Goal: Task Accomplishment & Management: Contribute content

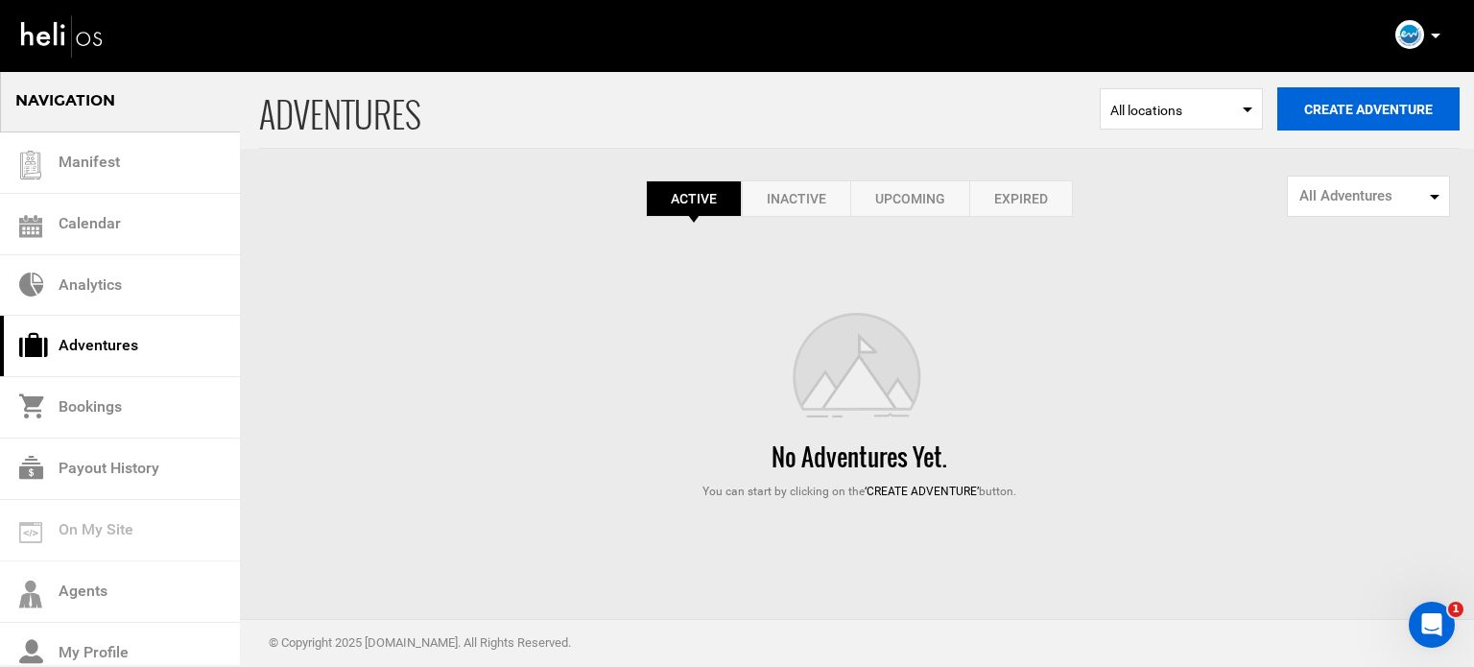
click at [1292, 121] on button "Create Adventure" at bounding box center [1368, 108] width 182 height 43
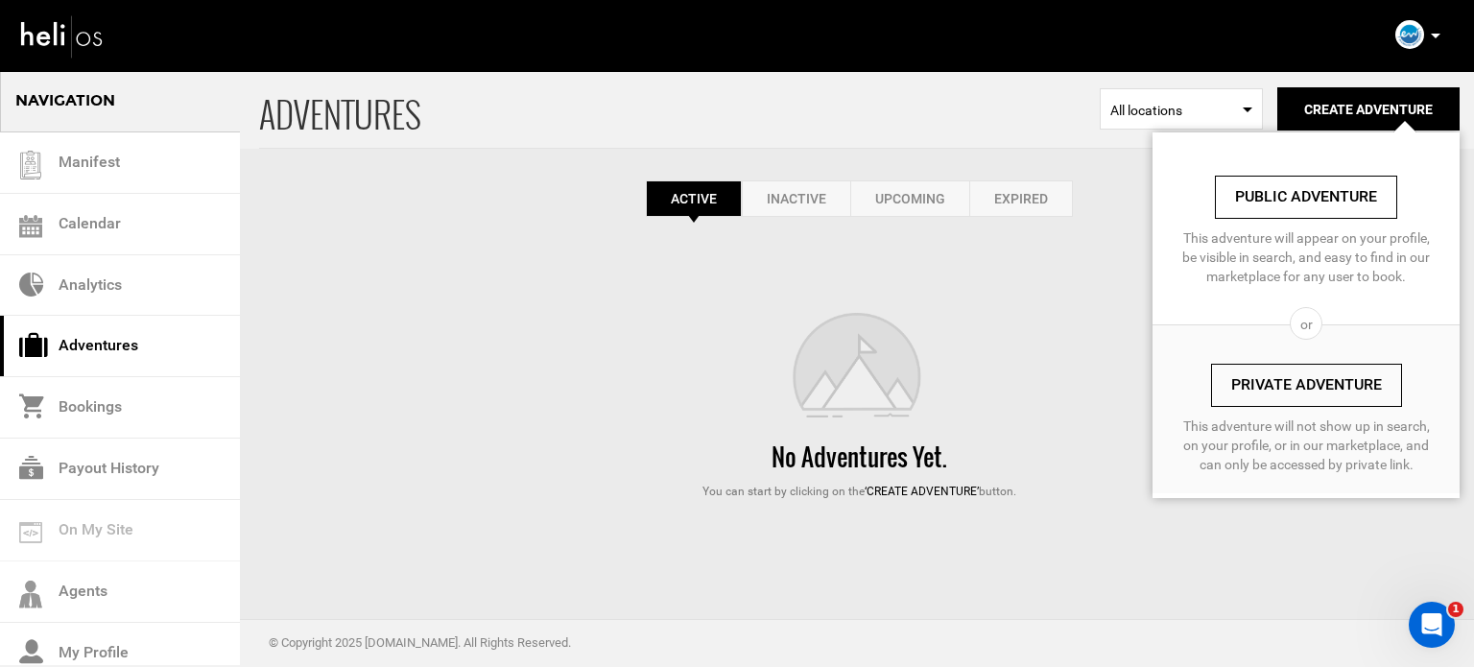
click at [1283, 375] on link "Private Adventure" at bounding box center [1306, 385] width 191 height 43
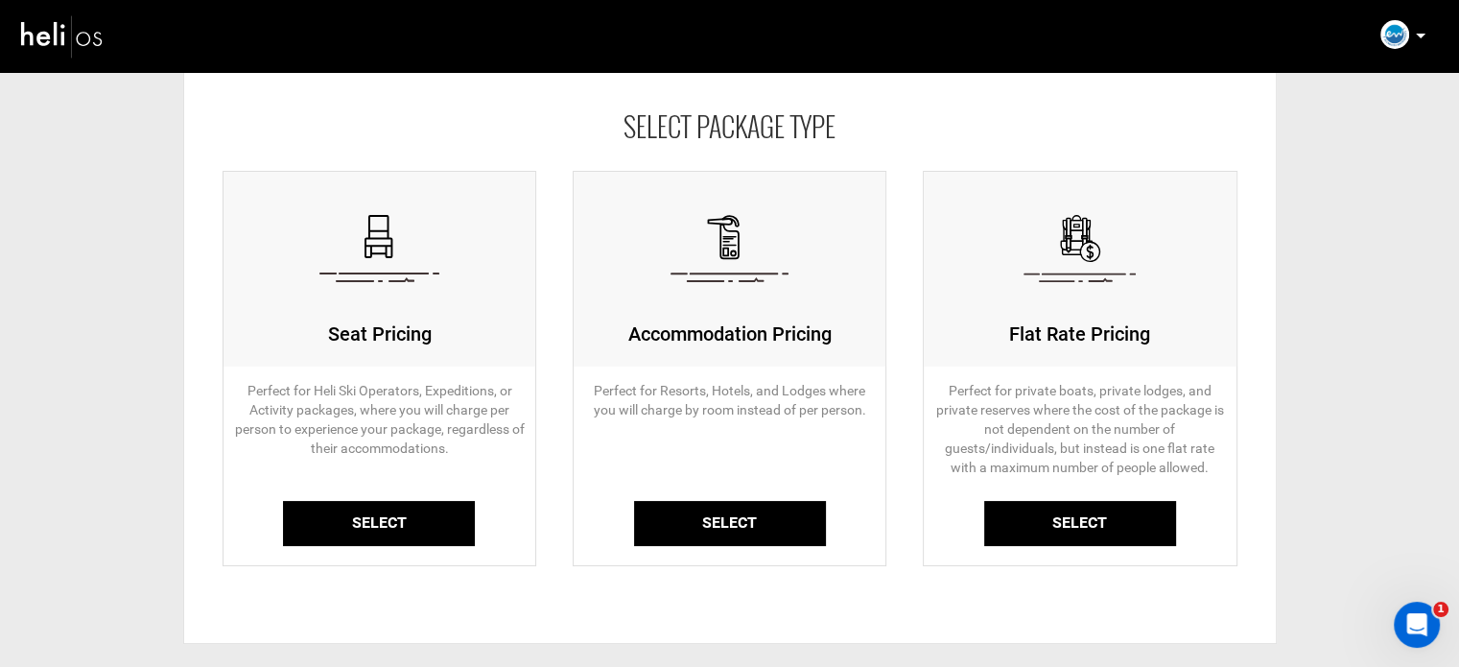
scroll to position [192, 0]
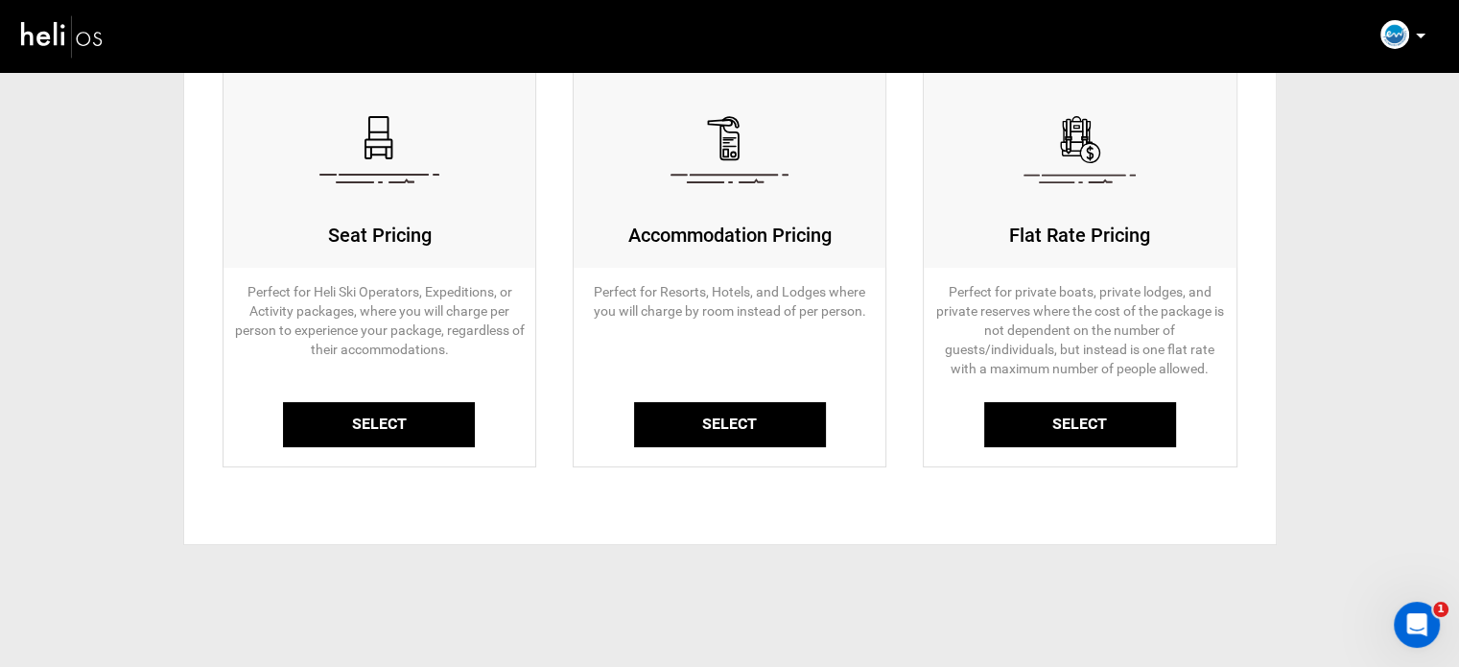
click at [401, 419] on link "Select" at bounding box center [379, 424] width 192 height 45
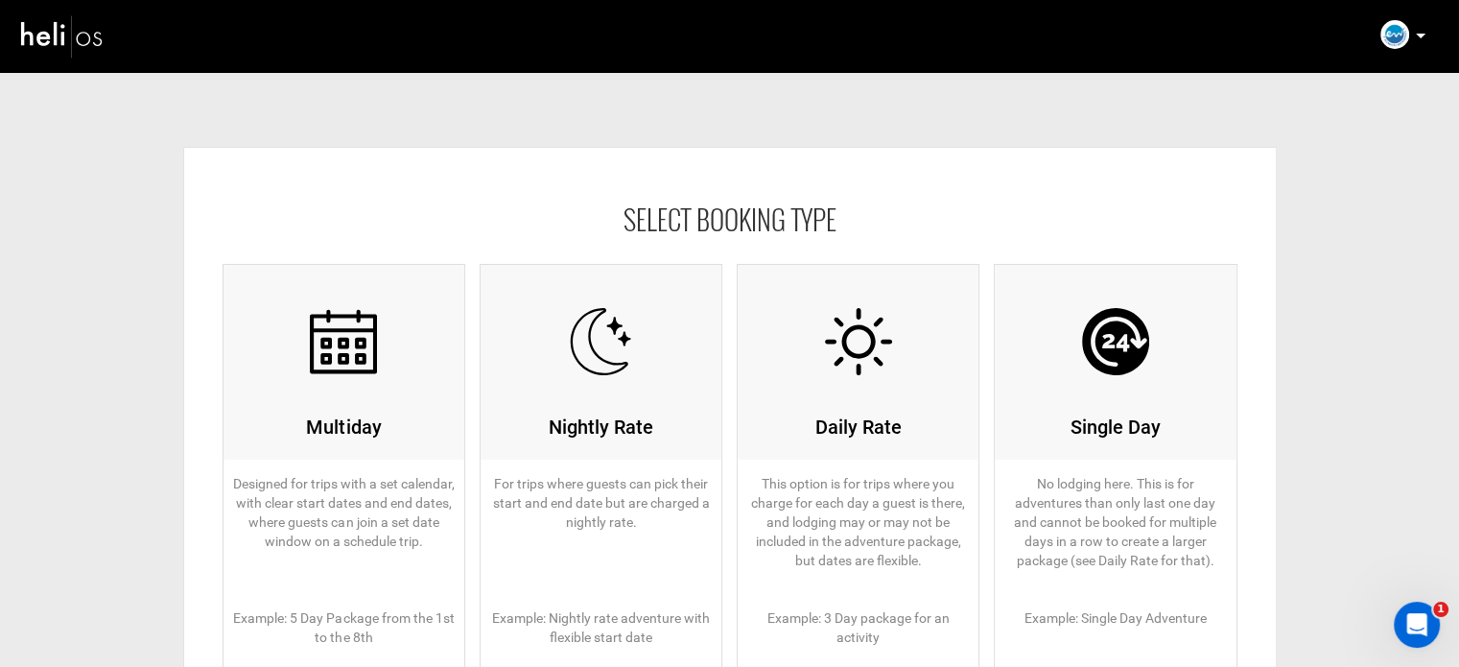
scroll to position [288, 0]
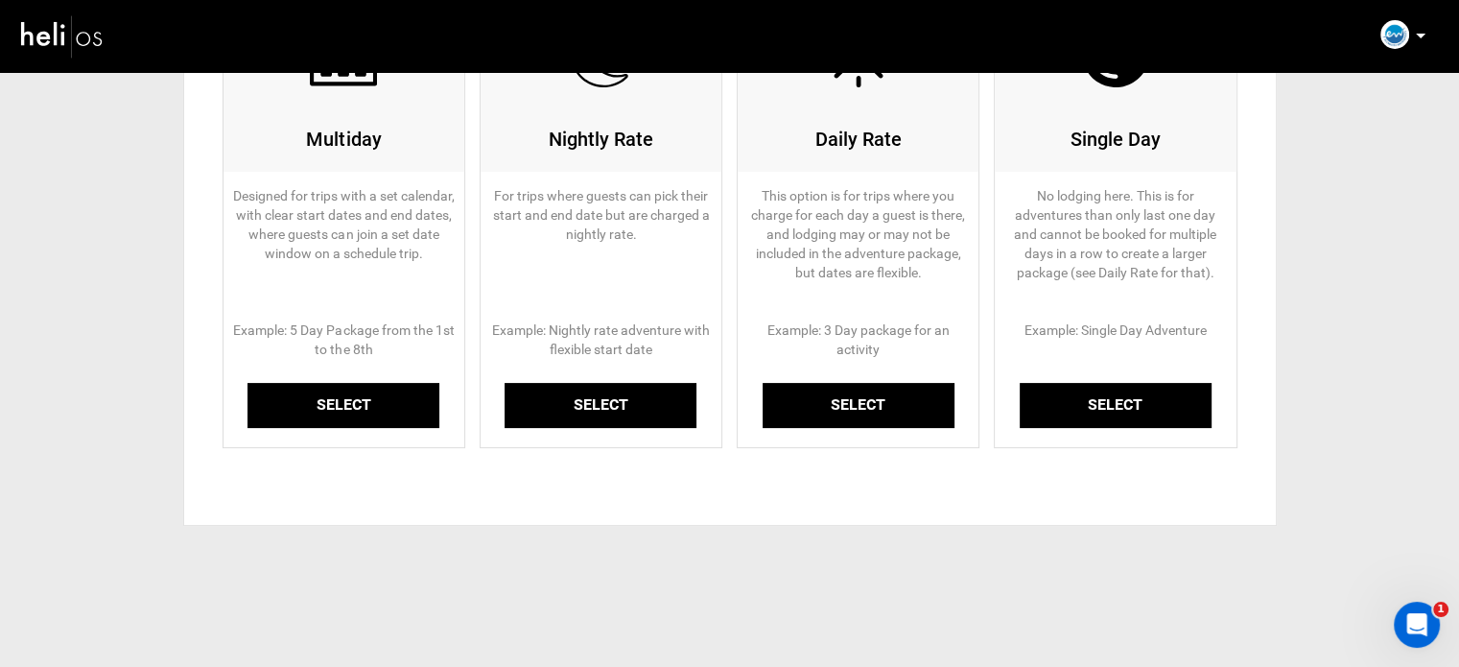
click at [365, 413] on link "Select" at bounding box center [344, 405] width 192 height 45
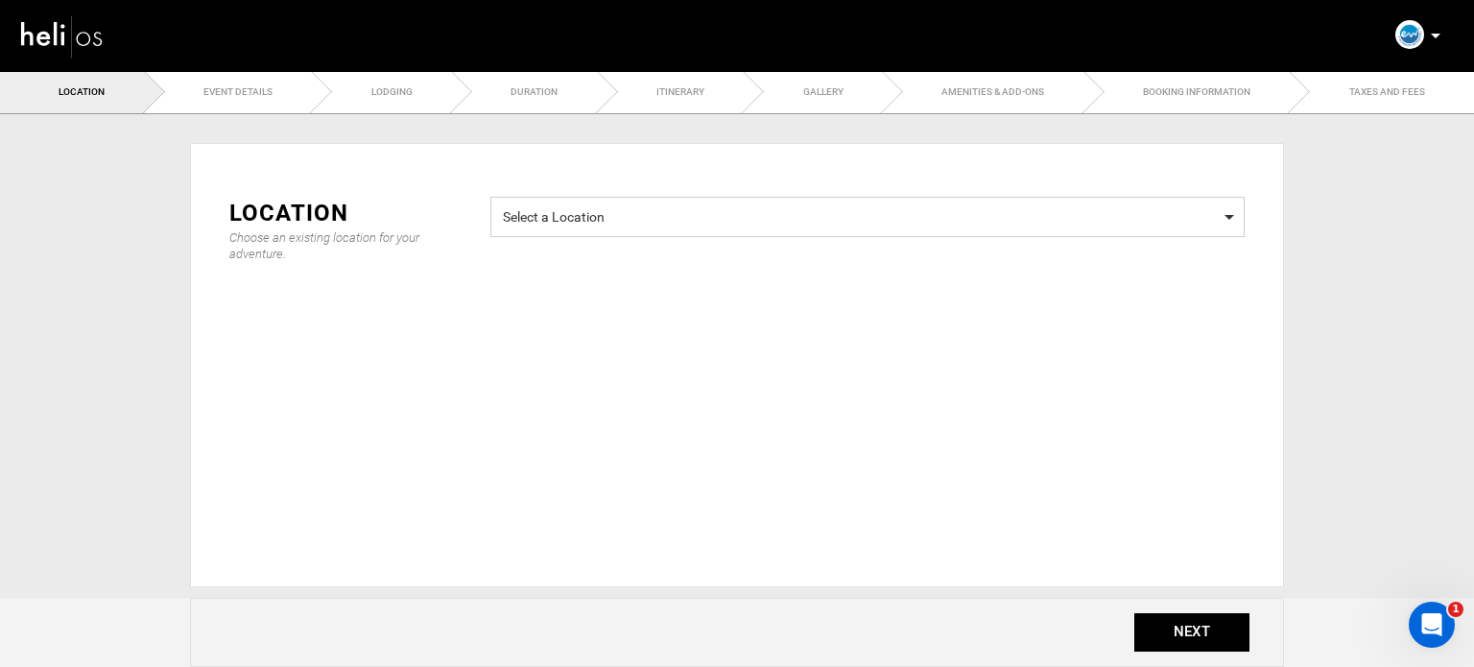
click at [611, 220] on span "Select a Location" at bounding box center [867, 214] width 729 height 24
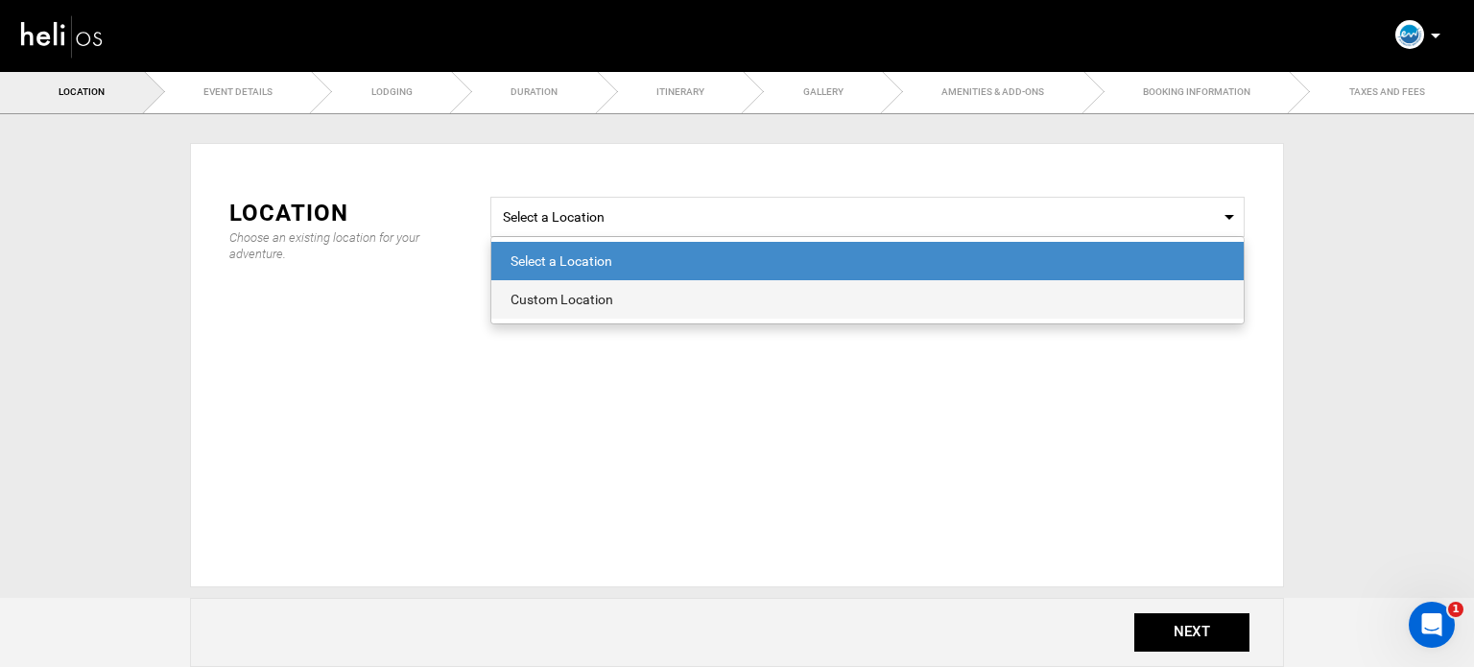
click at [580, 311] on span "Custom Location" at bounding box center [867, 299] width 752 height 38
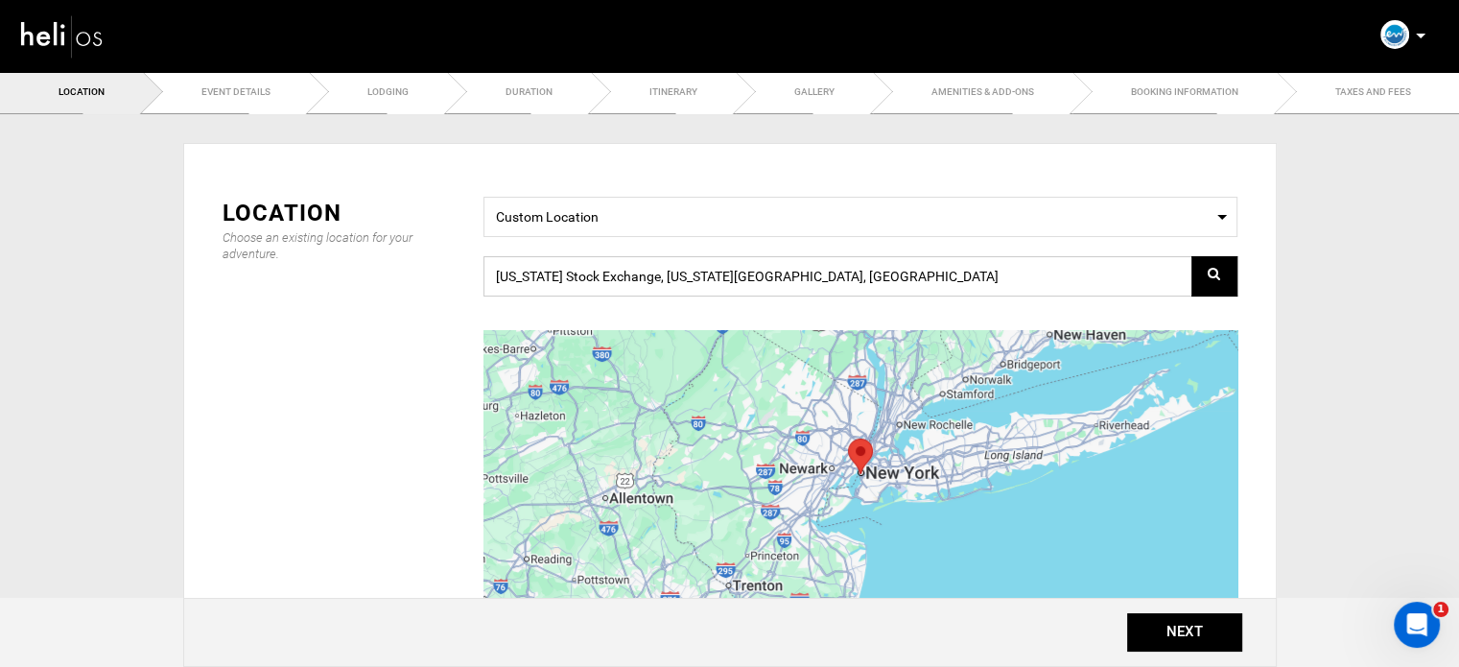
click at [595, 261] on input "[US_STATE] Stock Exchange, [US_STATE][GEOGRAPHIC_DATA], [GEOGRAPHIC_DATA]" at bounding box center [861, 276] width 754 height 40
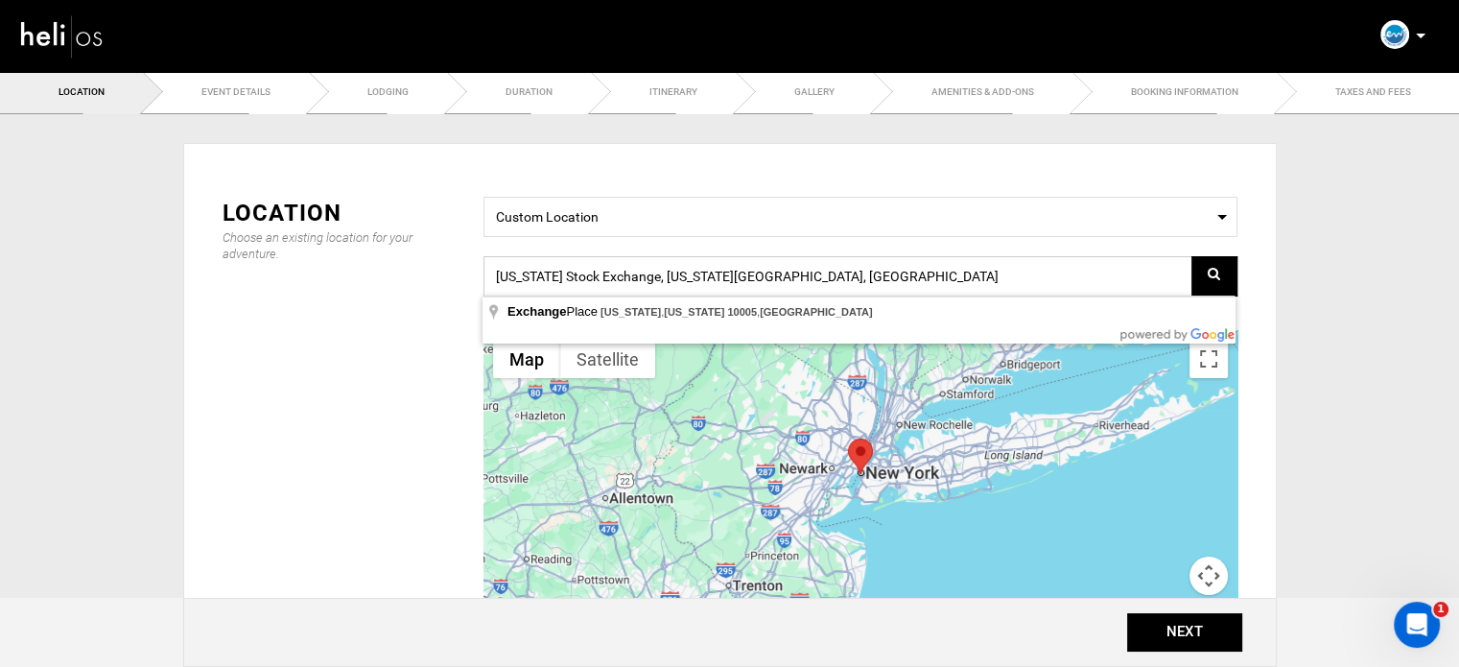
click at [595, 261] on input "[US_STATE] Stock Exchange, [US_STATE][GEOGRAPHIC_DATA], [GEOGRAPHIC_DATA]" at bounding box center [861, 276] width 754 height 40
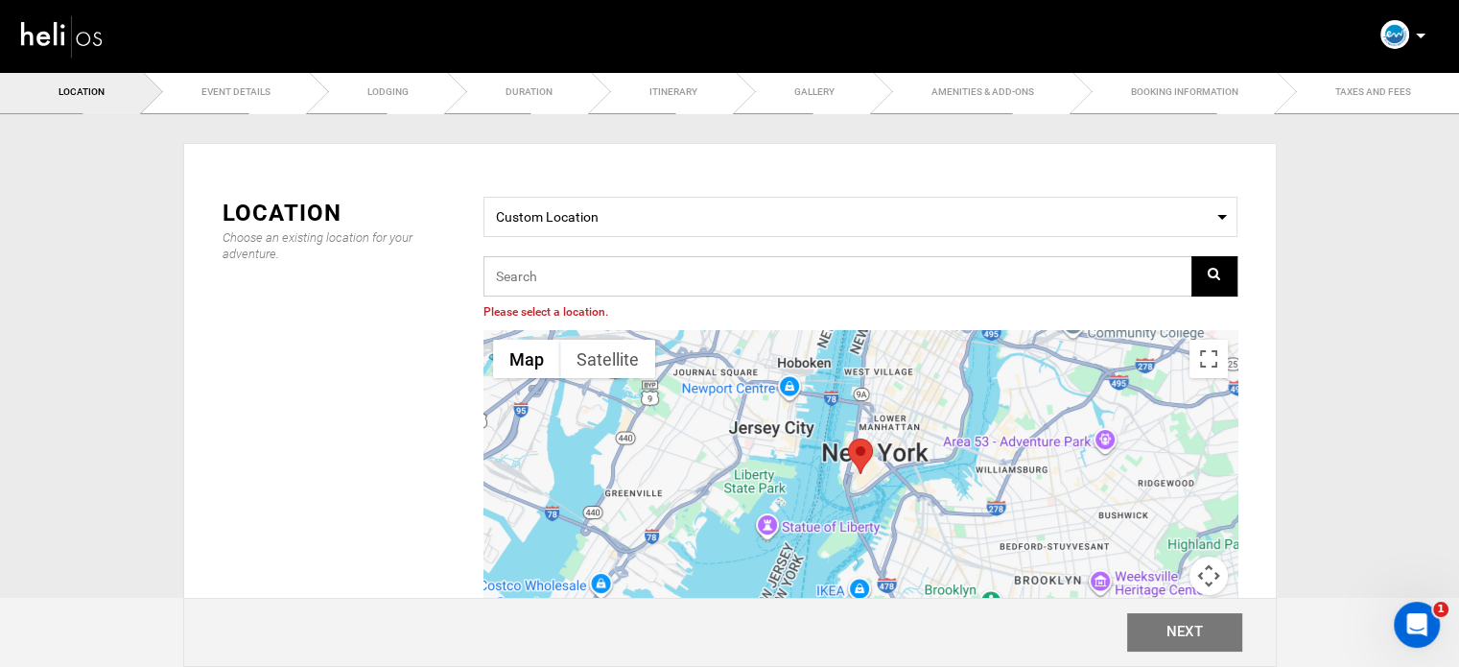
paste input "11 Av. Princesse Lalla Amina, Essaouira 44000, Morocco"
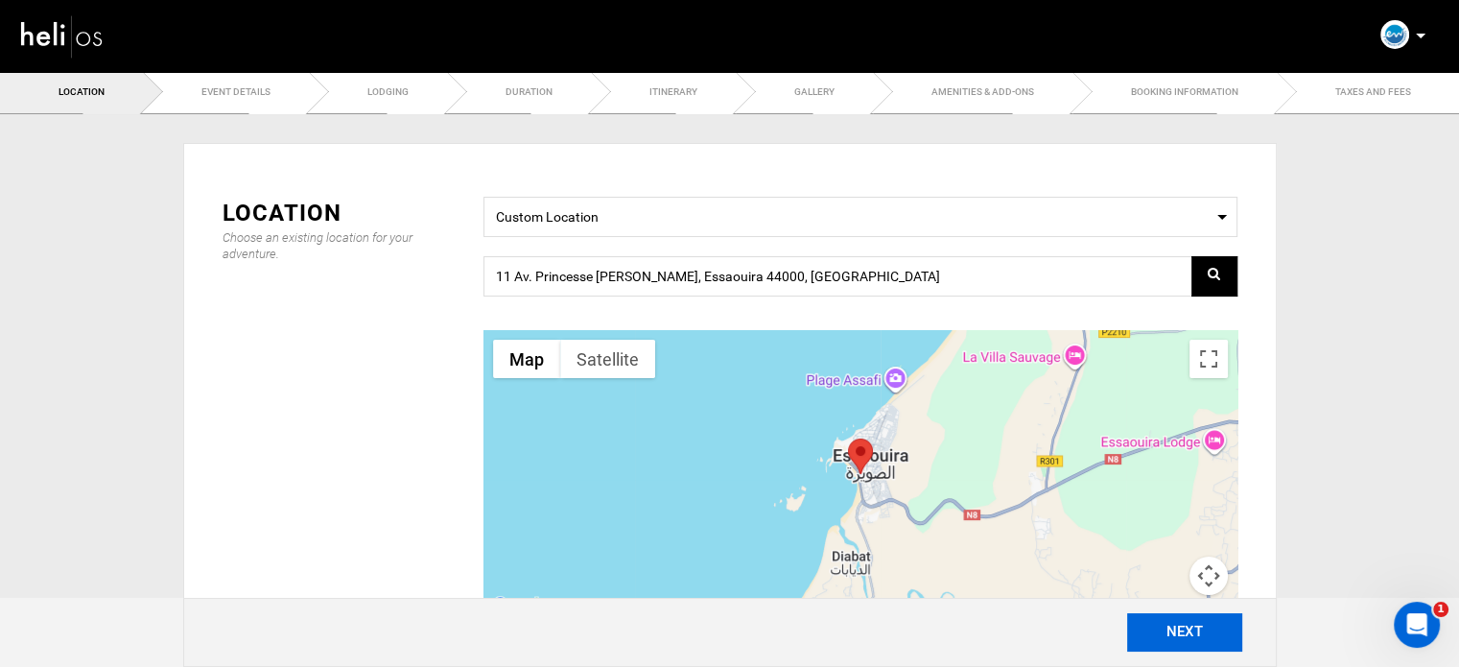
click at [1198, 629] on button "NEXT" at bounding box center [1184, 632] width 115 height 38
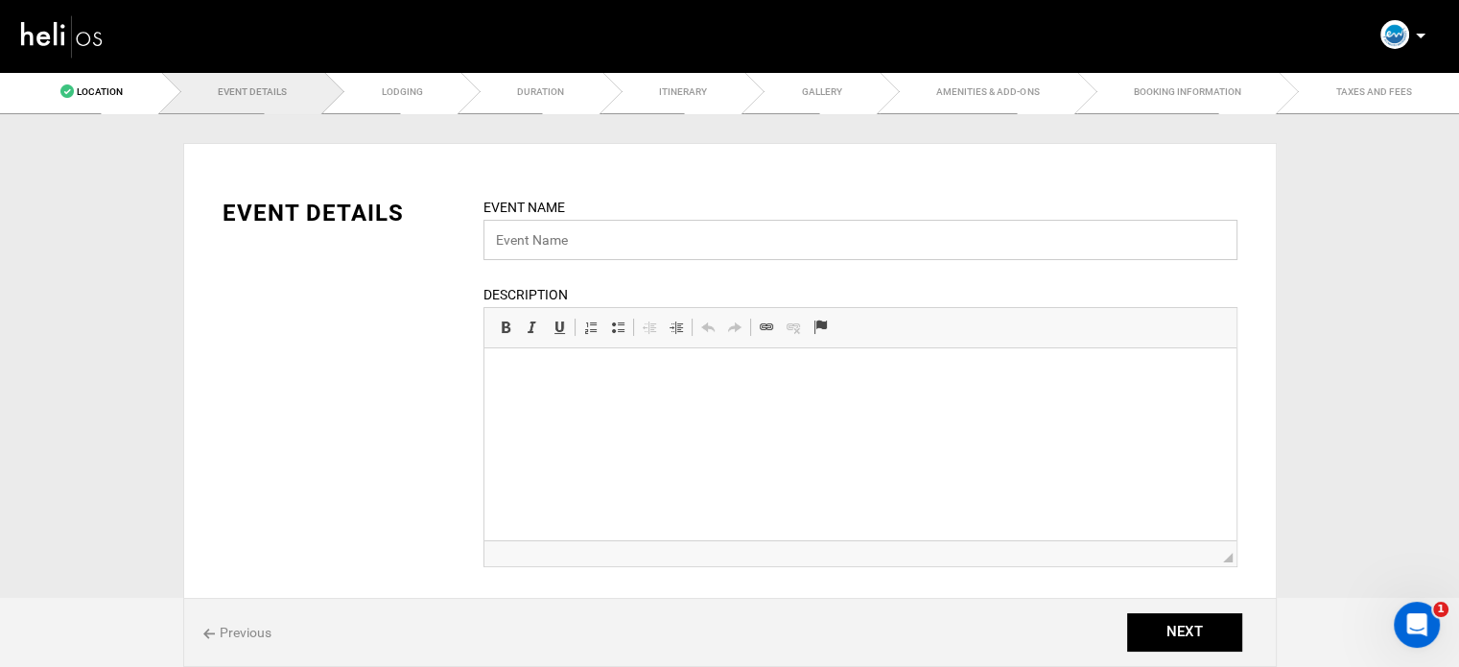
click at [560, 240] on input "text" at bounding box center [861, 240] width 754 height 40
click at [114, 83] on link "Location" at bounding box center [80, 91] width 161 height 43
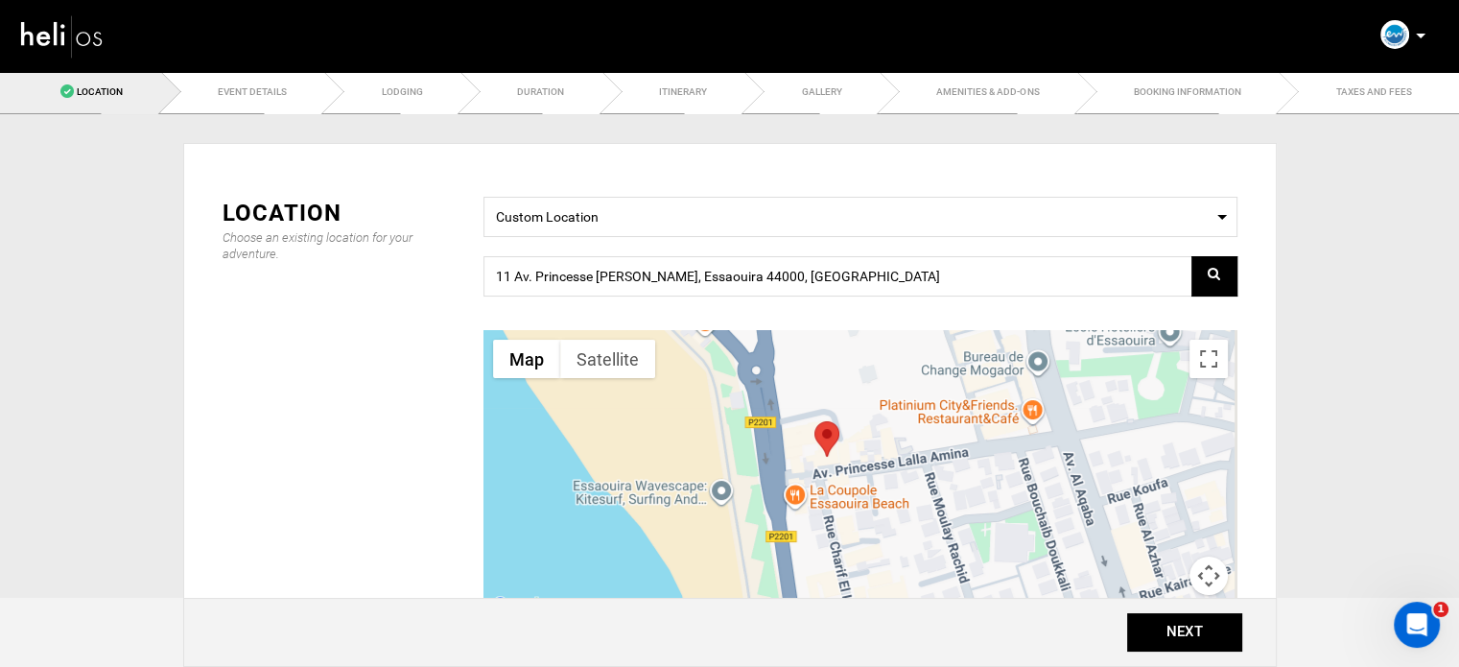
drag, startPoint x: 1132, startPoint y: 405, endPoint x: 892, endPoint y: 563, distance: 287.4
click at [892, 563] on div at bounding box center [861, 474] width 754 height 288
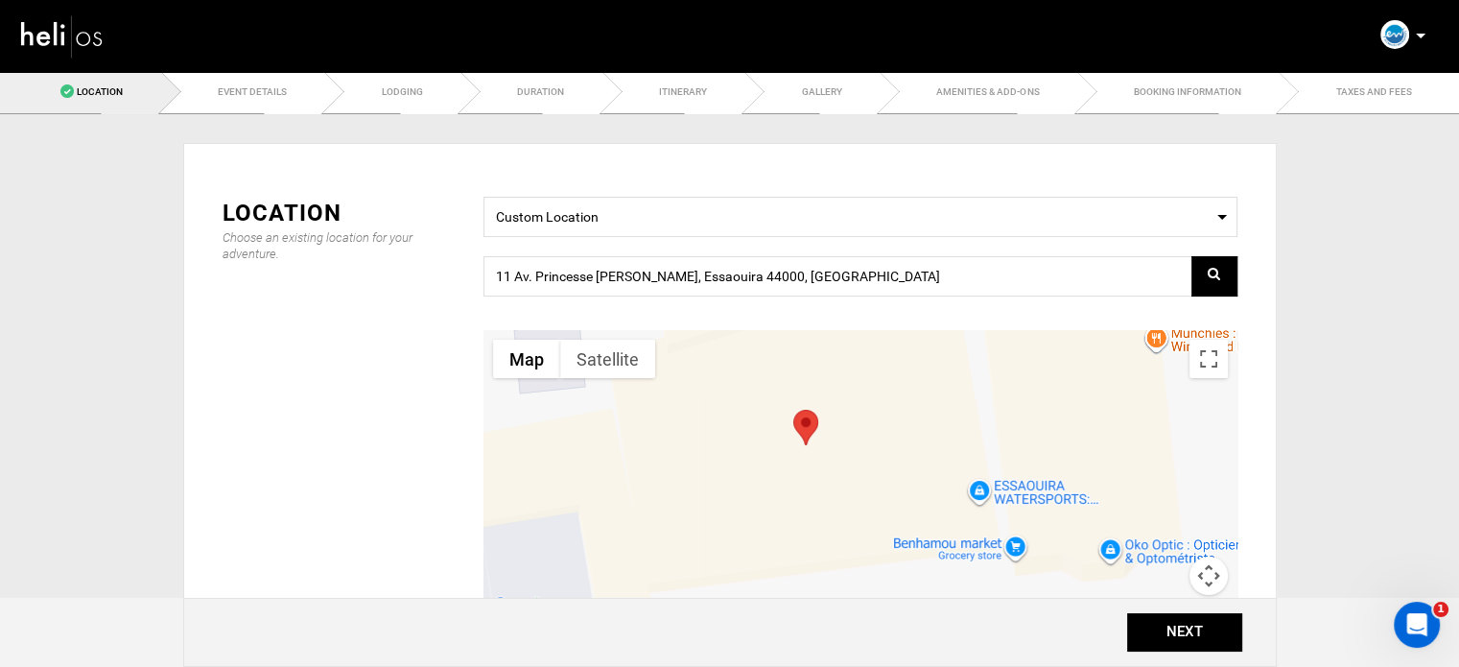
drag, startPoint x: 908, startPoint y: 387, endPoint x: 835, endPoint y: 587, distance: 213.4
click at [835, 587] on div at bounding box center [861, 474] width 754 height 288
drag, startPoint x: 806, startPoint y: 426, endPoint x: 983, endPoint y: 477, distance: 184.6
click at [969, 460] on area at bounding box center [969, 460] width 0 height 0
type input "G64P+5QH, [GEOGRAPHIC_DATA], [GEOGRAPHIC_DATA]"
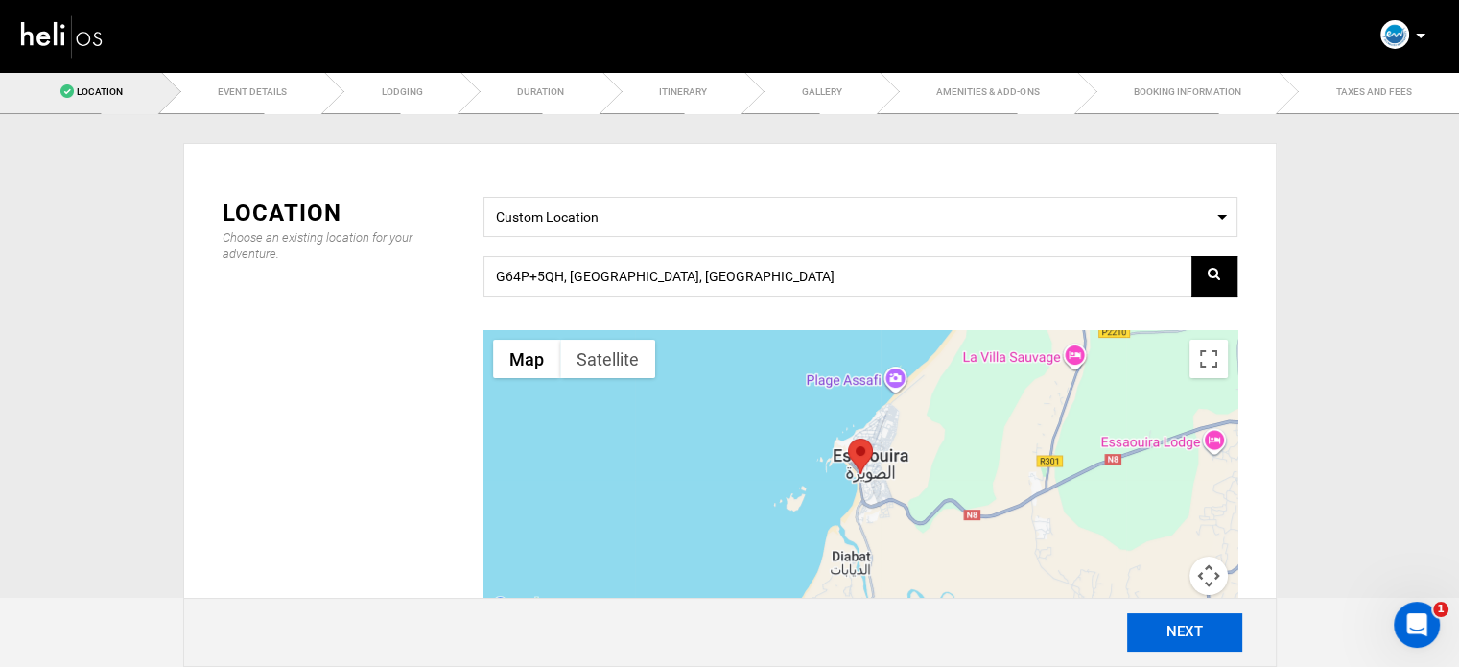
click at [1184, 637] on button "NEXT" at bounding box center [1184, 632] width 115 height 38
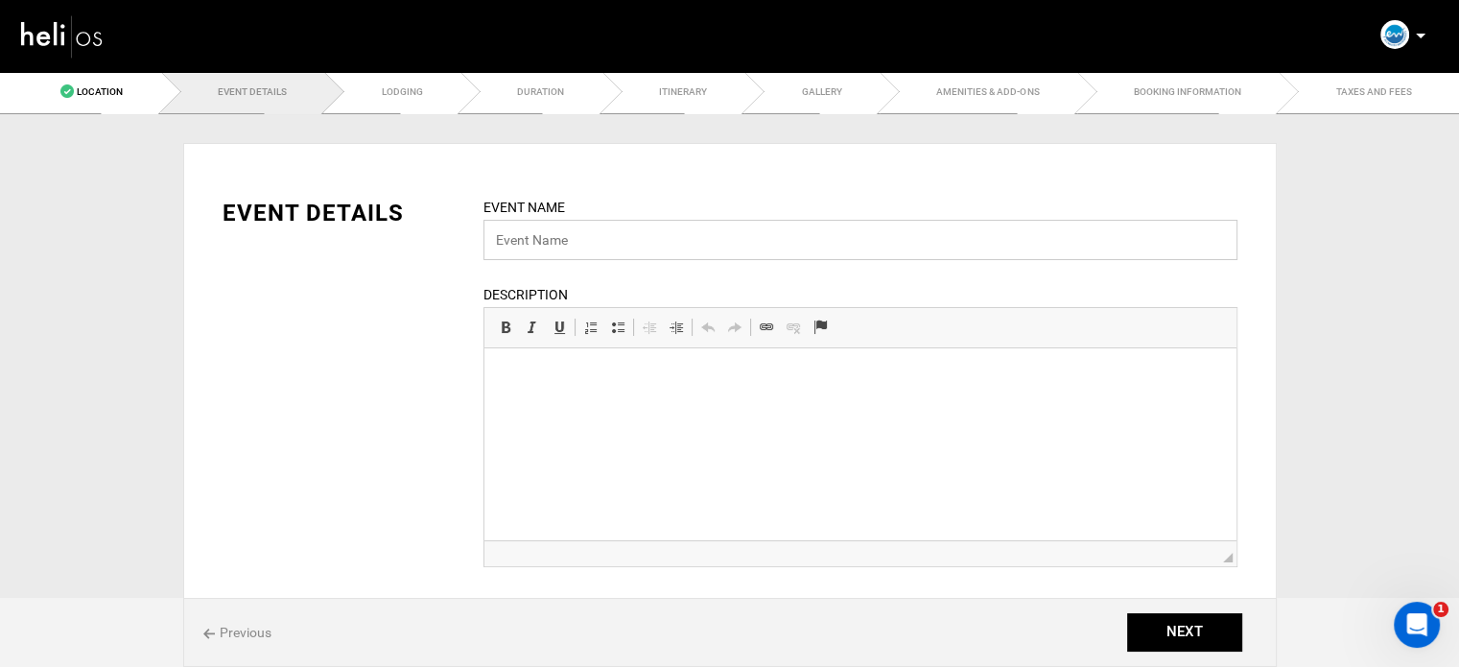
click at [522, 250] on input "text" at bounding box center [861, 240] width 754 height 40
paste input "Kitesurf Holiday Packages"
type input "Kitesurf Holiday Packages"
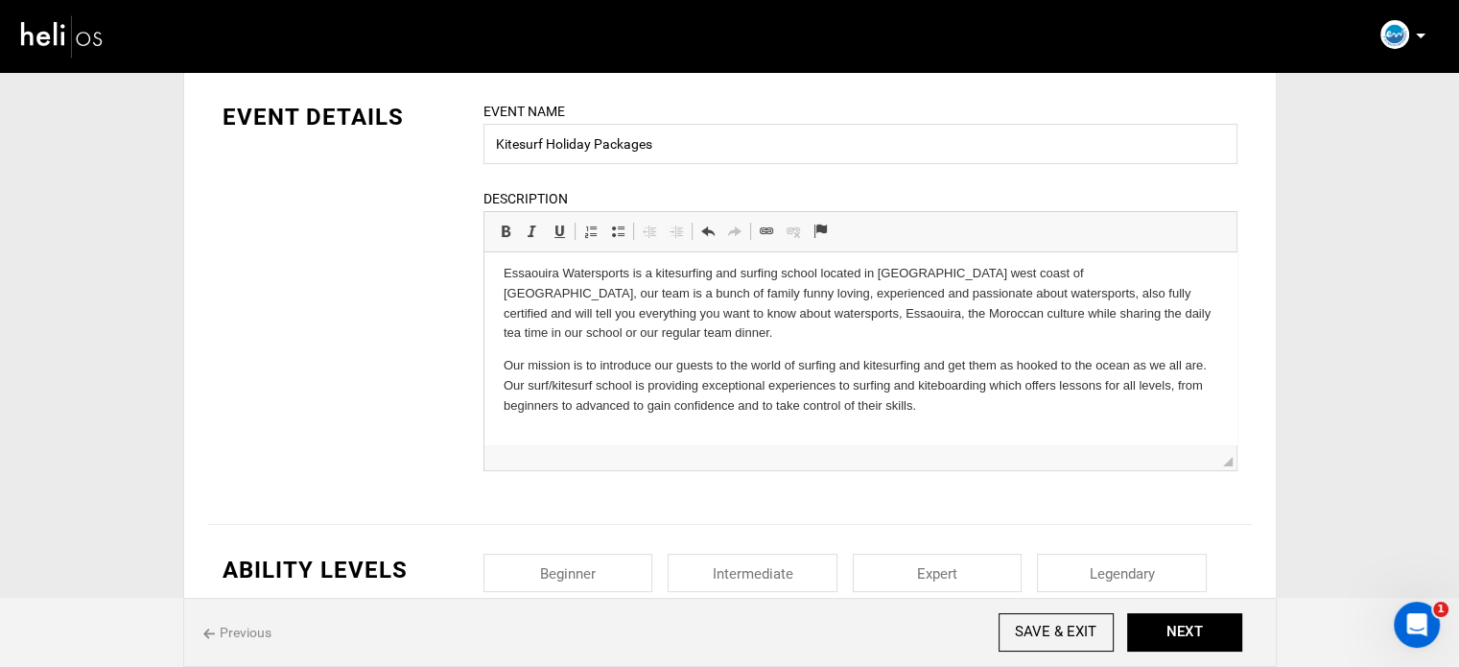
scroll to position [100, 0]
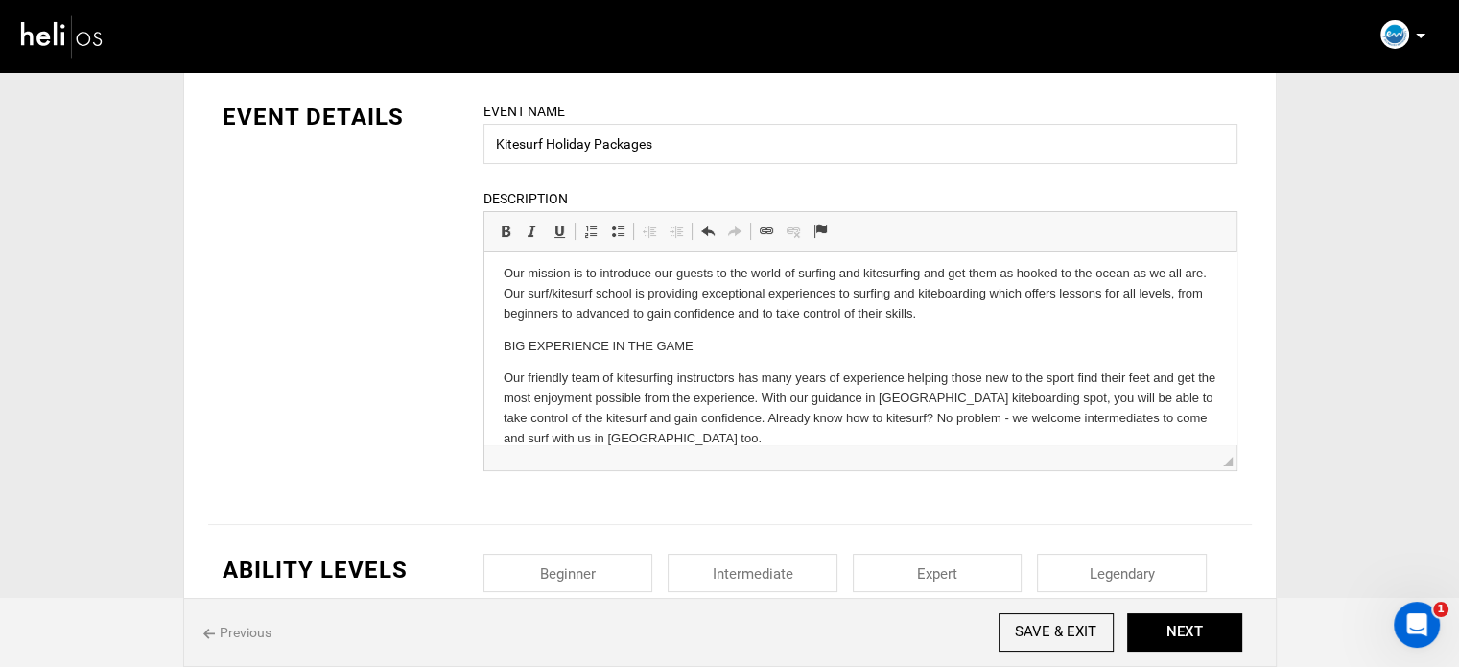
drag, startPoint x: 558, startPoint y: 356, endPoint x: 553, endPoint y: 346, distance: 11.2
click at [557, 356] on body "Essaouira Watersports is a kitesurfing and surfing school located in Essaouira …" at bounding box center [860, 310] width 714 height 277
click at [555, 342] on p "BIG EXPERIENCE IN THE GAME" at bounding box center [860, 347] width 714 height 20
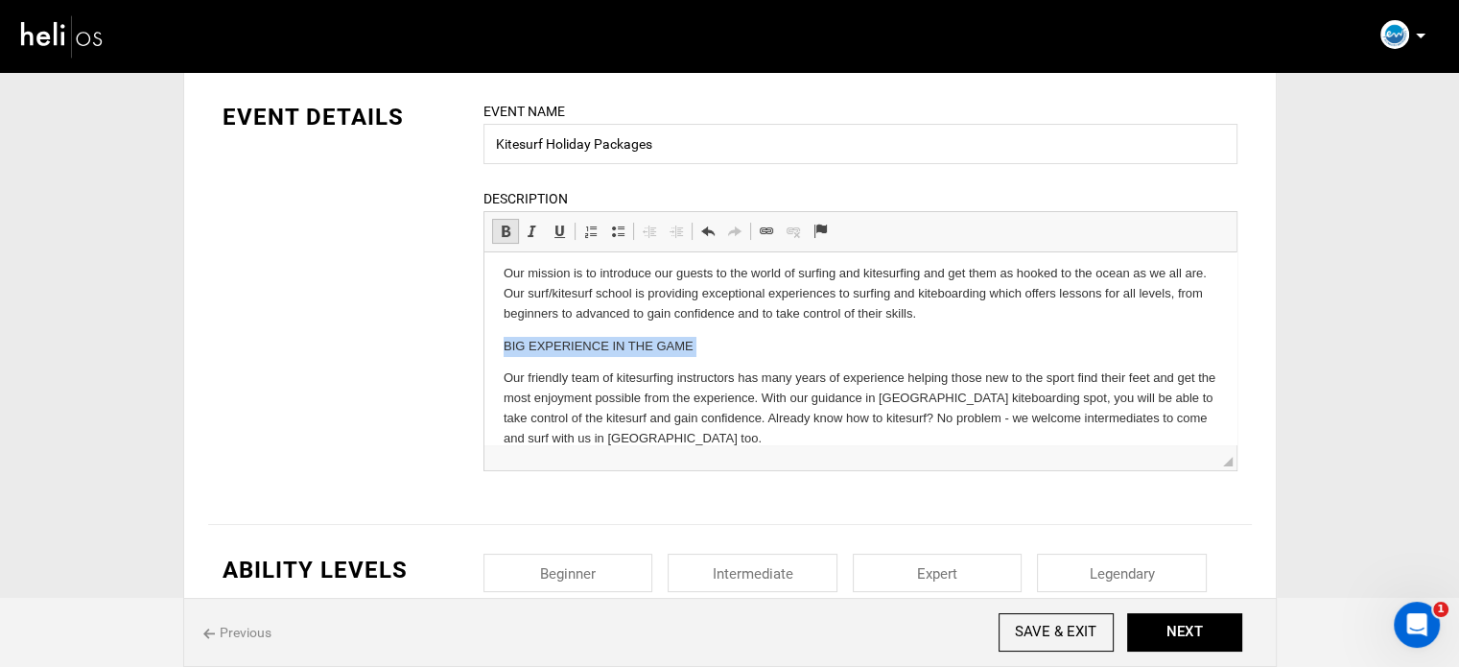
click at [502, 230] on span at bounding box center [505, 231] width 15 height 15
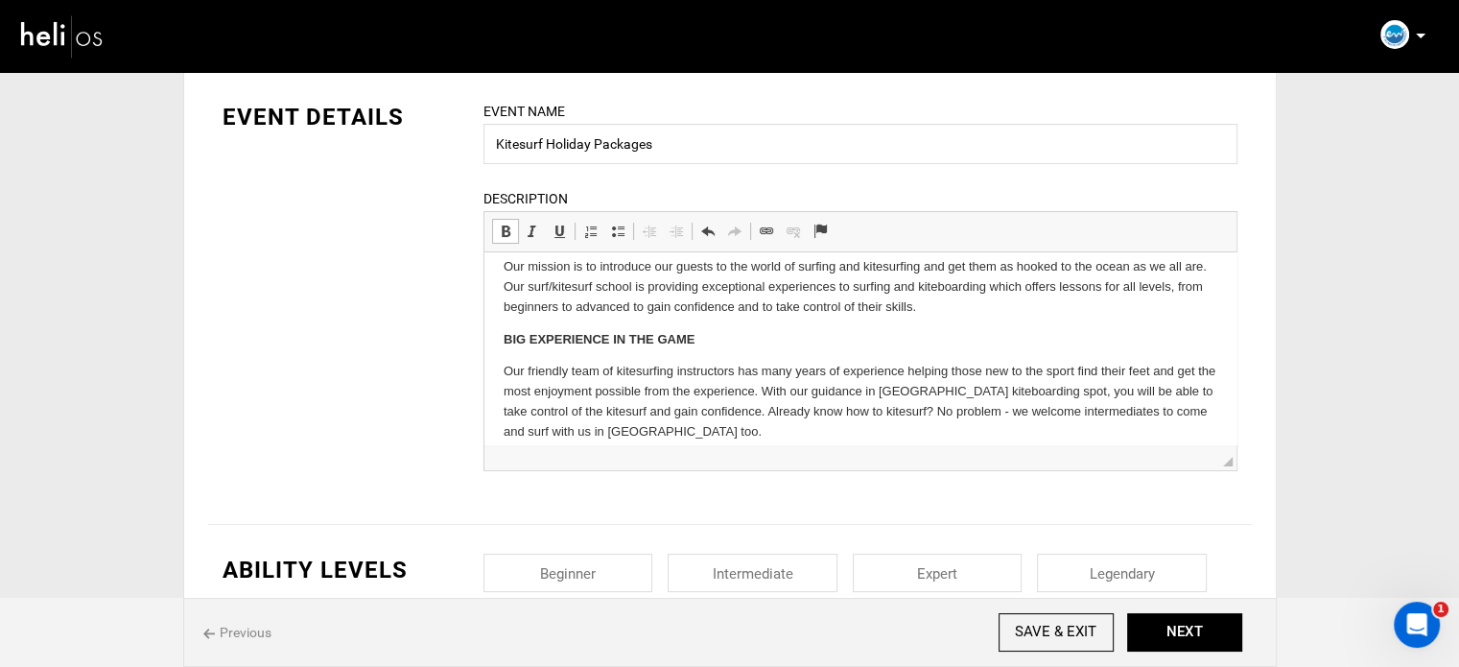
scroll to position [123, 0]
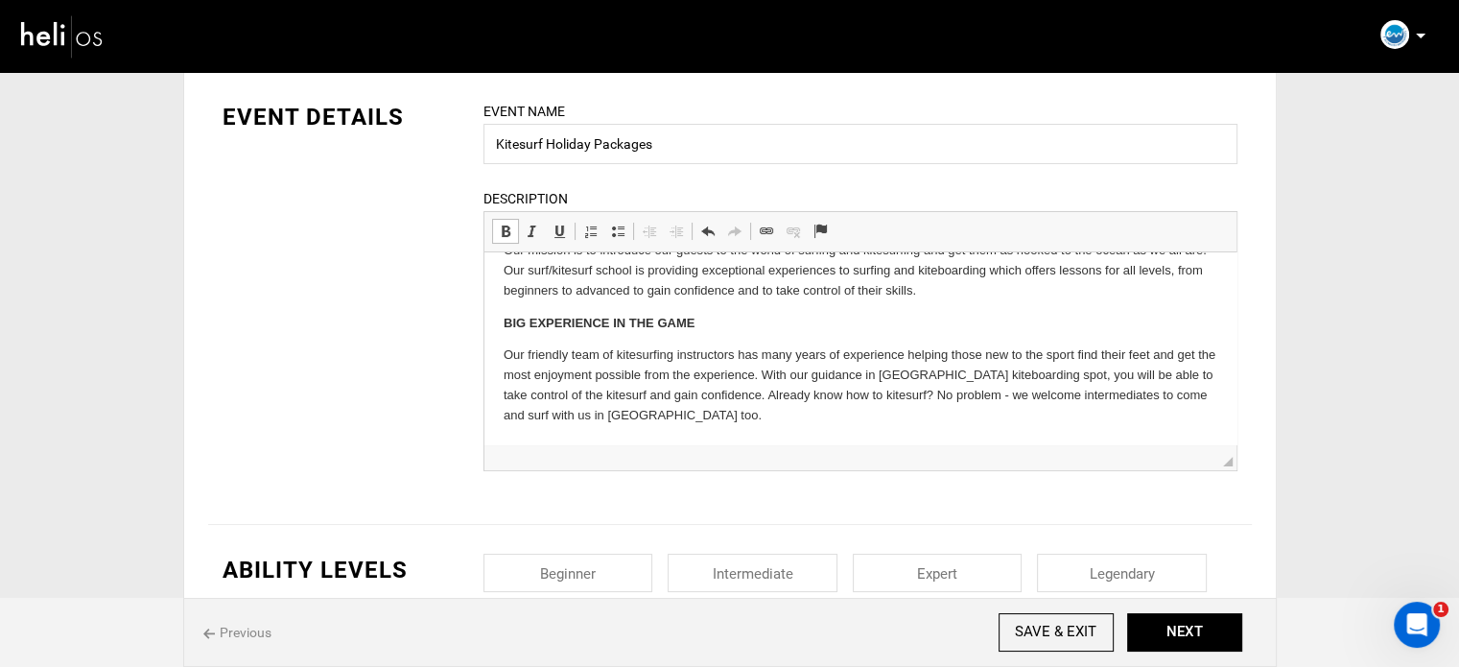
click at [709, 417] on p "Our friendly team of kitesurfing instructors has many years of experience helpi…" at bounding box center [860, 385] width 714 height 80
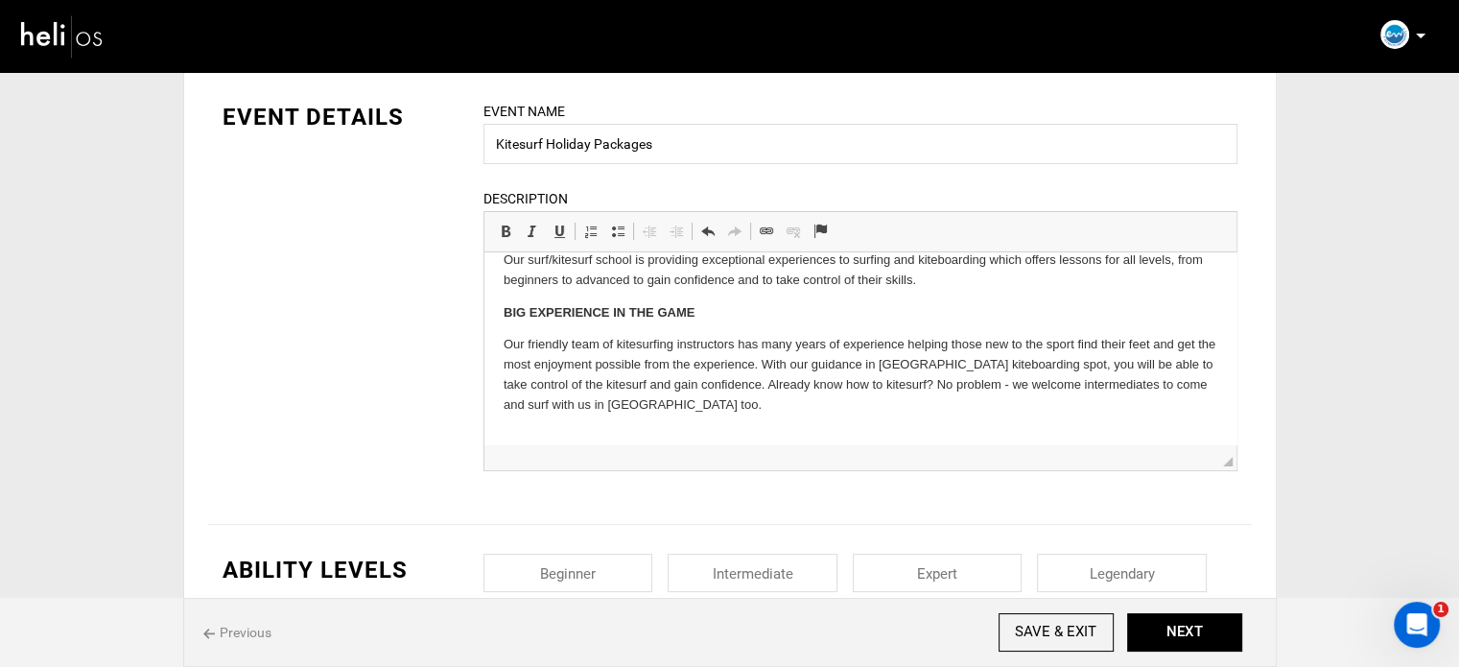
scroll to position [205, 0]
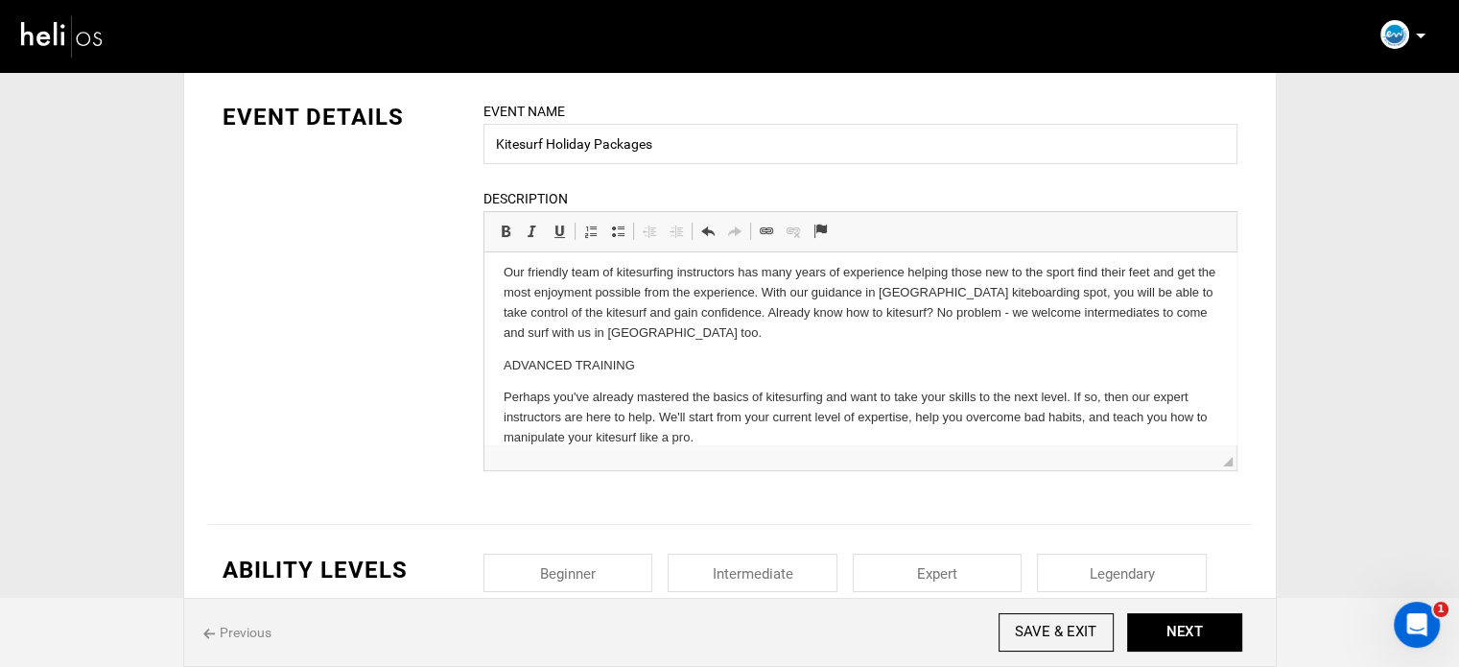
click at [522, 356] on p "ADVANCED TRAINING" at bounding box center [860, 366] width 714 height 20
click at [495, 227] on link "Bold Keyboard shortcut Ctrl+B" at bounding box center [505, 231] width 27 height 25
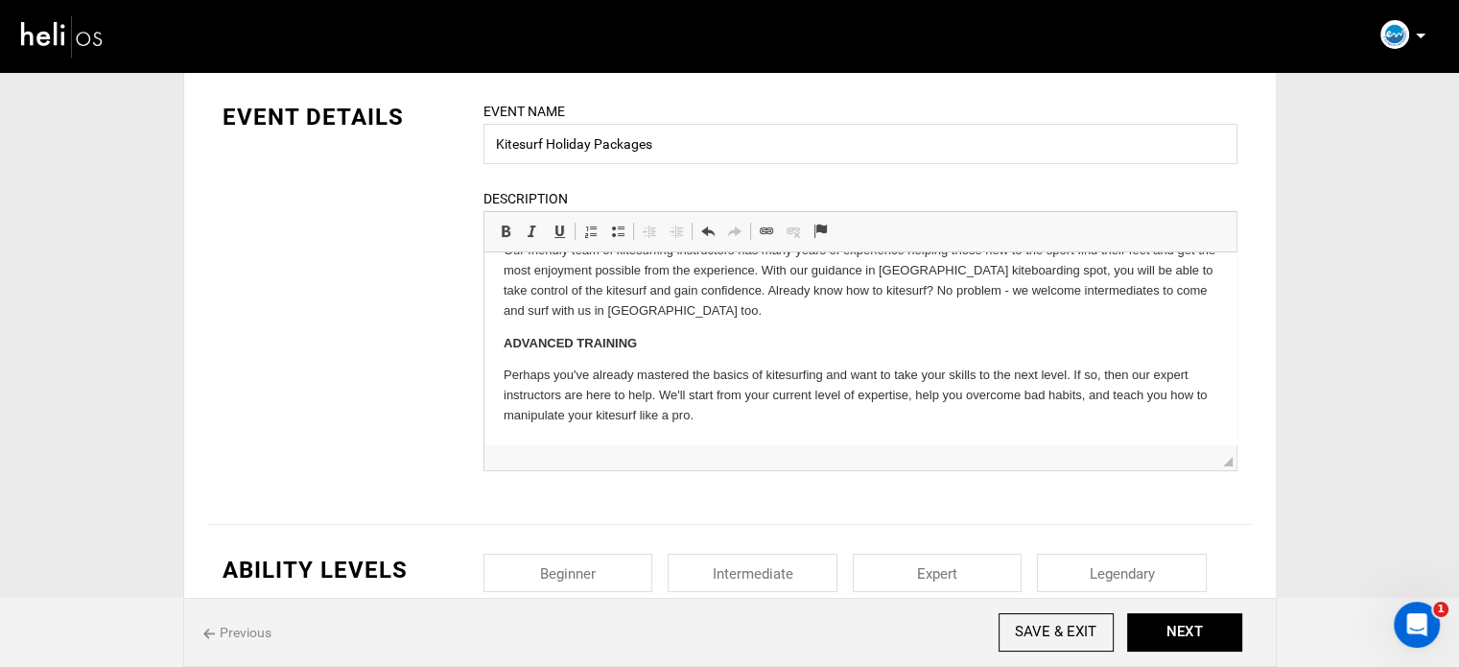
click at [761, 427] on html "Essaouira Watersports is a kitesurfing and surfing school located in Essaouira …" at bounding box center [860, 235] width 752 height 420
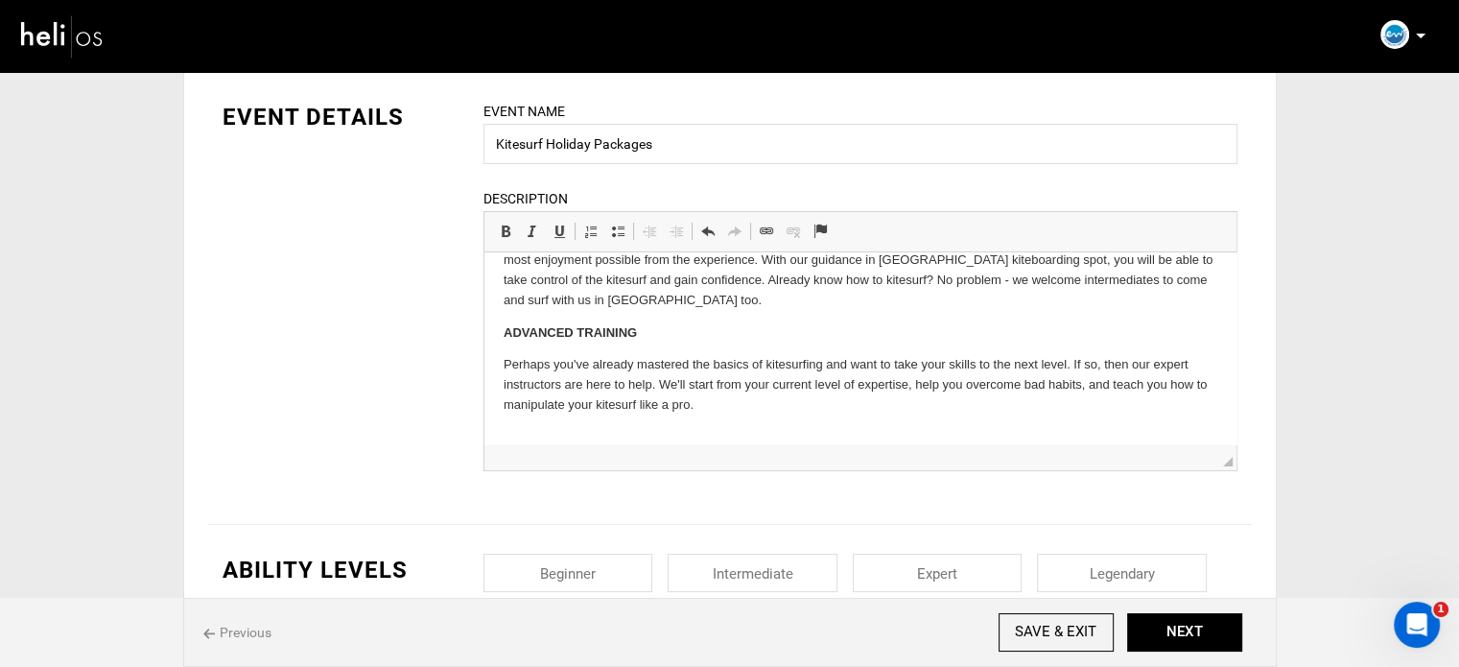
scroll to position [349, 0]
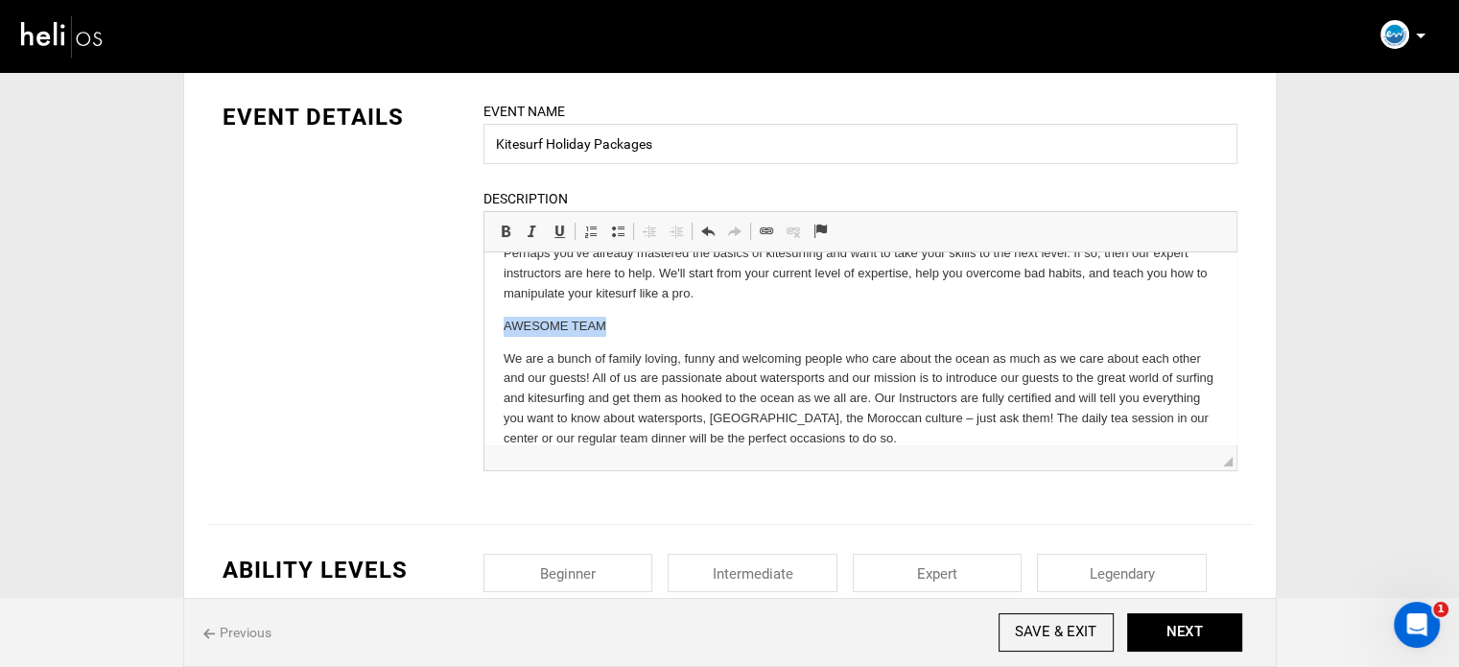
drag, startPoint x: 626, startPoint y: 319, endPoint x: 499, endPoint y: 317, distance: 126.7
click at [499, 317] on html "Essaouira Watersports is a kitesurfing and surfing school located in Essaouira …" at bounding box center [860, 185] width 752 height 565
click at [503, 226] on span at bounding box center [505, 231] width 15 height 15
click at [688, 342] on body "Essaouira Watersports is a kitesurfing and surfing school located in Essaouira …" at bounding box center [860, 185] width 714 height 527
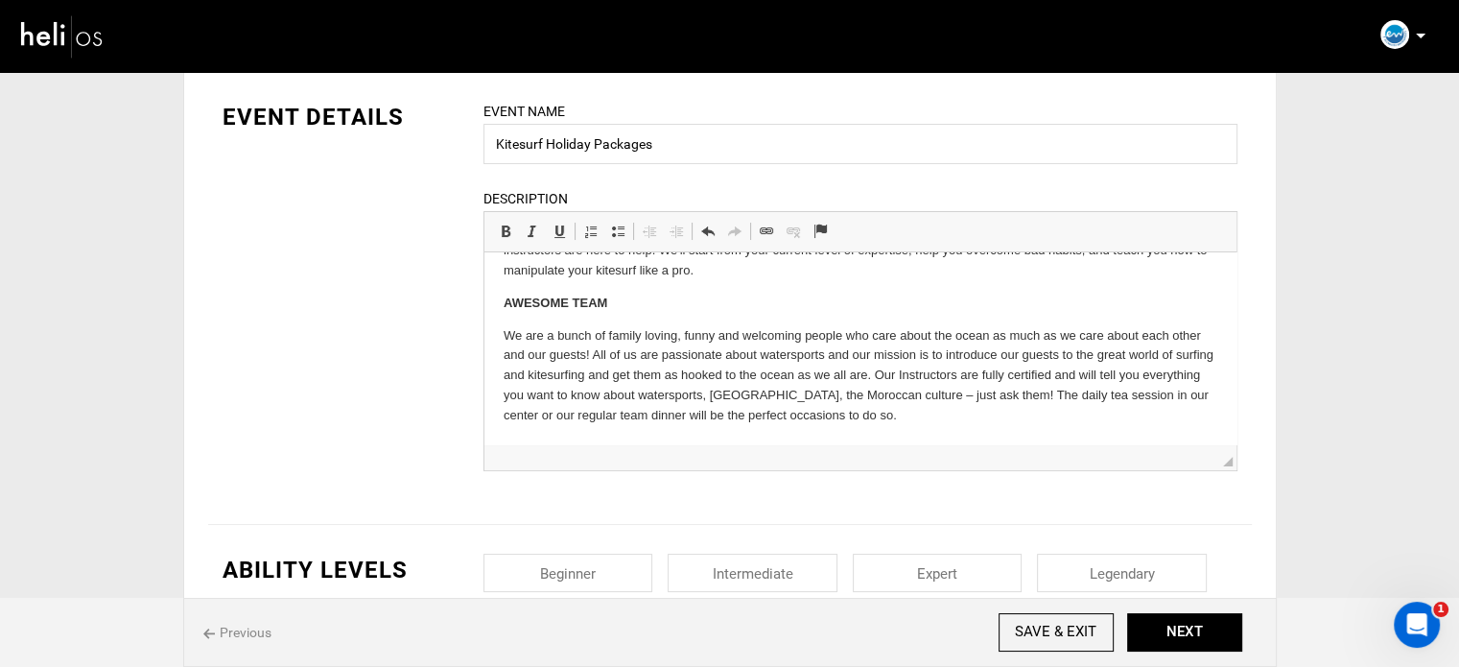
click at [916, 420] on p "We are a bunch of family loving, funny and welcoming people who care about the …" at bounding box center [860, 376] width 714 height 100
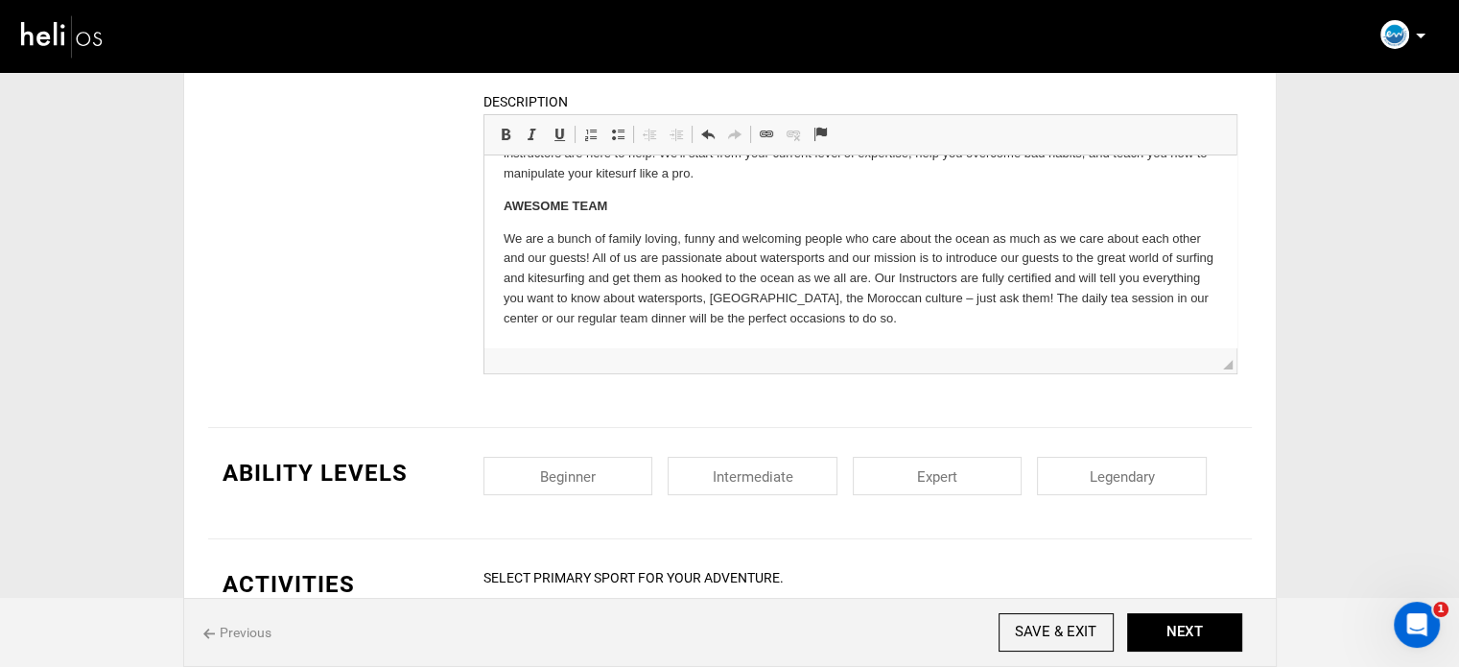
scroll to position [480, 0]
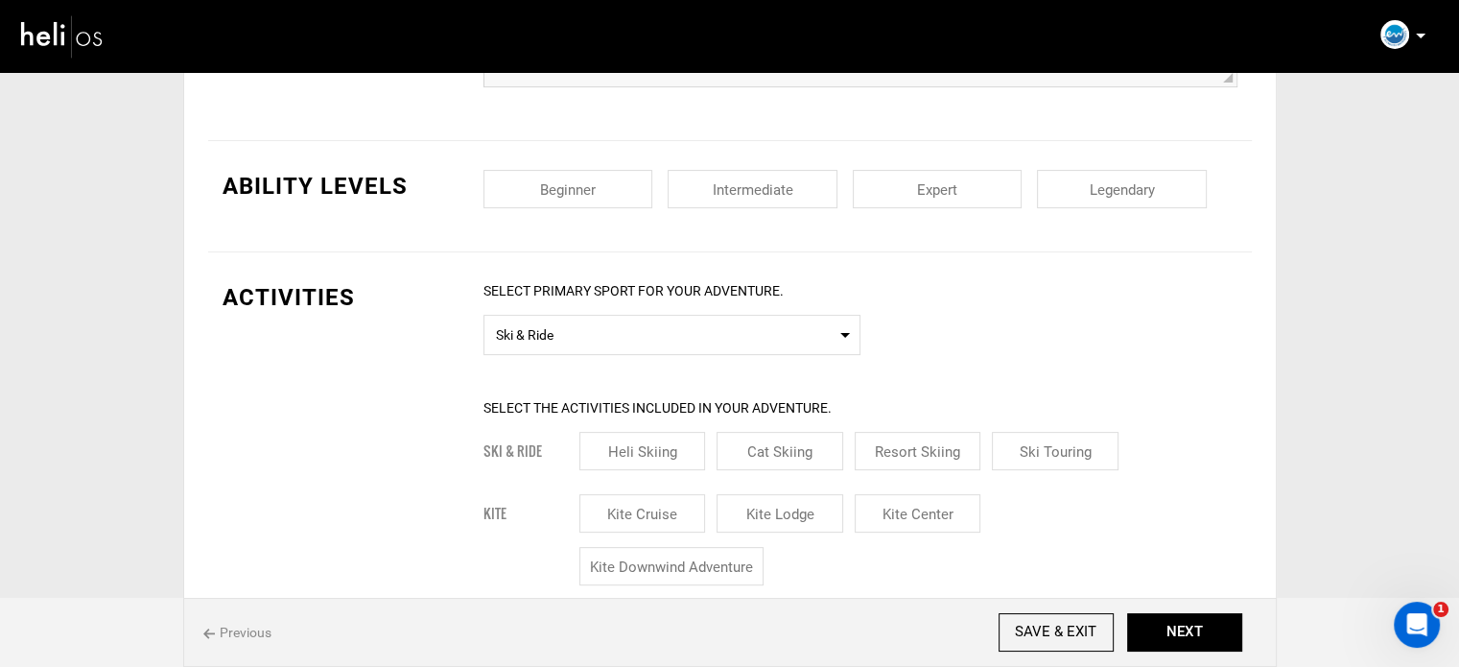
click at [607, 176] on input "checkbox" at bounding box center [569, 189] width 170 height 38
checkbox input "true"
click at [776, 175] on input "checkbox" at bounding box center [753, 189] width 170 height 38
checkbox input "true"
click at [952, 184] on input "checkbox" at bounding box center [938, 189] width 170 height 38
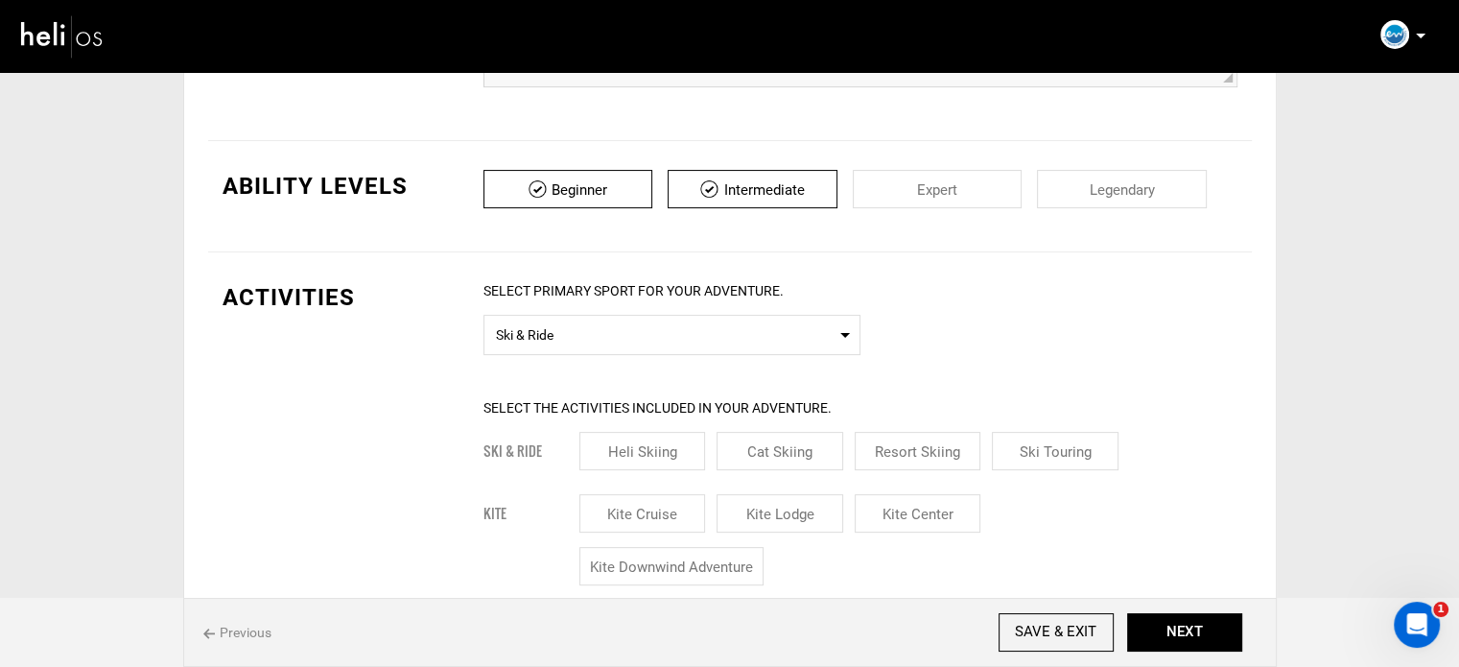
checkbox input "true"
click at [1132, 192] on input "checkbox" at bounding box center [1122, 189] width 170 height 38
checkbox input "true"
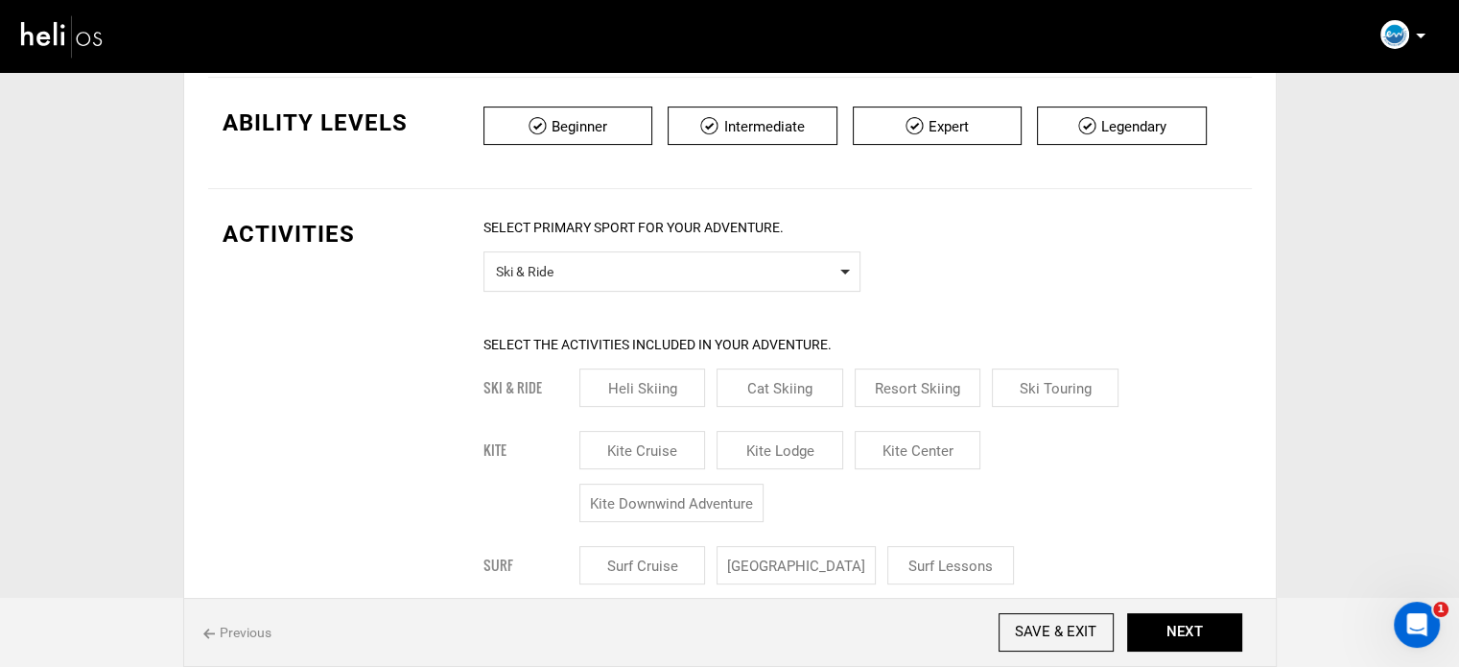
scroll to position [576, 0]
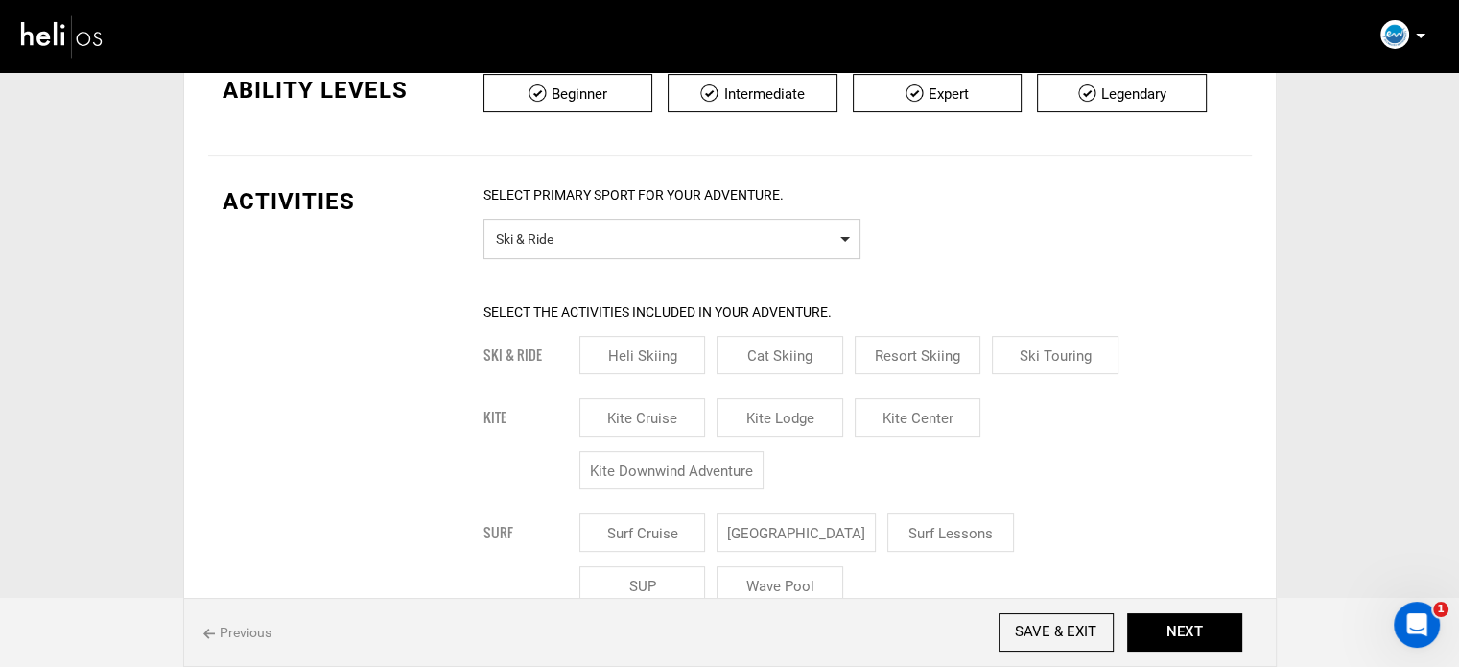
click at [593, 239] on span "Ski & Ride" at bounding box center [672, 236] width 352 height 24
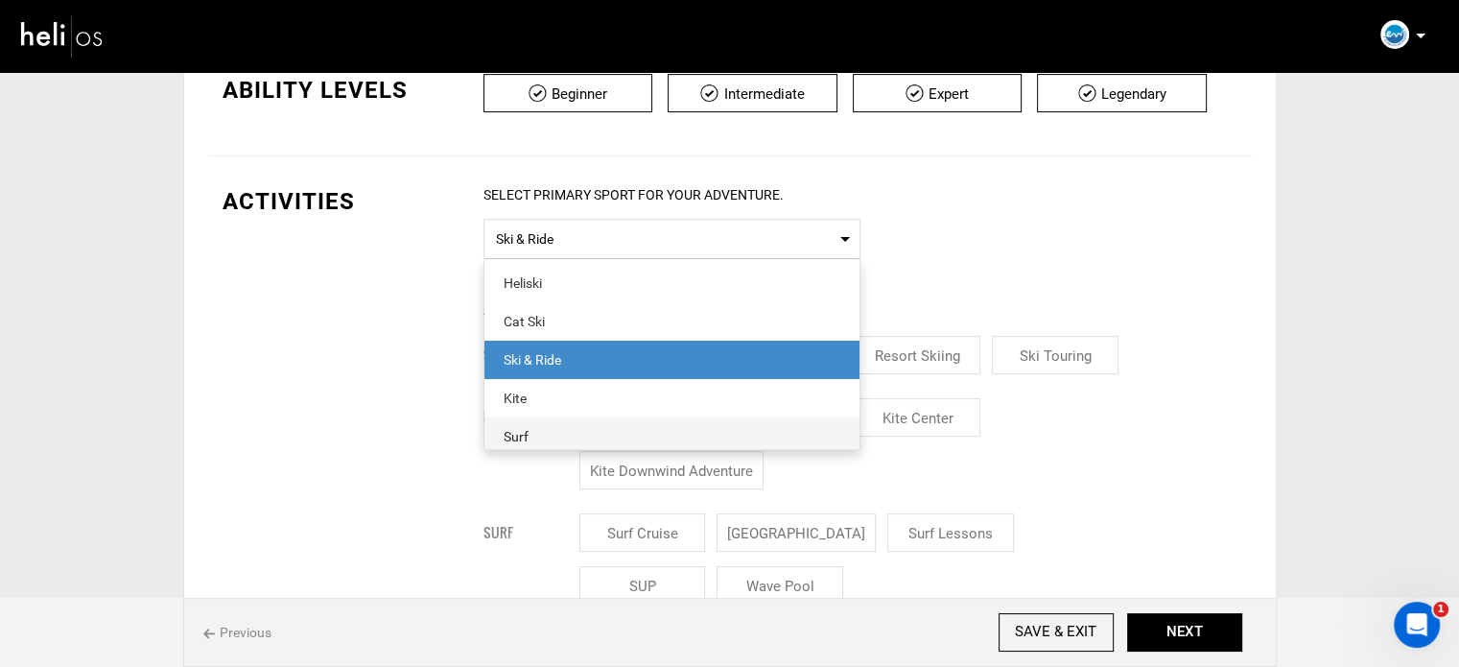
click at [570, 424] on span "Surf" at bounding box center [671, 436] width 375 height 38
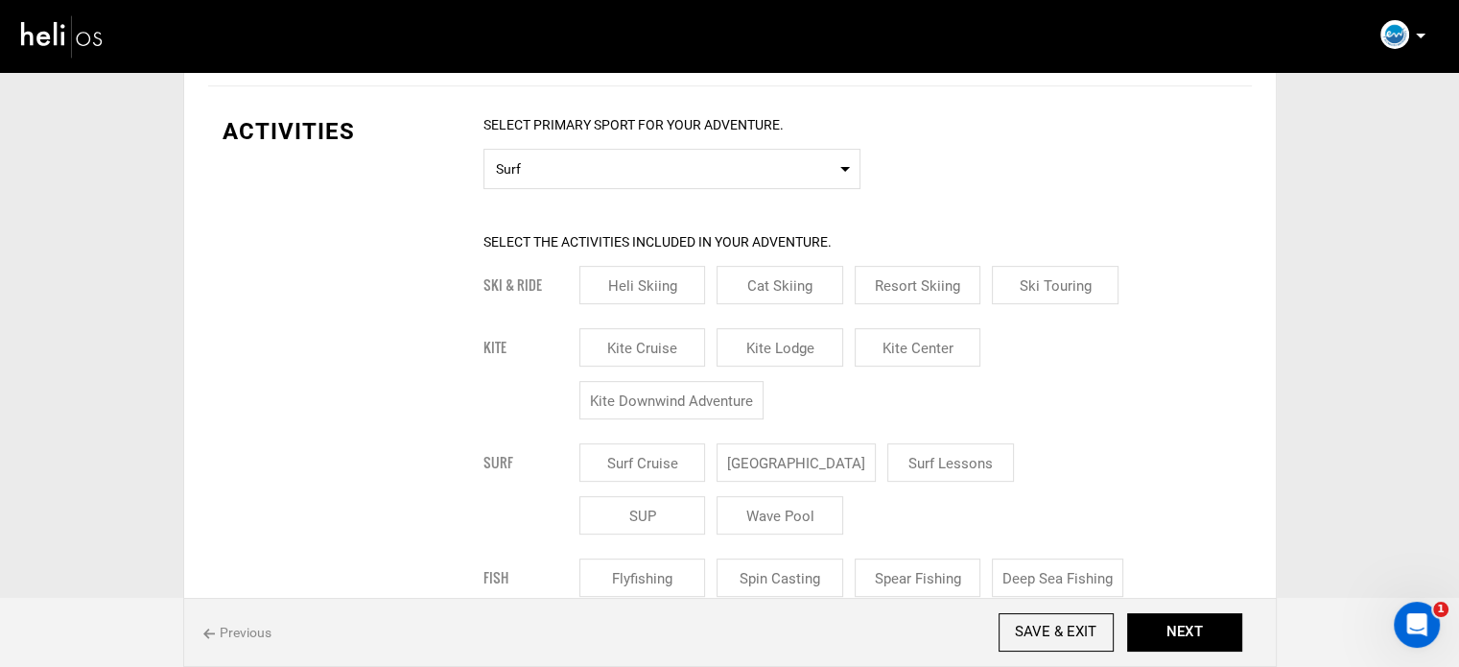
scroll to position [480, 0]
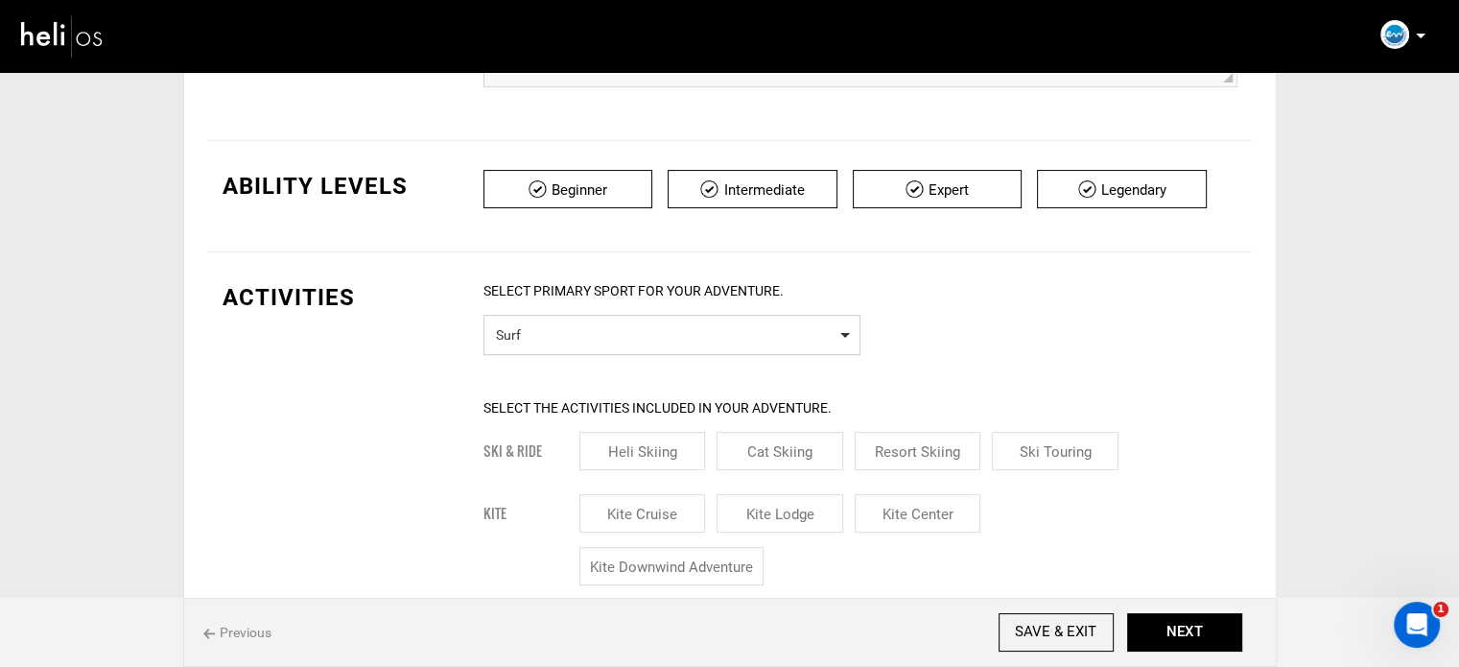
click at [547, 323] on span "Surf" at bounding box center [672, 332] width 352 height 24
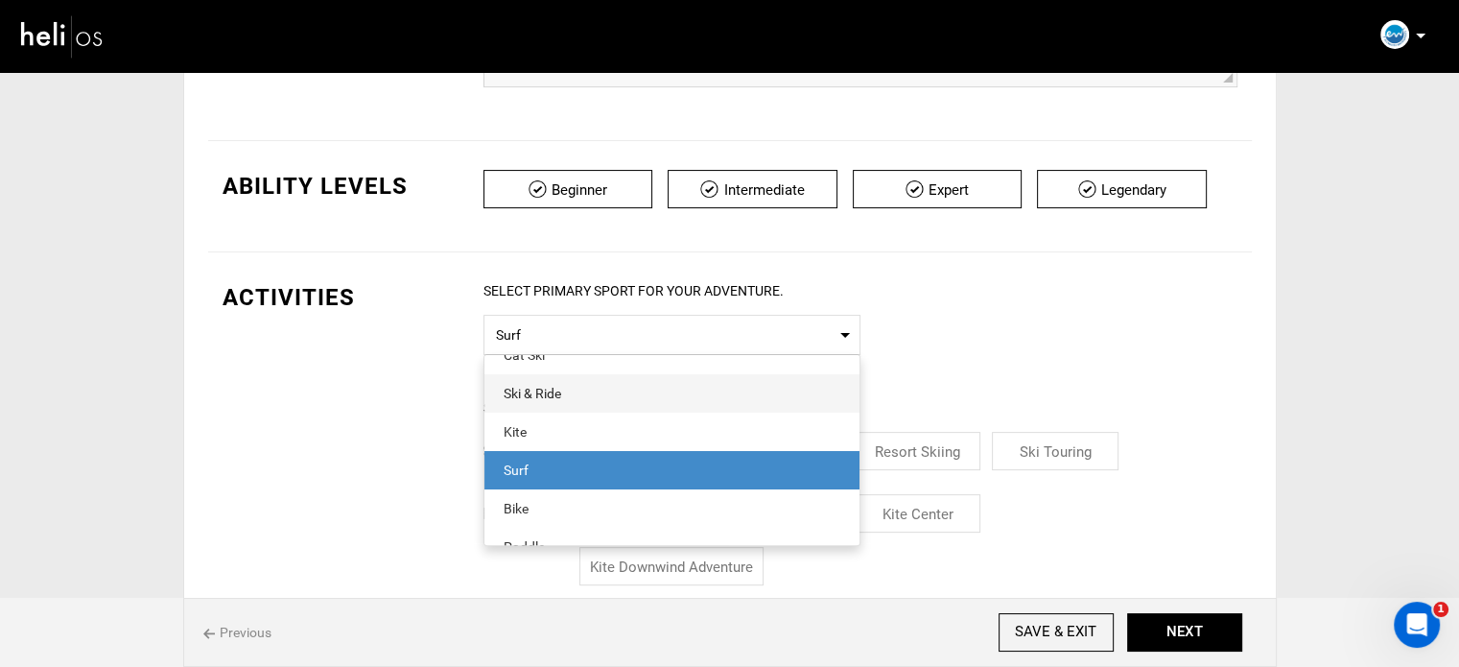
scroll to position [96, 0]
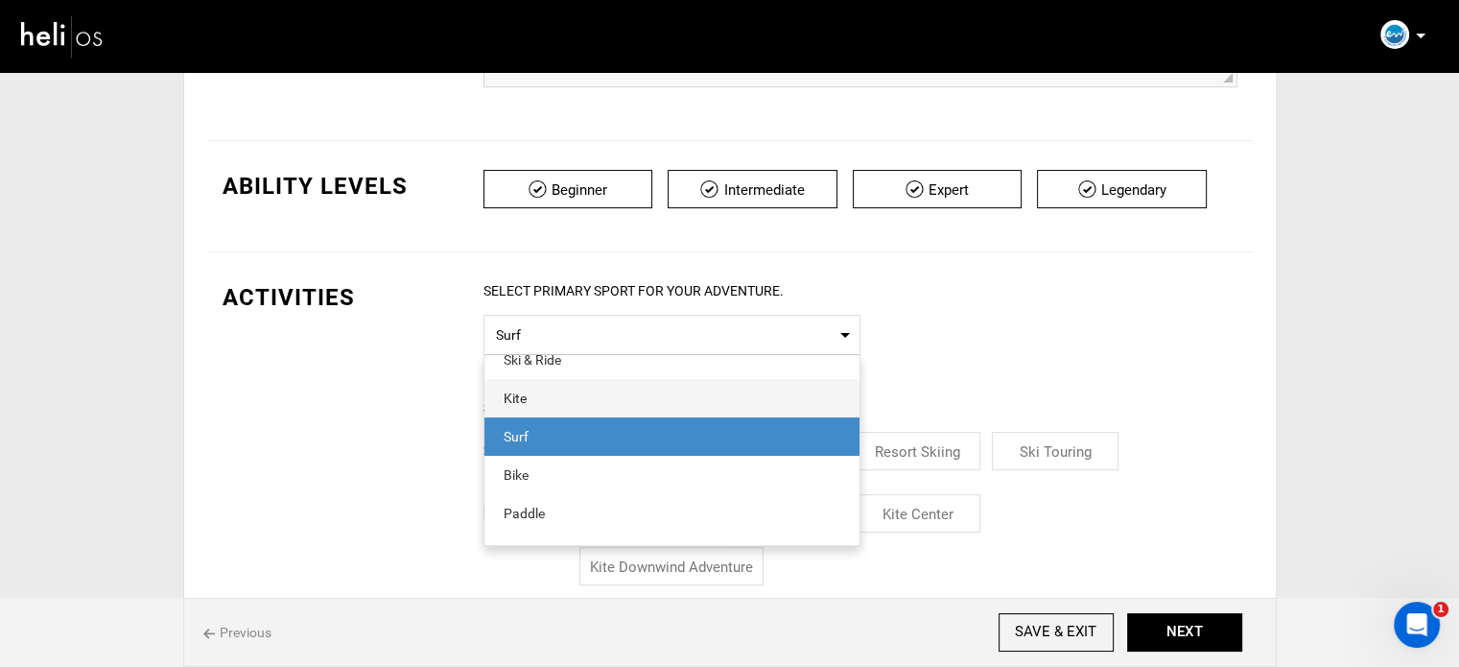
click at [550, 396] on div "Kite" at bounding box center [672, 398] width 337 height 19
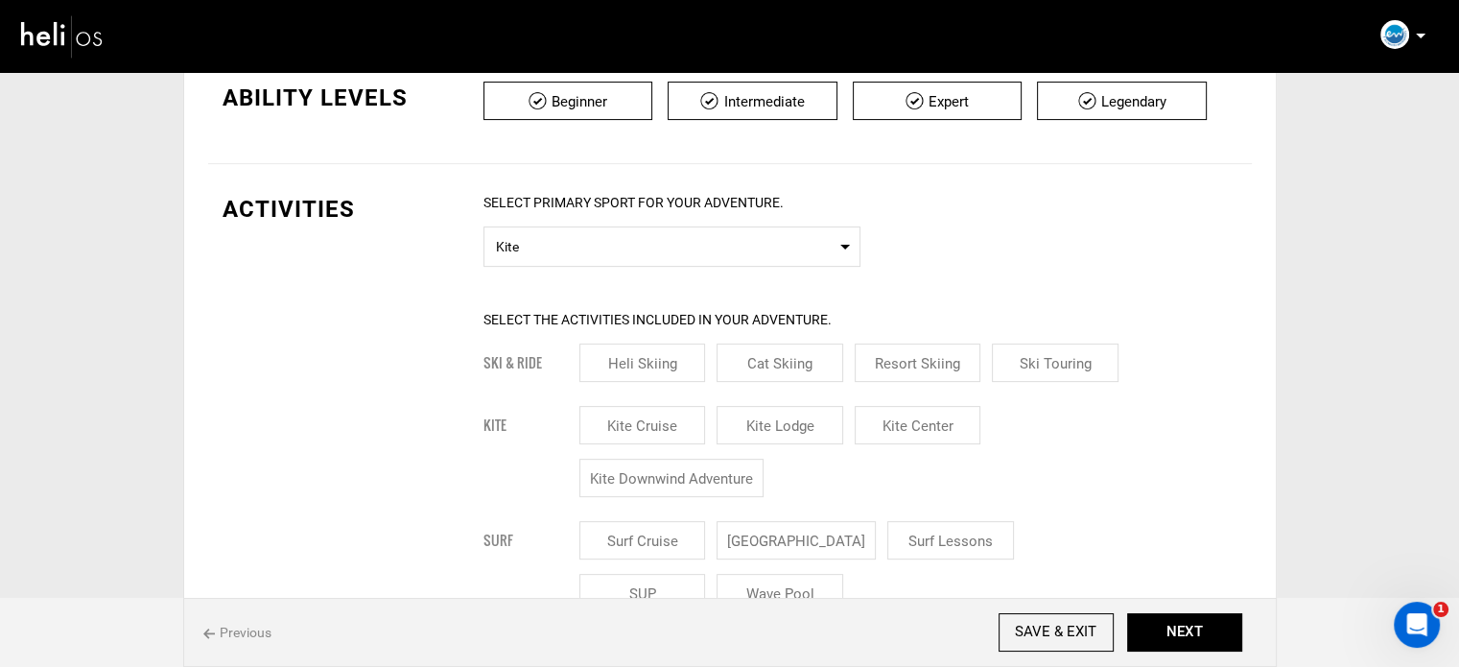
scroll to position [767, 0]
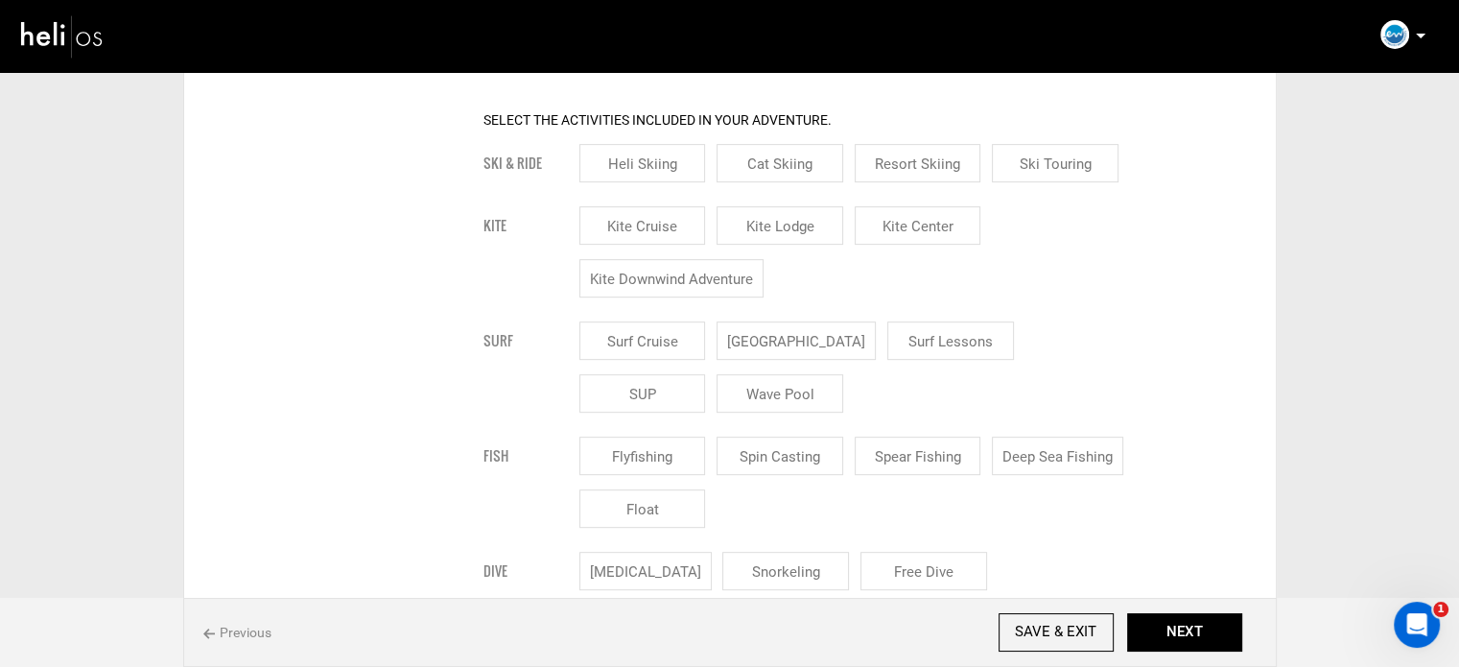
click at [808, 229] on input "Kite Lodge" at bounding box center [780, 225] width 127 height 38
checkbox input "true"
click at [909, 229] on input "Kite Center" at bounding box center [918, 225] width 127 height 38
checkbox input "true"
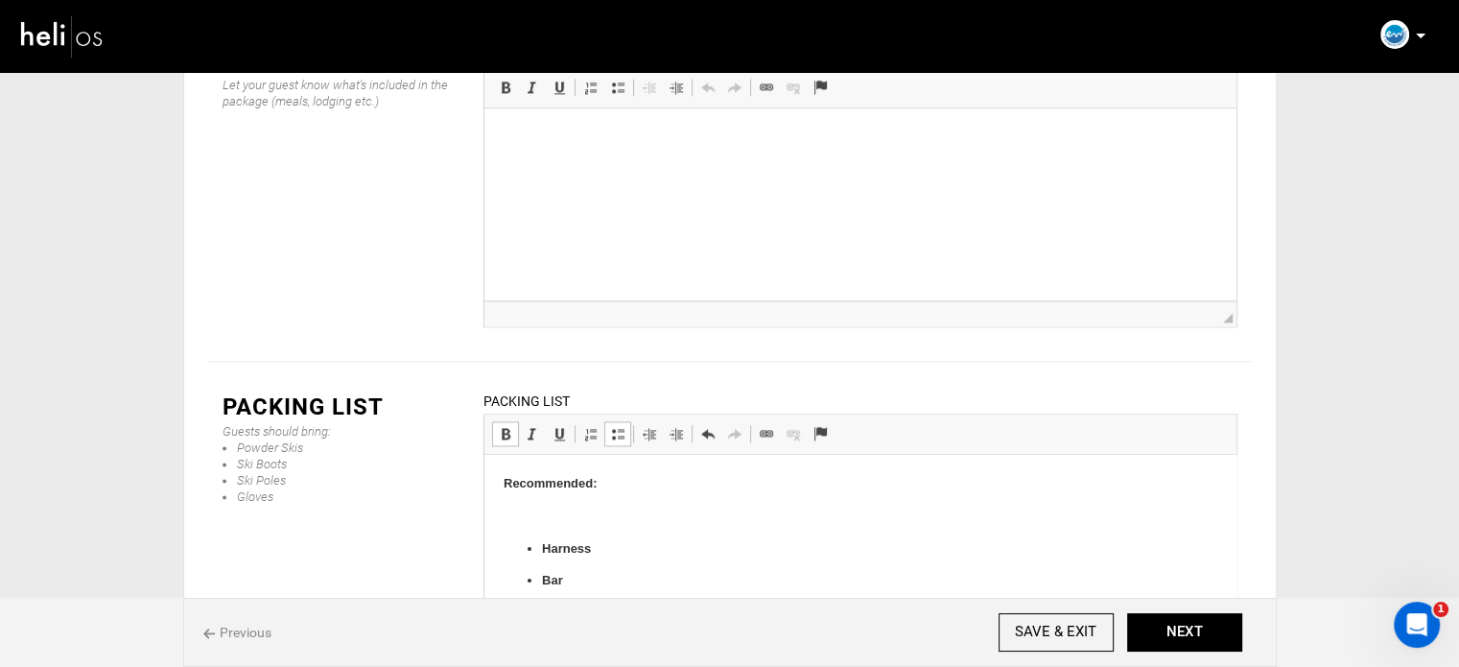
scroll to position [492, 0]
click at [535, 504] on p at bounding box center [860, 511] width 714 height 20
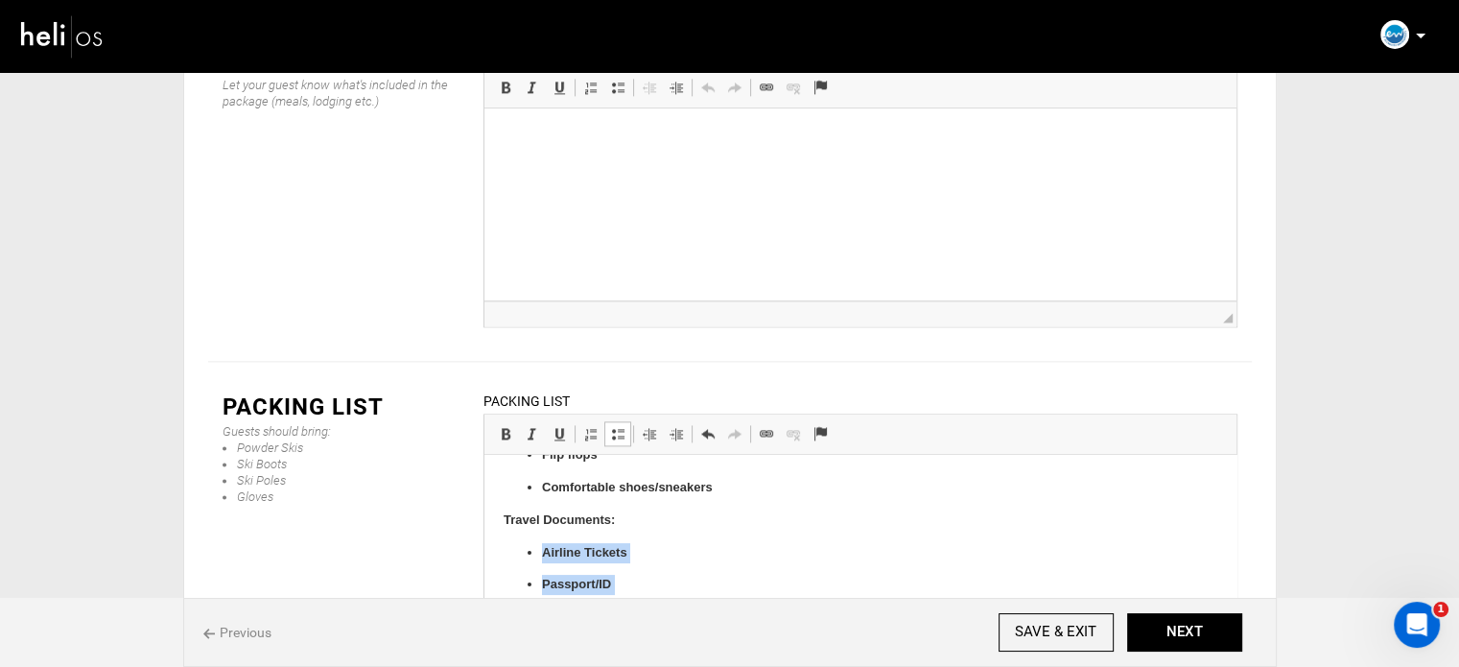
drag, startPoint x: 538, startPoint y: 553, endPoint x: 694, endPoint y: 625, distance: 171.3
click at [694, 625] on ul "Airline Tickets Passport/ID Visa (if applicable)" at bounding box center [860, 585] width 714 height 84
click at [511, 426] on span at bounding box center [505, 433] width 15 height 15
click at [618, 426] on span at bounding box center [617, 433] width 15 height 15
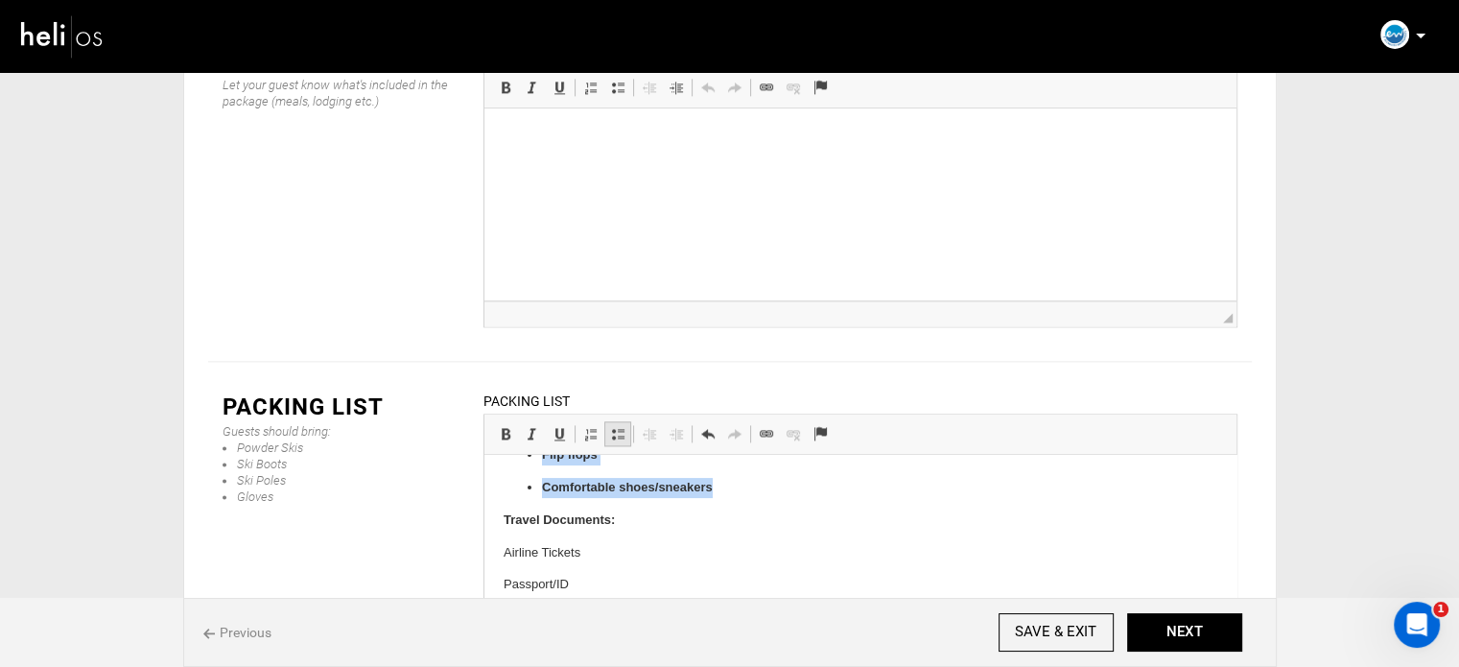
click at [618, 426] on span at bounding box center [617, 433] width 15 height 15
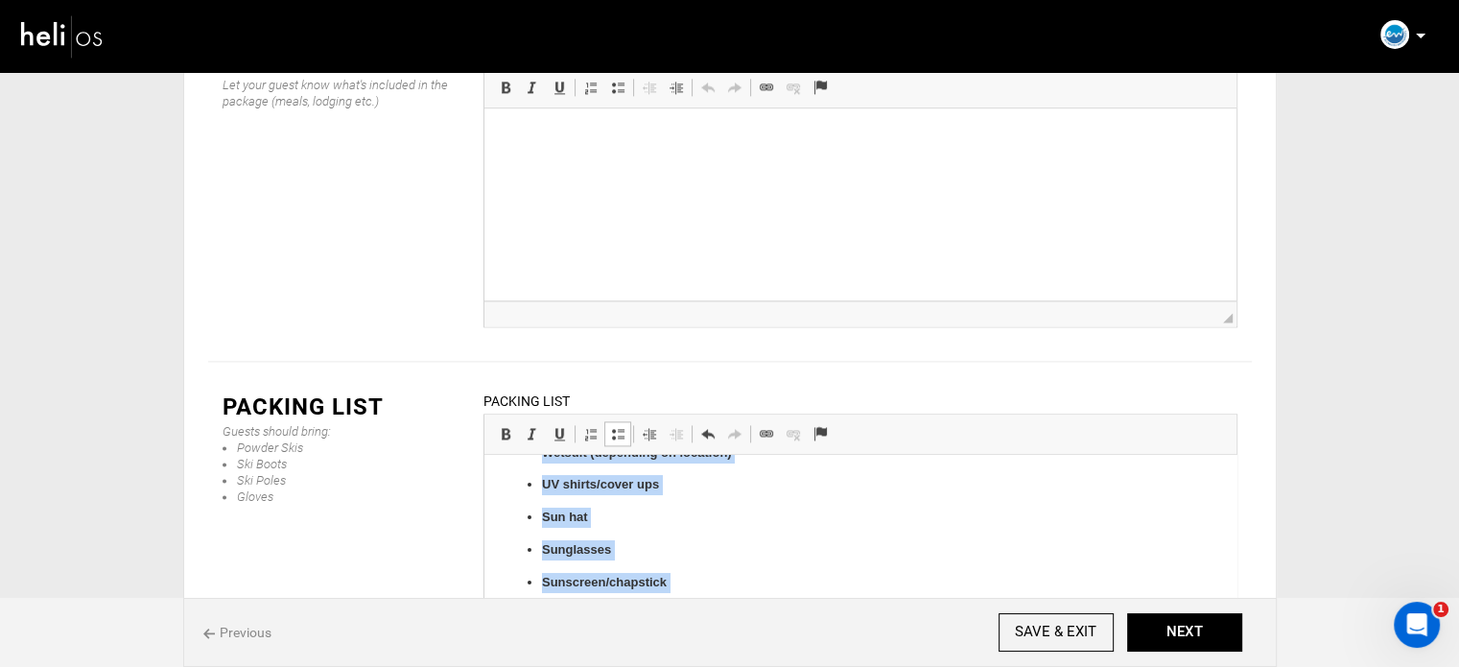
scroll to position [0, 0]
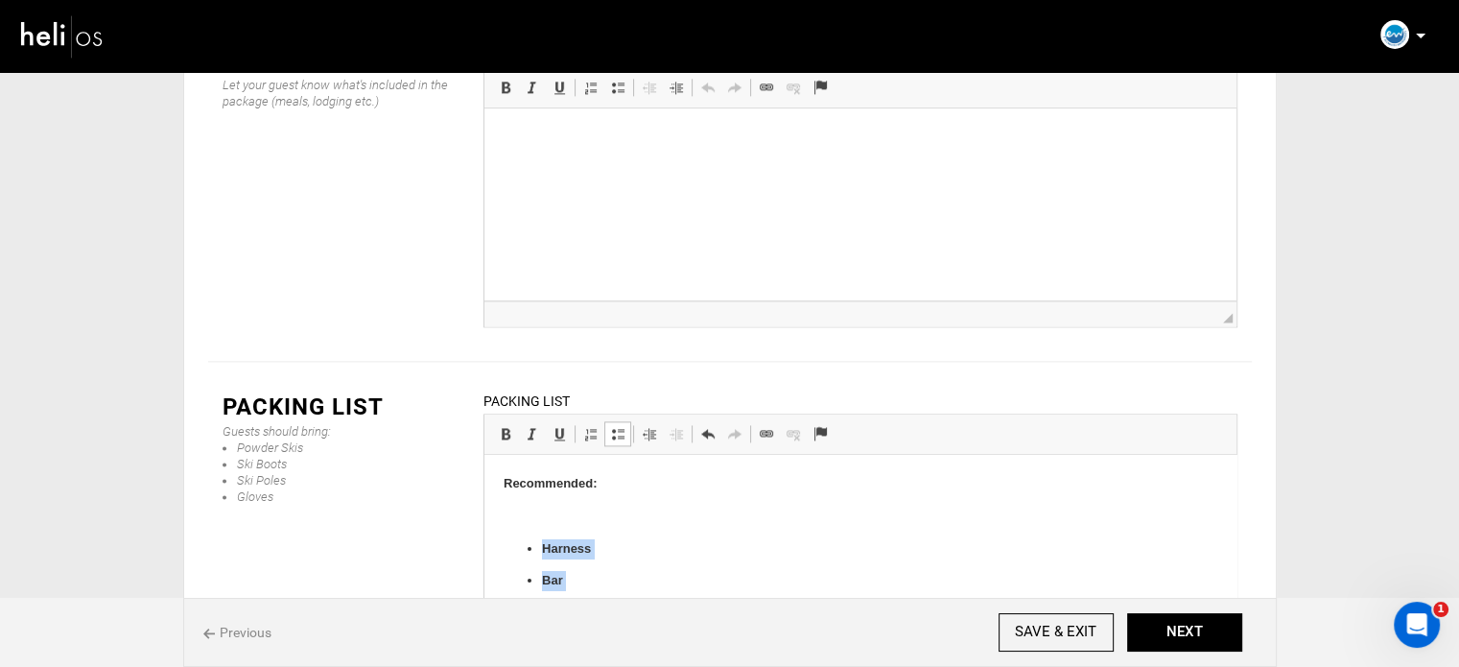
drag, startPoint x: 719, startPoint y: 511, endPoint x: 534, endPoint y: 550, distance: 188.2
click at [501, 426] on span at bounding box center [505, 433] width 15 height 15
click at [616, 426] on span at bounding box center [617, 433] width 15 height 15
drag, startPoint x: 616, startPoint y: 331, endPoint x: 117, endPoint y: 9, distance: 594.0
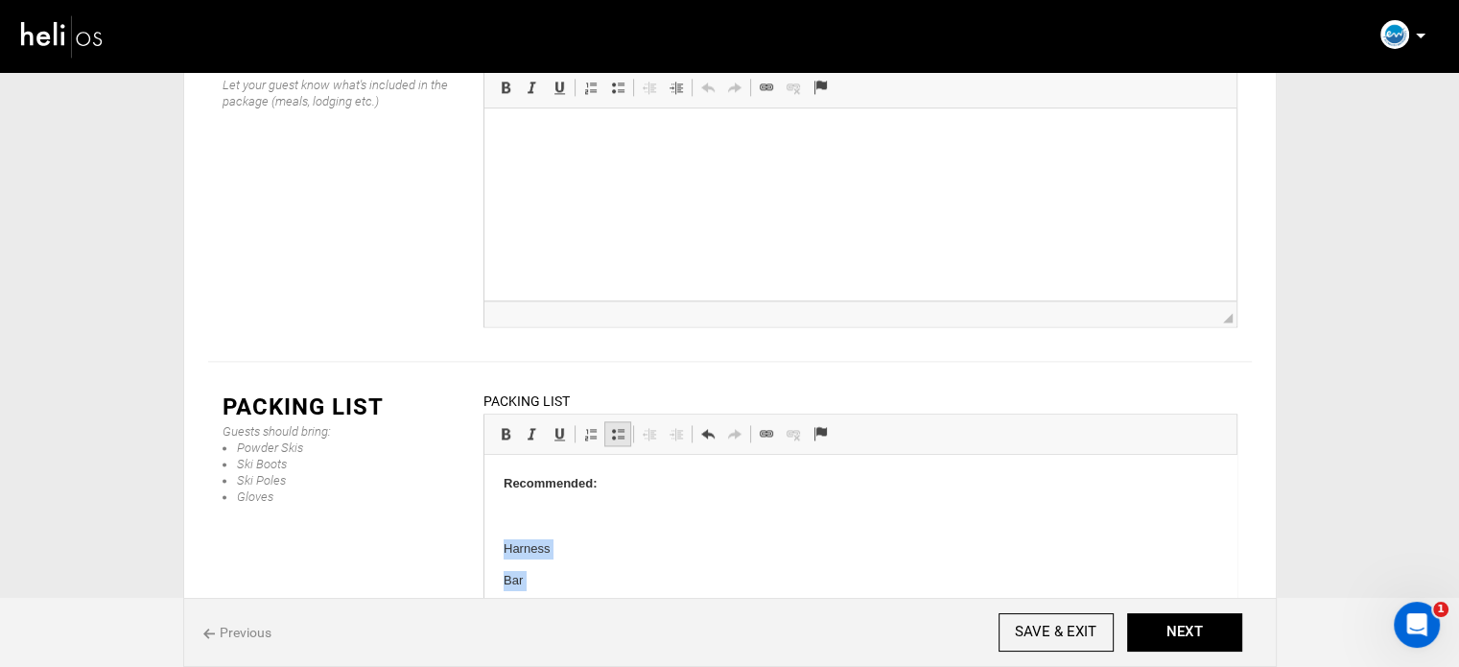
click at [616, 426] on span at bounding box center [617, 433] width 15 height 15
click at [570, 488] on strong "Recommended:" at bounding box center [550, 483] width 94 height 14
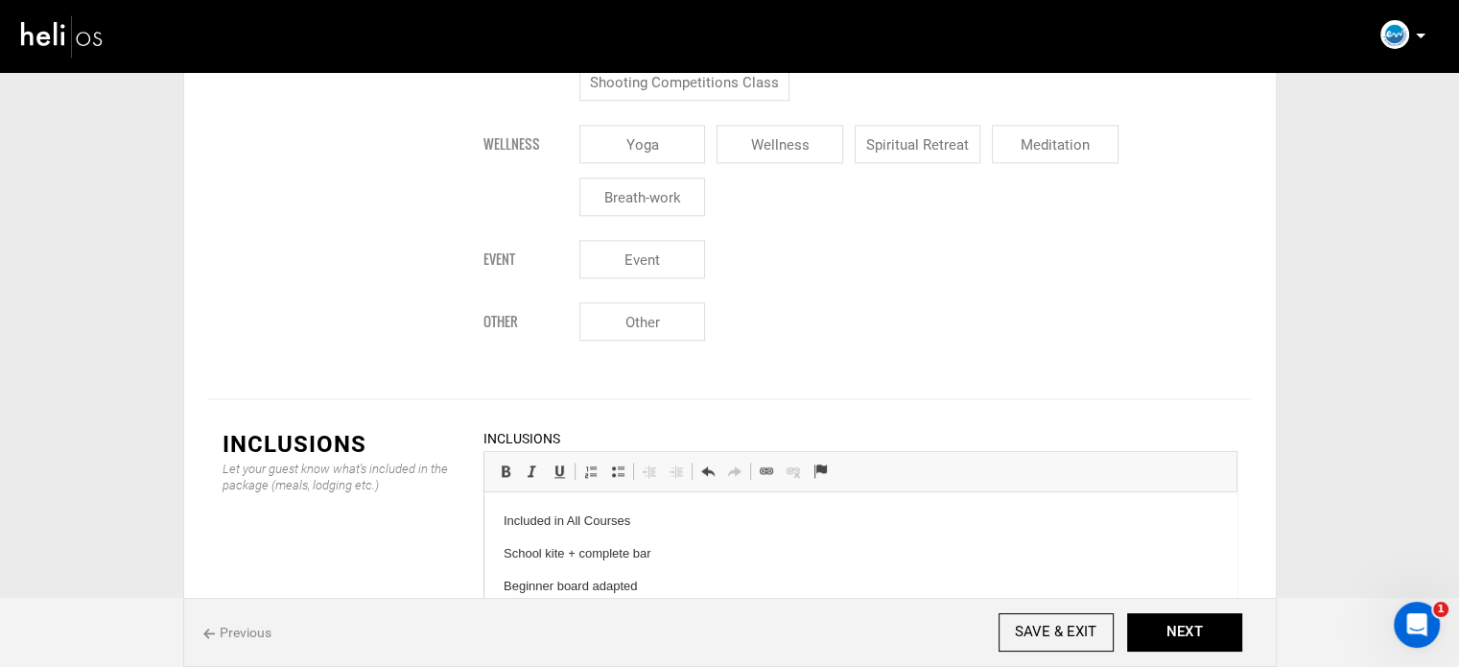
click at [527, 526] on p "Included in All Courses" at bounding box center [860, 521] width 714 height 20
click at [508, 463] on span at bounding box center [505, 470] width 15 height 15
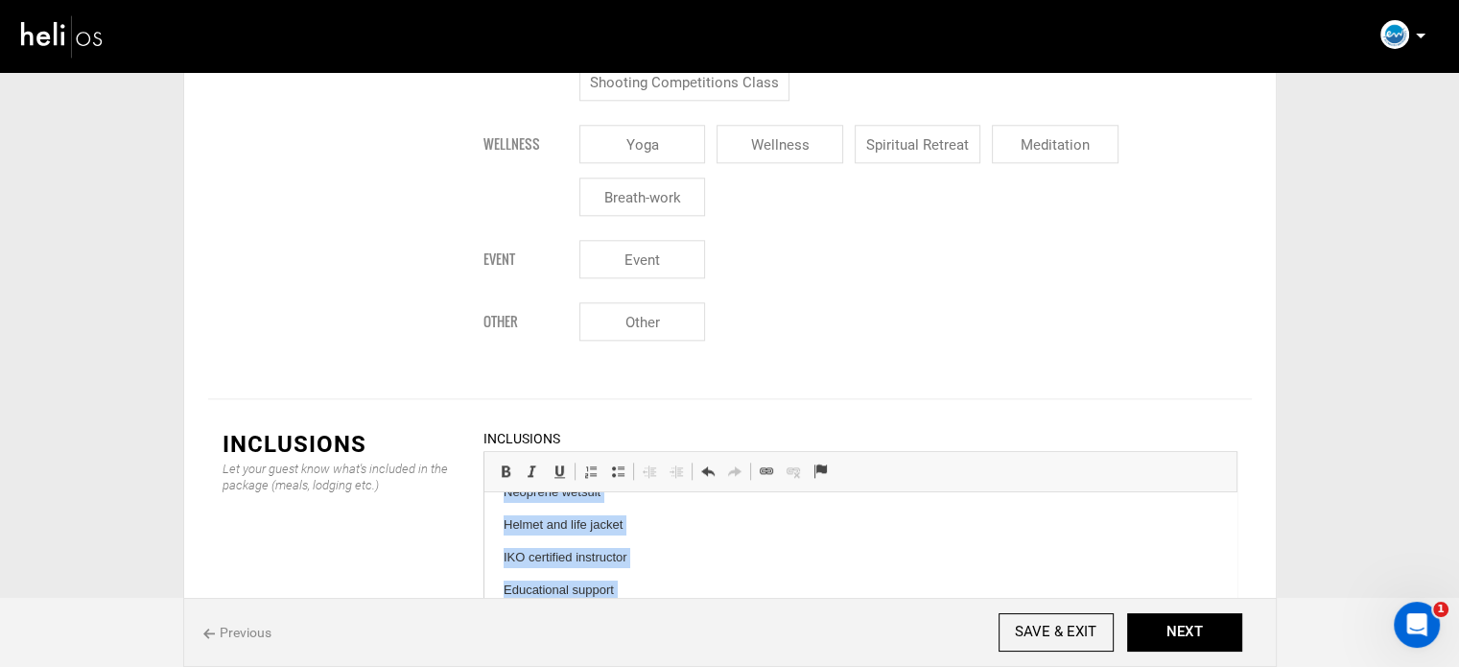
drag, startPoint x: 499, startPoint y: 550, endPoint x: 641, endPoint y: 697, distance: 204.9
click at [641, 666] on html "Included in All Courses School kite + complete bar Beginner board adapted Neopr…" at bounding box center [860, 525] width 752 height 318
drag, startPoint x: 619, startPoint y: 371, endPoint x: 135, endPoint y: 3, distance: 607.9
click at [619, 463] on span at bounding box center [617, 470] width 15 height 15
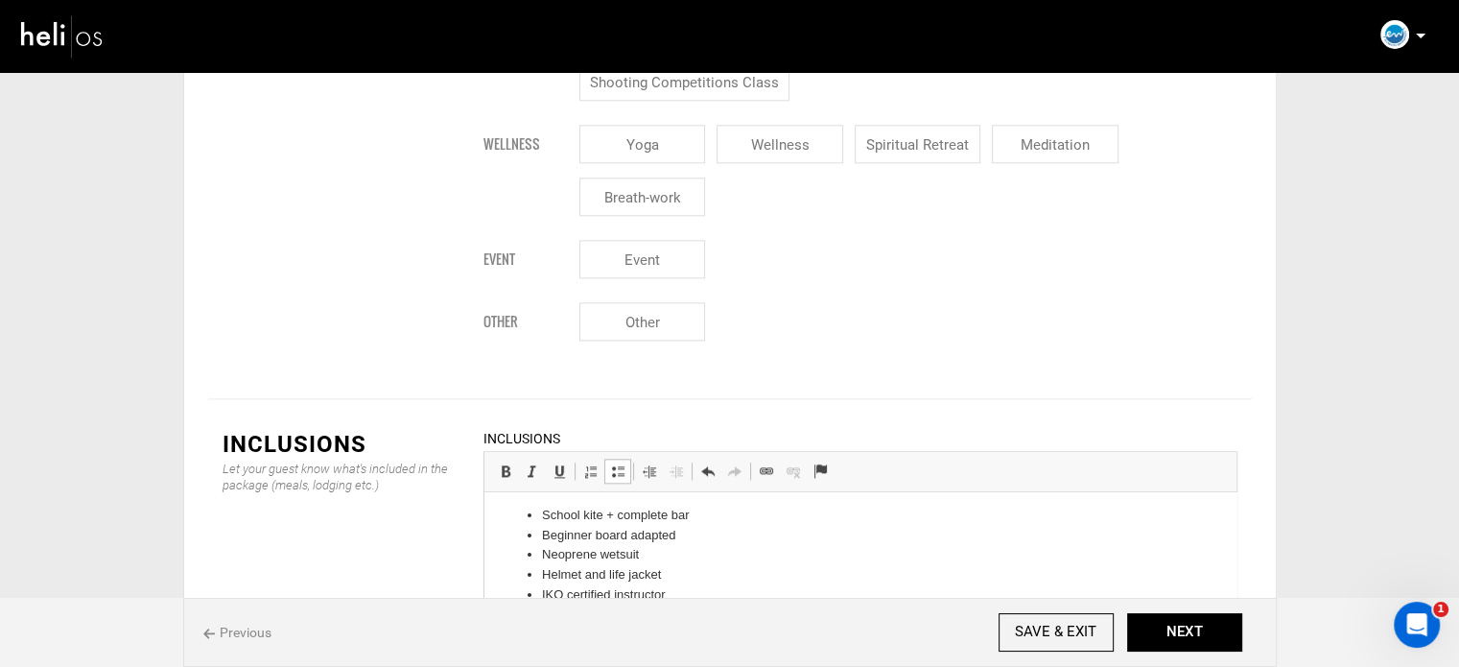
click at [696, 542] on li "Beginner board adapted" at bounding box center [859, 536] width 637 height 20
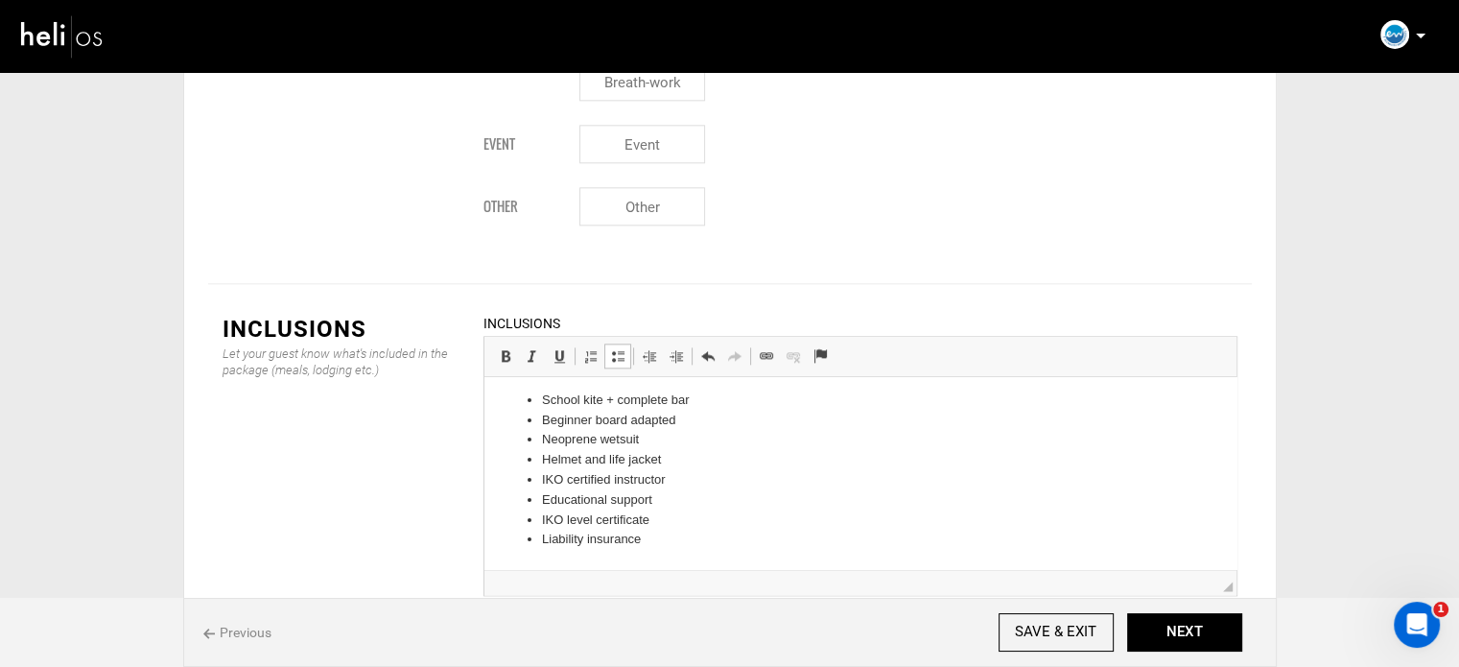
scroll to position [2538, 0]
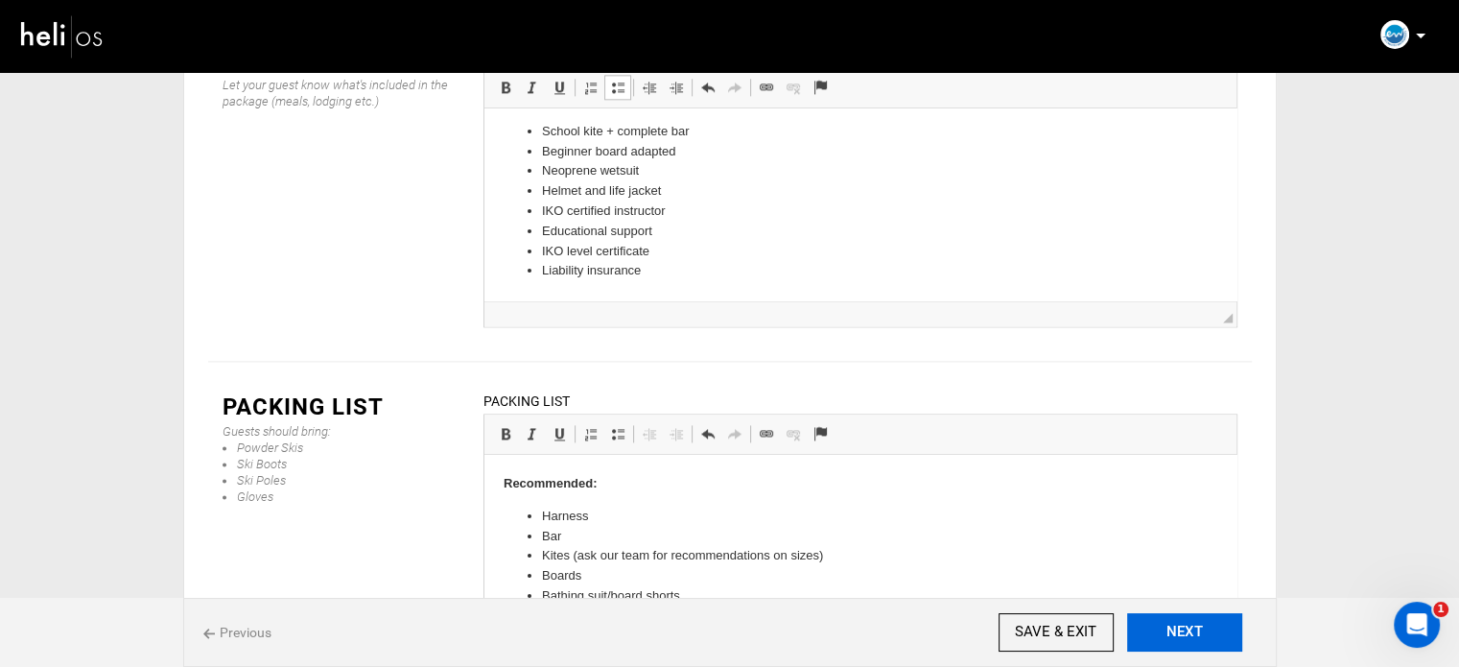
click at [1169, 626] on button "NEXT" at bounding box center [1184, 632] width 115 height 38
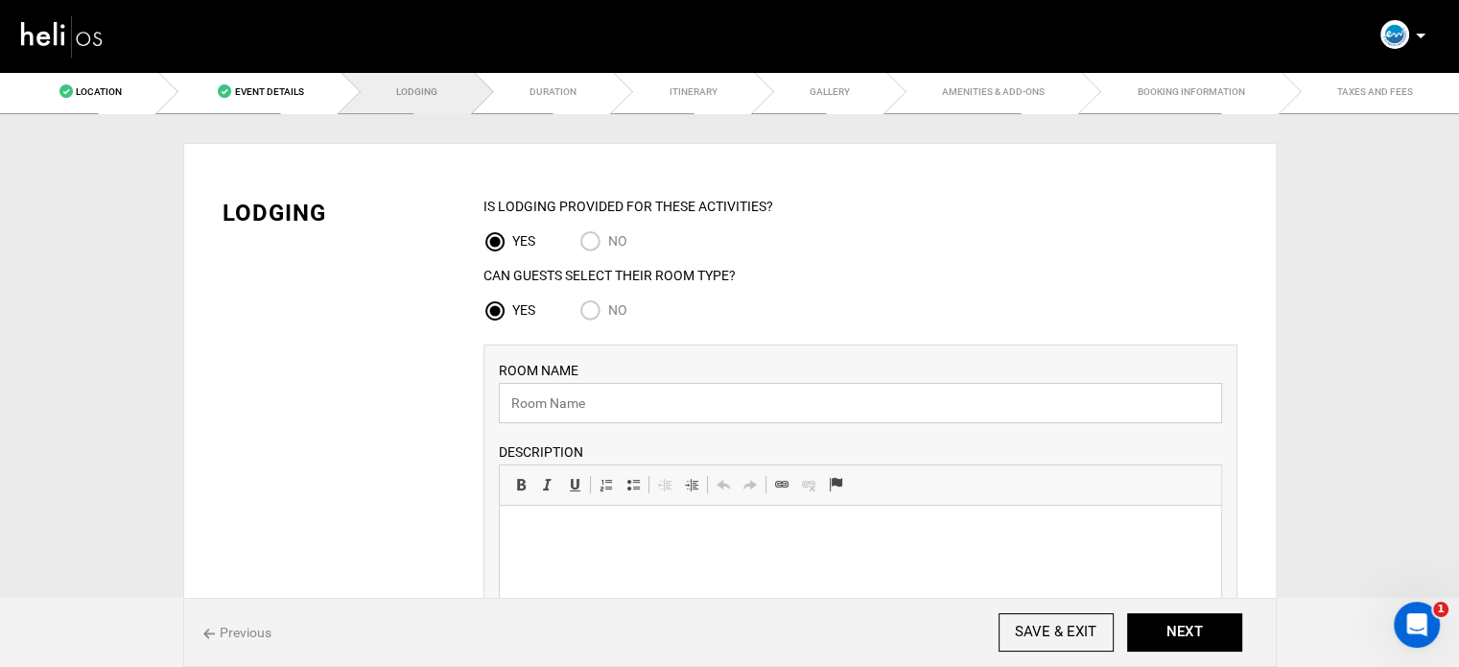
click at [609, 394] on input "text" at bounding box center [860, 403] width 723 height 40
paste input "Riad - Single Room"
type input "Riad - Single Room"
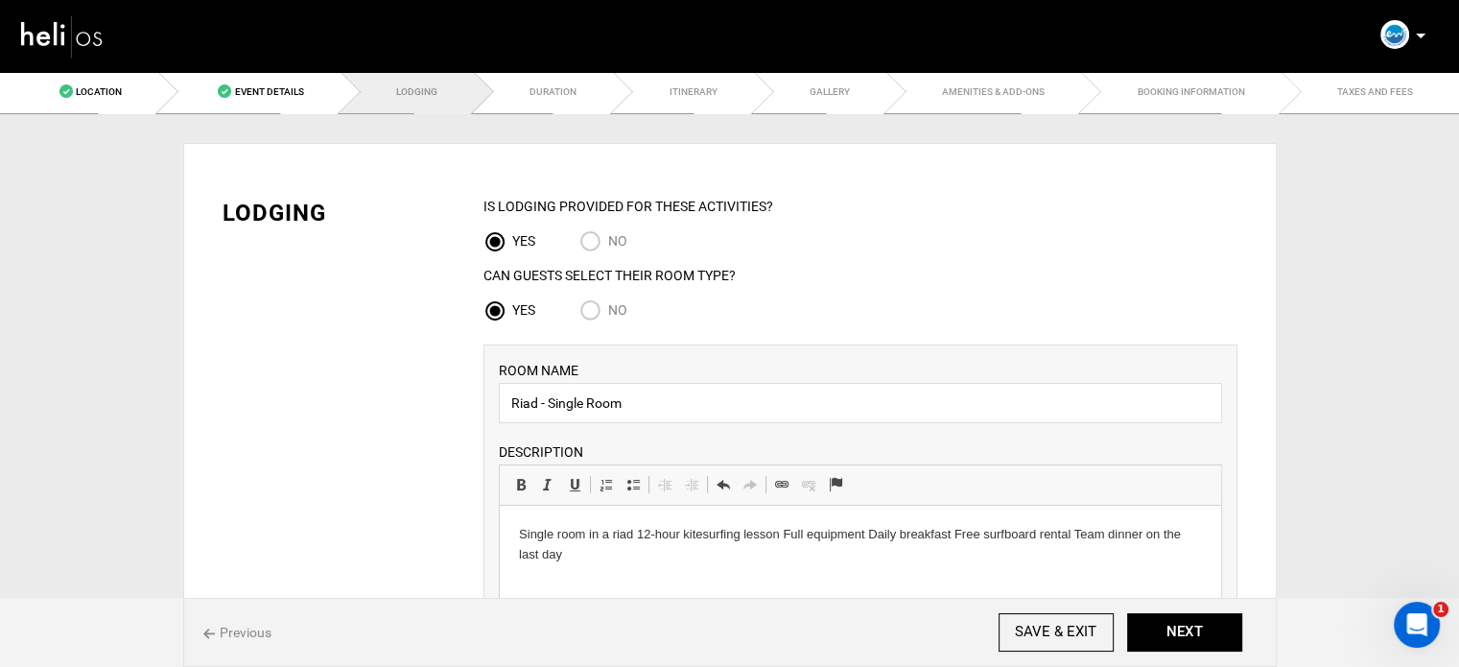
click at [683, 539] on p "Single room in a riad 12-hour kitesurfing lesson Full equipment Daily breakfast…" at bounding box center [859, 545] width 683 height 40
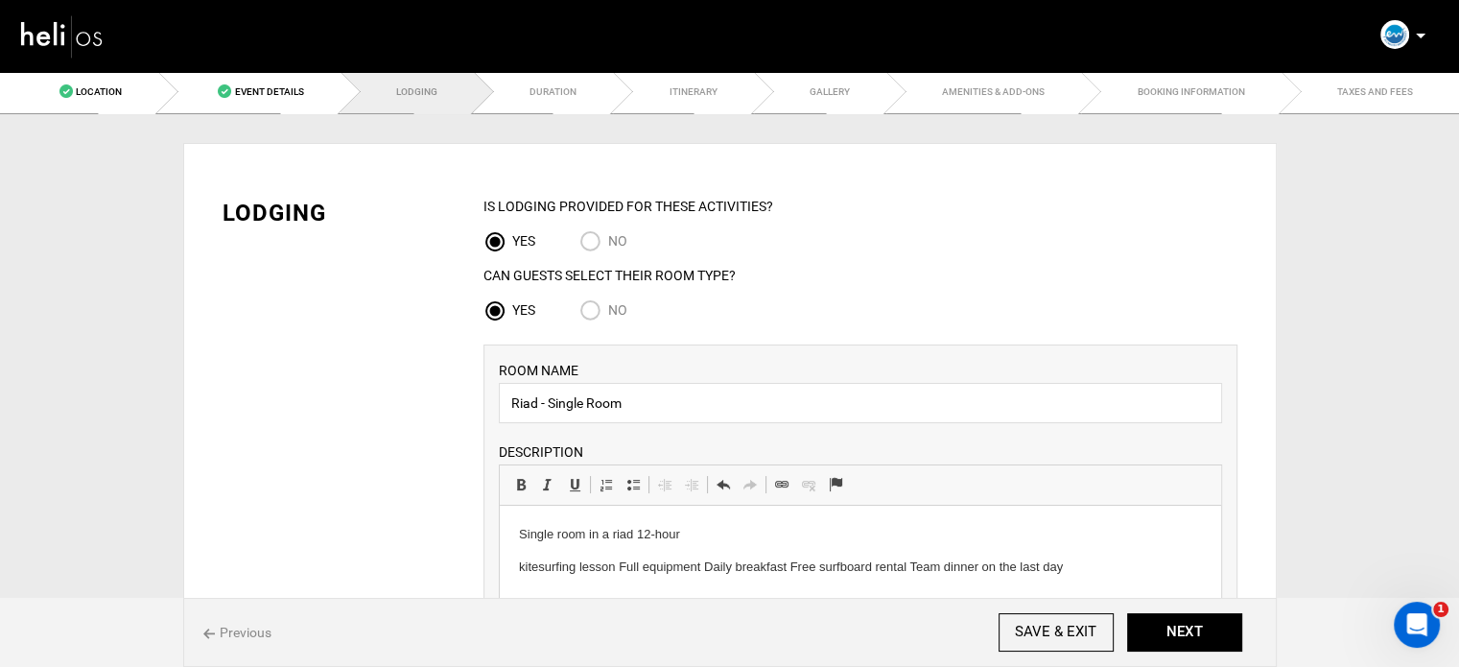
click at [617, 571] on p "kitesurfing lesson Full equipment Daily breakfast Free surfboard rental Team di…" at bounding box center [859, 567] width 683 height 20
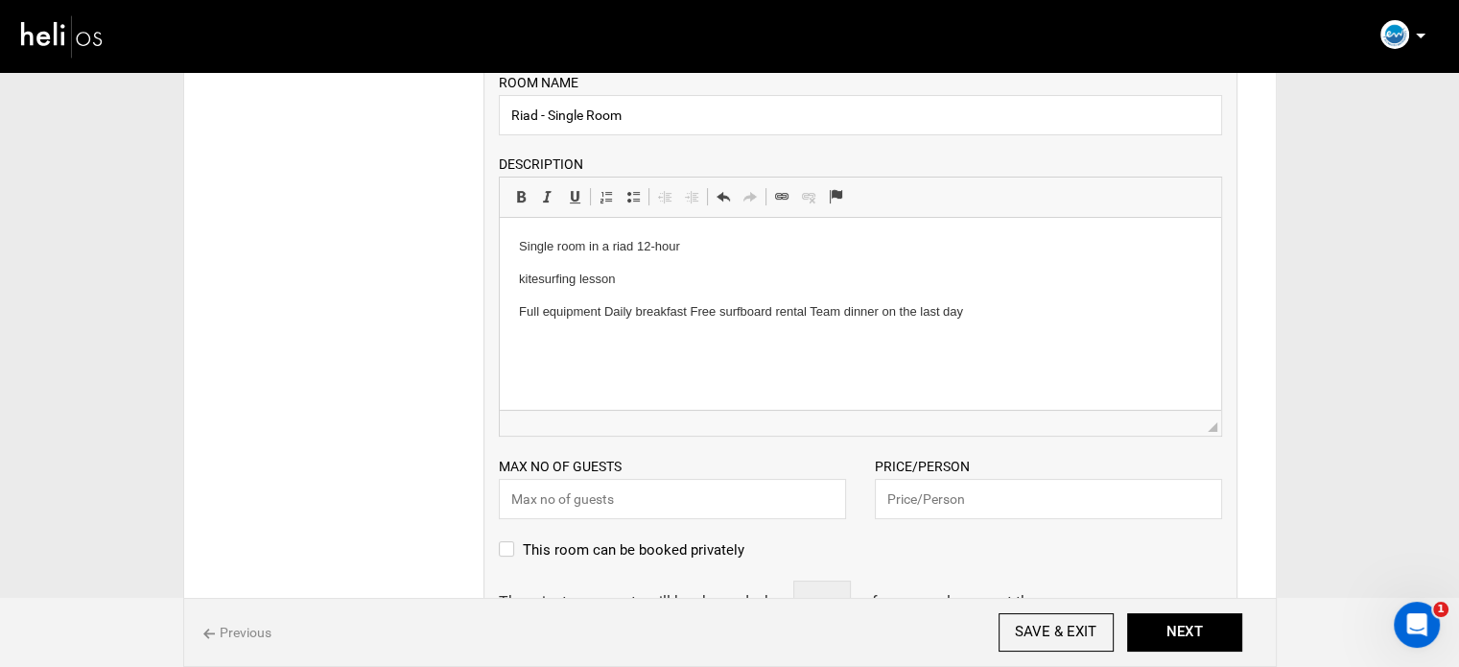
click at [606, 315] on p "Full equipment Daily breakfast Free surfboard rental Team dinner on the last day" at bounding box center [859, 312] width 683 height 20
click at [604, 342] on p "Daily breakfast Free surfboard rental Team dinner on the last day" at bounding box center [859, 344] width 683 height 20
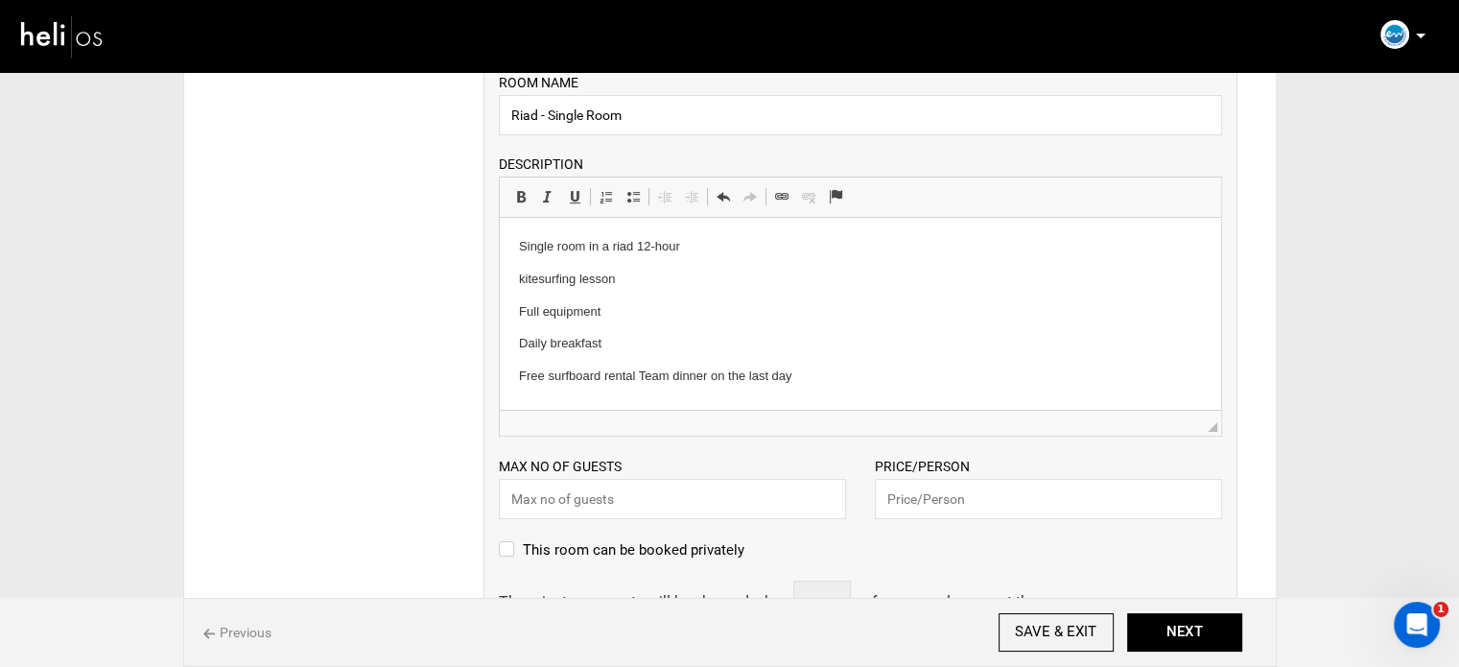
click at [644, 379] on p "Free surfboard rental Team dinner on the last day" at bounding box center [859, 376] width 683 height 20
click at [644, 378] on p "Free surfboard rental Team dinner on the last day" at bounding box center [859, 376] width 683 height 20
click at [640, 376] on p "Free surfboard rental Team dinner on the last day" at bounding box center [859, 376] width 683 height 20
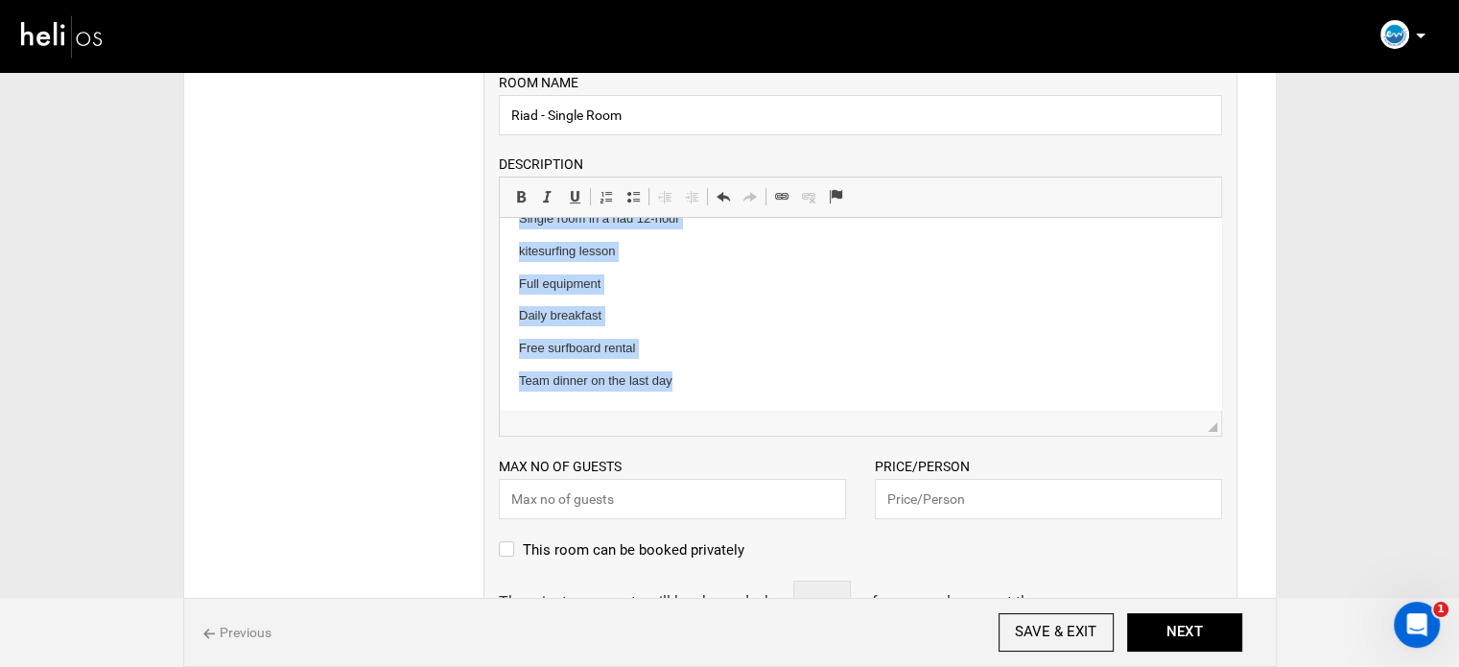
scroll to position [0, 0]
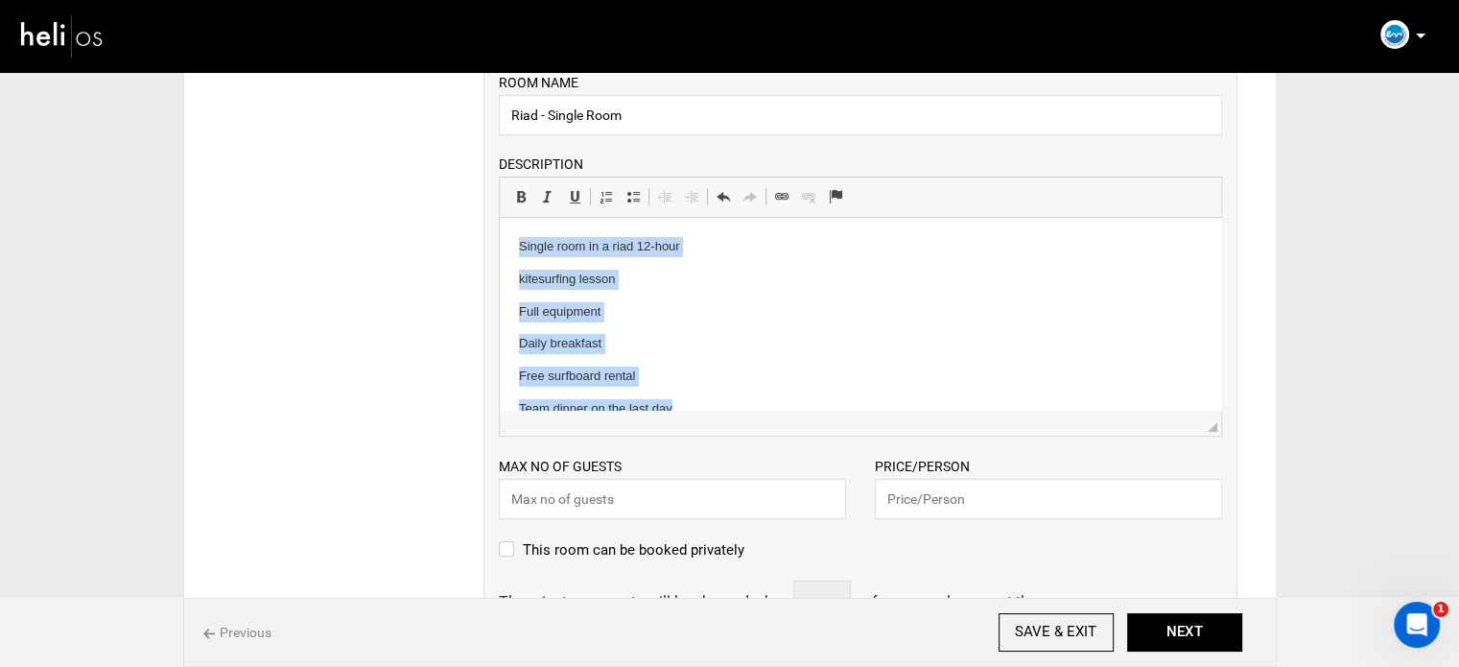
drag, startPoint x: 691, startPoint y: 375, endPoint x: 1044, endPoint y: 406, distance: 354.4
click at [499, 218] on html "Single room in a riad 12-hour kitesurfing lesson Full equipment Daily breakfast…" at bounding box center [859, 328] width 721 height 221
click at [641, 189] on link "Insert/Remove Bulleted List" at bounding box center [633, 196] width 27 height 25
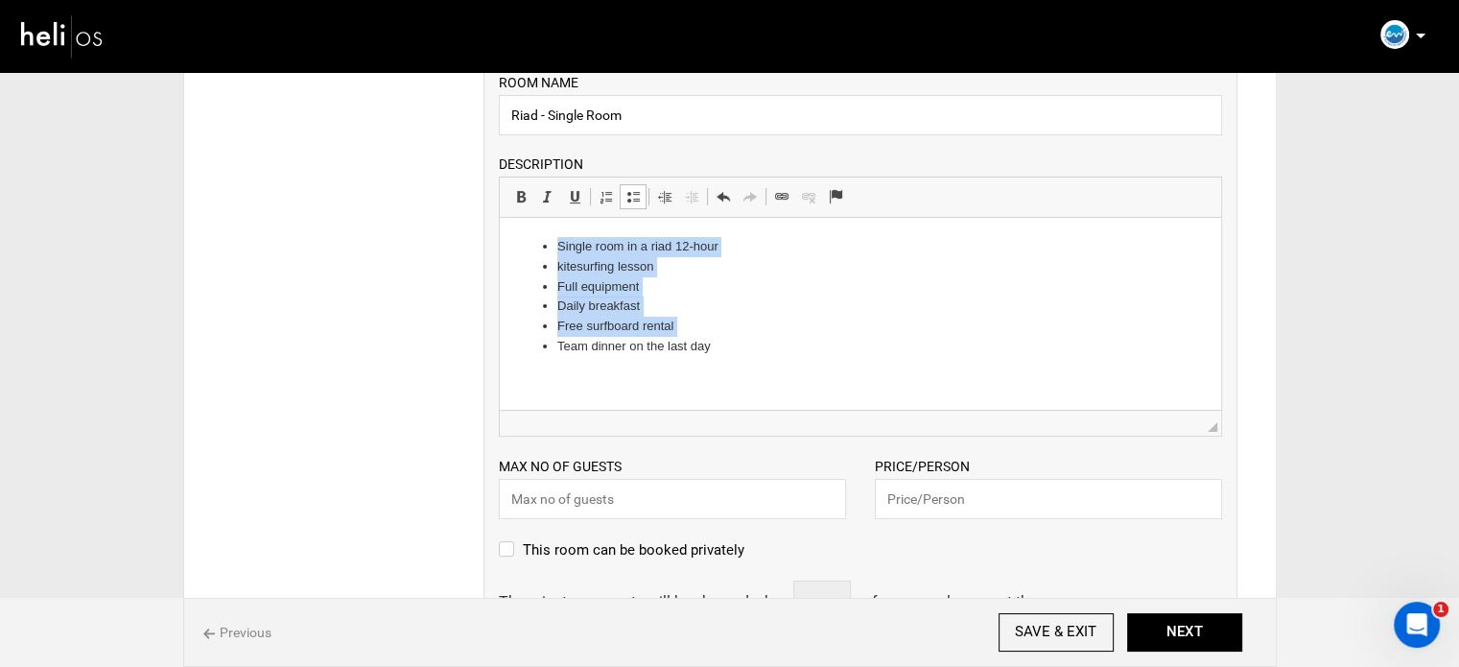
click at [731, 339] on li "Team dinner on the last day" at bounding box center [859, 347] width 606 height 20
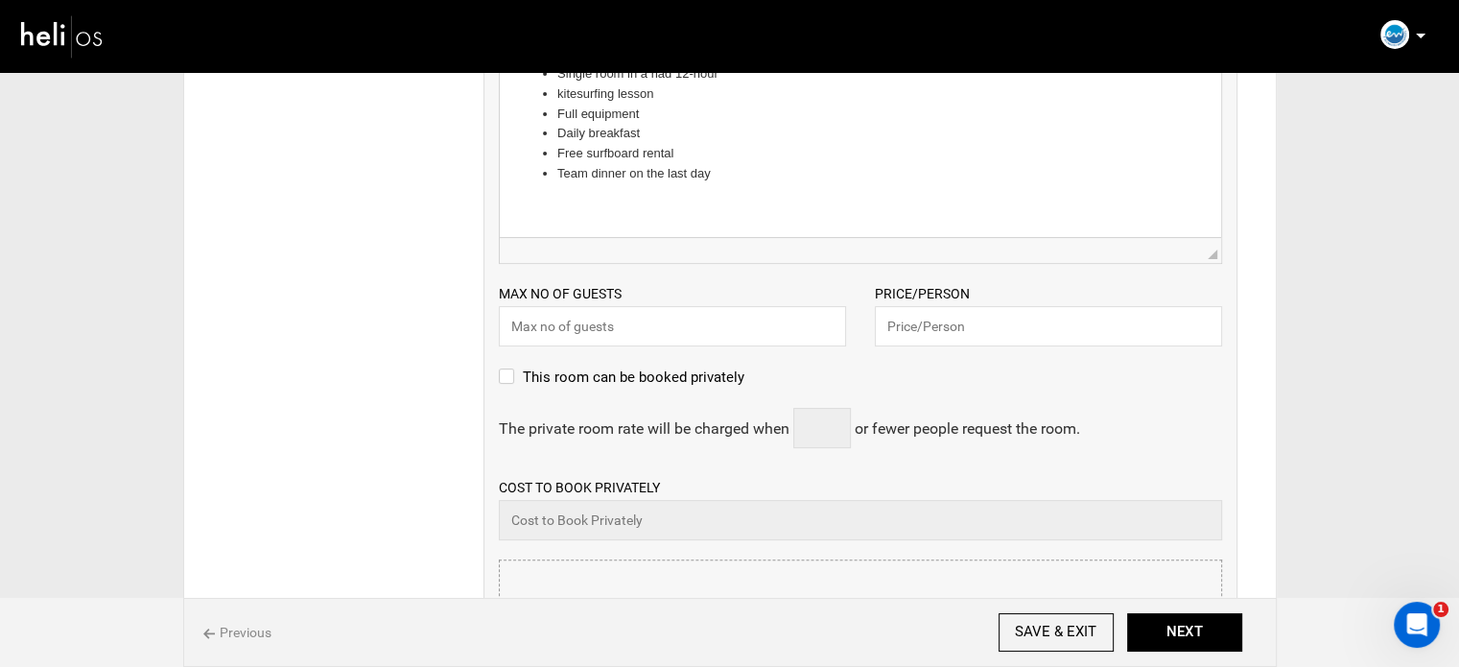
scroll to position [480, 0]
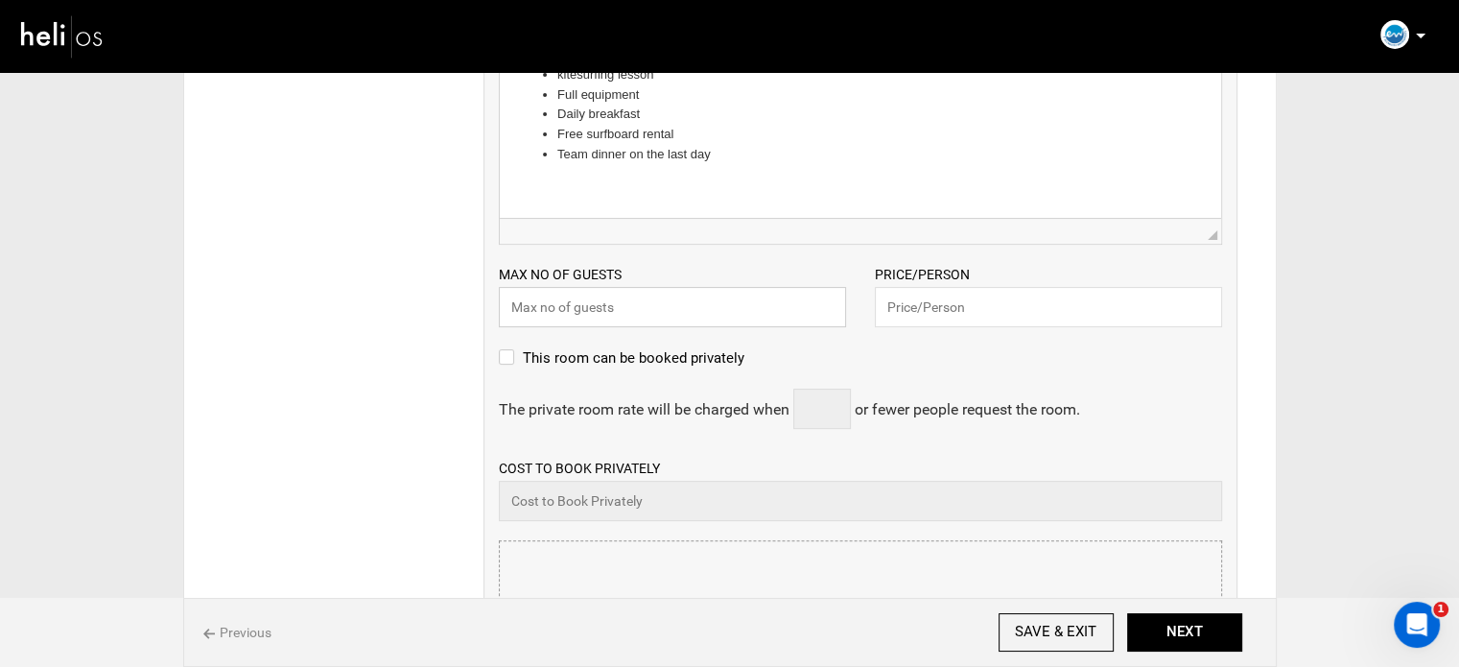
click at [656, 310] on input "text" at bounding box center [672, 307] width 347 height 40
type input "1"
click at [927, 318] on input "text" at bounding box center [1048, 307] width 347 height 40
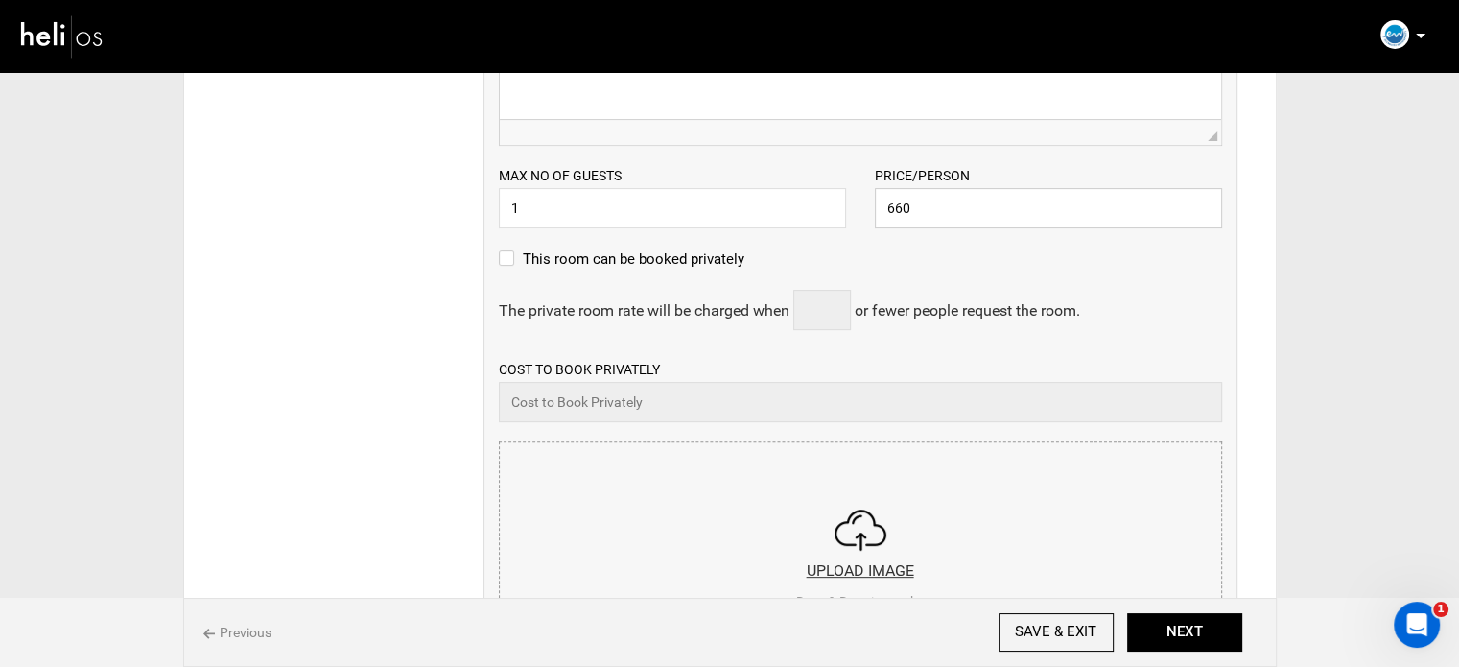
scroll to position [672, 0]
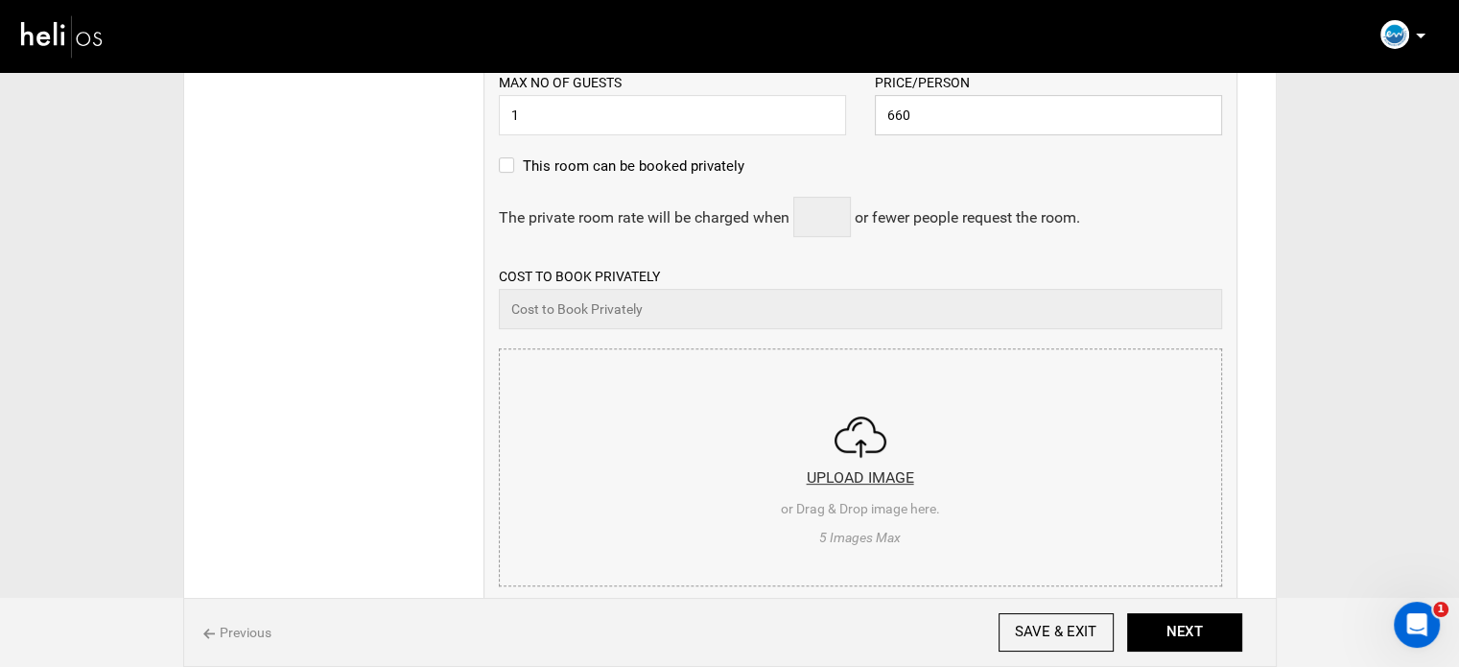
type input "660"
click at [733, 461] on input "file" at bounding box center [860, 464] width 721 height 230
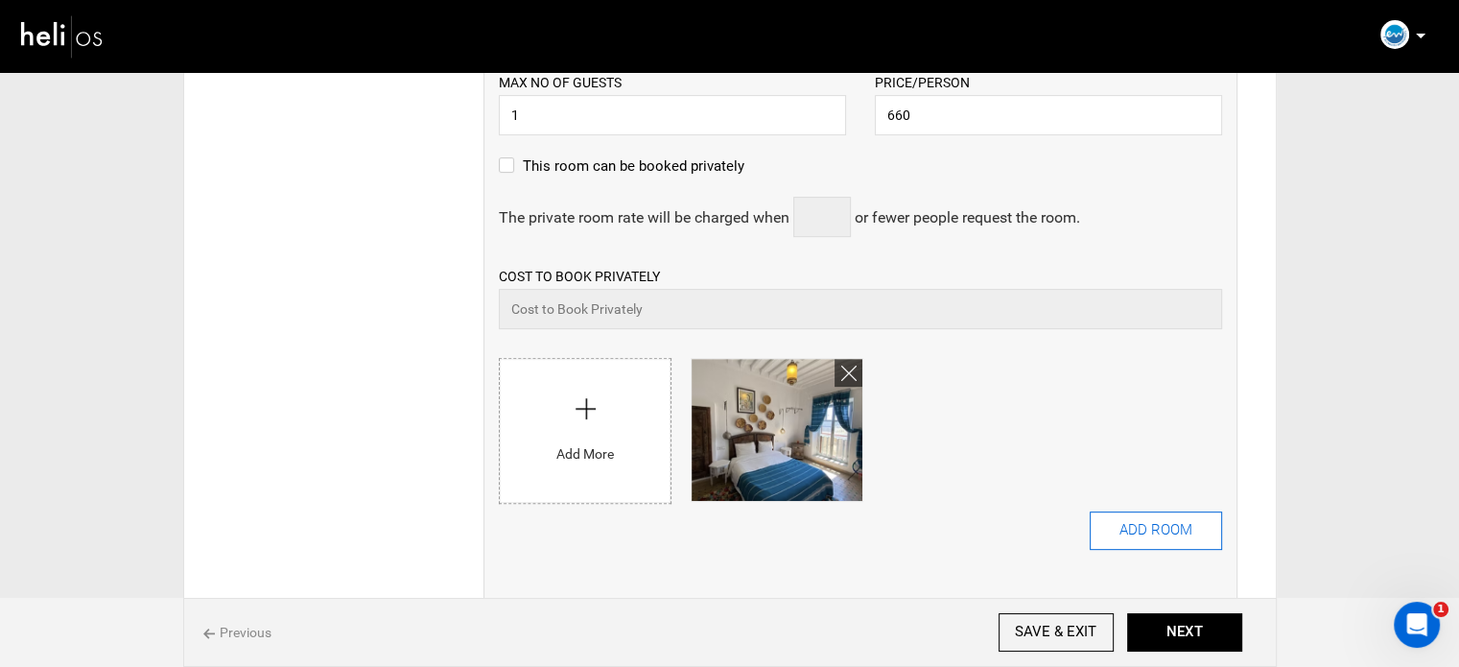
click at [1097, 521] on button "ADD ROOM" at bounding box center [1156, 530] width 132 height 38
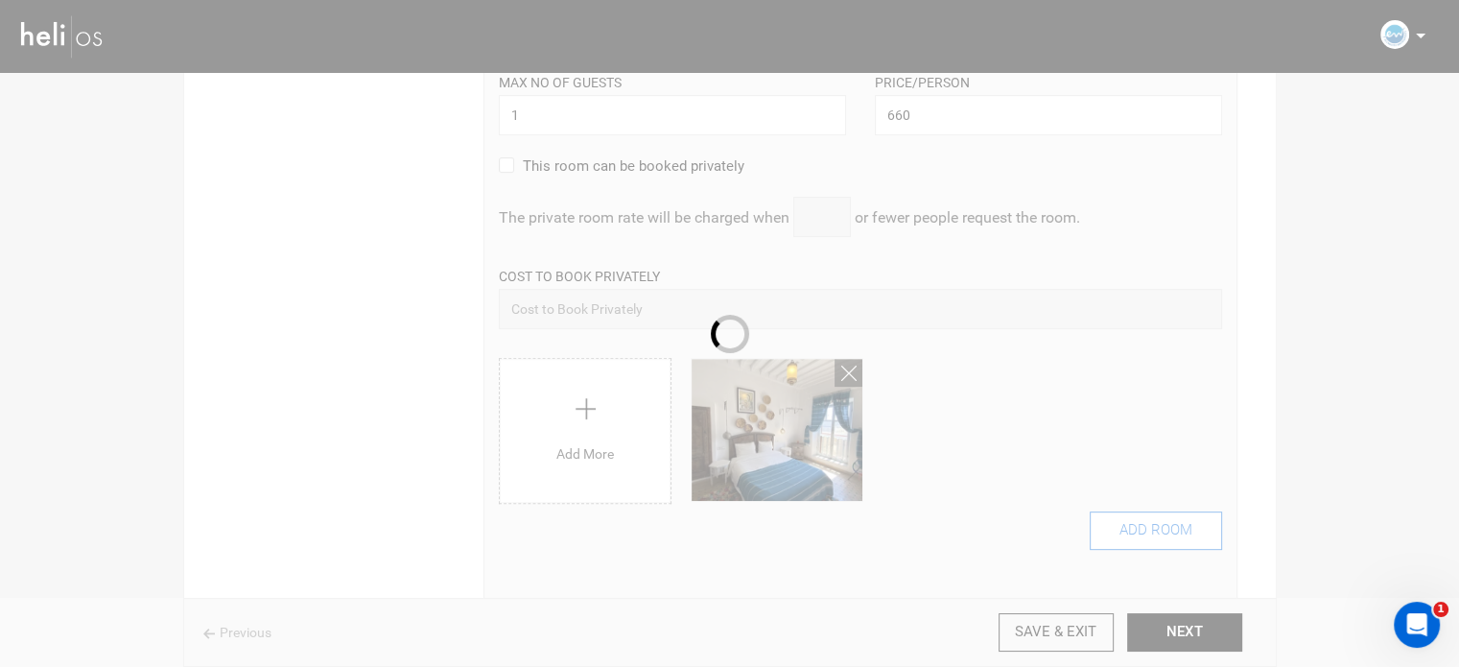
scroll to position [0, 0]
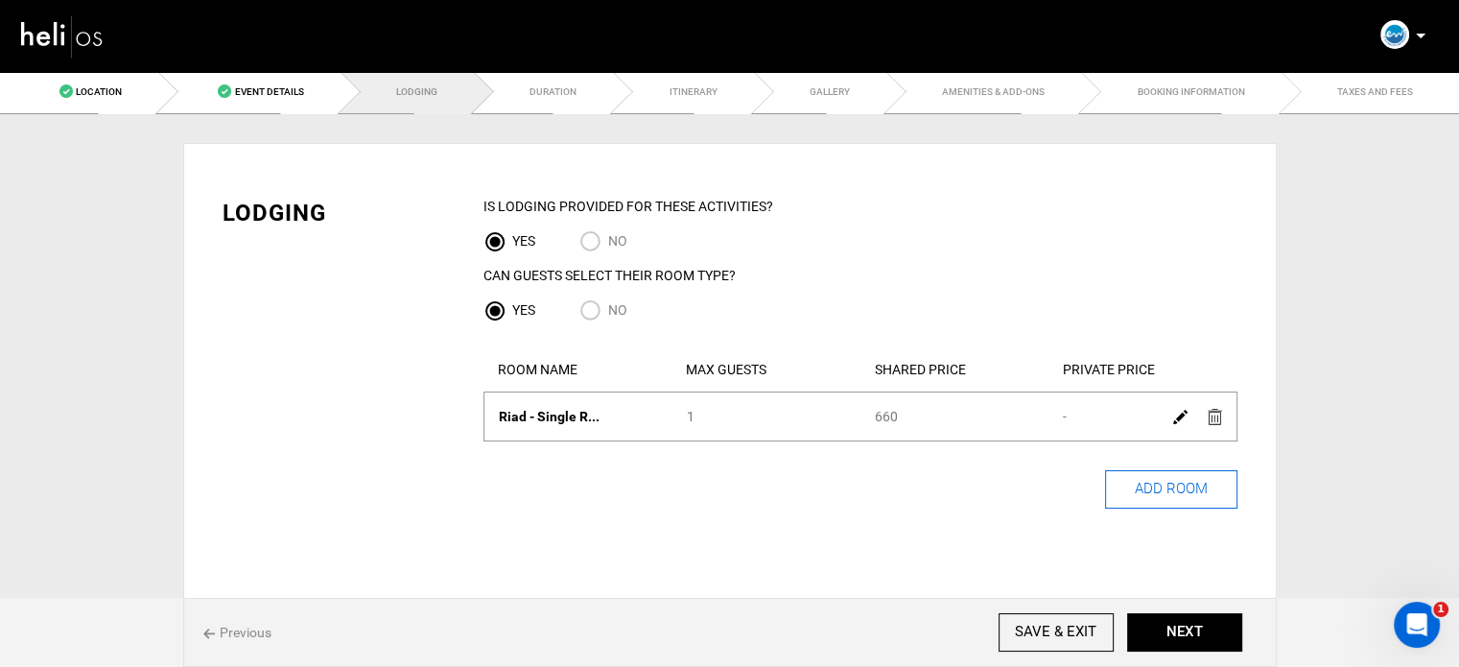
click at [1174, 488] on button "ADD ROOM" at bounding box center [1171, 489] width 132 height 38
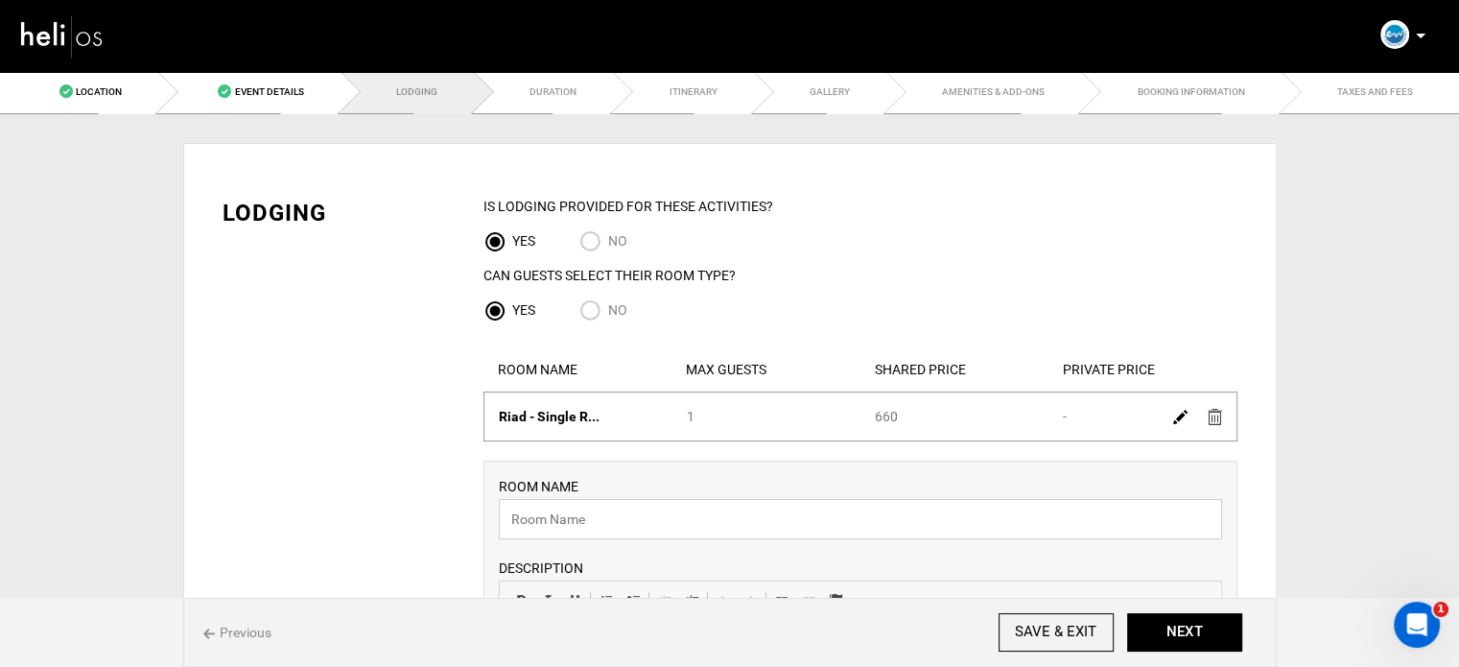
click at [658, 517] on input "text" at bounding box center [860, 519] width 723 height 40
click at [499, 419] on span "Riad - Single R..." at bounding box center [549, 416] width 101 height 15
drag, startPoint x: 499, startPoint y: 419, endPoint x: 549, endPoint y: 425, distance: 50.2
click at [549, 424] on span "Riad - Single R..." at bounding box center [549, 416] width 101 height 15
click at [592, 518] on input "text" at bounding box center [860, 519] width 723 height 40
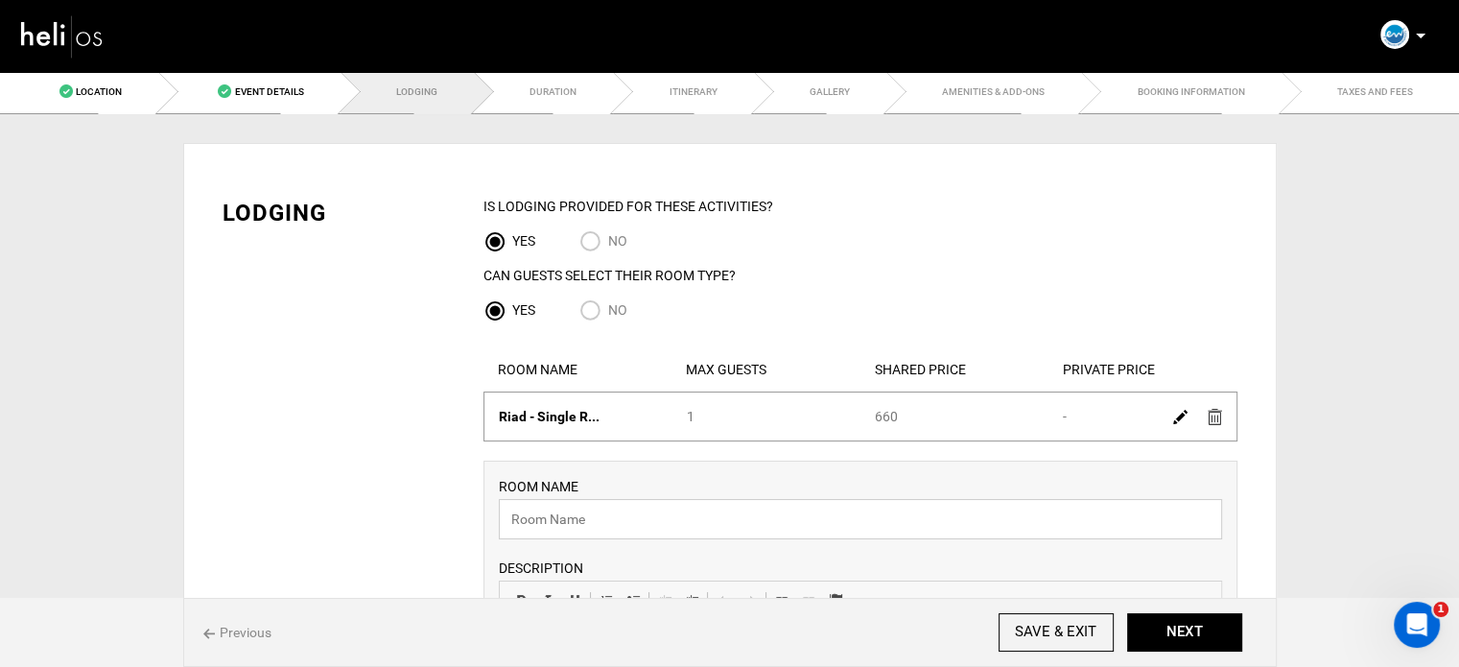
paste input "Riad - Double Room"
type input "Riad - Double Room"
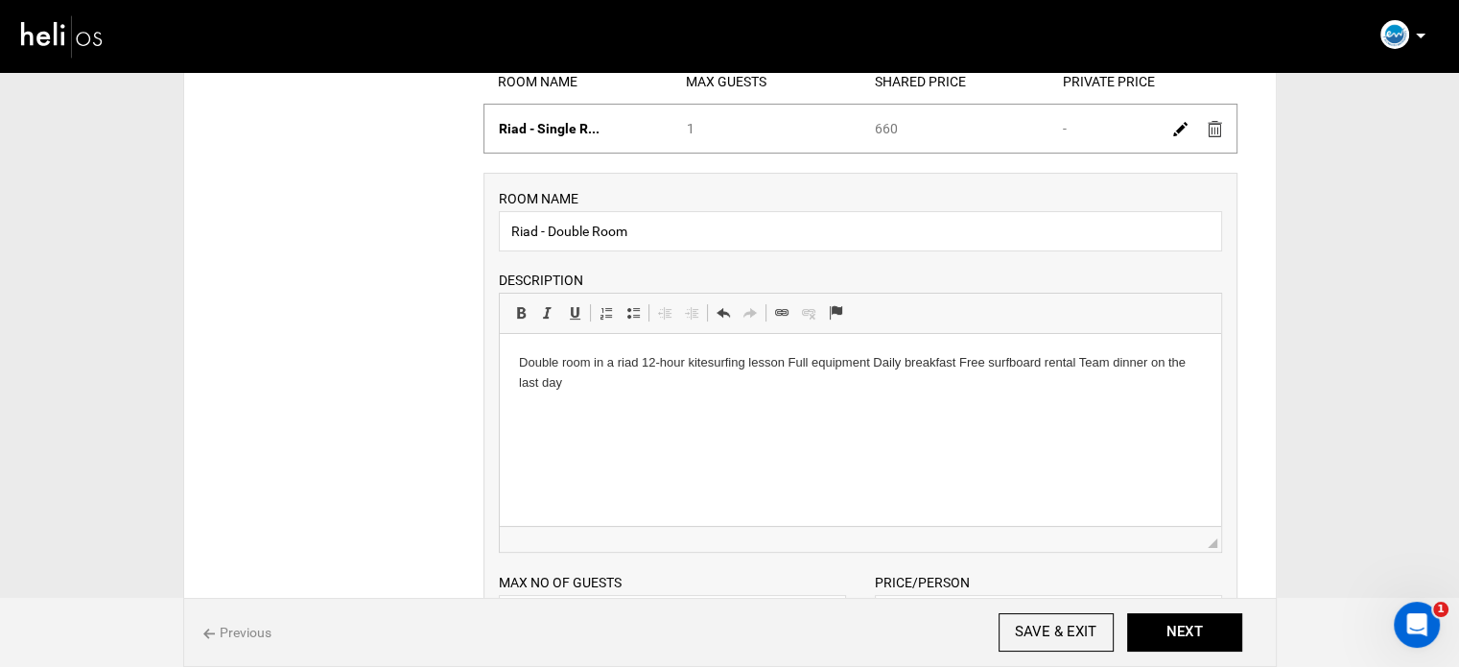
click at [686, 370] on p "Double room in a riad 12-hour kitesurfing lesson Full equipment Daily breakfast…" at bounding box center [859, 373] width 683 height 40
click at [789, 364] on p "Double room in a riad 12-hour kitesurfing lesson Full equipment Daily breakfast…" at bounding box center [859, 373] width 683 height 40
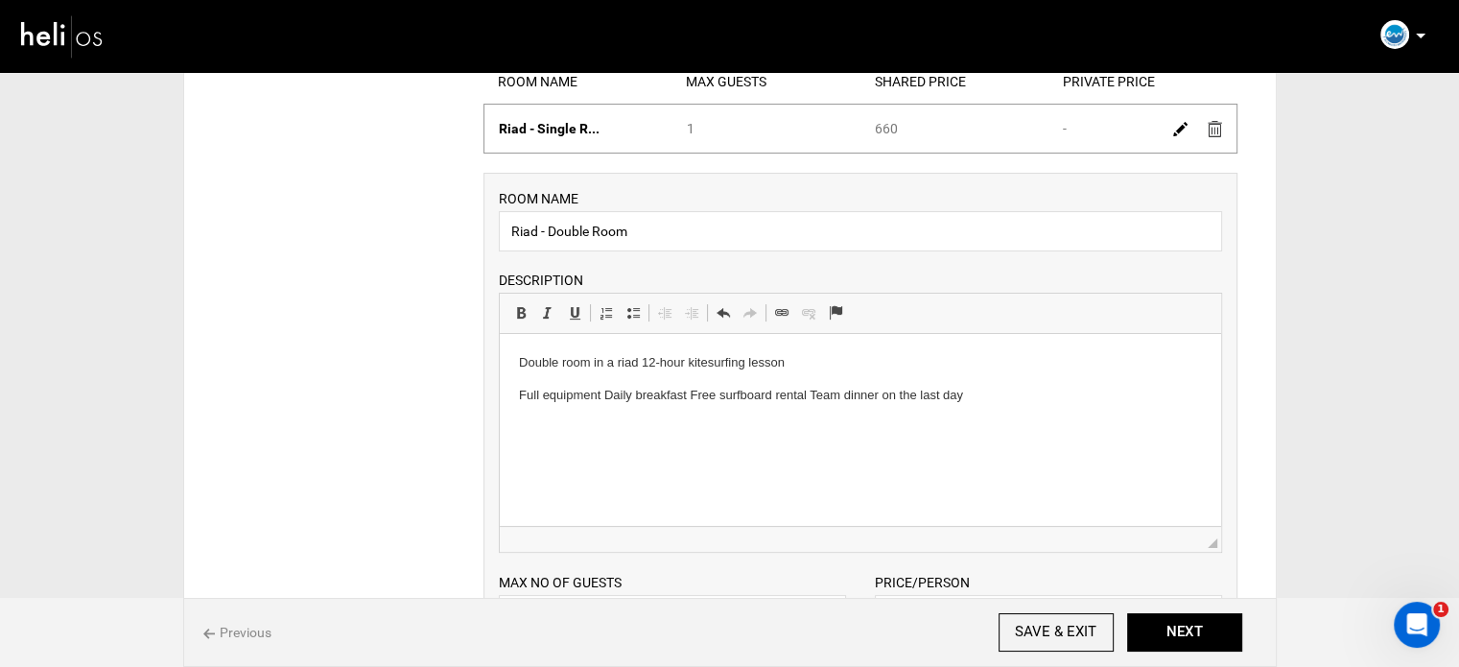
click at [605, 400] on p "Full equipment Daily breakfast Free surfboard rental Team dinner on the last day" at bounding box center [859, 396] width 683 height 20
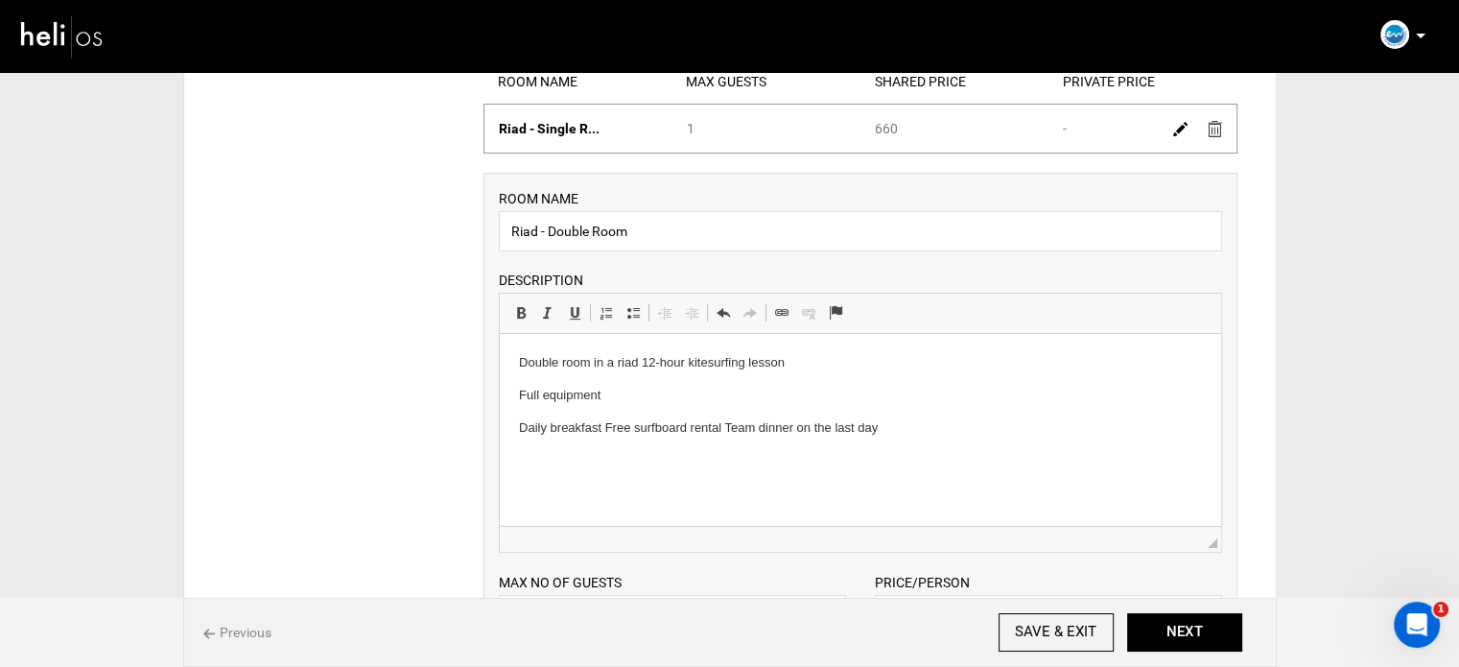
click at [604, 428] on p "Daily breakfast Free surfboard rental Team dinner on the last day" at bounding box center [859, 428] width 683 height 20
click at [641, 462] on p "Free surfboard rental Team dinner on the last day" at bounding box center [859, 460] width 683 height 20
click at [639, 462] on p "Free surfboard rental Team dinner on the last day" at bounding box center [859, 460] width 683 height 20
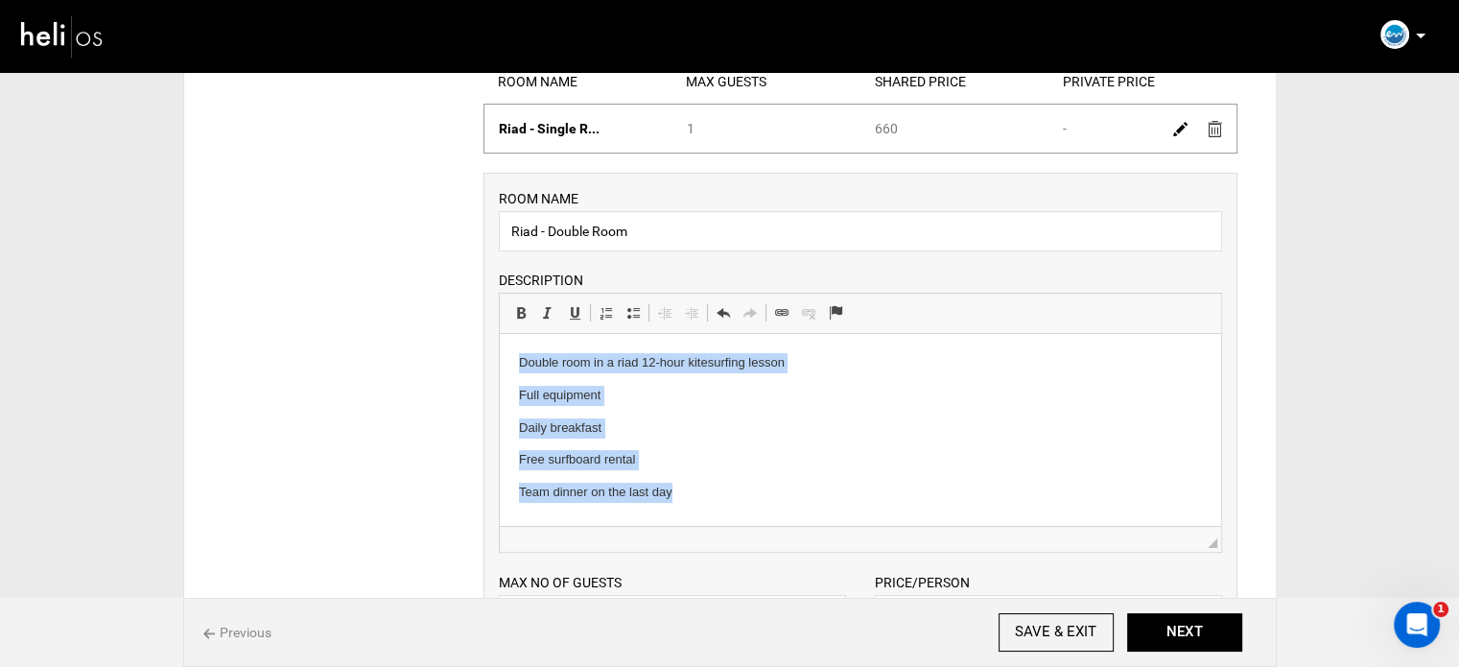
drag, startPoint x: 685, startPoint y: 504, endPoint x: 485, endPoint y: 339, distance: 258.9
click at [499, 339] on html "Double room in a riad 12-hour kitesurfing lesson Full equipment Daily breakfast…" at bounding box center [859, 428] width 721 height 188
click at [637, 314] on span at bounding box center [633, 312] width 15 height 15
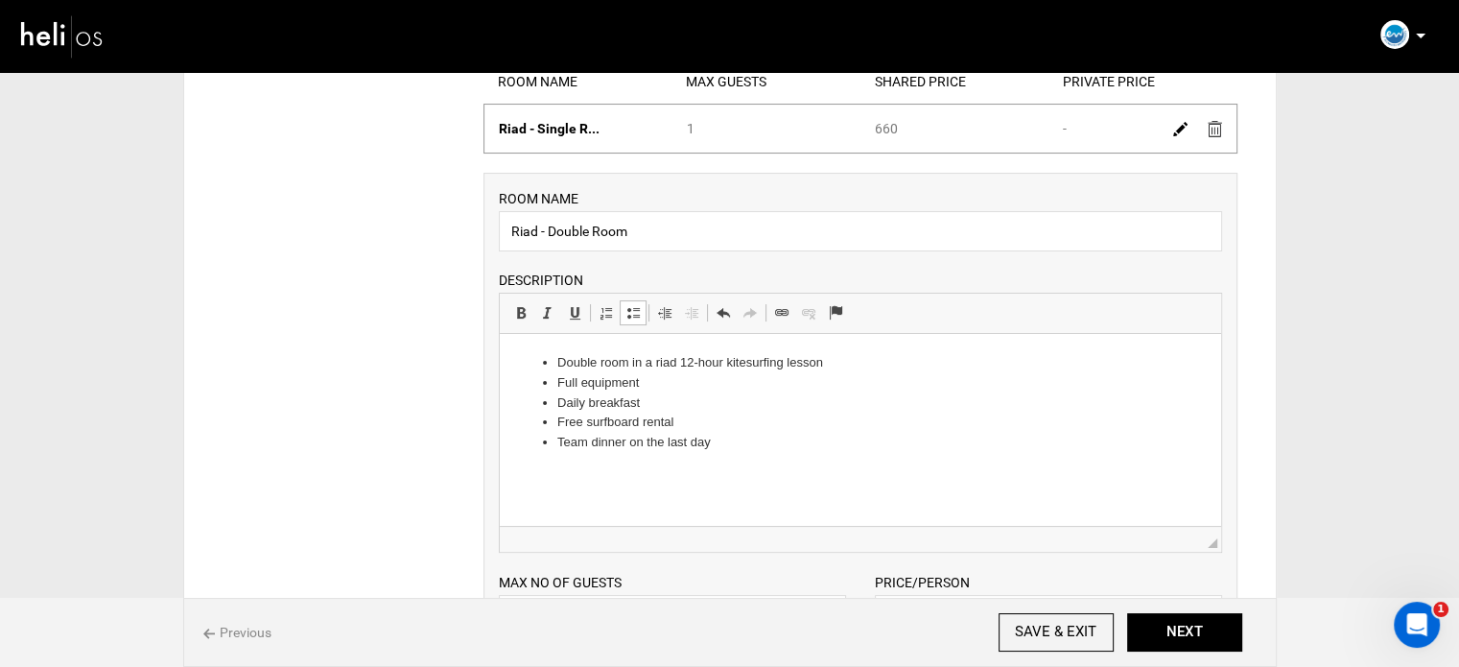
scroll to position [576, 0]
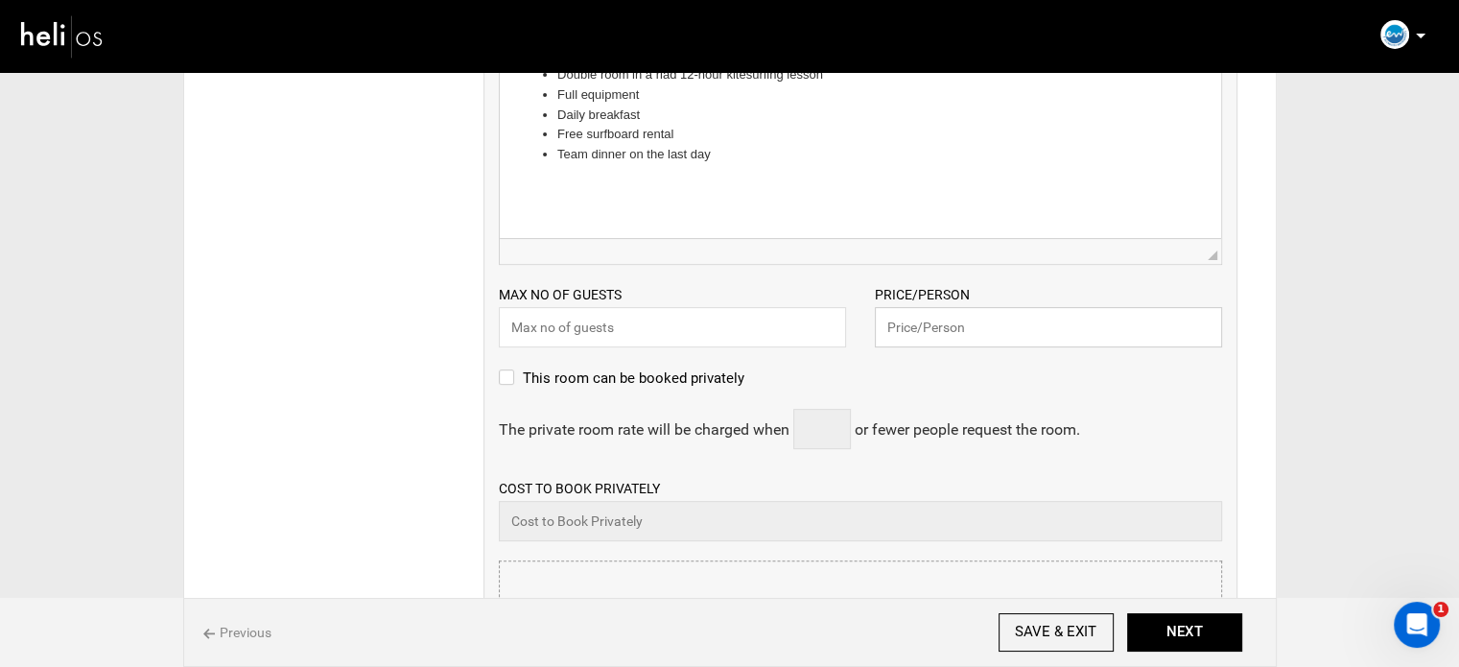
click at [897, 333] on input "text" at bounding box center [1048, 327] width 347 height 40
type input "970"
click at [549, 322] on input "text" at bounding box center [672, 327] width 347 height 40
type input "2"
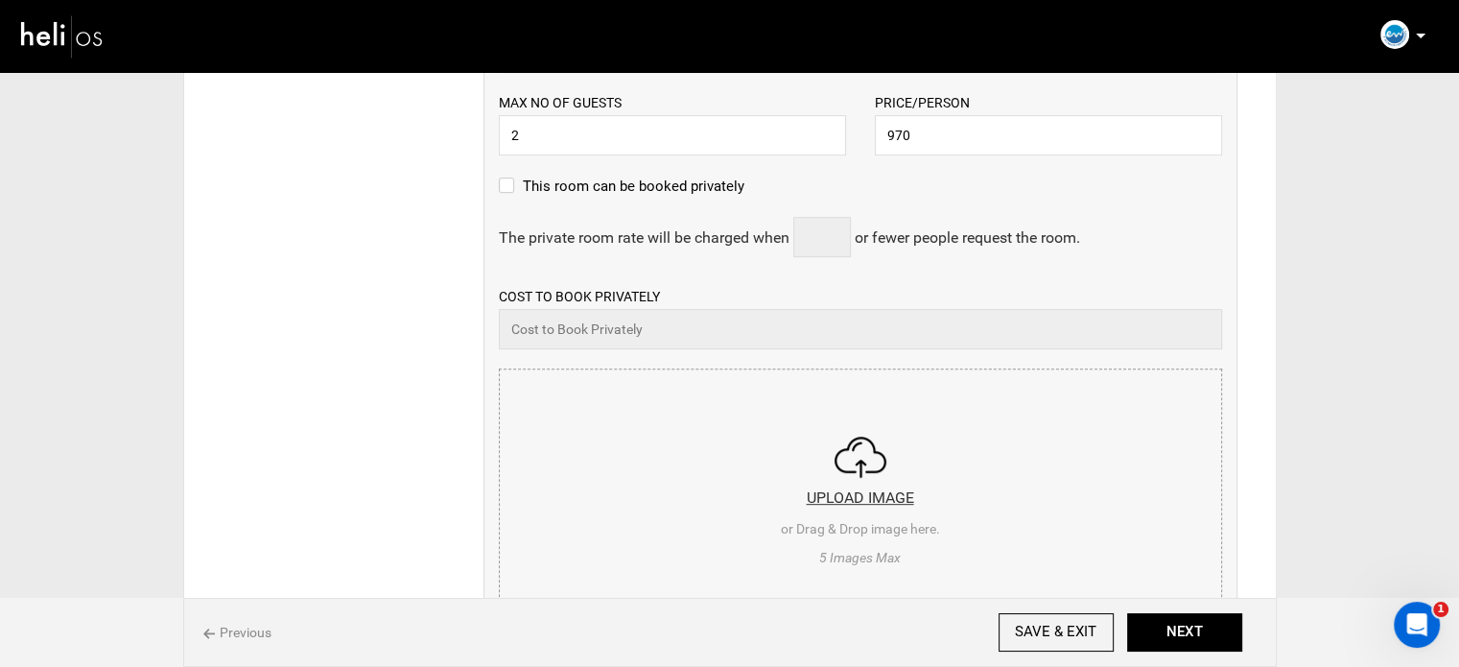
click at [827, 417] on input "file" at bounding box center [860, 484] width 721 height 230
type input "C:\fakepath\Screenshot [DATE] 141927.png"
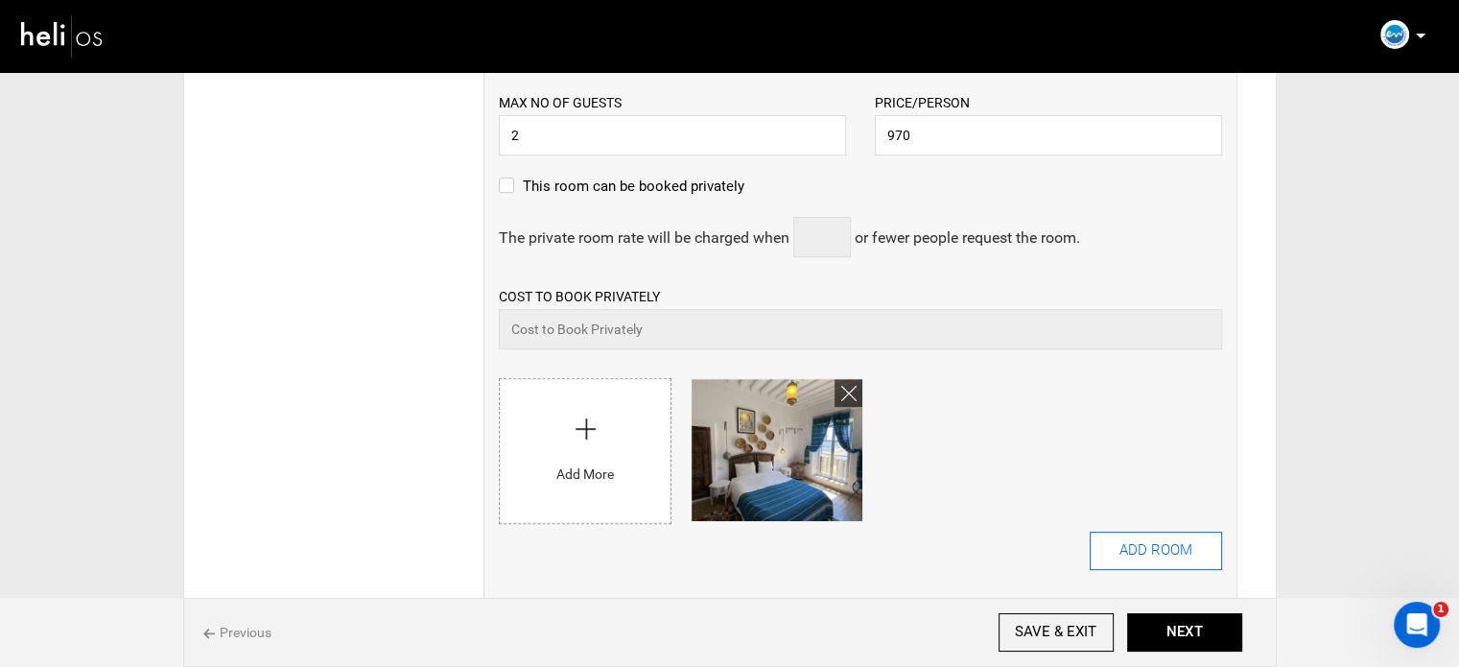
click at [1131, 538] on button "ADD ROOM" at bounding box center [1156, 550] width 132 height 38
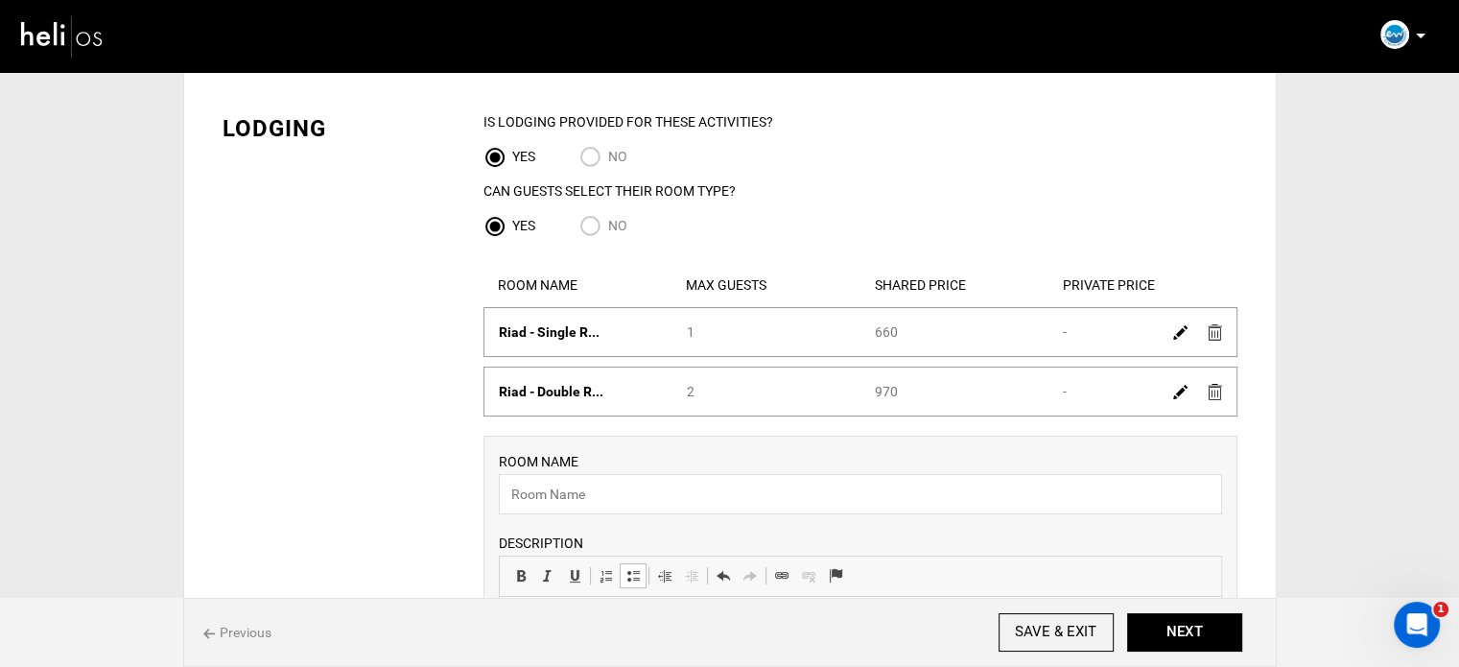
scroll to position [192, 0]
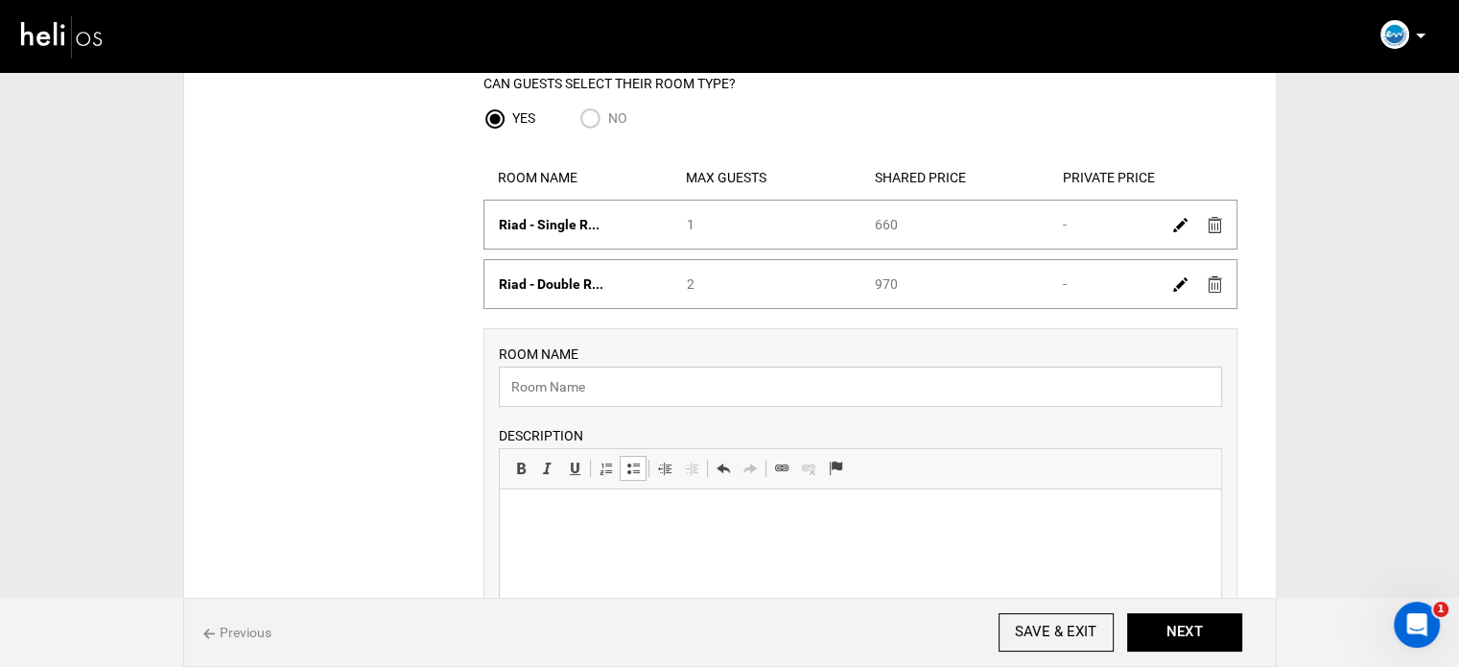
click at [527, 403] on input "text" at bounding box center [860, 386] width 723 height 40
paste input "Hostel"
type input "Hostel"
click at [538, 506] on html at bounding box center [859, 518] width 721 height 59
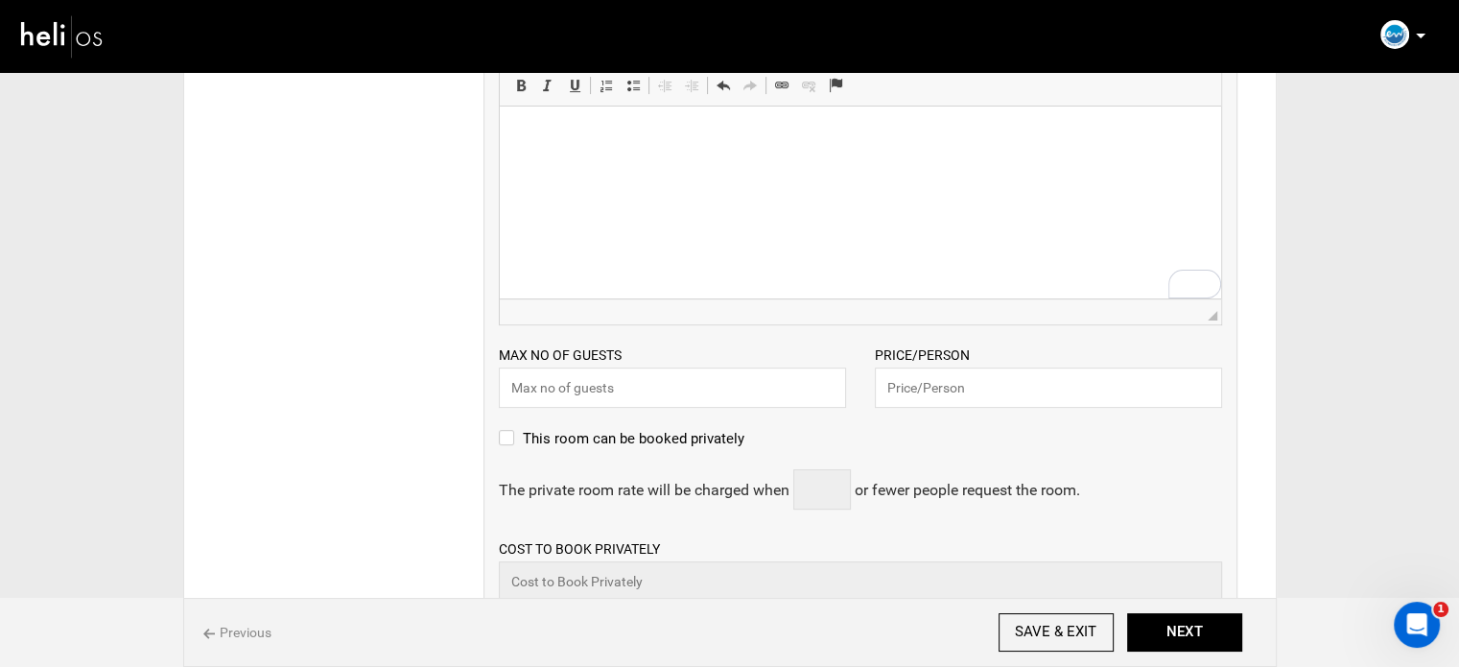
scroll to position [576, 0]
click at [933, 390] on input "text" at bounding box center [1048, 386] width 347 height 40
type input "420"
click at [695, 164] on html at bounding box center [859, 135] width 721 height 59
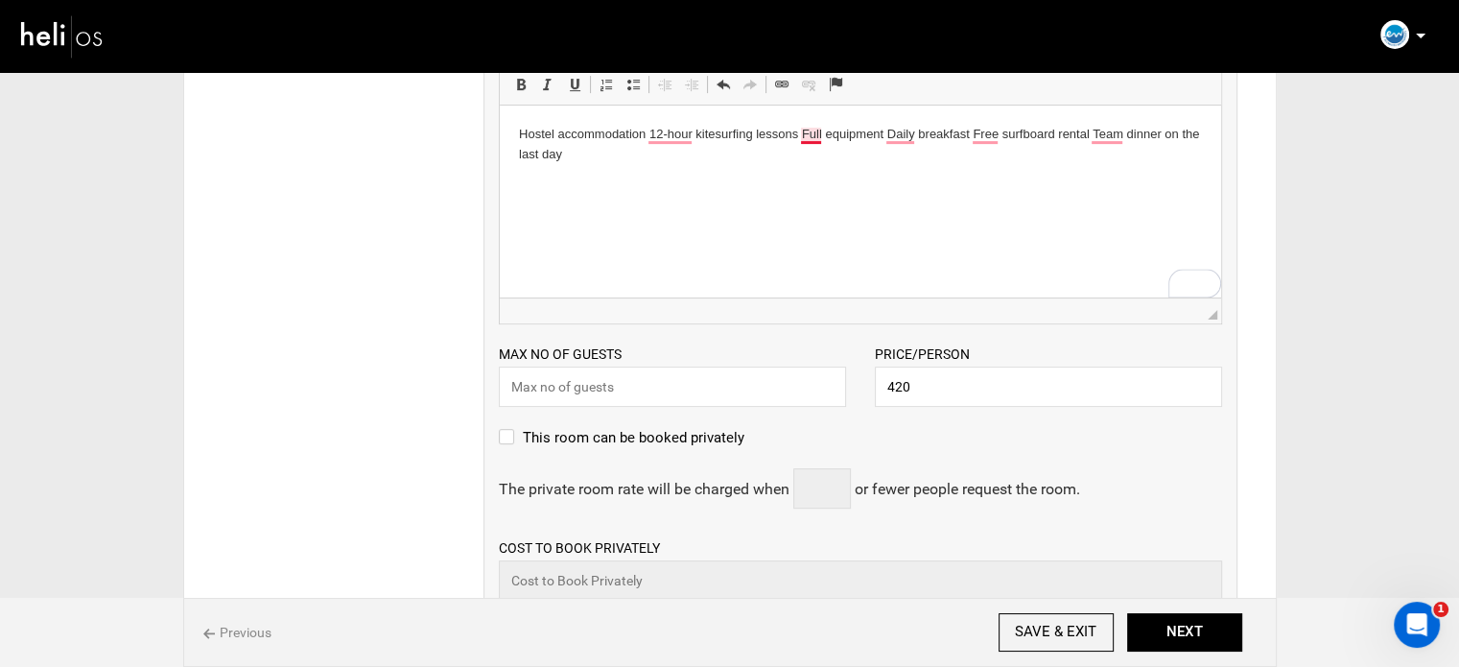
click at [801, 136] on p "Hostel accommodation 12-hour kitesurfing lessons Full equipment Daily breakfast…" at bounding box center [859, 145] width 683 height 40
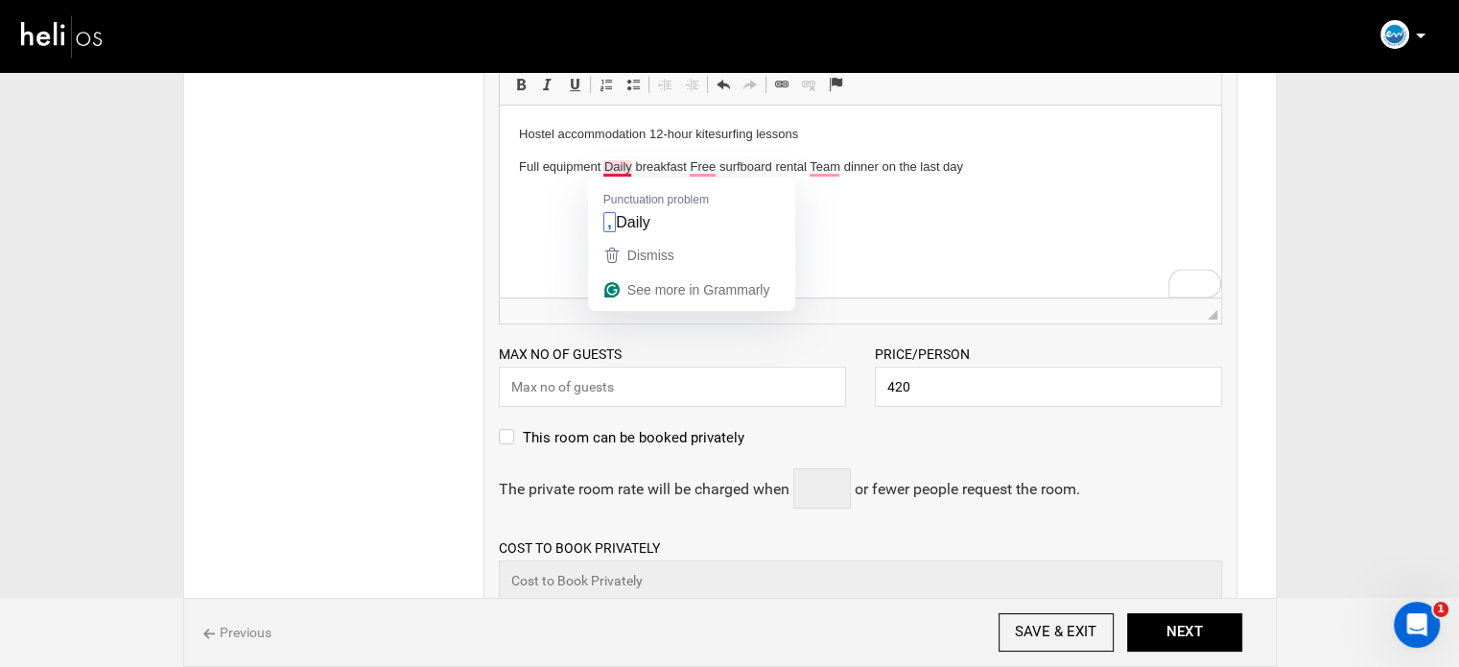
click at [604, 170] on p "Full equipment Daily breakfast Free surfboard rental Team dinner on the last day" at bounding box center [859, 167] width 683 height 20
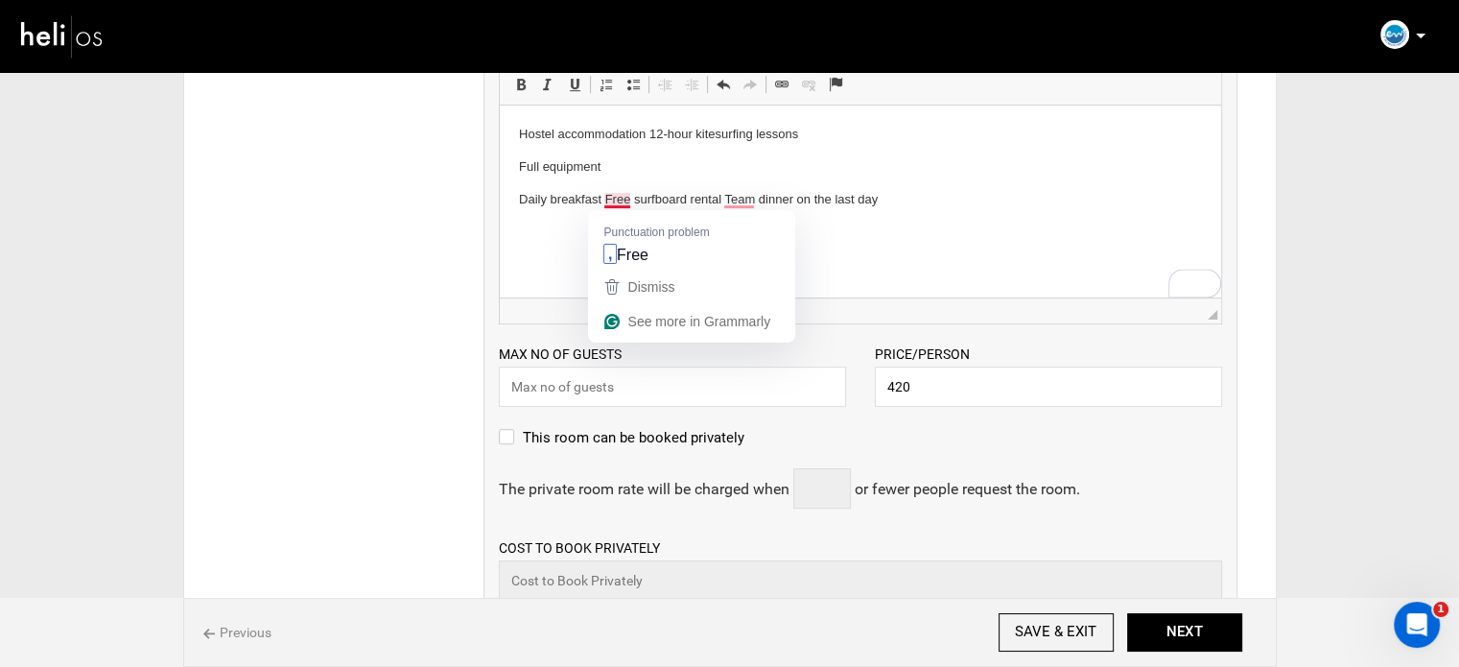
click at [606, 198] on p "Daily breakfast Free surfboard rental Team dinner on the last day" at bounding box center [859, 200] width 683 height 20
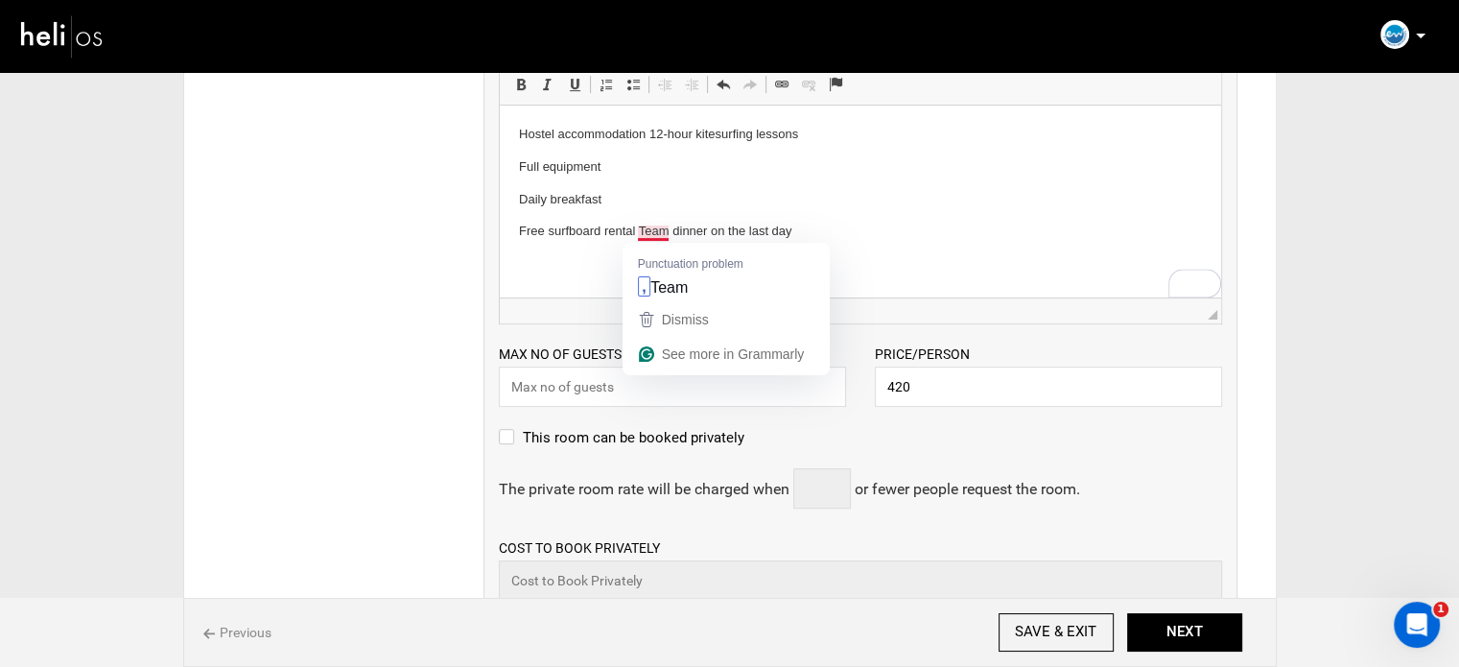
click at [641, 232] on p "Free surfboard rental Team dinner on the last day" at bounding box center [859, 232] width 683 height 20
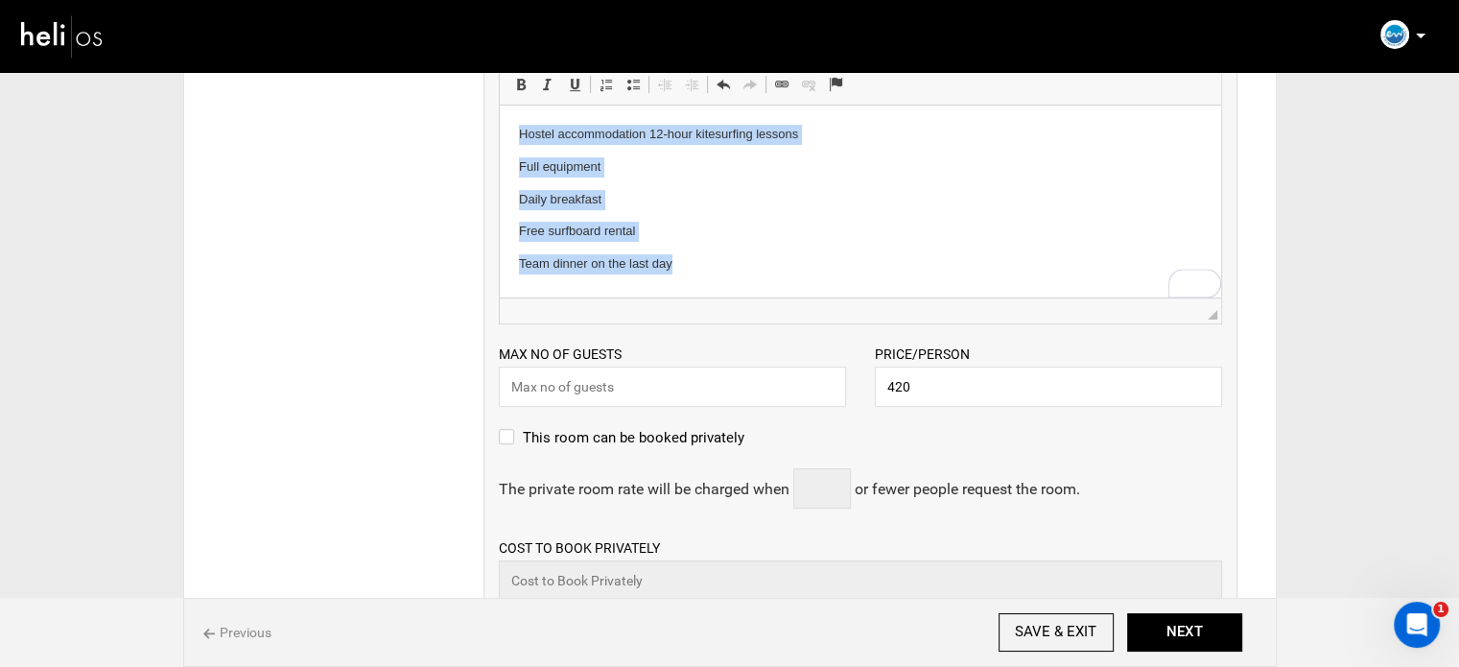
drag, startPoint x: 710, startPoint y: 271, endPoint x: 506, endPoint y: 118, distance: 255.0
click at [506, 118] on html "Hostel accommodation 12-hour kitesurfing lessons Full equipment Daily breakfast…" at bounding box center [859, 200] width 721 height 188
click at [634, 87] on span at bounding box center [633, 84] width 15 height 15
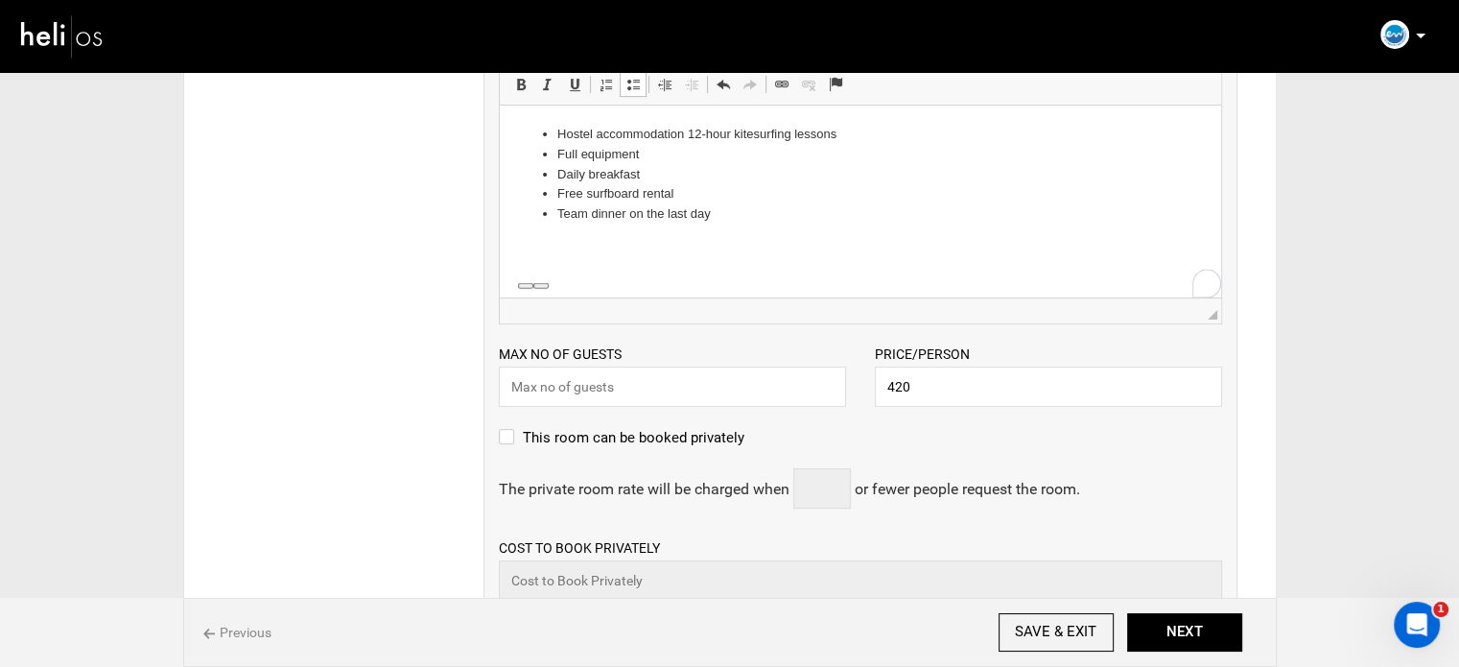
click at [740, 225] on html "Hostel accommodation 12-hour kitesurfing lessons Full equipment Daily breakfast…" at bounding box center [859, 175] width 721 height 138
click at [628, 380] on input "text" at bounding box center [672, 386] width 347 height 40
click at [707, 379] on input "text" at bounding box center [672, 386] width 347 height 40
type input "1"
click at [763, 300] on span "◢" at bounding box center [860, 310] width 721 height 26
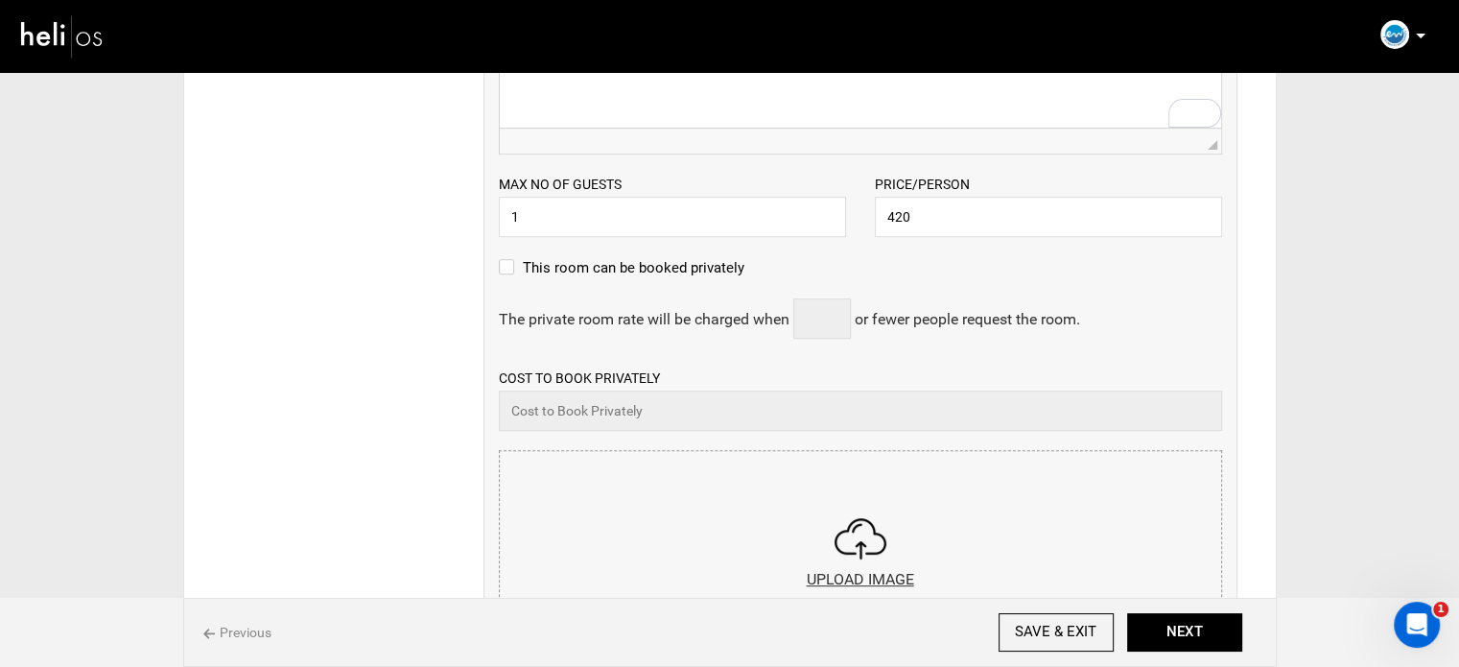
scroll to position [863, 0]
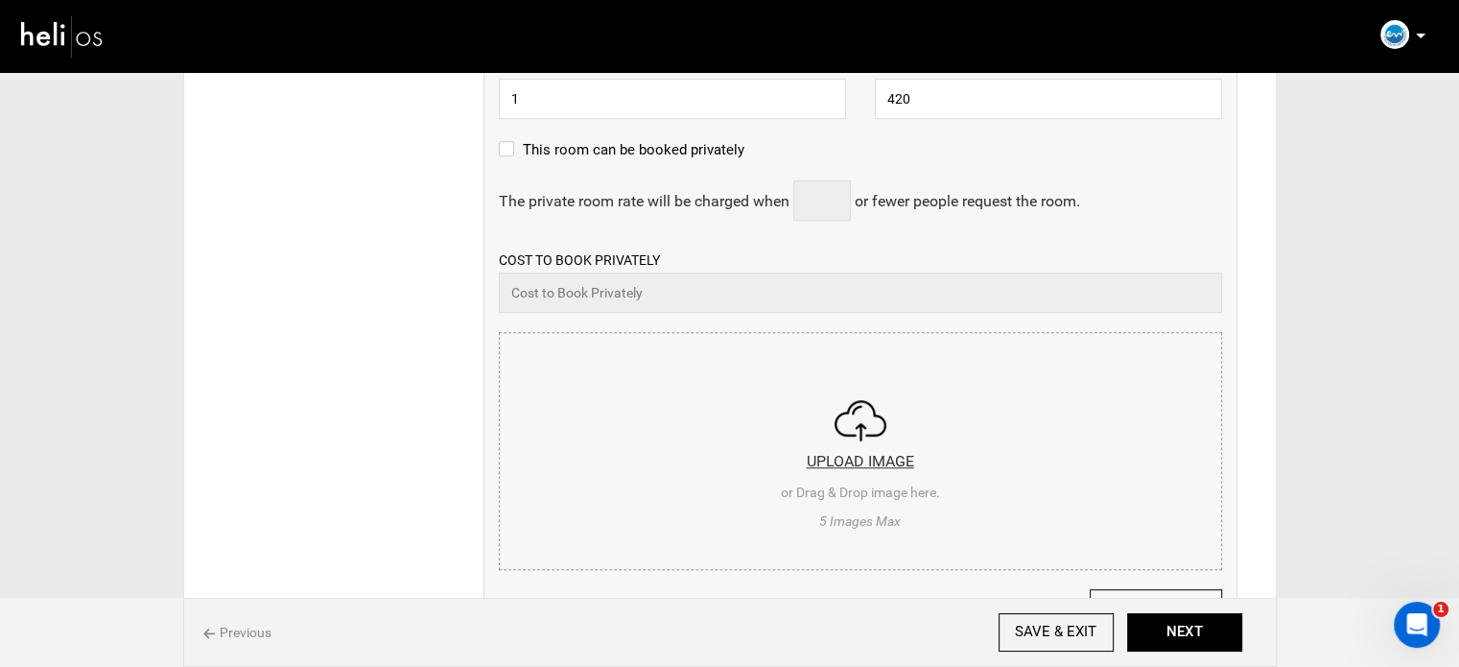
click at [689, 503] on input "file" at bounding box center [860, 448] width 721 height 230
type input "C:\fakepath\Screenshot [DATE] 141927.png"
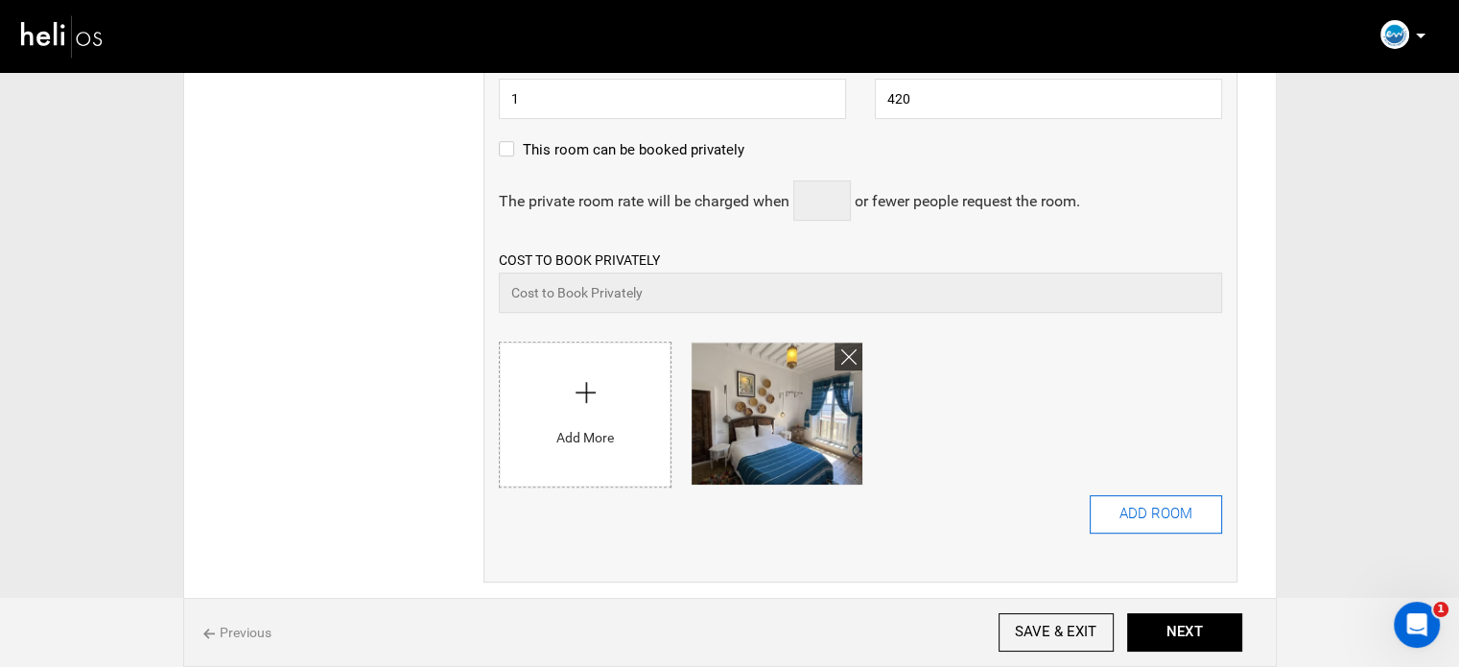
click at [1123, 527] on button "ADD ROOM" at bounding box center [1156, 514] width 132 height 38
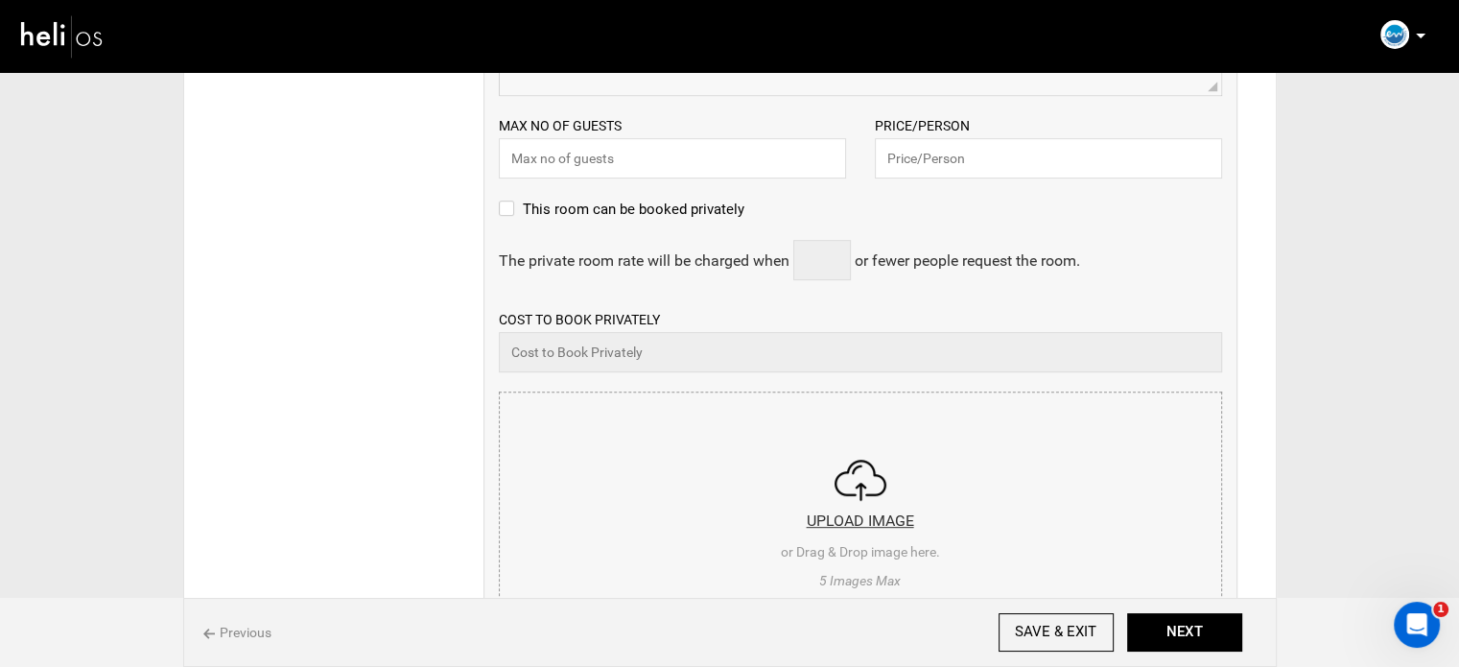
scroll to position [0, 0]
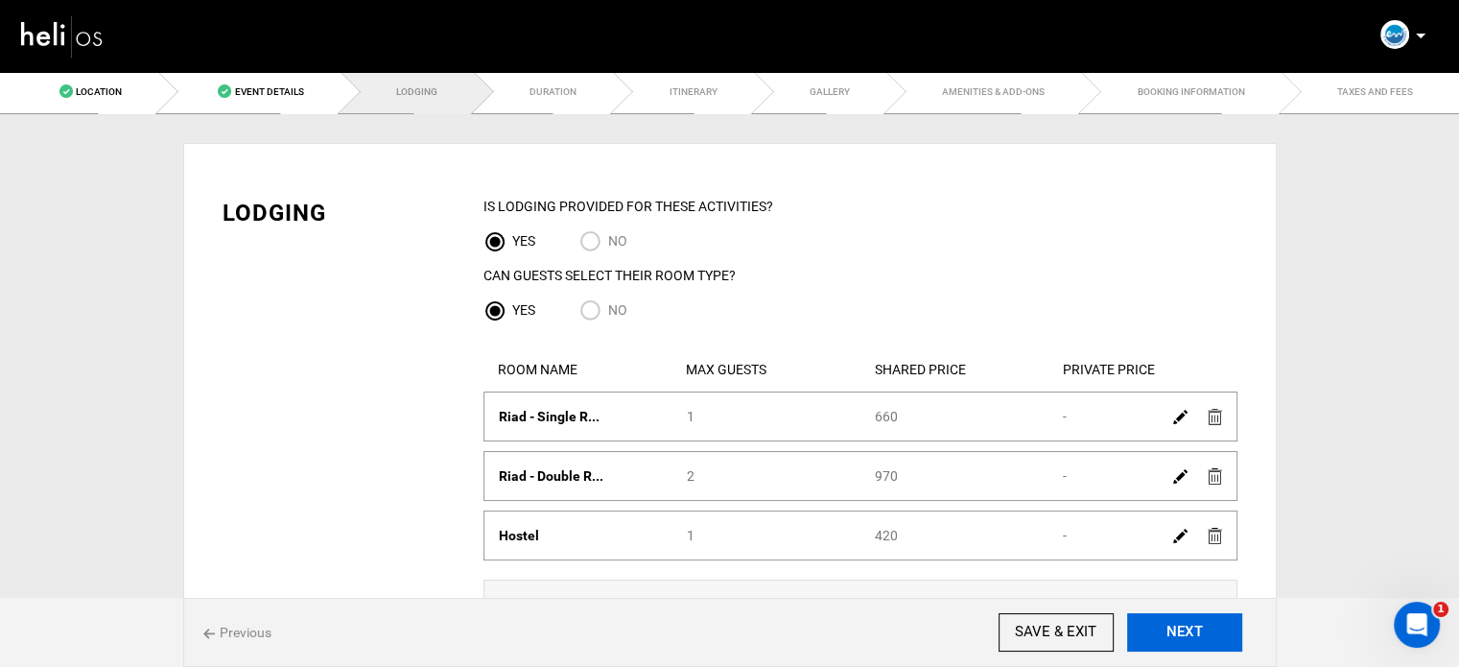
click at [1178, 617] on button "NEXT" at bounding box center [1184, 632] width 115 height 38
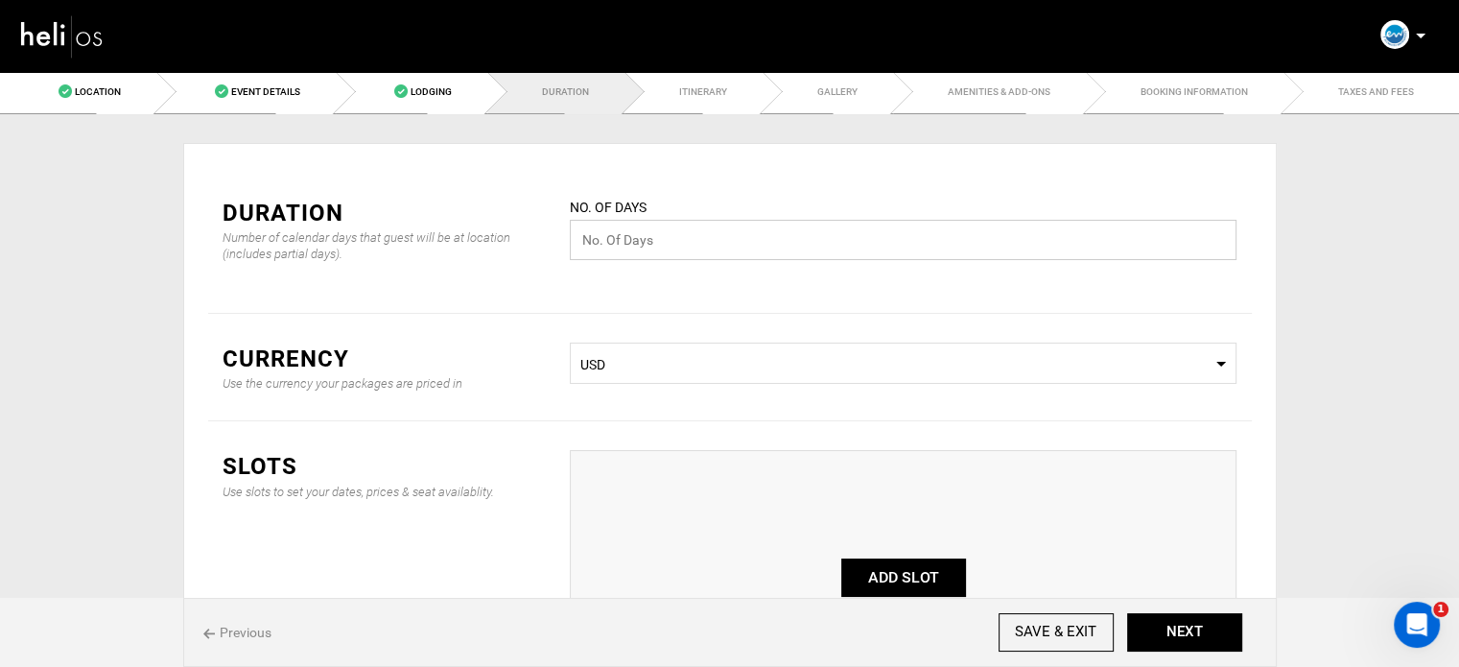
click at [661, 250] on input "text" at bounding box center [903, 240] width 667 height 40
type input "7"
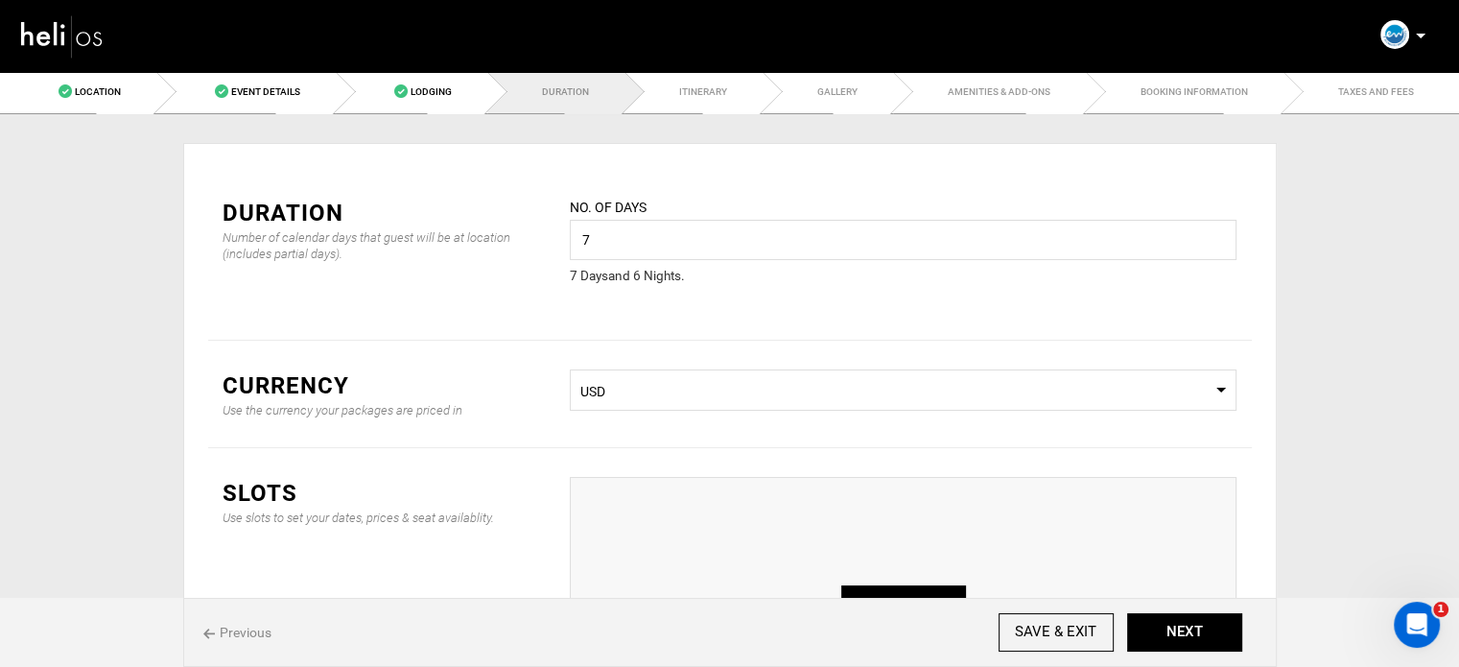
click at [779, 393] on span "USD" at bounding box center [903, 391] width 646 height 19
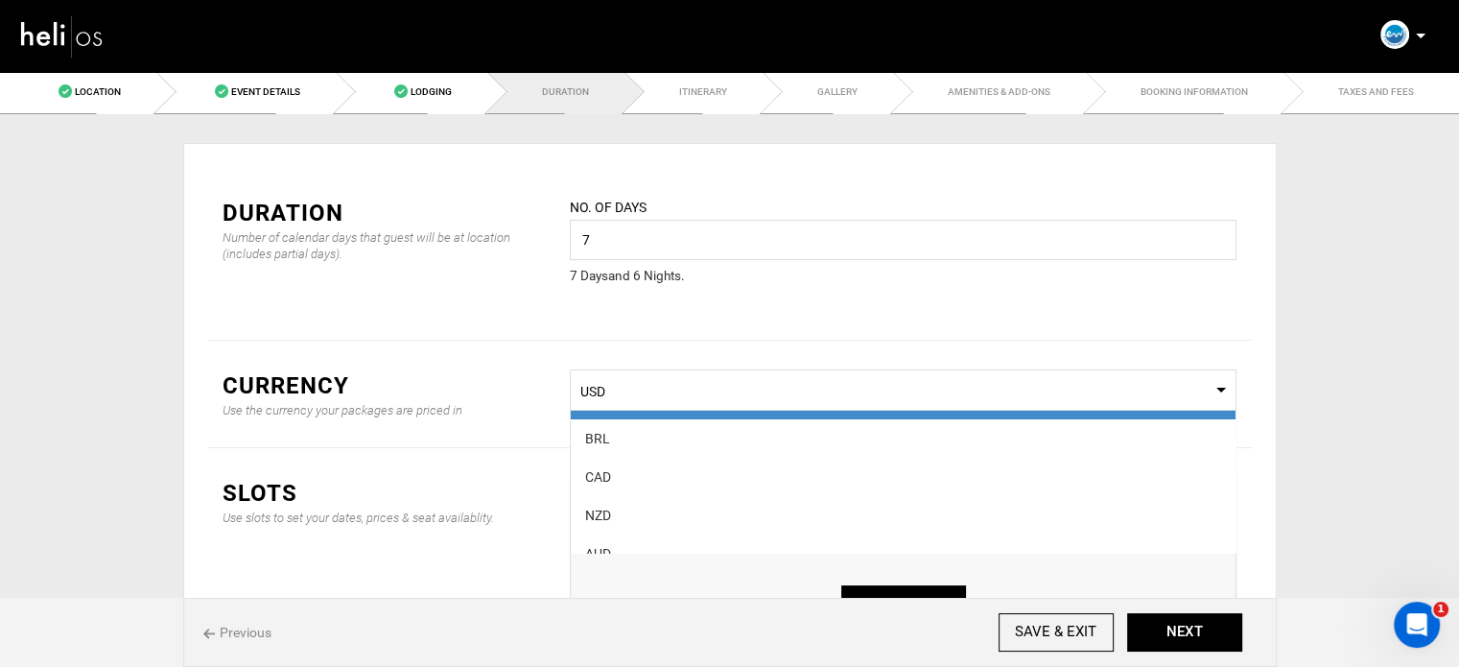
scroll to position [96, 0]
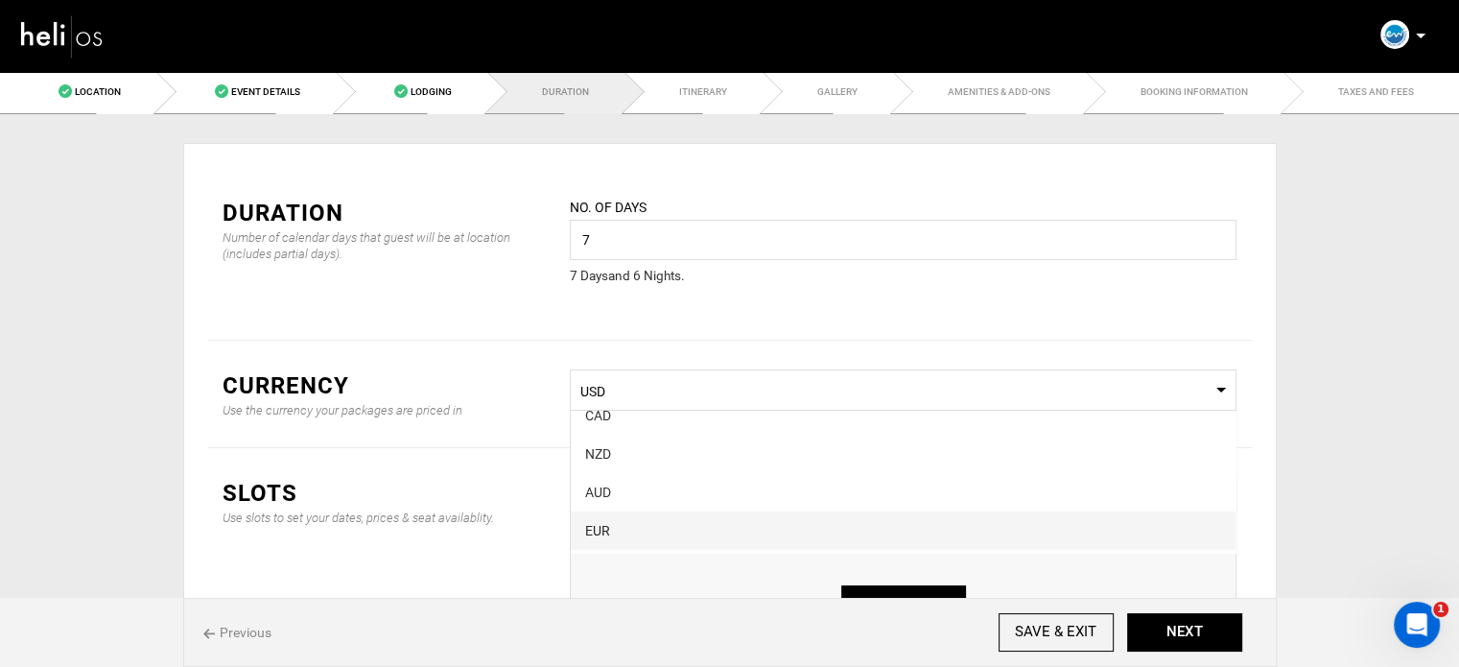
click at [660, 522] on div "EUR" at bounding box center [903, 530] width 636 height 19
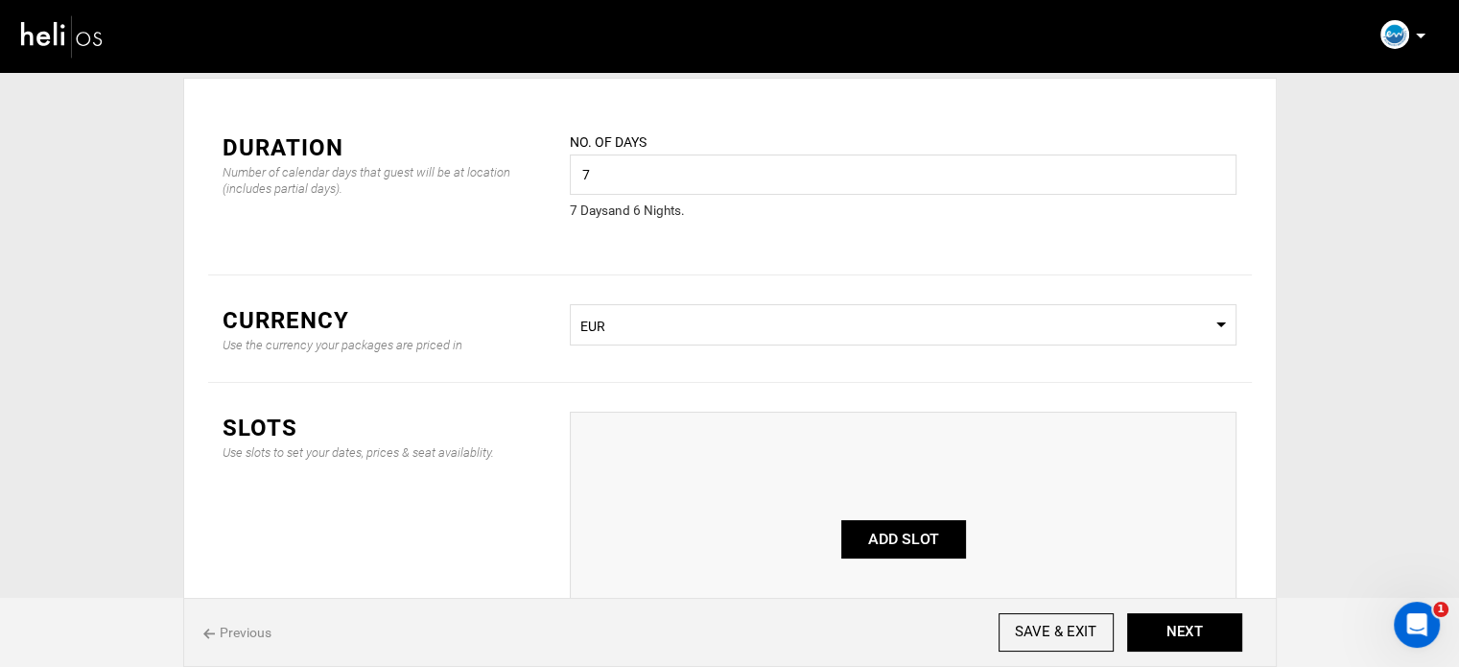
scroll to position [256, 0]
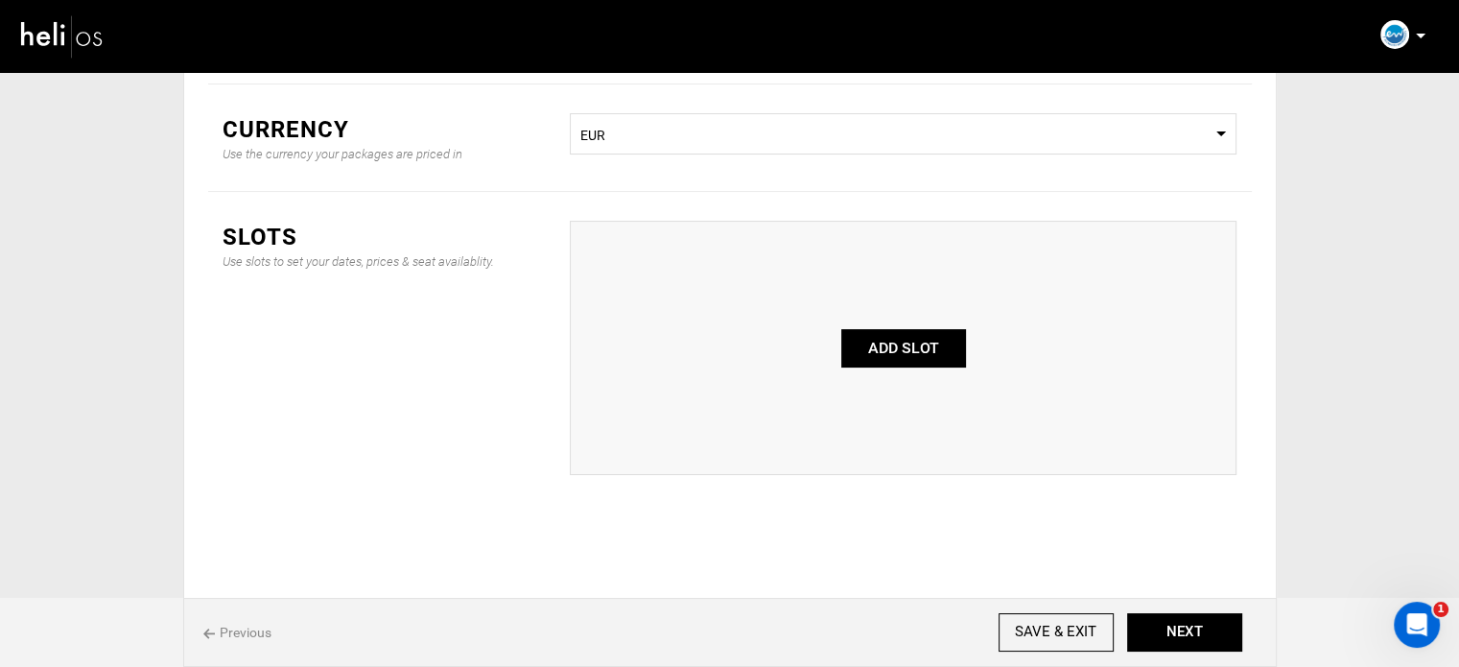
click at [920, 340] on button "ADD SLOT" at bounding box center [903, 348] width 125 height 38
type input "0"
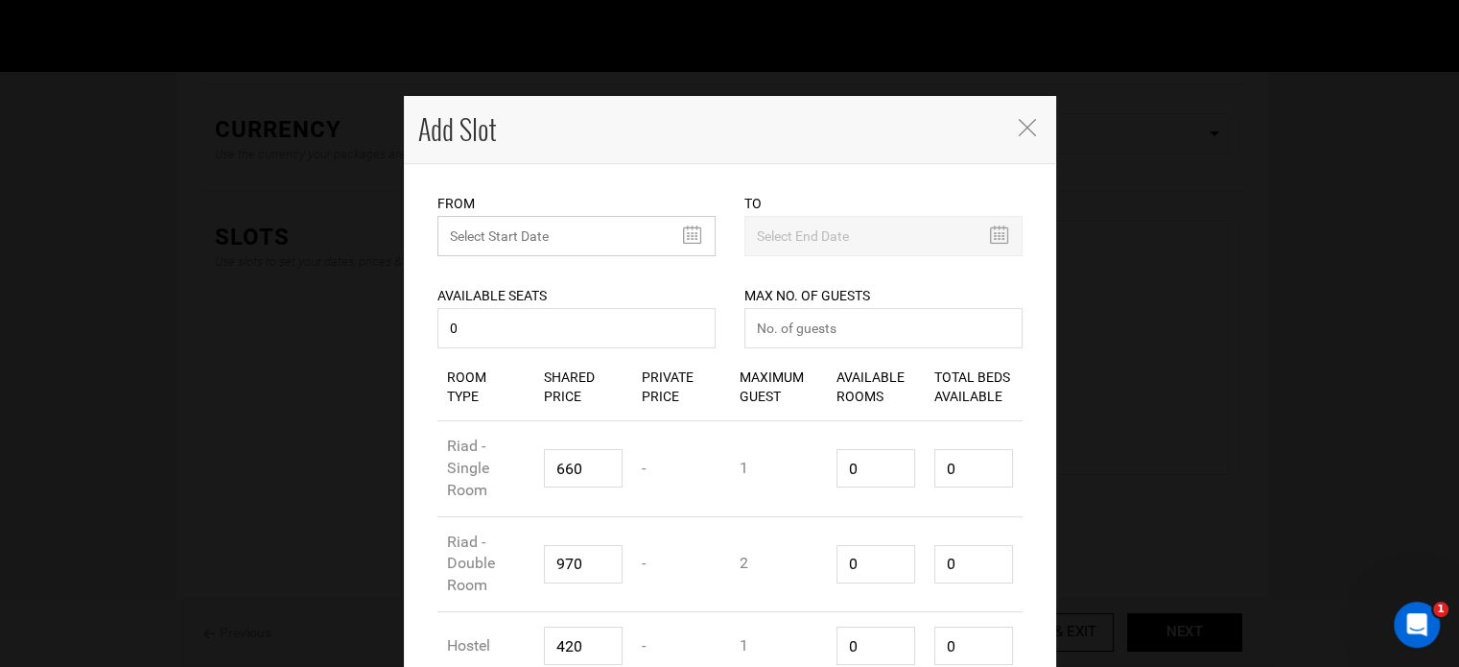
click at [486, 224] on input "text" at bounding box center [576, 236] width 278 height 40
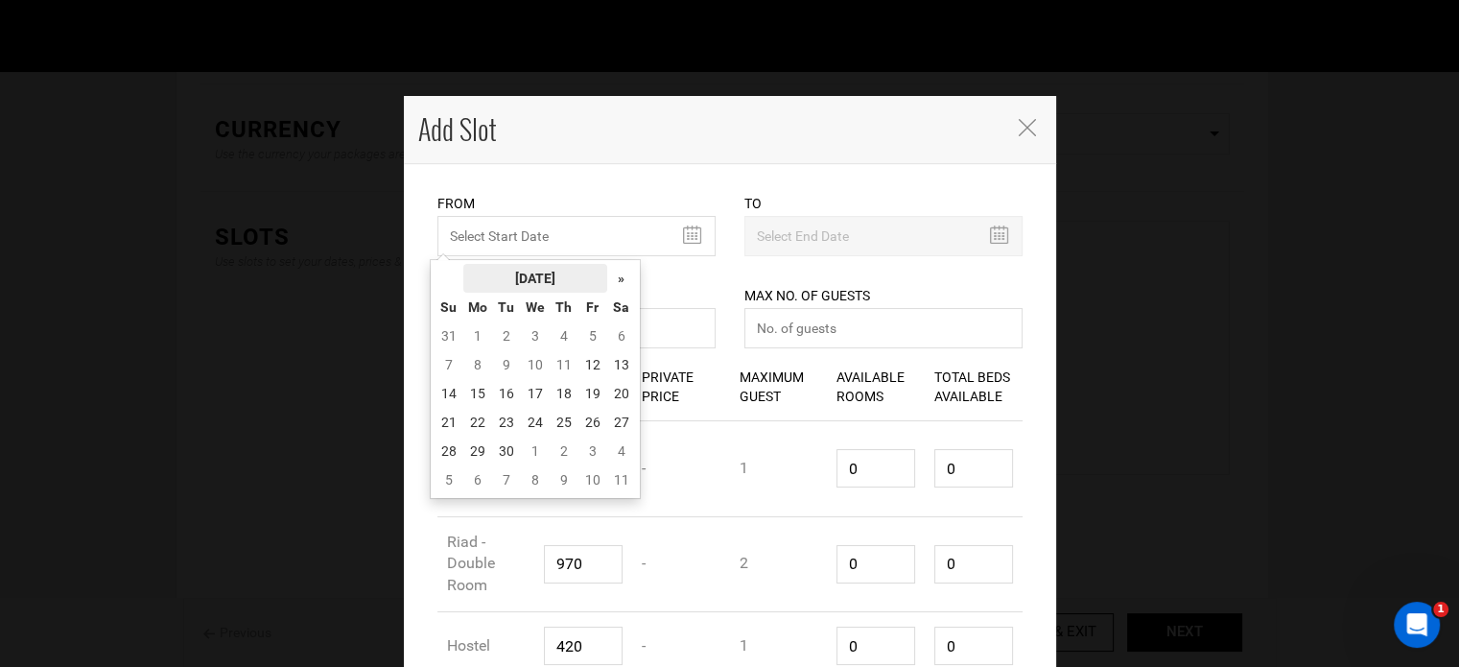
click at [503, 279] on th "[DATE]" at bounding box center [535, 278] width 144 height 29
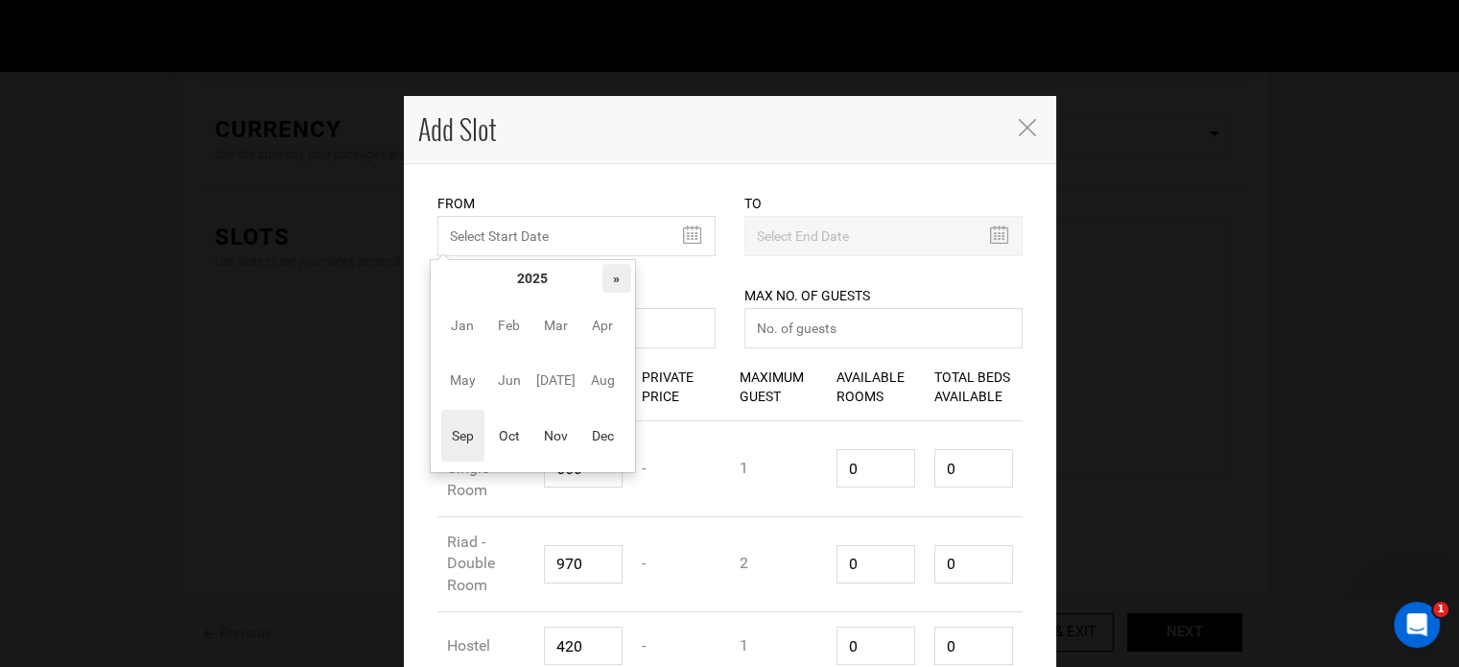
click at [608, 275] on th "»" at bounding box center [616, 278] width 29 height 29
click at [501, 434] on span "Oct" at bounding box center [508, 436] width 43 height 52
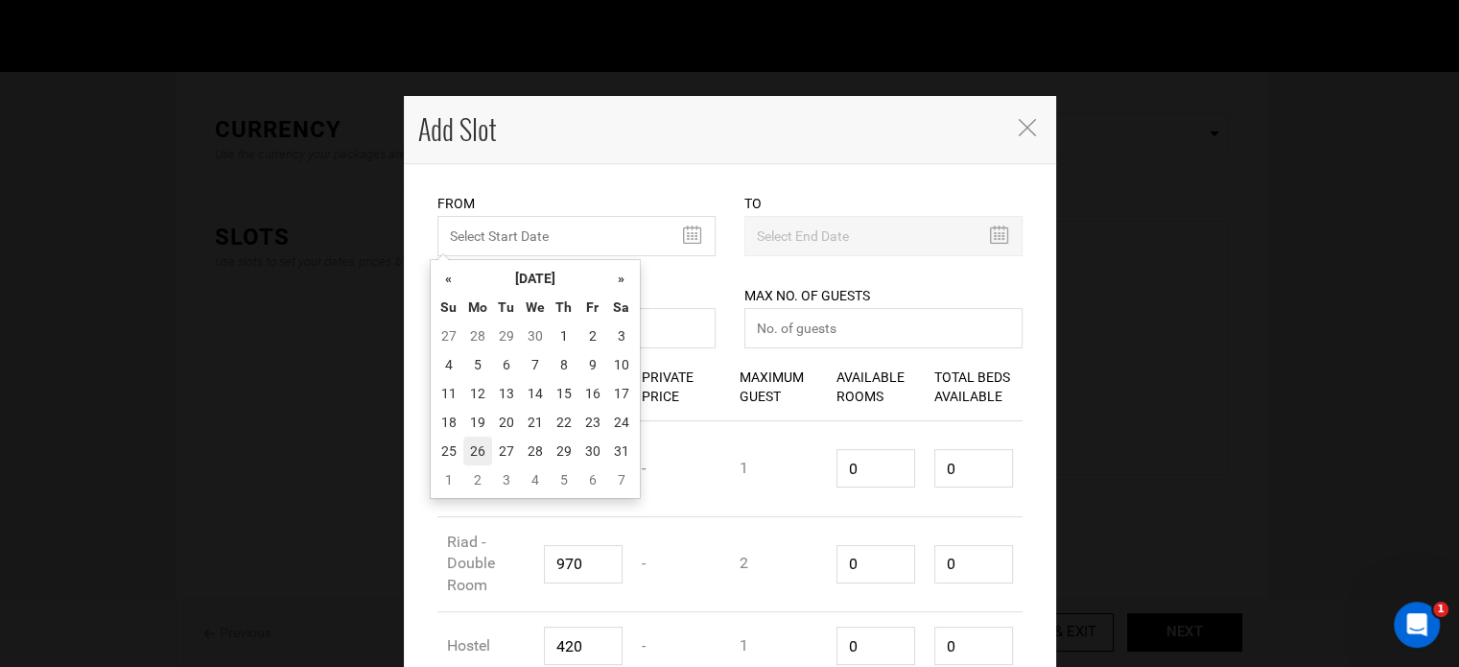
click at [484, 439] on td "26" at bounding box center [477, 451] width 29 height 29
type input "[DATE]"
type input "11/01/2026"
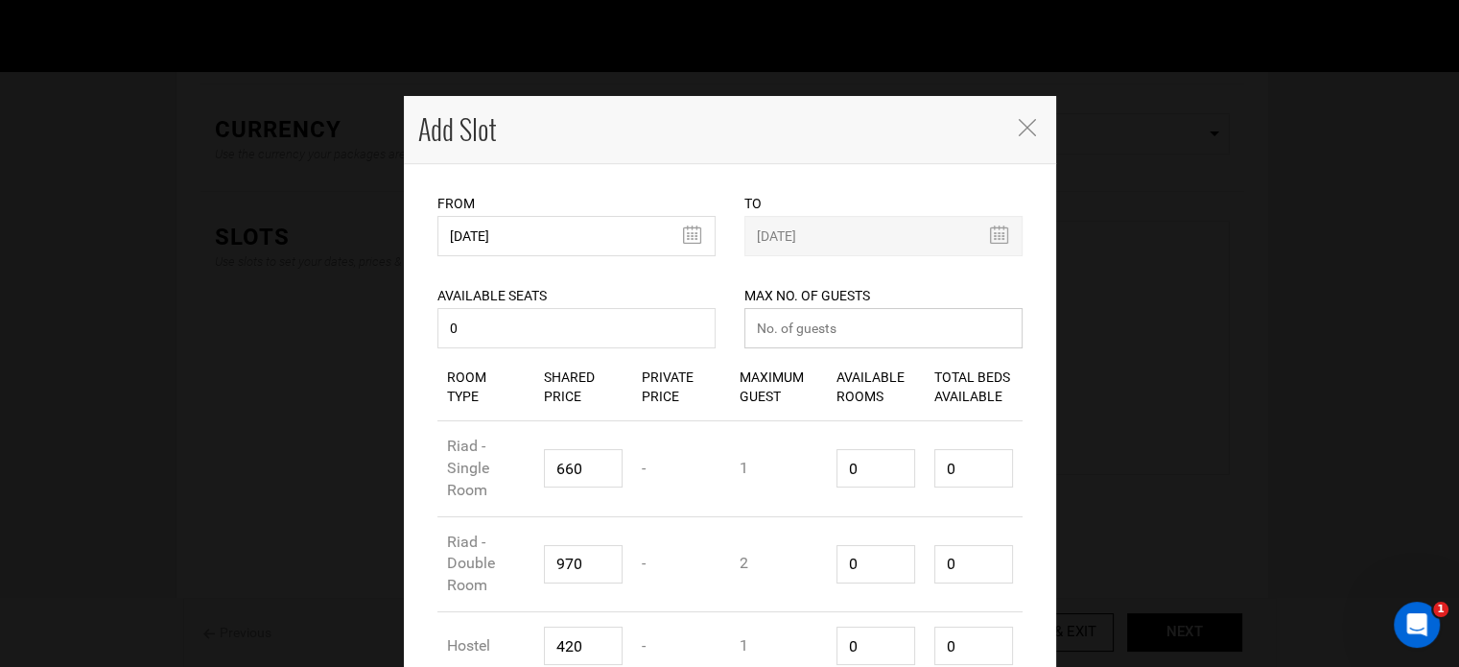
click at [802, 333] on input "number" at bounding box center [883, 328] width 278 height 40
type input "0"
drag, startPoint x: 866, startPoint y: 465, endPoint x: 783, endPoint y: 467, distance: 83.5
click at [783, 467] on div "Room Type Riad - Single Room Shared Price 660 Private Price - Maximum Guest 1 A…" at bounding box center [729, 469] width 585 height 96
type input "1"
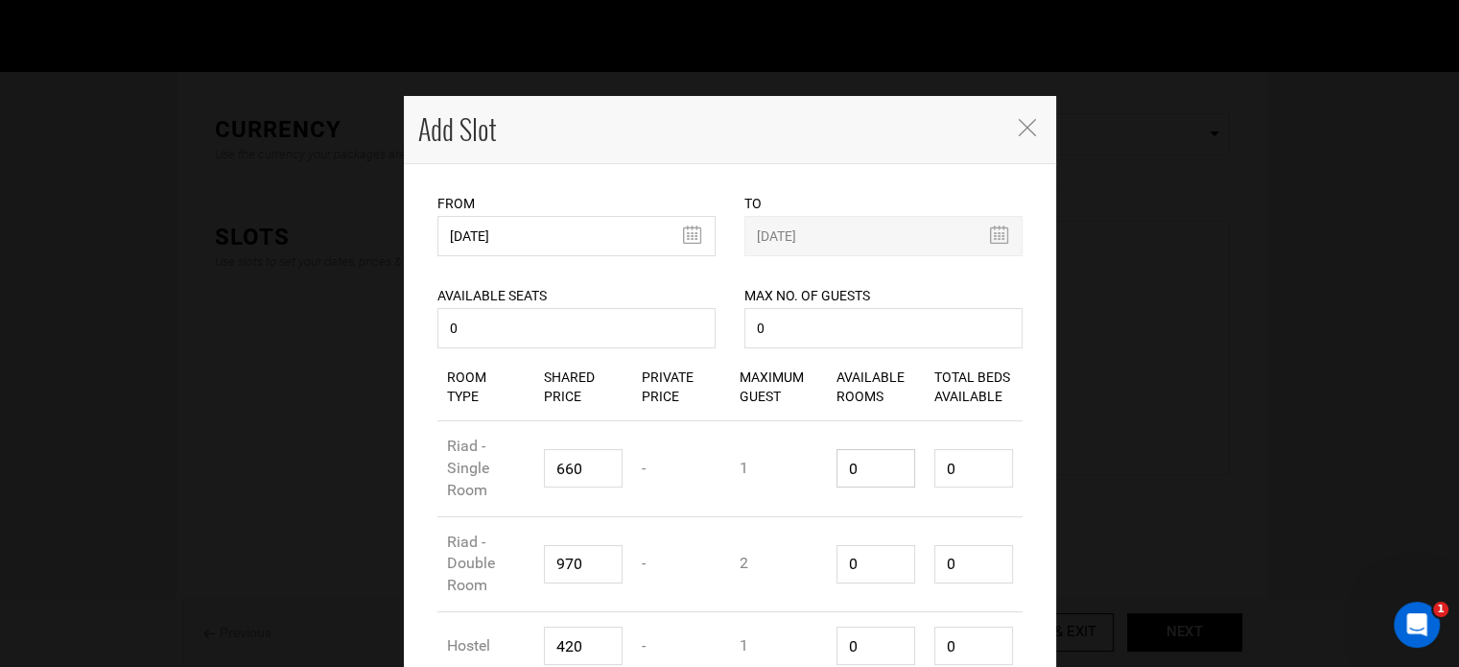
type input "1"
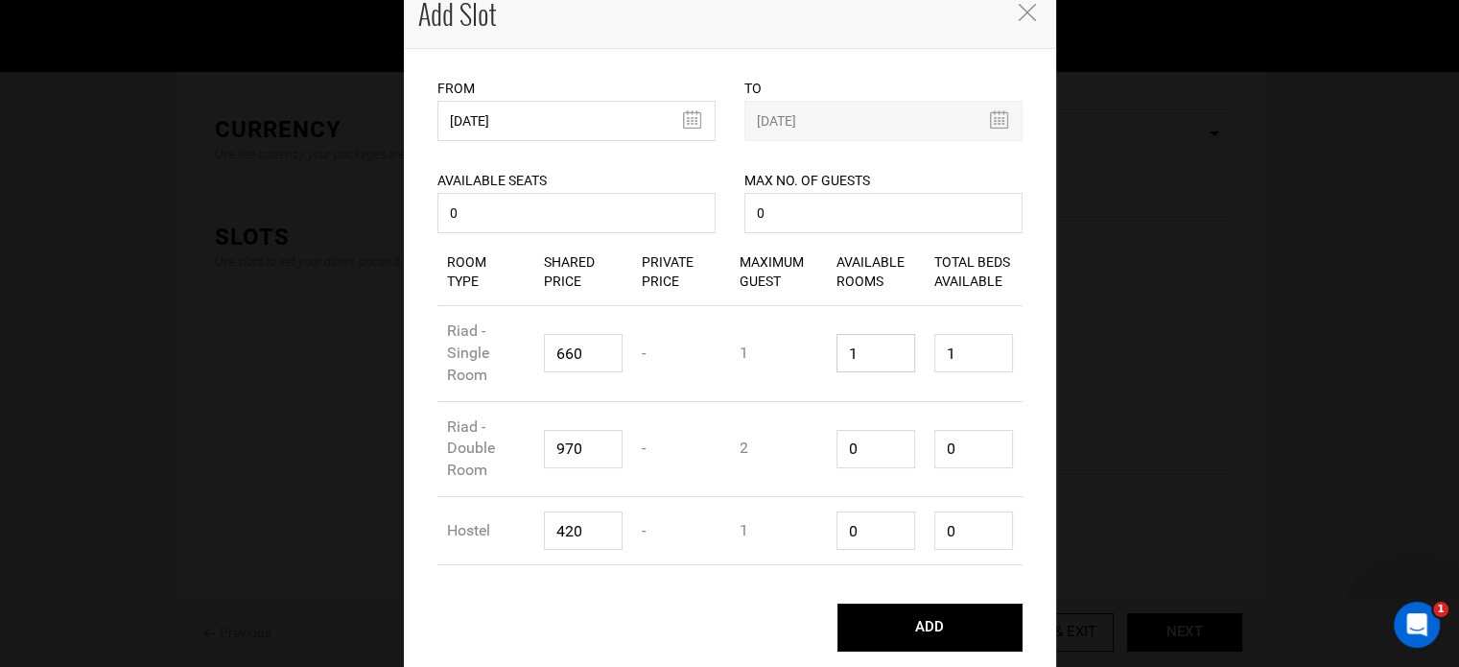
scroll to position [119, 0]
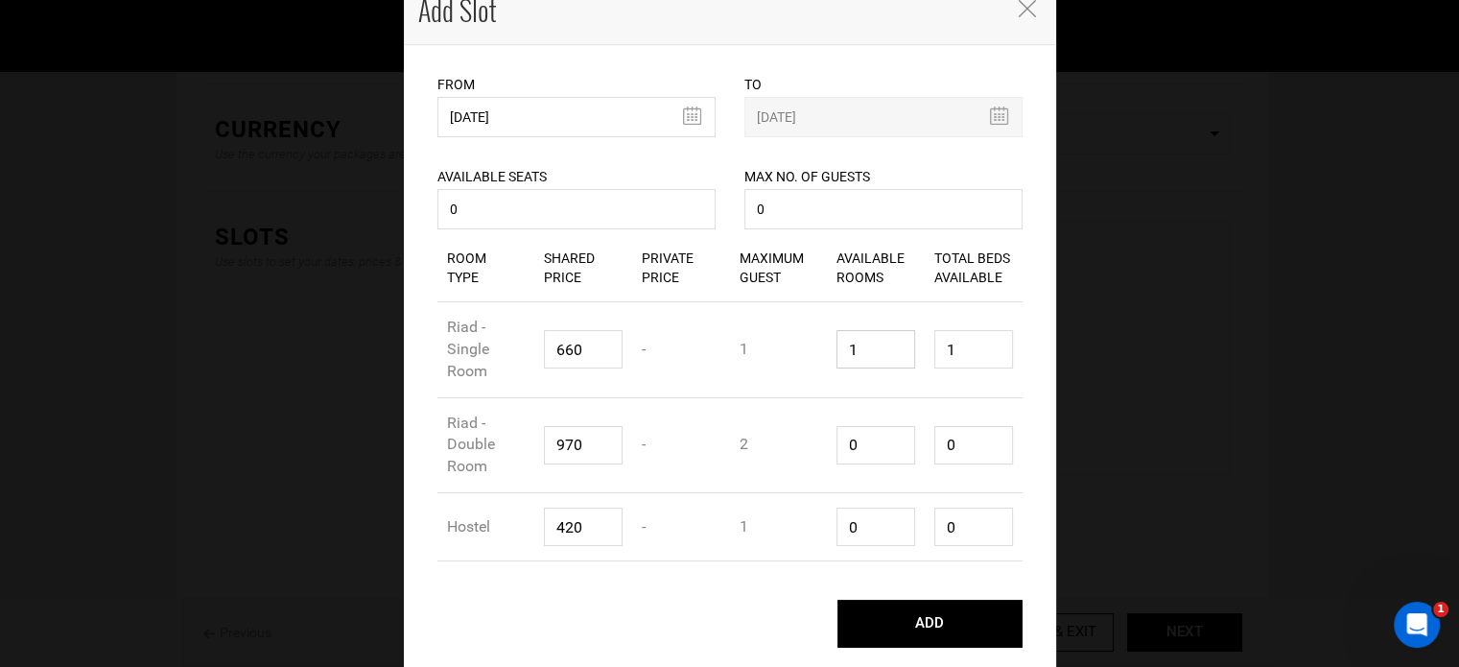
type input "1"
click at [808, 445] on div "Room Type Riad - Double Room Shared Price 970 Private Price - Maximum Guest 2 A…" at bounding box center [729, 446] width 585 height 96
type input "1"
type input "2"
type input "1"
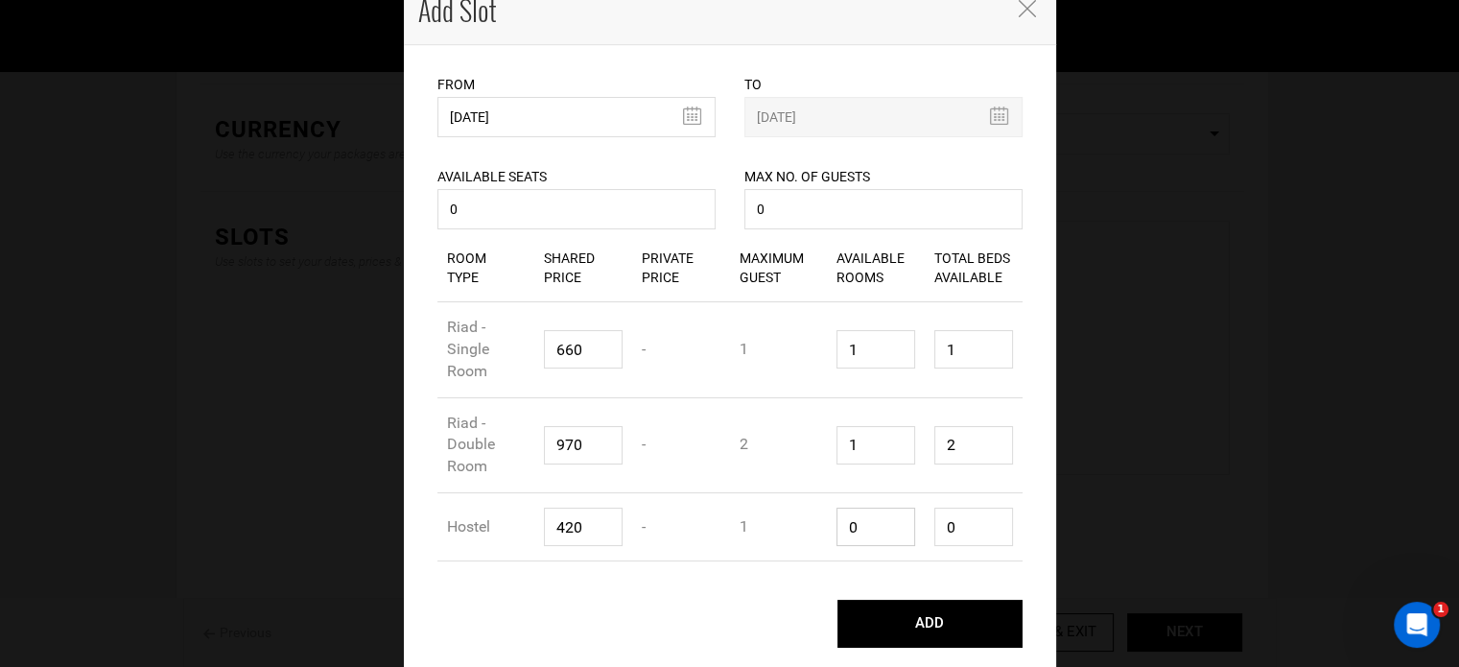
drag, startPoint x: 815, startPoint y: 532, endPoint x: 860, endPoint y: 521, distance: 46.5
click at [806, 532] on div "Room Type Hostel Shared Price 420 Private Price - Maximum Guest 1 Available Roo…" at bounding box center [729, 527] width 585 height 68
type input "1"
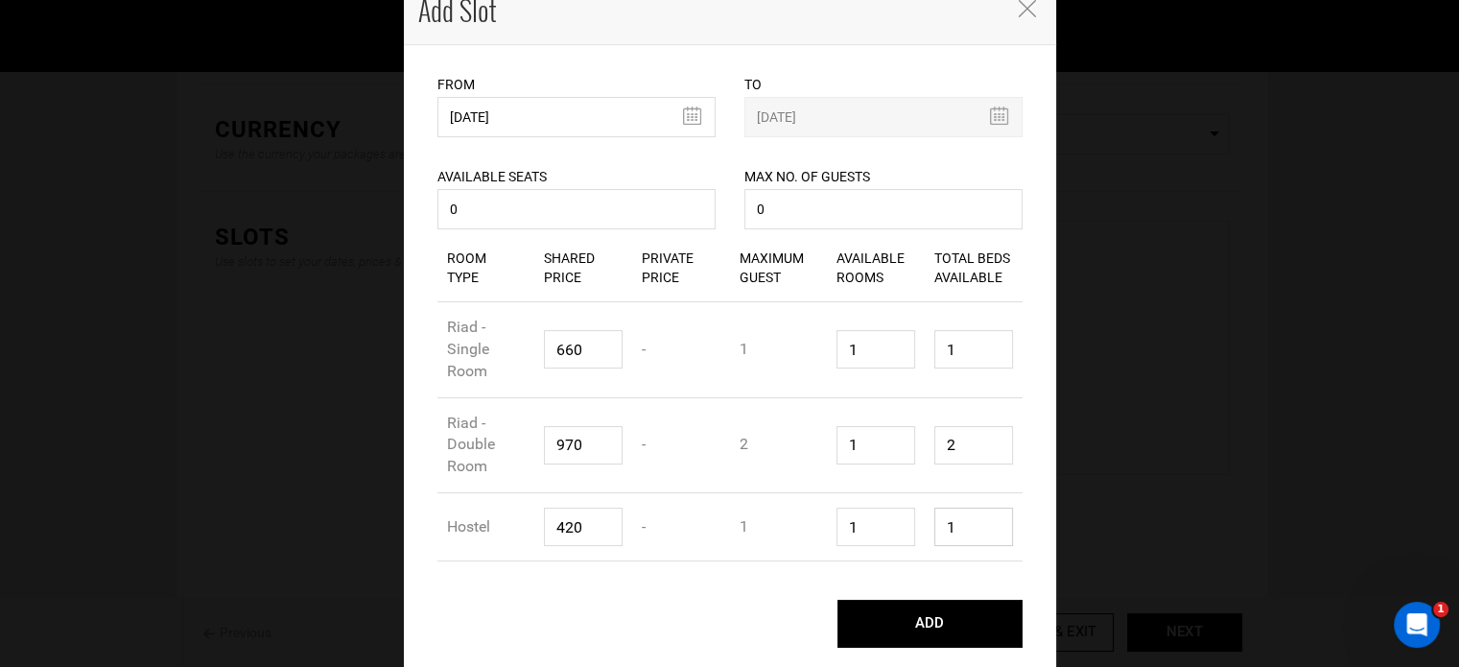
click at [944, 510] on input "1" at bounding box center [973, 527] width 79 height 38
drag, startPoint x: 956, startPoint y: 438, endPoint x: 913, endPoint y: 441, distance: 43.3
click at [913, 441] on div "Room Type Riad - Double Room Shared Price 970 Private Price - Maximum Guest 2 A…" at bounding box center [729, 446] width 585 height 96
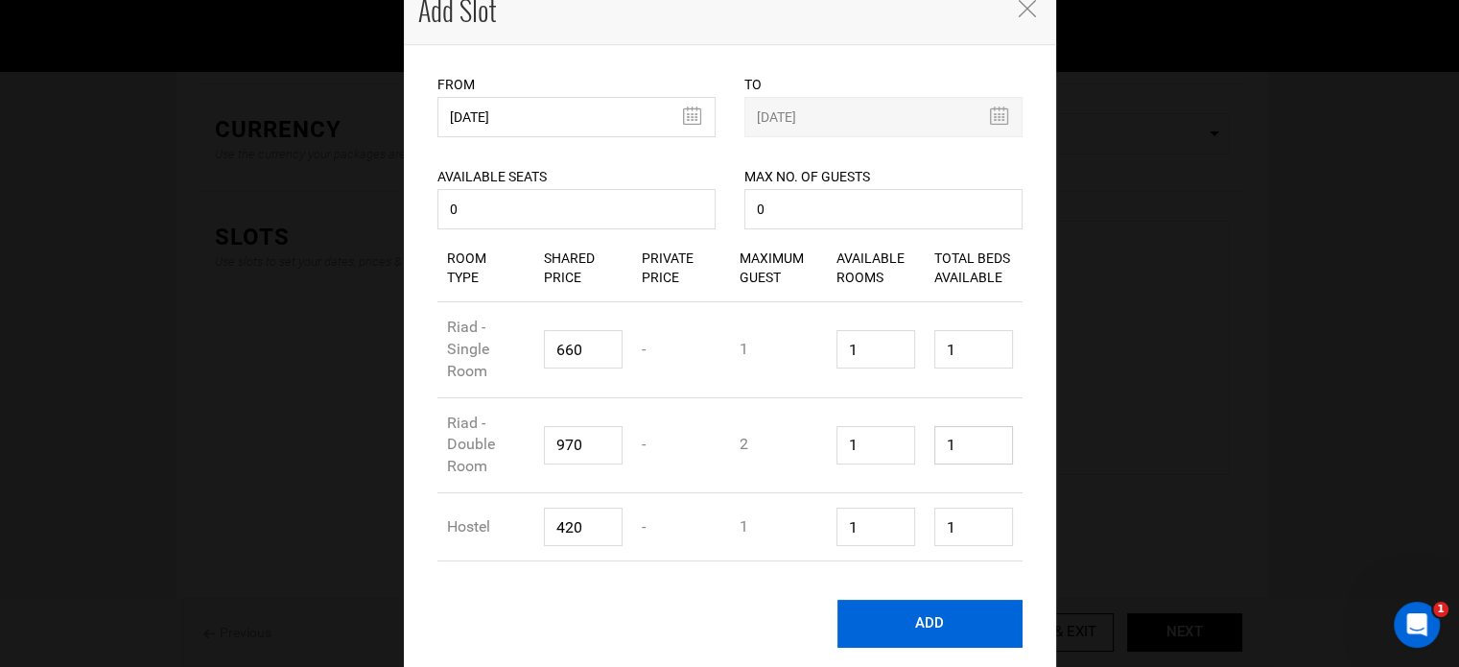
type input "1"
click at [948, 604] on button "ADD" at bounding box center [930, 624] width 185 height 48
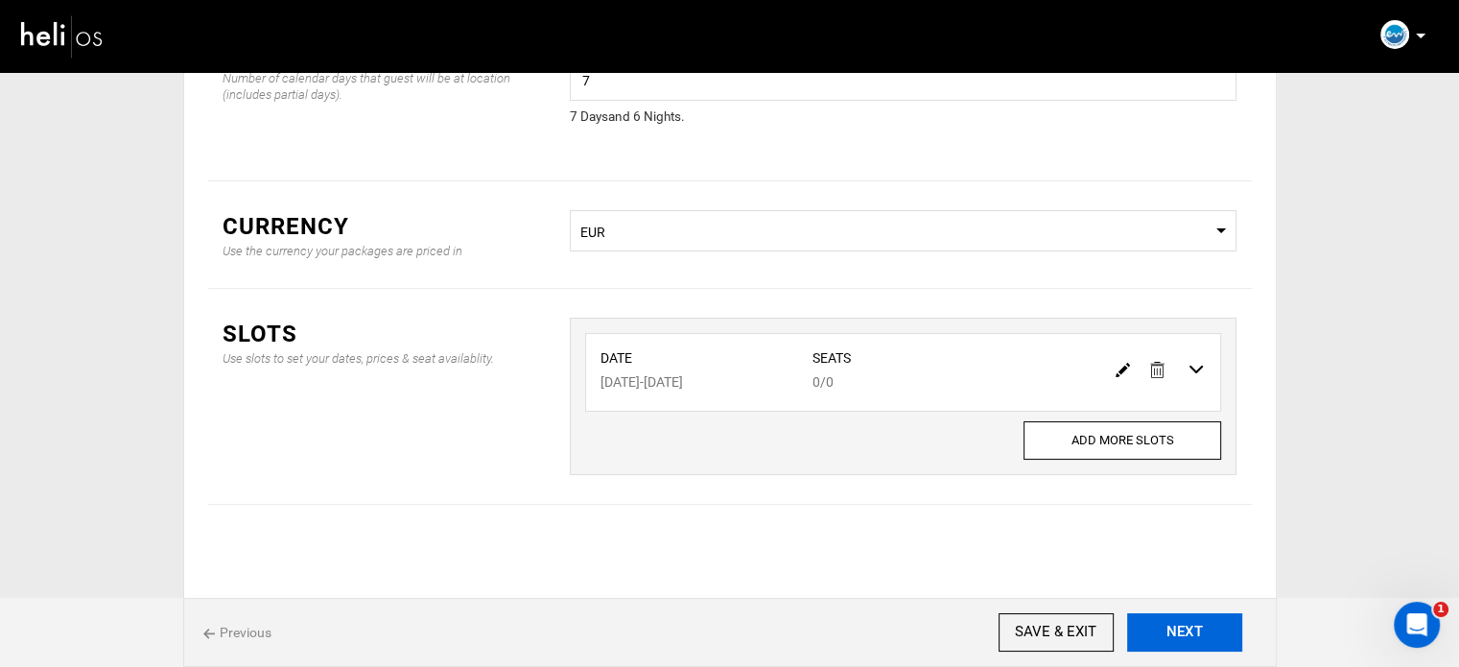
click at [1189, 639] on button "NEXT" at bounding box center [1184, 632] width 115 height 38
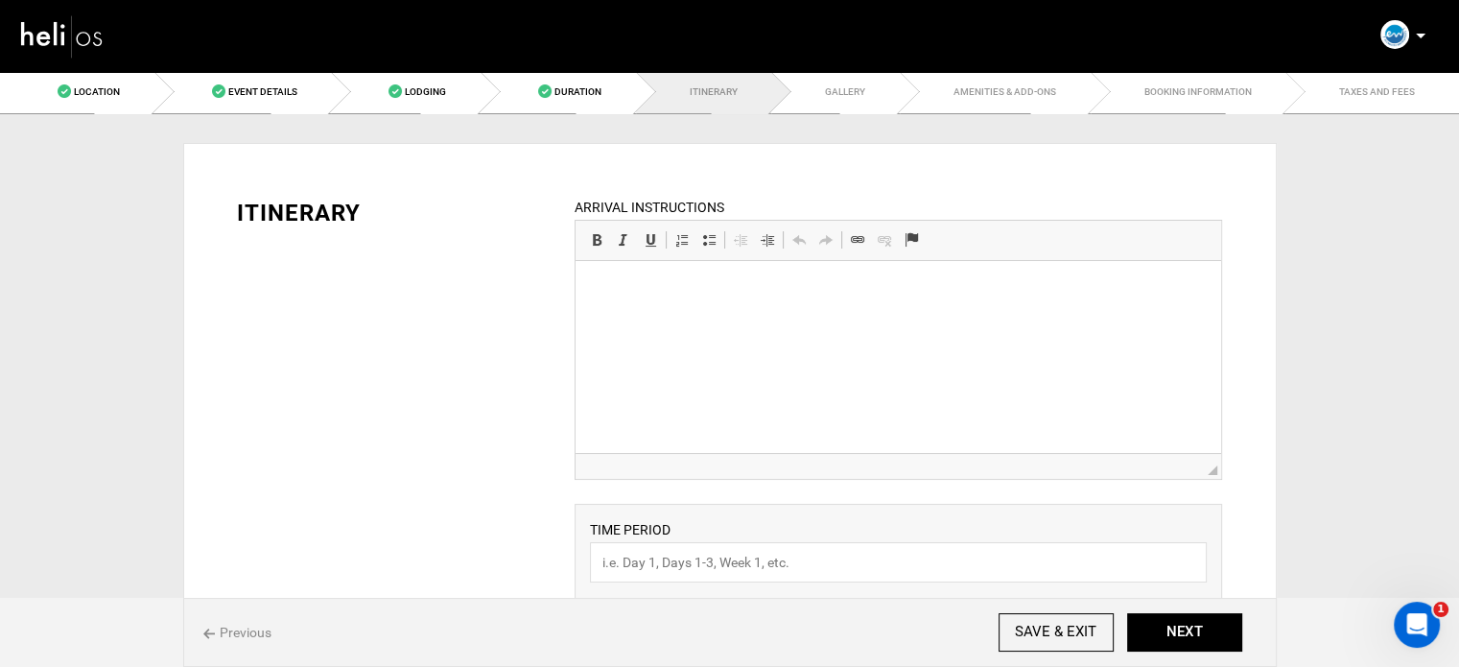
click at [695, 285] on p "To enrich screen reader interactions, please activate Accessibility in Grammarl…" at bounding box center [898, 290] width 607 height 20
click at [687, 287] on p "To enrich screen reader interactions, please activate Accessibility in Grammarl…" at bounding box center [898, 290] width 607 height 20
click at [651, 281] on p "Airport transfer are not included in the package." at bounding box center [898, 290] width 607 height 20
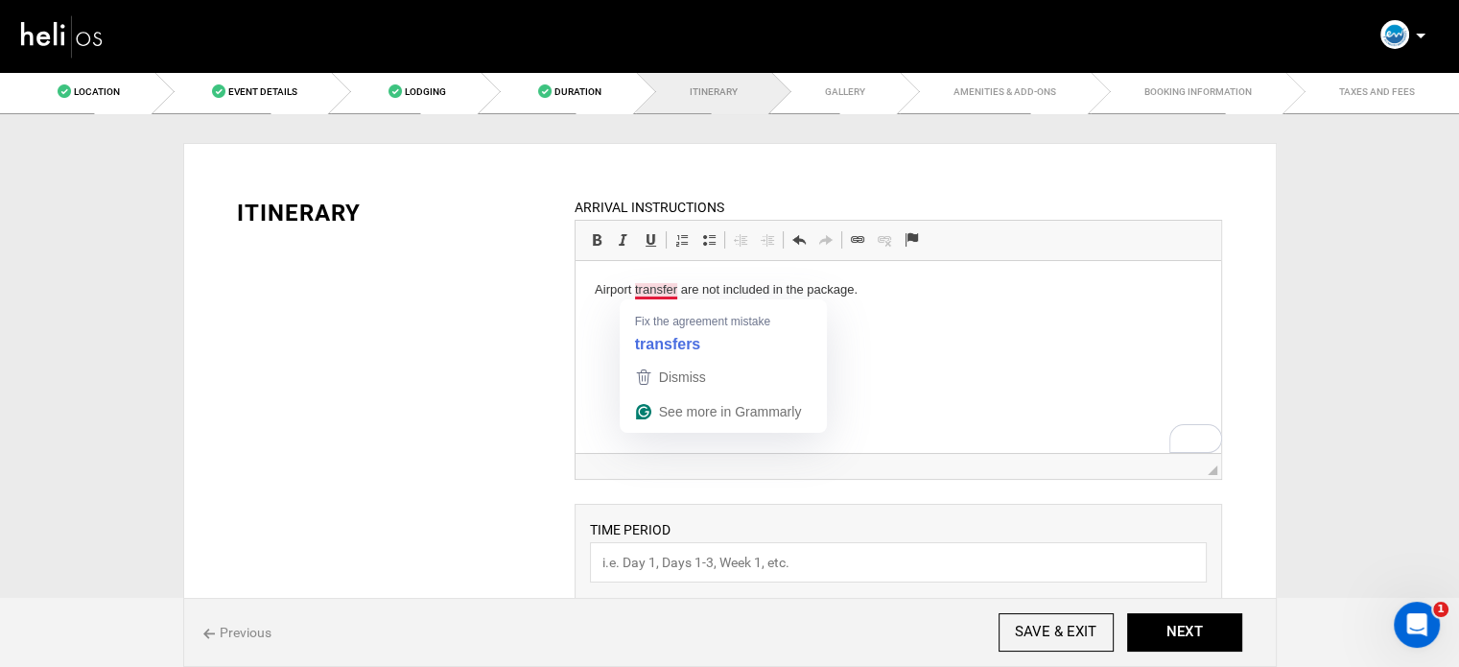
click at [678, 294] on p "Airport transfer are not included in the package." at bounding box center [898, 290] width 607 height 20
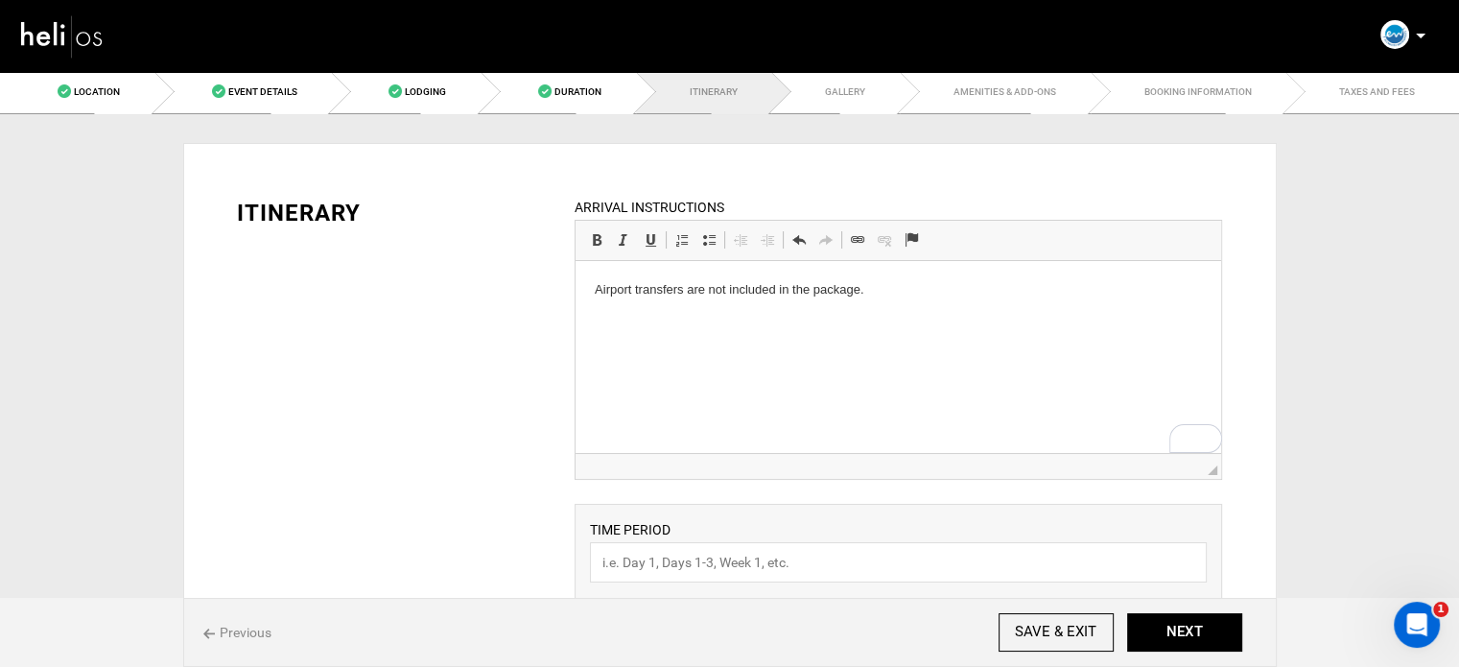
click at [707, 290] on p "Airport transfers are not included in the package." at bounding box center [898, 290] width 607 height 20
copy p "Airport transfers are not included in the package."
click at [933, 285] on p "Airport transfers are not included in the package." at bounding box center [898, 290] width 607 height 20
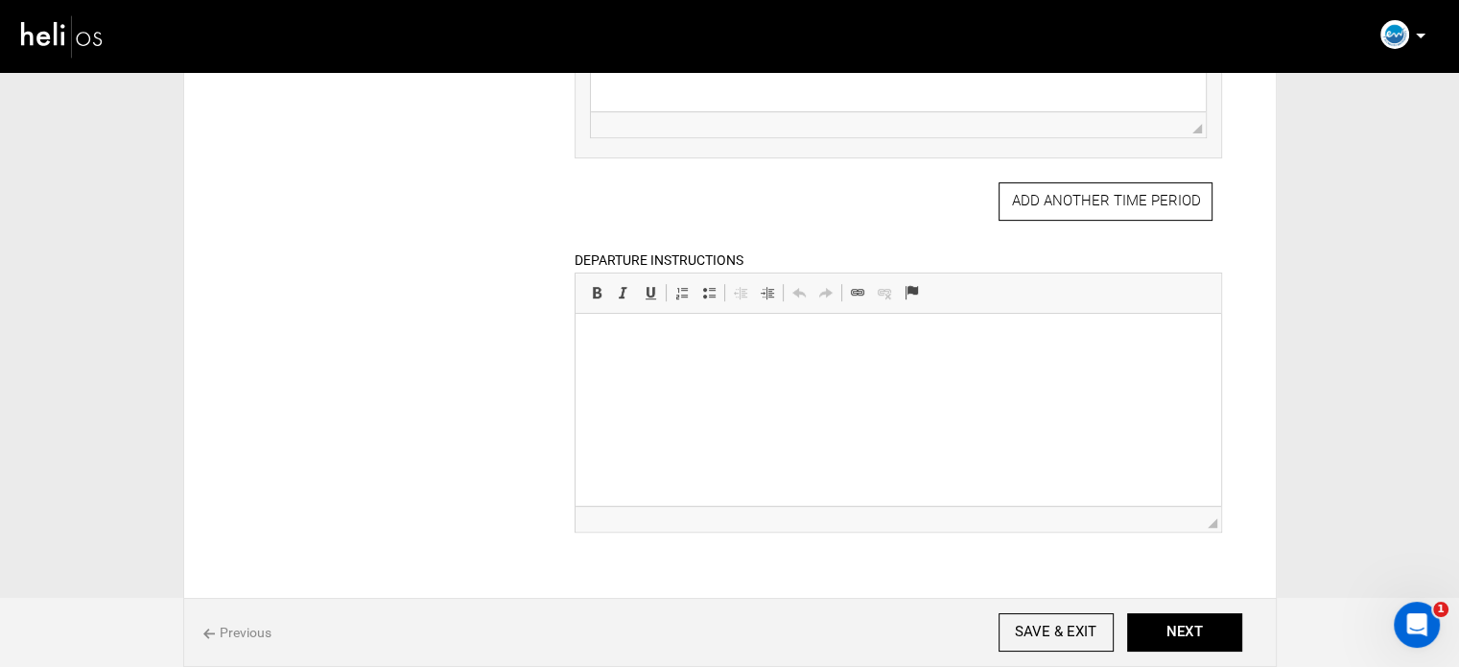
scroll to position [891, 0]
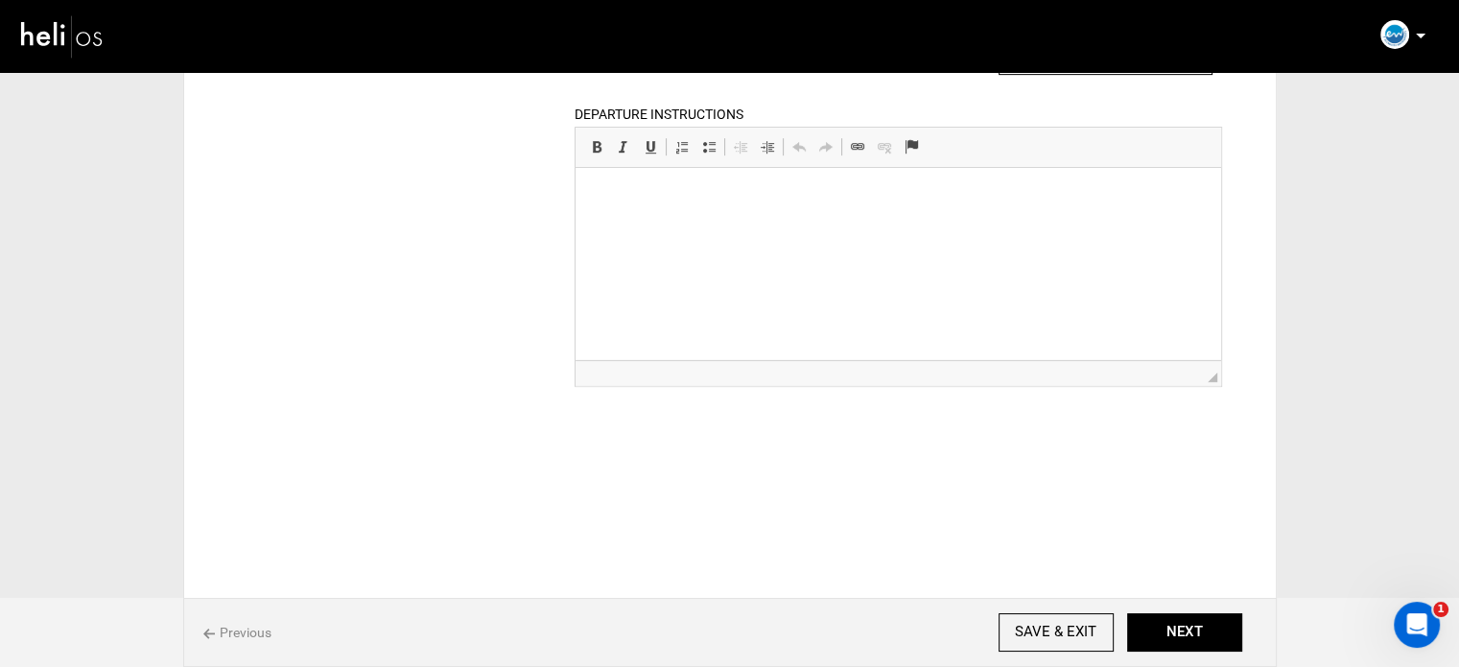
click at [846, 226] on html at bounding box center [899, 197] width 646 height 59
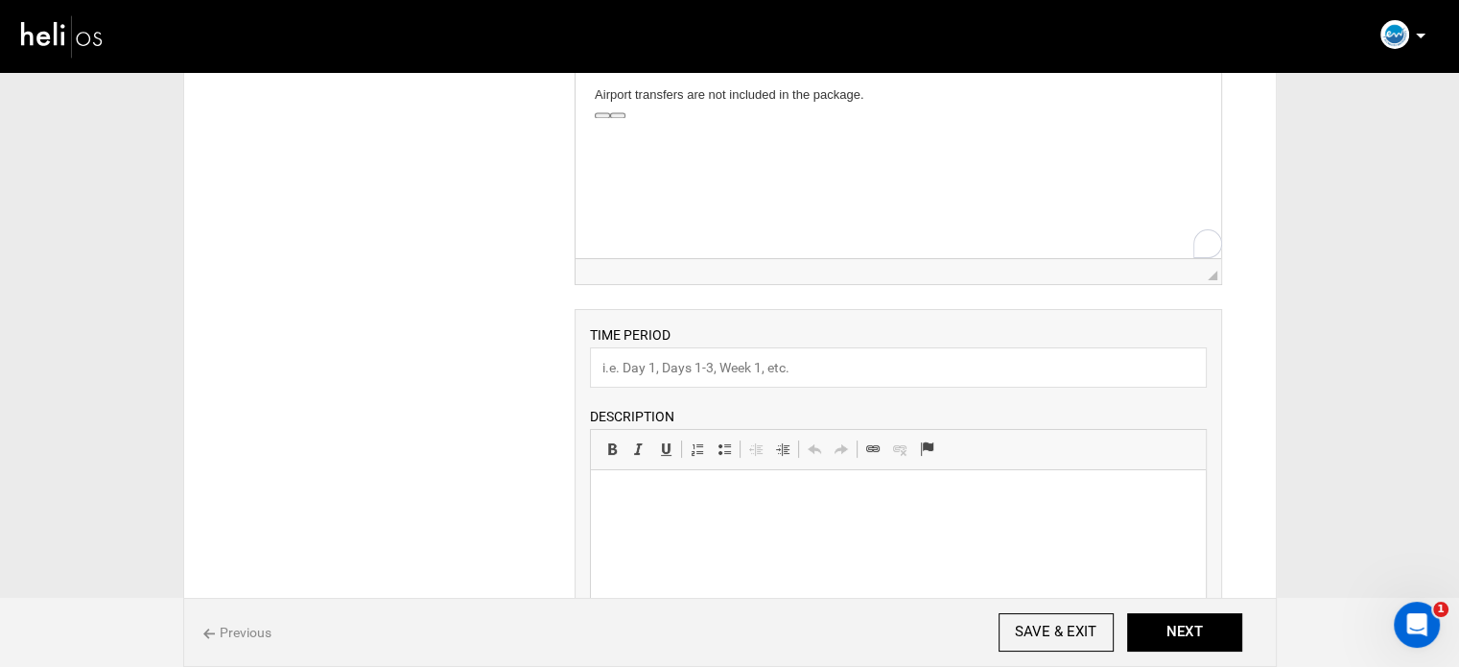
scroll to position [124, 0]
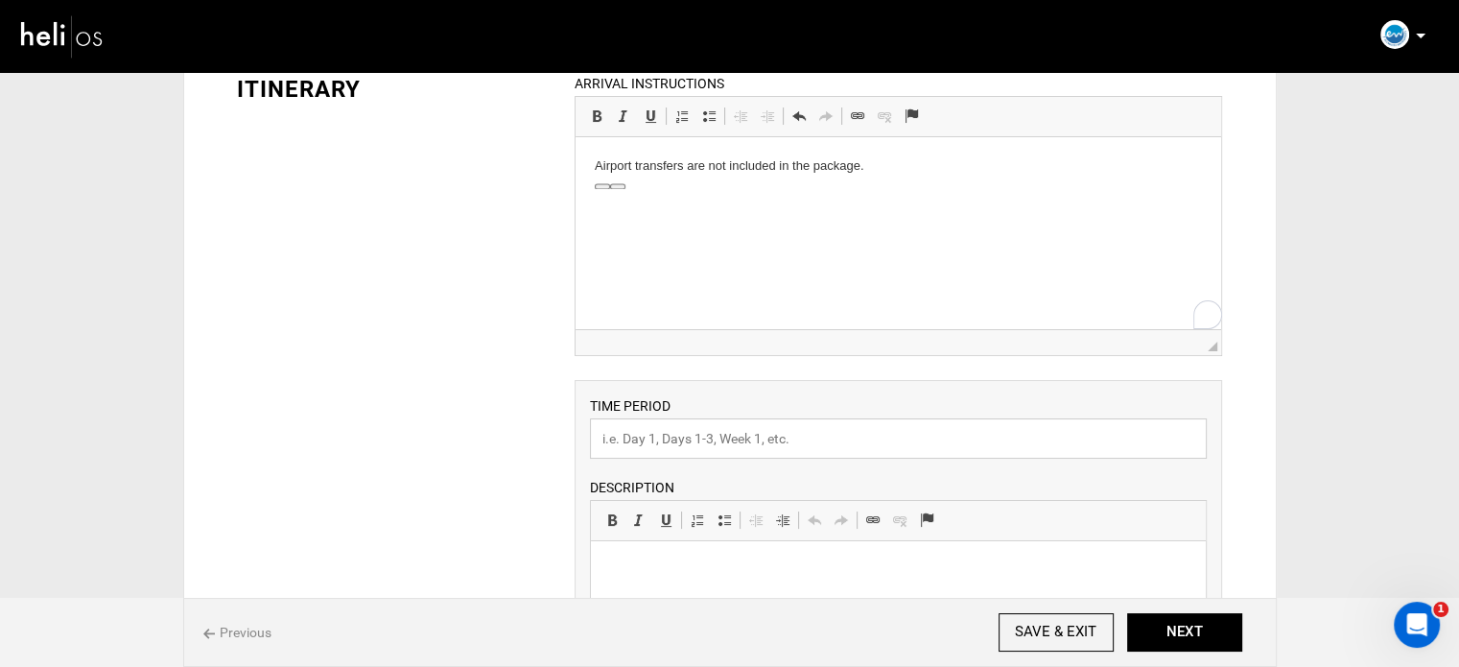
click at [685, 422] on input "text" at bounding box center [898, 438] width 617 height 40
drag, startPoint x: 665, startPoint y: 435, endPoint x: 593, endPoint y: 422, distance: 73.0
click at [593, 422] on input "Experience" at bounding box center [898, 438] width 617 height 40
type input "Courses"
click at [1023, 196] on html "Airport transfers are not included in the package." at bounding box center [899, 166] width 646 height 59
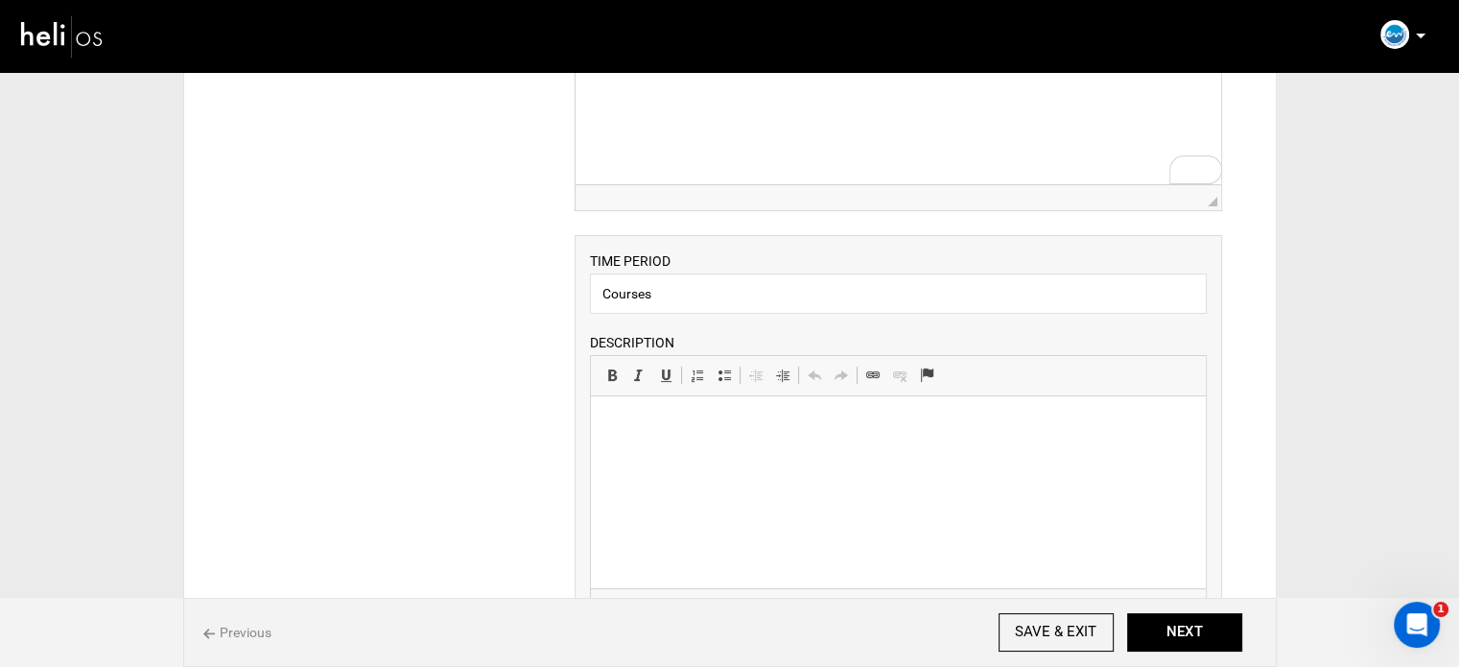
scroll to position [412, 0]
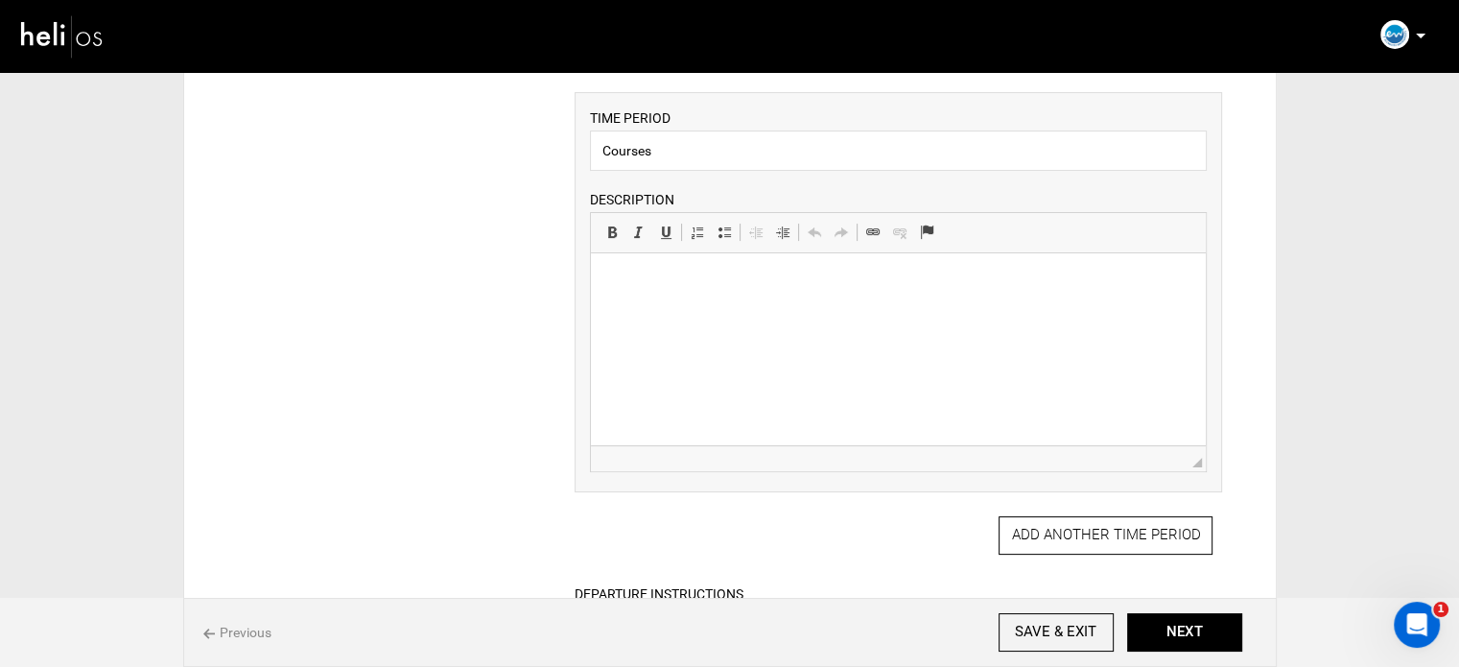
click at [773, 306] on html at bounding box center [898, 282] width 615 height 59
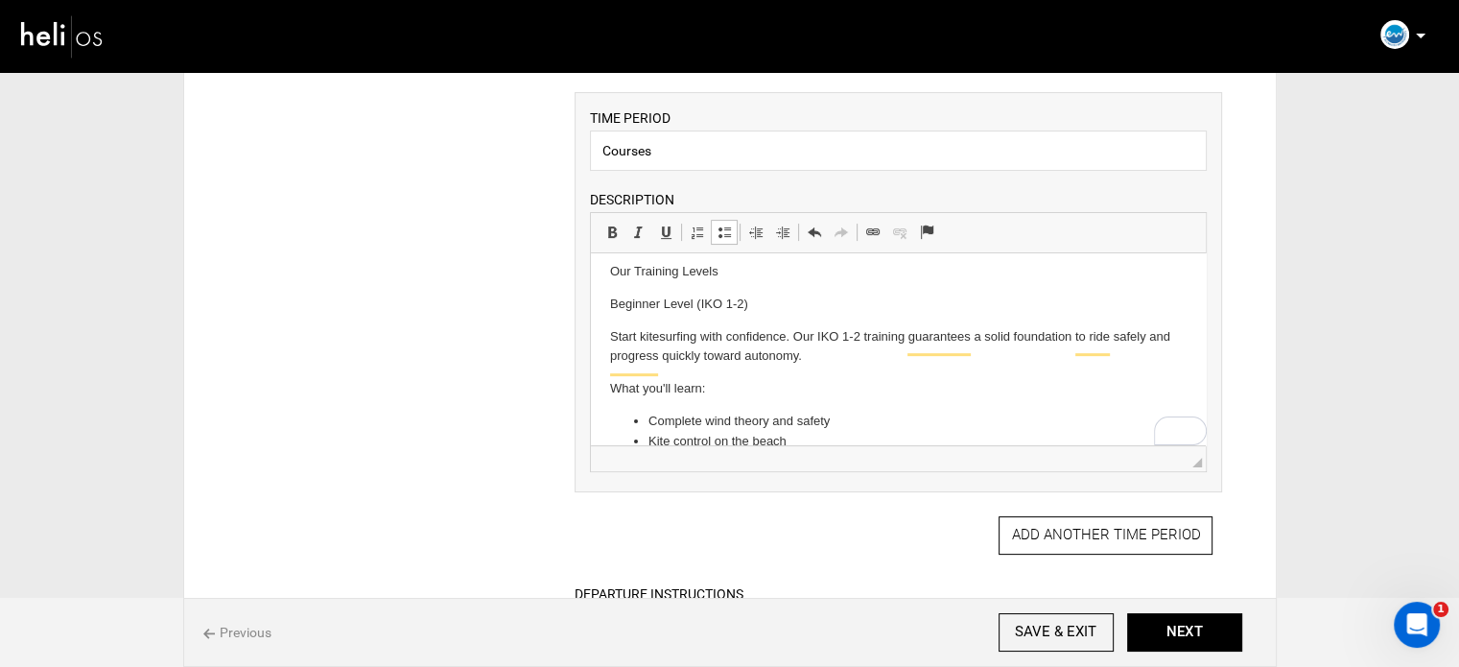
scroll to position [0, 0]
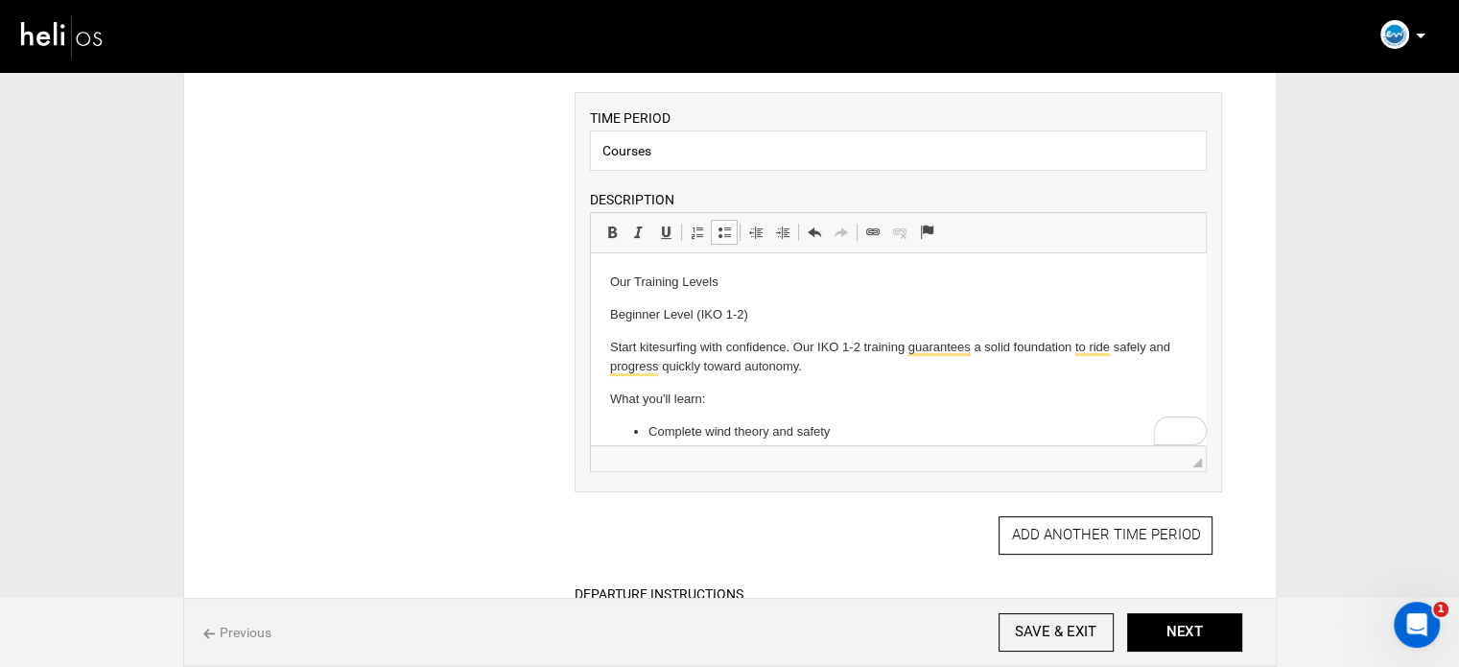
click at [658, 280] on p "Our Training Levels" at bounding box center [898, 282] width 577 height 20
click at [610, 231] on span at bounding box center [611, 231] width 15 height 15
click at [691, 311] on p "Beginner Level (IKO 1-2)" at bounding box center [898, 315] width 577 height 20
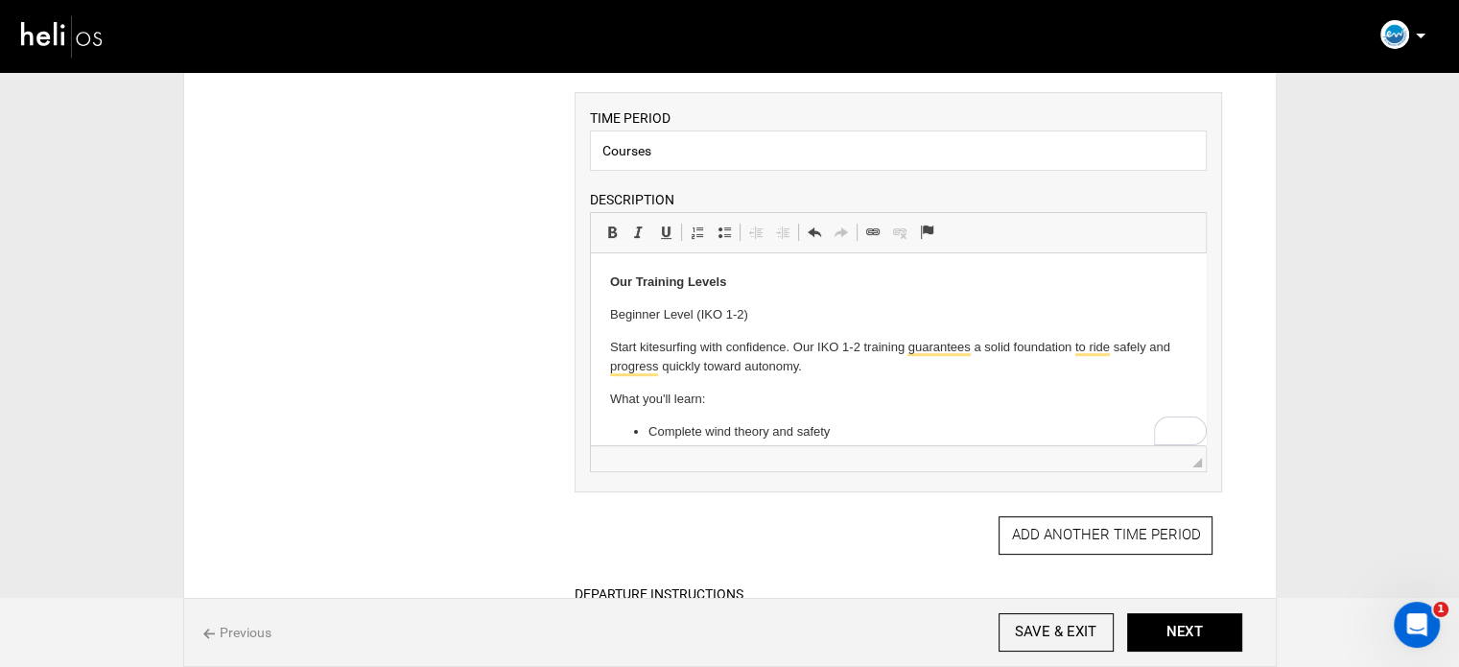
click at [610, 312] on p "Beginner Level (IKO 1-2)" at bounding box center [898, 315] width 577 height 20
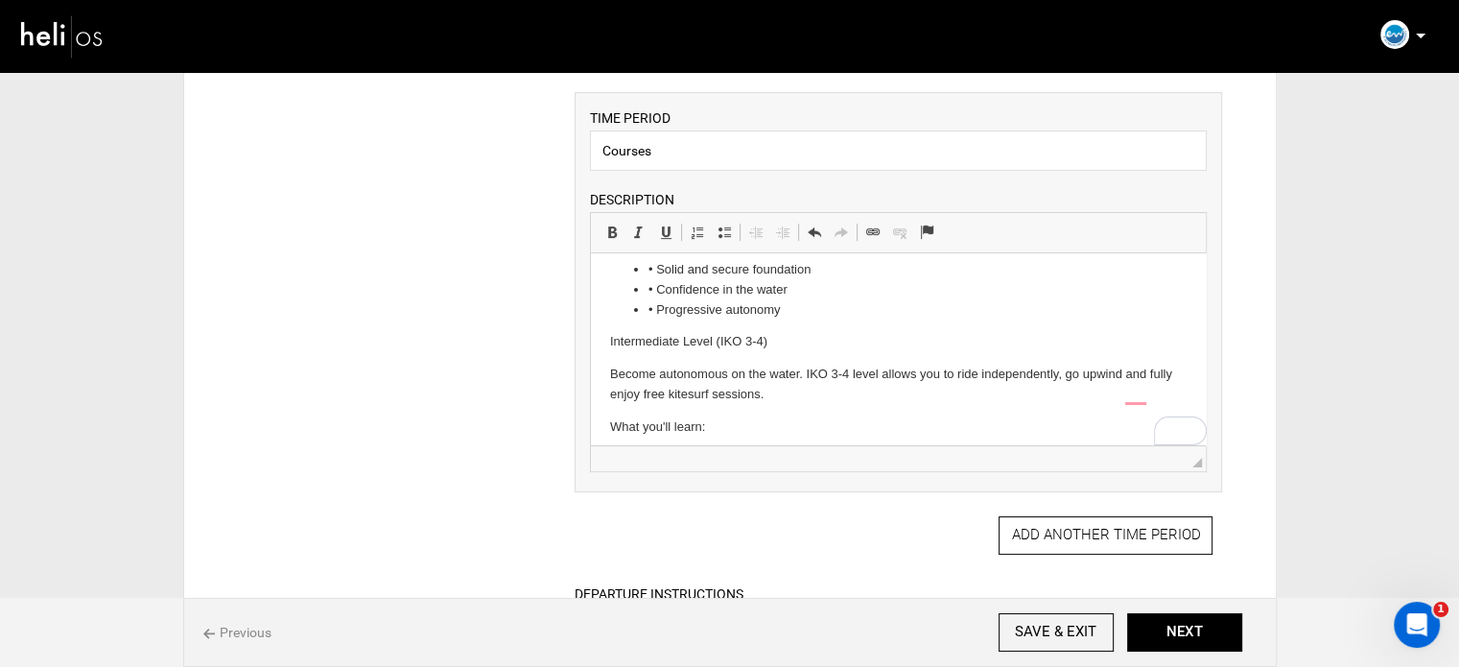
scroll to position [288, 0]
drag, startPoint x: 785, startPoint y: 346, endPoint x: 601, endPoint y: 326, distance: 185.3
click at [604, 342] on html "Our Training Levels Beginner Level (IKO 1-2) Start kitesurfing with confidence.…" at bounding box center [898, 465] width 615 height 1001
click at [612, 227] on span at bounding box center [611, 231] width 15 height 15
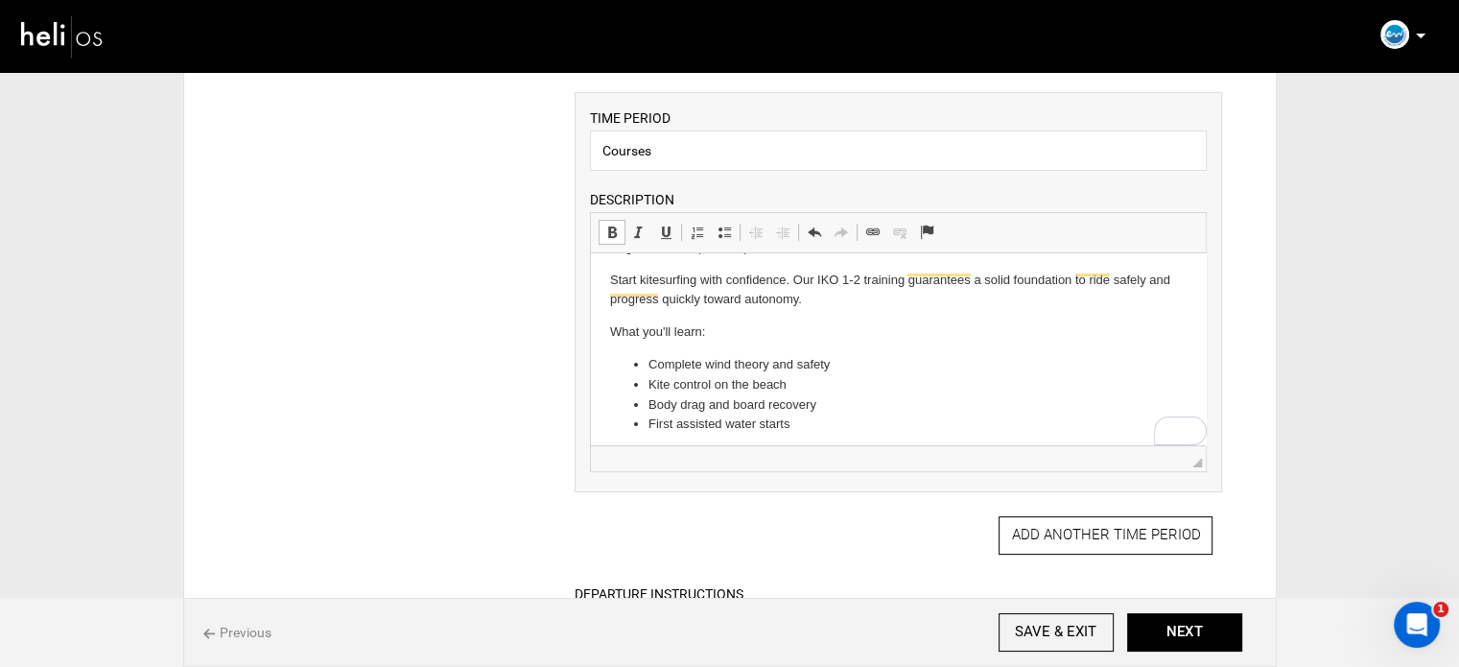
scroll to position [0, 0]
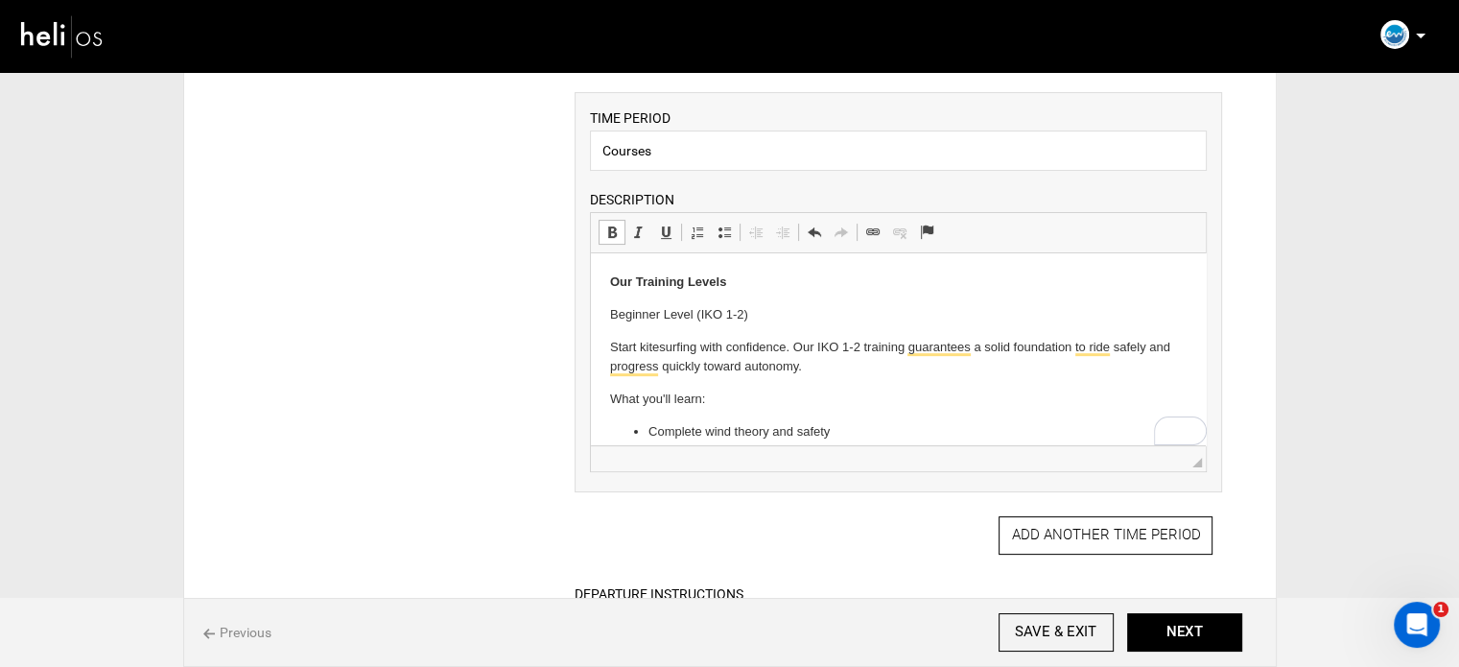
click at [643, 316] on p "Beginner Level (IKO 1-2)" at bounding box center [898, 315] width 577 height 20
click at [606, 233] on span at bounding box center [611, 231] width 15 height 15
click at [779, 319] on p "Beginner Level (IKO 1-2)" at bounding box center [898, 315] width 577 height 20
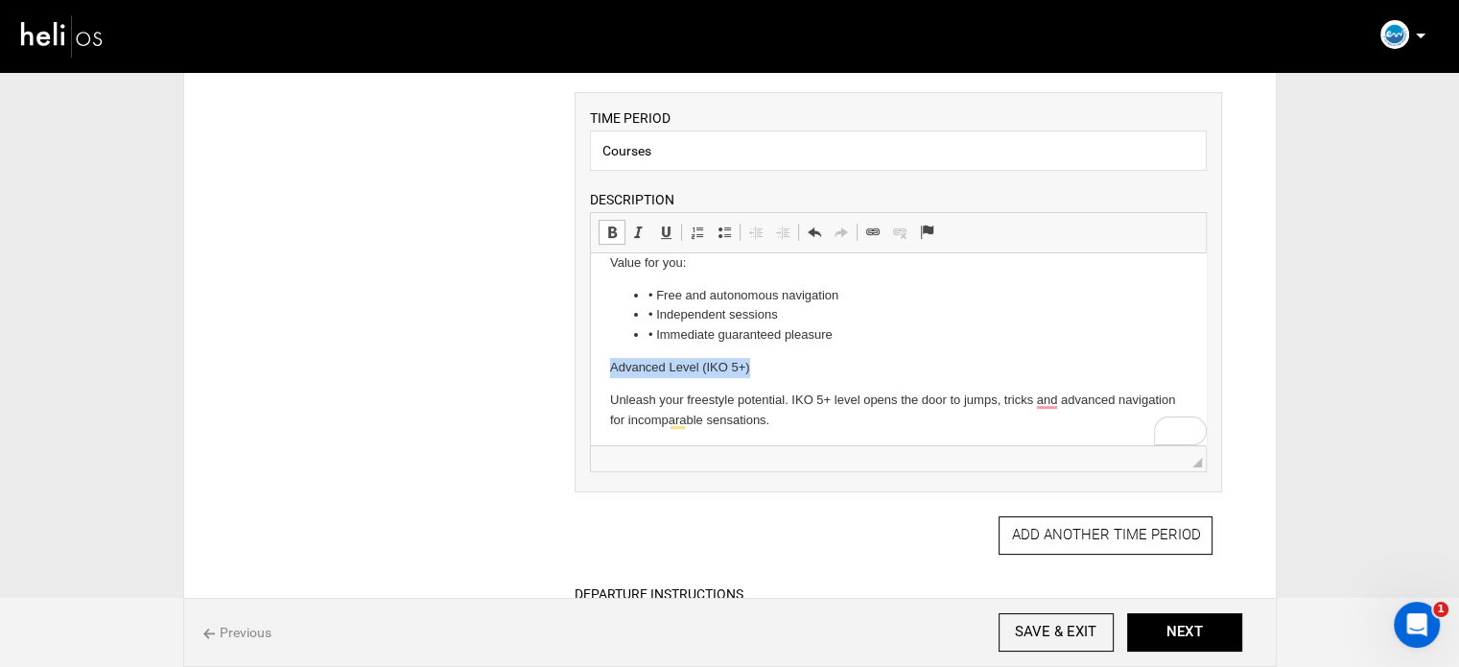
drag, startPoint x: 754, startPoint y: 368, endPoint x: 608, endPoint y: 373, distance: 145.9
click at [608, 373] on html "Our Training Levels Beginner Level (IKO 1-2) Start kitesurfing with confidence.…" at bounding box center [898, 178] width 615 height 1001
click at [610, 234] on span at bounding box center [611, 231] width 15 height 15
click at [769, 363] on p "Advanced Level (IKO 5+)" at bounding box center [898, 368] width 577 height 20
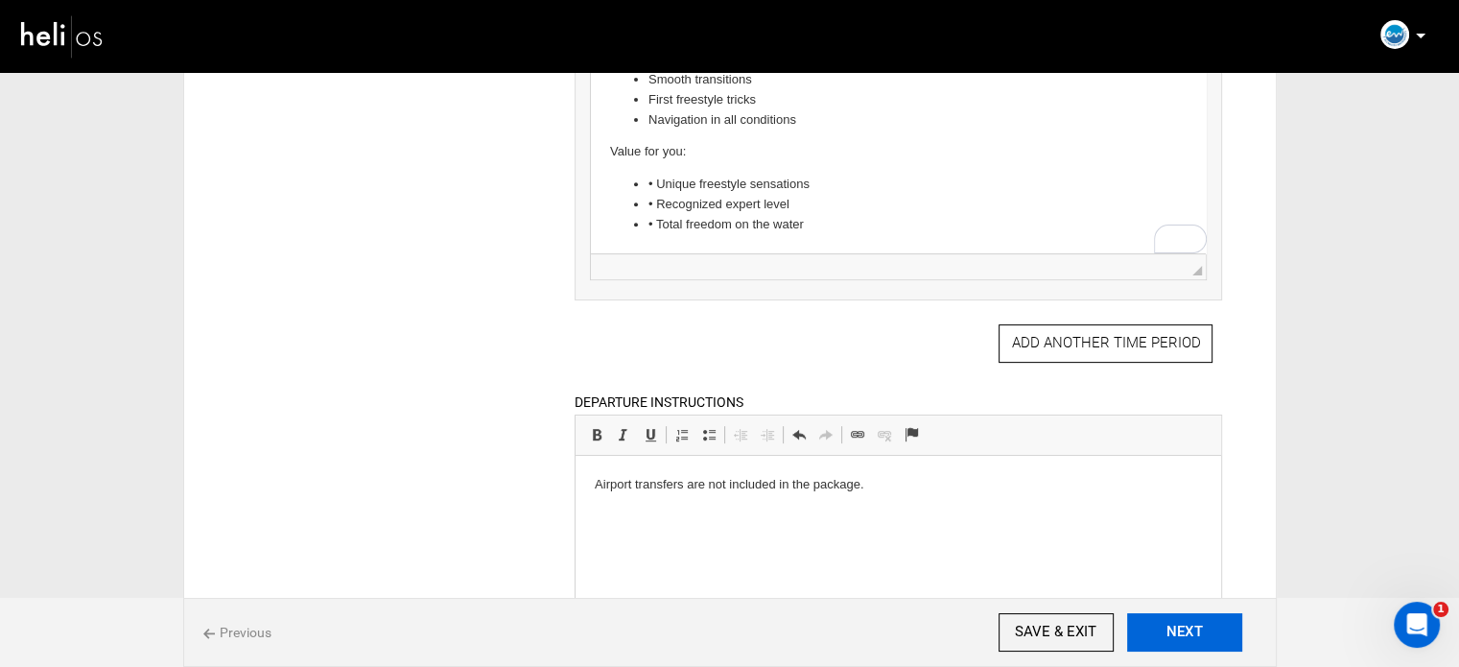
click at [1210, 640] on button "NEXT" at bounding box center [1184, 632] width 115 height 38
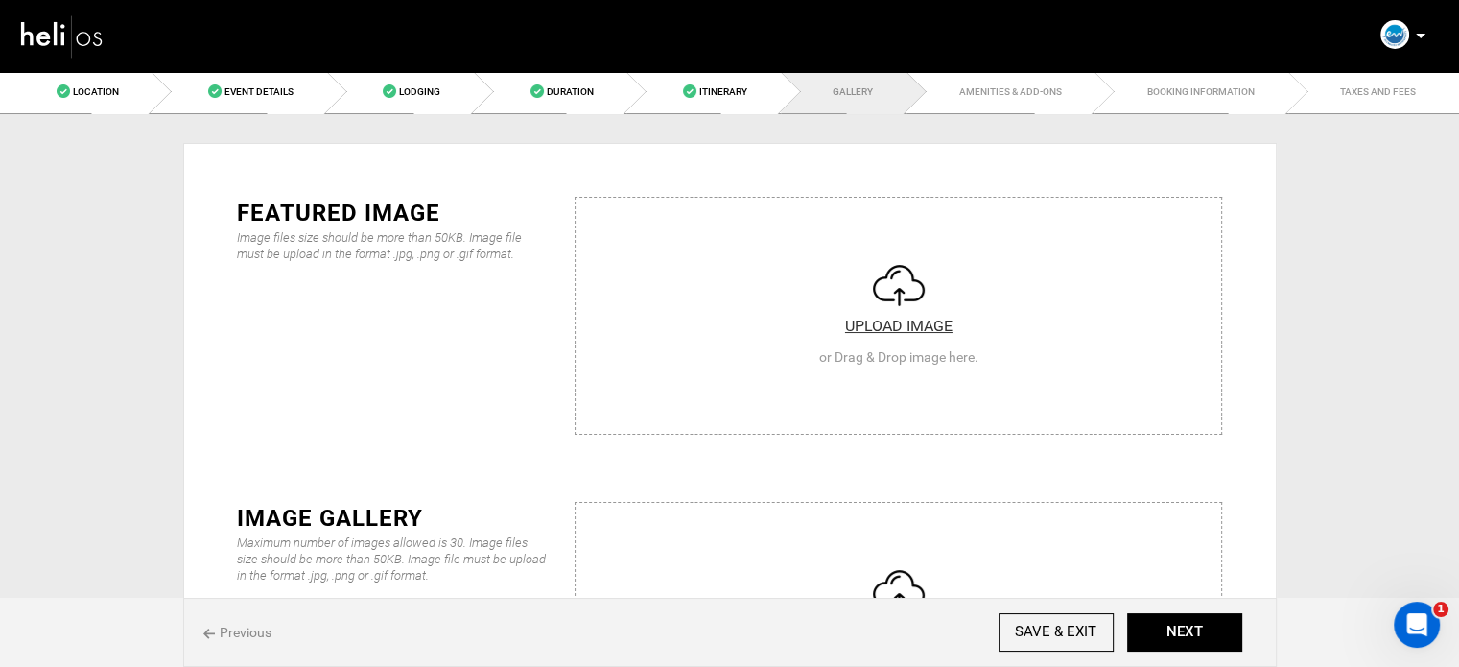
click at [892, 348] on input "file" at bounding box center [899, 313] width 646 height 230
type input "C:\fakepath\495162961_1230202135776769_3673344834216264480_n.jpg"
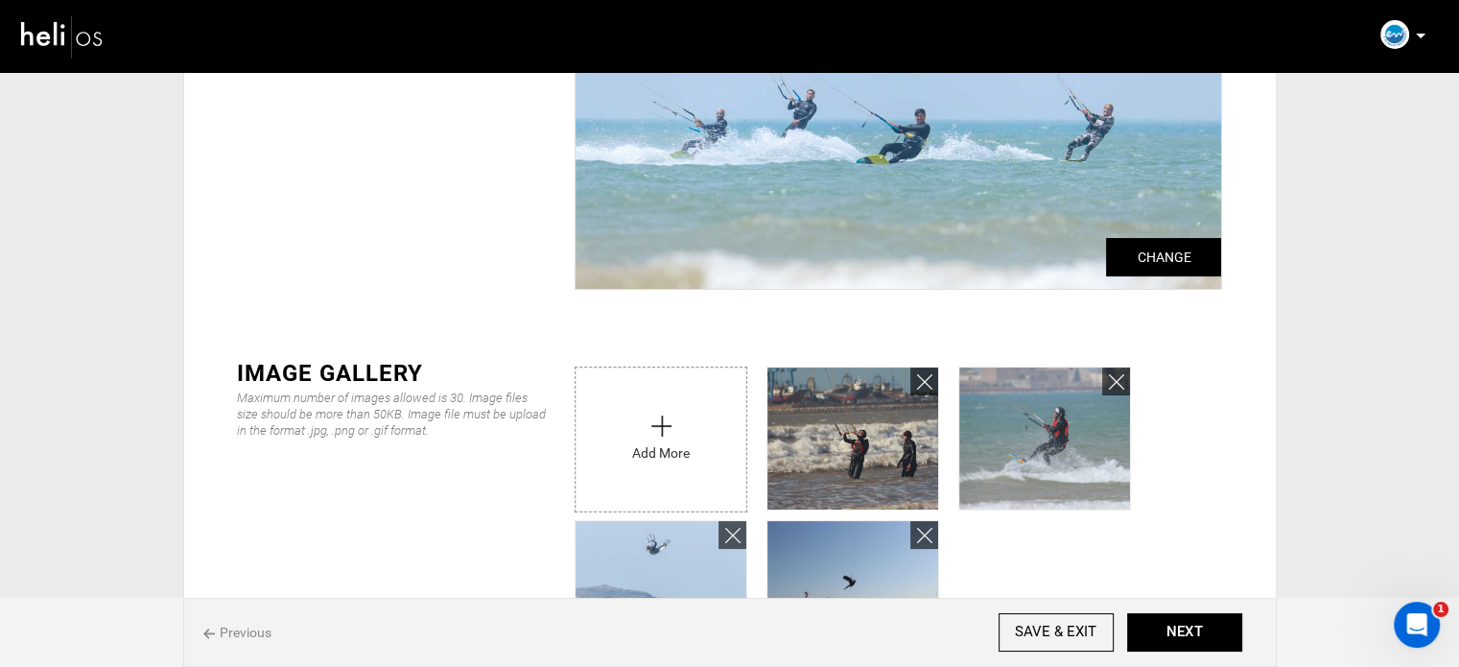
type input "C:\fakepath\494855535_1230202452443404_8430942846557171059_n.jpg"
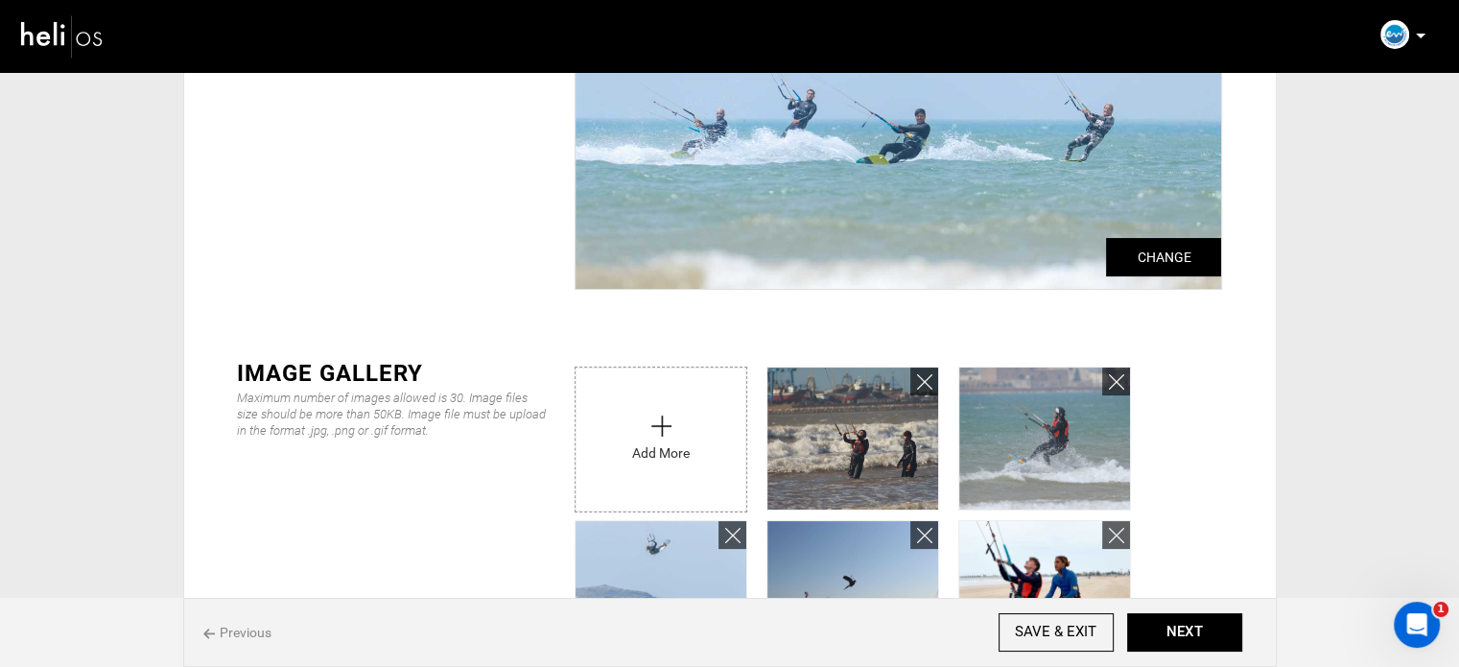
click at [655, 464] on input "file" at bounding box center [661, 434] width 171 height 134
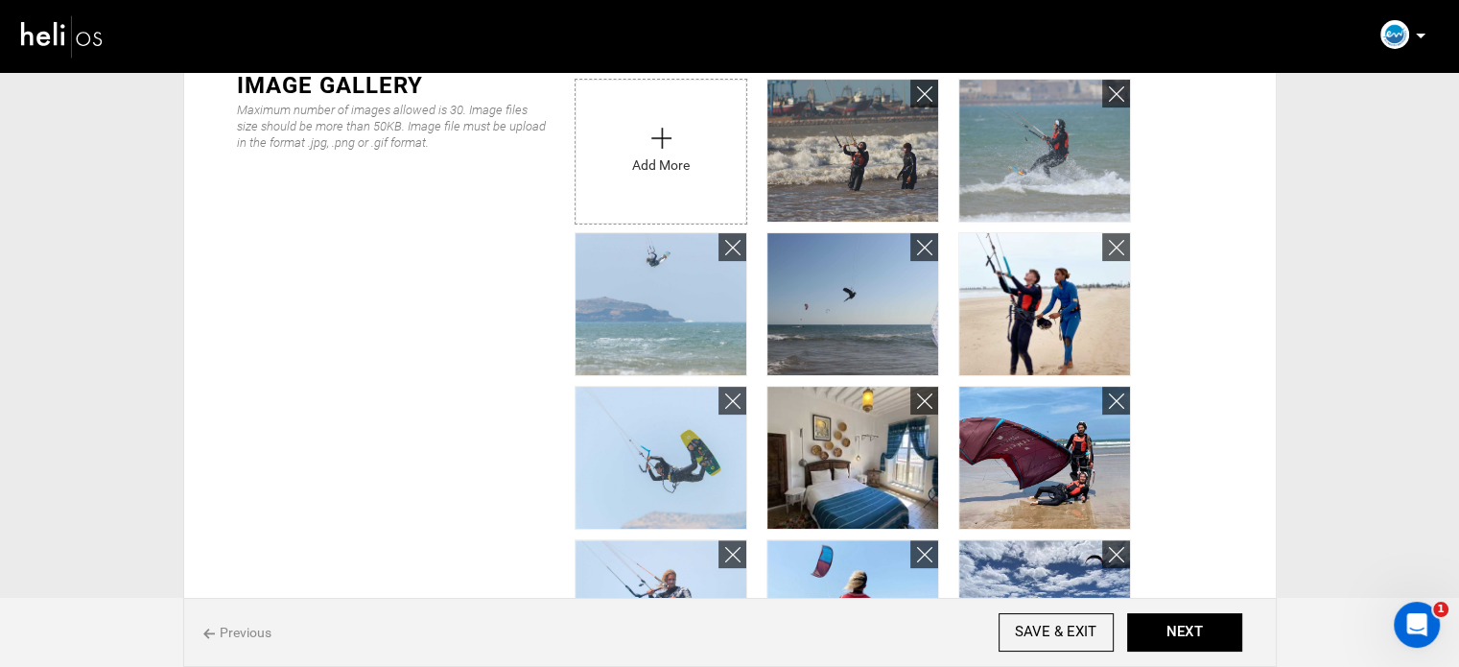
scroll to position [384, 0]
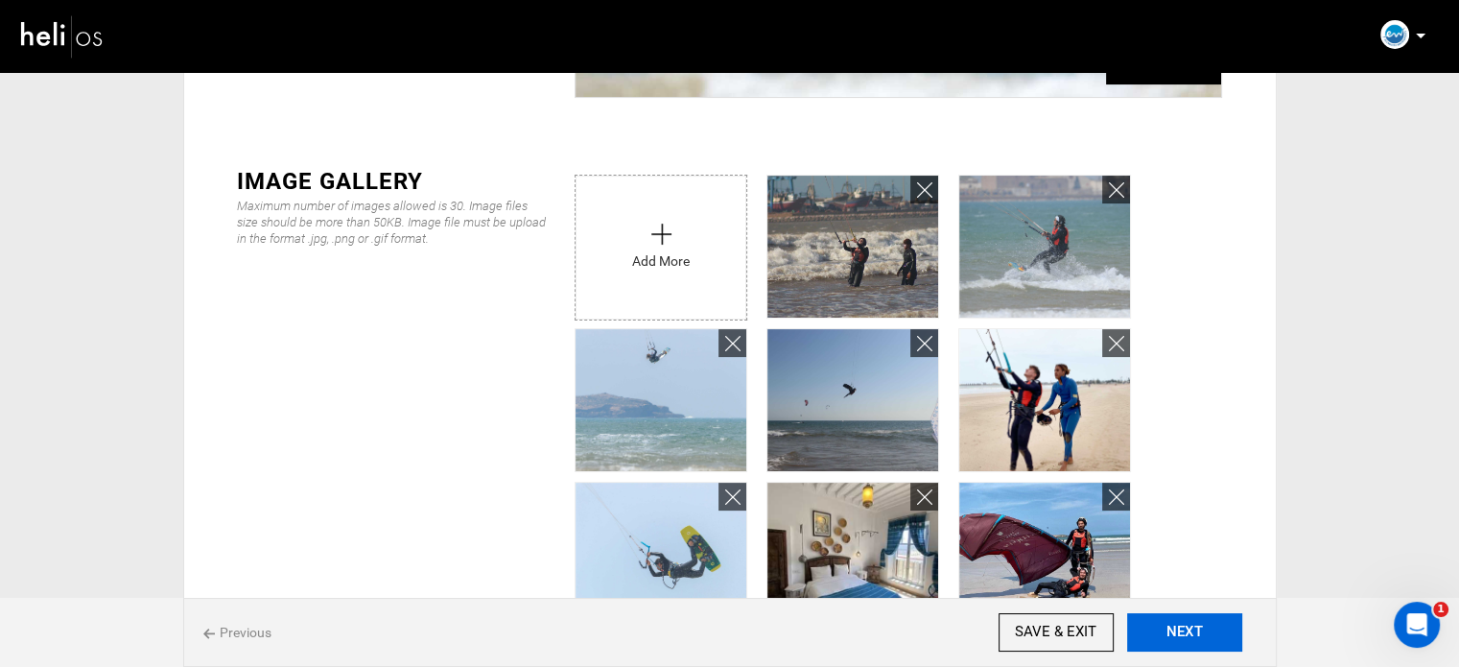
click at [1220, 640] on button "NEXT" at bounding box center [1184, 632] width 115 height 38
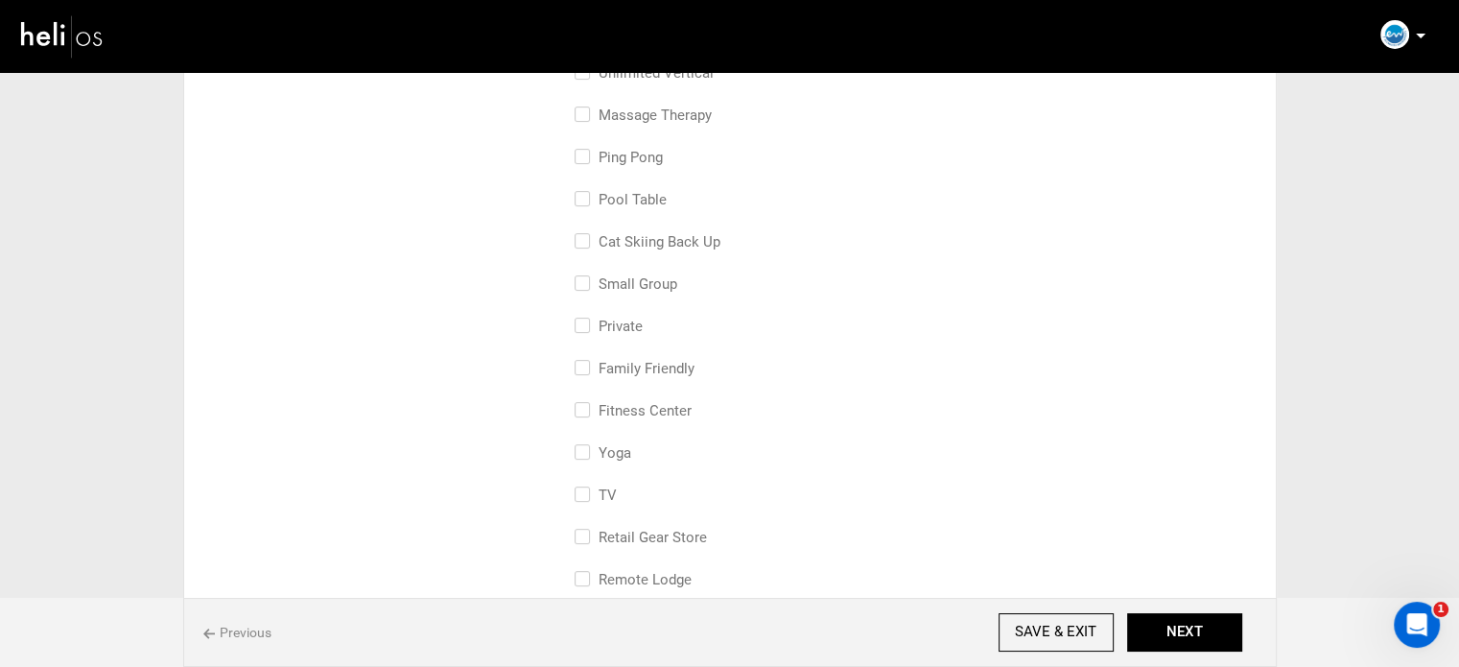
scroll to position [480, 0]
click at [624, 256] on div "cat skiing back up" at bounding box center [899, 248] width 648 height 42
click at [621, 275] on label "small group" at bounding box center [626, 281] width 103 height 23
click at [587, 275] on input "small group" at bounding box center [581, 291] width 12 height 42
checkbox input "true"
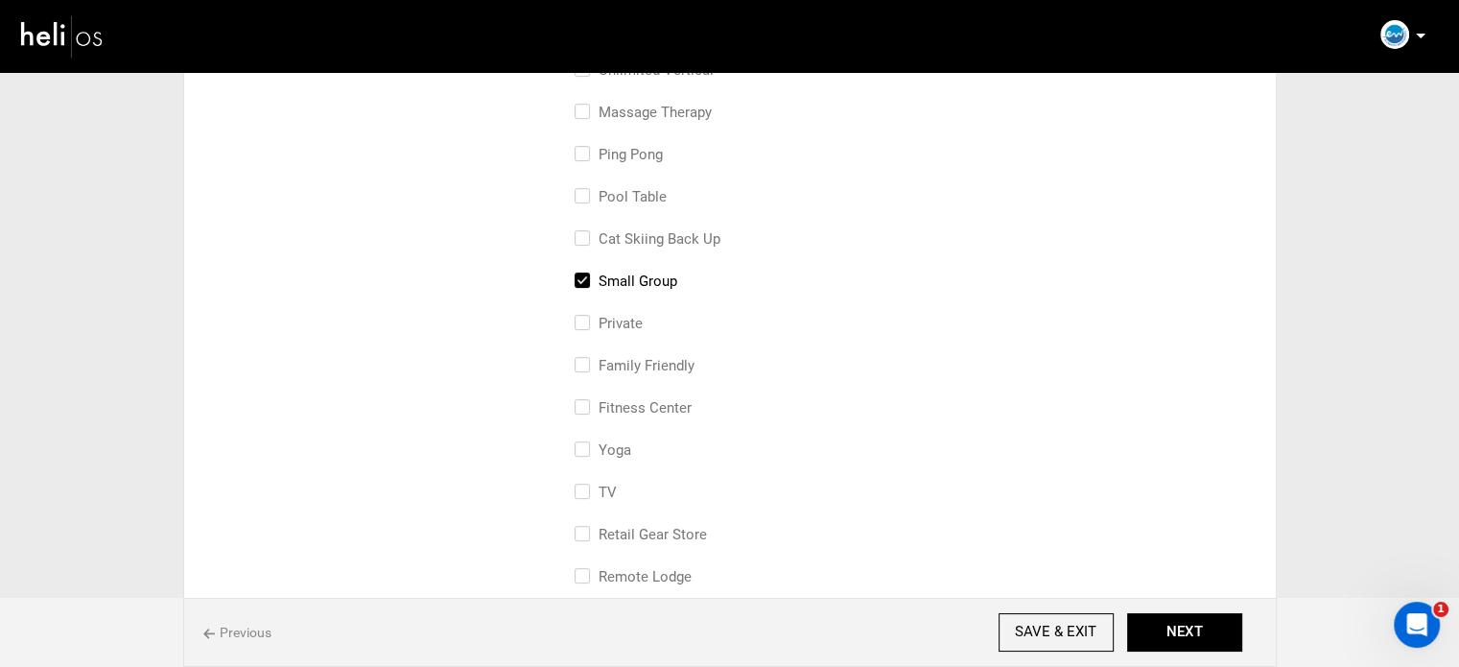
click at [626, 318] on label "Private" at bounding box center [609, 323] width 68 height 23
click at [587, 318] on input "Private" at bounding box center [581, 333] width 12 height 42
checkbox input "true"
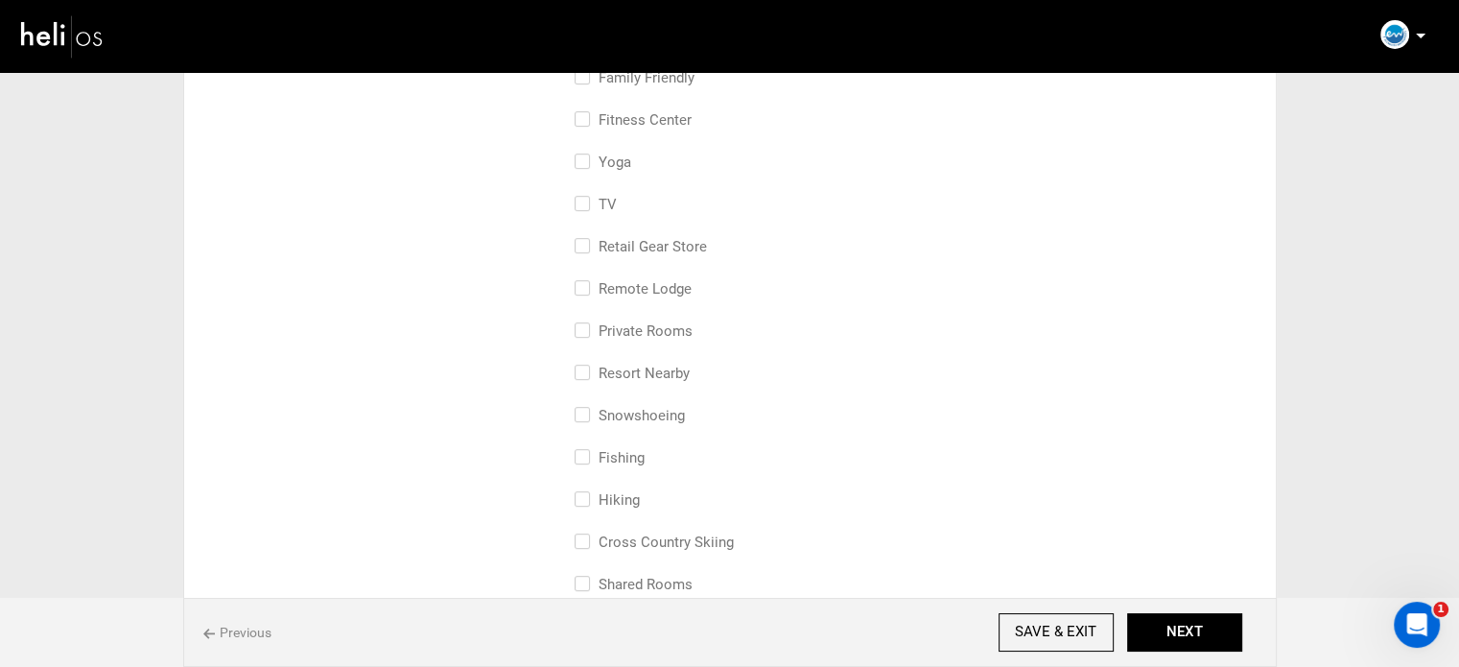
scroll to position [959, 0]
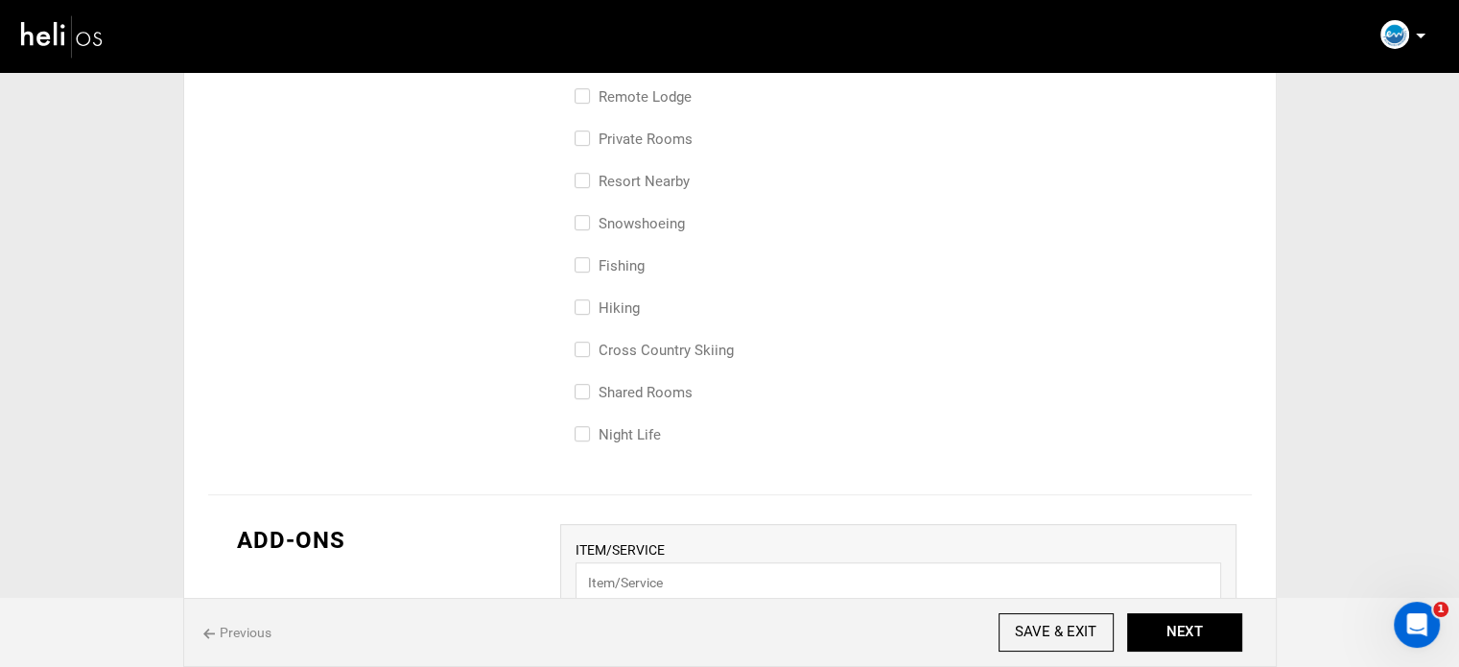
click at [674, 394] on label "Shared Rooms" at bounding box center [634, 392] width 118 height 23
click at [587, 394] on input "Shared Rooms" at bounding box center [581, 402] width 12 height 42
checkbox input "true"
click at [646, 125] on div "remote lodge" at bounding box center [899, 106] width 648 height 42
click at [646, 132] on label "Private Rooms" at bounding box center [634, 139] width 118 height 23
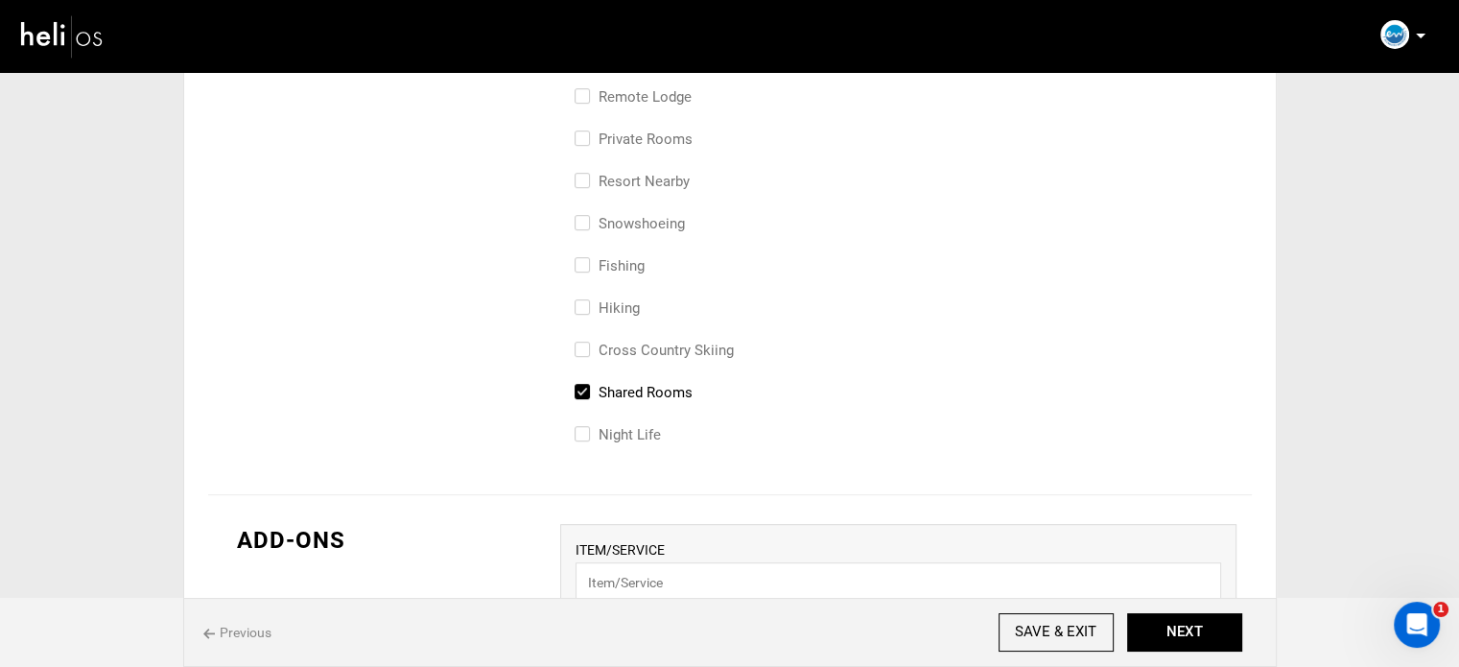
click at [587, 132] on input "Private Rooms" at bounding box center [581, 149] width 12 height 42
checkbox input "true"
click at [1175, 635] on button "NEXT" at bounding box center [1184, 632] width 115 height 38
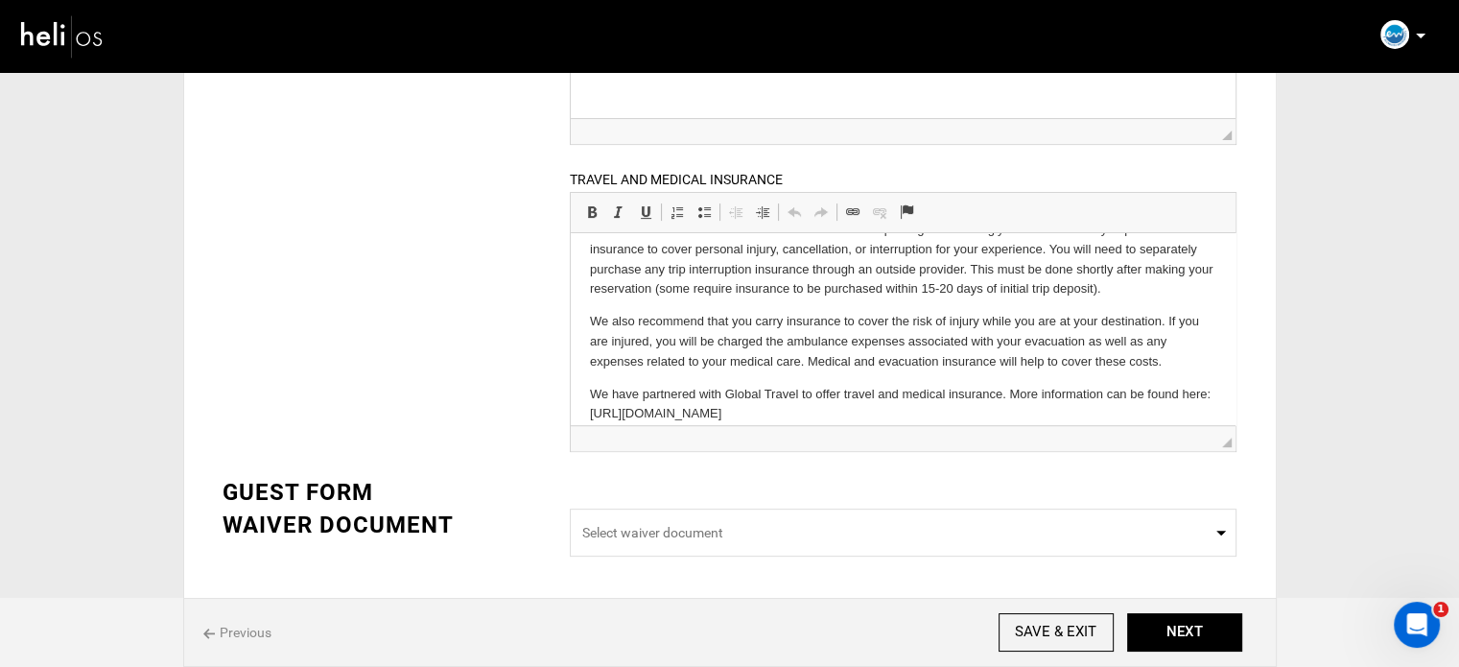
scroll to position [51, 0]
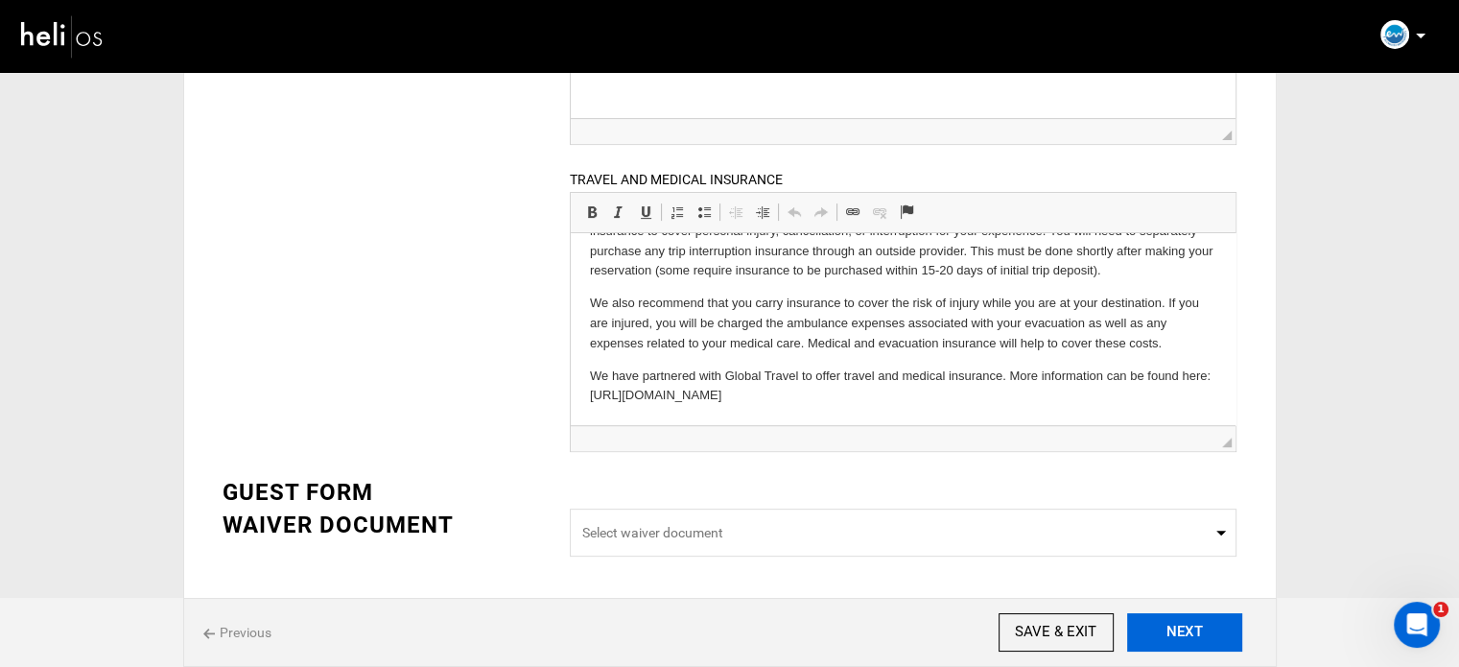
click at [1200, 640] on button "NEXT" at bounding box center [1184, 632] width 115 height 38
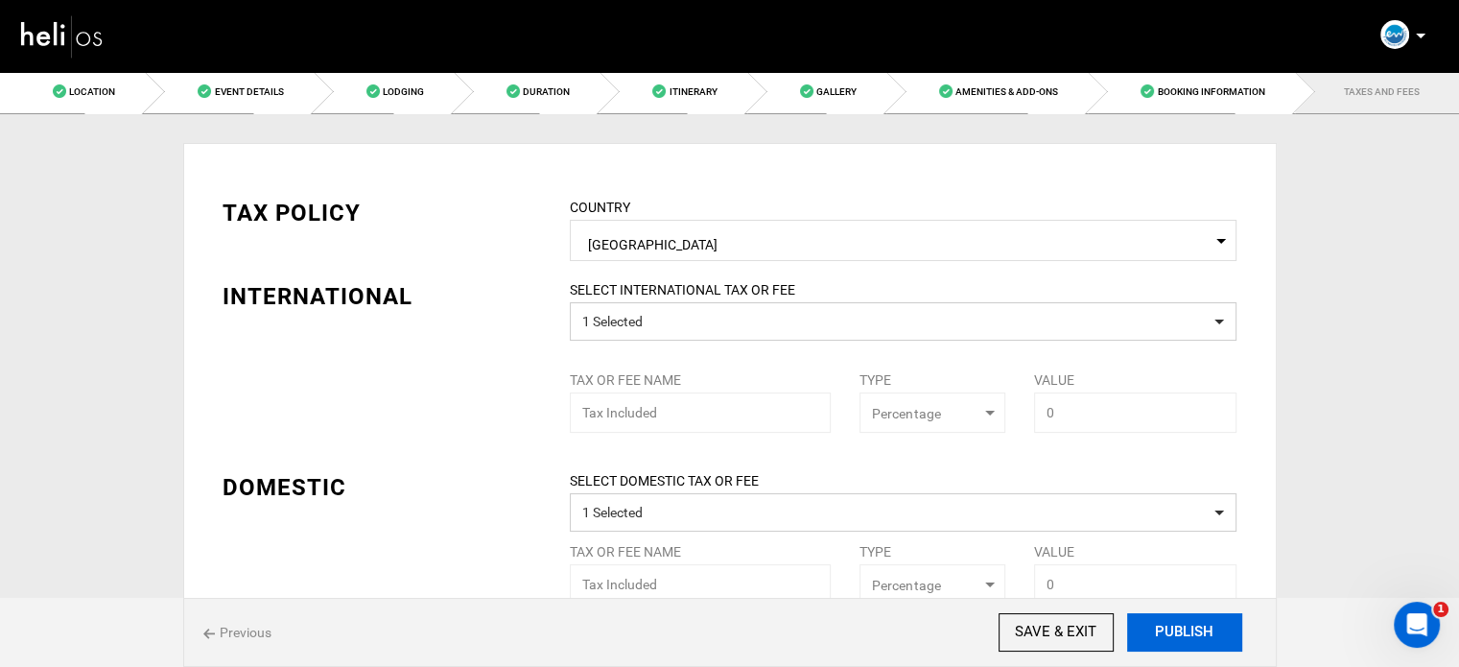
click at [1192, 636] on button "PUBLISH" at bounding box center [1184, 632] width 115 height 38
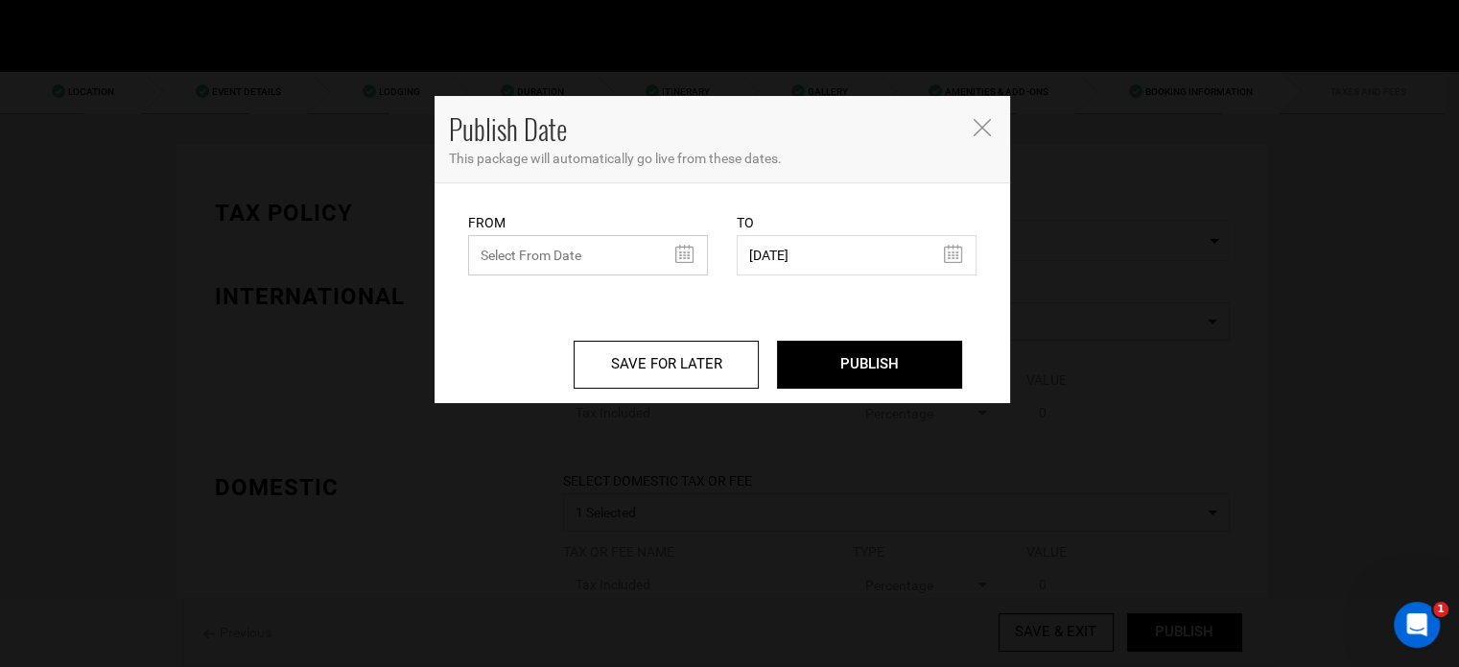
click at [487, 243] on input "text" at bounding box center [588, 255] width 240 height 40
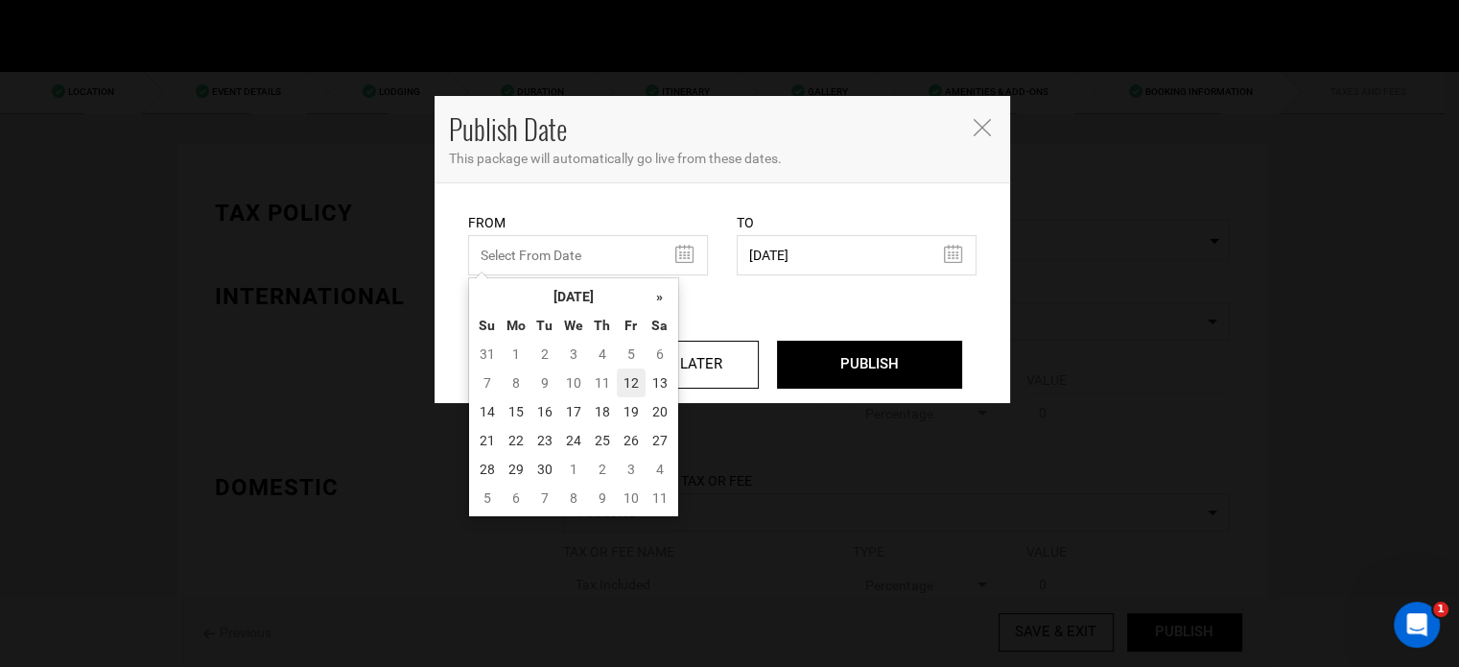
click at [633, 379] on td "12" at bounding box center [631, 382] width 29 height 29
type input "[DATE]"
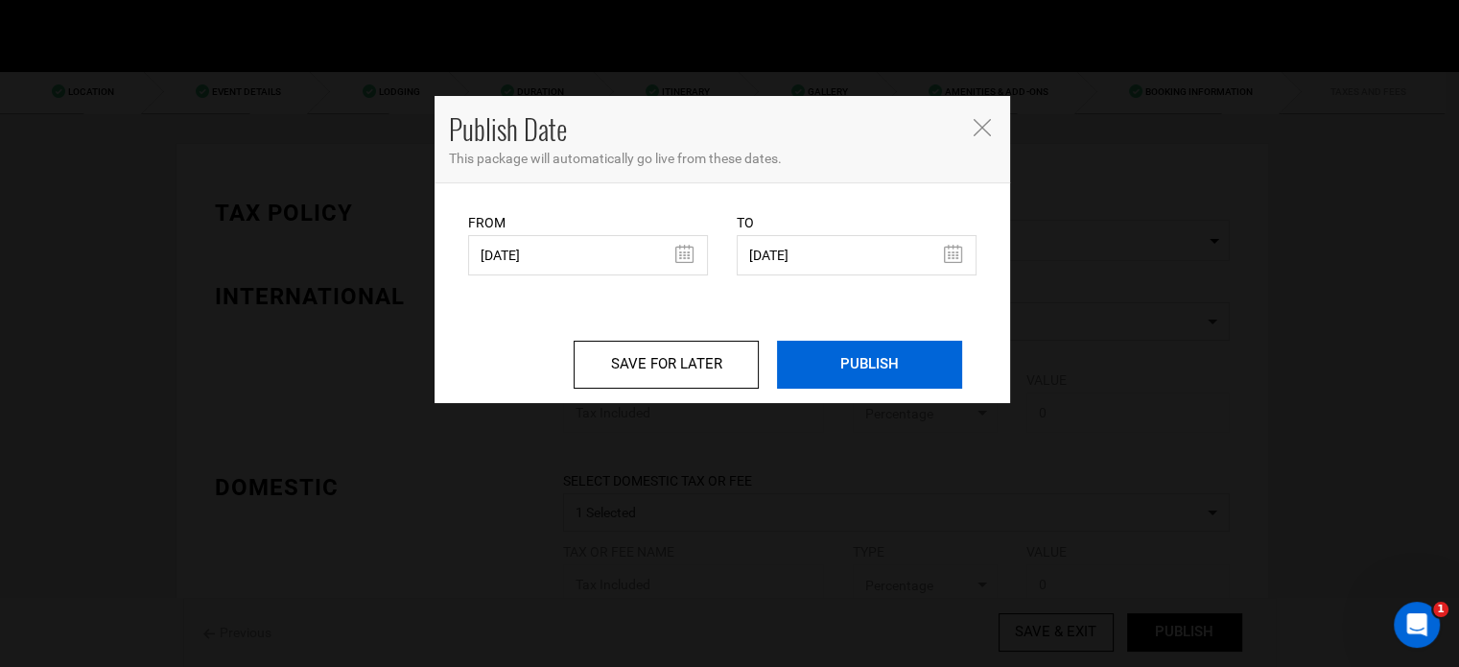
click at [844, 362] on input "PUBLISH" at bounding box center [869, 365] width 185 height 48
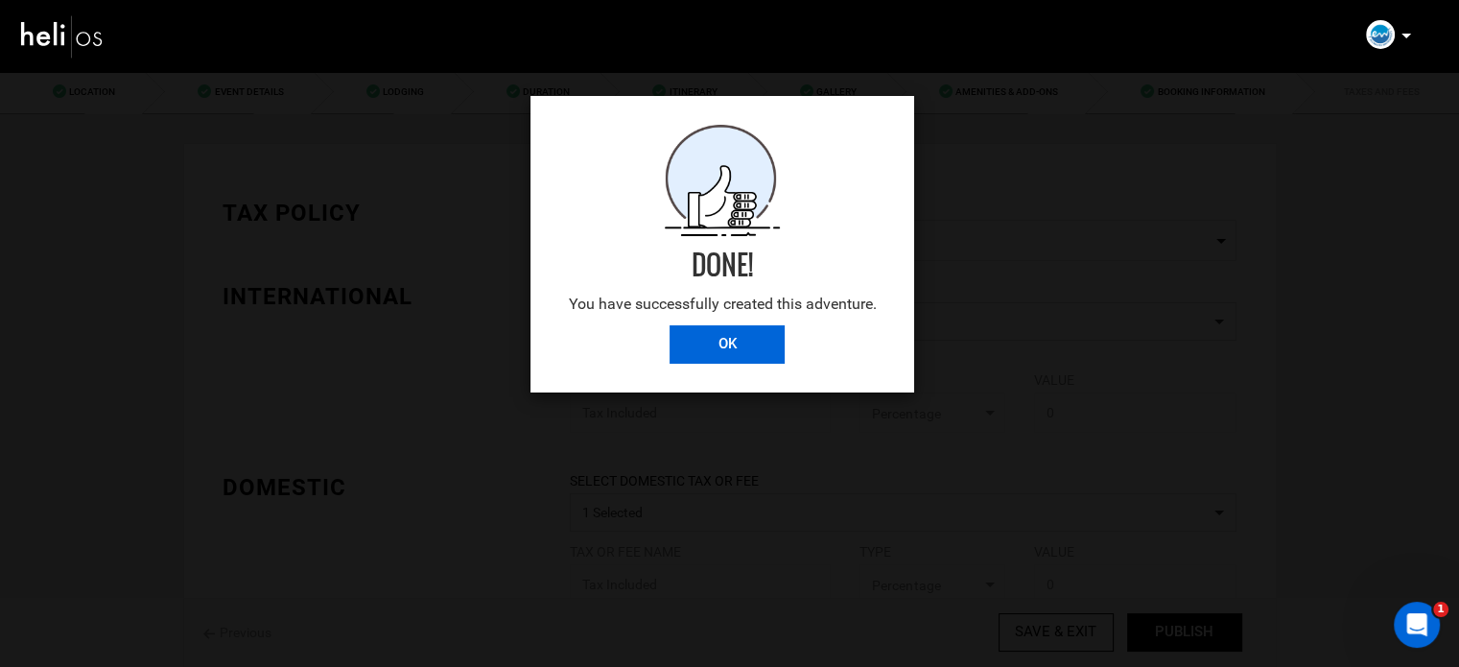
click at [701, 333] on input "OK" at bounding box center [727, 344] width 115 height 38
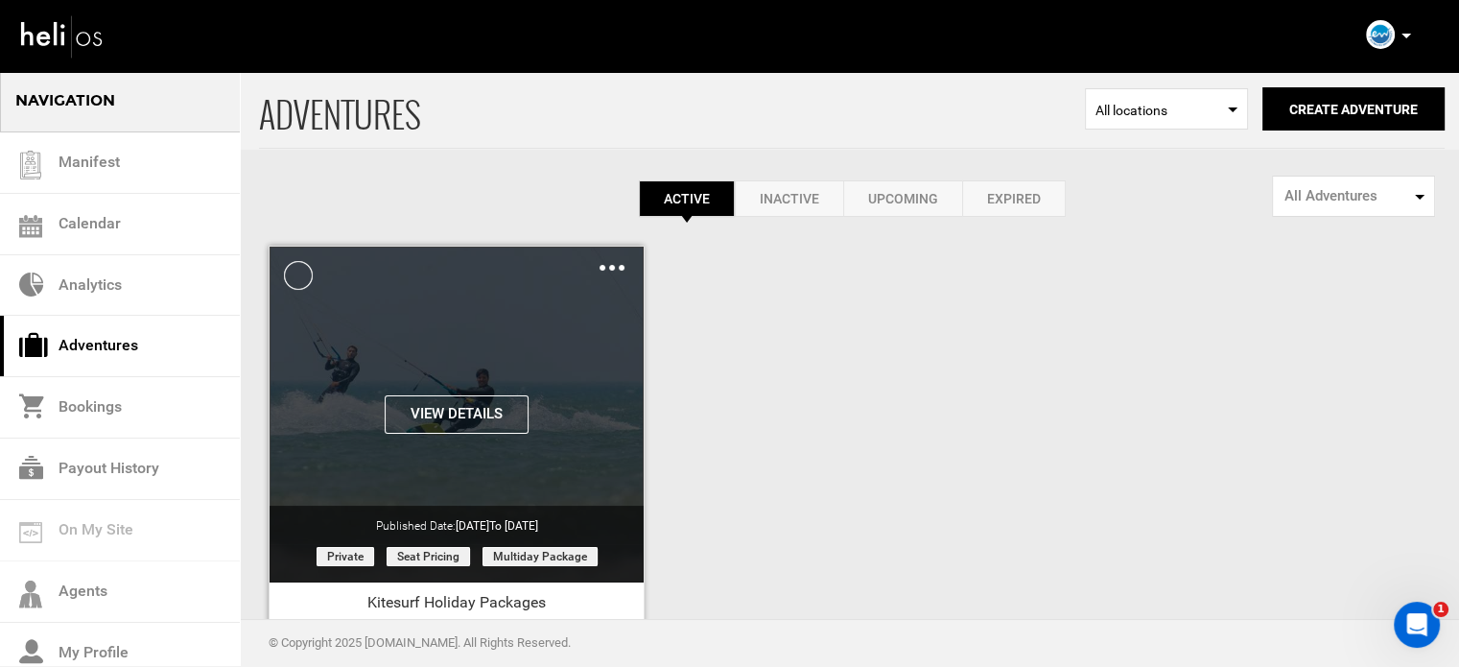
click at [618, 267] on img at bounding box center [612, 268] width 25 height 6
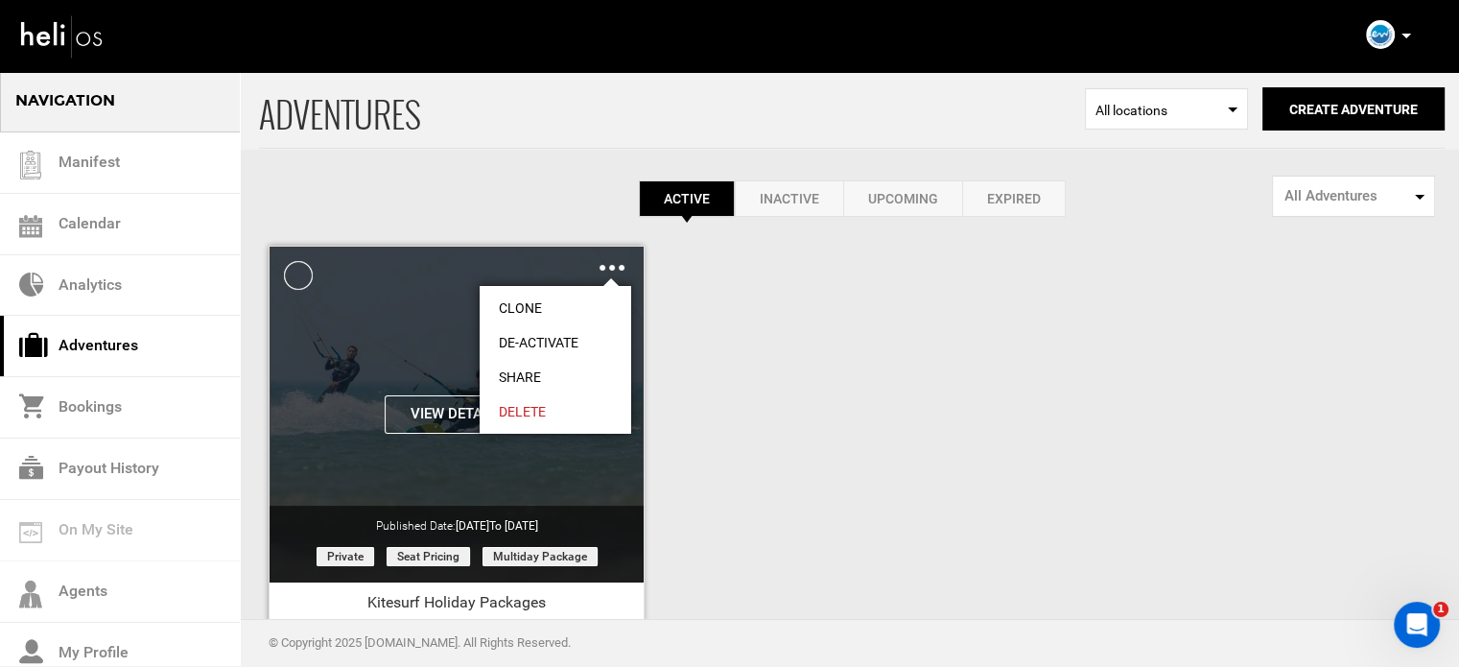
click at [545, 364] on link "Share" at bounding box center [556, 377] width 152 height 35
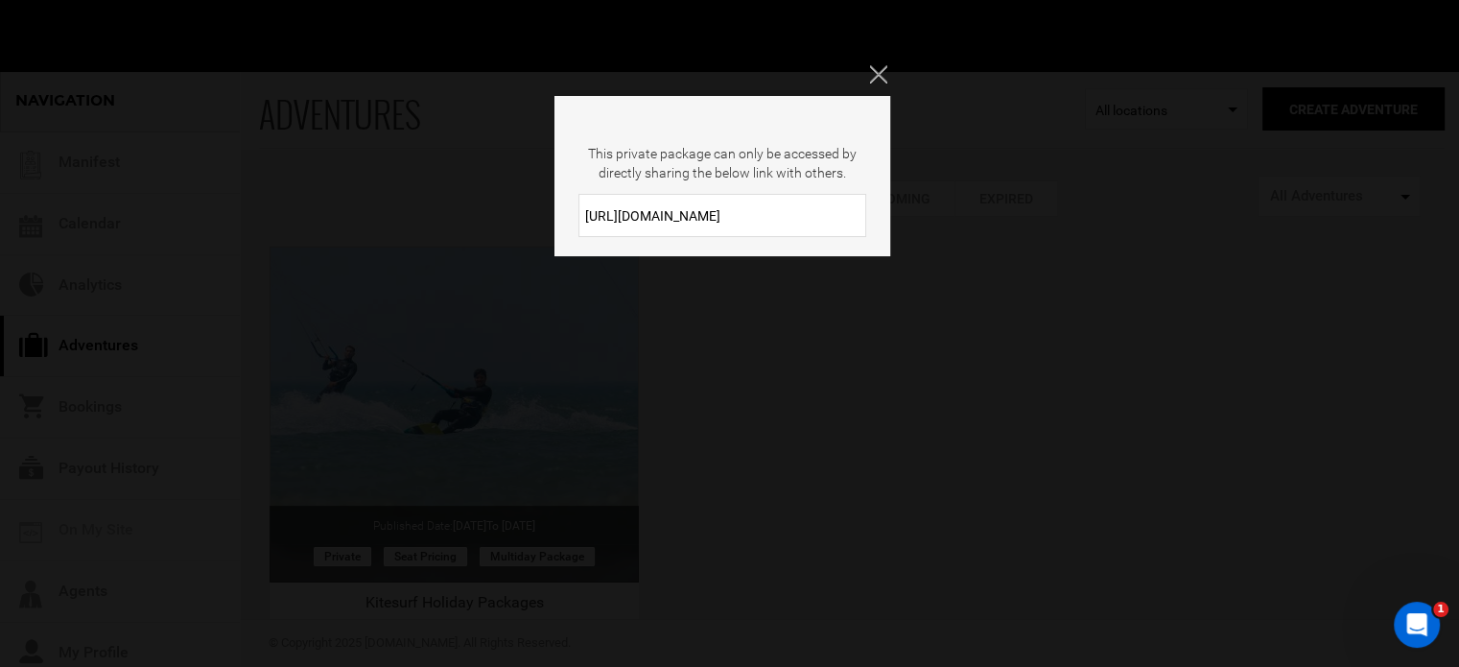
drag, startPoint x: 737, startPoint y: 206, endPoint x: 550, endPoint y: 257, distance: 193.9
click at [550, 257] on div "This private package can only be accessed by directly sharing the below link wi…" at bounding box center [729, 333] width 1459 height 667
click at [877, 68] on icon "Close" at bounding box center [877, 73] width 17 height 17
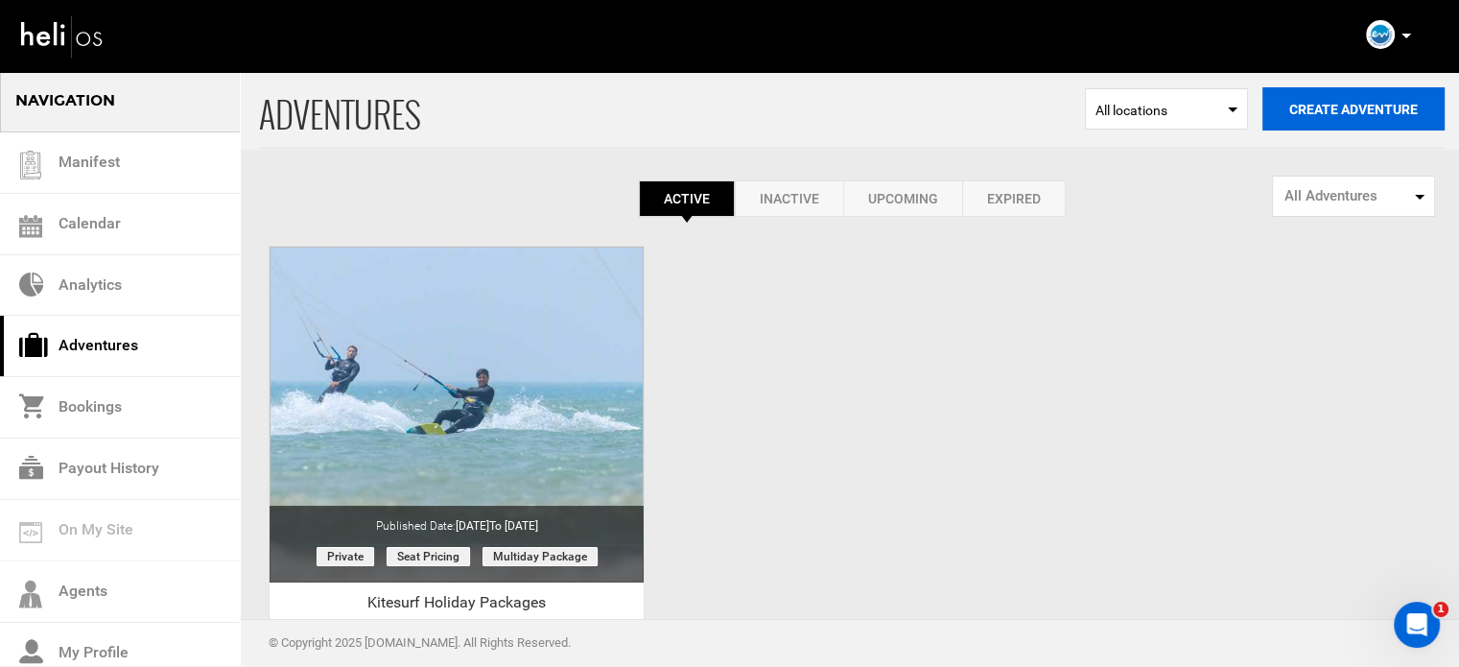
click at [1329, 118] on button "Create Adventure" at bounding box center [1354, 108] width 182 height 43
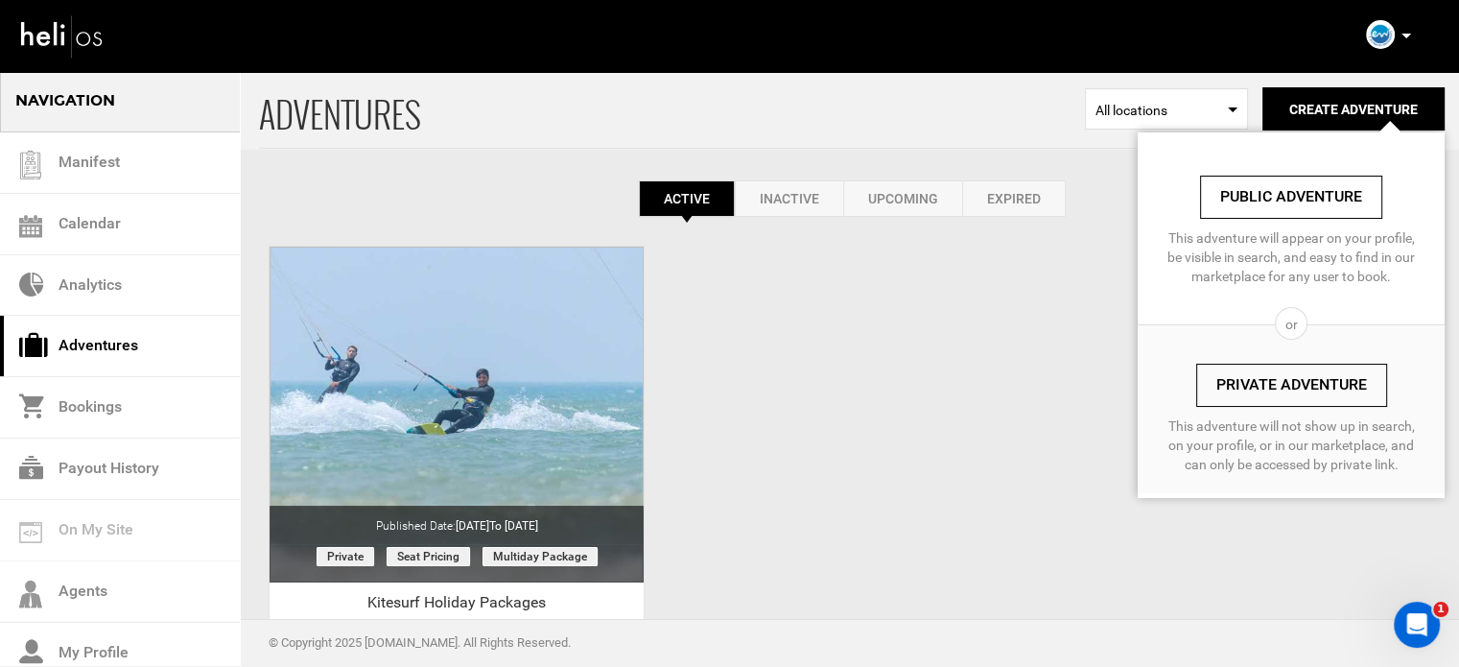
click at [1289, 379] on link "Private Adventure" at bounding box center [1291, 385] width 191 height 43
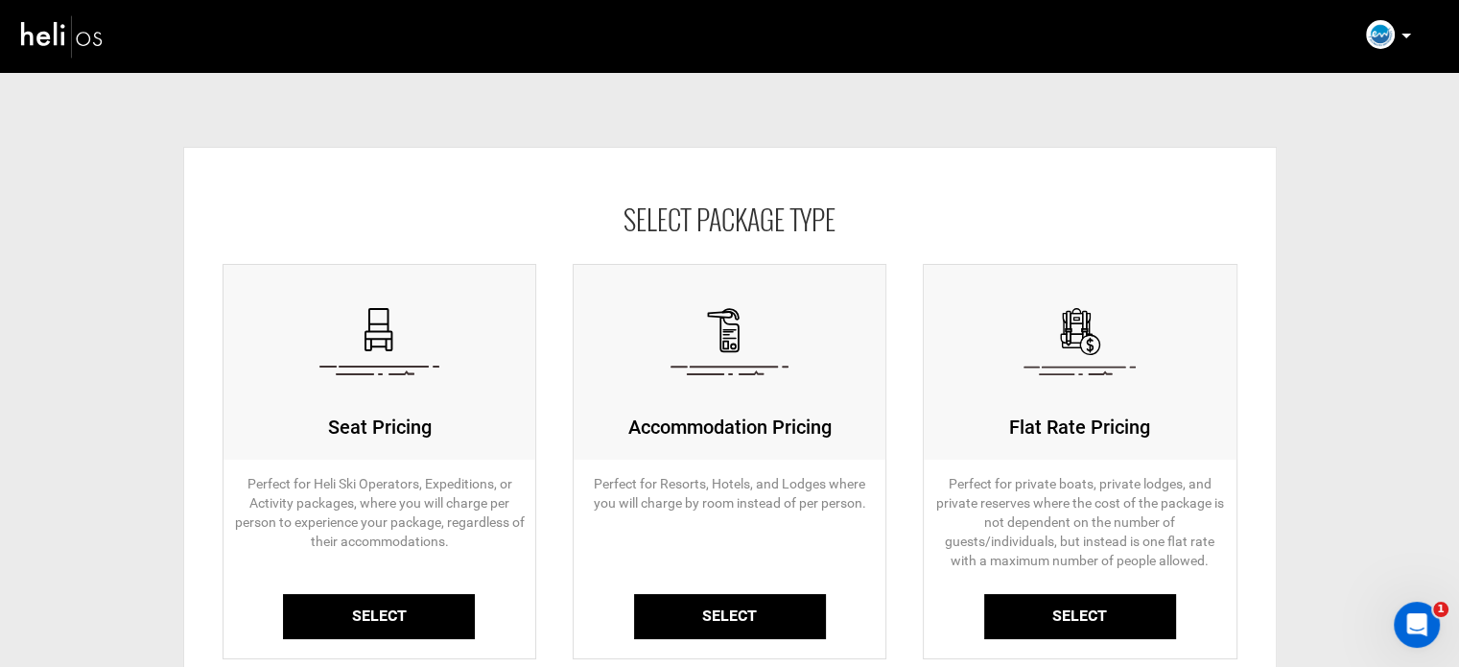
click at [420, 603] on link "Select" at bounding box center [379, 616] width 192 height 45
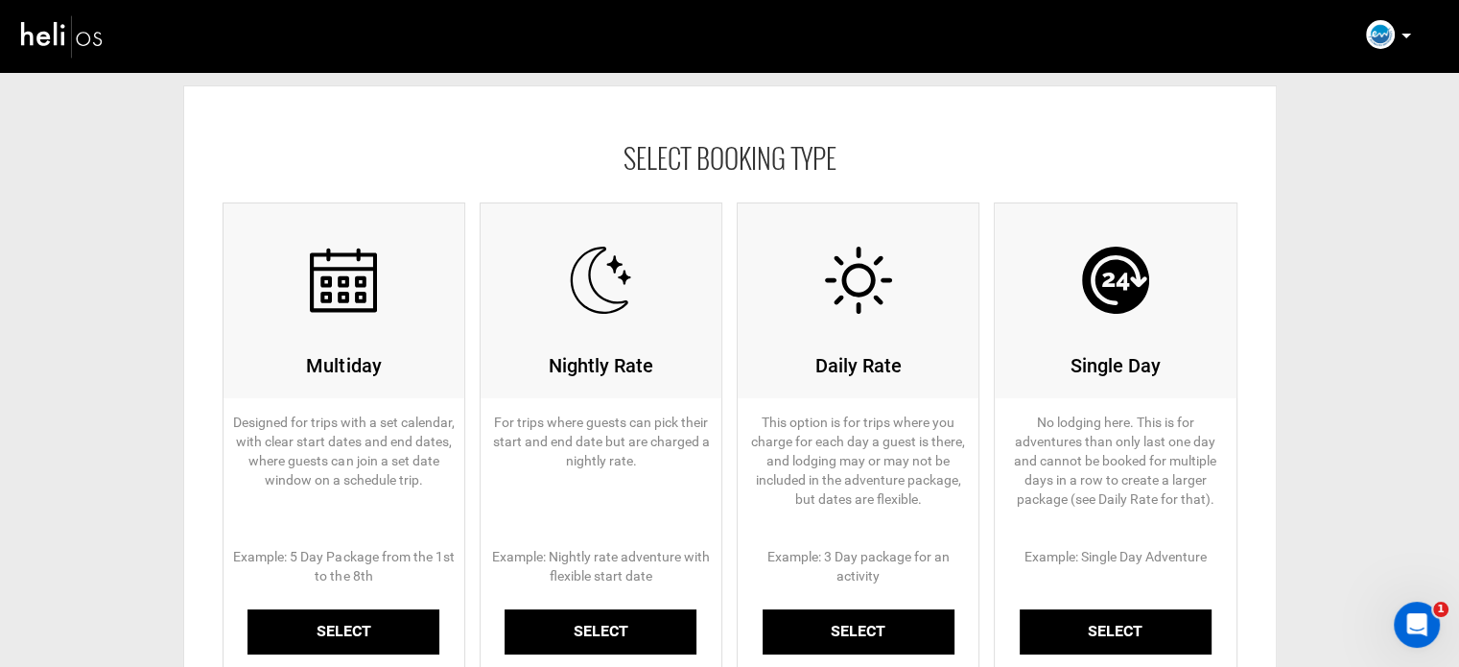
scroll to position [96, 0]
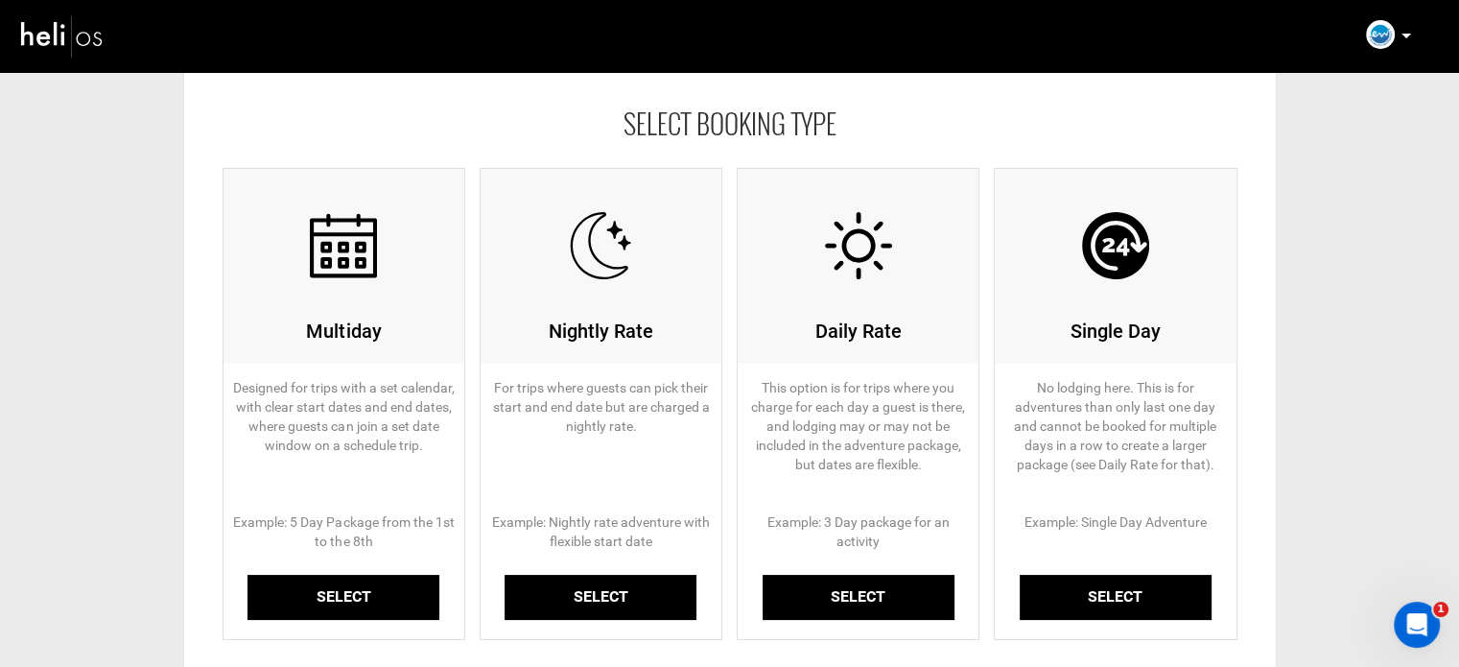
click at [346, 598] on link "Select" at bounding box center [344, 597] width 192 height 45
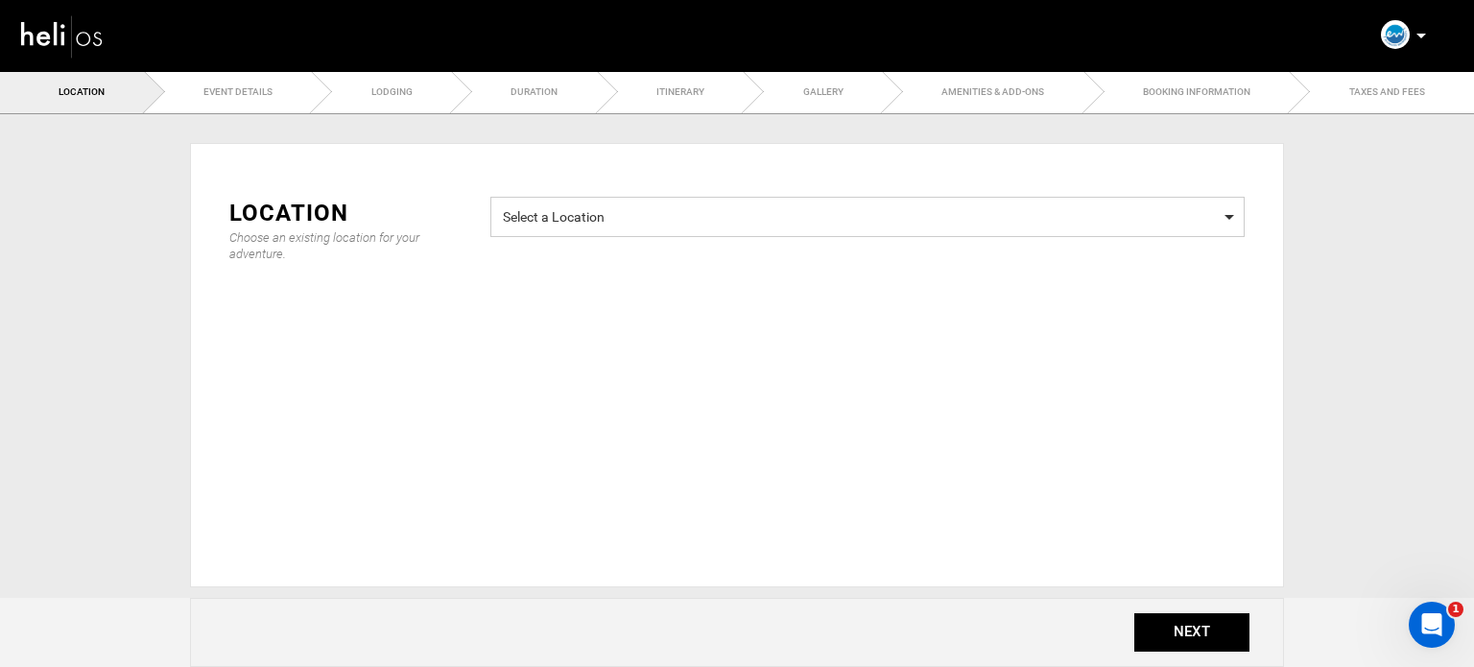
click at [514, 210] on span "Select a Location" at bounding box center [867, 214] width 729 height 24
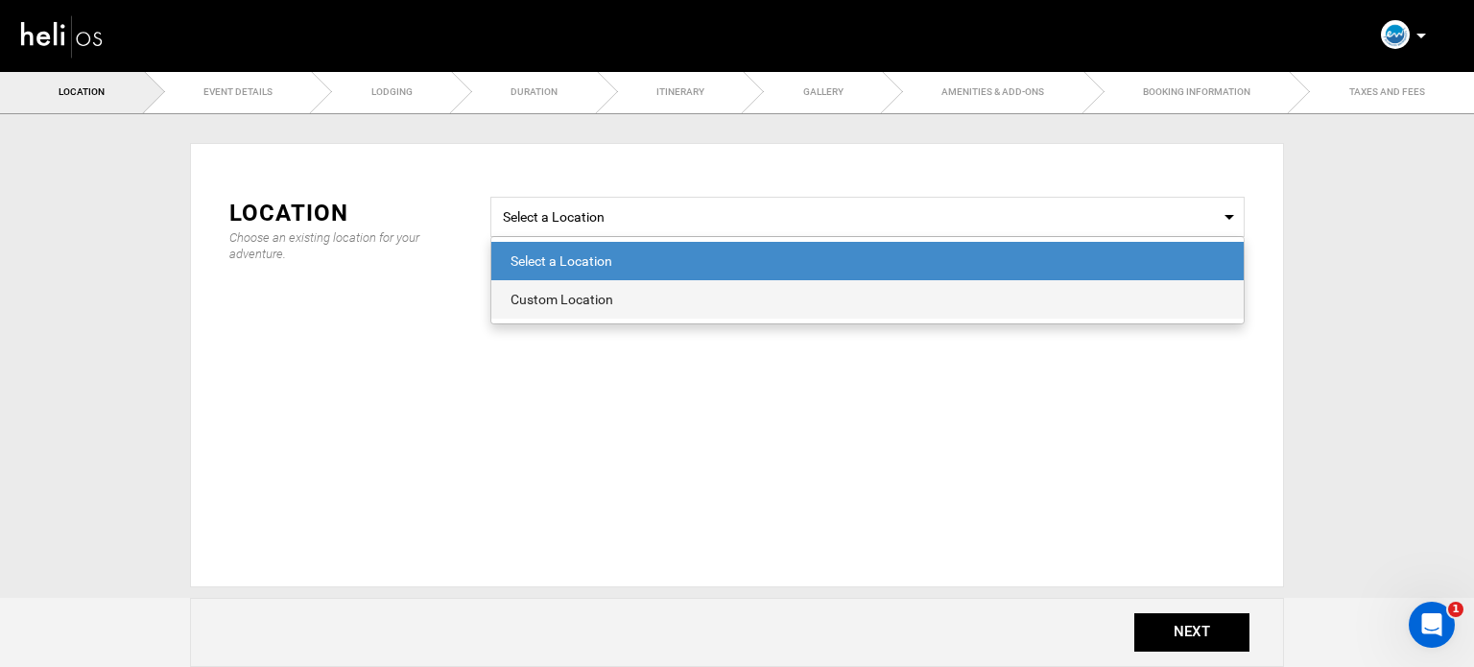
click at [557, 304] on div "Custom Location" at bounding box center [867, 299] width 714 height 19
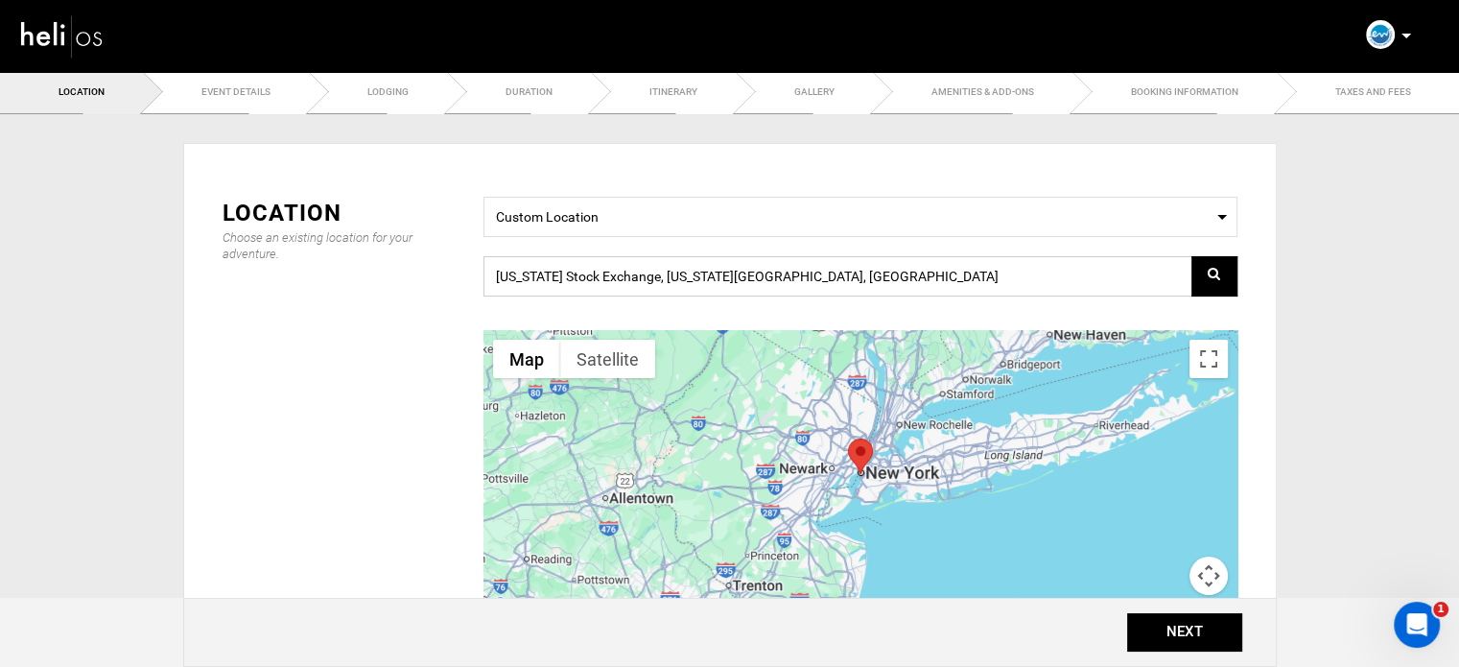
click at [570, 273] on input "New York Stock Exchange, New York, NY 10005, USA" at bounding box center [861, 276] width 754 height 40
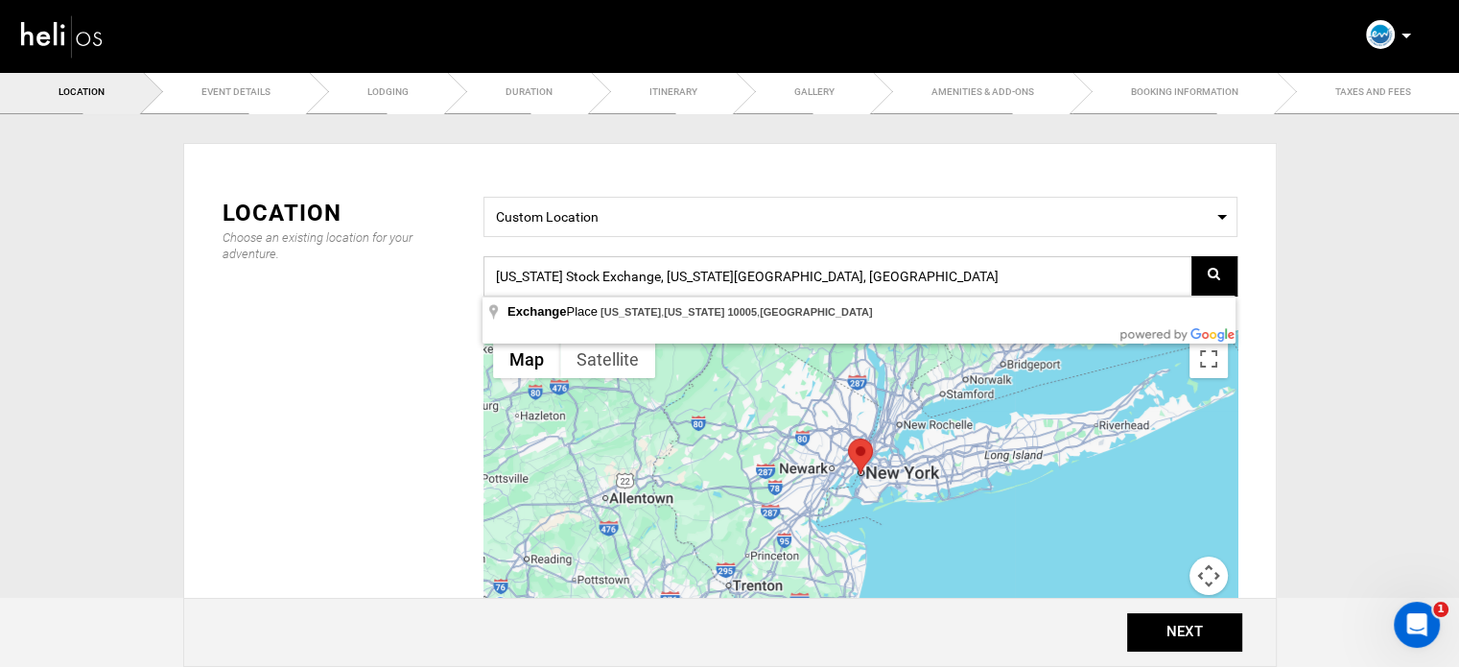
click at [570, 273] on input "New York Stock Exchange, New York, NY 10005, USA" at bounding box center [861, 276] width 754 height 40
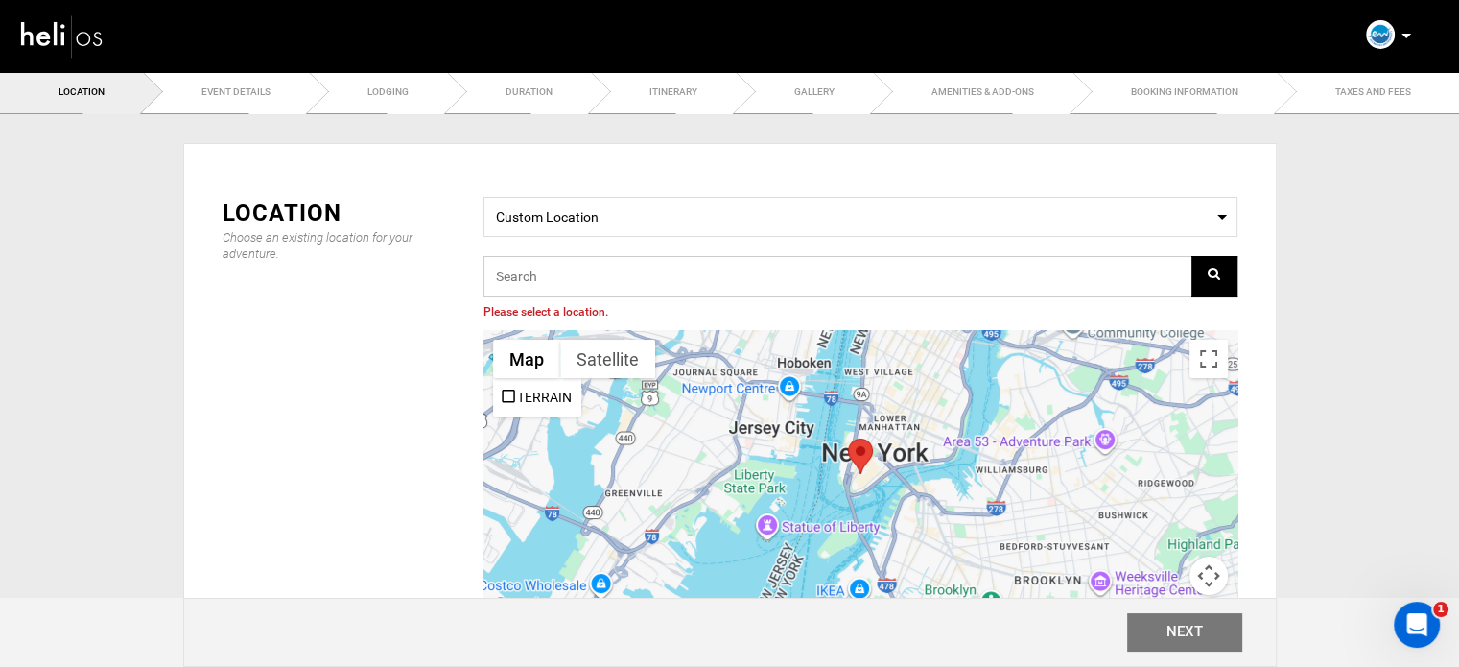
paste input "Wingfoil Holiday Packages"
type input "Wingfoil Holiday Packages"
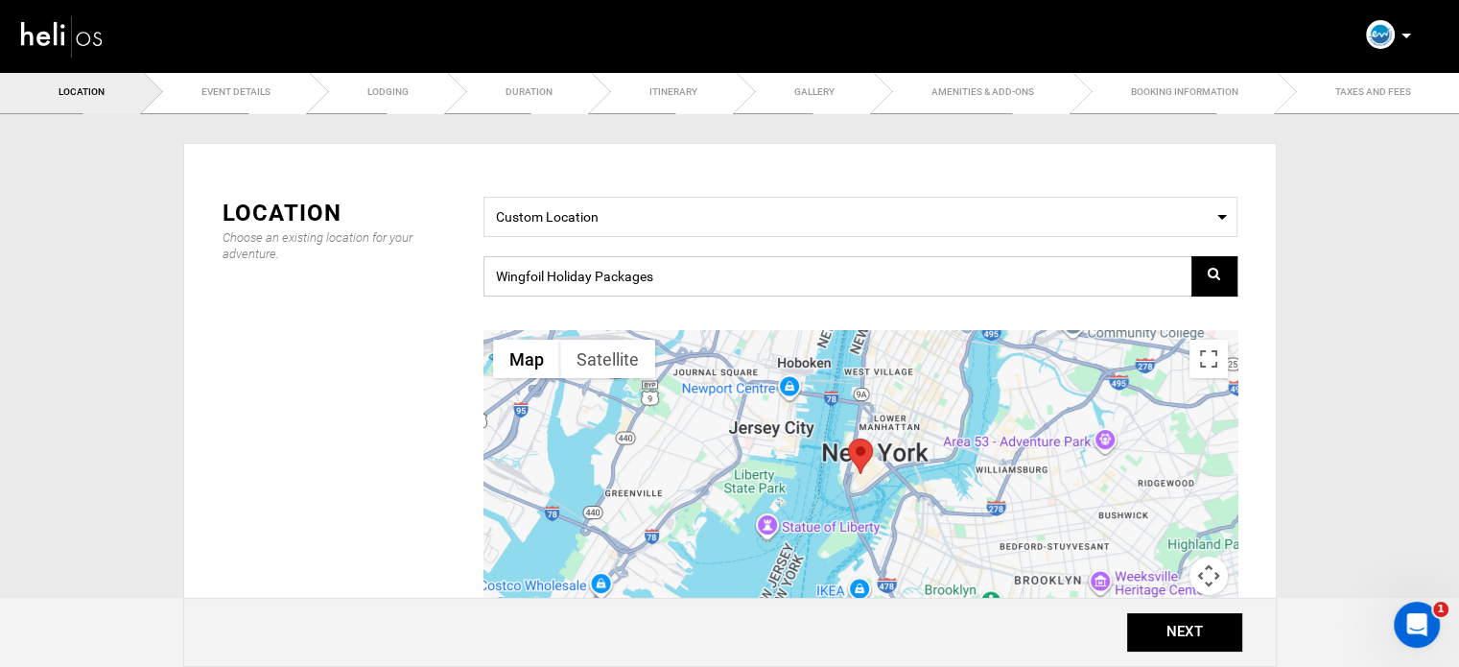
click at [592, 285] on input "Wingfoil Holiday Packages" at bounding box center [861, 276] width 754 height 40
paste input "G64P+5QH, [GEOGRAPHIC_DATA], [GEOGRAPHIC_DATA]"
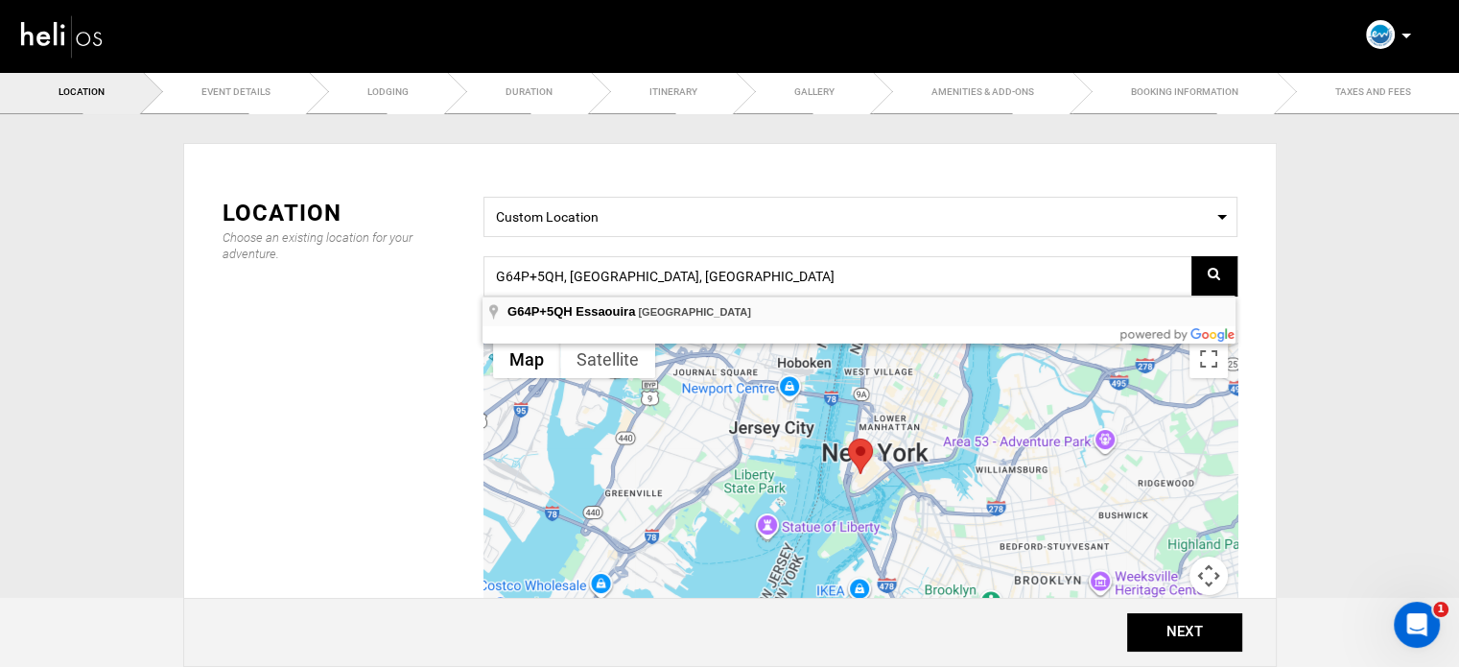
type input "G64P+5QH, [GEOGRAPHIC_DATA], [GEOGRAPHIC_DATA]"
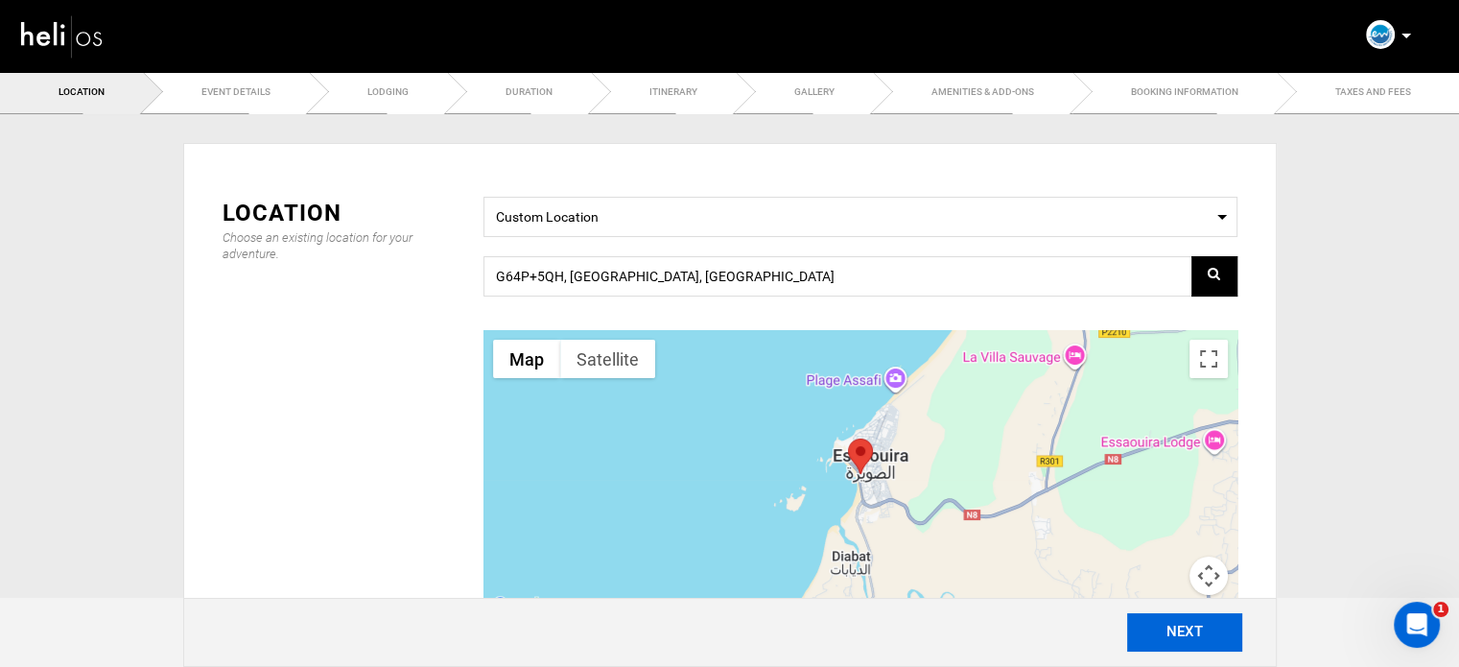
click at [1147, 635] on button "NEXT" at bounding box center [1184, 632] width 115 height 38
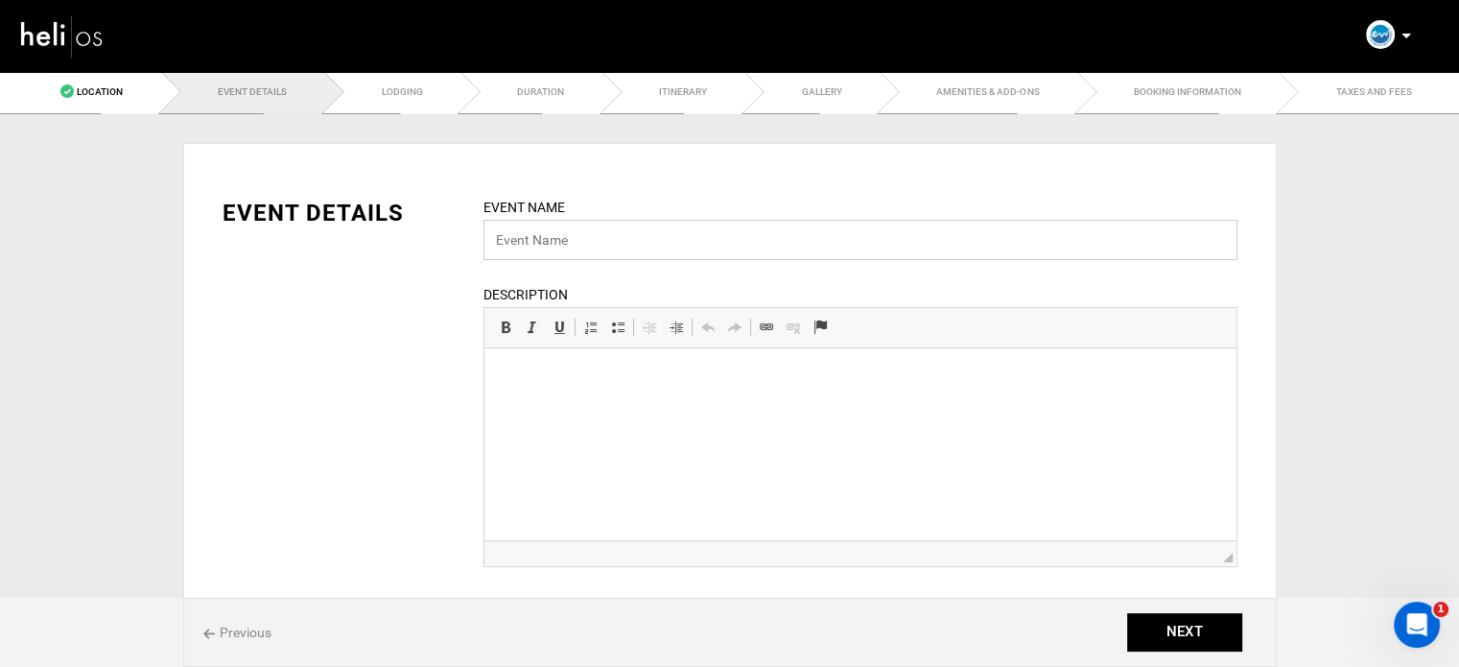
click at [545, 231] on input "text" at bounding box center [861, 240] width 754 height 40
paste input "Wingfoil Holiday Packages"
type input "Wingfoil Holiday Packages"
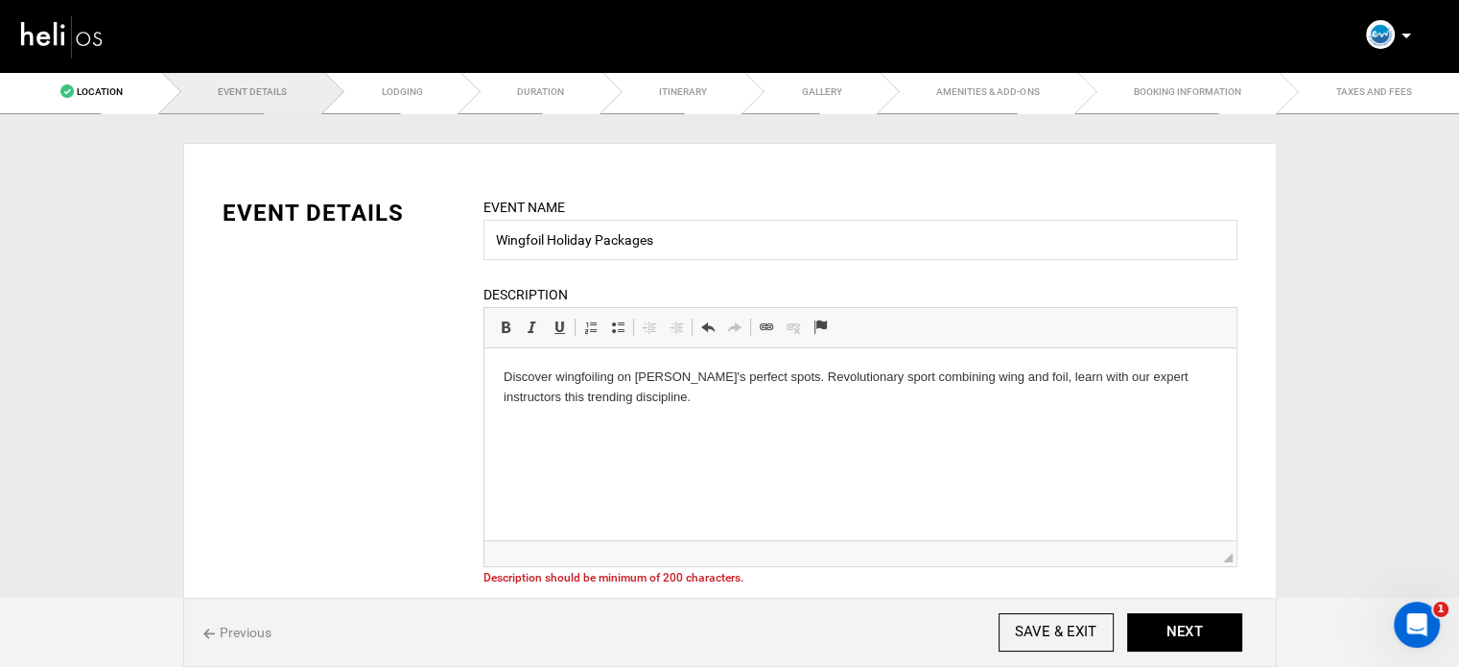
scroll to position [26, 0]
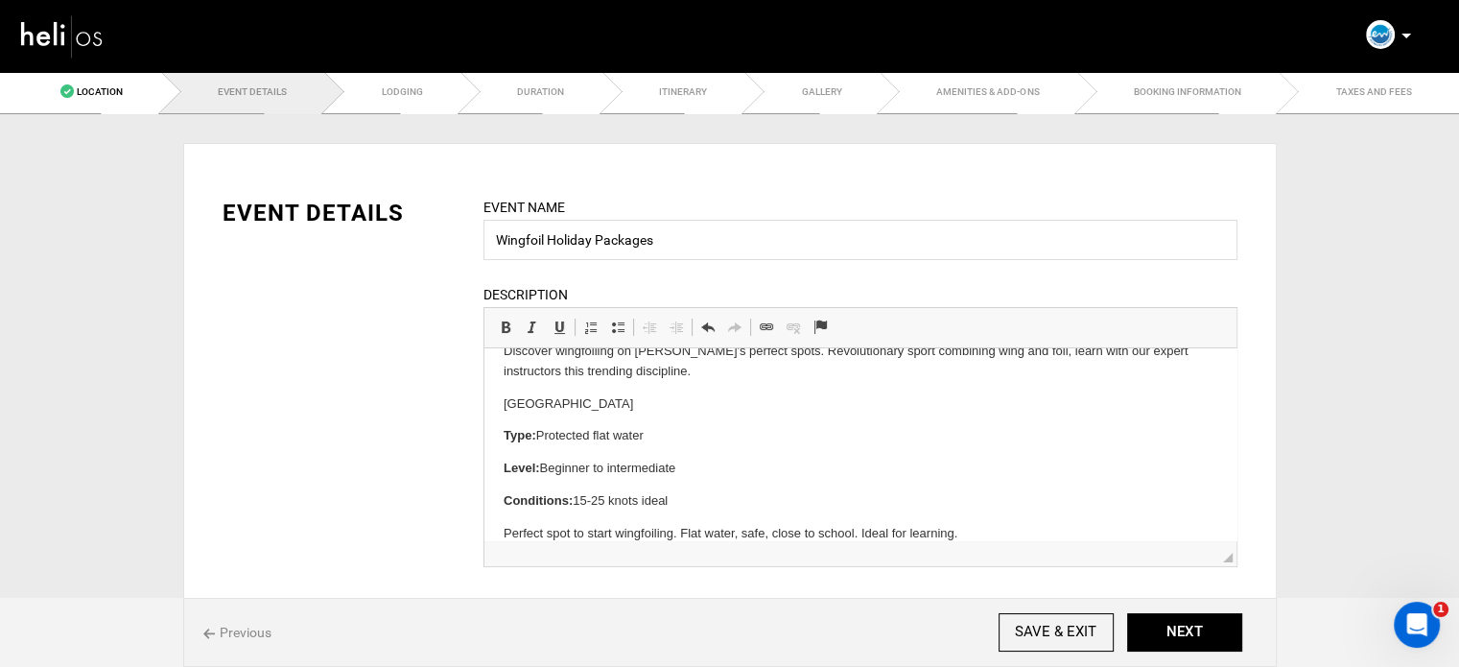
click at [546, 405] on p "Essaouira Lagoon" at bounding box center [860, 404] width 714 height 20
click at [506, 335] on link "Bold Keyboard shortcut Ctrl+B" at bounding box center [505, 327] width 27 height 25
click at [633, 400] on p "Essaouira Lagoon" at bounding box center [860, 404] width 714 height 20
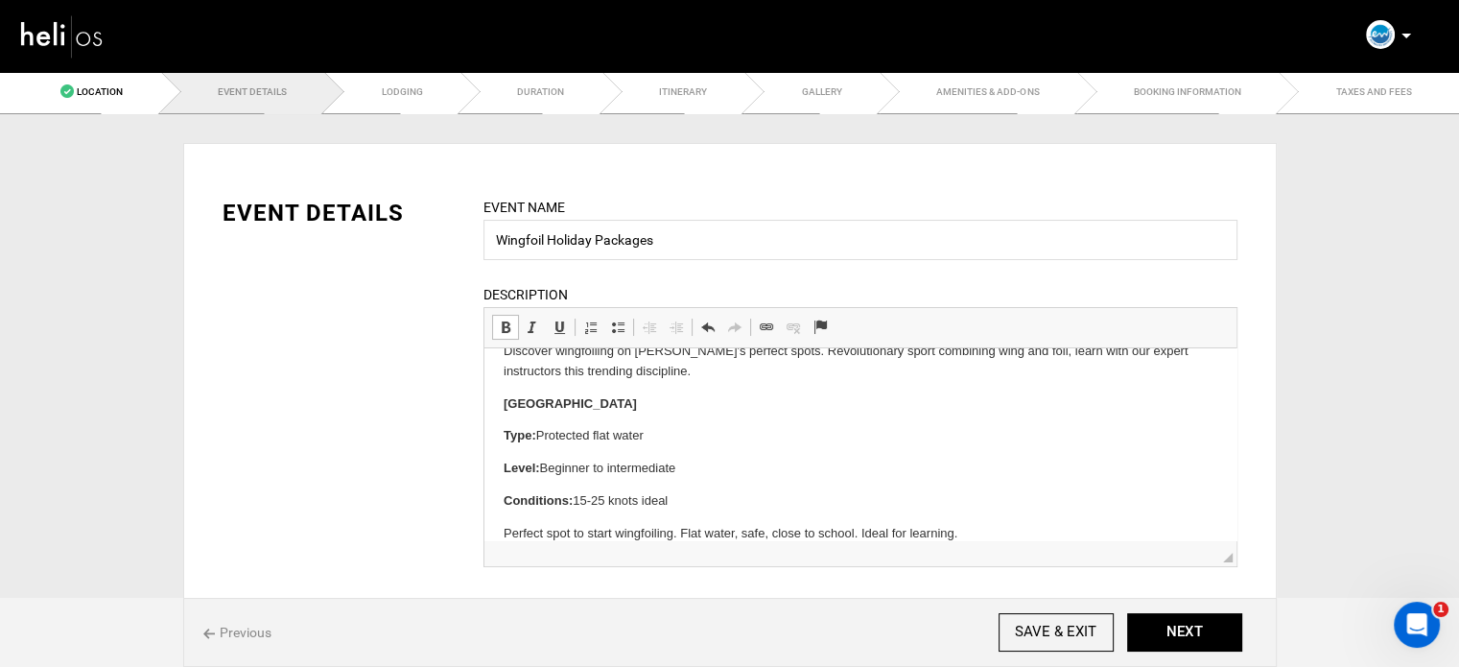
drag, startPoint x: 497, startPoint y: 443, endPoint x: 728, endPoint y: 501, distance: 238.3
click at [728, 501] on html "Discover wingfoiling on Essaouira's perfect spots. Revolutionary sport combinin…" at bounding box center [860, 442] width 752 height 241
click at [616, 324] on span at bounding box center [617, 326] width 15 height 15
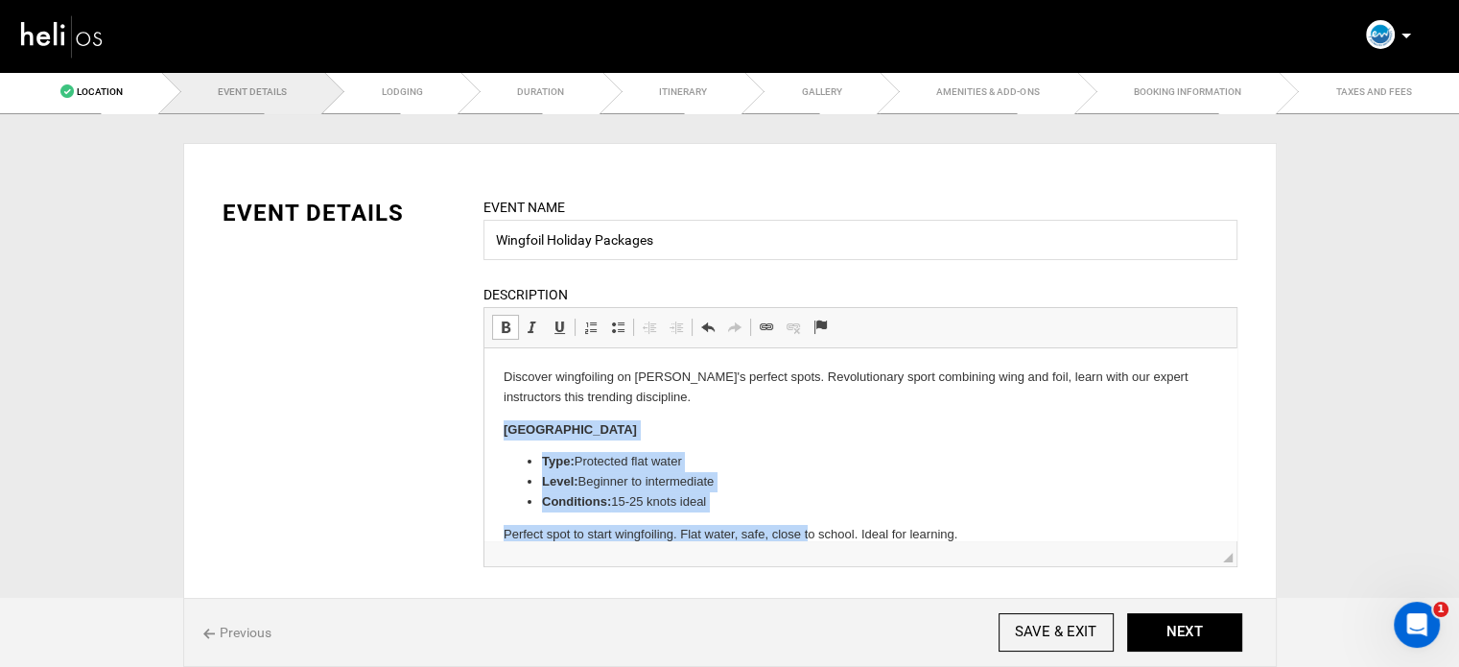
scroll to position [23, 0]
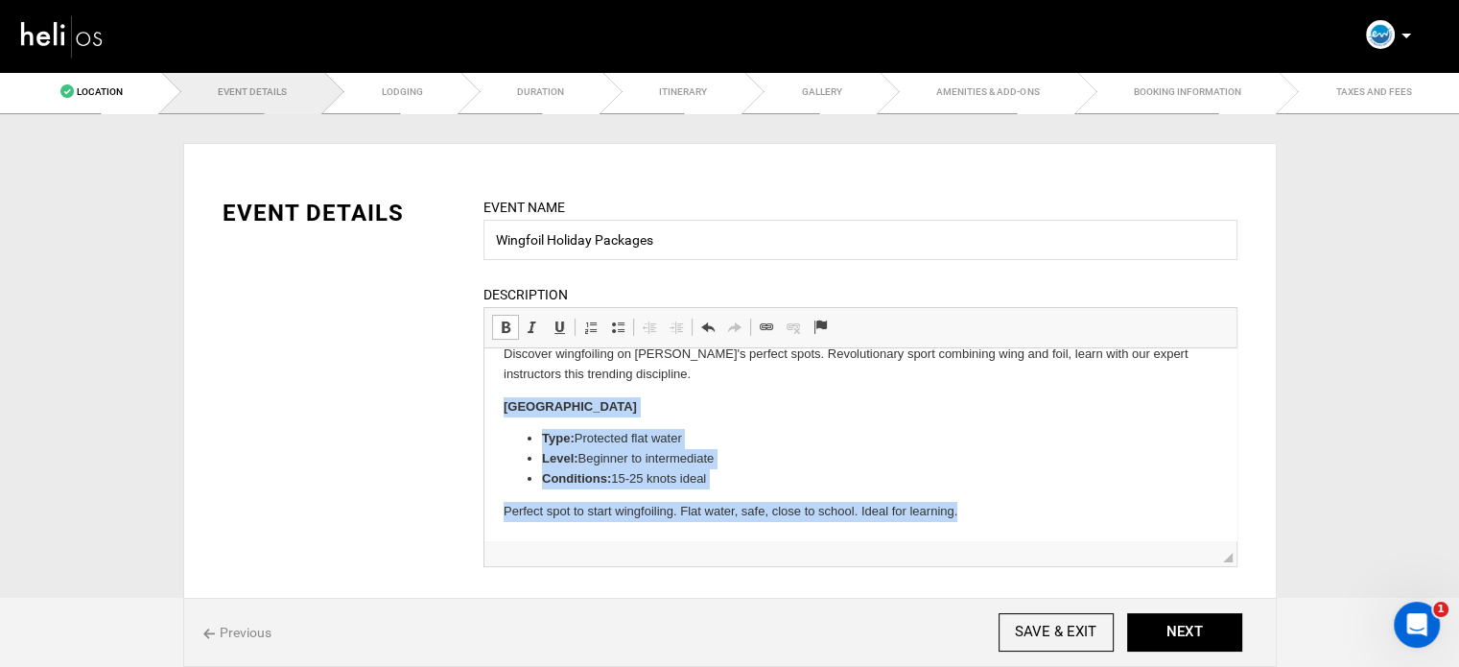
drag, startPoint x: 501, startPoint y: 432, endPoint x: 1004, endPoint y: 538, distance: 513.9
click at [1004, 538] on html "Discover wingfoiling on Essaouira's perfect spots. Revolutionary sport combinin…" at bounding box center [860, 433] width 752 height 216
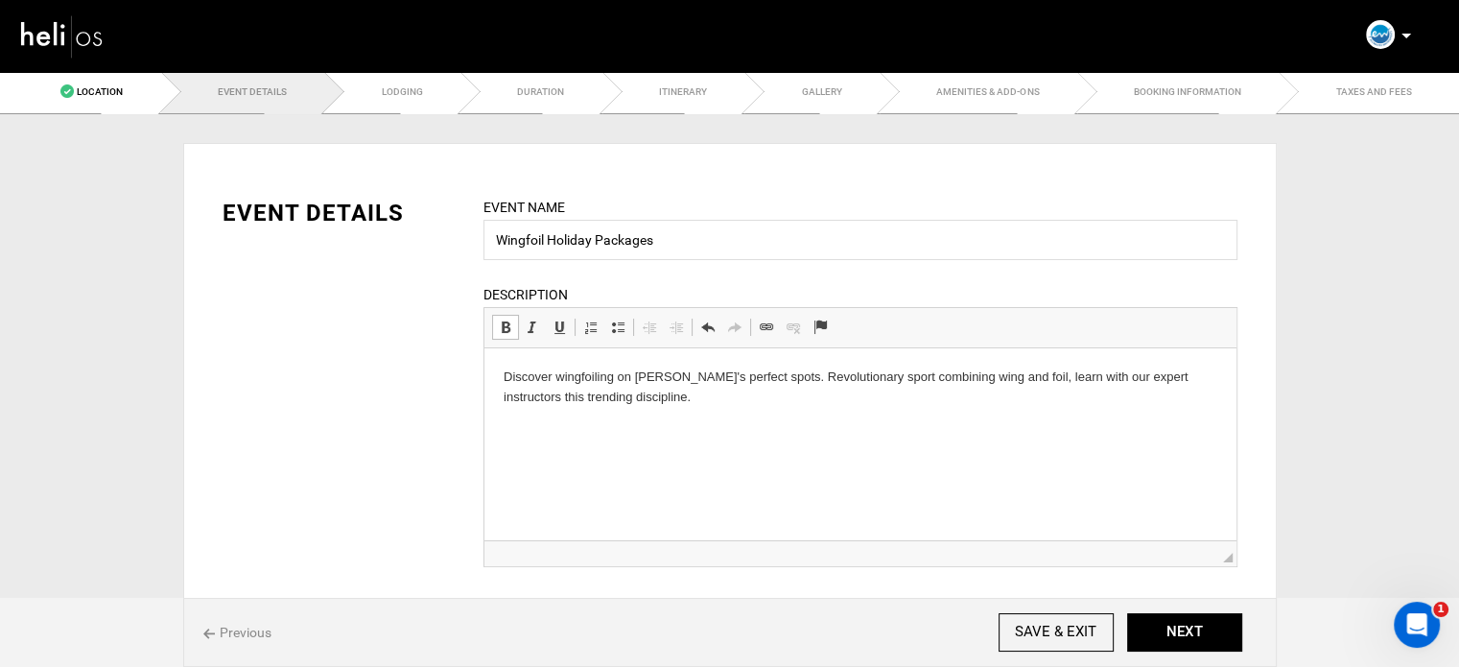
scroll to position [0, 0]
click at [503, 378] on p "Discover wingfoiling on Essaouira's perfect spots. Revolutionary sport combinin…" at bounding box center [860, 387] width 714 height 40
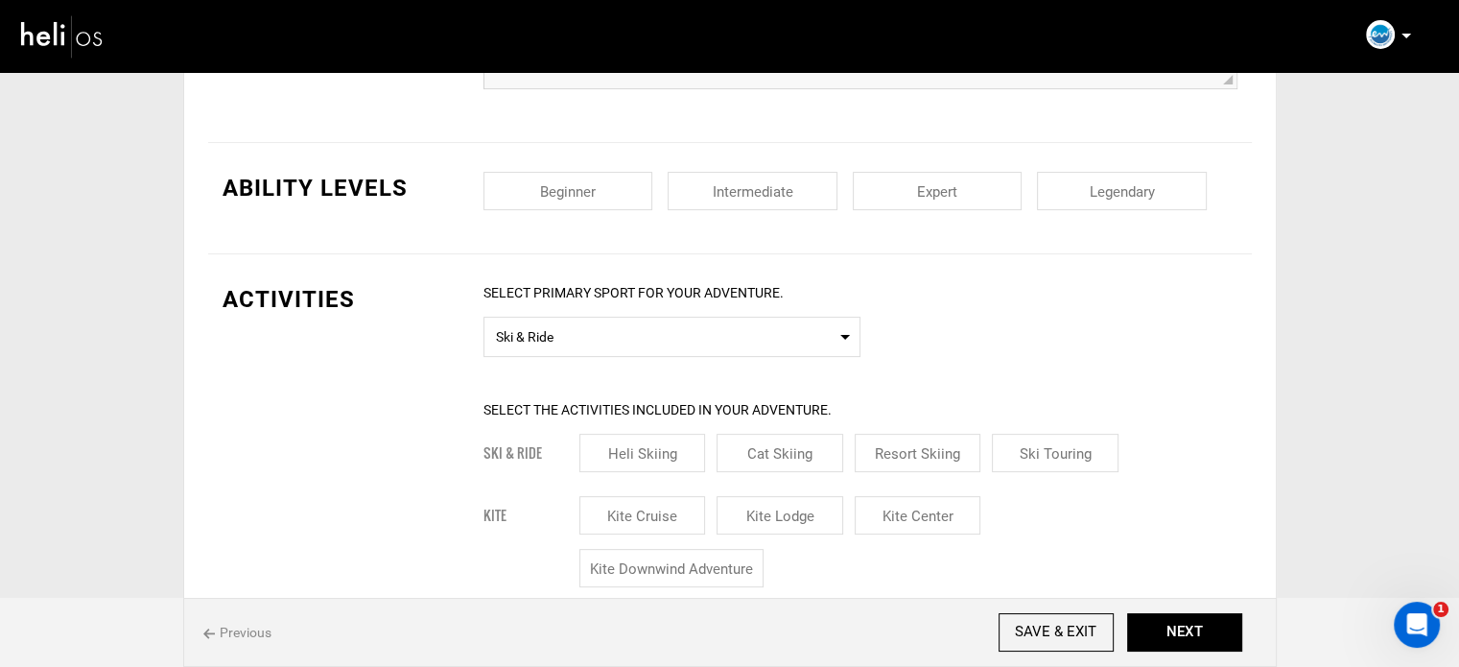
scroll to position [480, 0]
click at [628, 175] on input "checkbox" at bounding box center [569, 189] width 170 height 38
checkbox input "true"
click at [724, 195] on input "checkbox" at bounding box center [753, 189] width 170 height 38
checkbox input "true"
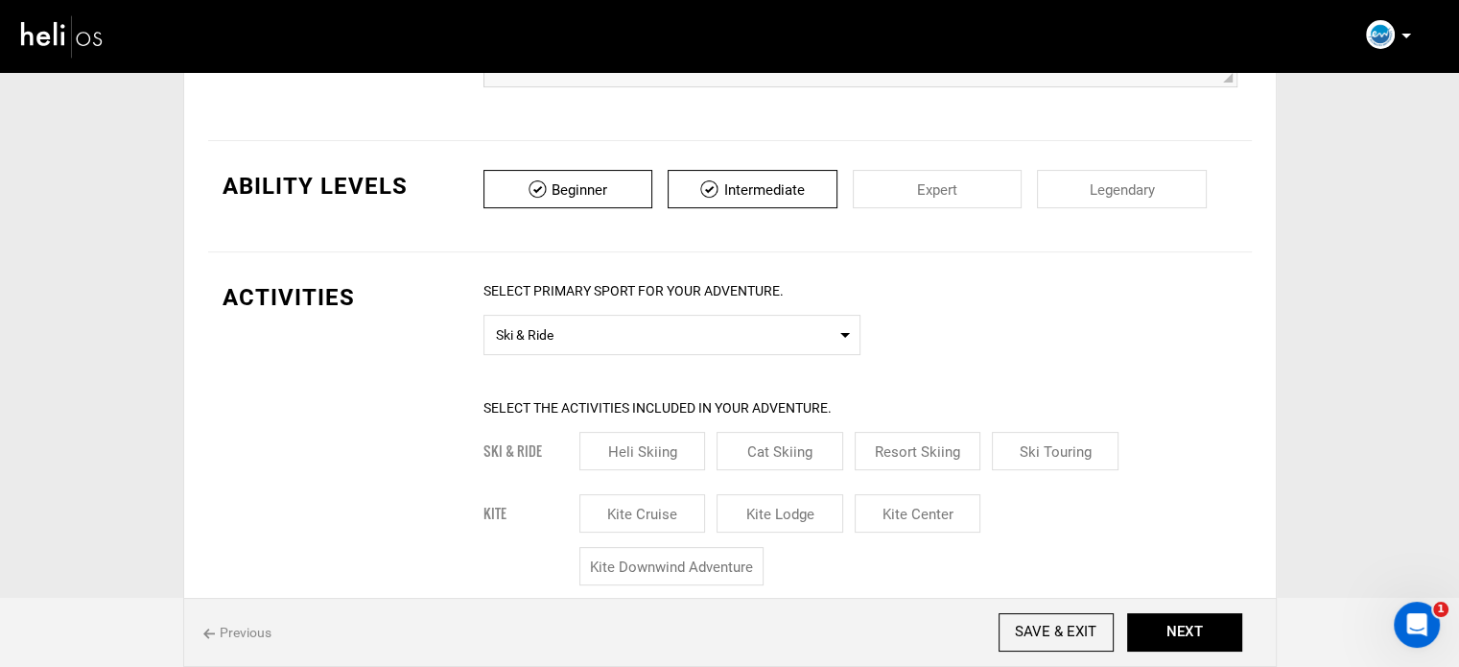
click at [919, 191] on input "checkbox" at bounding box center [938, 189] width 170 height 38
checkbox input "true"
click at [1134, 187] on input "checkbox" at bounding box center [1122, 189] width 170 height 38
checkbox input "true"
click at [660, 334] on span "Ski & Ride" at bounding box center [672, 332] width 352 height 24
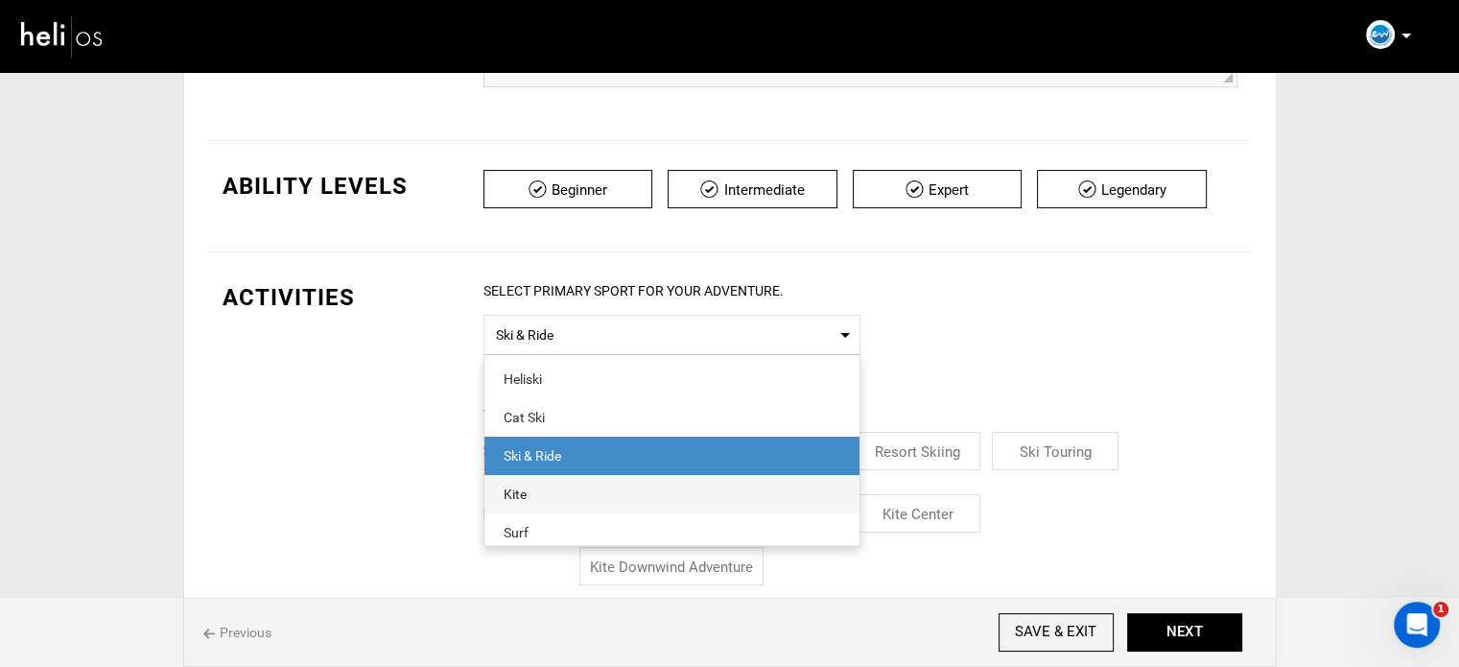
click at [564, 483] on span "Kite" at bounding box center [671, 494] width 375 height 38
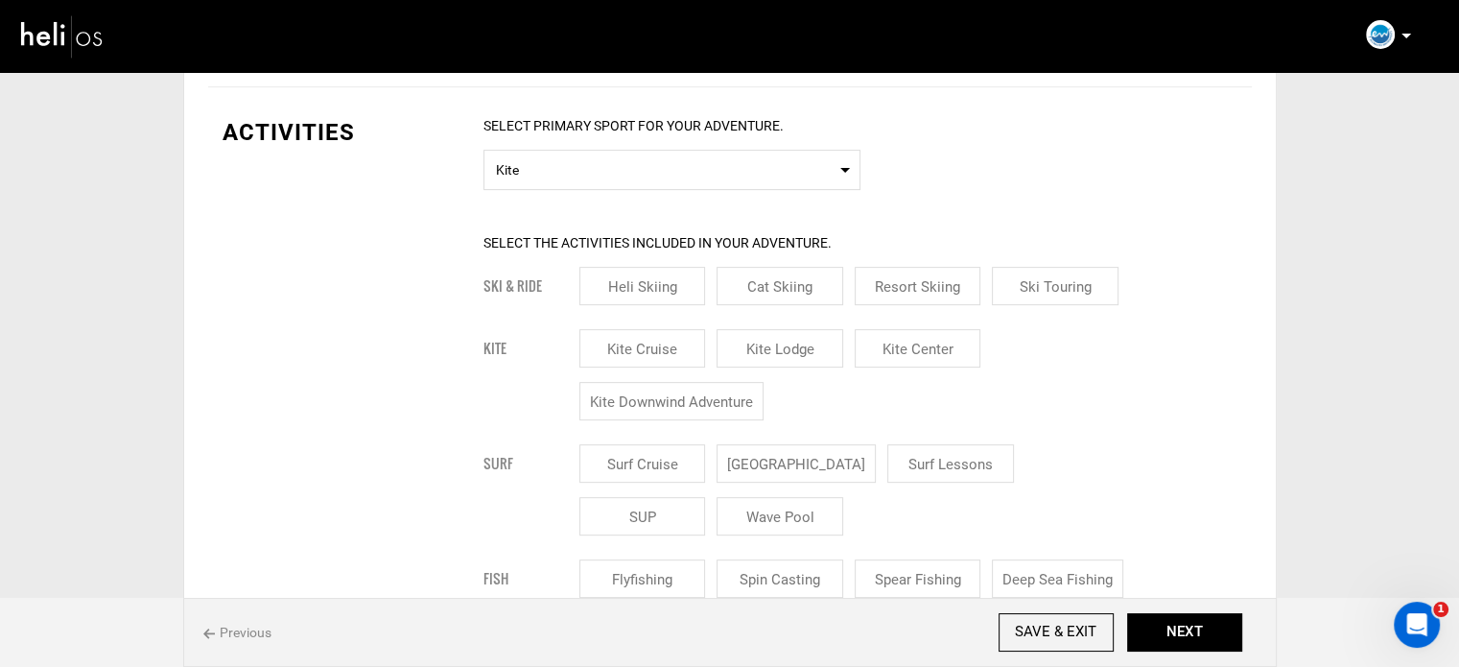
scroll to position [672, 0]
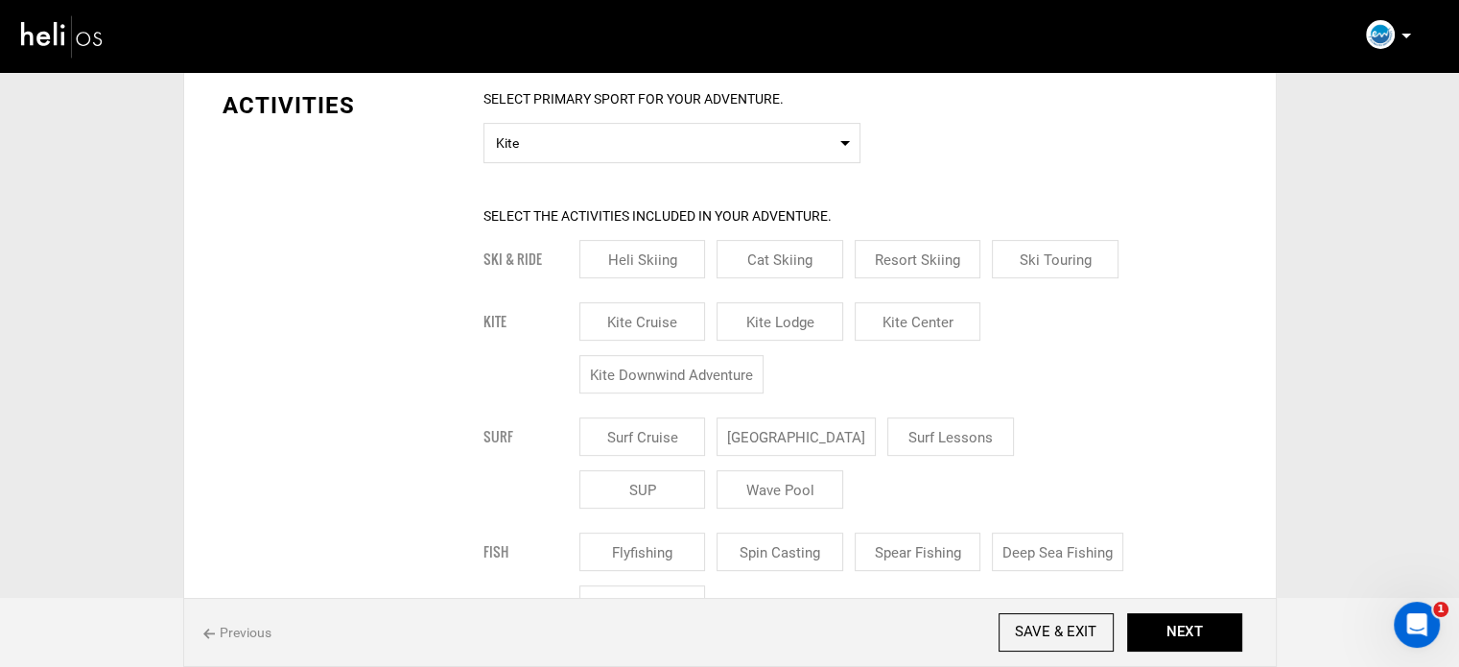
click at [692, 325] on input "Kite Cruise" at bounding box center [642, 321] width 127 height 38
checkbox input "true"
click at [773, 321] on input "Kite Lodge" at bounding box center [780, 321] width 127 height 38
checkbox input "true"
click at [909, 326] on input "Kite Center" at bounding box center [918, 321] width 127 height 38
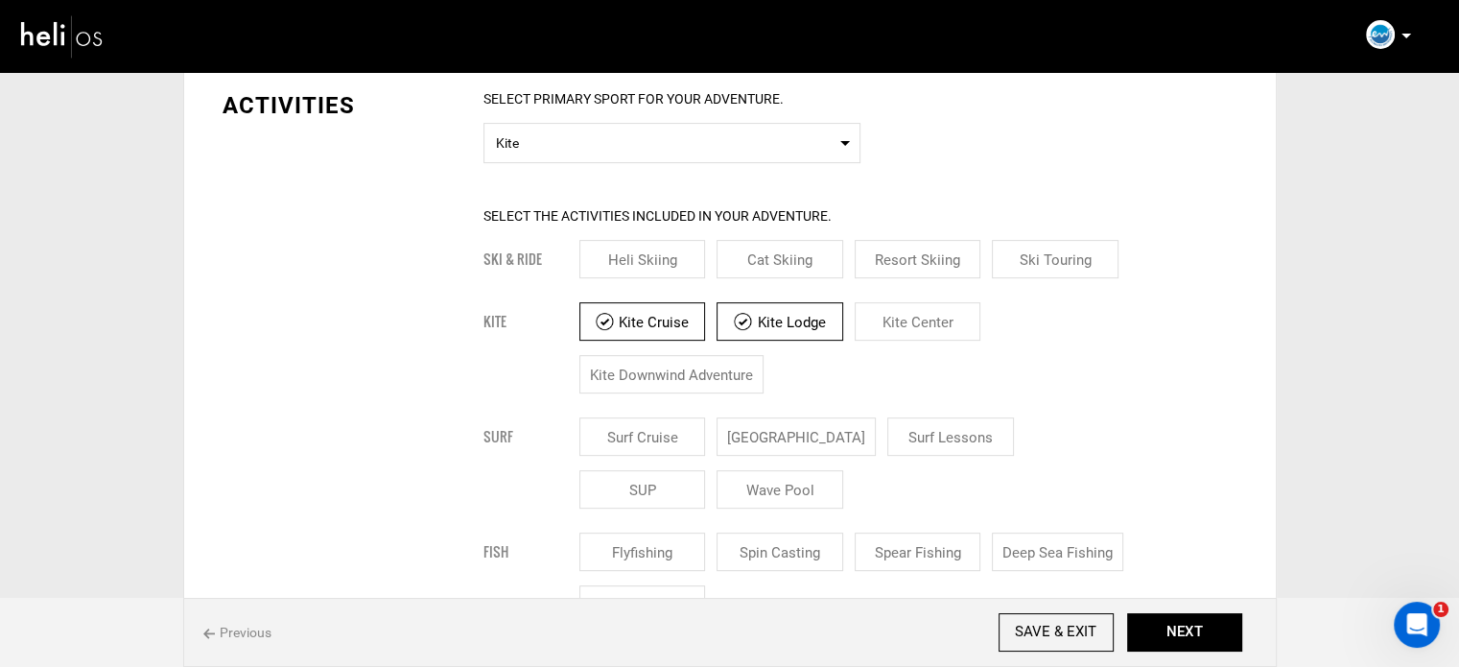
checkbox input "true"
click at [613, 326] on input "Kite Cruise" at bounding box center [642, 321] width 127 height 38
checkbox input "false"
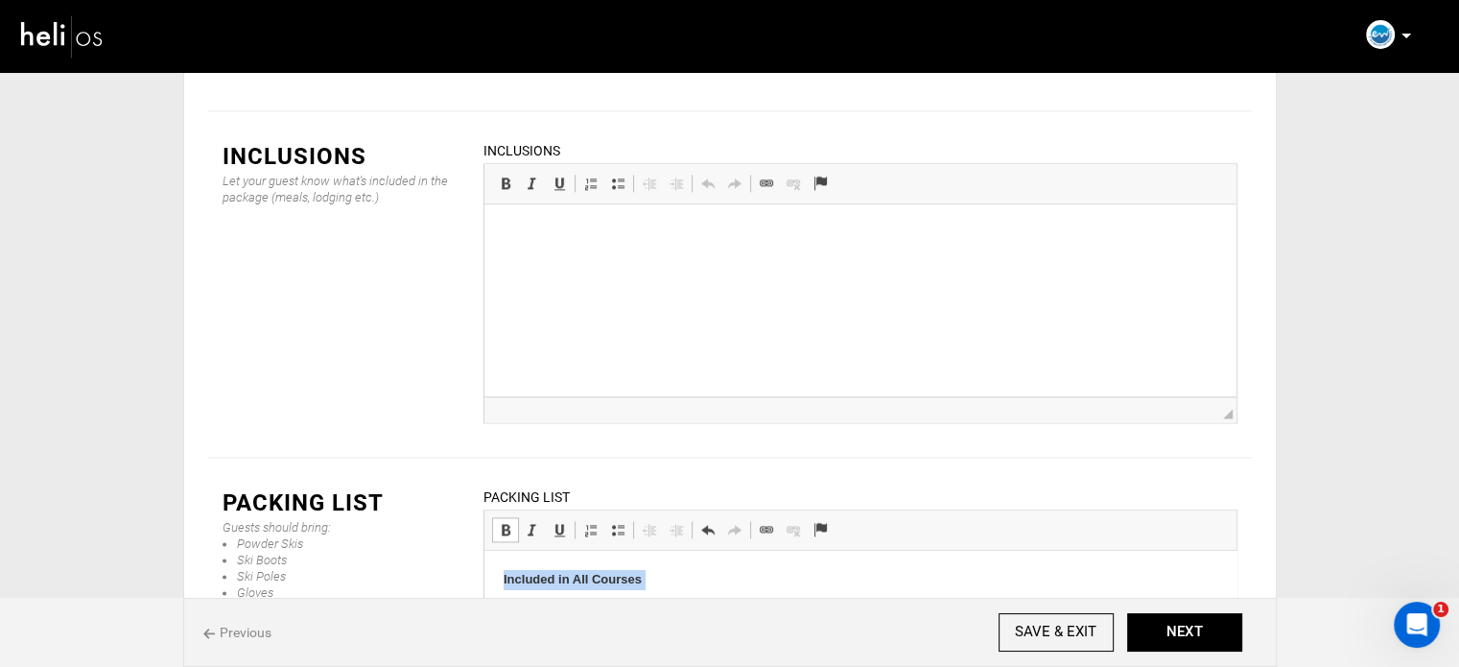
scroll to position [38, 0]
drag, startPoint x: 496, startPoint y: 577, endPoint x: 750, endPoint y: 741, distance: 302.6
click at [750, 666] on html "Included in All Courses School kite + complete bar Beginner board adapted Neopr…" at bounding box center [860, 627] width 752 height 230
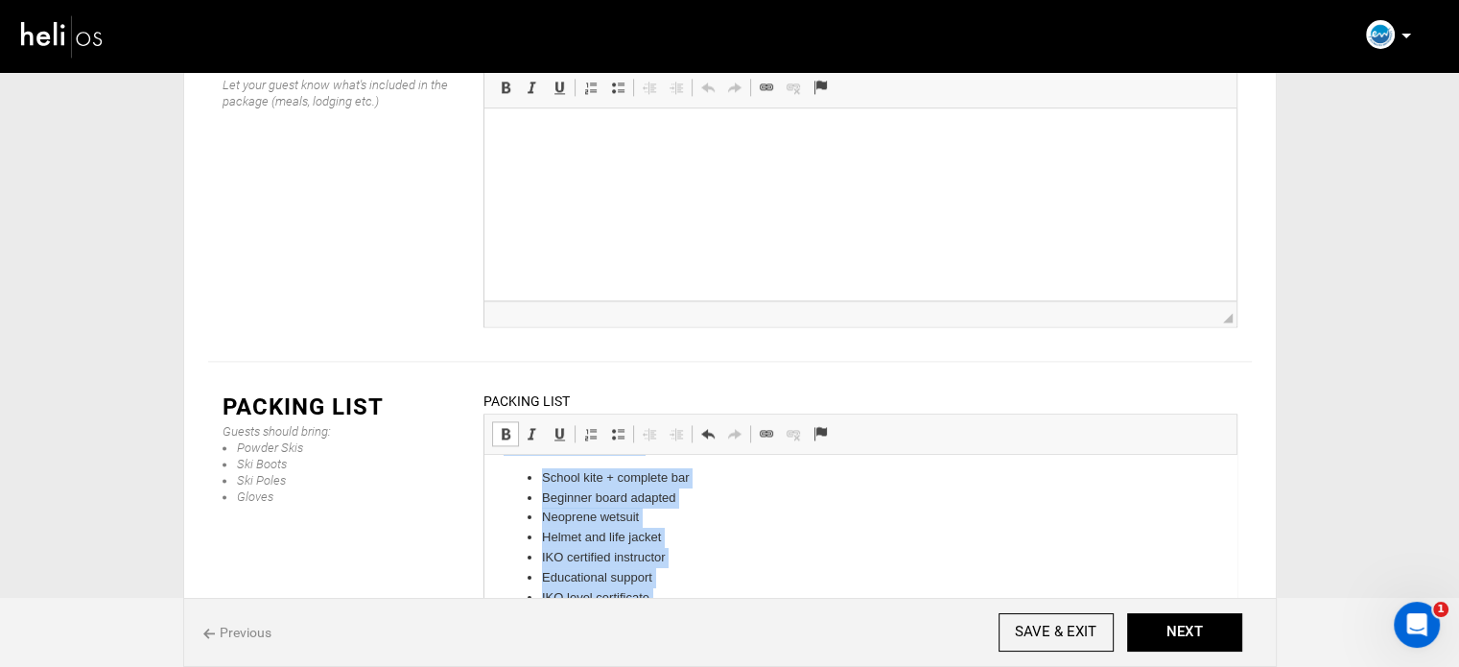
copy body "Included in All Courses School kite + complete bar Beginner board adapted Neopr…"
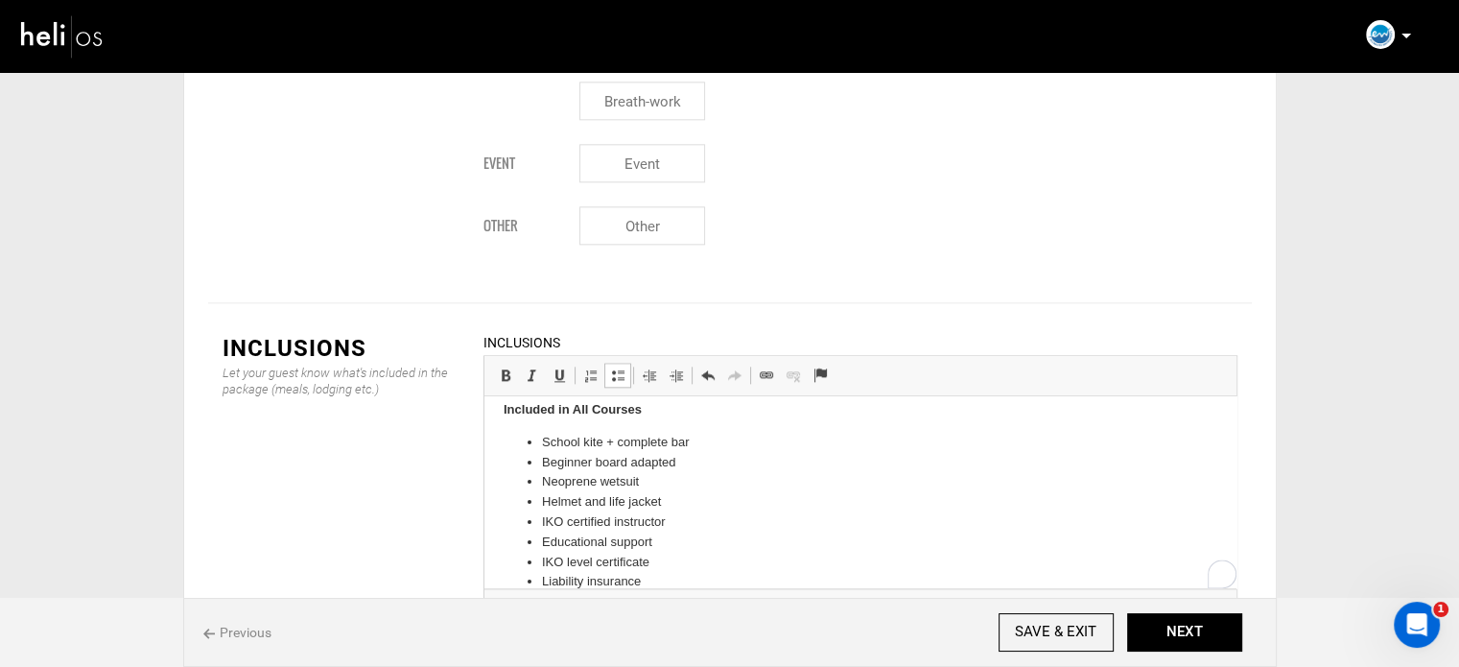
scroll to position [15, 0]
click at [546, 445] on li "School kite + complete bar" at bounding box center [859, 443] width 637 height 20
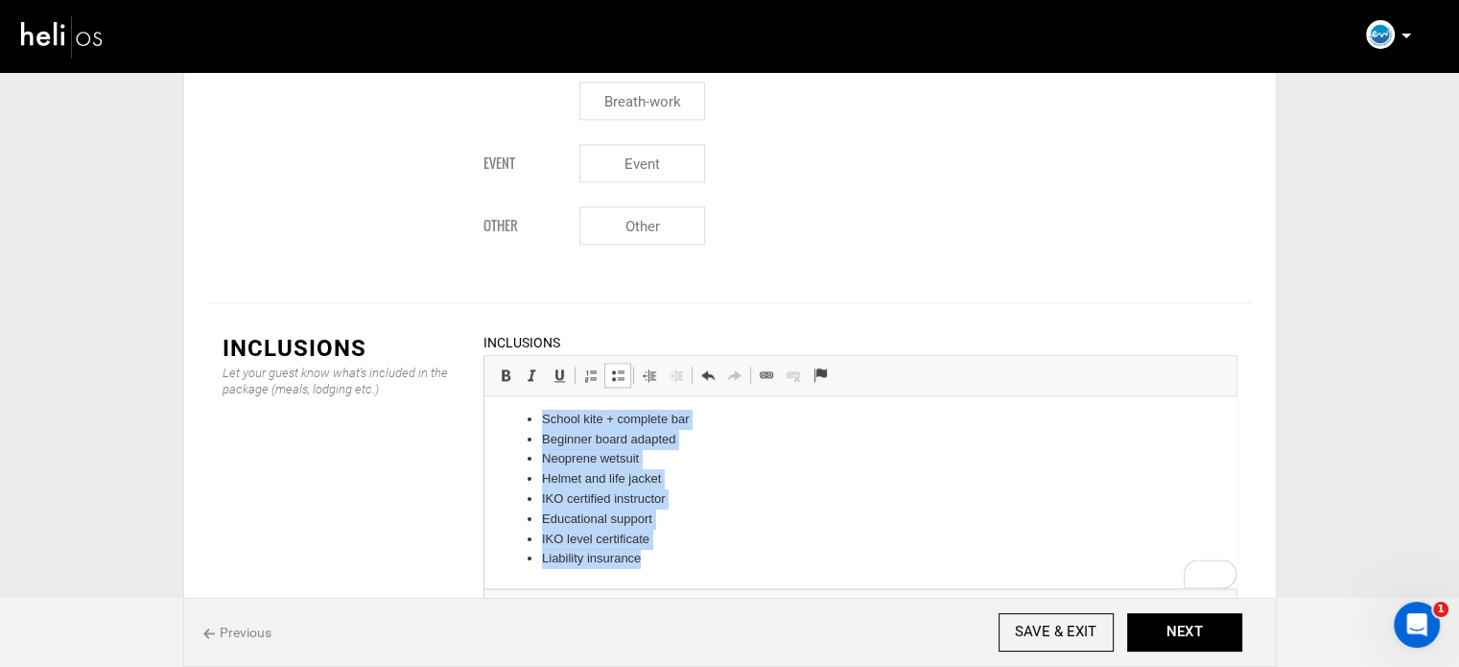
scroll to position [38, 0]
drag, startPoint x: 540, startPoint y: 437, endPoint x: 1169, endPoint y: 885, distance: 773.1
click at [686, 588] on html "Included in All Courses School kite + complete bar Beginner board adapted Neopr…" at bounding box center [860, 473] width 752 height 230
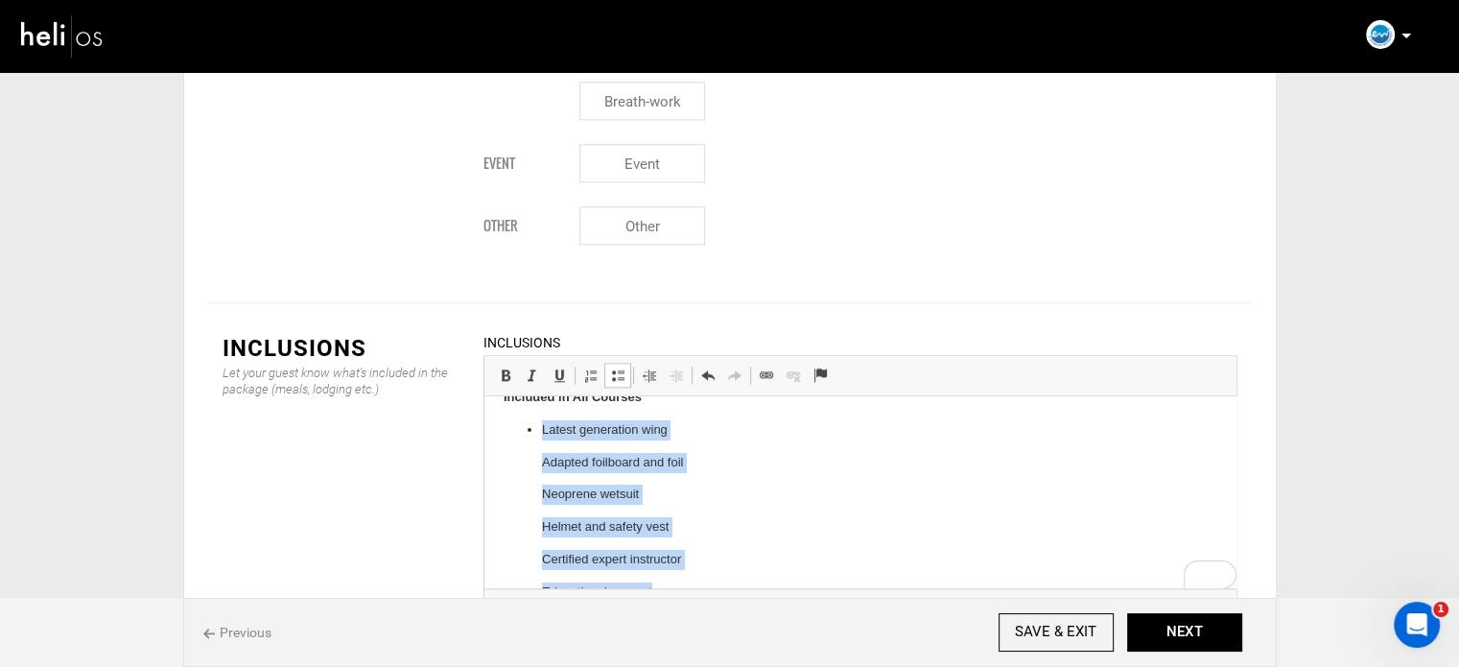
scroll to position [157, 0]
drag, startPoint x: 551, startPoint y: 464, endPoint x: 1159, endPoint y: 879, distance: 736.0
click at [674, 589] on html "Included in All Courses Latest generation wing Adapted foilboard and foil Neopr…" at bounding box center [860, 414] width 752 height 350
click at [621, 367] on span at bounding box center [617, 374] width 15 height 15
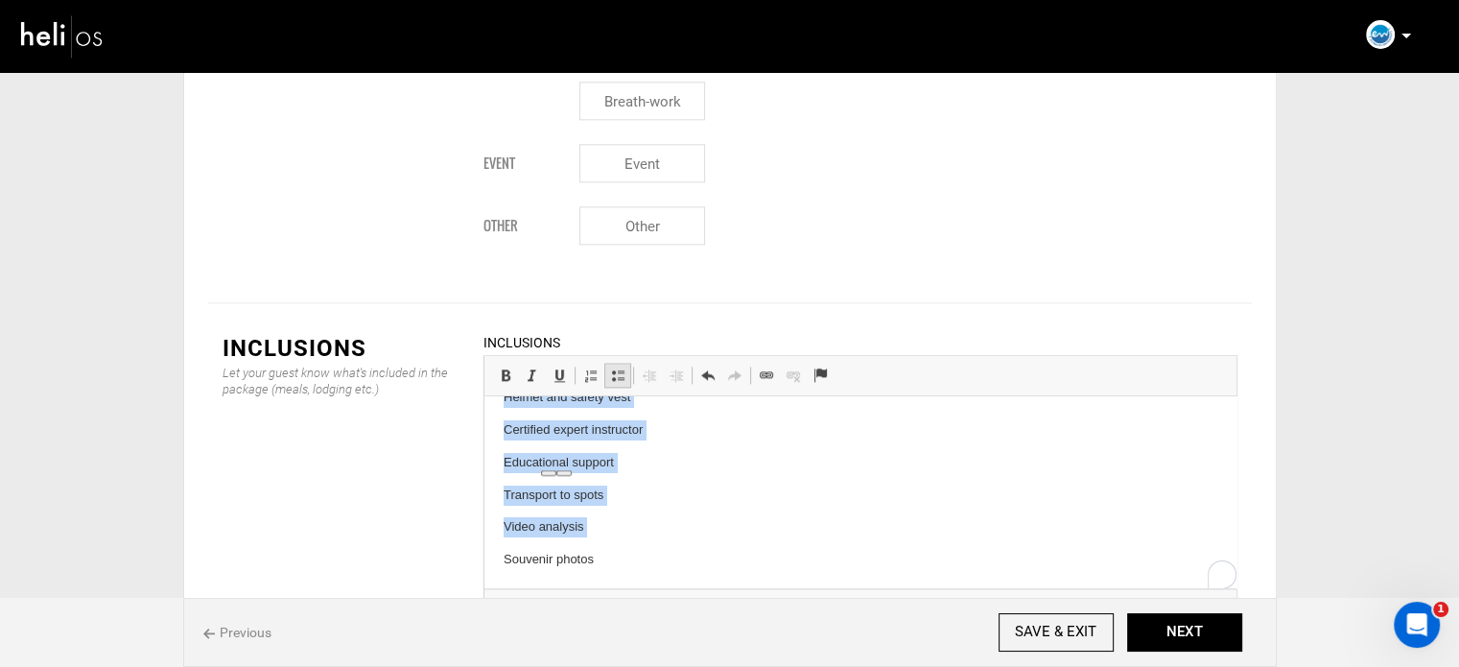
click at [621, 367] on span at bounding box center [617, 374] width 15 height 15
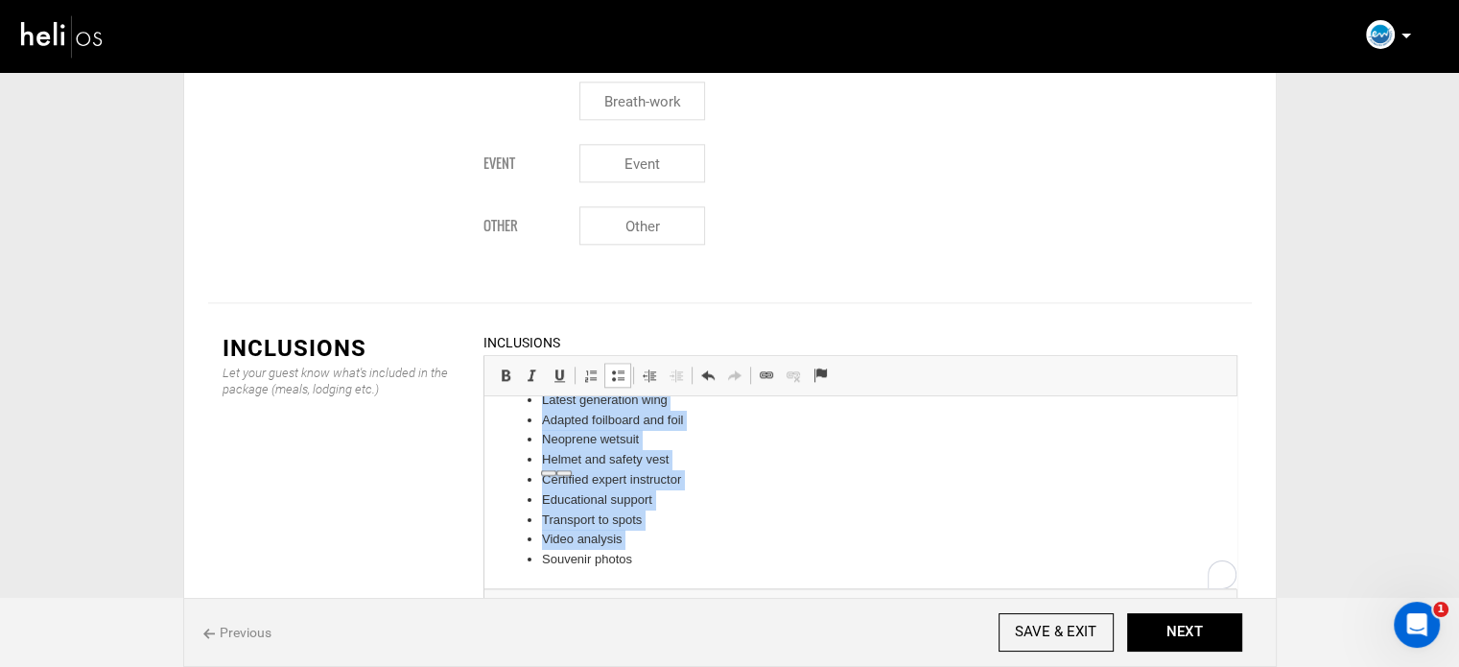
scroll to position [58, 0]
click at [676, 530] on li "Video analysis" at bounding box center [859, 540] width 637 height 20
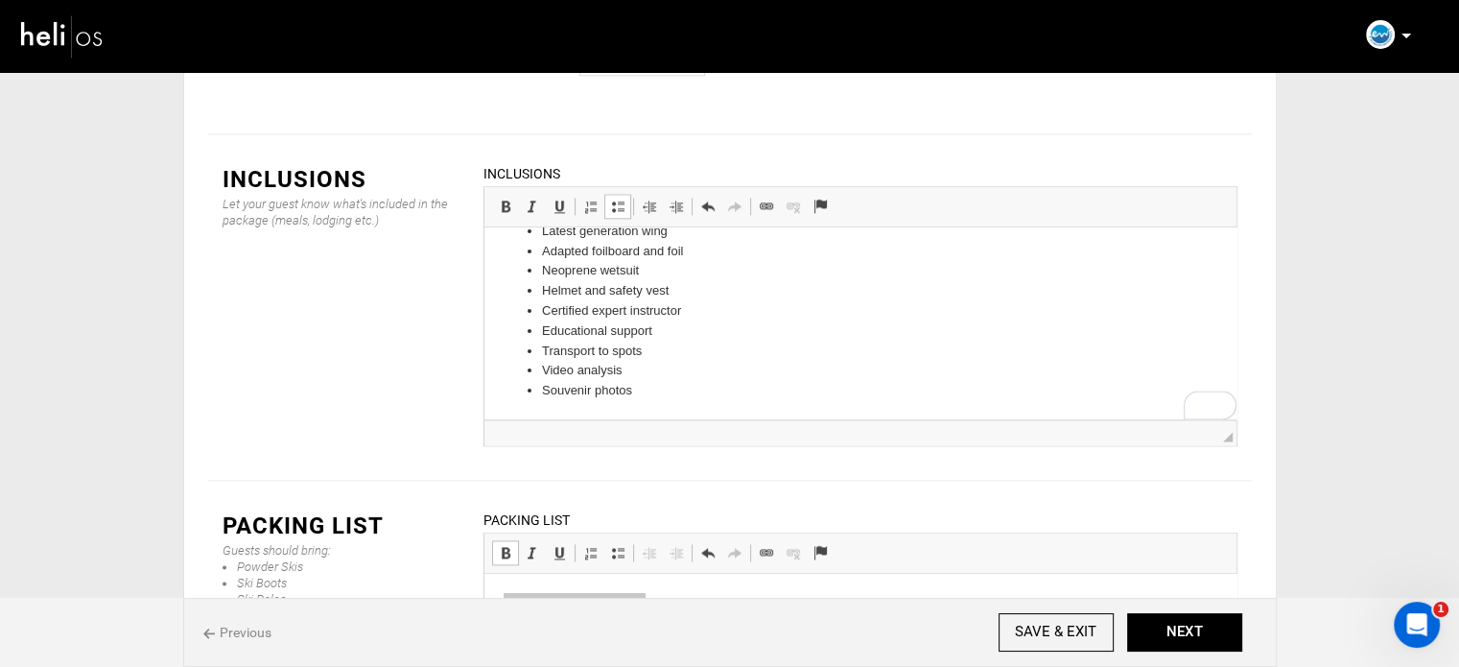
scroll to position [2538, 0]
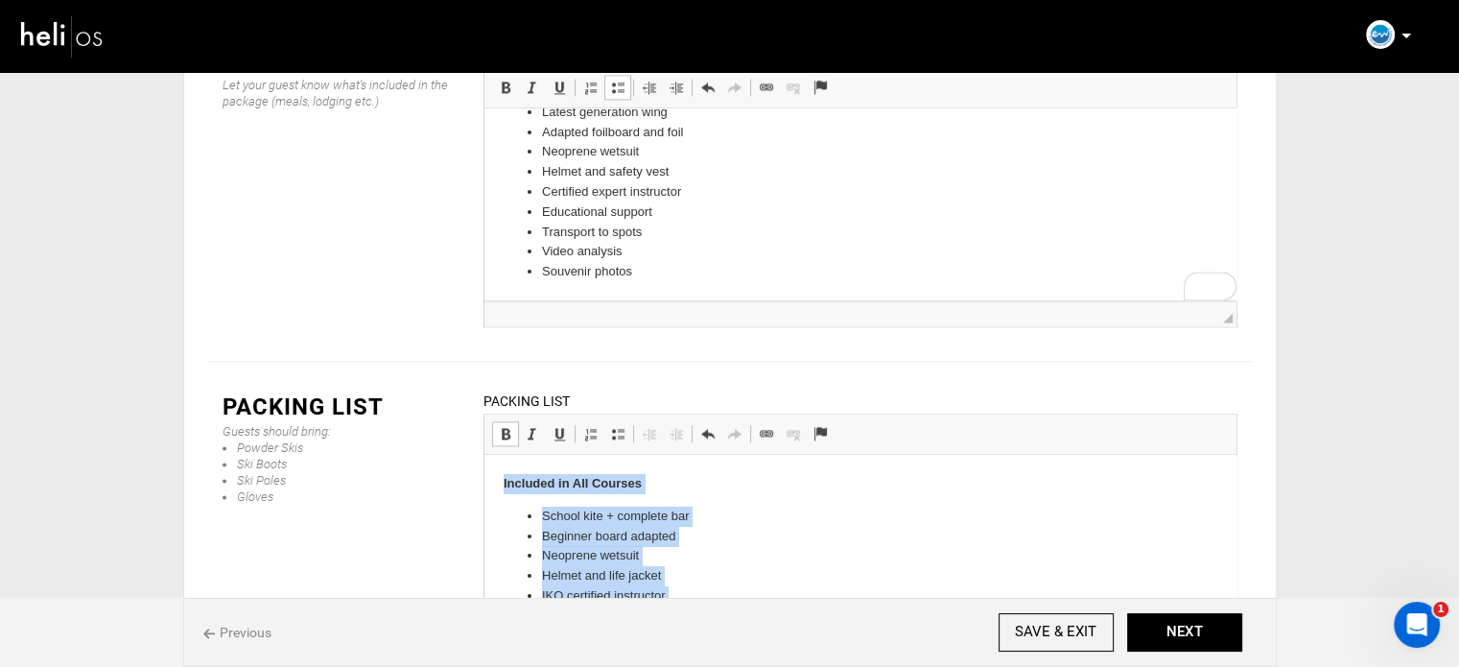
click at [575, 504] on body "Included in All Courses School kite + complete bar Beginner board adapted Neopr…" at bounding box center [860, 570] width 714 height 192
drag, startPoint x: 501, startPoint y: 484, endPoint x: 680, endPoint y: 674, distance: 262.0
click at [680, 647] on html "Included in All Courses School kite + complete bar Beginner board adapted Neopr…" at bounding box center [860, 531] width 752 height 230
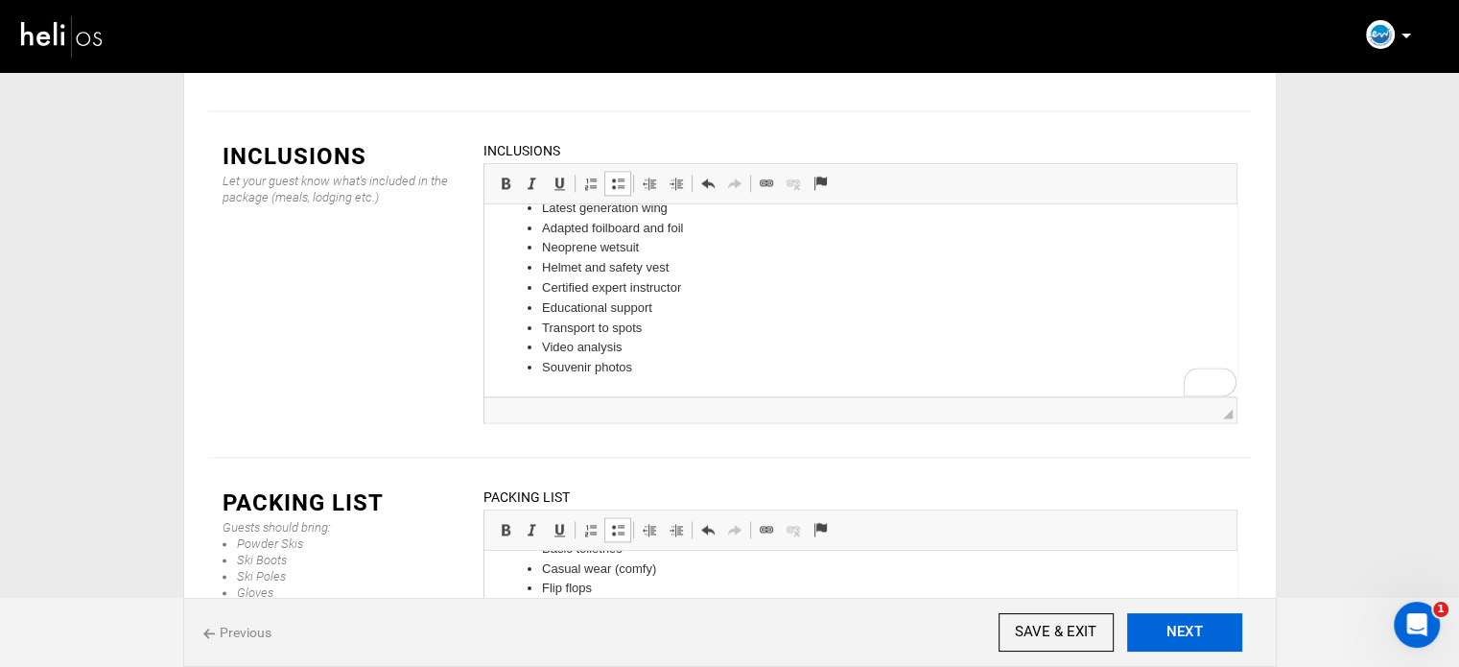
click at [1197, 626] on button "NEXT" at bounding box center [1184, 632] width 115 height 38
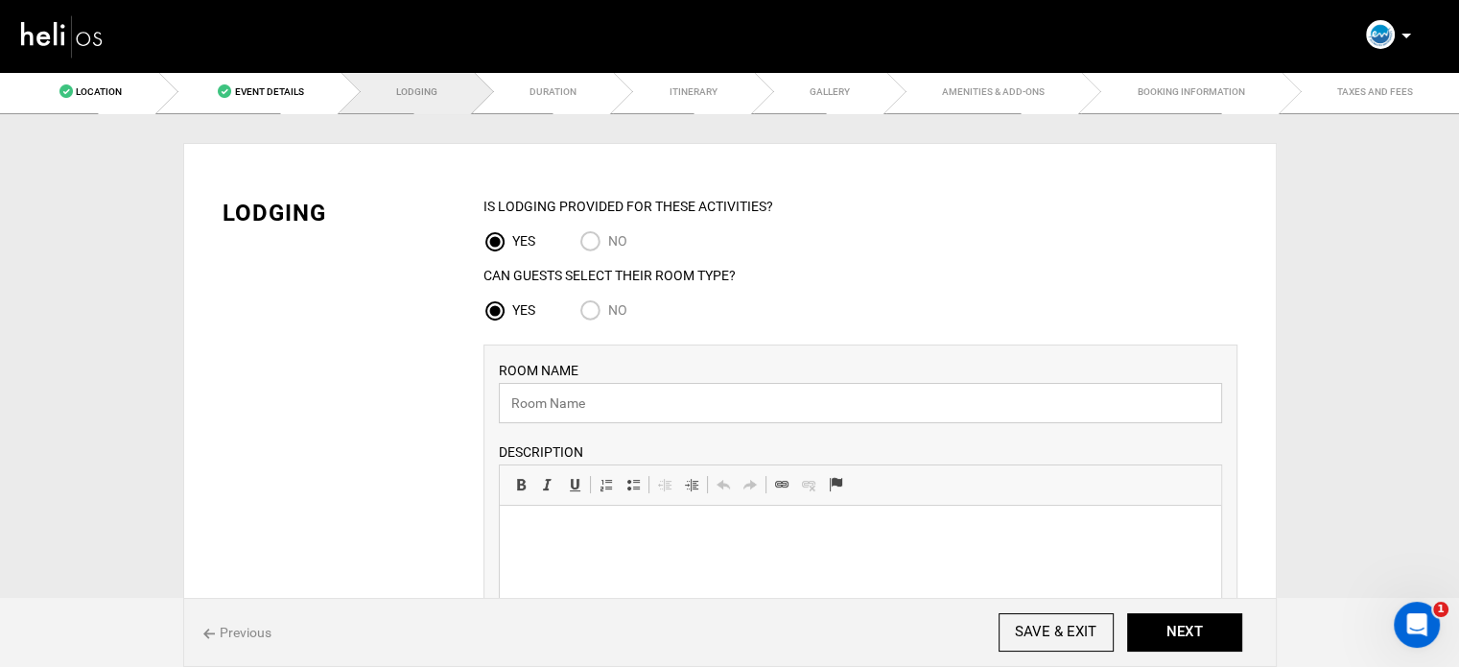
click at [572, 386] on input "text" at bounding box center [860, 403] width 723 height 40
paste input "Riad - Single Room"
type input "Riad - Single Room"
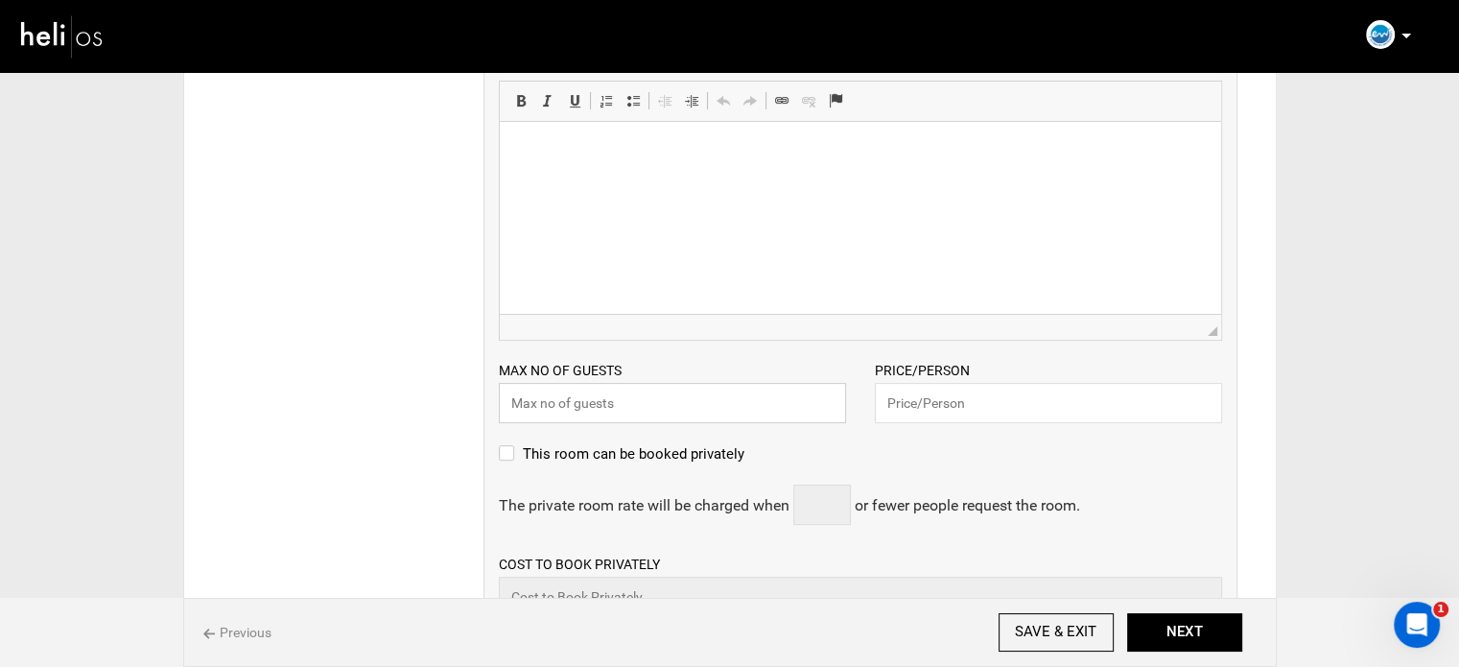
click at [636, 402] on input "text" at bounding box center [672, 403] width 347 height 40
type input "1"
click at [955, 407] on input "text" at bounding box center [1048, 403] width 347 height 40
type input "660"
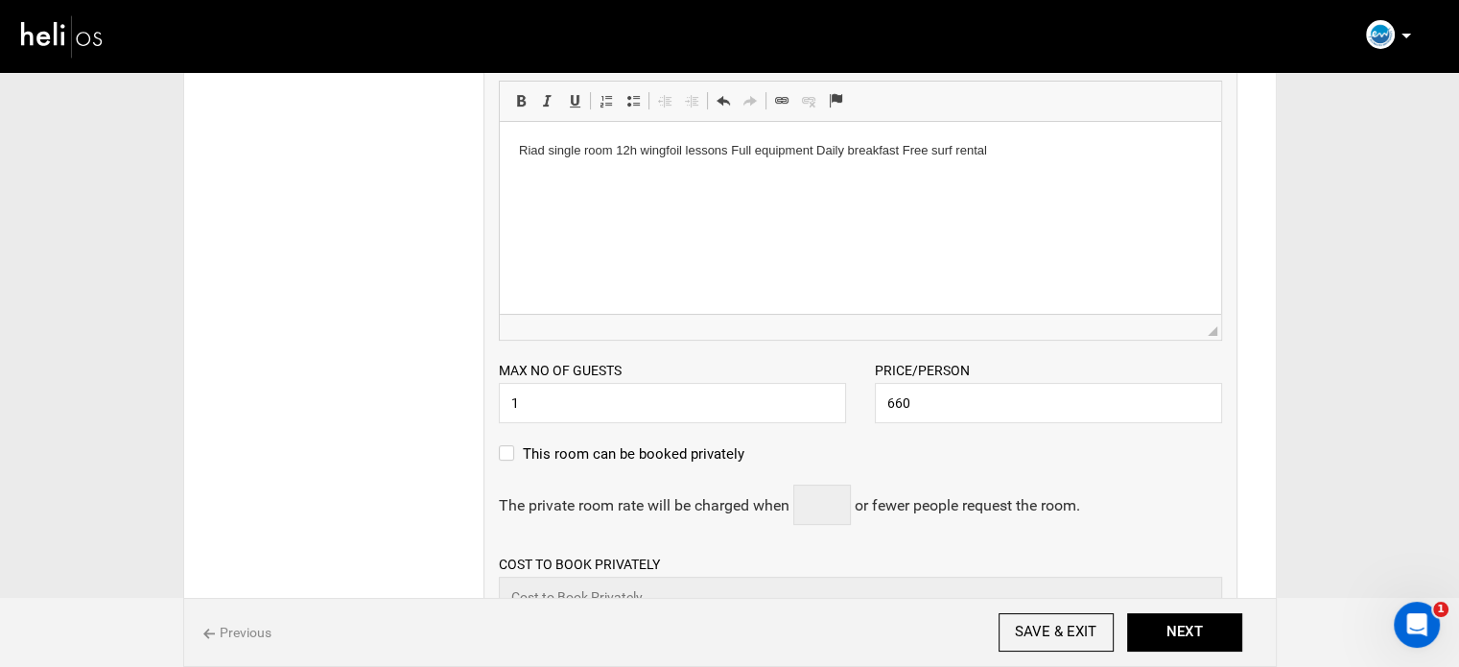
click at [731, 155] on p "Riad single room 12h wingfoil lessons Full equipment Daily breakfast Free surf …" at bounding box center [859, 151] width 683 height 20
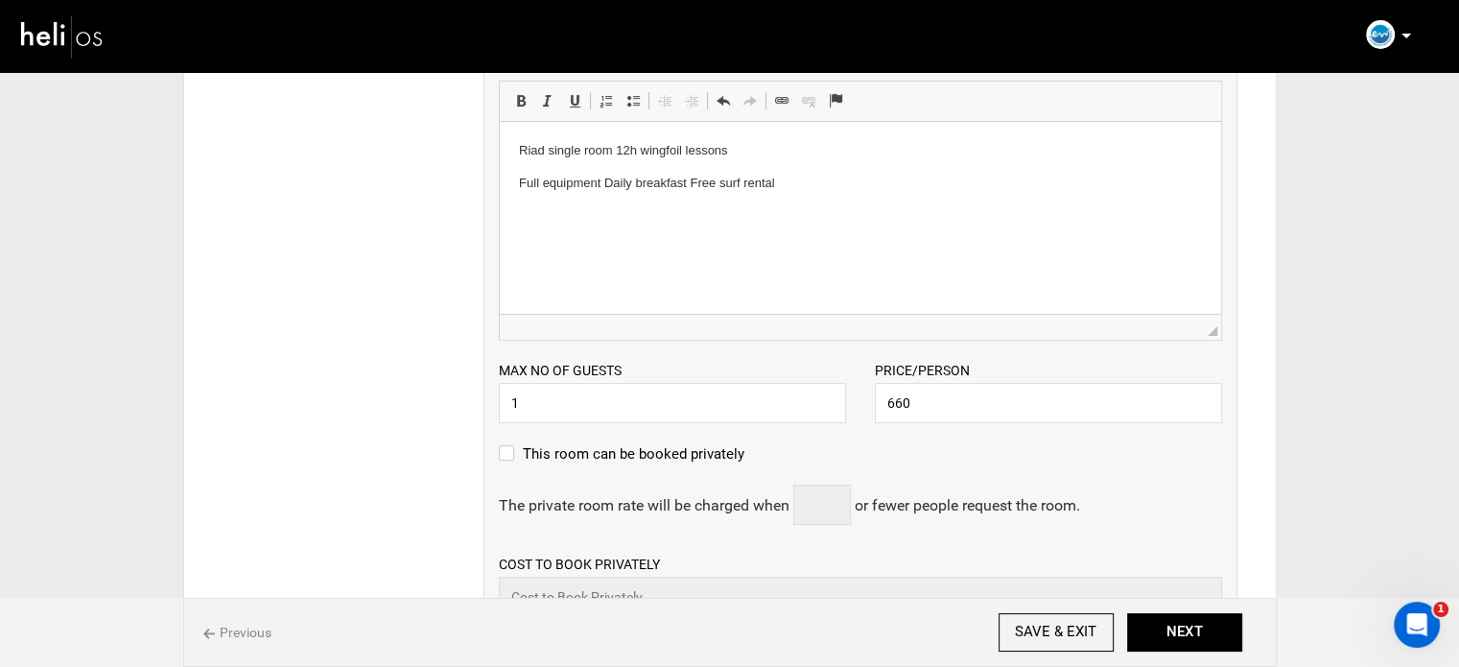
click at [605, 182] on p "Full equipment Daily breakfast Free surf rental" at bounding box center [859, 184] width 683 height 20
drag, startPoint x: 707, startPoint y: 224, endPoint x: 656, endPoint y: 224, distance: 50.9
click at [656, 224] on p "Daily breakfast Free surf rental" at bounding box center [859, 216] width 683 height 20
click at [599, 218] on p "Daily breakfast Free surf rental" at bounding box center [859, 216] width 683 height 20
click at [603, 220] on p "Daily breakfast Free surf rental" at bounding box center [859, 216] width 683 height 20
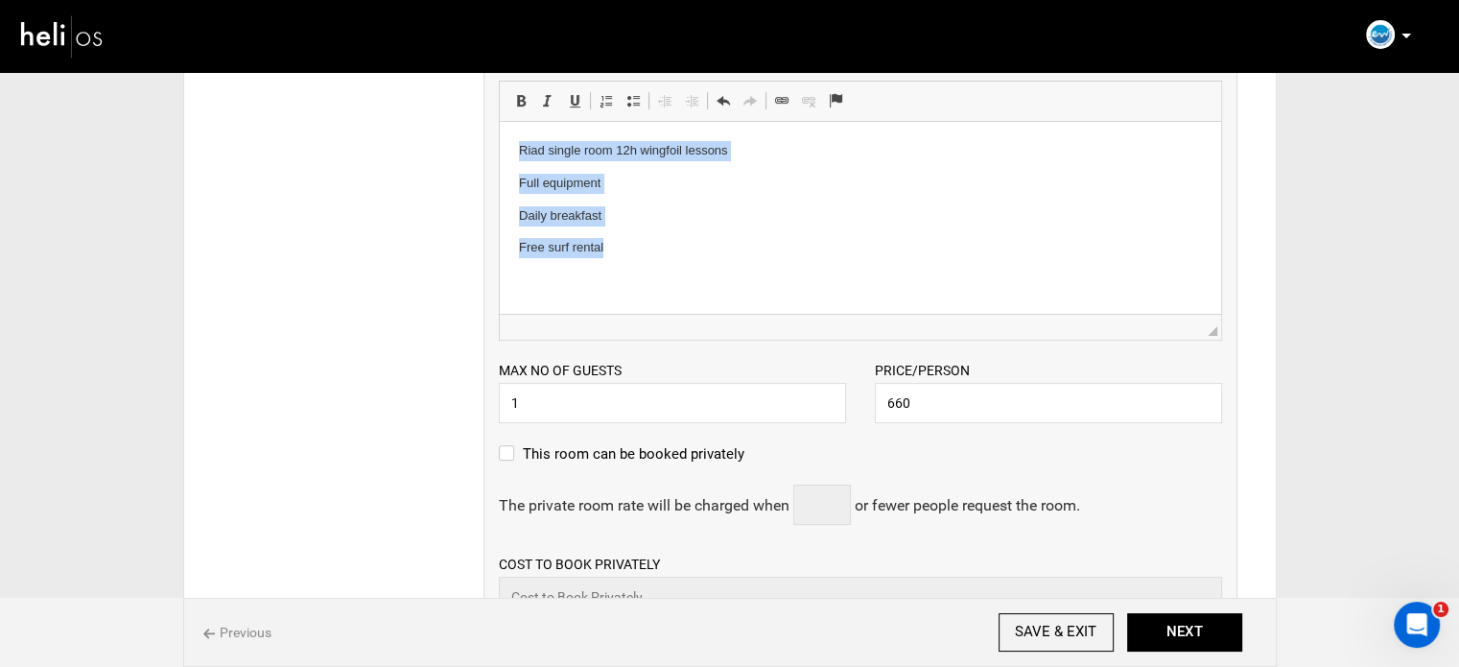
drag, startPoint x: 631, startPoint y: 259, endPoint x: 520, endPoint y: 132, distance: 168.6
click at [507, 140] on html "Riad single room 12h wingfoil lessons Full equipment Daily breakfast Free surf …" at bounding box center [859, 199] width 721 height 155
click at [630, 103] on span at bounding box center [633, 100] width 15 height 15
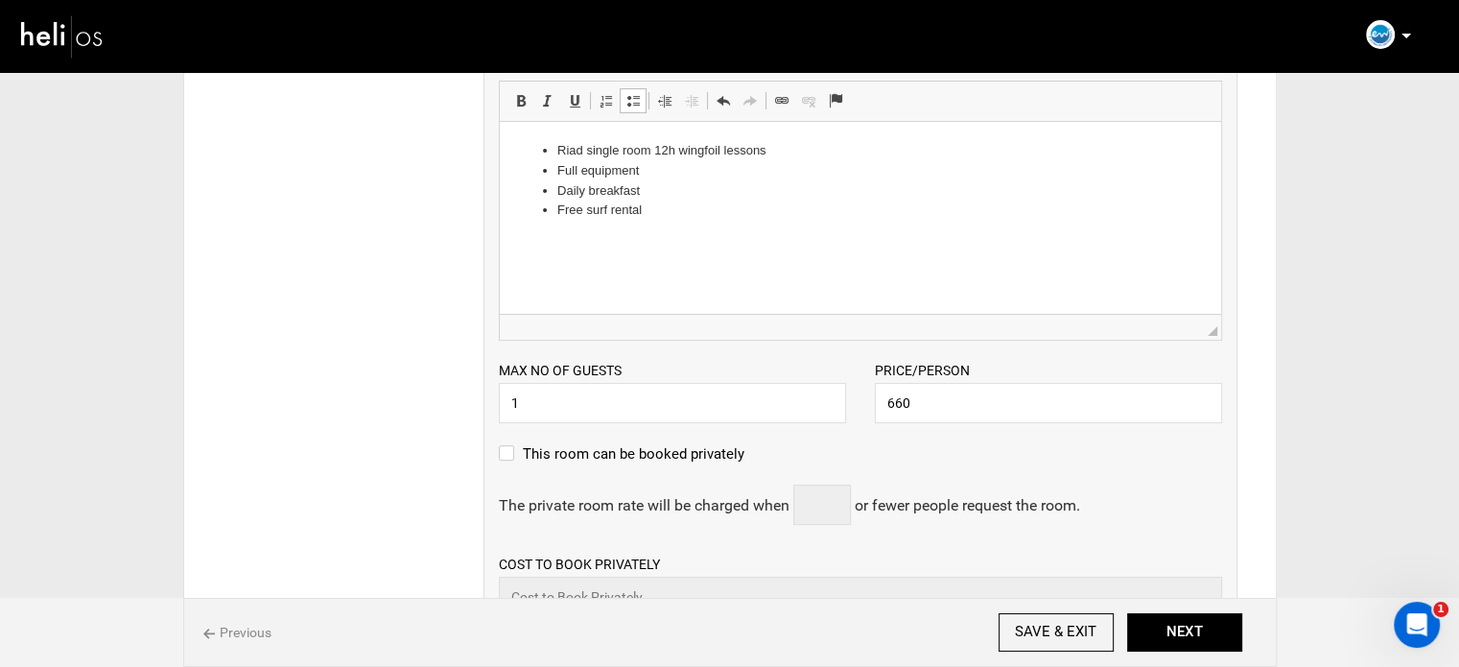
click at [668, 207] on li "Free surf rental" at bounding box center [859, 211] width 606 height 20
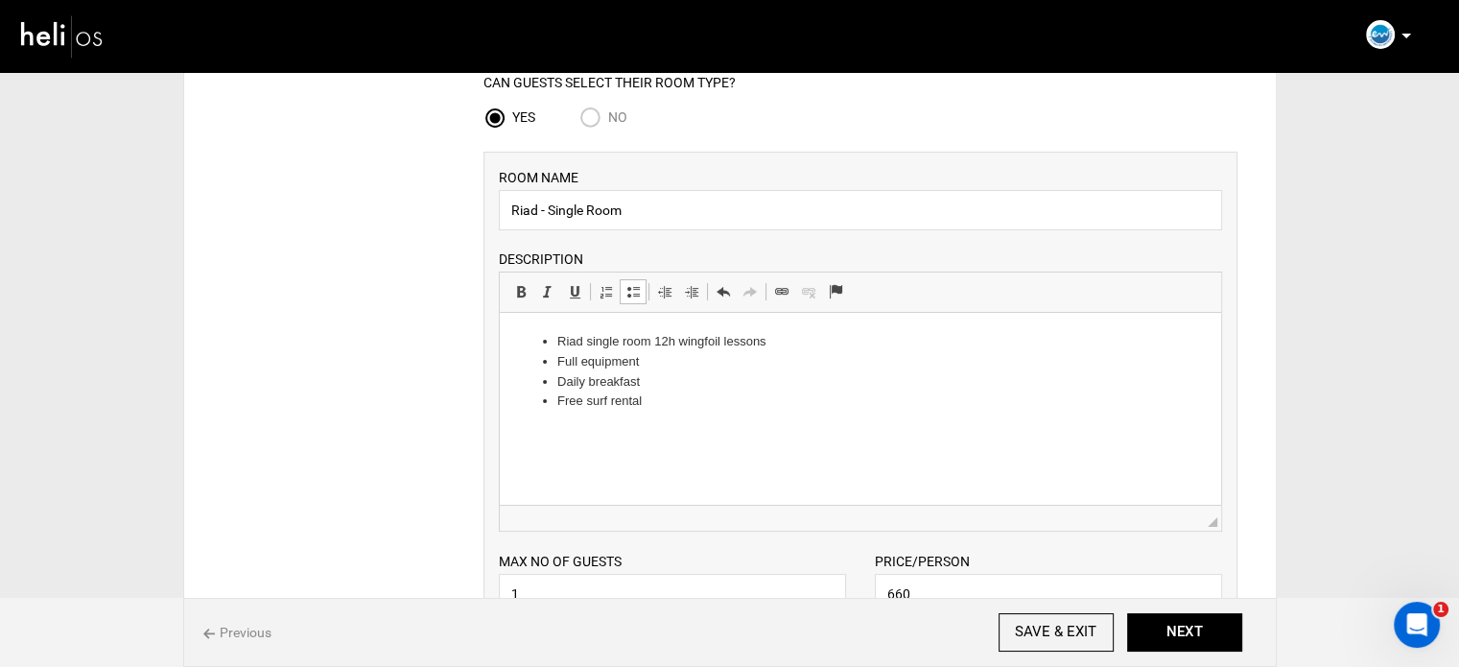
scroll to position [192, 0]
click at [721, 418] on html "Riad single room 12h wingfoil lessons Full equipment Daily breakfast Free surf …" at bounding box center [859, 373] width 721 height 118
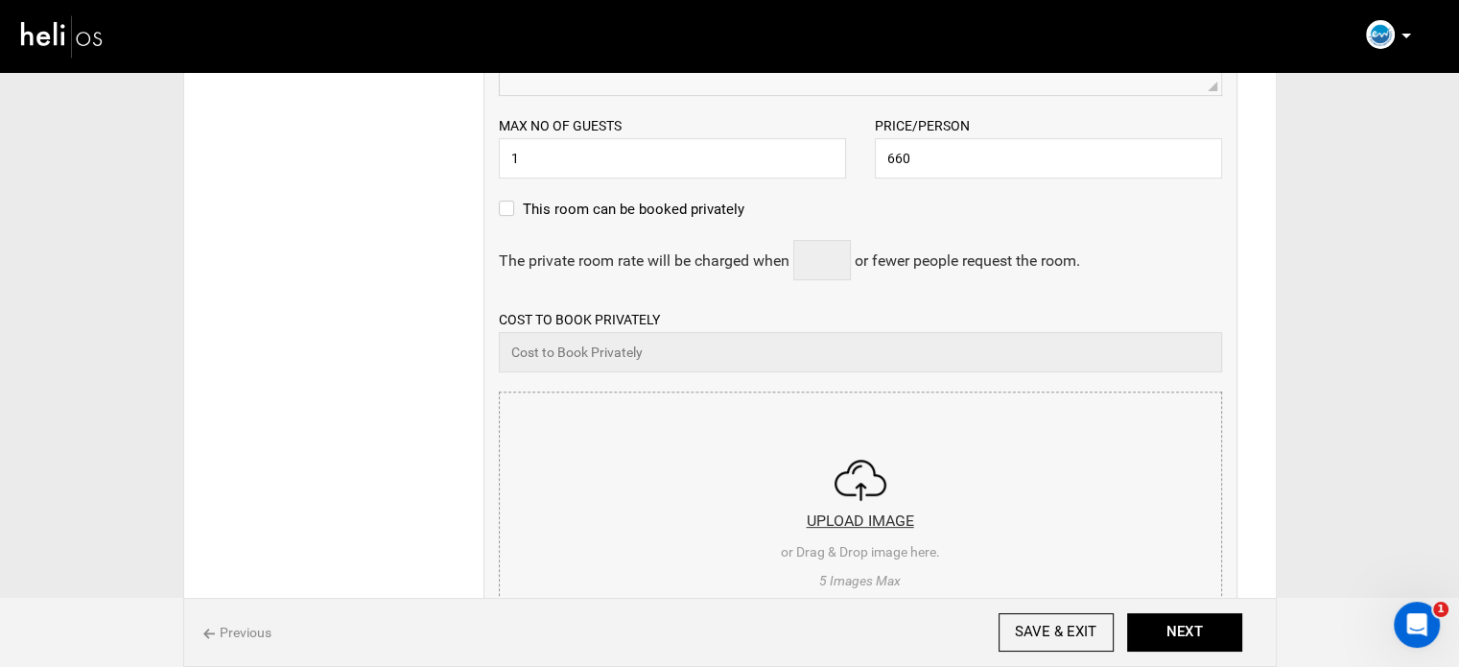
scroll to position [672, 0]
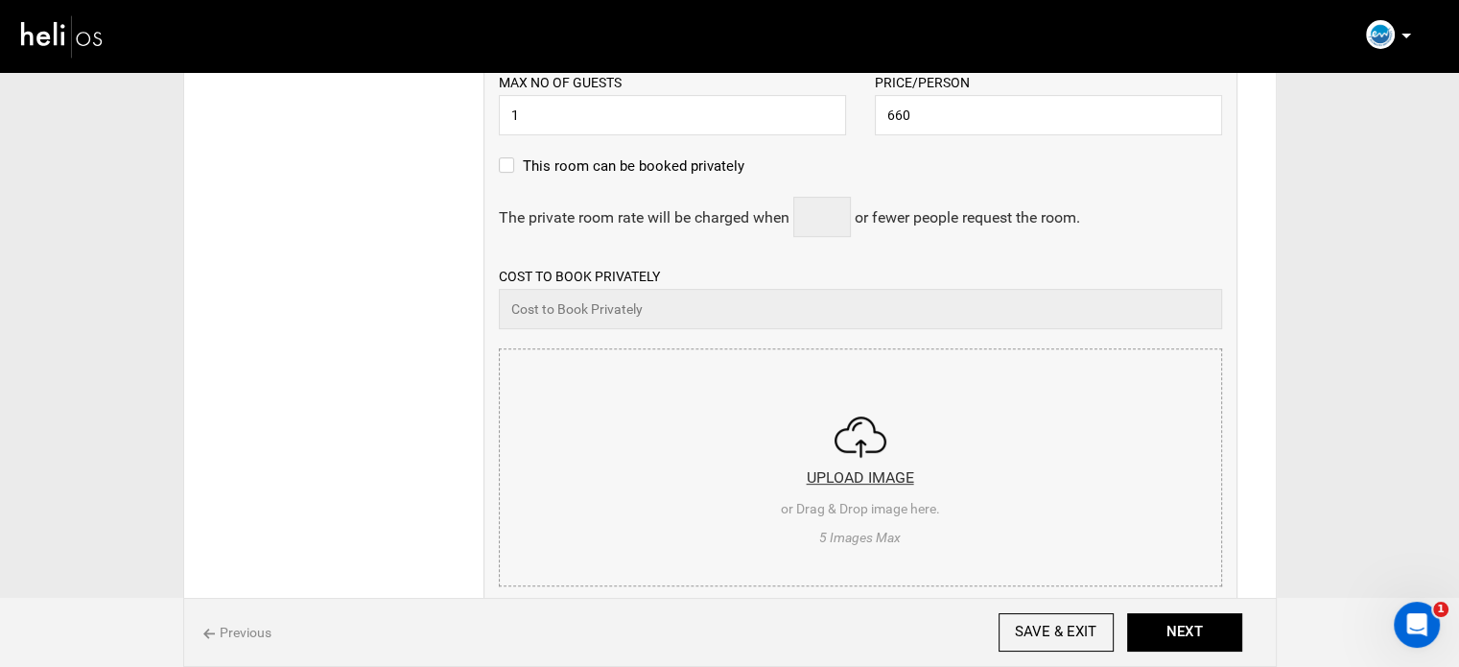
click at [721, 419] on input "file" at bounding box center [860, 464] width 721 height 230
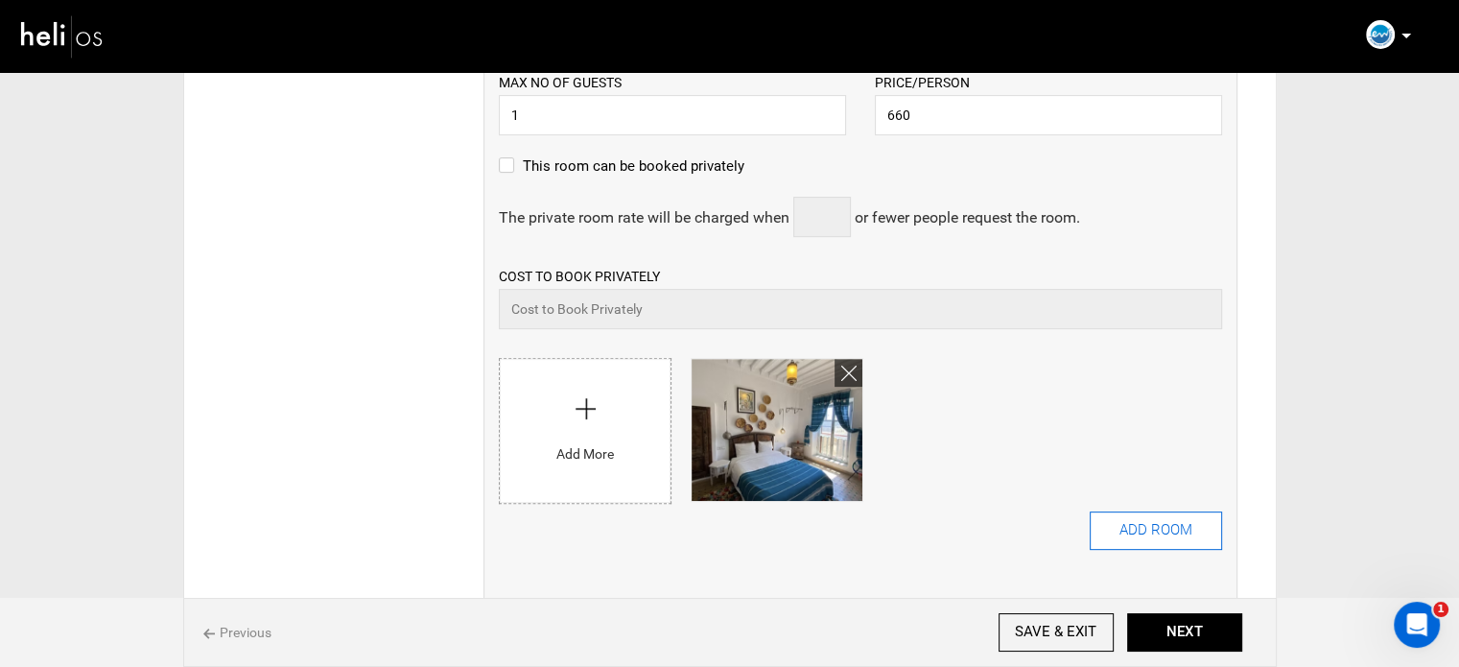
click at [1142, 530] on button "ADD ROOM" at bounding box center [1156, 530] width 132 height 38
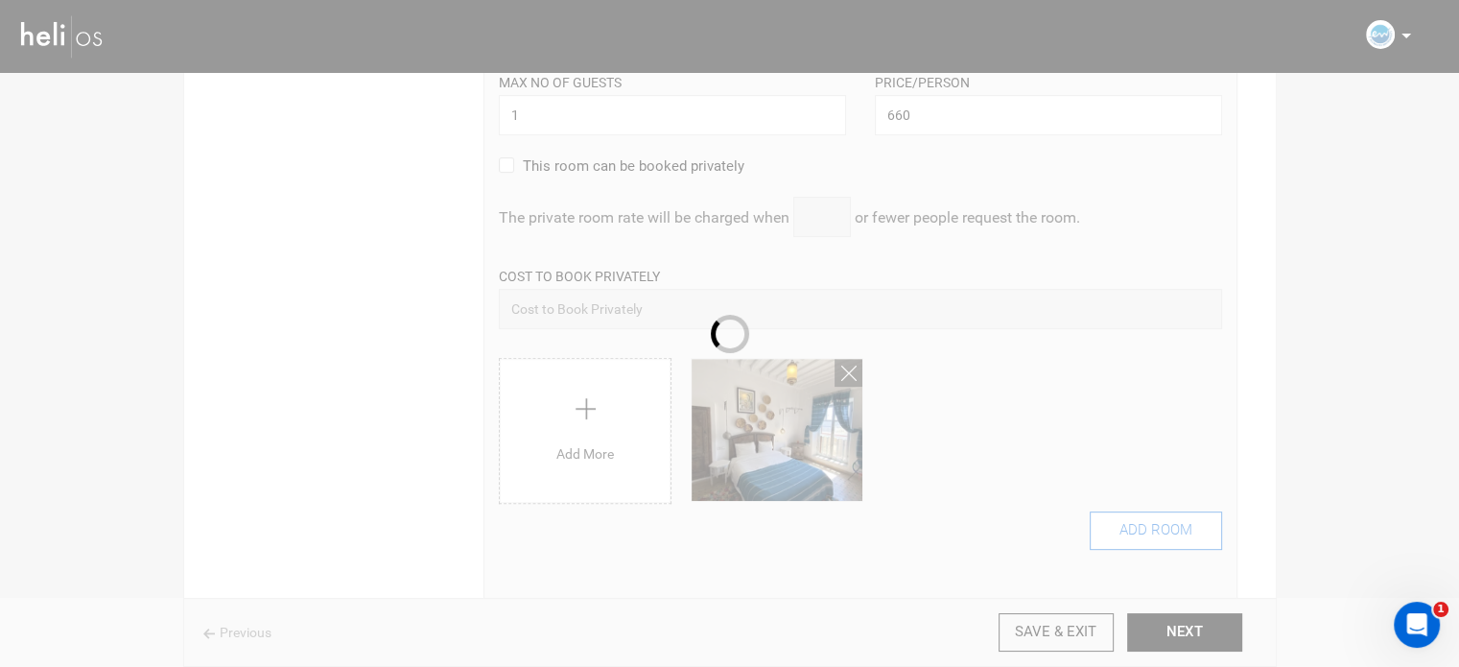
scroll to position [0, 0]
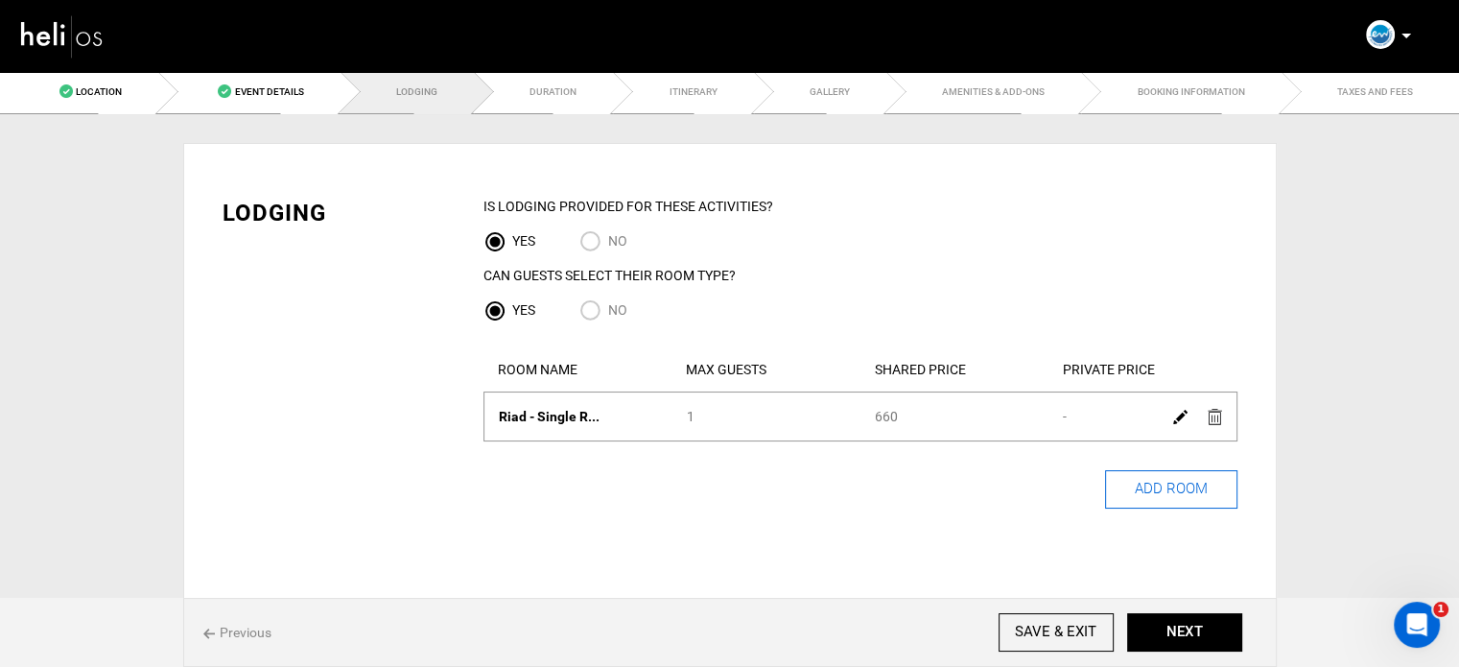
click at [1144, 494] on button "ADD ROOM" at bounding box center [1171, 489] width 132 height 38
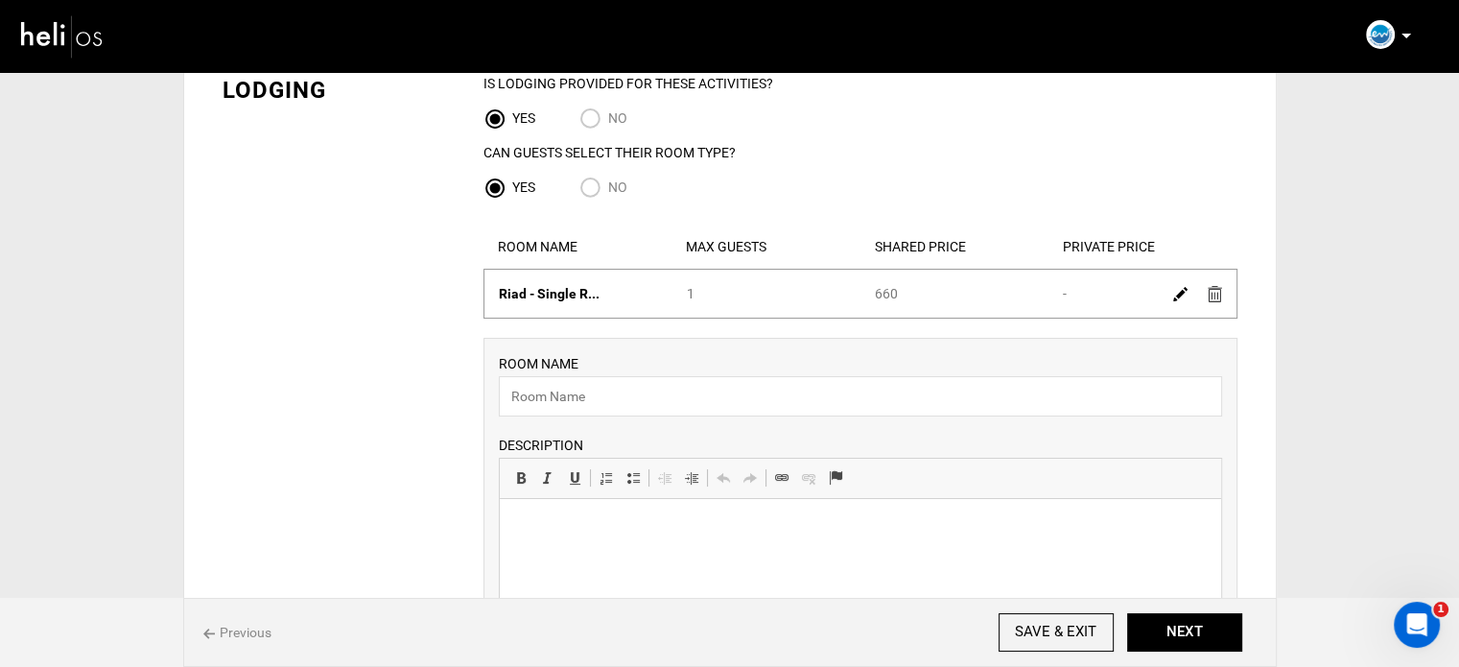
scroll to position [192, 0]
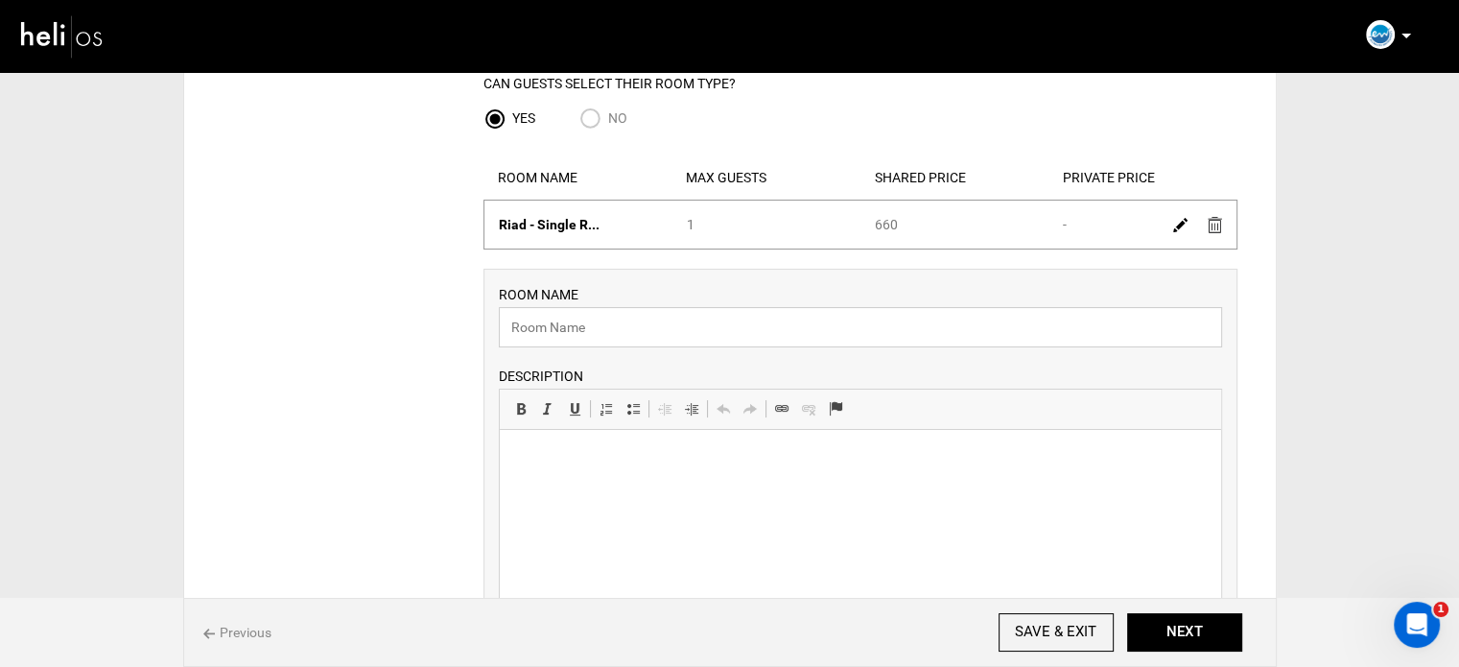
click at [561, 319] on input "text" at bounding box center [860, 327] width 723 height 40
paste input "Riad - Double Room"
type input "Riad - Double Room"
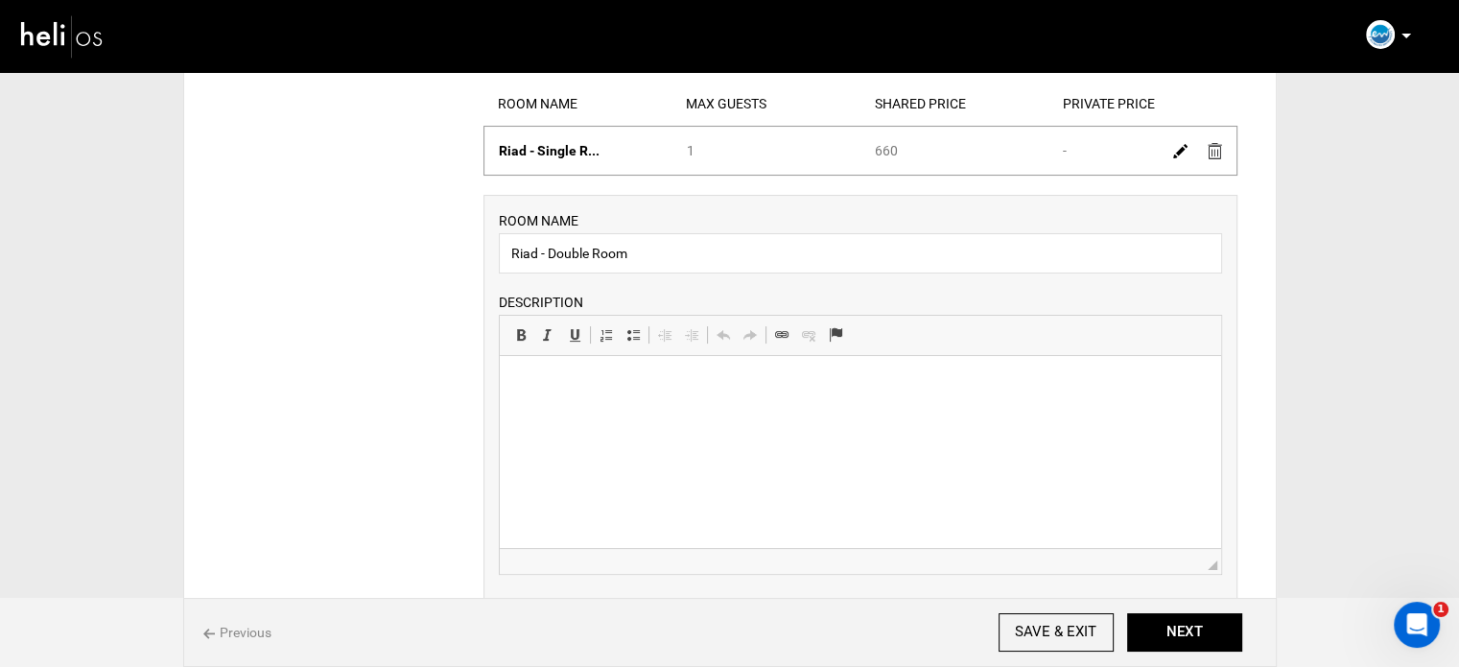
scroll to position [384, 0]
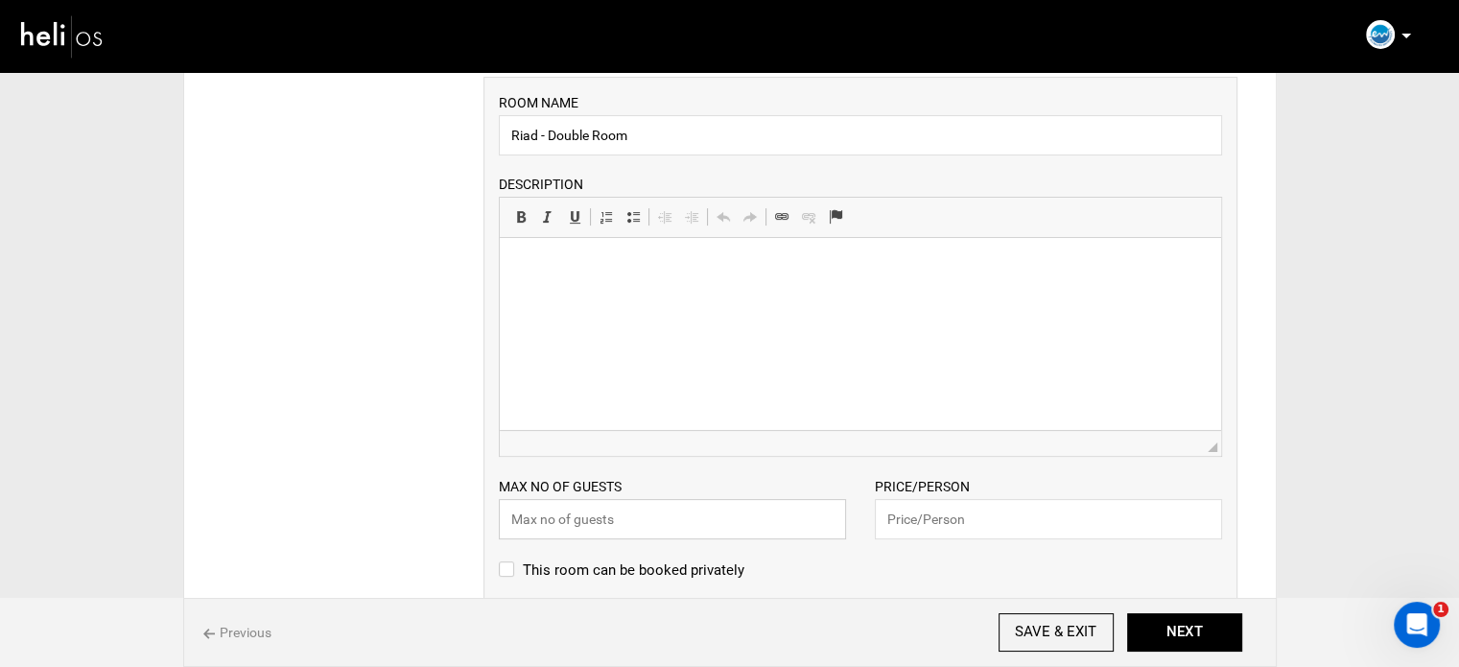
click at [663, 515] on input "text" at bounding box center [672, 519] width 347 height 40
type input "2"
click at [946, 518] on input "text" at bounding box center [1048, 519] width 347 height 40
type input "970"
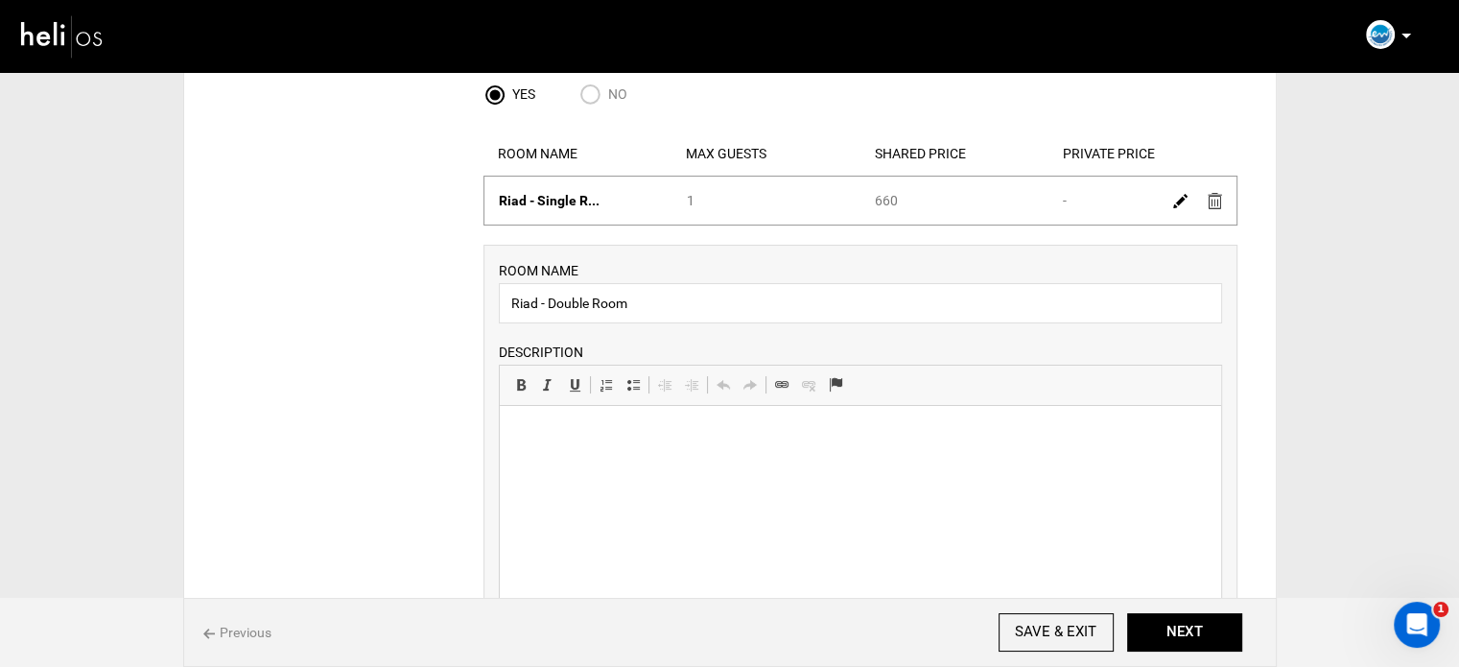
scroll to position [0, 0]
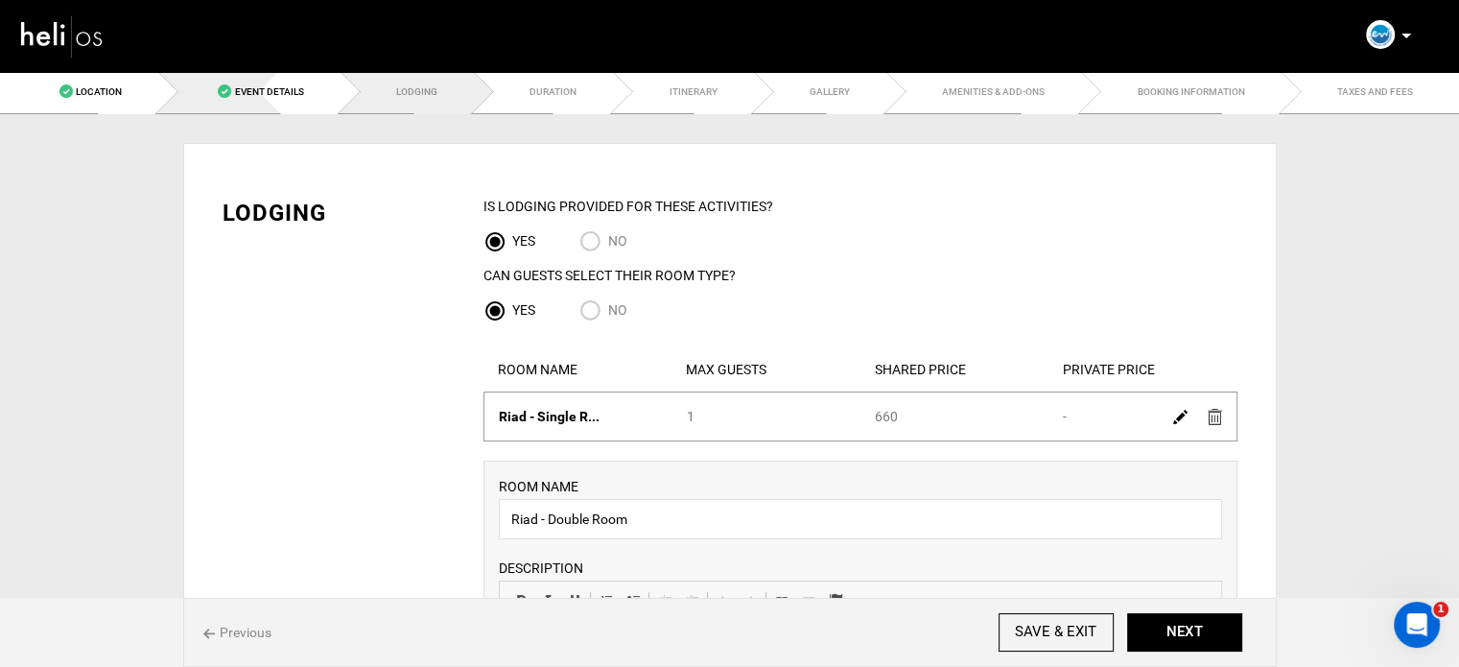
click at [250, 106] on link "Event Details" at bounding box center [248, 91] width 181 height 43
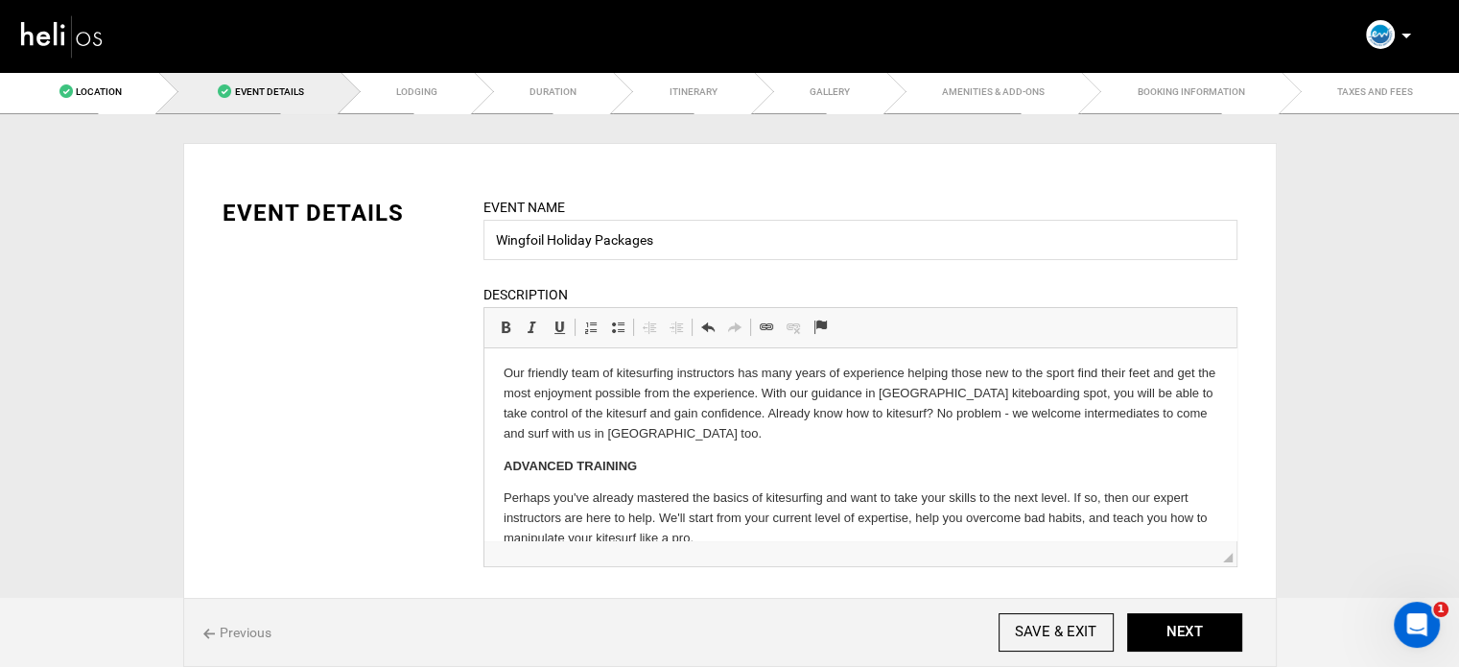
scroll to position [425, 0]
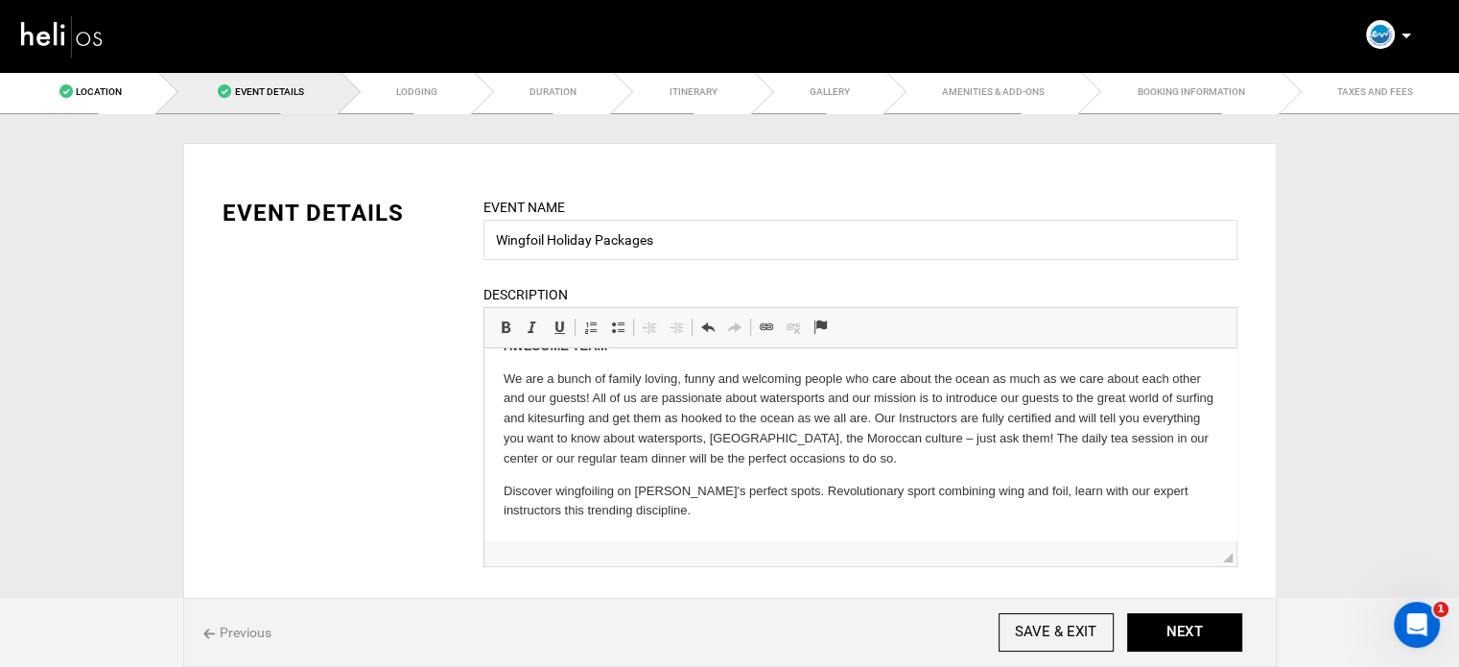
click at [648, 512] on p "Discover wingfoiling on Essaouira's perfect spots. Revolutionary sport combinin…" at bounding box center [860, 502] width 714 height 40
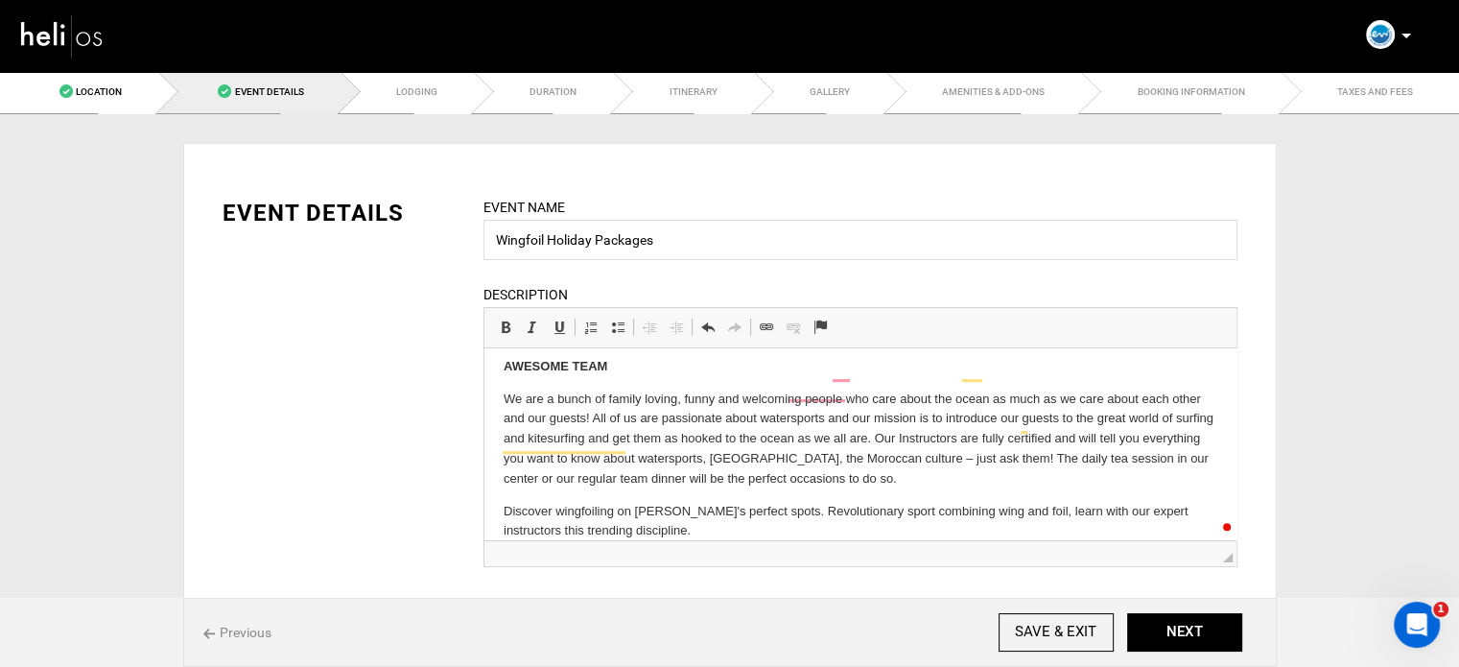
scroll to position [501, 0]
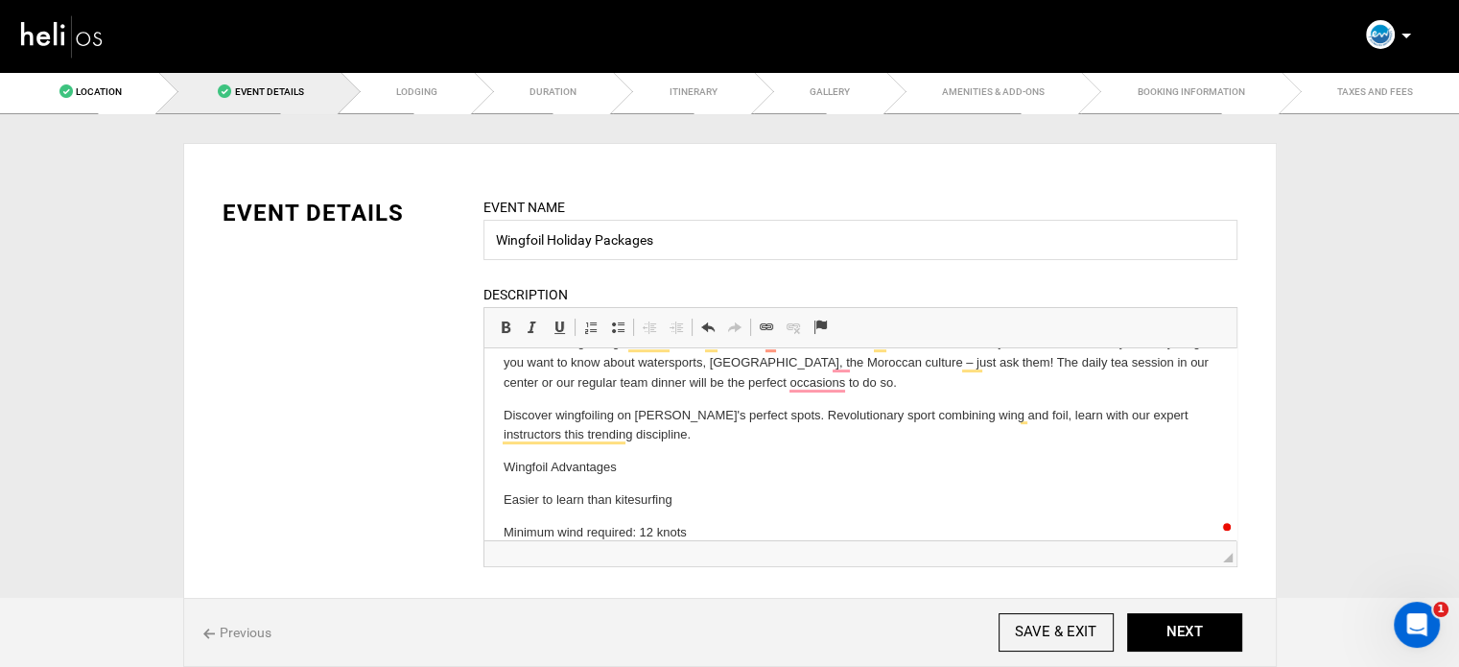
click at [532, 466] on p "Wingfoil Advantages" at bounding box center [860, 468] width 714 height 20
click at [510, 329] on span at bounding box center [505, 326] width 15 height 15
click at [636, 461] on p "Wingfoil Advantages" at bounding box center [860, 468] width 714 height 20
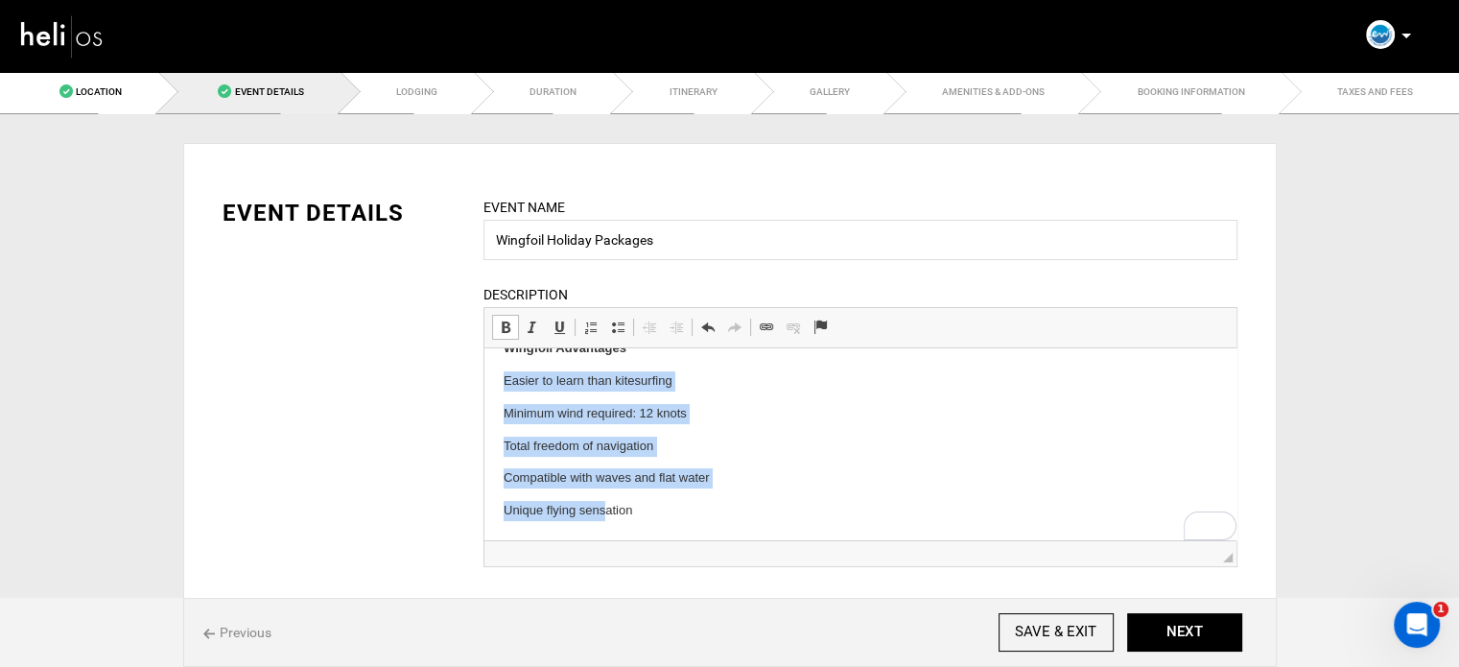
scroll to position [620, 0]
drag, startPoint x: 504, startPoint y: 404, endPoint x: 628, endPoint y: 477, distance: 144.5
click at [657, 540] on html "Essaouira Watersports is a kitesurfing and surfing school located in Essaouira …" at bounding box center [860, 134] width 752 height 812
click at [610, 331] on span at bounding box center [617, 326] width 15 height 15
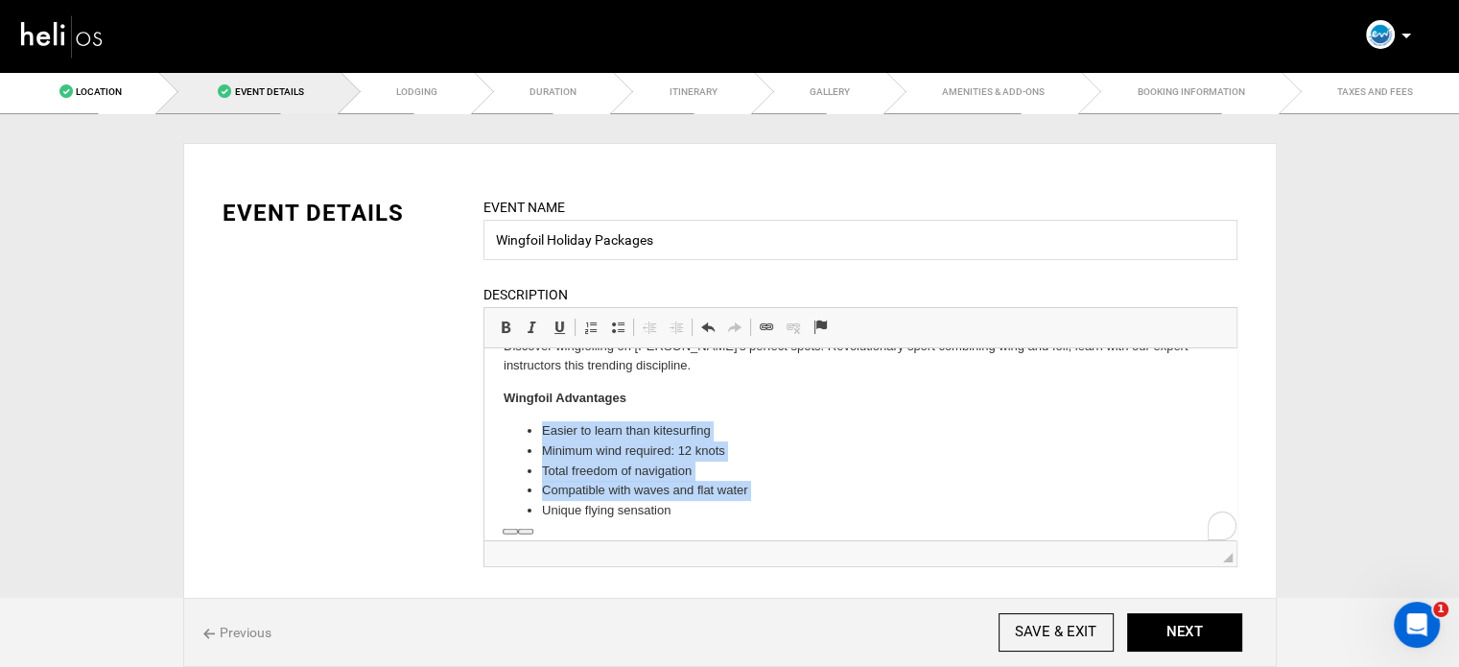
scroll to position [570, 0]
click at [703, 516] on li "Unique flying sensation" at bounding box center [859, 511] width 637 height 20
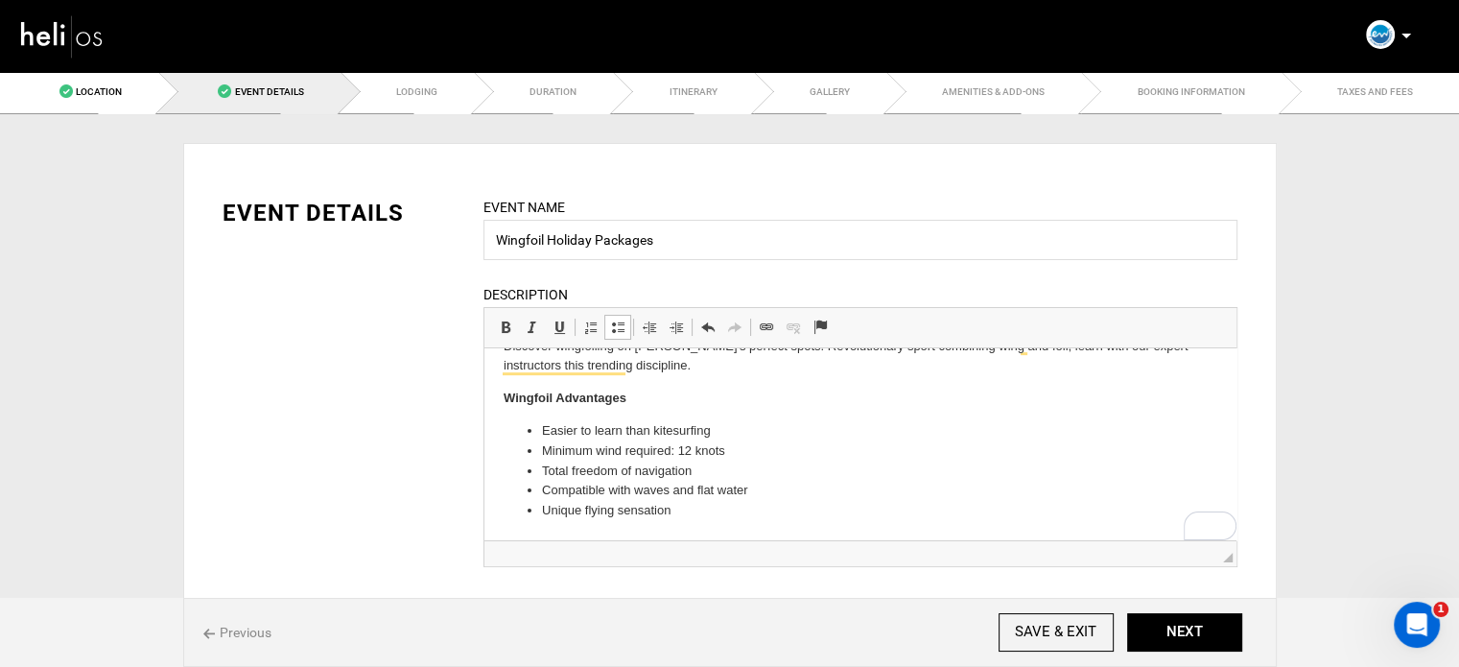
click at [1174, 609] on div "Previous SAVE & EXIT NEXT" at bounding box center [730, 632] width 1094 height 69
click at [1182, 636] on button "NEXT" at bounding box center [1184, 632] width 115 height 38
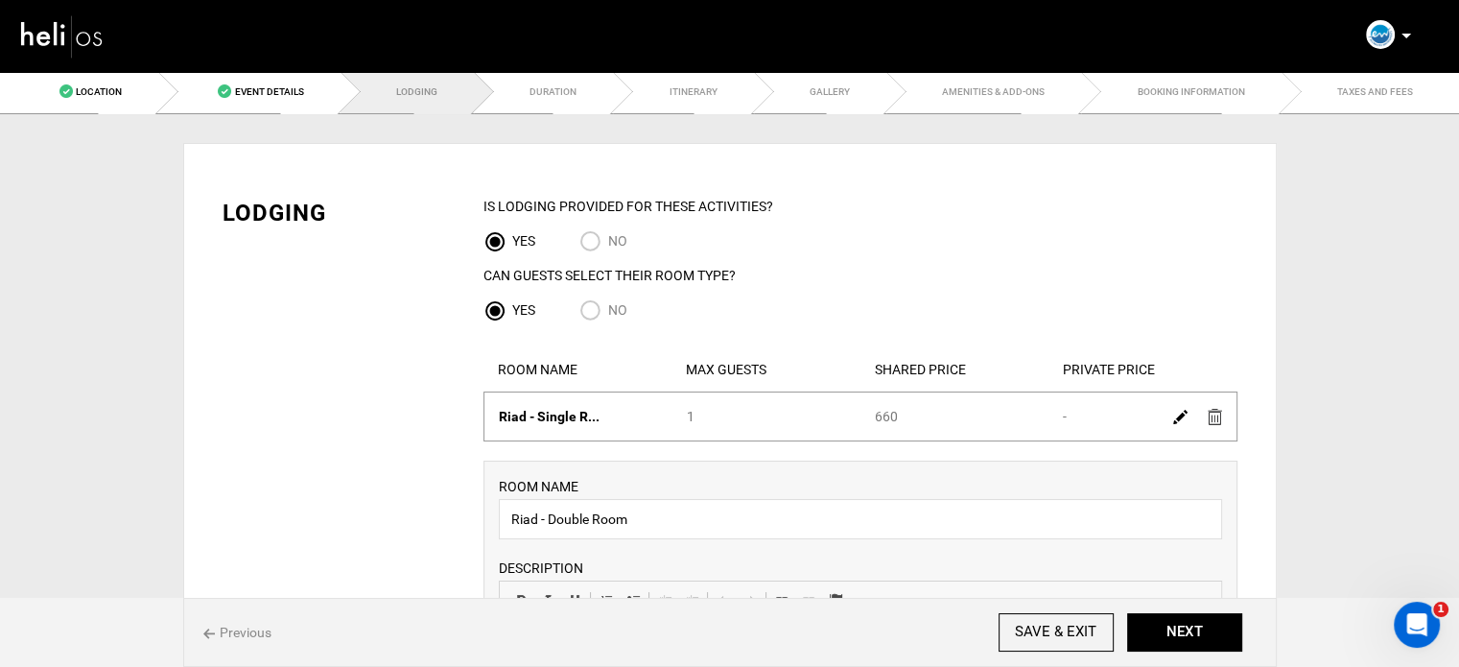
scroll to position [384, 0]
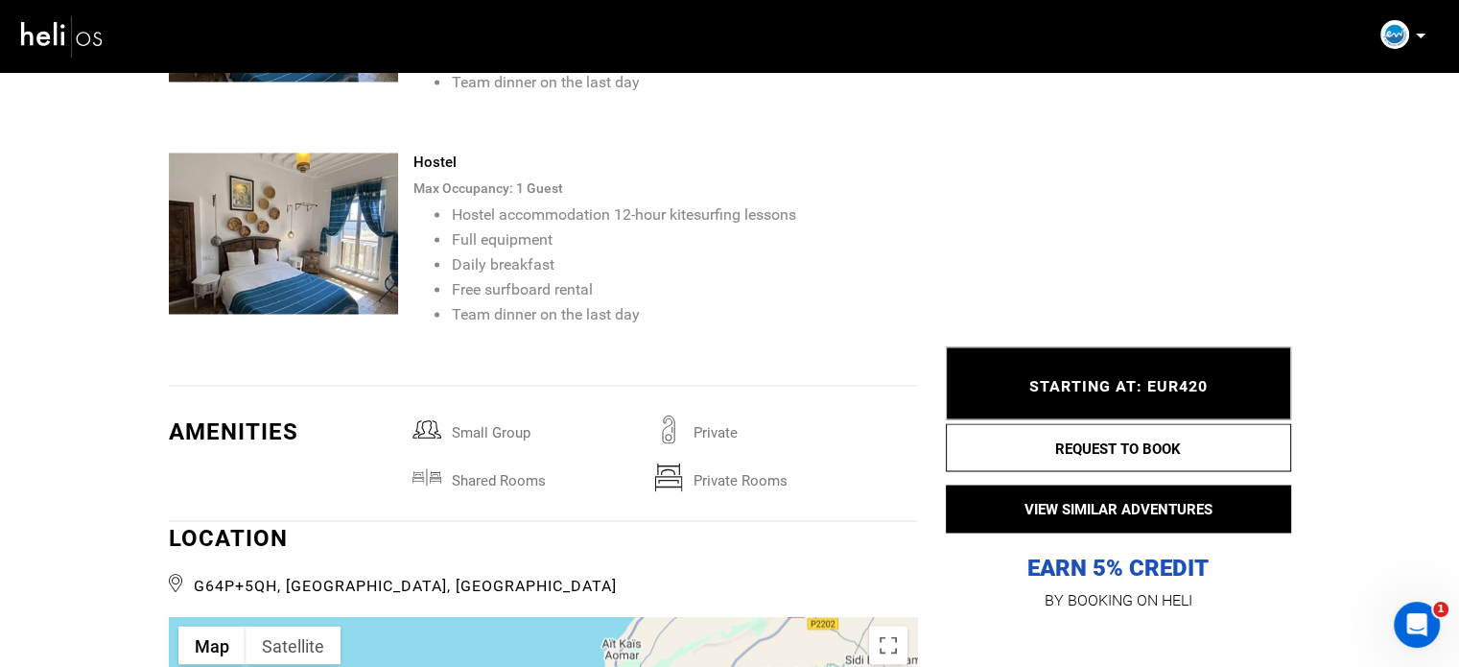
scroll to position [3454, 0]
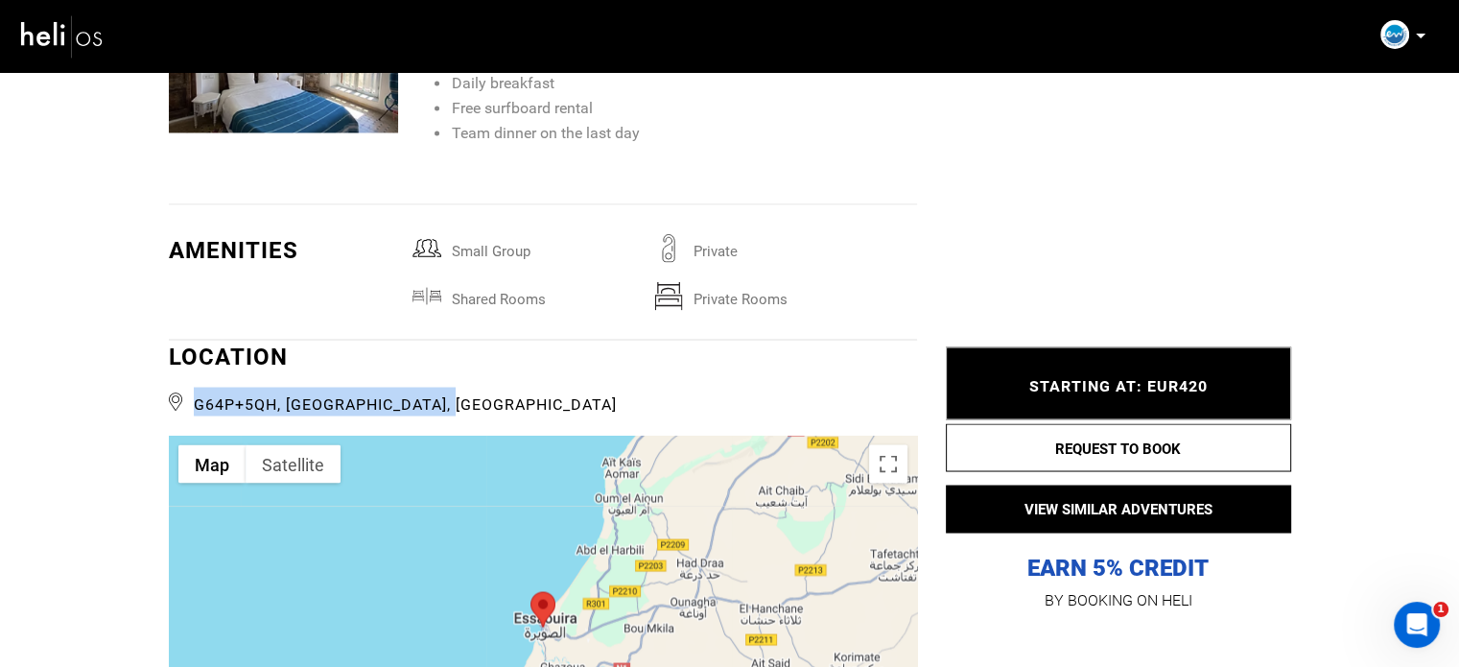
drag, startPoint x: 456, startPoint y: 397, endPoint x: 194, endPoint y: 407, distance: 262.1
click at [194, 407] on span "G64P+5QH, [GEOGRAPHIC_DATA], [GEOGRAPHIC_DATA]" at bounding box center [543, 401] width 748 height 29
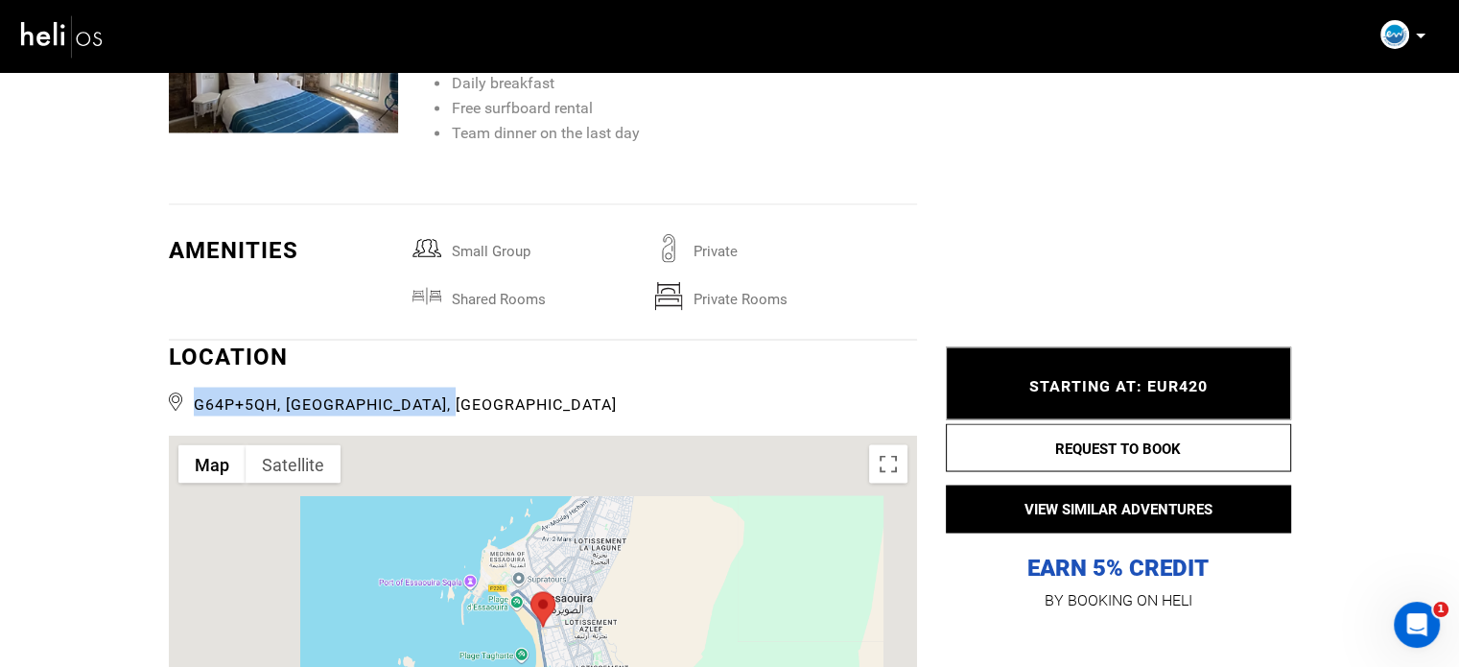
copy span "G64P+5QH, [GEOGRAPHIC_DATA], [GEOGRAPHIC_DATA]"
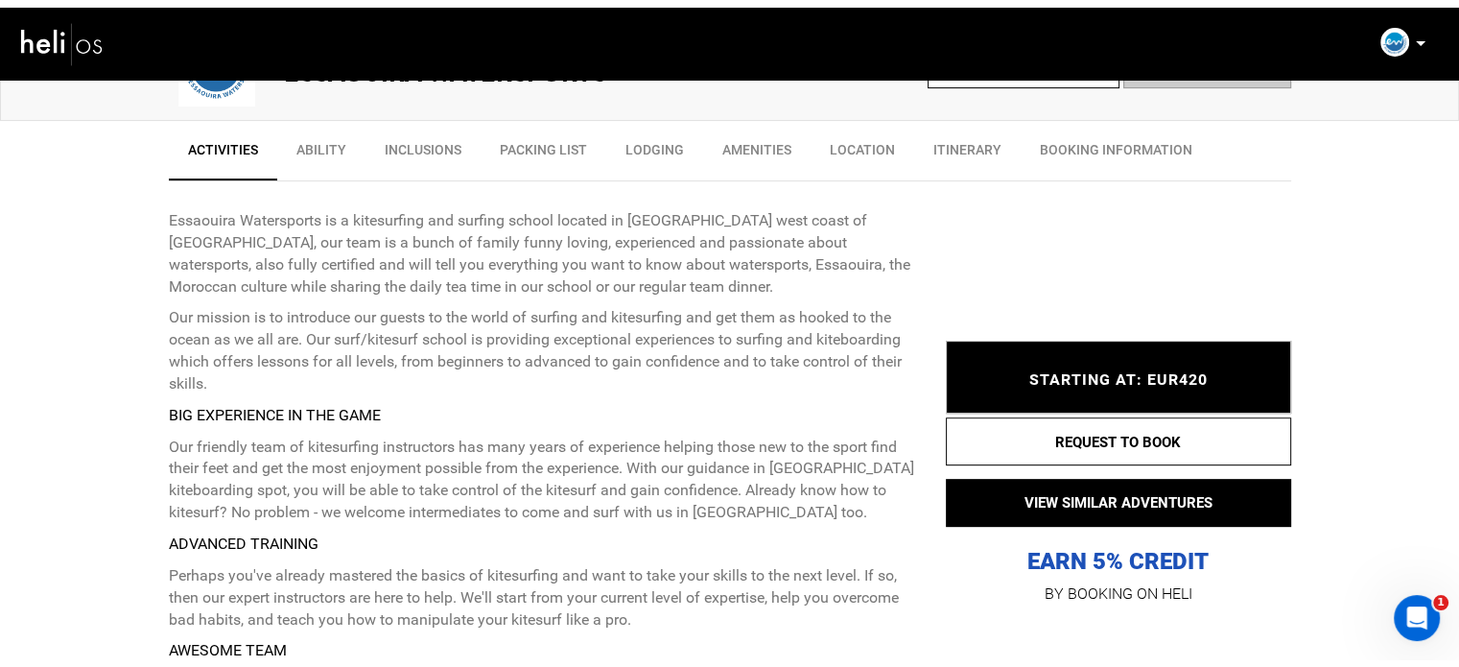
scroll to position [672, 0]
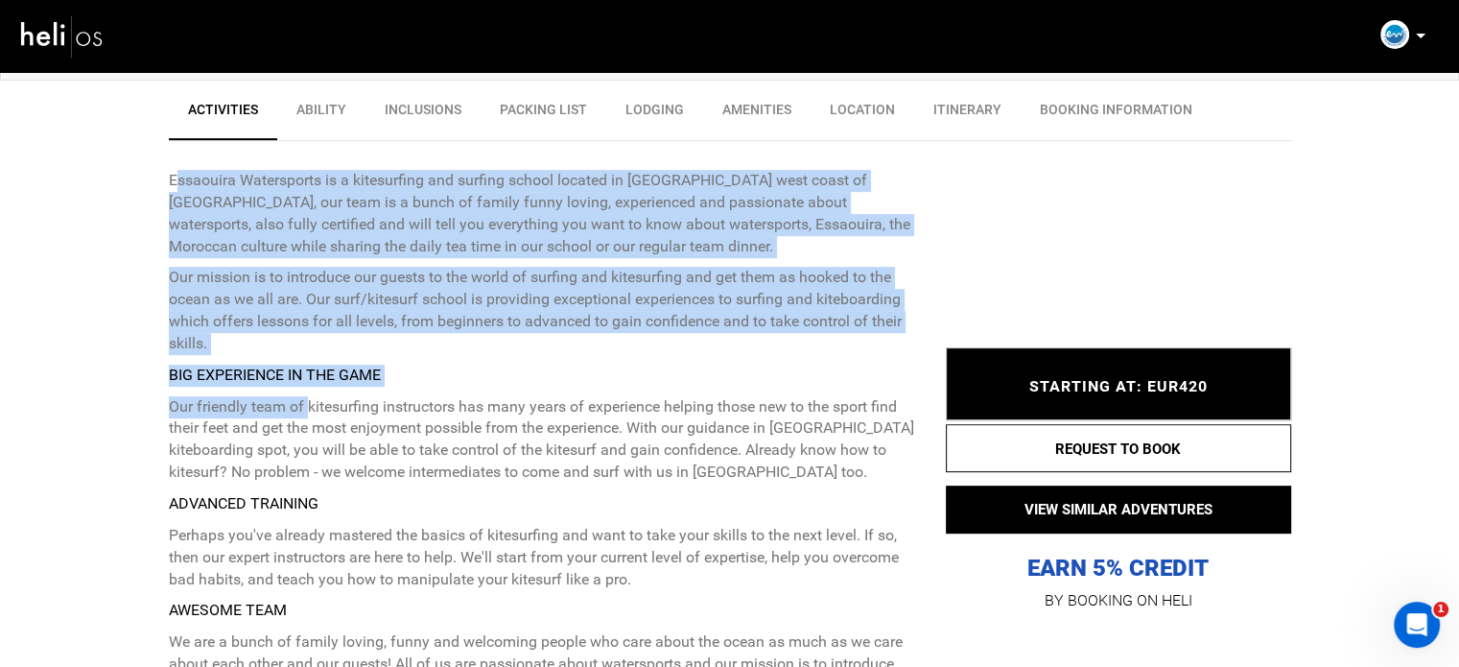
drag, startPoint x: 173, startPoint y: 178, endPoint x: 306, endPoint y: 412, distance: 268.6
click at [306, 412] on div "Essaouira Watersports is a kitesurfing and surfing school located in Essaouira …" at bounding box center [543, 466] width 748 height 593
click at [200, 248] on p "Essaouira Watersports is a kitesurfing and surfing school located in [GEOGRAPHI…" at bounding box center [543, 213] width 748 height 87
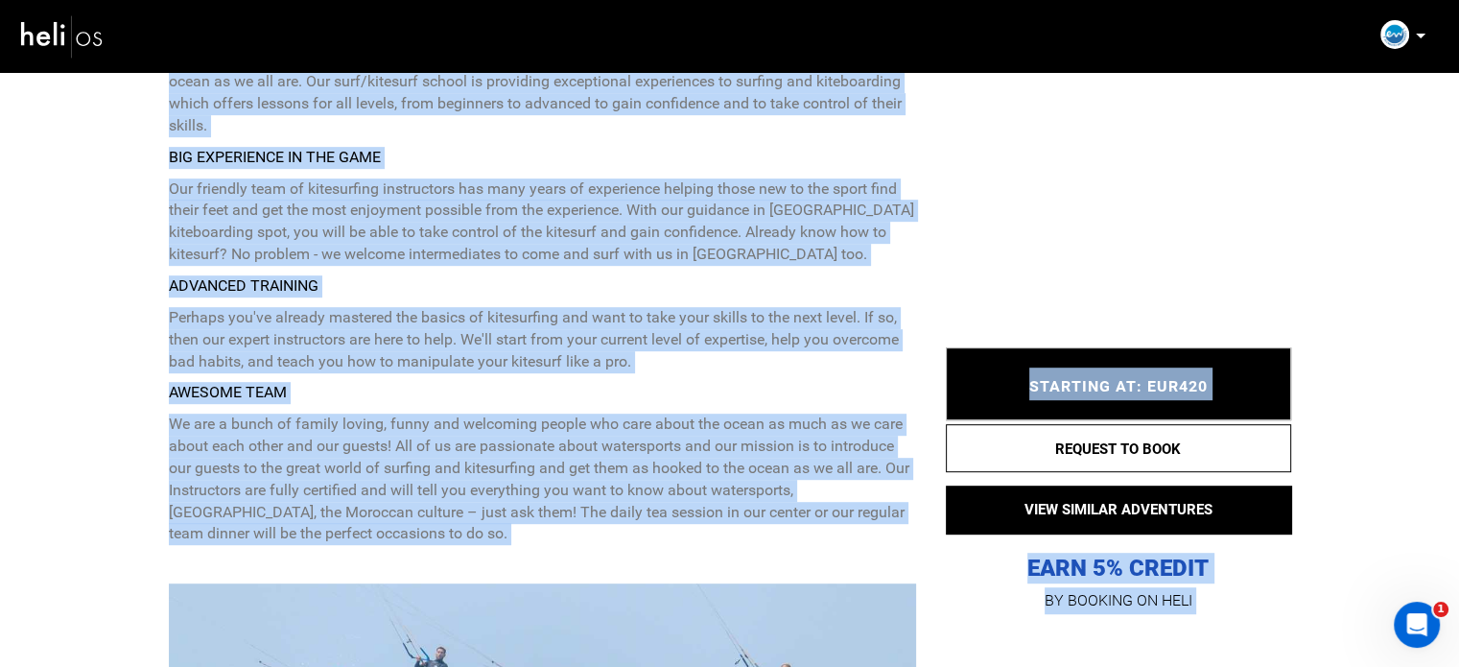
scroll to position [908, 0]
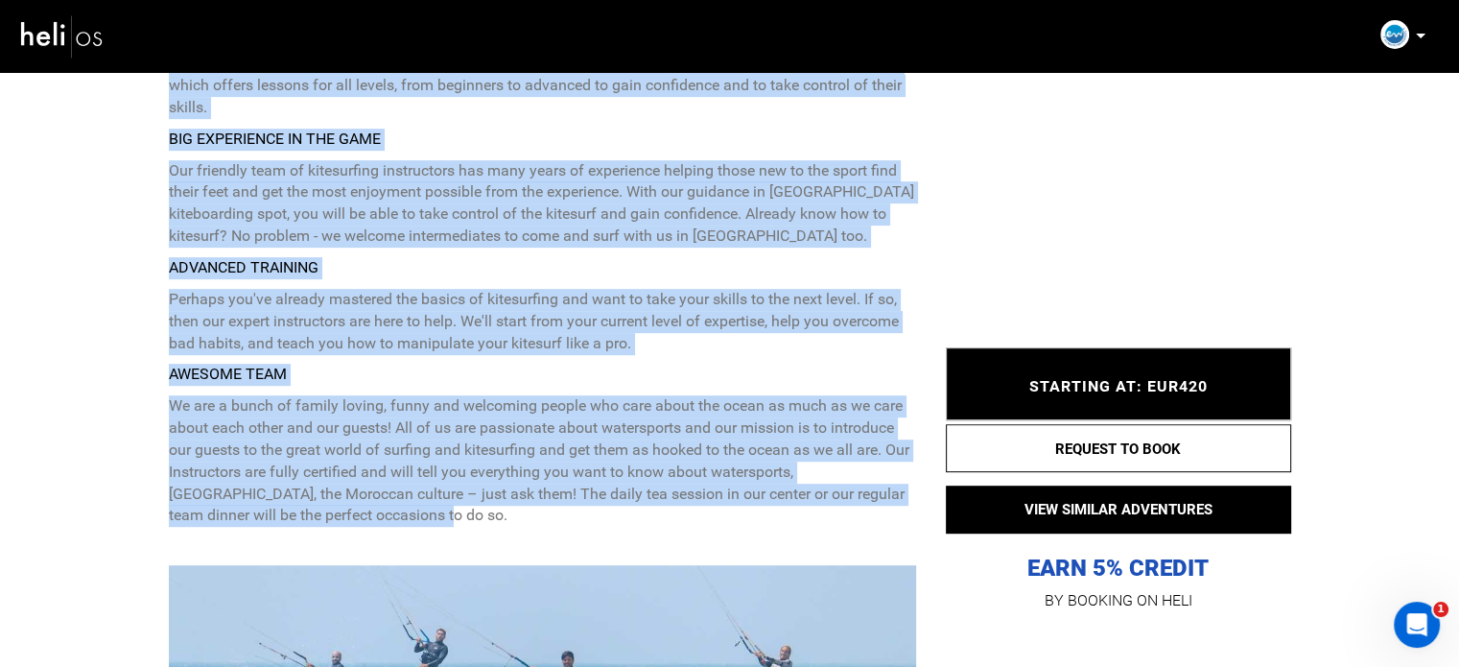
drag, startPoint x: 163, startPoint y: 177, endPoint x: 422, endPoint y: 507, distance: 419.5
copy div "Essaouira Watersports is a kitesurfing and surfing school located in Essaouira …"
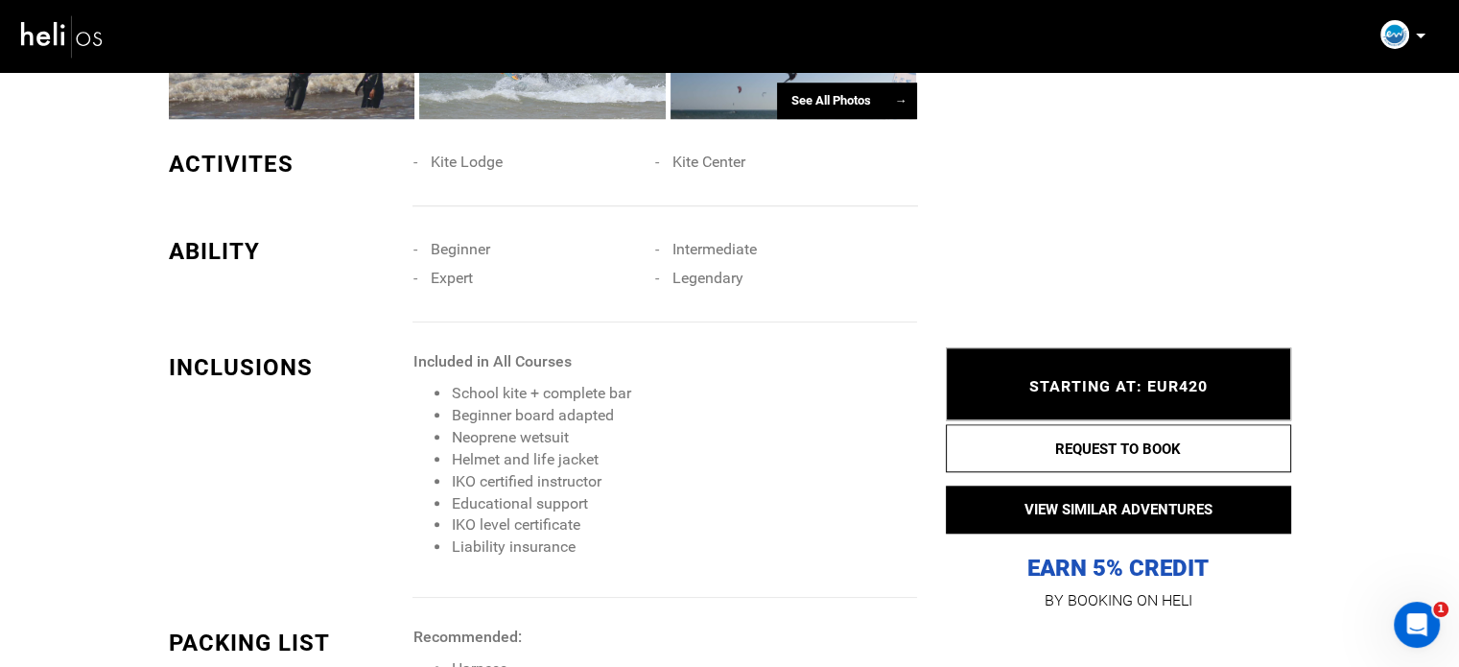
scroll to position [1867, 0]
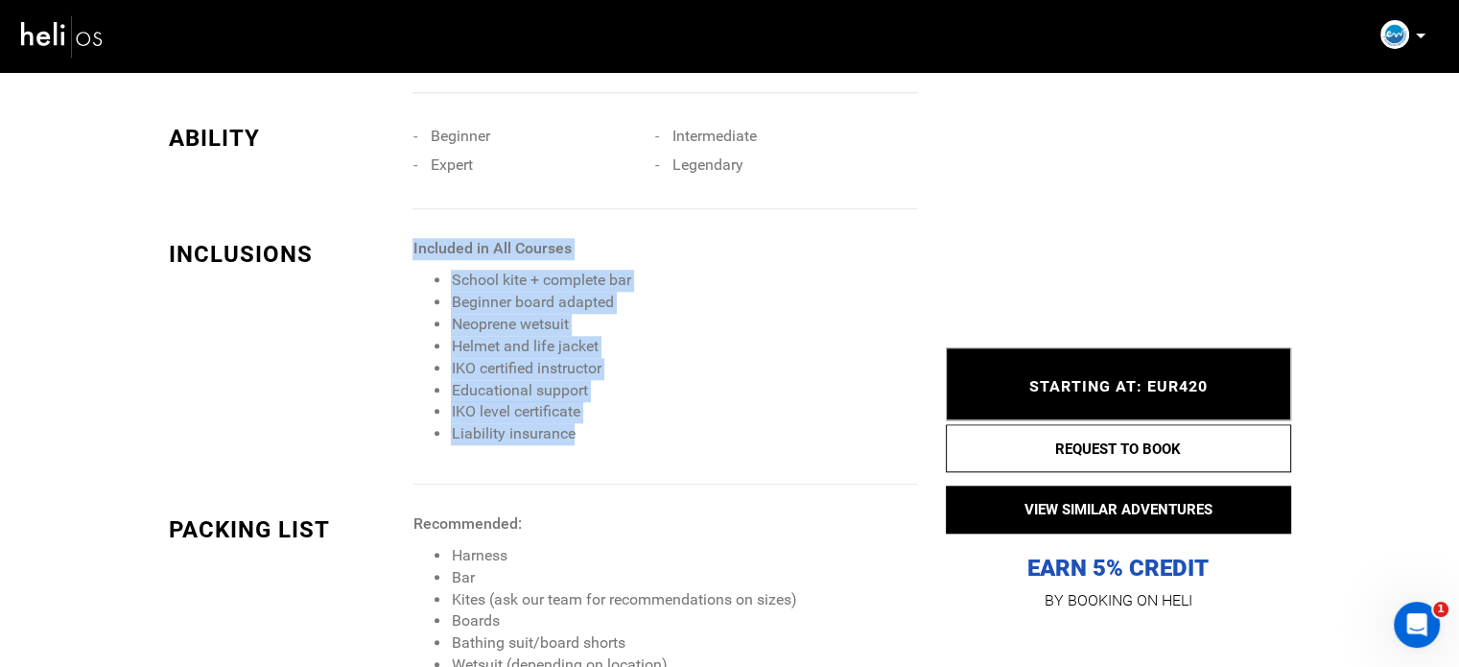
drag, startPoint x: 589, startPoint y: 433, endPoint x: 414, endPoint y: 255, distance: 249.0
click at [414, 255] on span "Included in All Courses School kite + complete bar Beginner board adapted Neopr…" at bounding box center [665, 341] width 504 height 207
copy span "Included in All Courses School kite + complete bar Beginner board adapted Neopr…"
click at [636, 475] on div "Included in All Courses School kite + complete bar Beginner board adapted Neopr…" at bounding box center [672, 361] width 518 height 247
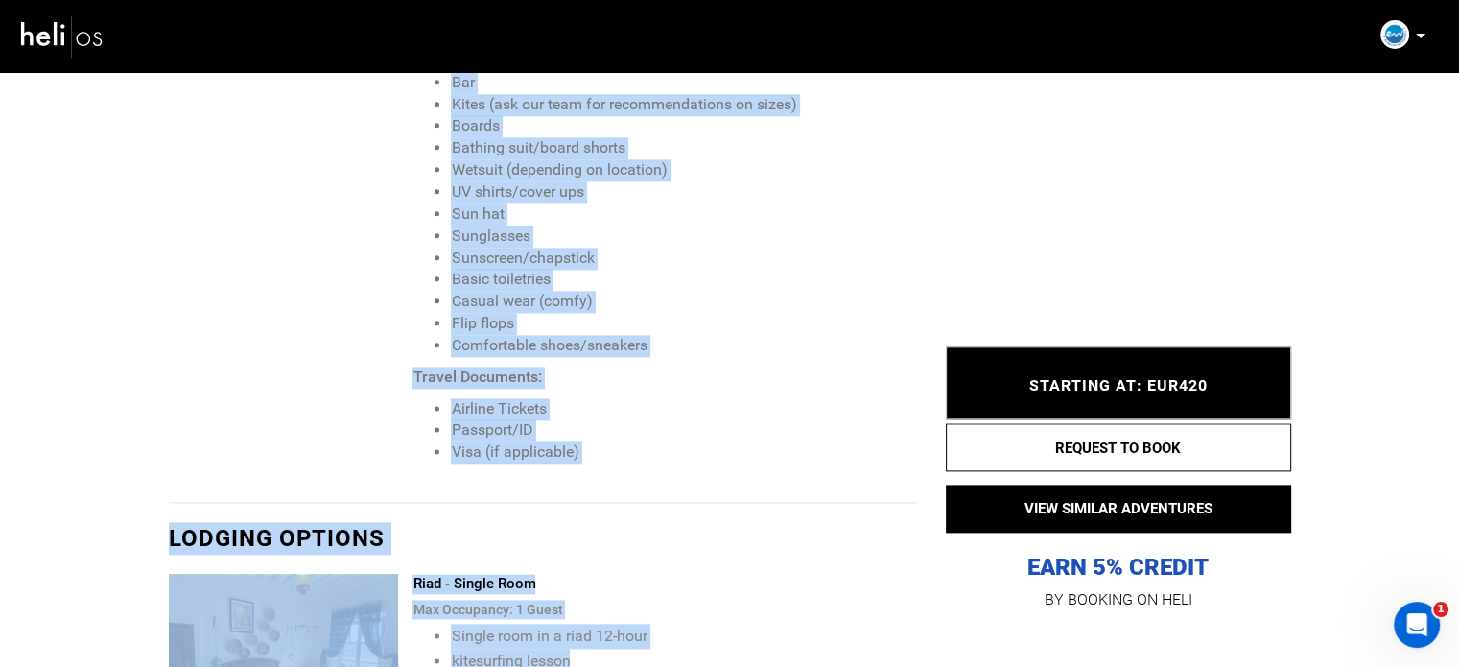
scroll to position [2364, 0]
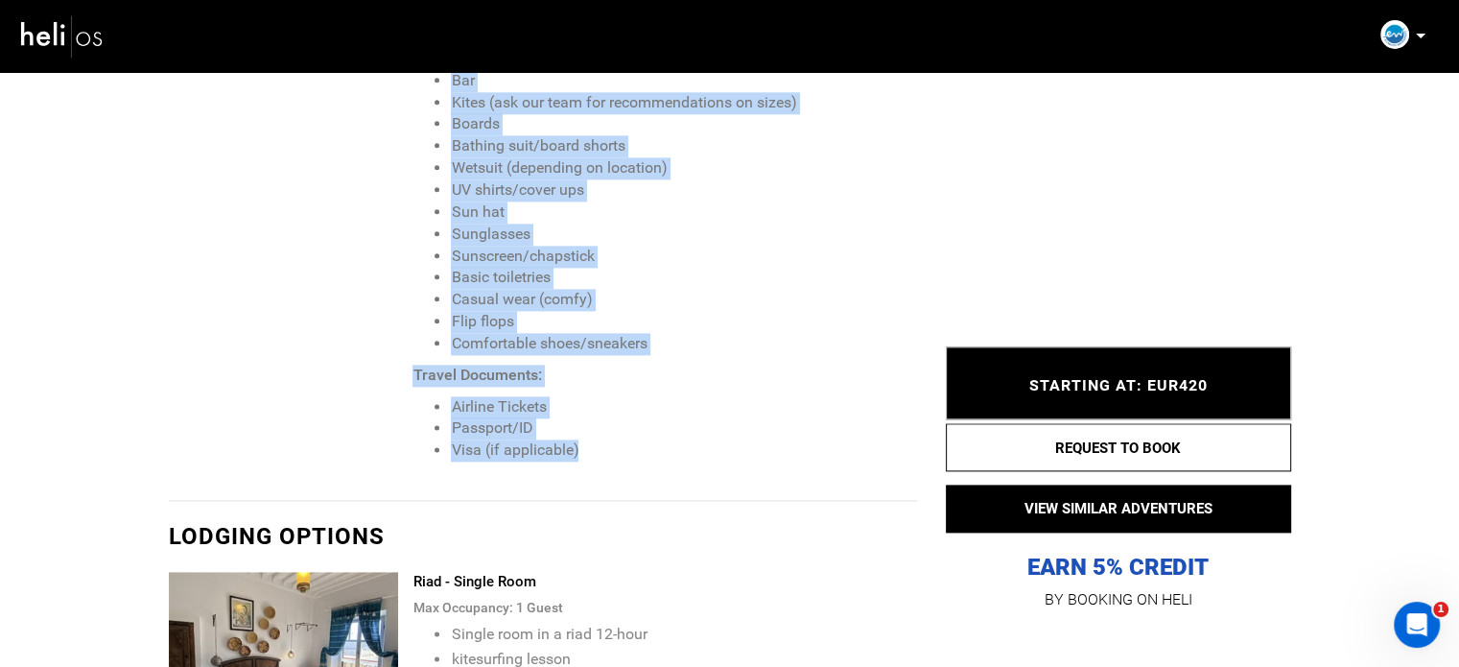
drag, startPoint x: 415, startPoint y: 331, endPoint x: 626, endPoint y: 461, distance: 247.3
click at [626, 461] on div "Recommended: Harness Bar Kites (ask our team for recommendations on sizes) Boar…" at bounding box center [672, 258] width 518 height 484
copy span "Recommended: Harness Bar Kites (ask our team for recommendations on sizes) Boar…"
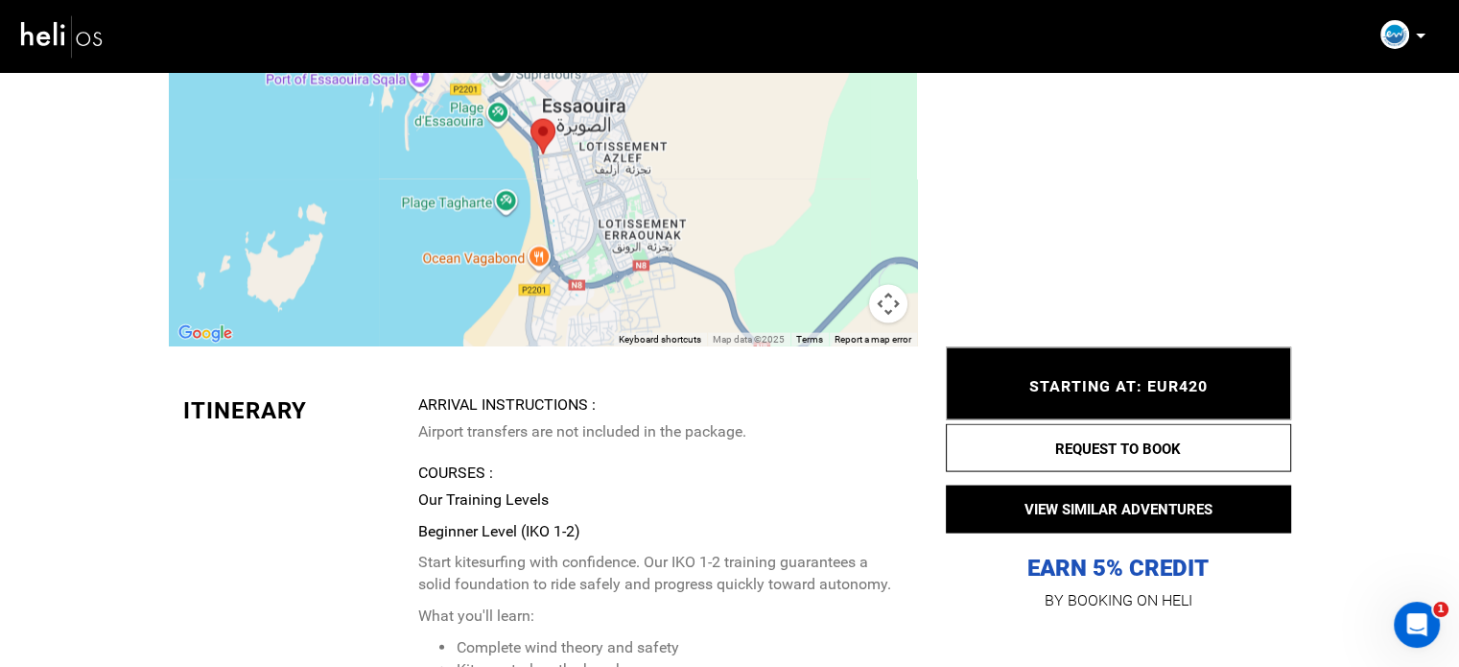
scroll to position [4091, 0]
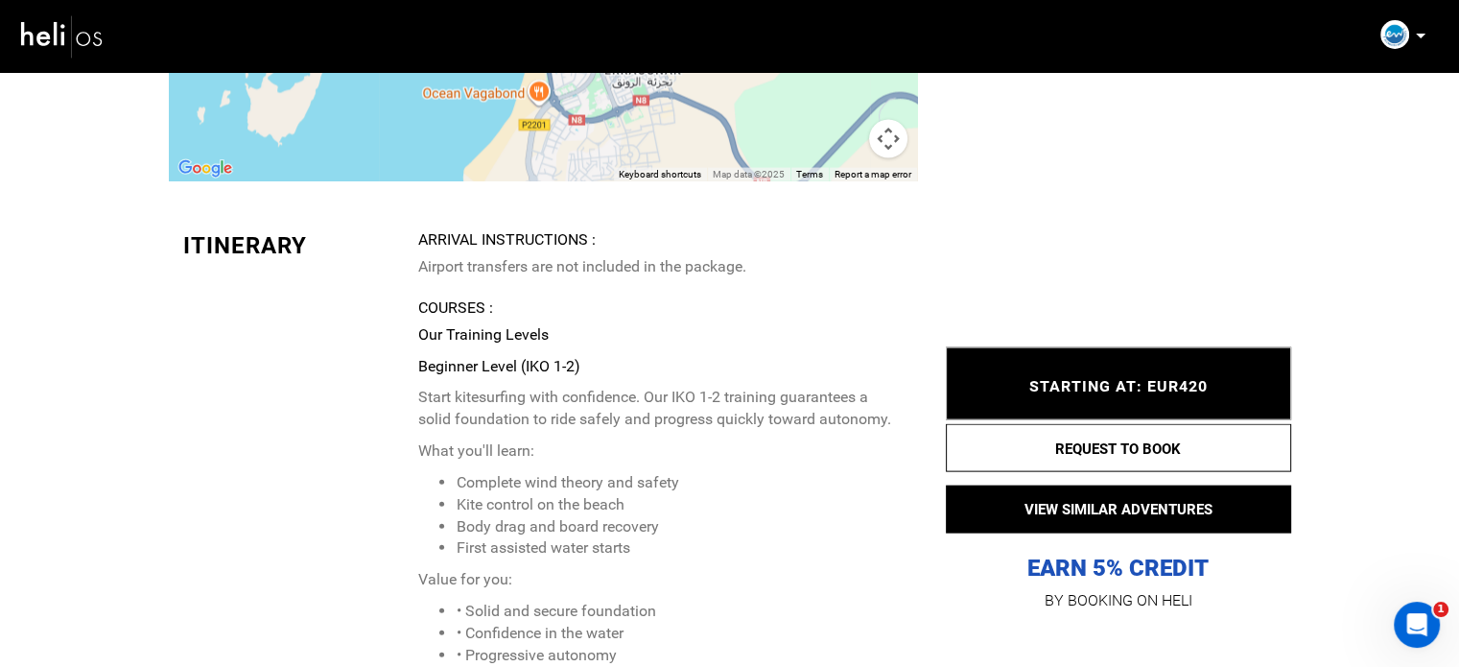
click at [499, 260] on p "Airport transfers are not included in the package." at bounding box center [659, 267] width 484 height 22
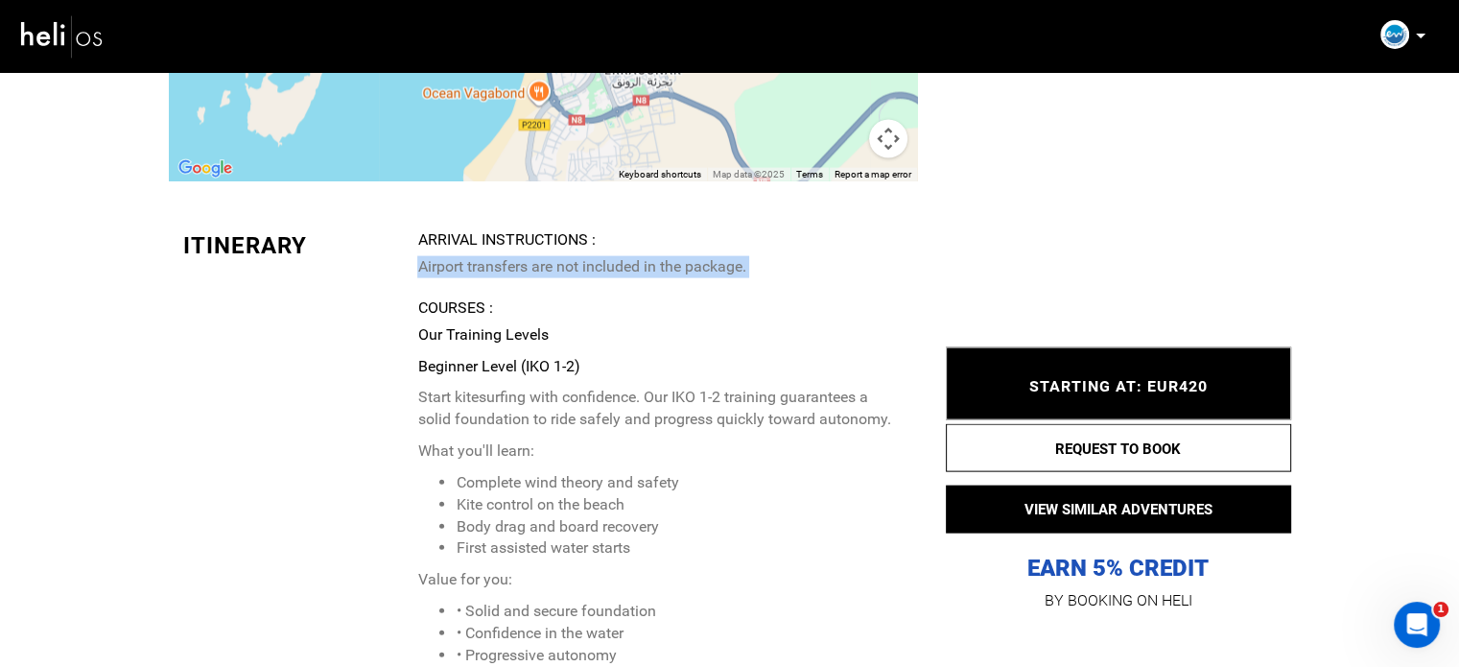
click at [499, 260] on p "Airport transfers are not included in the package." at bounding box center [659, 267] width 484 height 22
copy div "Airport transfers are not included in the package."
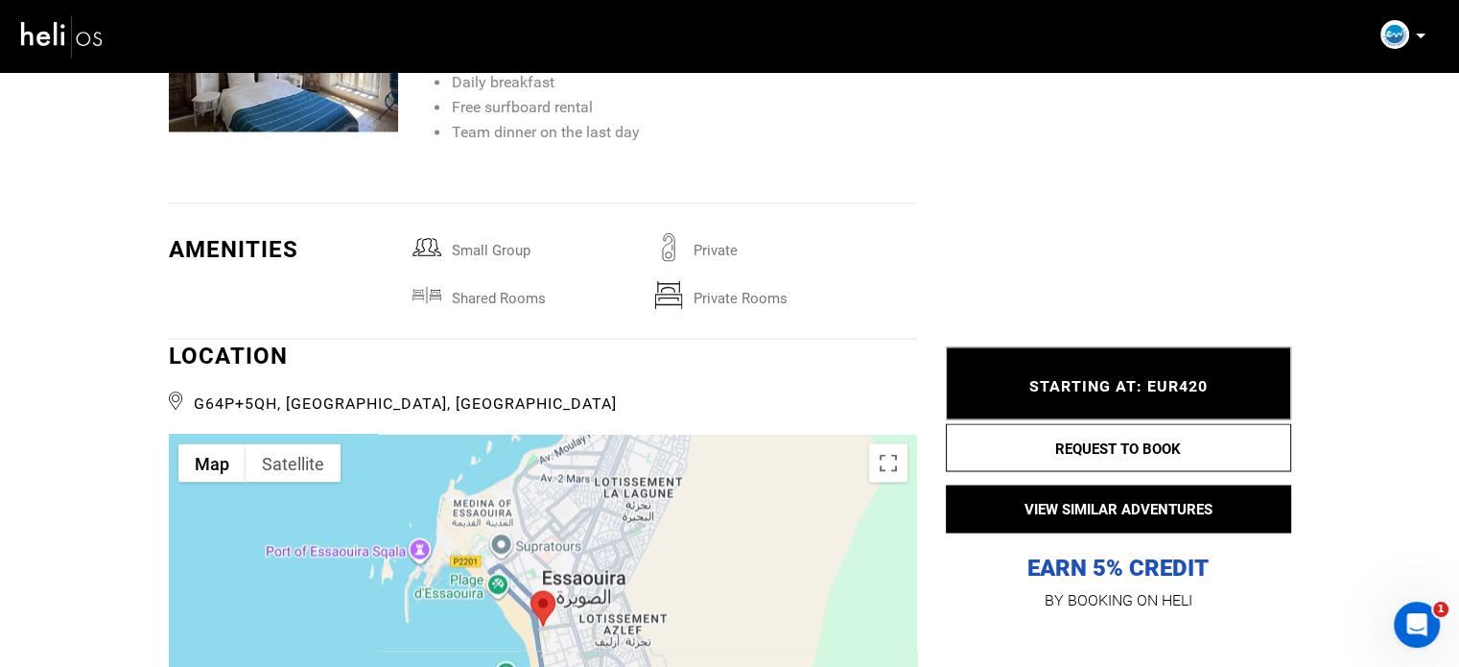
scroll to position [3485, 0]
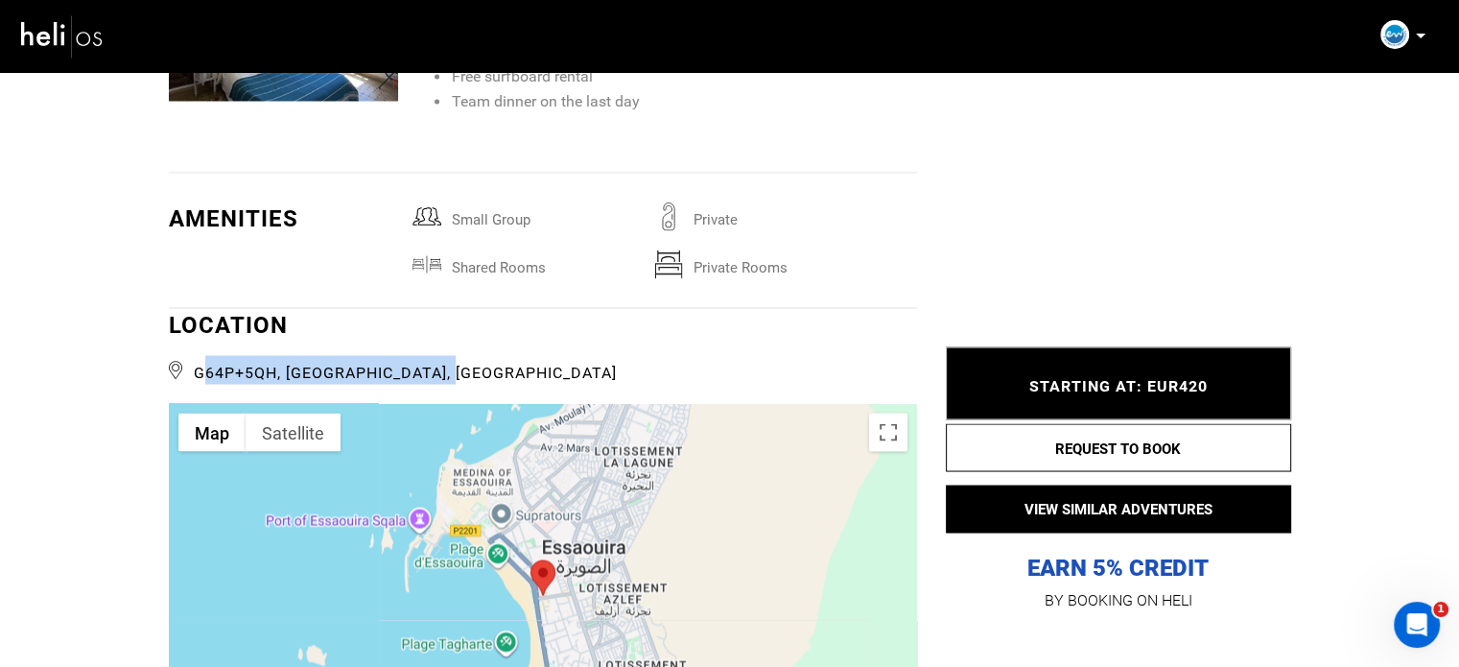
drag, startPoint x: 375, startPoint y: 371, endPoint x: 198, endPoint y: 376, distance: 177.5
click at [198, 376] on span "G64P+5QH, [GEOGRAPHIC_DATA], [GEOGRAPHIC_DATA]" at bounding box center [543, 369] width 748 height 29
copy span "G64P+5QH, [GEOGRAPHIC_DATA], [GEOGRAPHIC_DATA]"
click at [662, 358] on span "G64P+5QH, [GEOGRAPHIC_DATA], [GEOGRAPHIC_DATA]" at bounding box center [543, 369] width 748 height 29
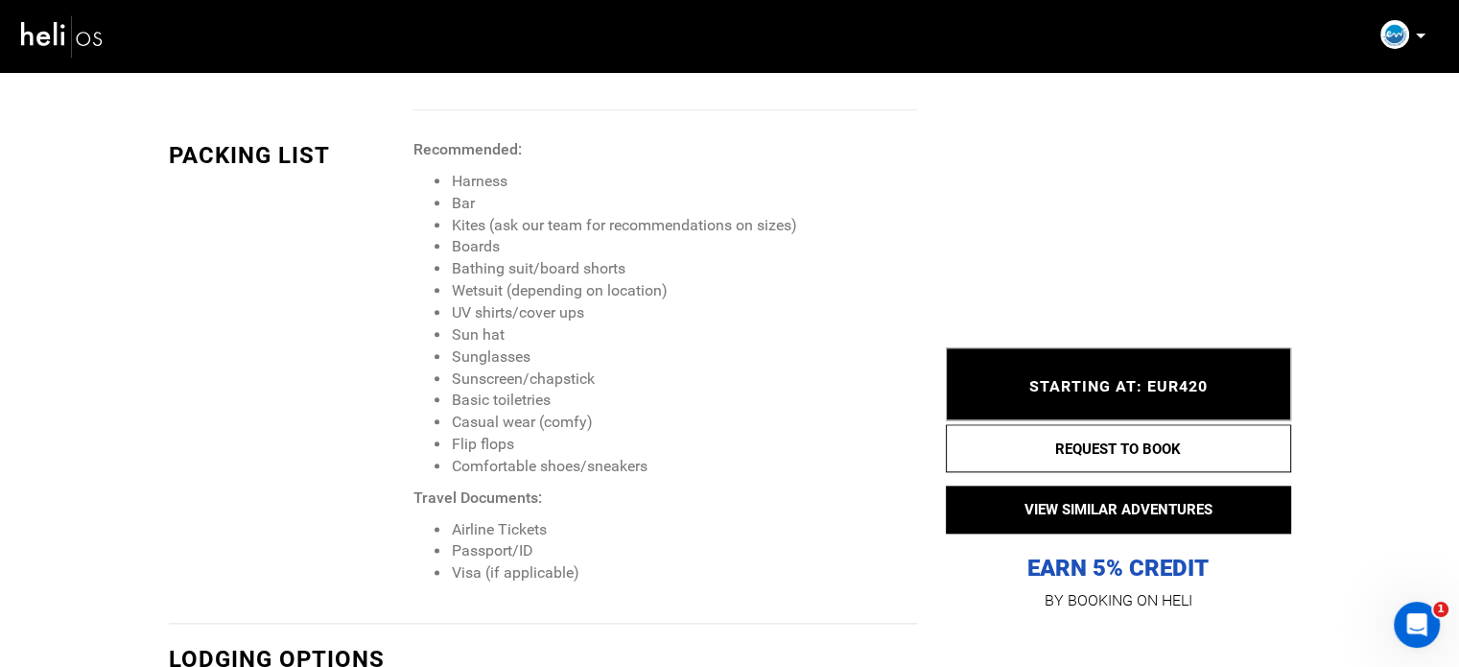
scroll to position [2238, 0]
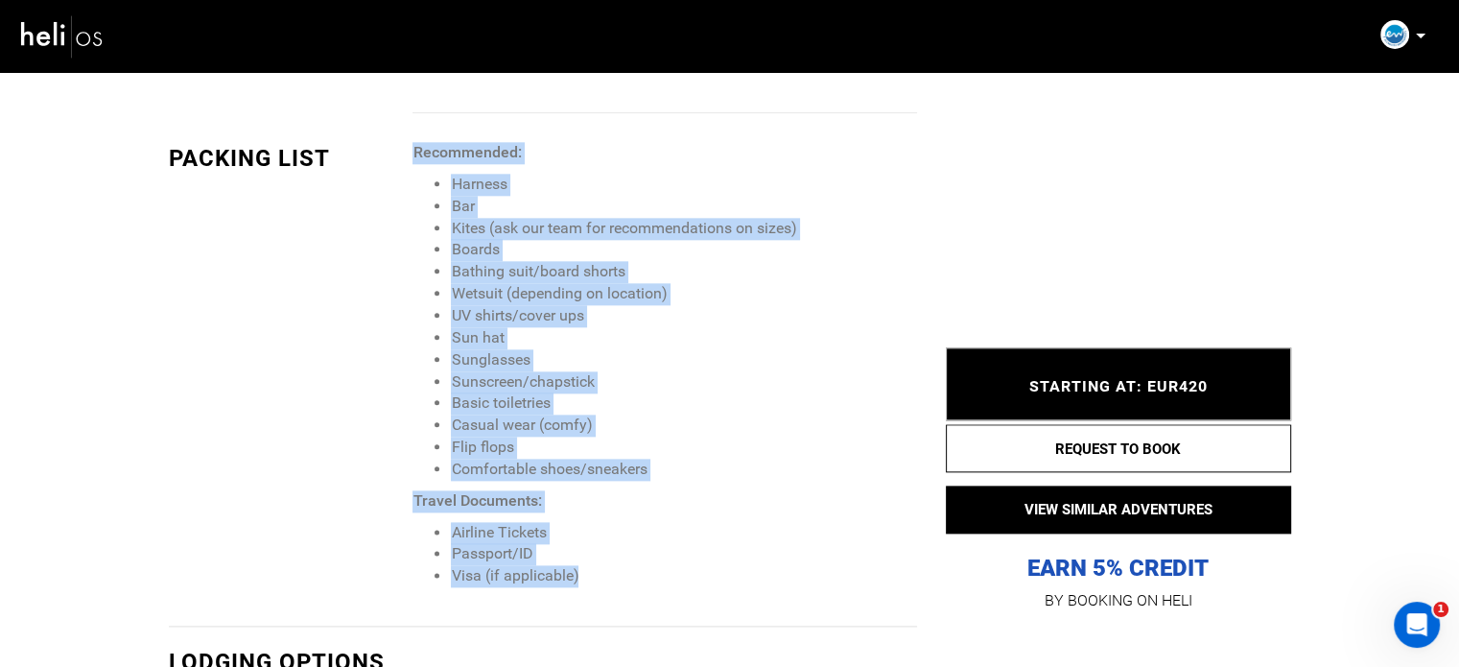
drag, startPoint x: 413, startPoint y: 146, endPoint x: 614, endPoint y: 579, distance: 478.2
click at [614, 579] on span "Recommended: Harness Bar Kites (ask our team for recommendations on sizes) Boar…" at bounding box center [665, 364] width 504 height 445
copy span "Recommended: Harness Bar Kites (ask our team for recommendations on sizes) Boar…"
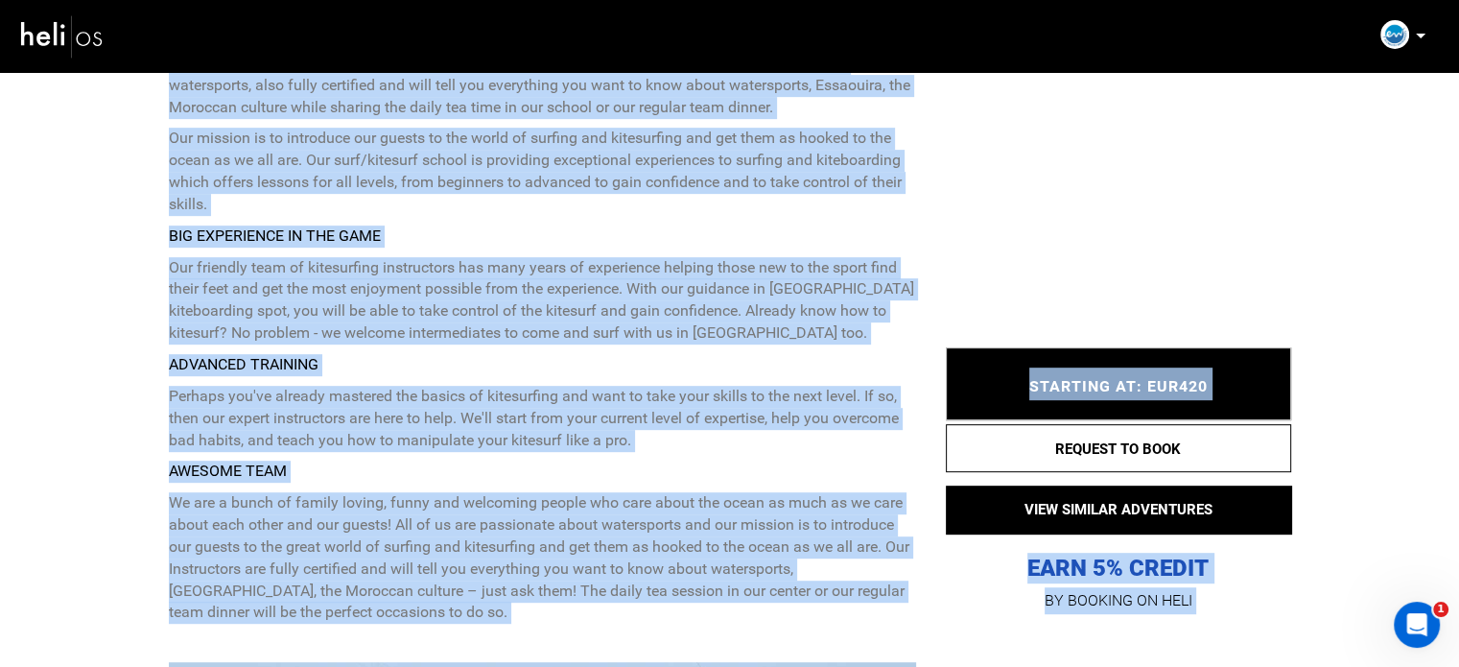
scroll to position [1049, 0]
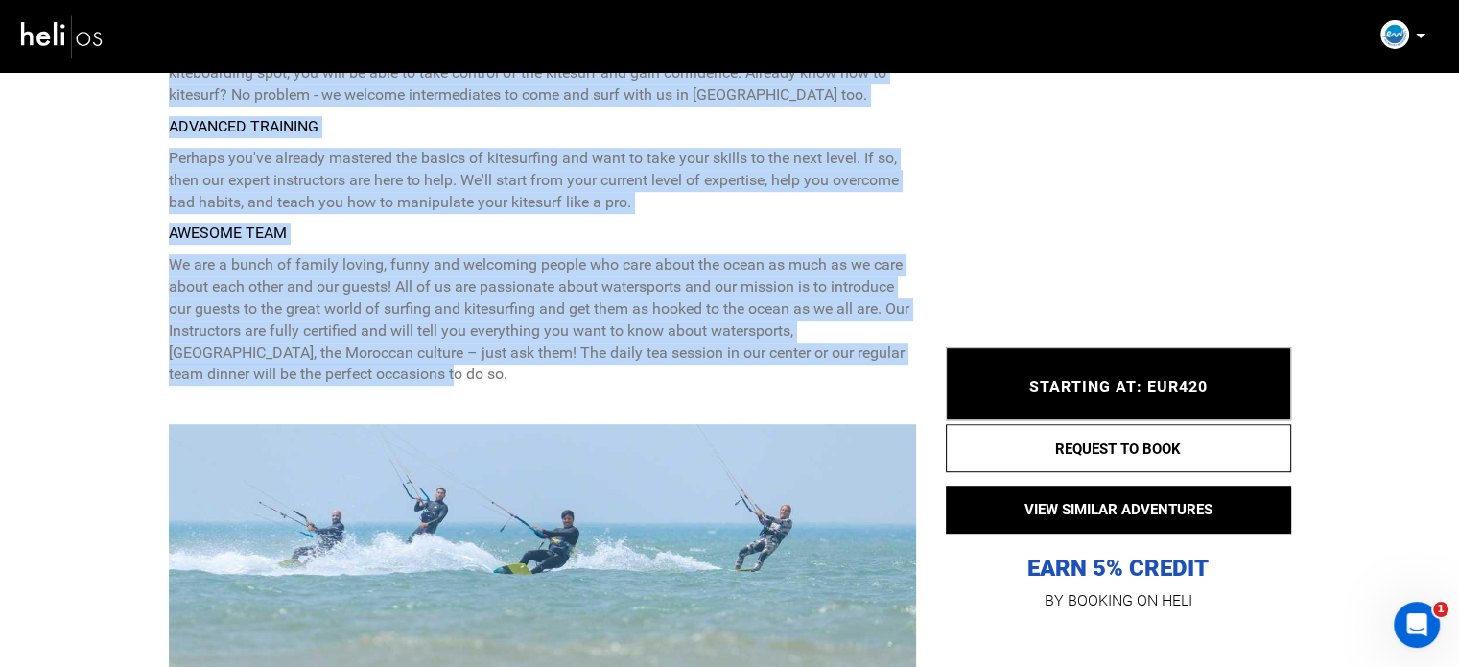
drag, startPoint x: 172, startPoint y: 271, endPoint x: 392, endPoint y: 385, distance: 248.4
click at [392, 385] on div "Essaouira Watersports is a kitesurfing and surfing school located in Essaouira …" at bounding box center [543, 79] width 748 height 631
copy div "Essaouira Watersports is a kitesurfing and surfing school located in Essaouira …"
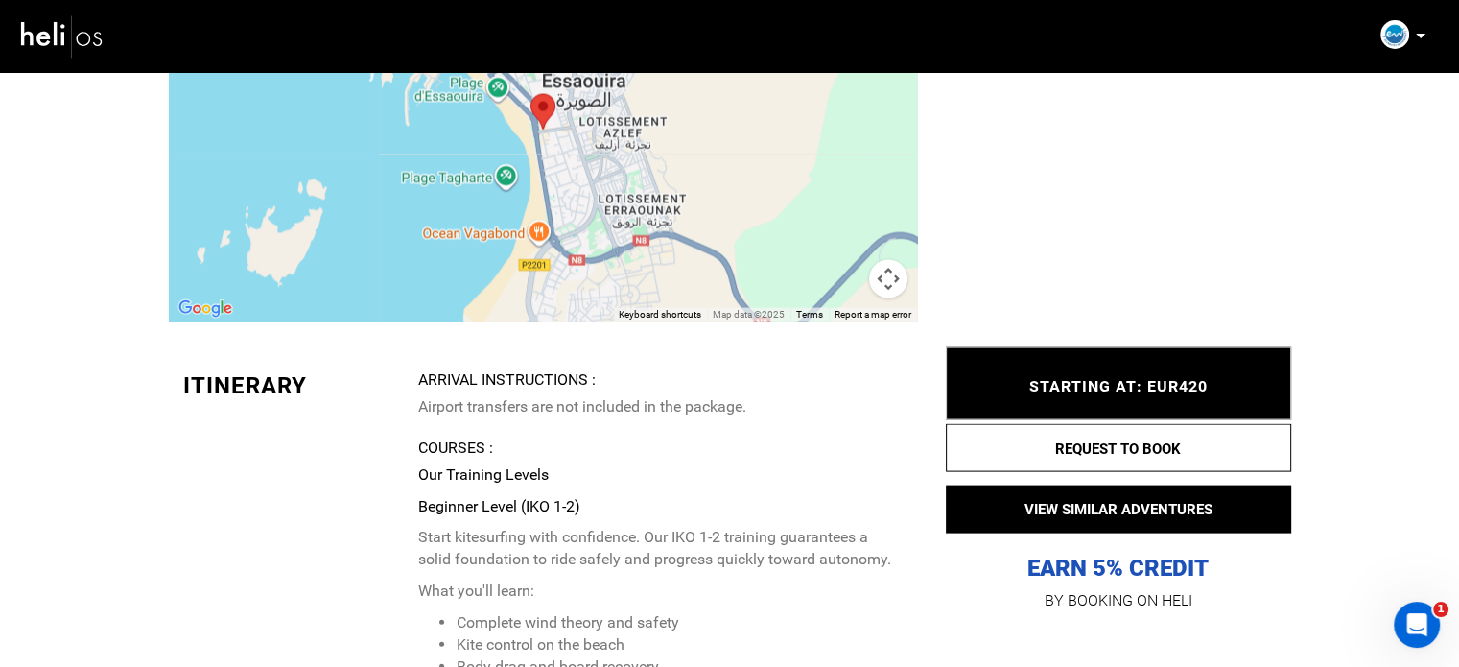
scroll to position [4119, 0]
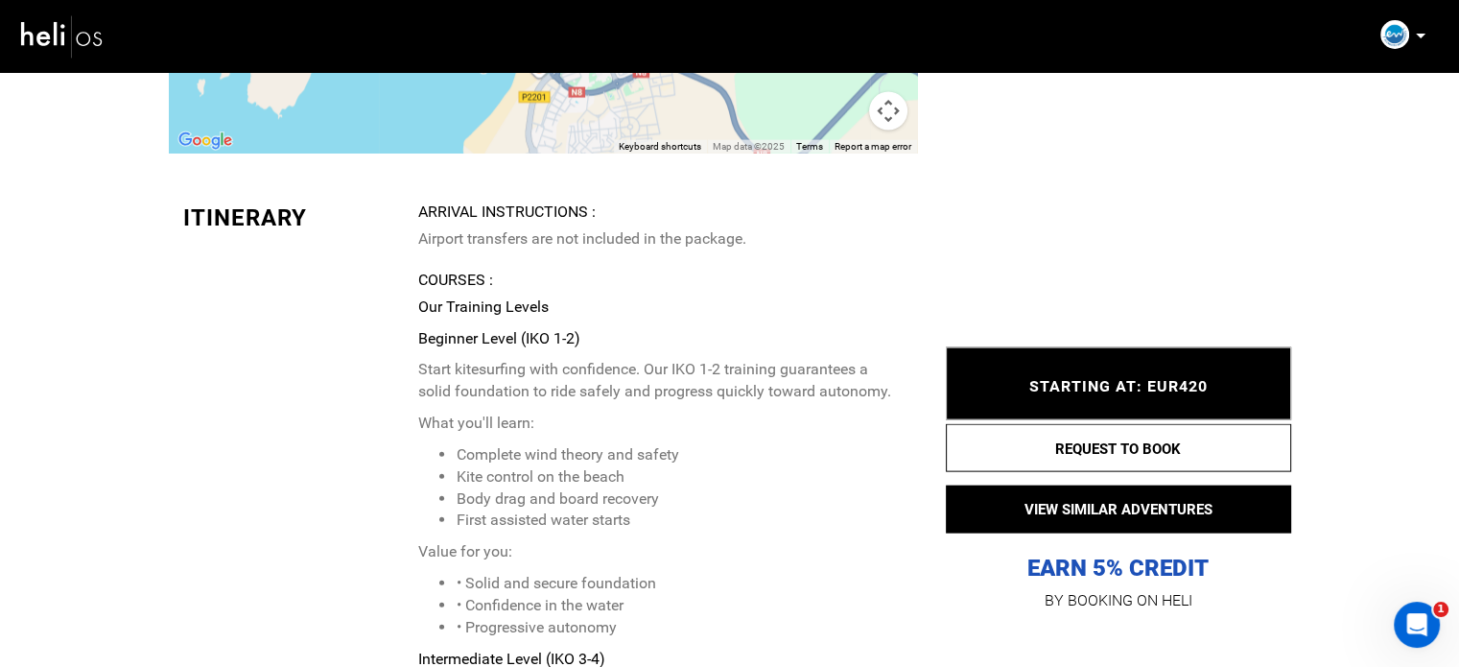
click at [475, 233] on p "Airport transfers are not included in the package." at bounding box center [659, 239] width 484 height 22
copy div "Airport transfers are not included in the package."
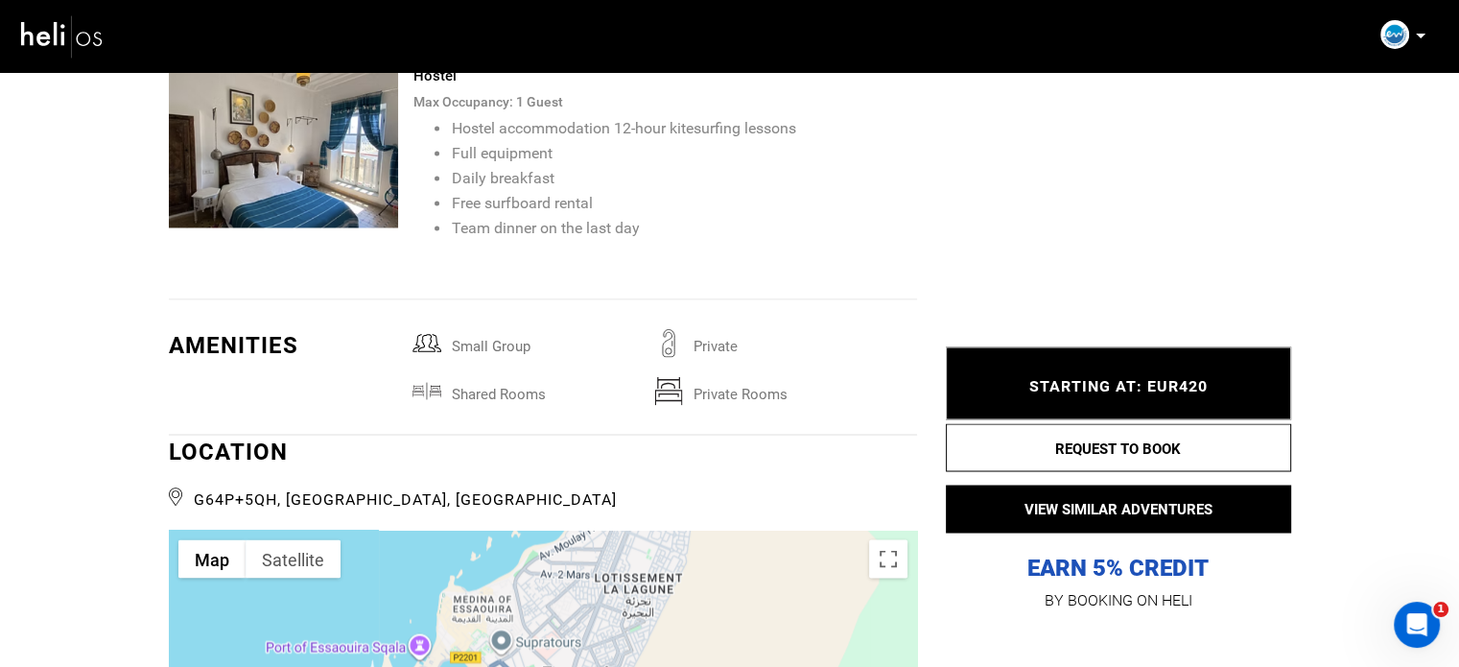
scroll to position [2879, 0]
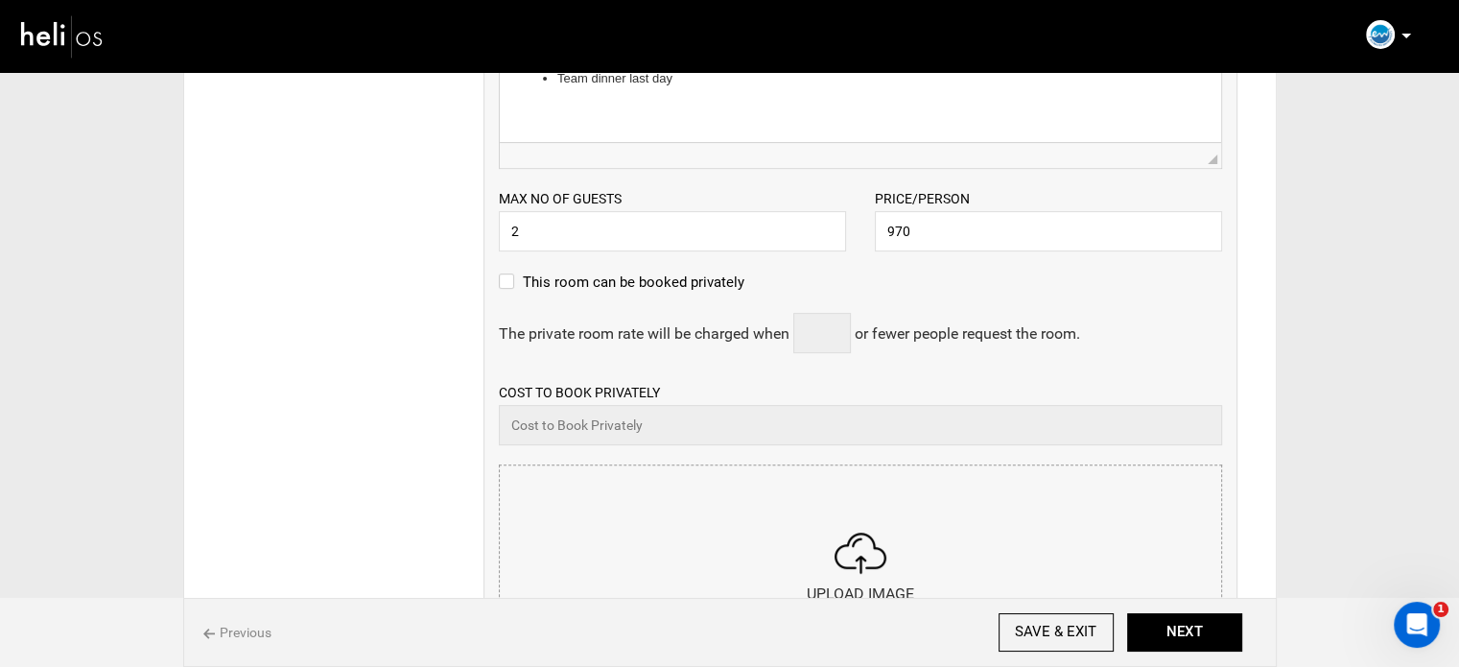
scroll to position [863, 0]
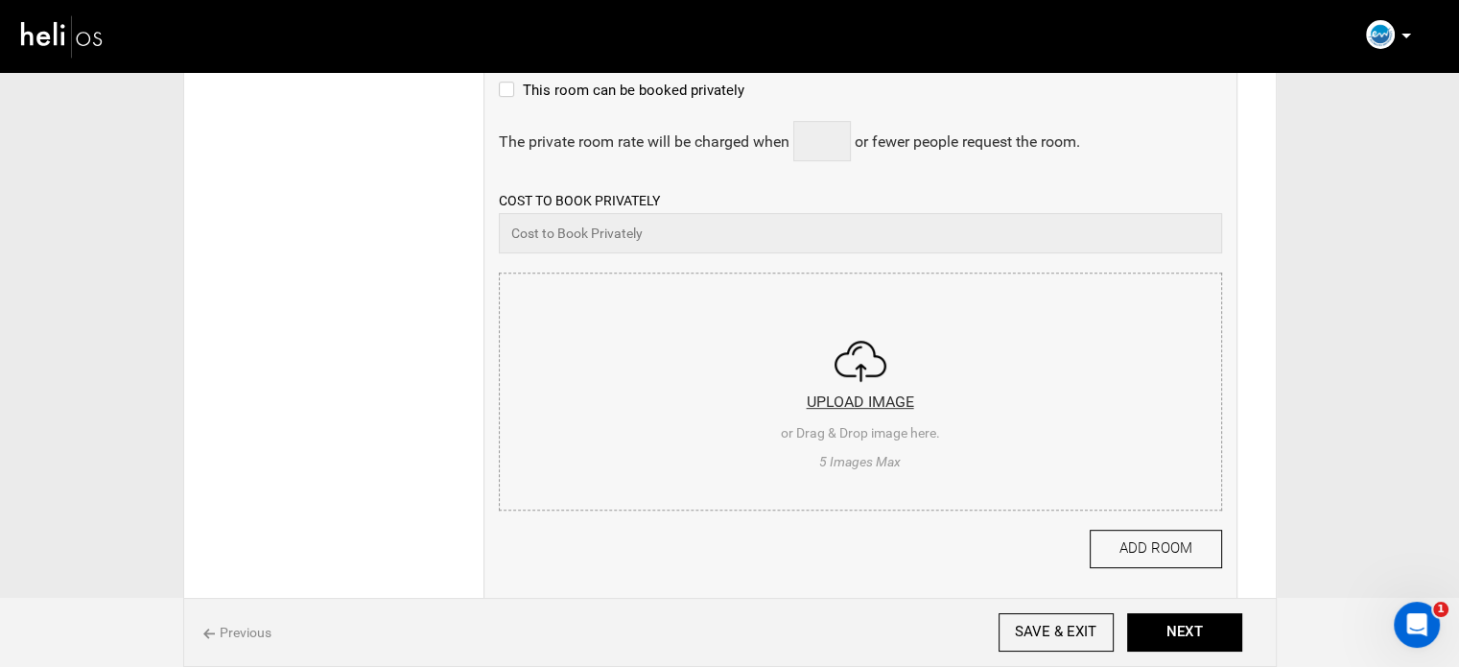
click at [860, 386] on input "file" at bounding box center [860, 388] width 721 height 230
type input "C:\fakepath\Screenshot [DATE] 141927.png"
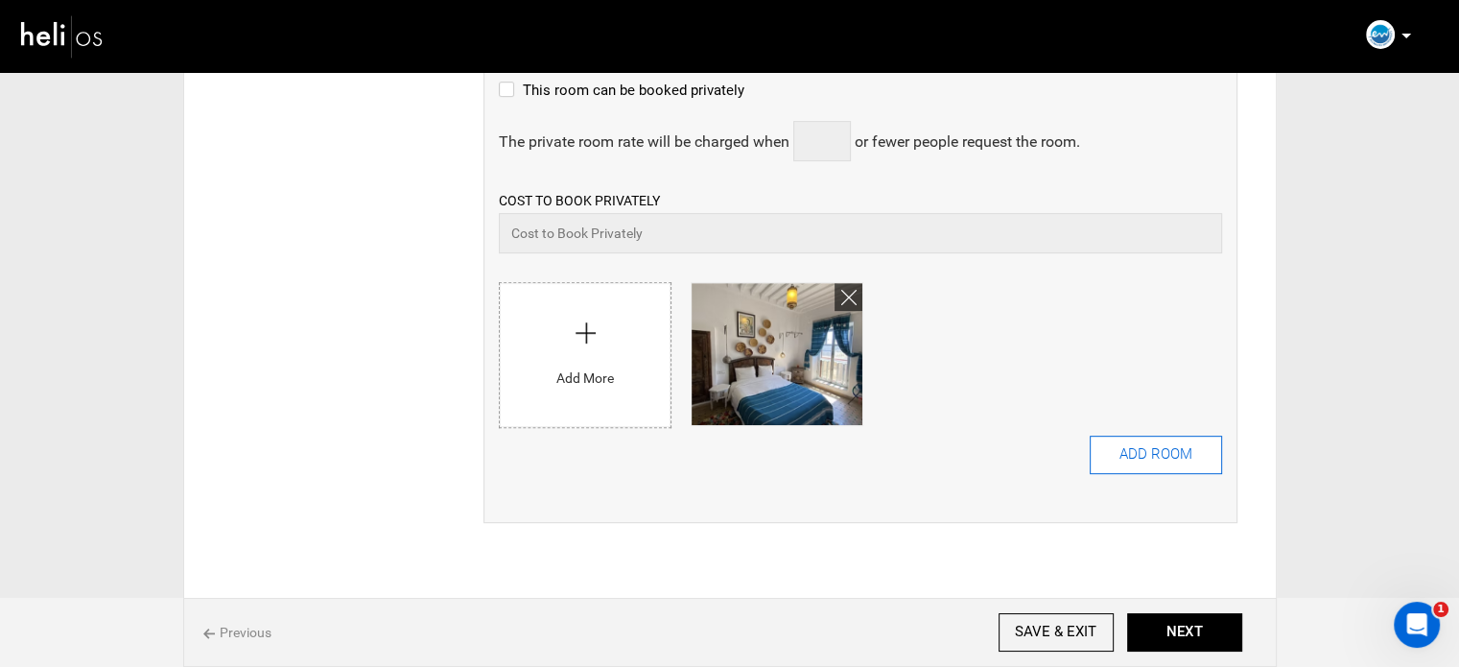
click at [1184, 460] on button "ADD ROOM" at bounding box center [1156, 455] width 132 height 38
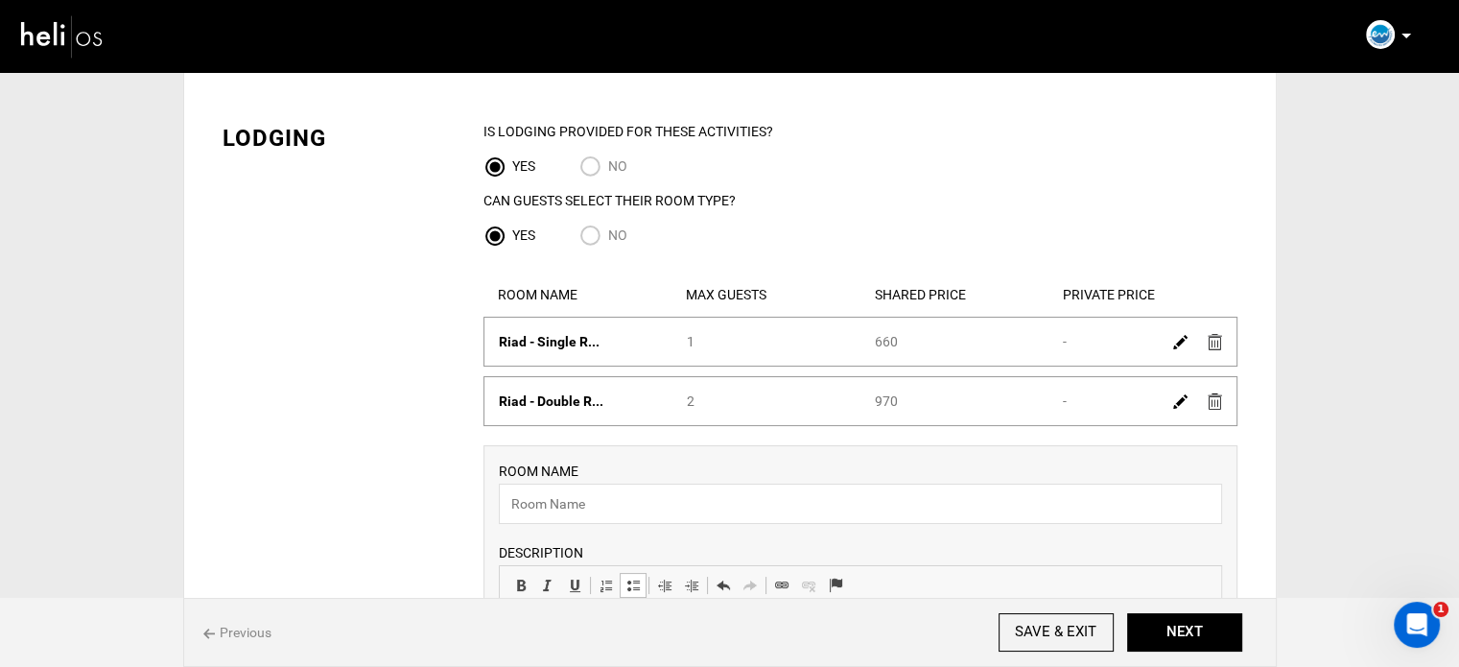
scroll to position [192, 0]
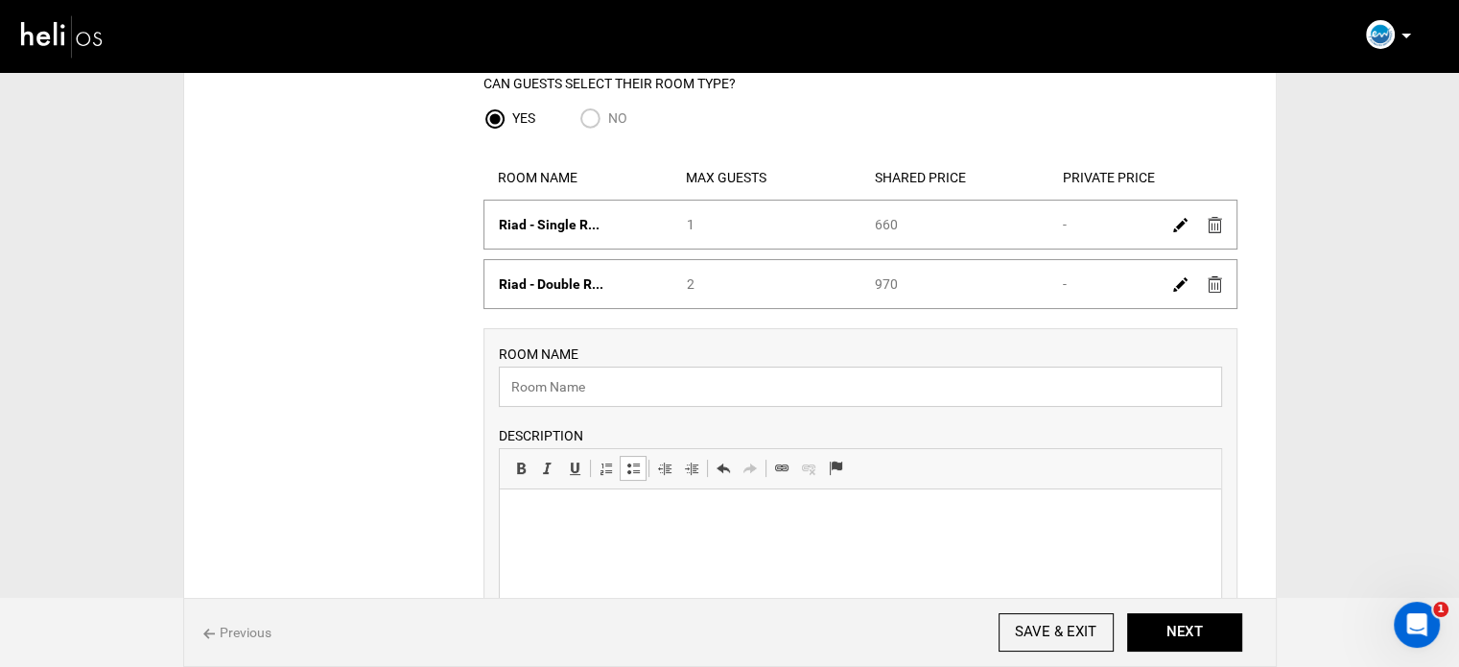
click at [573, 387] on input "text" at bounding box center [860, 386] width 723 height 40
paste input "Hostel"
type input "Hostel"
click at [568, 513] on p at bounding box center [859, 518] width 683 height 20
click at [586, 548] on html at bounding box center [859, 518] width 721 height 59
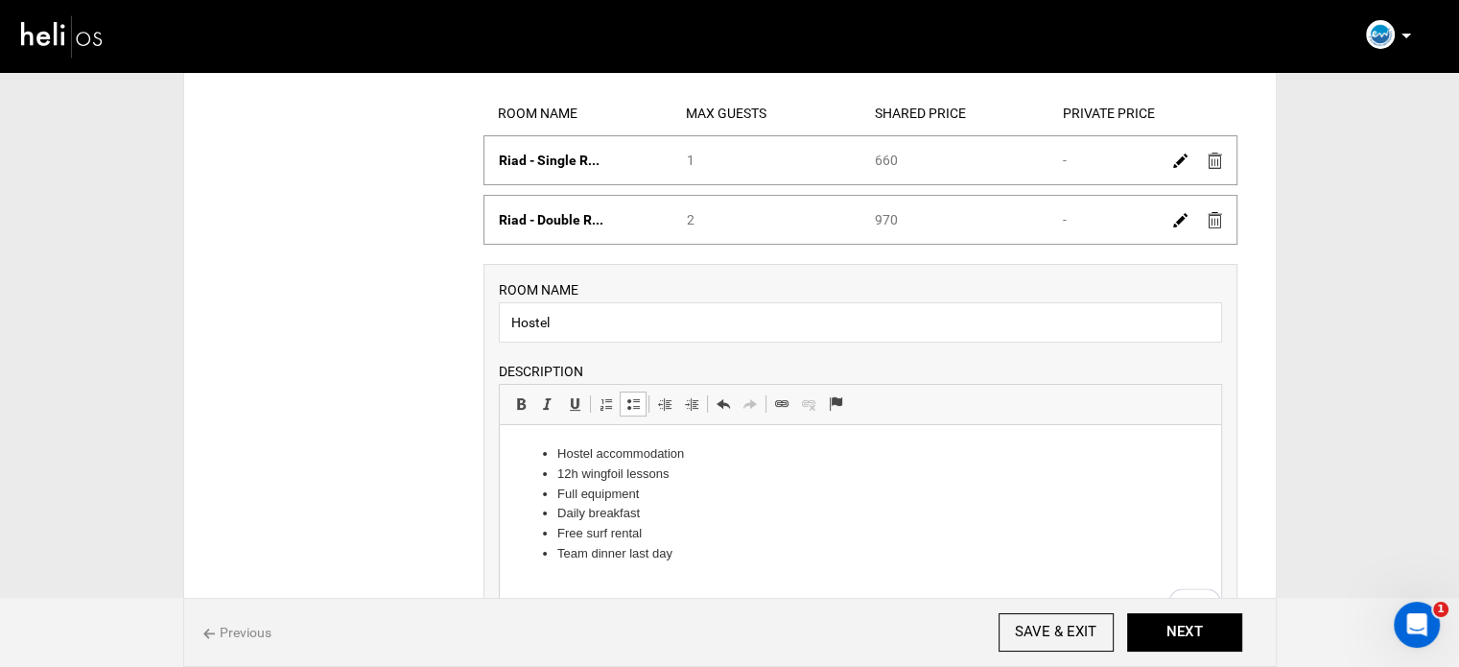
scroll to position [480, 0]
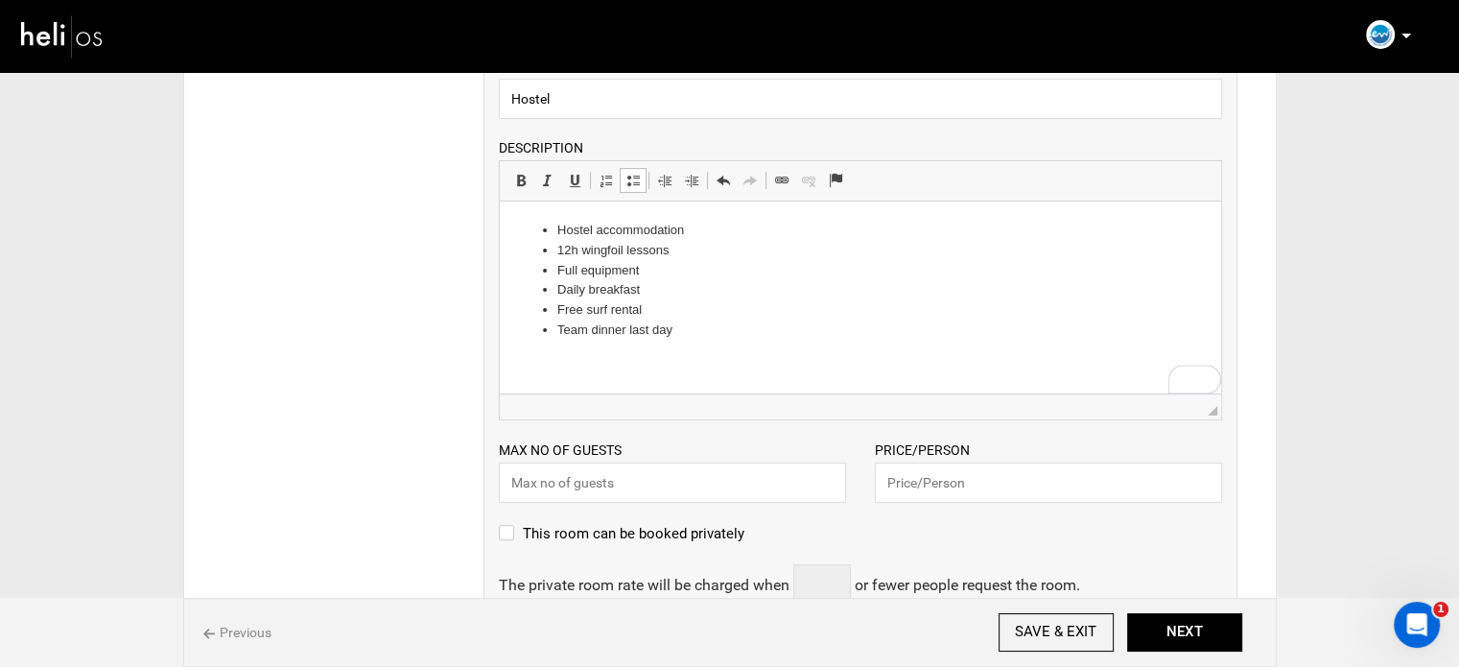
click at [614, 504] on div "ROOM NAME Hostel Please enter room name. DESCRIPTION Rich Text Editor, editor40…" at bounding box center [861, 550] width 754 height 1020
click at [622, 489] on input "text" at bounding box center [672, 482] width 347 height 40
type input "1"
click at [943, 481] on input "text" at bounding box center [1048, 482] width 347 height 40
type input "420"
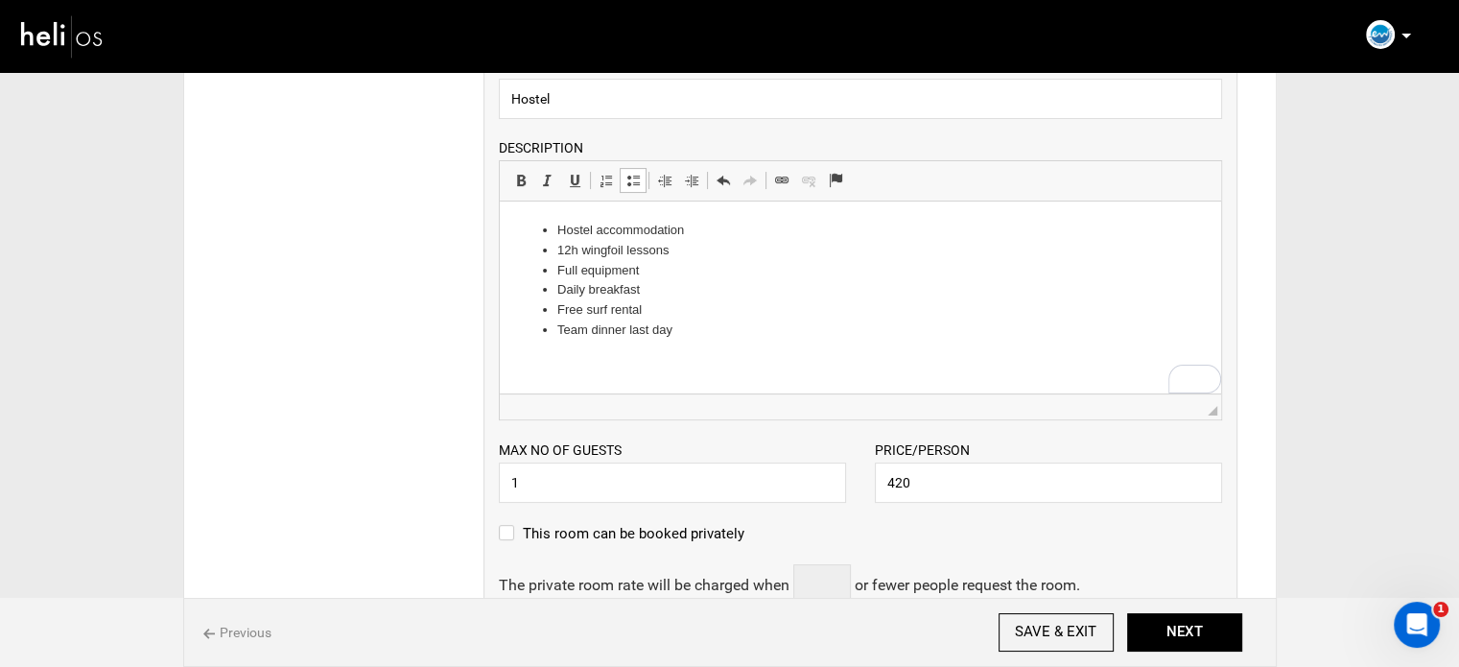
click at [848, 457] on div "Max no of guests 1 Please enter a valid Guest no." at bounding box center [672, 470] width 376 height 63
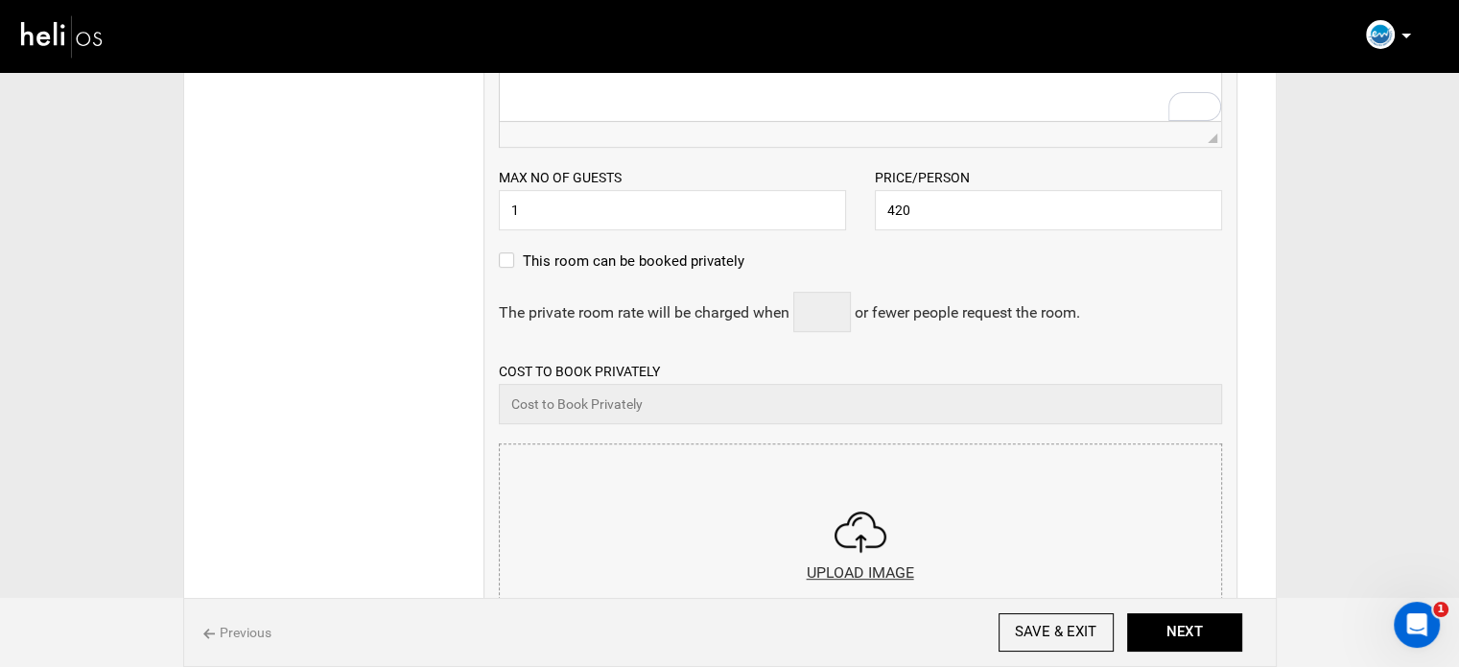
scroll to position [863, 0]
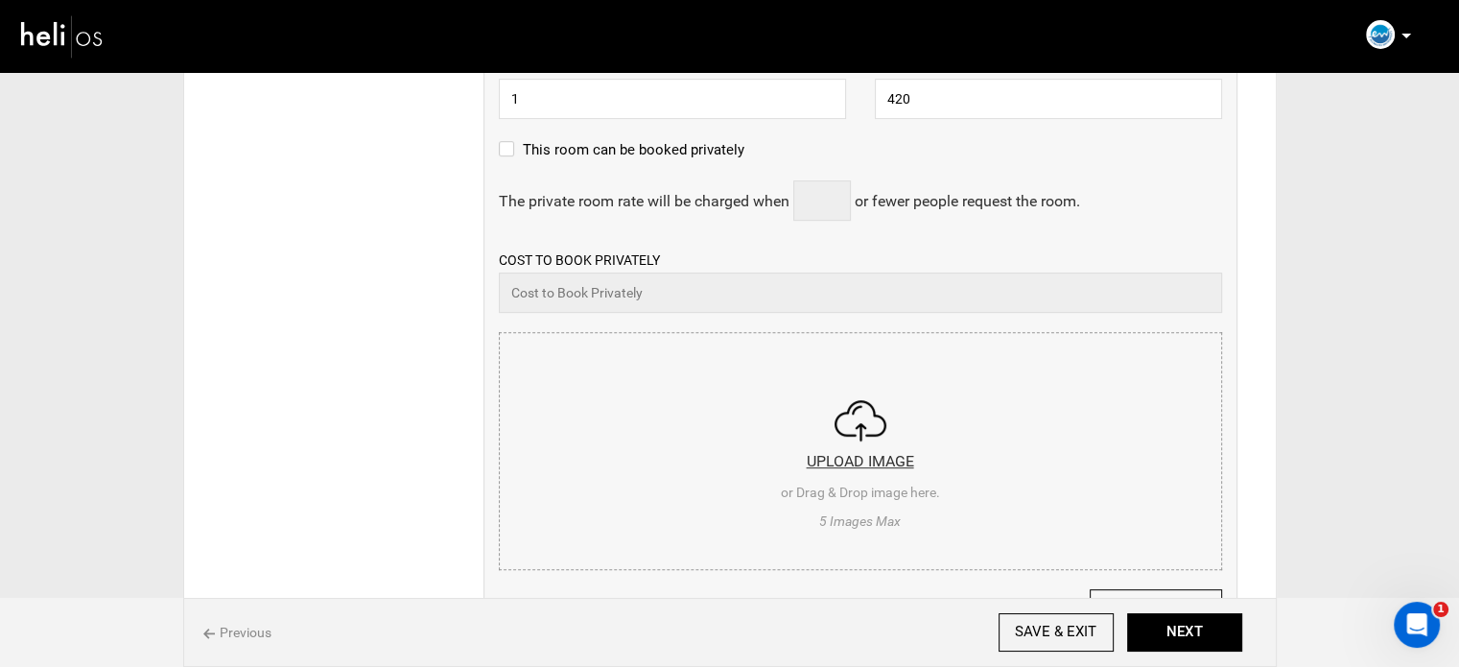
click at [602, 417] on input "file" at bounding box center [860, 448] width 721 height 230
type input "C:\fakepath\Screenshot [DATE] 141927.png"
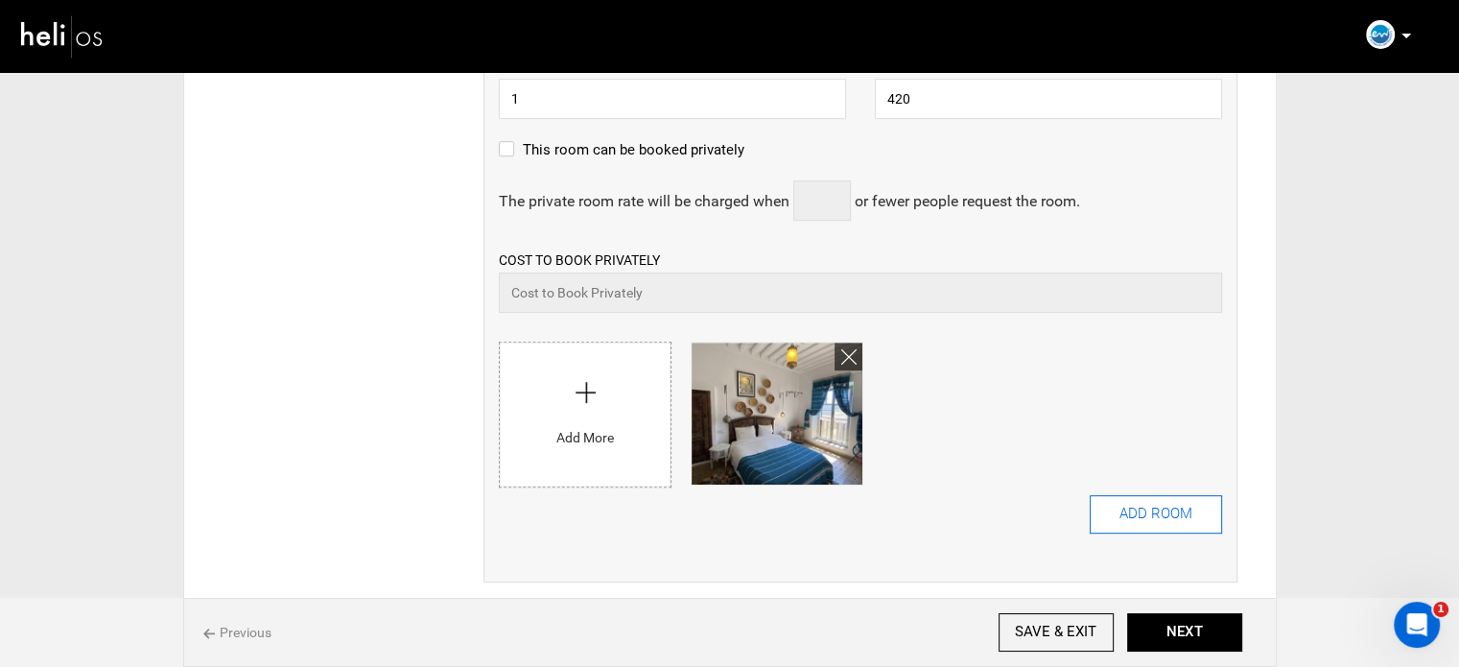
click at [1098, 502] on button "ADD ROOM" at bounding box center [1156, 514] width 132 height 38
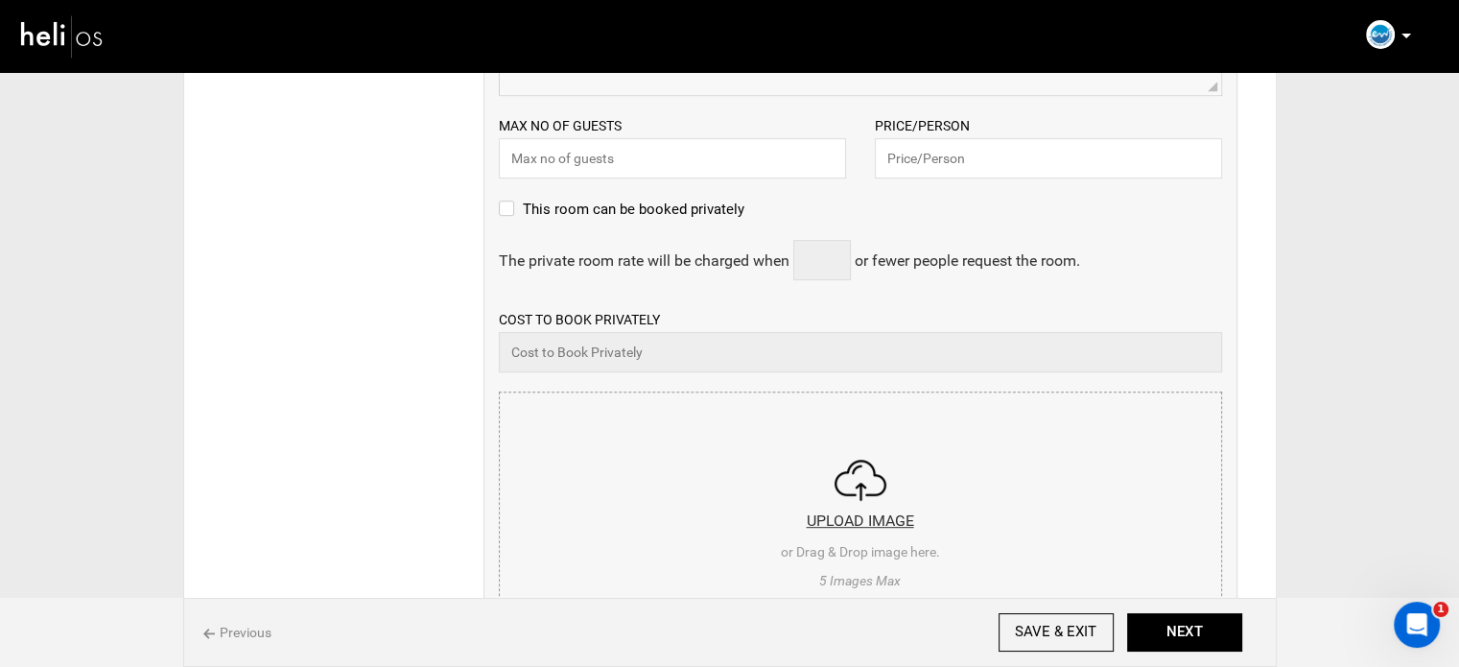
scroll to position [0, 0]
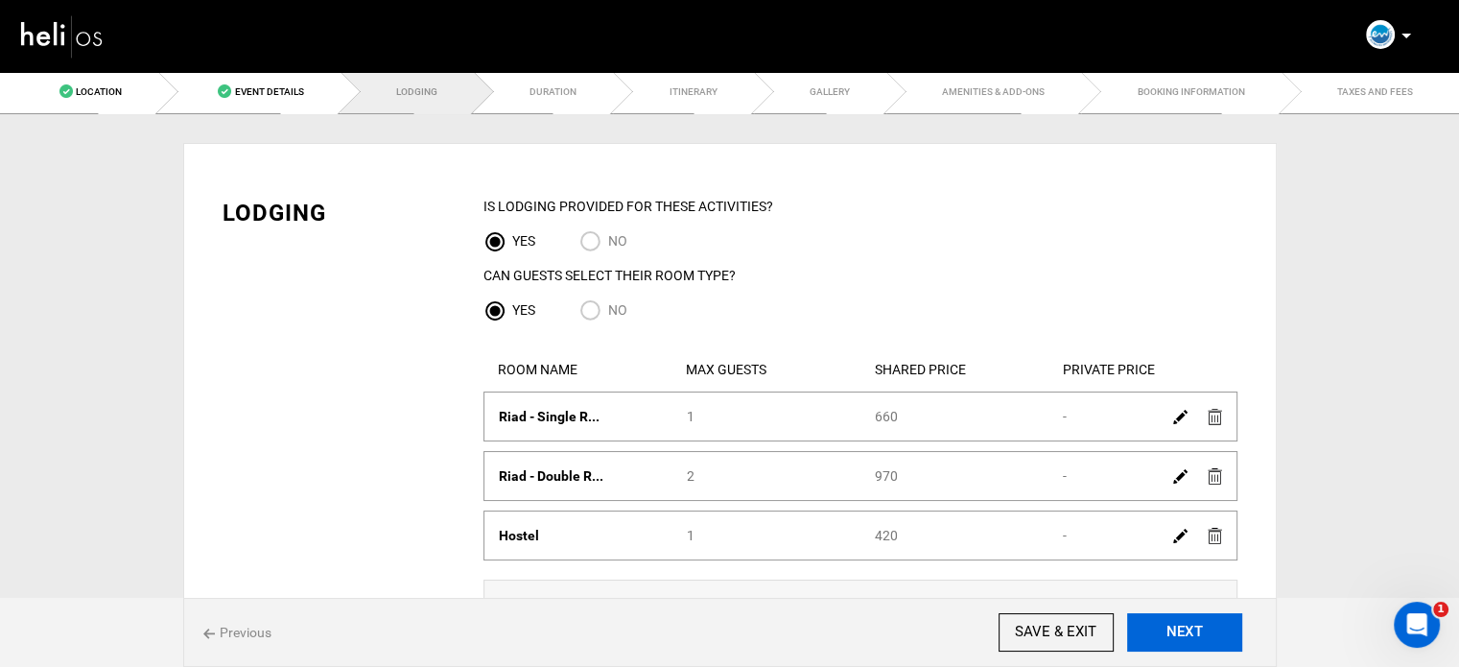
click at [1208, 621] on button "NEXT" at bounding box center [1184, 632] width 115 height 38
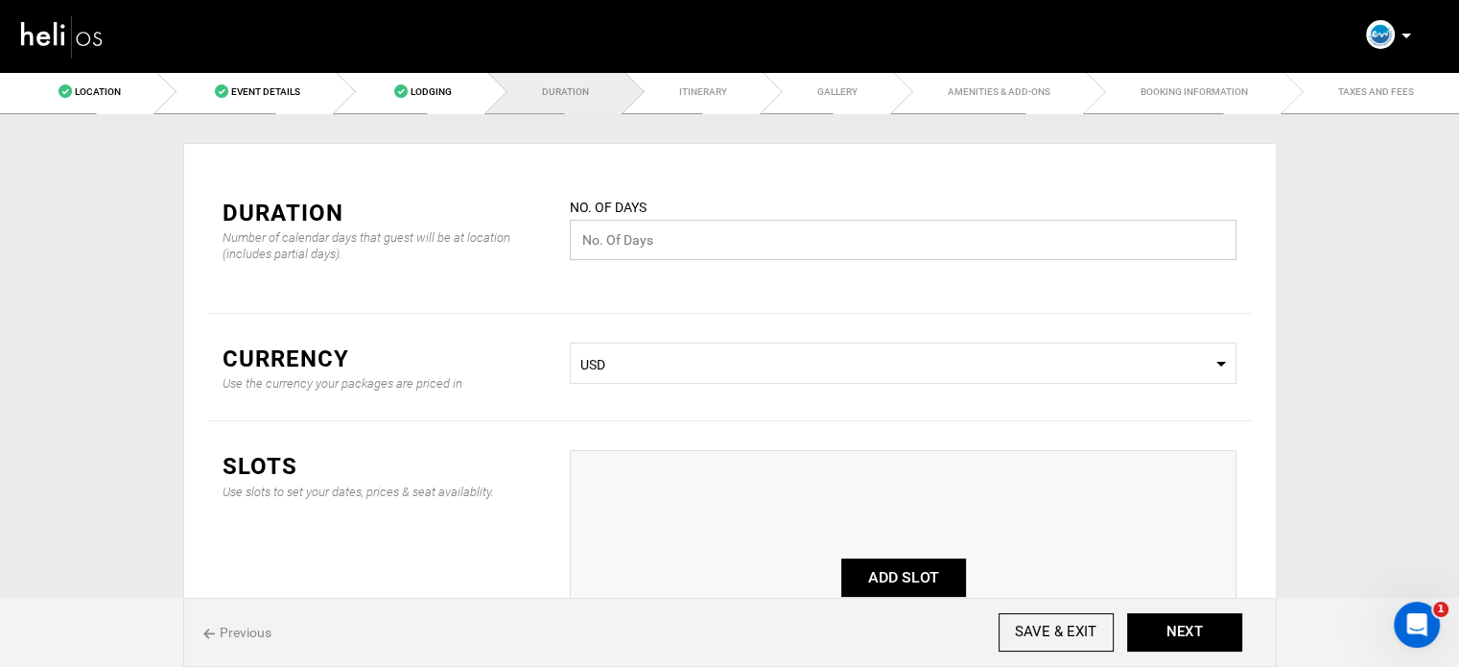
click at [669, 257] on input "text" at bounding box center [903, 240] width 667 height 40
type input "7"
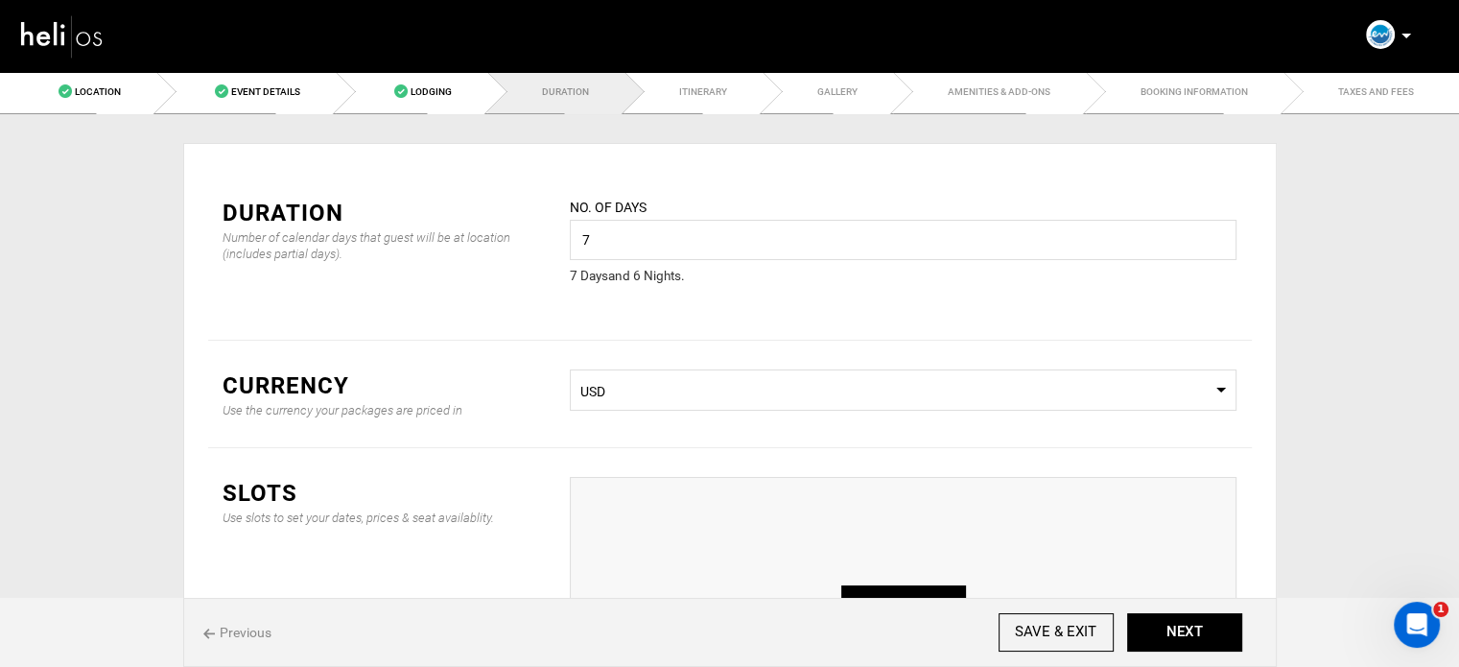
click at [898, 585] on button "ADD SLOT" at bounding box center [903, 604] width 125 height 38
type input "0"
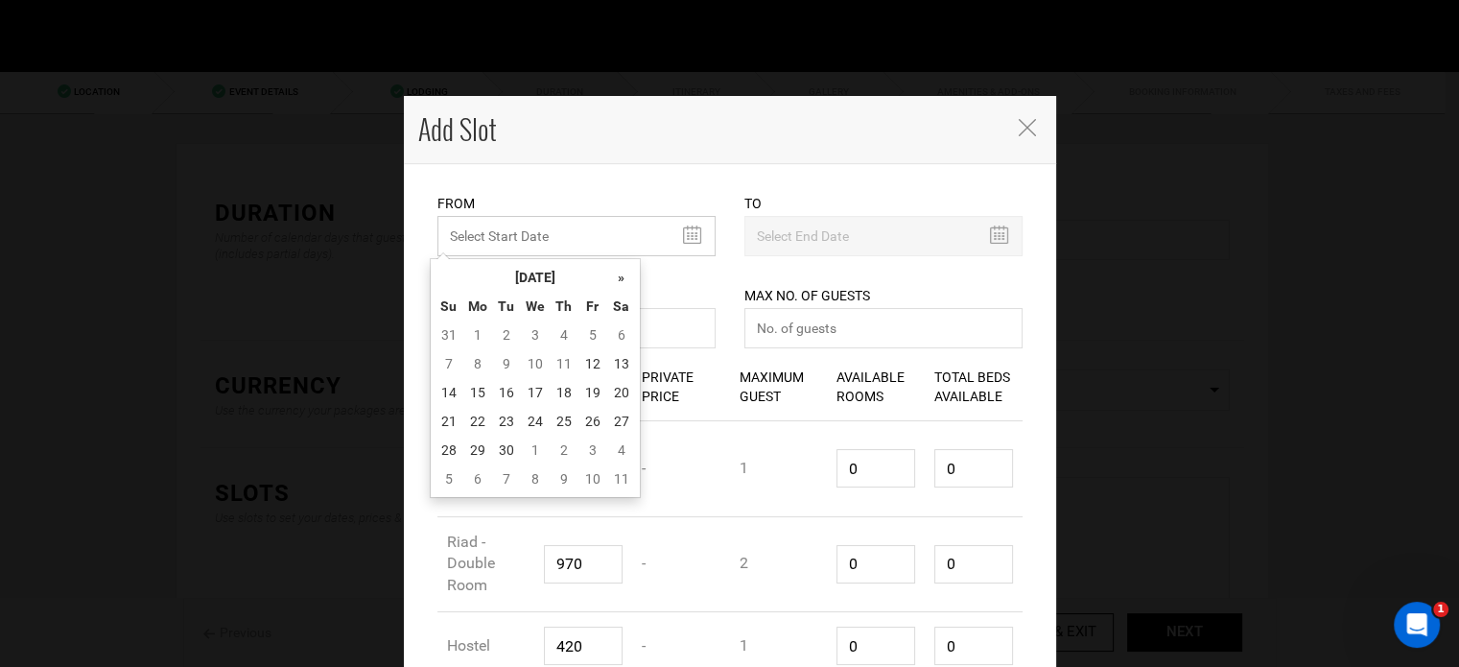
click at [503, 241] on input "MINIMUM NUMBER OF NIGHTS" at bounding box center [576, 236] width 278 height 40
click at [522, 278] on th "[DATE]" at bounding box center [535, 277] width 144 height 29
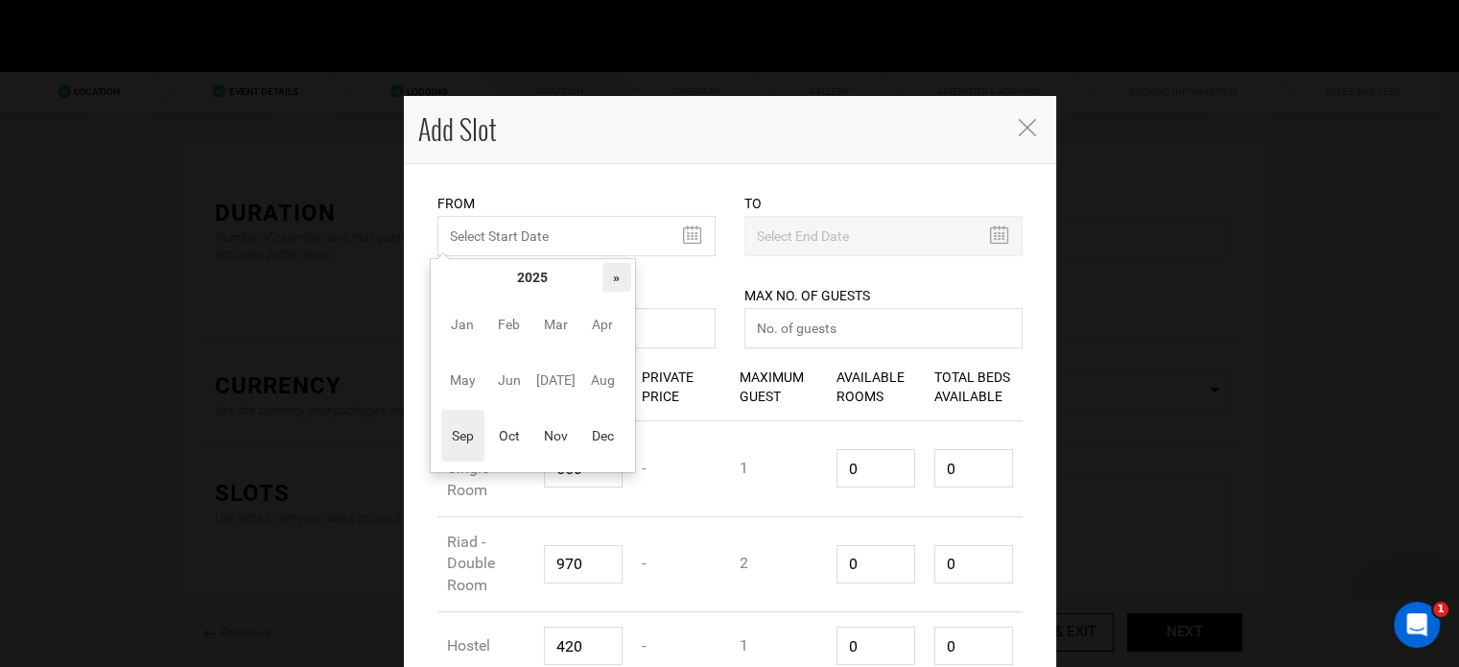
click at [617, 278] on th "»" at bounding box center [616, 277] width 29 height 29
click at [511, 429] on span "Oct" at bounding box center [508, 436] width 43 height 52
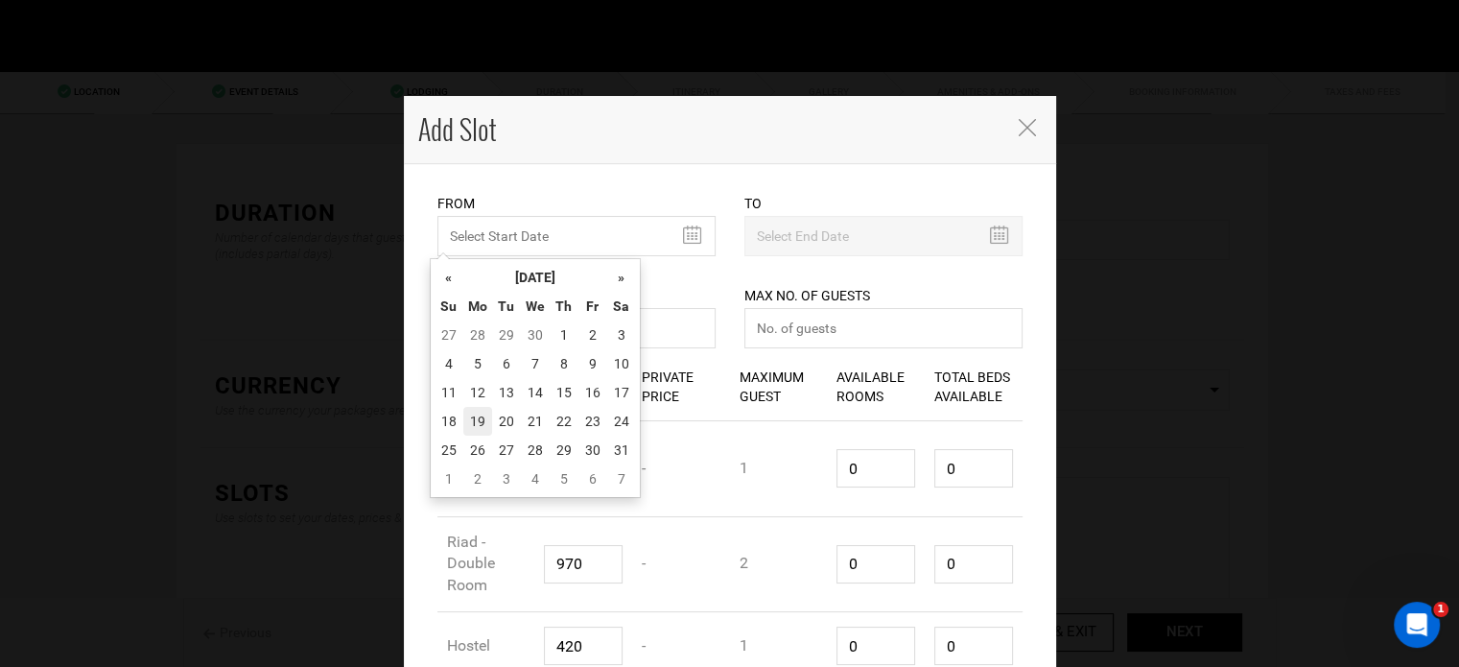
click at [485, 425] on td "19" at bounding box center [477, 421] width 29 height 29
type input "10/19/2026"
type input "10/25/2026"
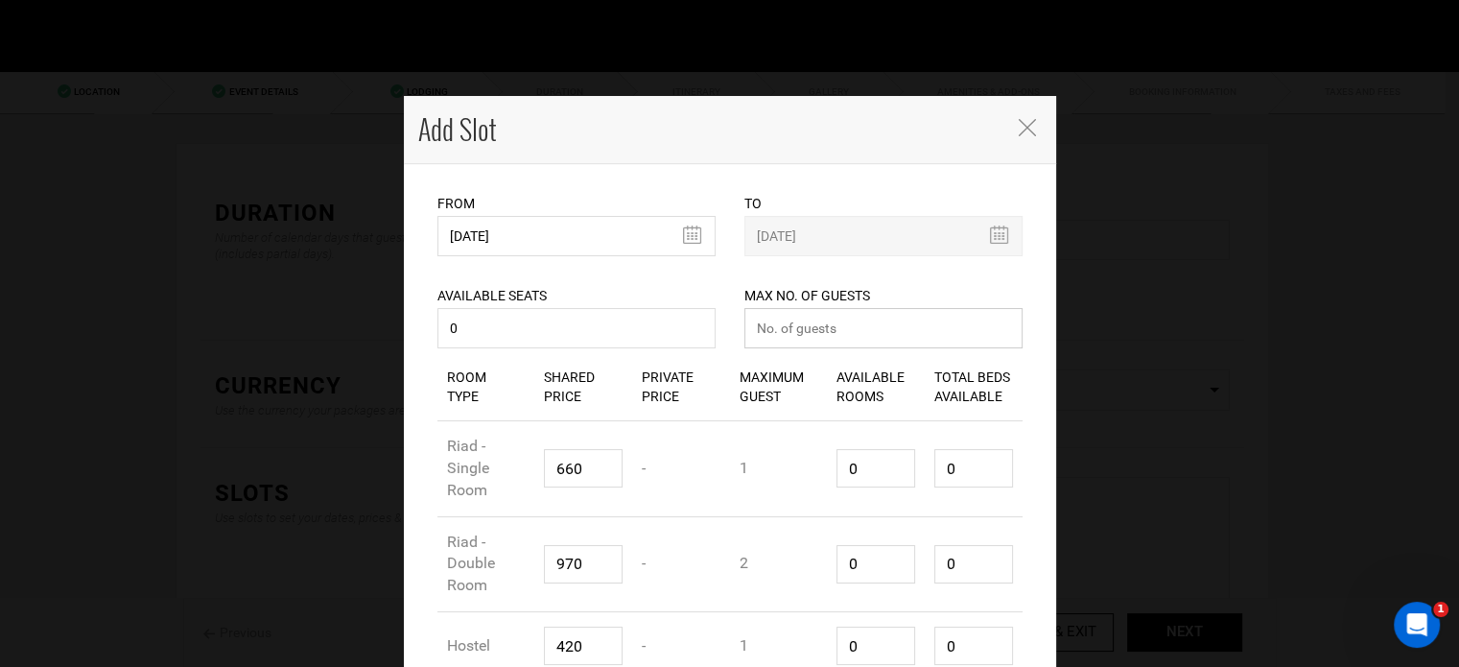
click at [795, 332] on input "number" at bounding box center [883, 328] width 278 height 40
type input "0"
drag, startPoint x: 863, startPoint y: 471, endPoint x: 809, endPoint y: 475, distance: 54.8
click at [810, 475] on div "Room Type Riad - Single Room Shared Price 660 Private Price - Maximum Guest 1 A…" at bounding box center [729, 469] width 585 height 96
type input "1"
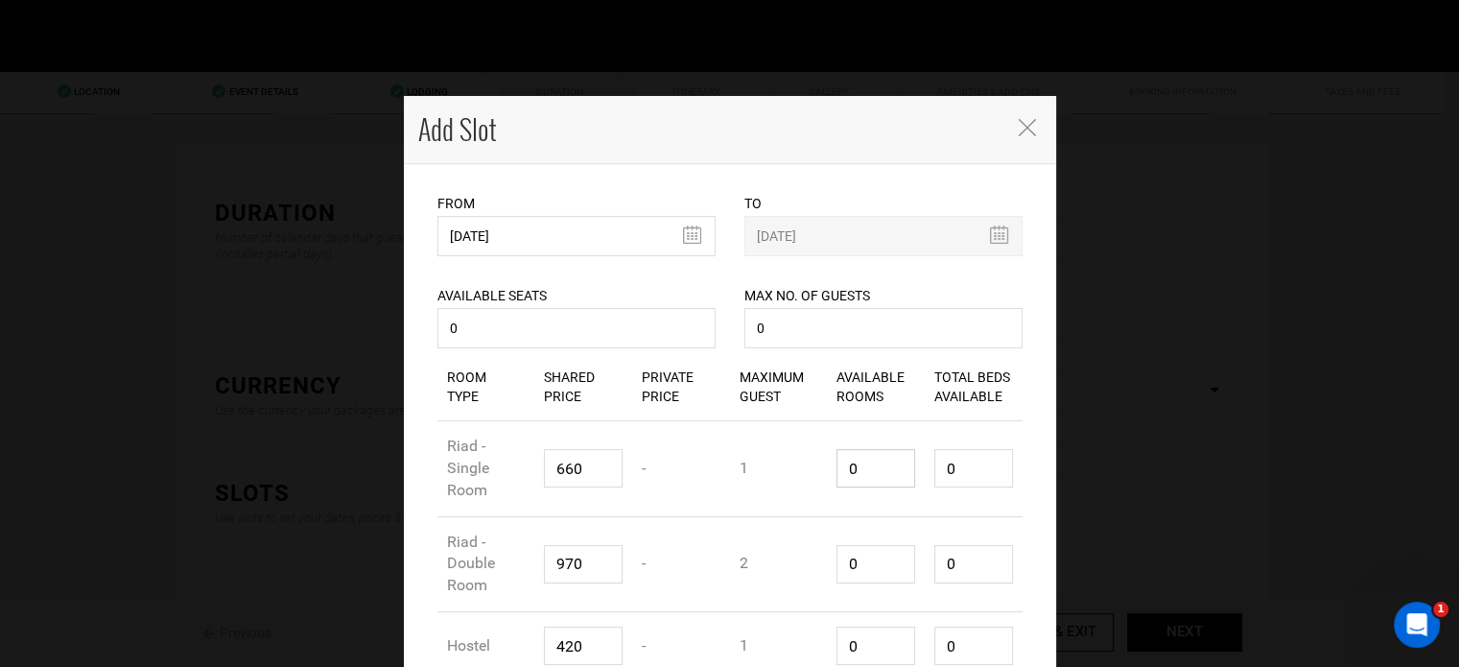
type input "1"
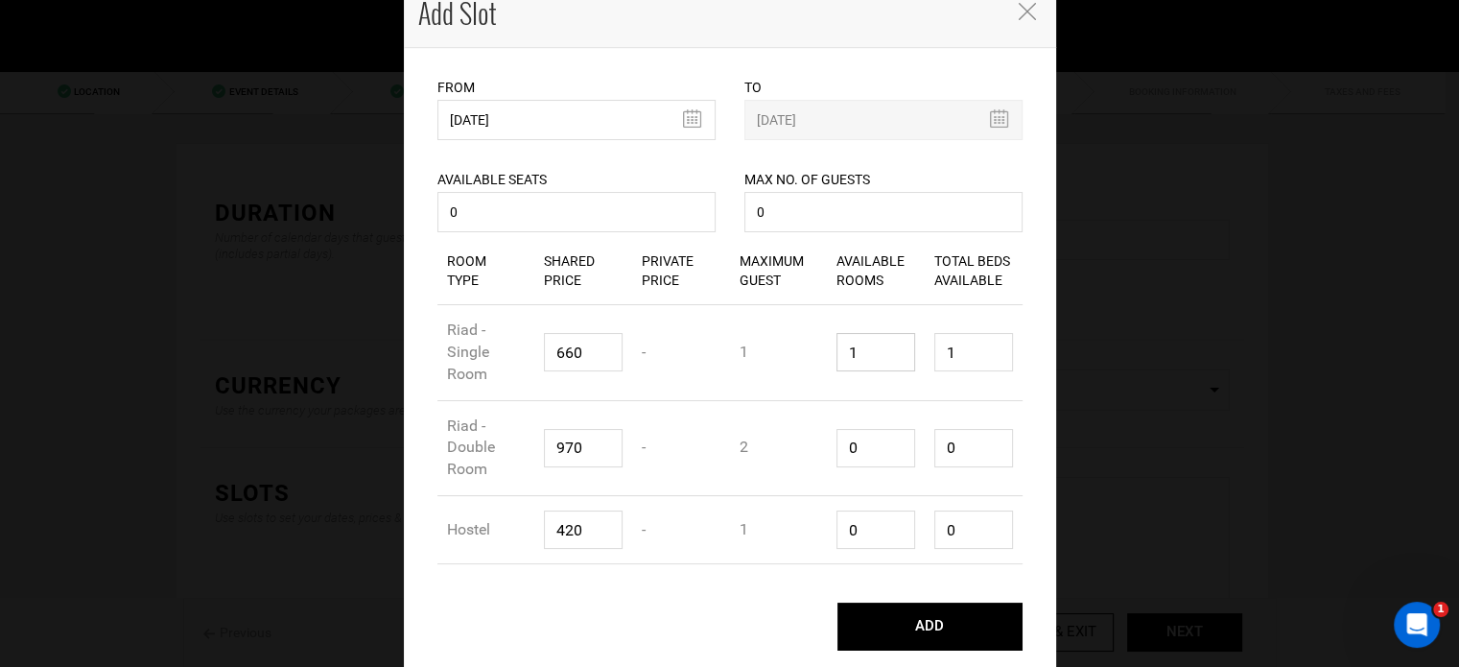
scroll to position [119, 0]
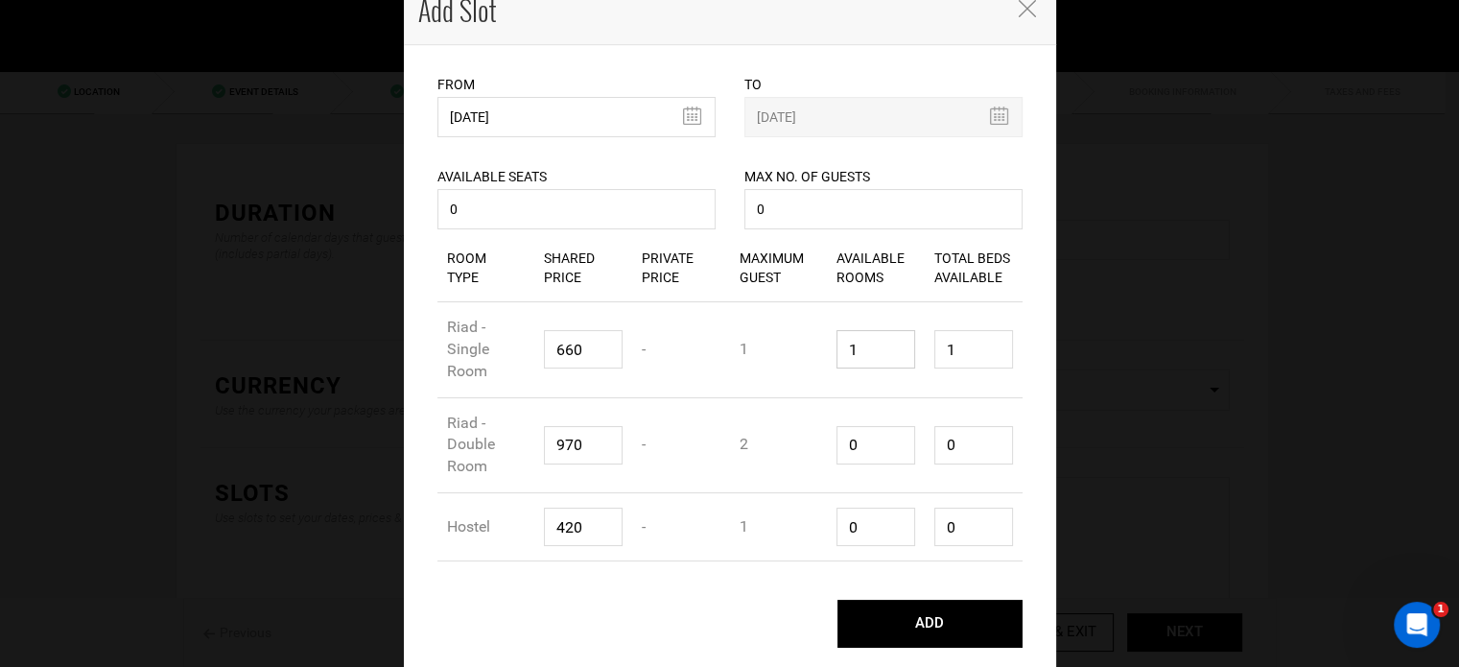
type input "1"
drag, startPoint x: 880, startPoint y: 449, endPoint x: 783, endPoint y: 450, distance: 96.9
click at [783, 450] on div "Room Type Riad - Double Room Shared Price 970 Private Price - Maximum Guest 2 A…" at bounding box center [729, 446] width 585 height 96
type input "1"
type input "2"
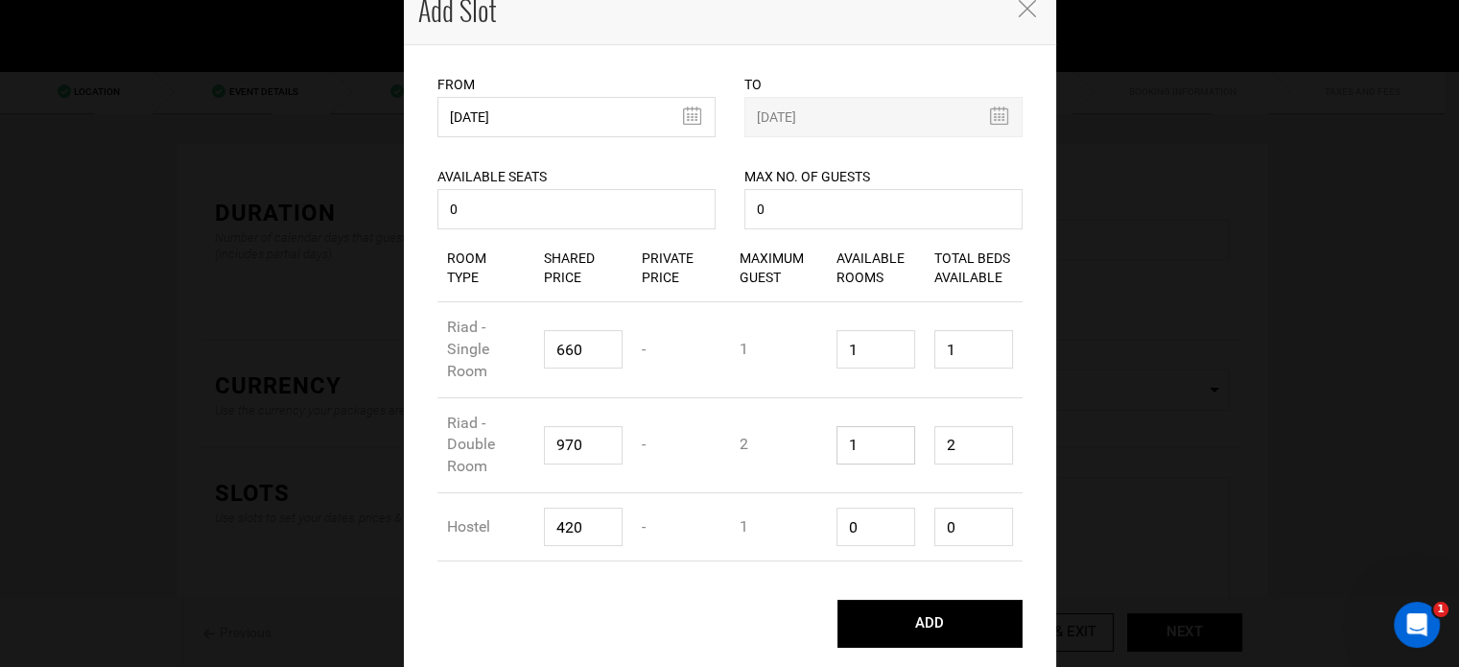
type input "1"
drag, startPoint x: 871, startPoint y: 525, endPoint x: 921, endPoint y: 497, distance: 57.1
click at [806, 525] on div "Room Type Hostel Shared Price 420 Private Price - Maximum Guest 1 Available Roo…" at bounding box center [729, 527] width 585 height 68
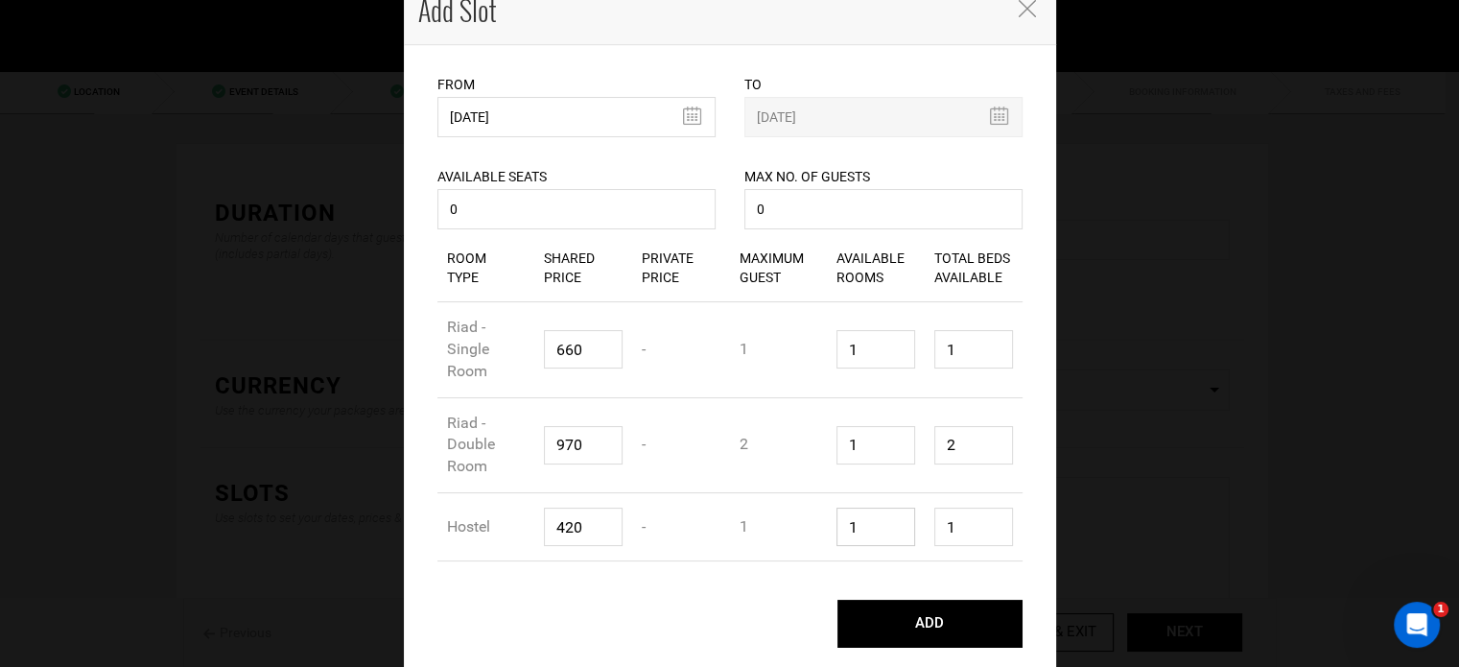
type input "1"
drag, startPoint x: 963, startPoint y: 440, endPoint x: 935, endPoint y: 444, distance: 28.1
click at [942, 444] on input "2" at bounding box center [973, 445] width 79 height 38
type input "1"
click at [788, 314] on div "Room Type Riad - Single Room Shared Price 660 Private Price - Maximum Guest 1 A…" at bounding box center [729, 350] width 585 height 96
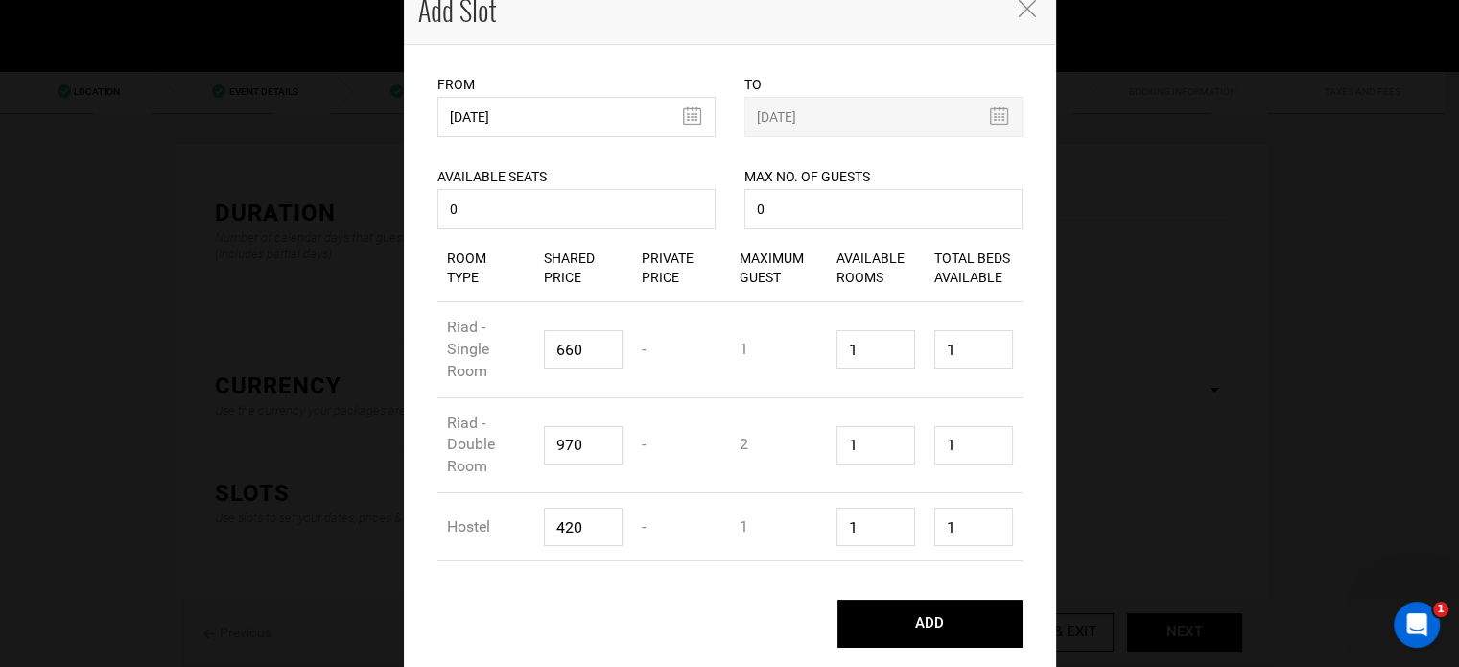
scroll to position [96, 0]
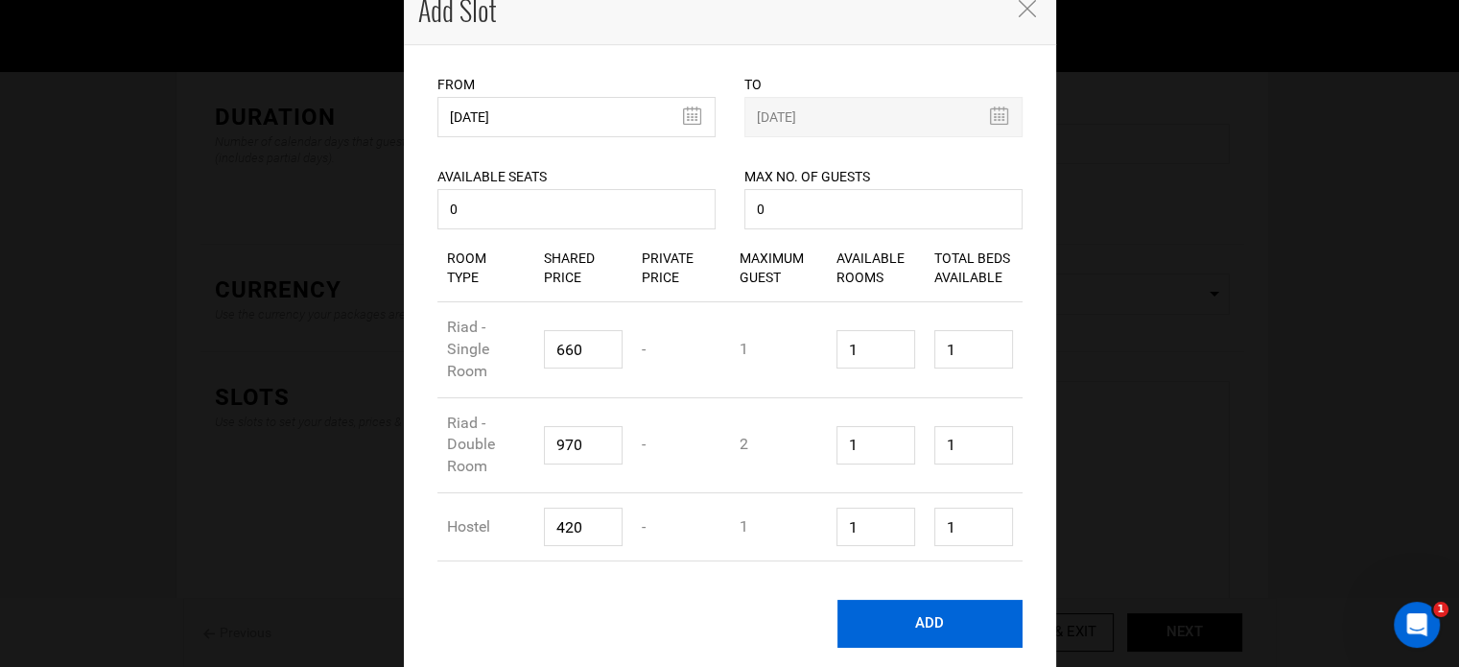
click at [917, 640] on button "ADD" at bounding box center [930, 624] width 185 height 48
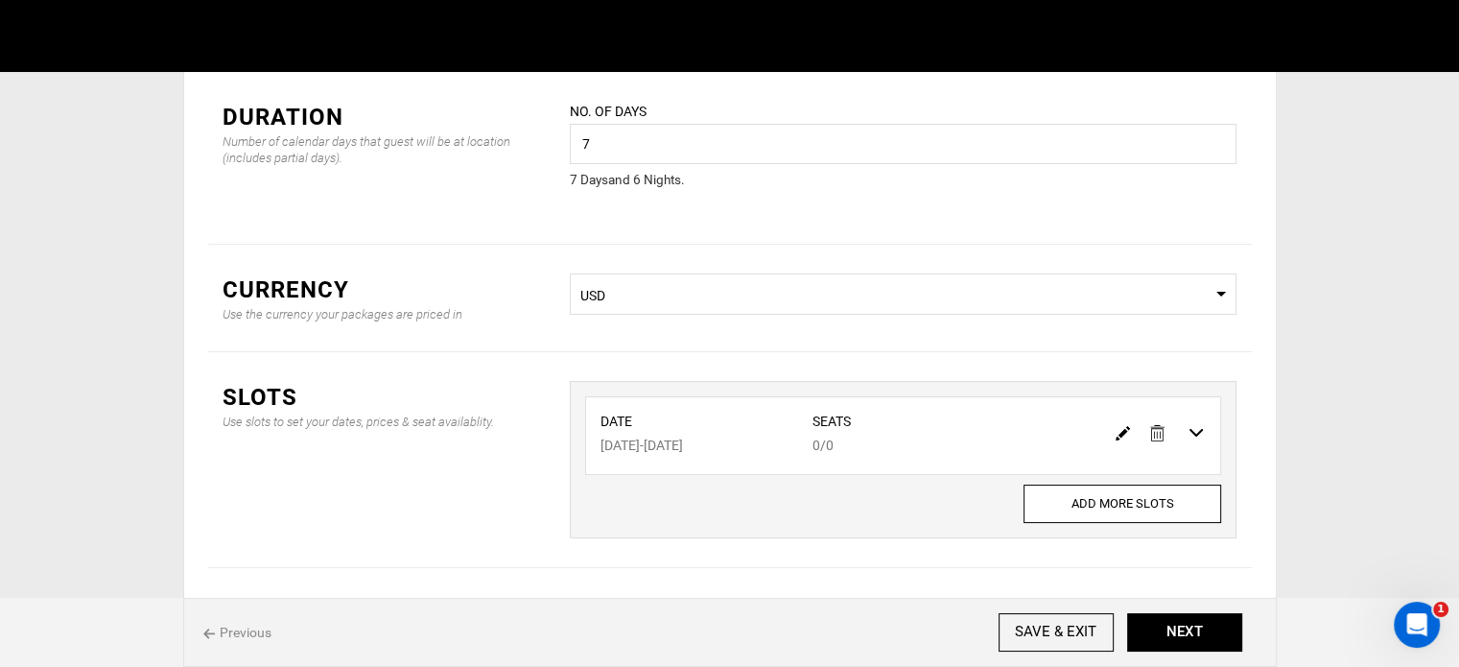
scroll to position [0, 0]
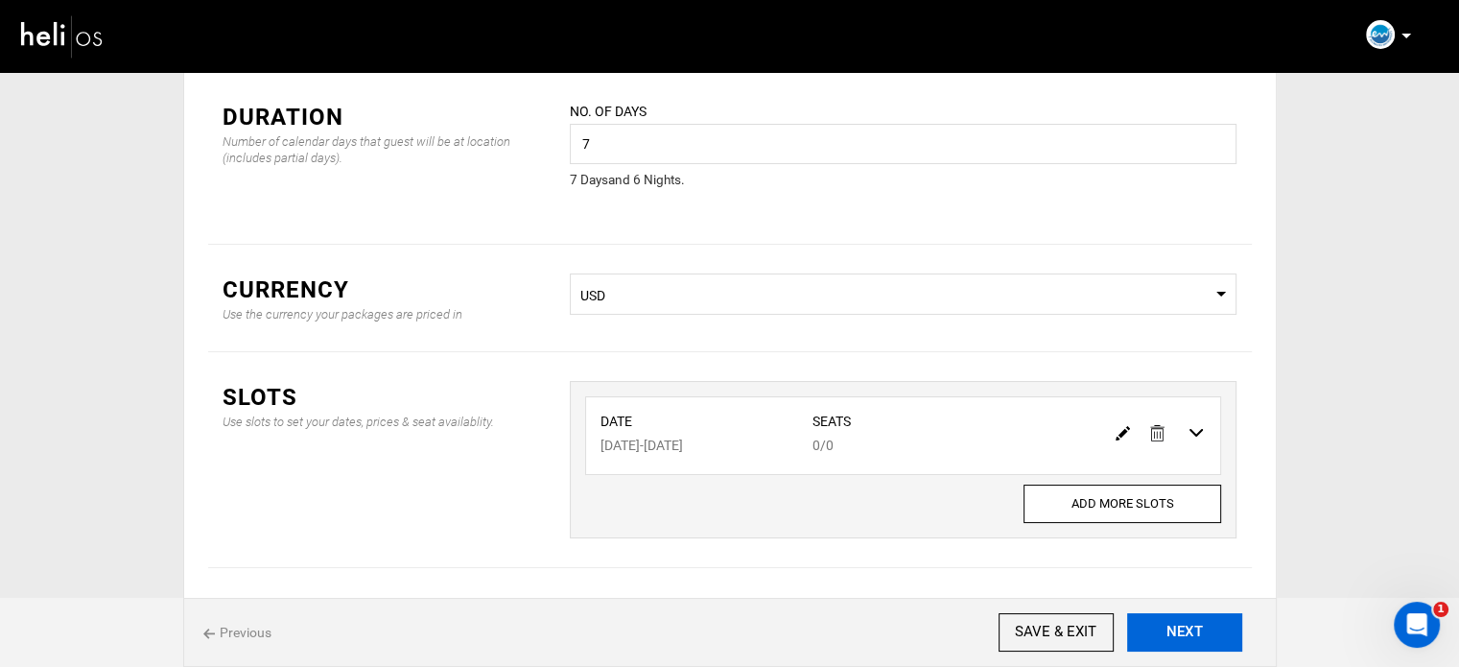
click at [1206, 639] on button "NEXT" at bounding box center [1184, 632] width 115 height 38
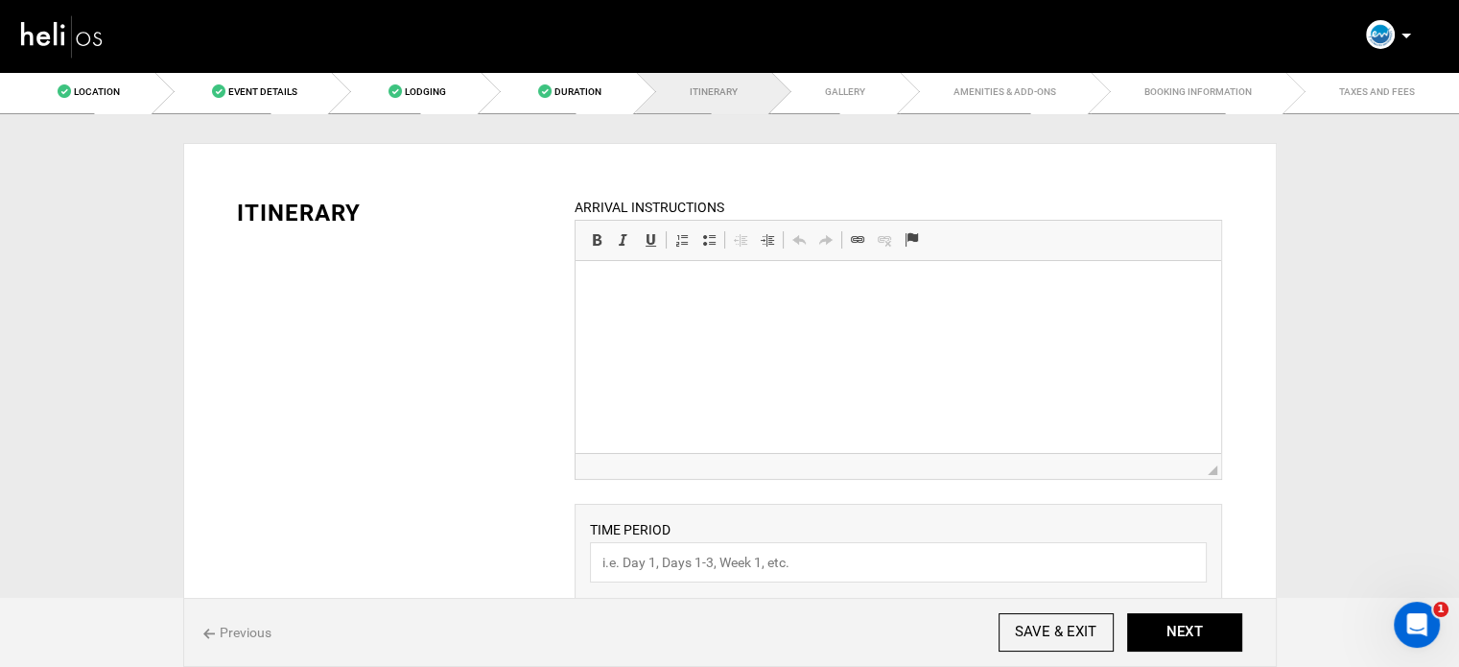
click at [663, 319] on html at bounding box center [899, 290] width 646 height 59
click at [584, 312] on html "Airport transfers are not included in the package." at bounding box center [899, 306] width 646 height 91
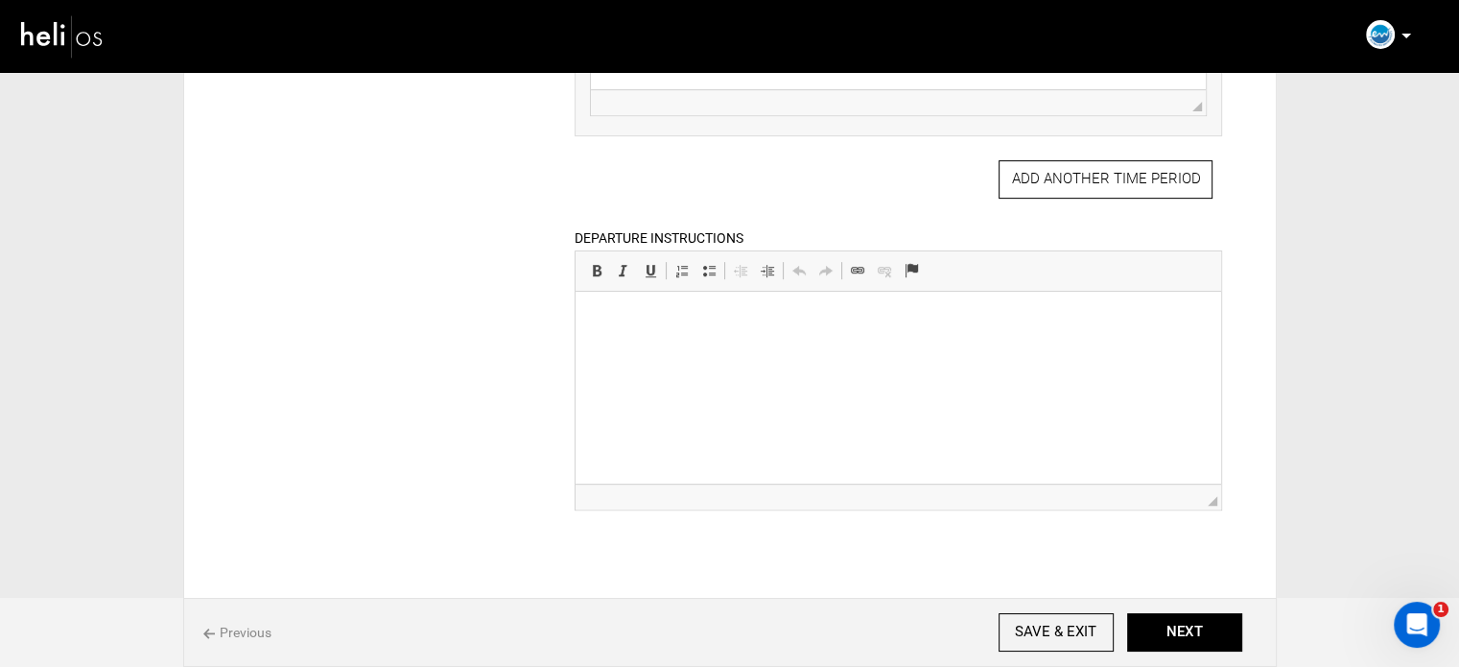
scroll to position [891, 0]
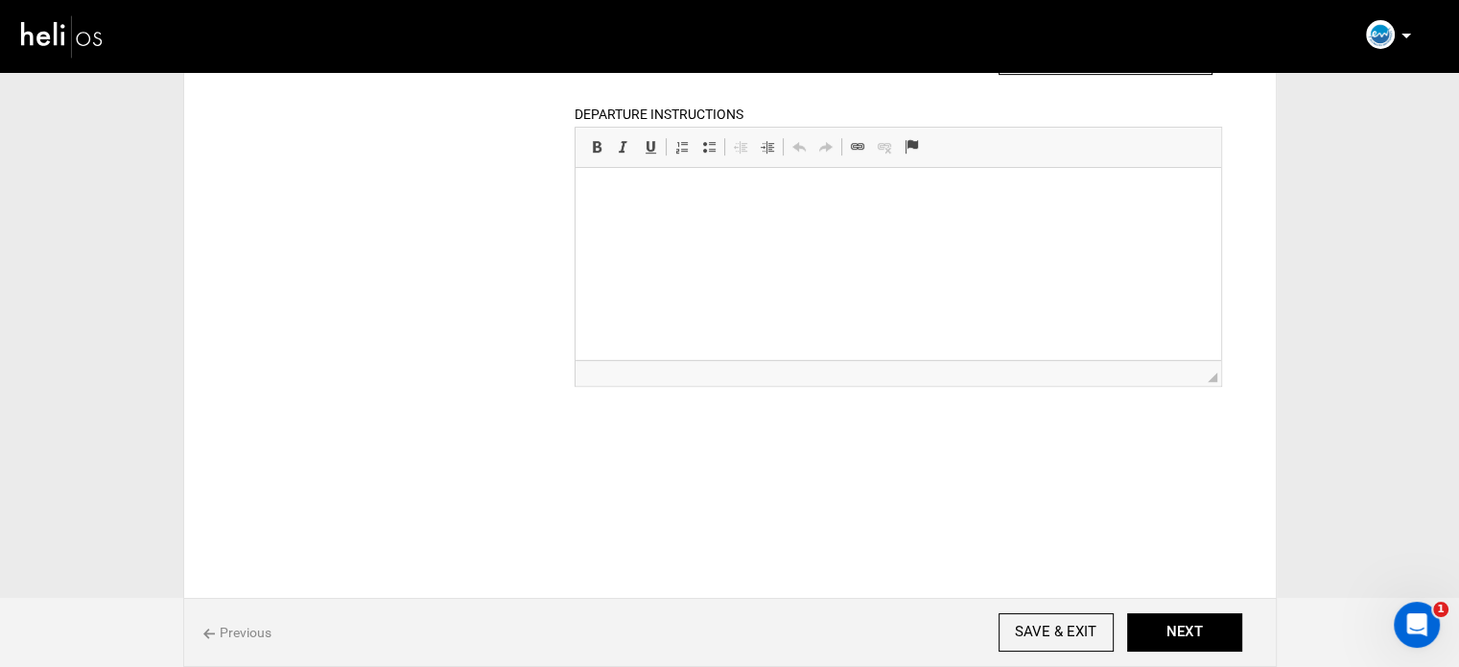
click at [734, 226] on html at bounding box center [899, 197] width 646 height 59
click at [598, 223] on p "Airport transfers are not included in the package." at bounding box center [898, 230] width 607 height 20
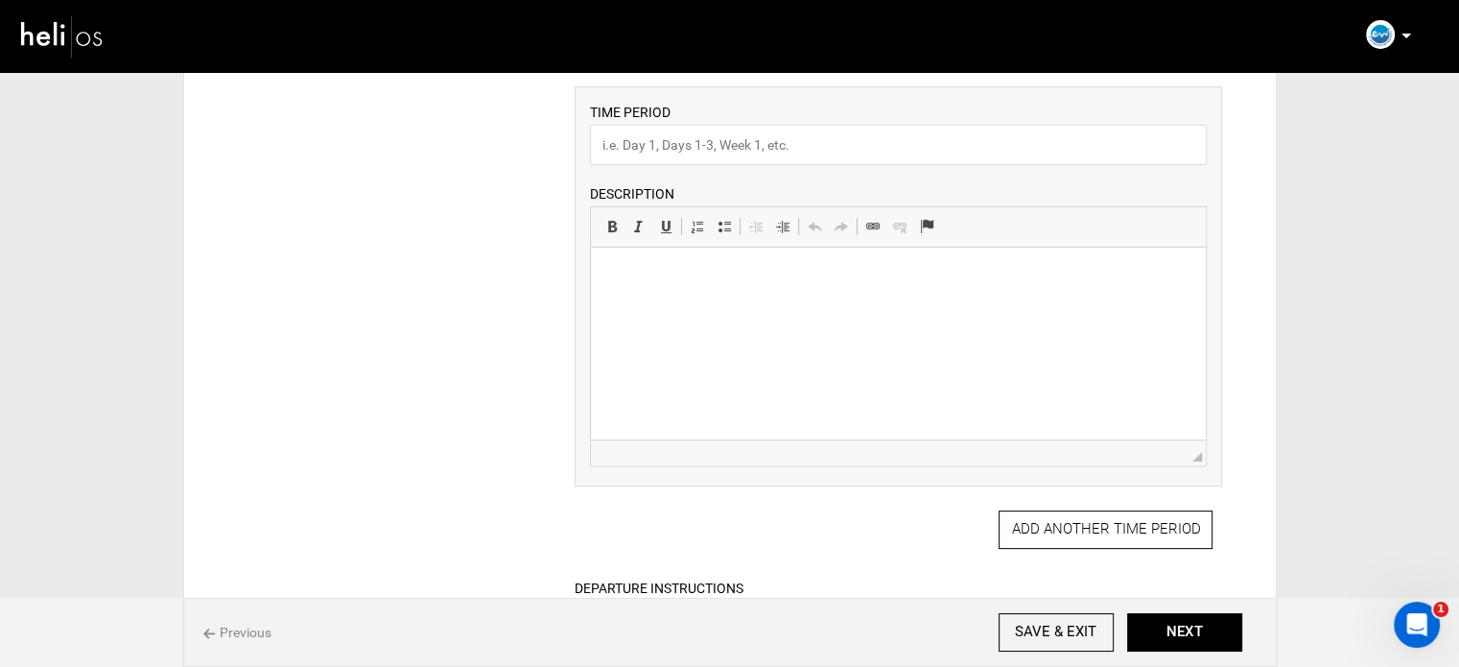
scroll to position [412, 0]
click at [674, 147] on input "text" at bounding box center [898, 150] width 617 height 40
click at [681, 312] on html at bounding box center [898, 282] width 615 height 59
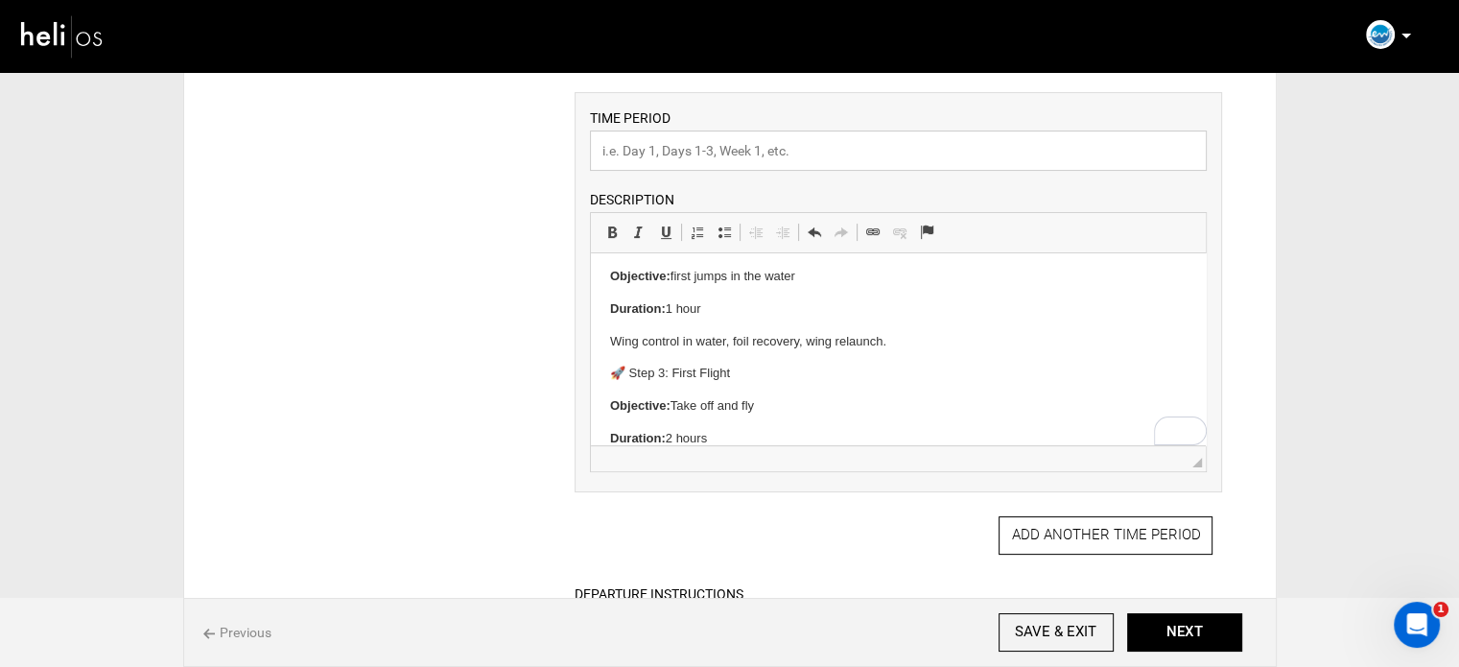
click at [678, 155] on input "text" at bounding box center [898, 150] width 617 height 40
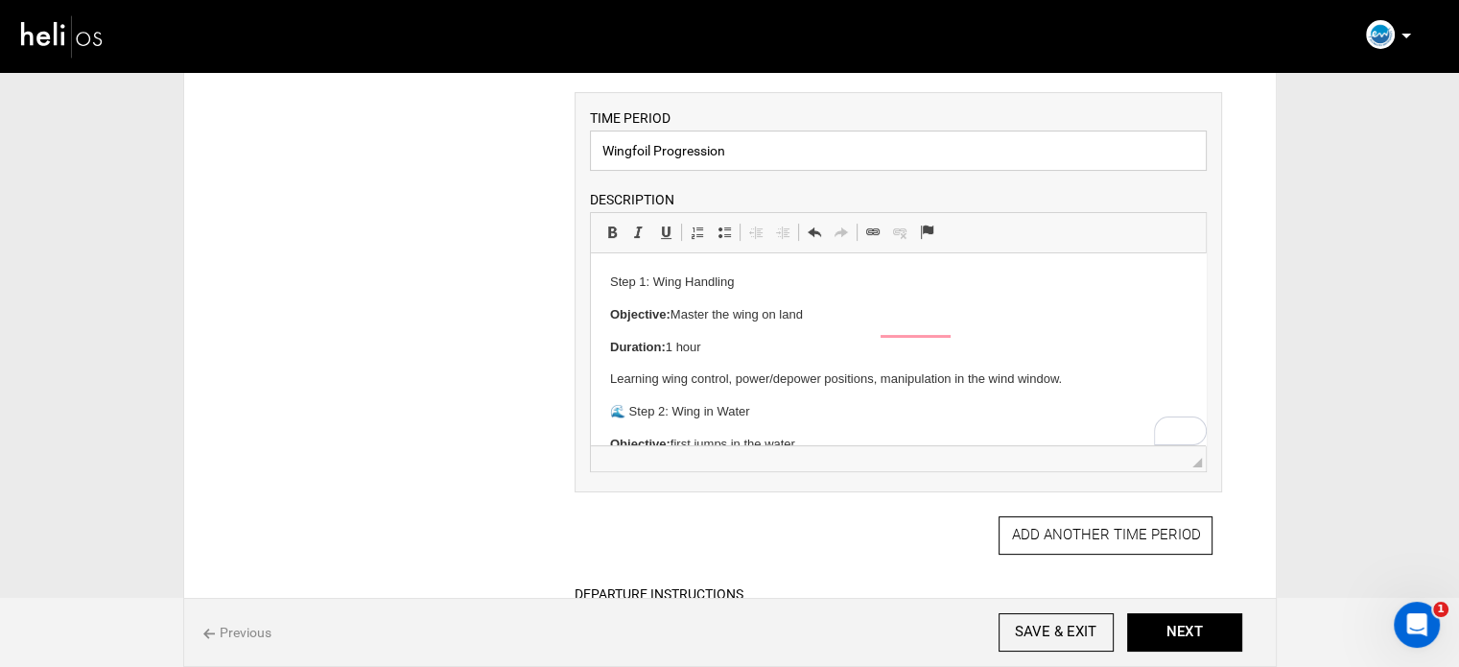
scroll to position [0, 0]
type input "Wingfoil Progression"
drag, startPoint x: 604, startPoint y: 320, endPoint x: 713, endPoint y: 353, distance: 113.2
click at [713, 353] on html "Step 1: Wing Handling Objective: Master the wing on land Duration: 1 hour Learn…" at bounding box center [898, 444] width 615 height 383
click at [725, 228] on span at bounding box center [724, 231] width 15 height 15
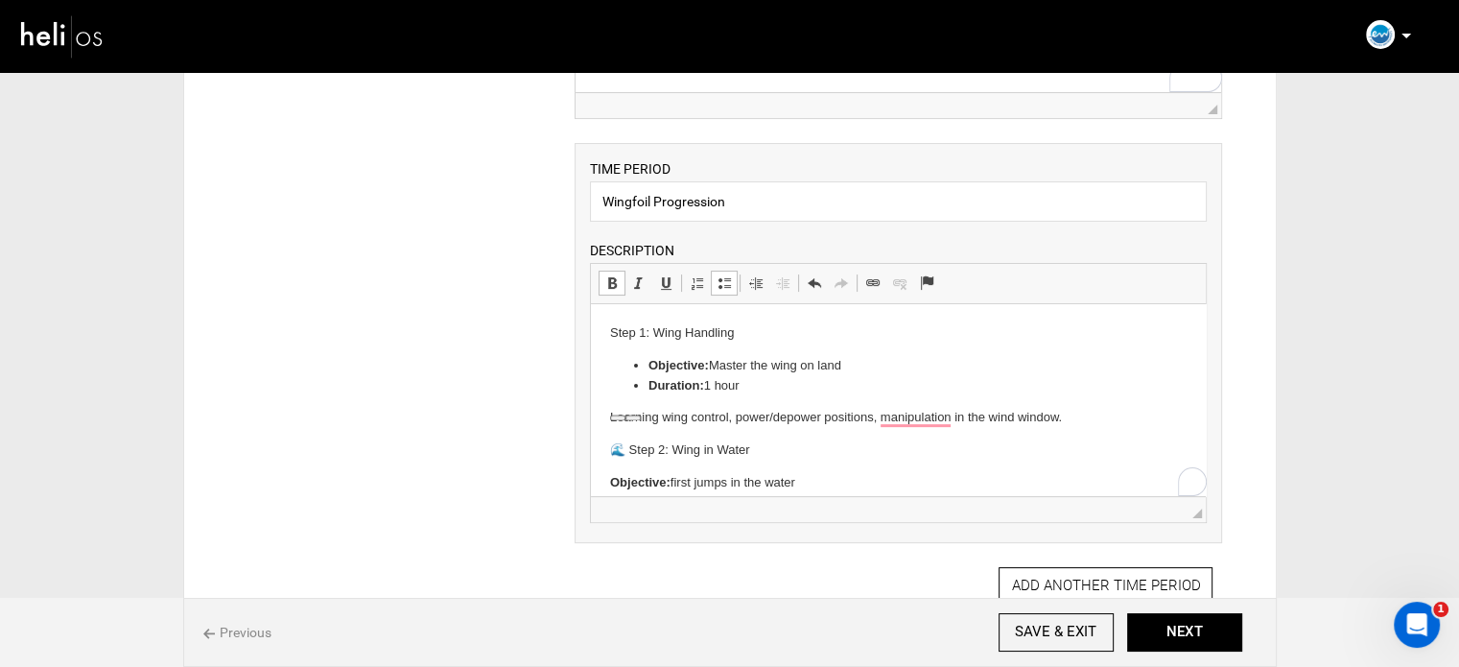
scroll to position [316, 0]
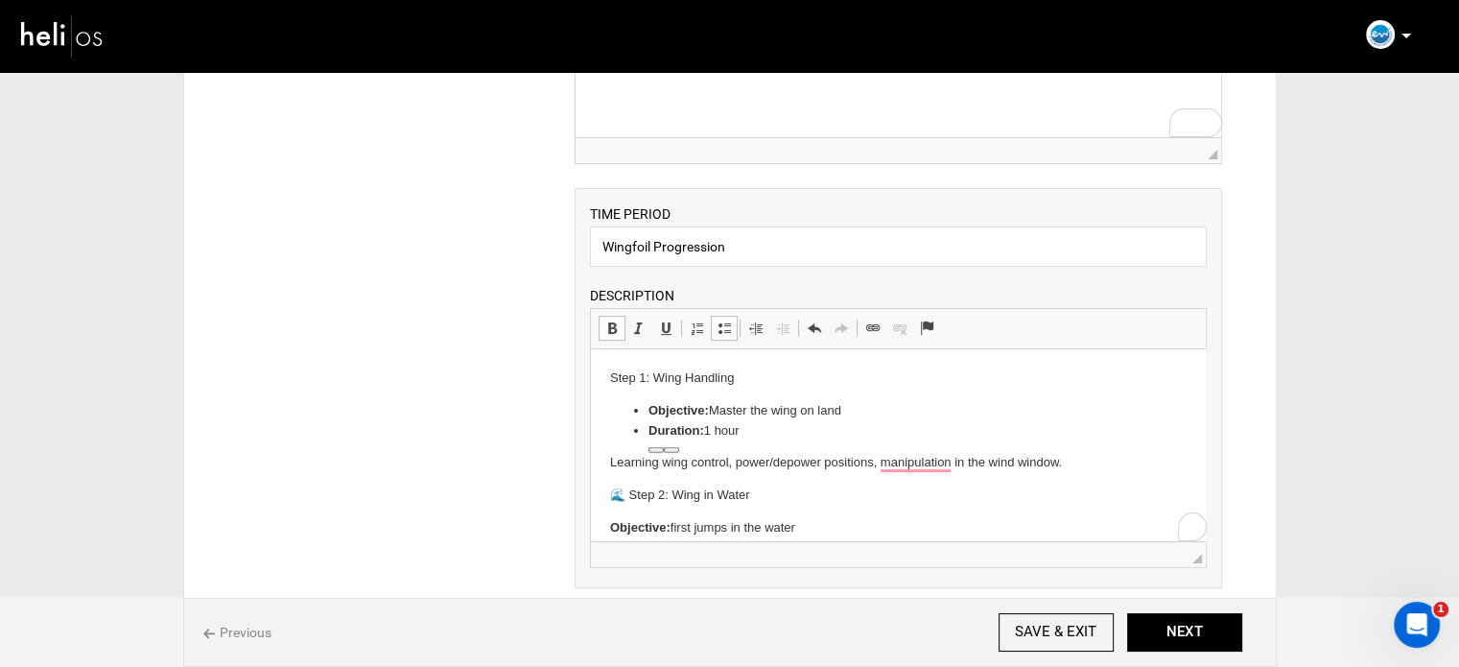
click at [698, 384] on p "Step 1: Wing Handling" at bounding box center [898, 378] width 577 height 20
click at [615, 321] on span at bounding box center [611, 327] width 15 height 15
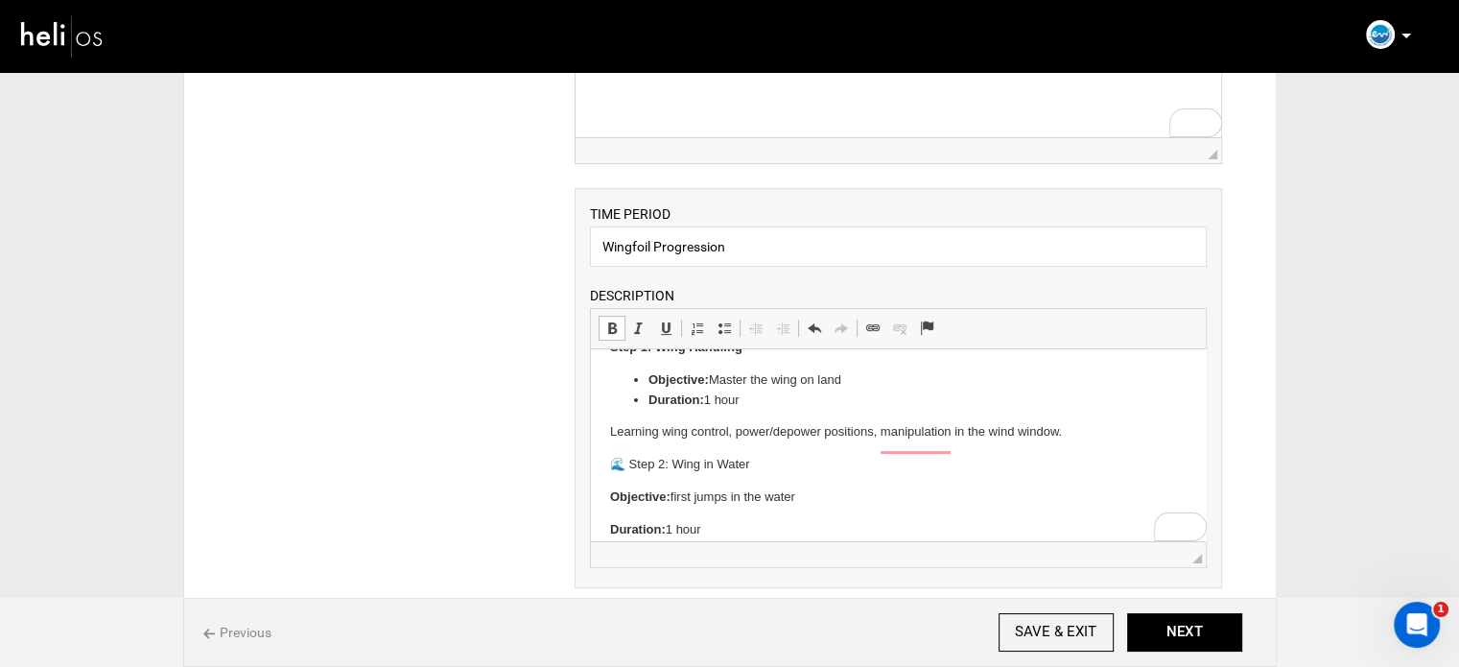
scroll to position [0, 0]
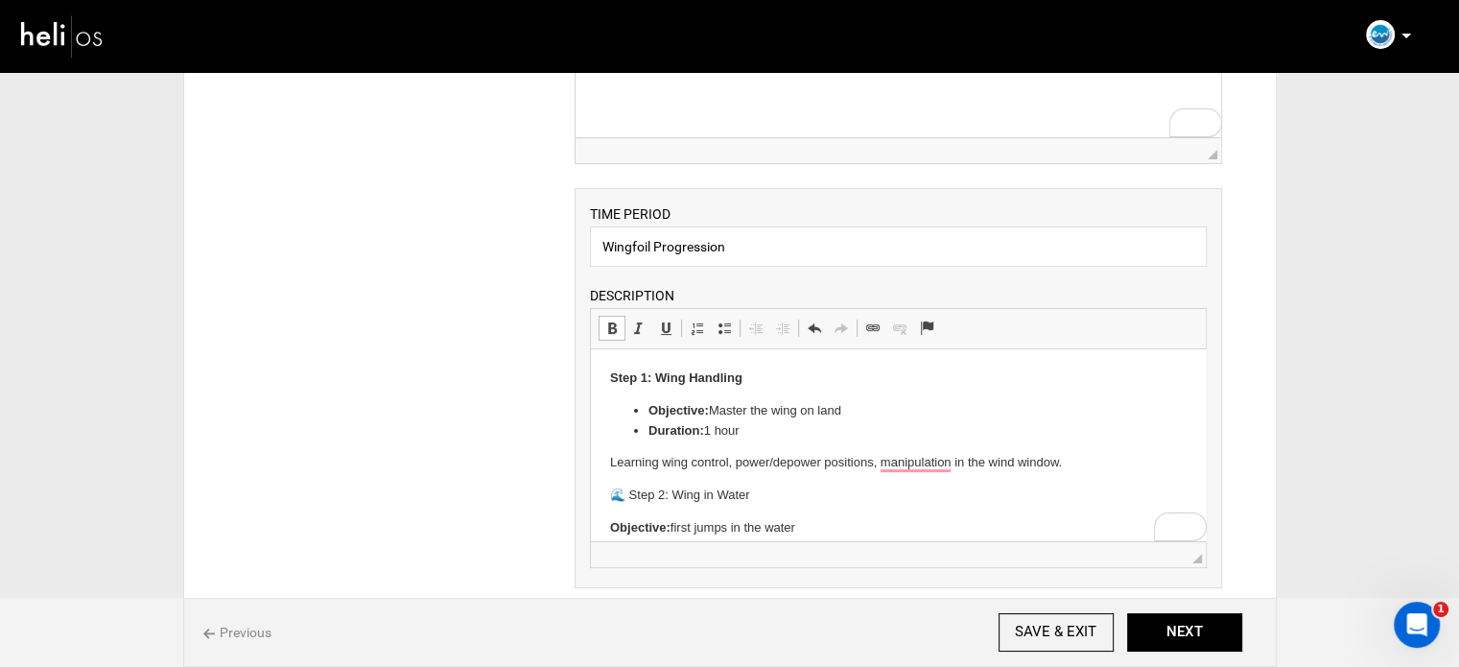
click at [634, 494] on p "🌊 Step 2: Wing in Water" at bounding box center [898, 495] width 577 height 20
click at [694, 493] on p "Step 2: Wing in Water" at bounding box center [898, 495] width 577 height 20
click at [606, 330] on span at bounding box center [611, 327] width 15 height 15
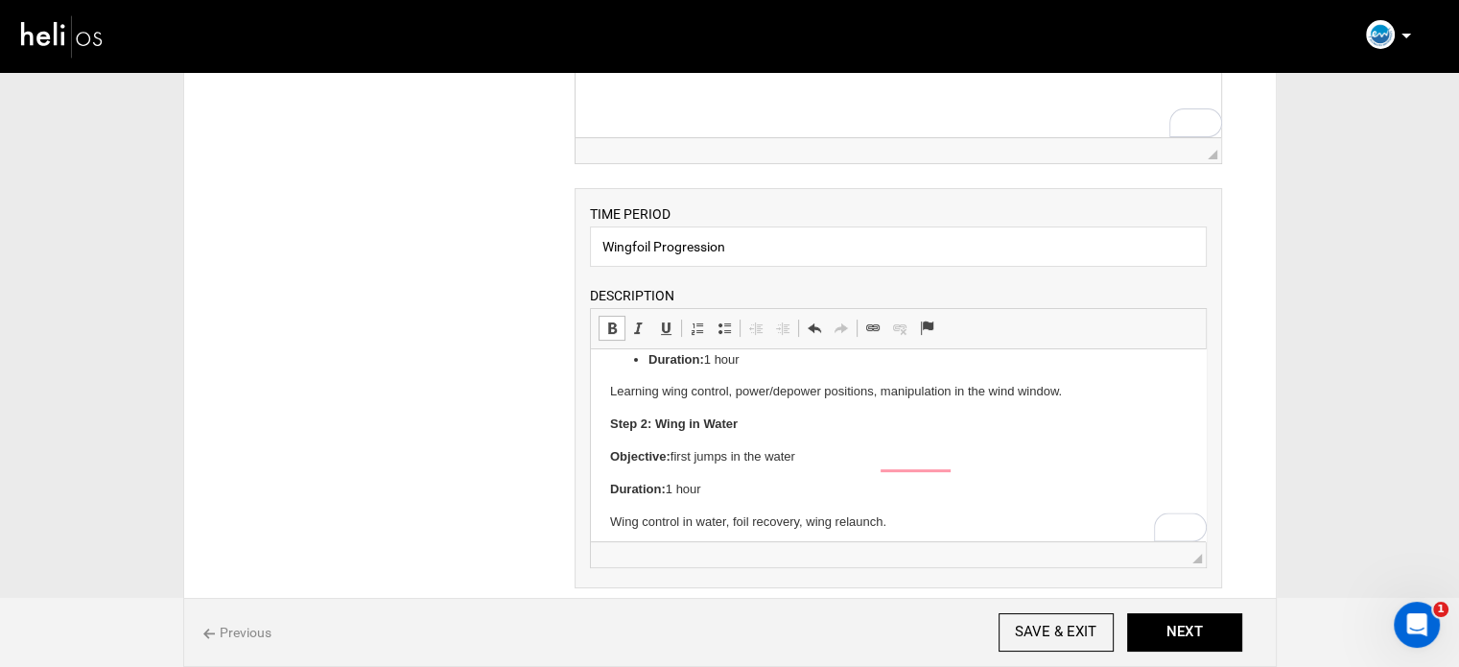
scroll to position [96, 0]
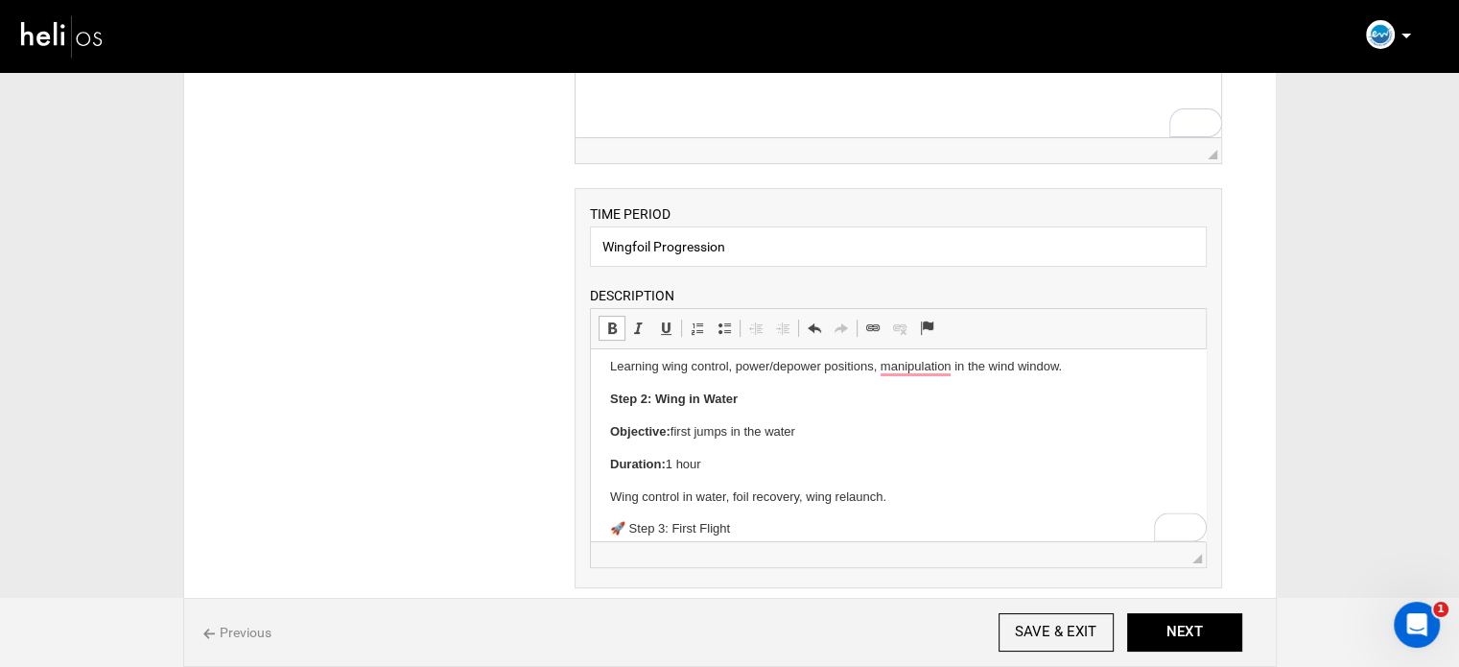
drag, startPoint x: 608, startPoint y: 433, endPoint x: 717, endPoint y: 472, distance: 115.3
click at [717, 472] on html "Step 1: Wing Handling Objective: Master the wing on land Duration: 1 hour Learn…" at bounding box center [898, 438] width 615 height 370
click at [723, 329] on span at bounding box center [724, 327] width 15 height 15
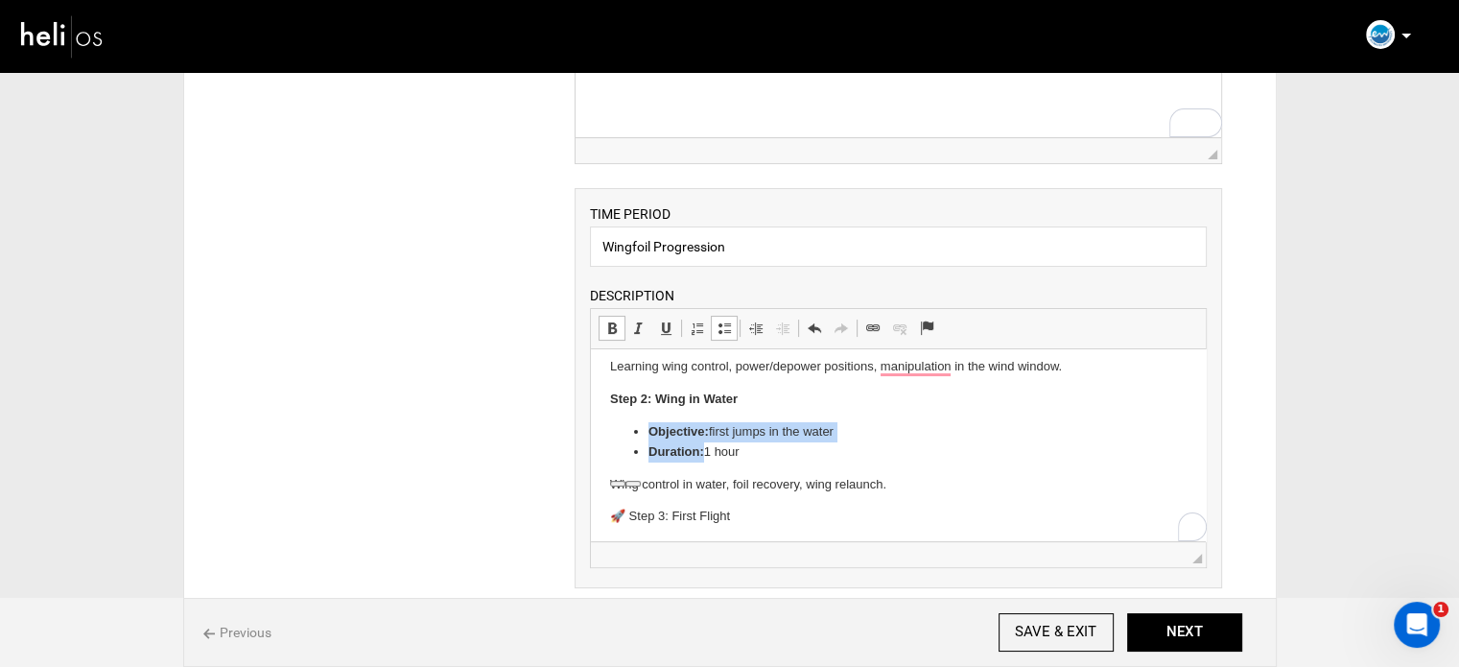
click at [756, 452] on li "Duration: 1 hour" at bounding box center [899, 452] width 500 height 20
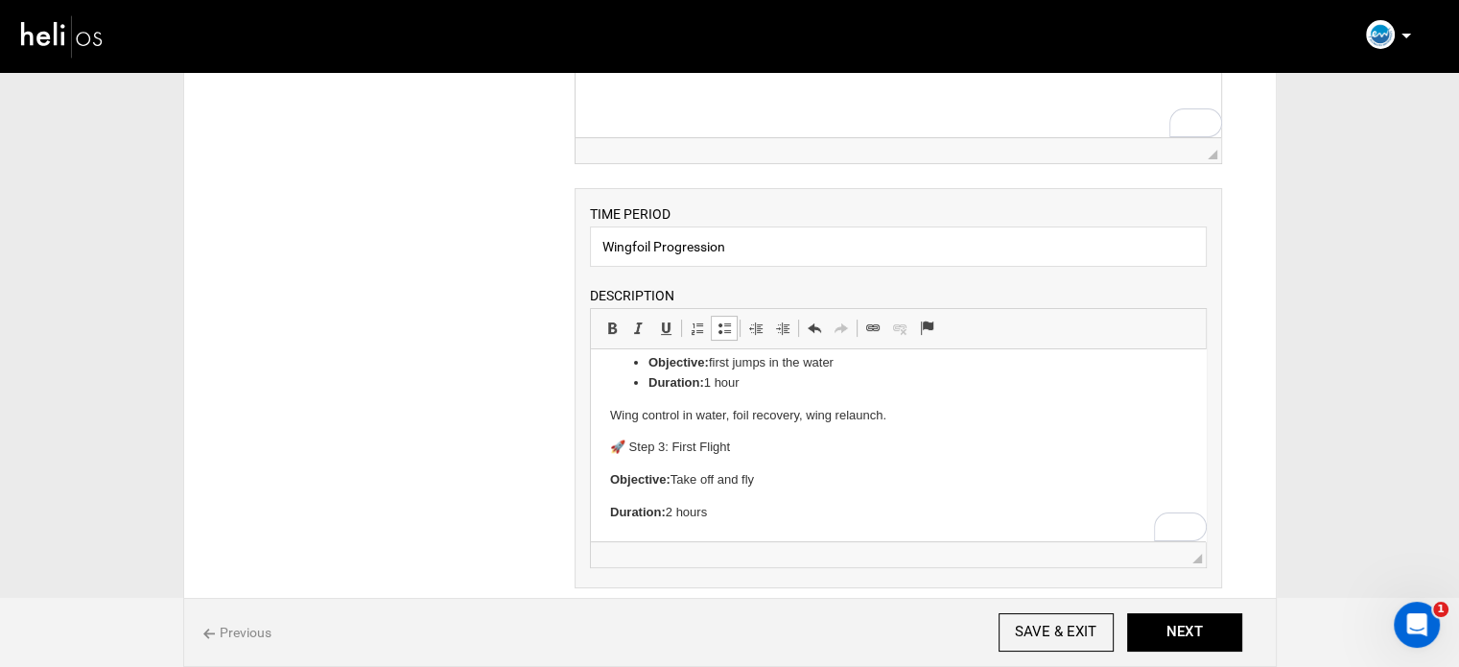
scroll to position [165, 0]
drag, startPoint x: 632, startPoint y: 449, endPoint x: 601, endPoint y: 452, distance: 31.8
click at [601, 452] on html "Step 1: Wing Handling Objective: Master the wing on land Duration: 1 hour Learn…" at bounding box center [898, 363] width 615 height 358
drag, startPoint x: 608, startPoint y: 483, endPoint x: 738, endPoint y: 508, distance: 132.1
click at [738, 508] on html "Step 1: Wing Handling Objective: Master the wing on land Duration: 1 hour Learn…" at bounding box center [898, 363] width 615 height 358
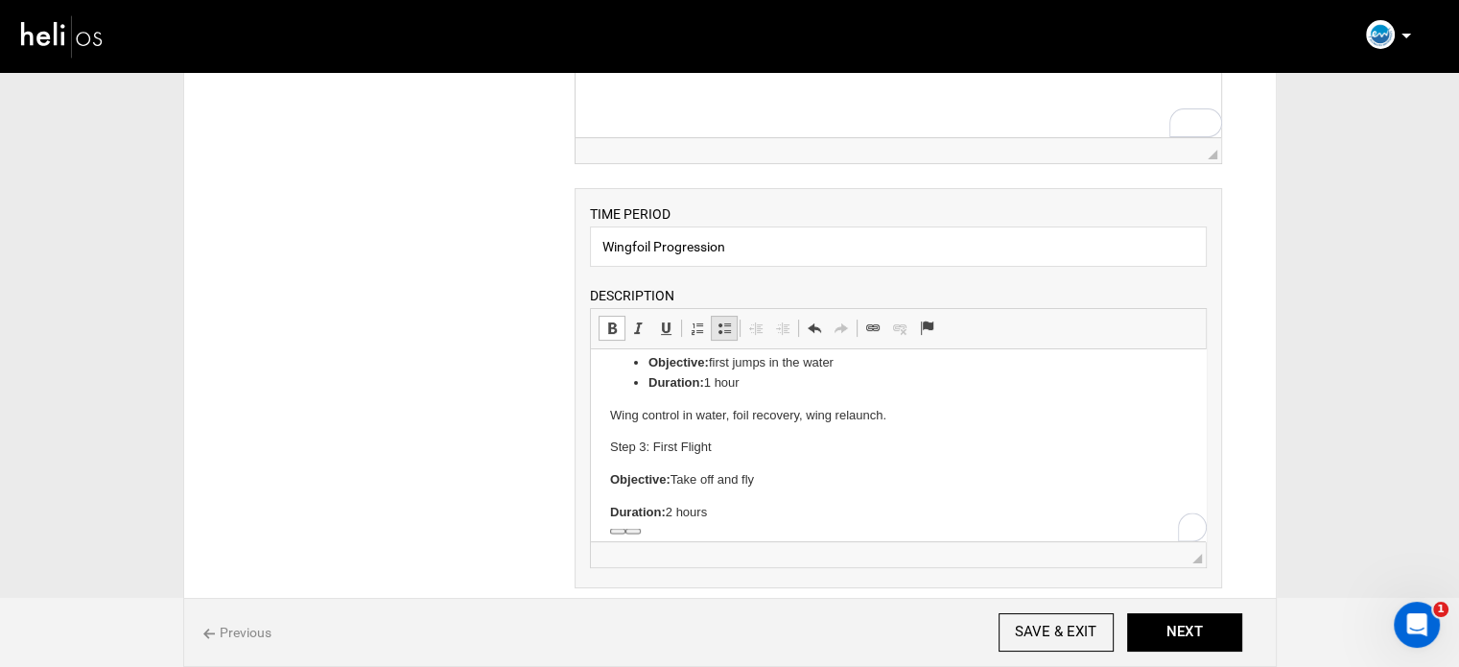
click at [725, 336] on link "Insert/Remove Bulleted List" at bounding box center [724, 328] width 27 height 25
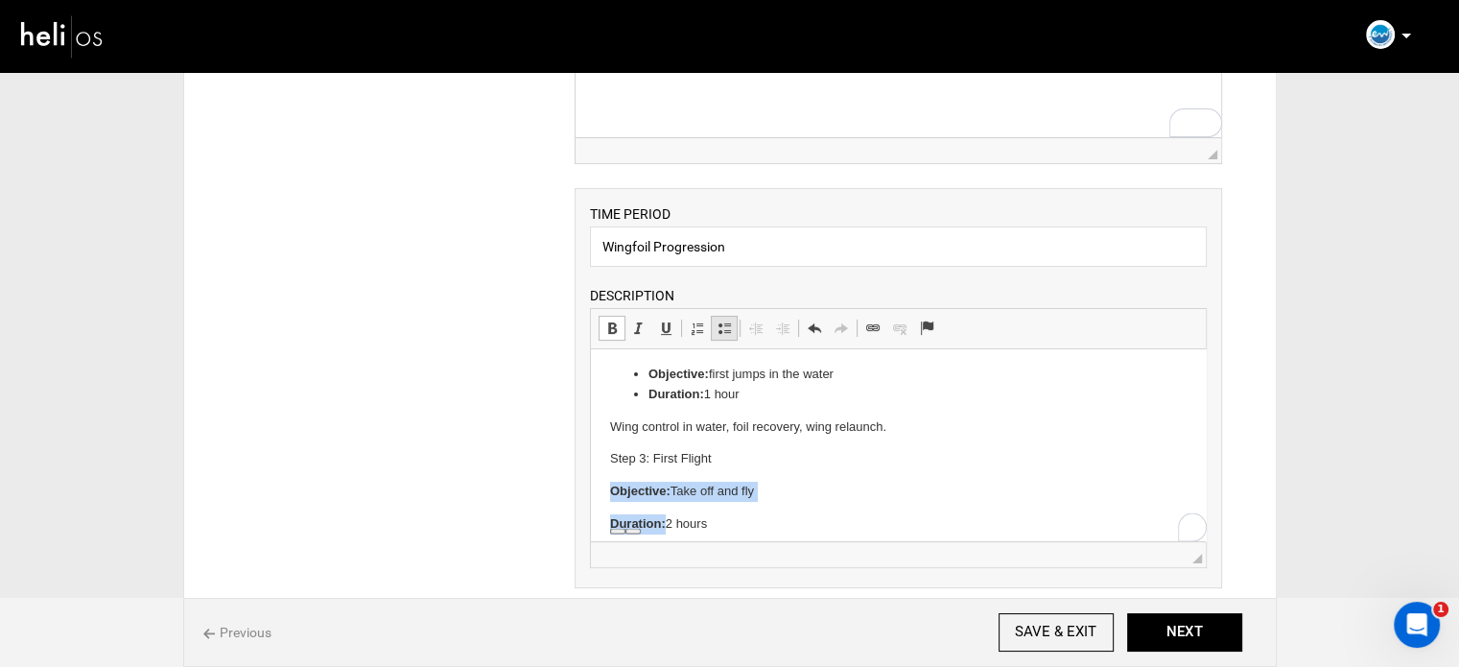
scroll to position [153, 0]
click at [608, 454] on html "Step 1: Wing Handling Objective: Master the wing on land Duration: 1 hour Learn…" at bounding box center [898, 368] width 615 height 345
click at [615, 457] on p "Step 3: First Flight" at bounding box center [898, 459] width 577 height 20
drag, startPoint x: 615, startPoint y: 457, endPoint x: 1196, endPoint y: 690, distance: 626.4
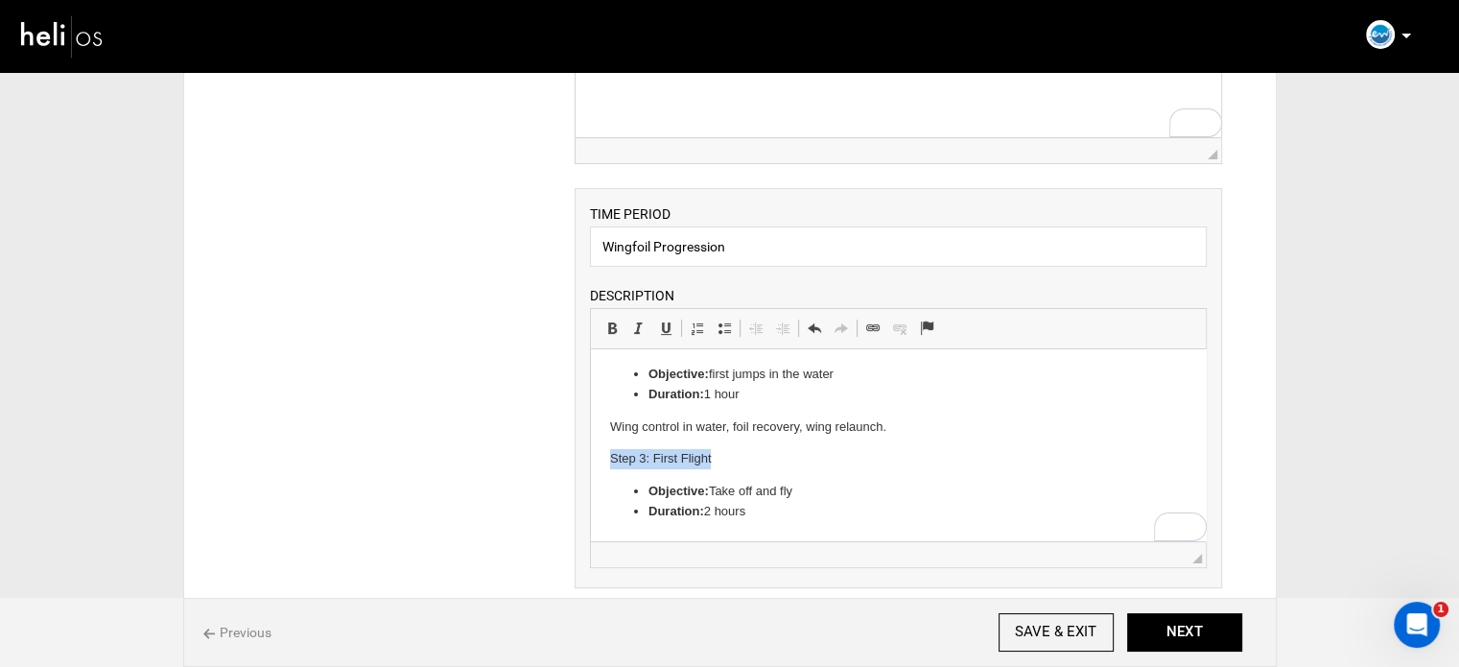
click at [615, 457] on p "Step 3: First Flight" at bounding box center [898, 459] width 577 height 20
click at [613, 326] on span at bounding box center [611, 327] width 15 height 15
click at [762, 453] on p "Step 3: First Flight" at bounding box center [898, 459] width 577 height 20
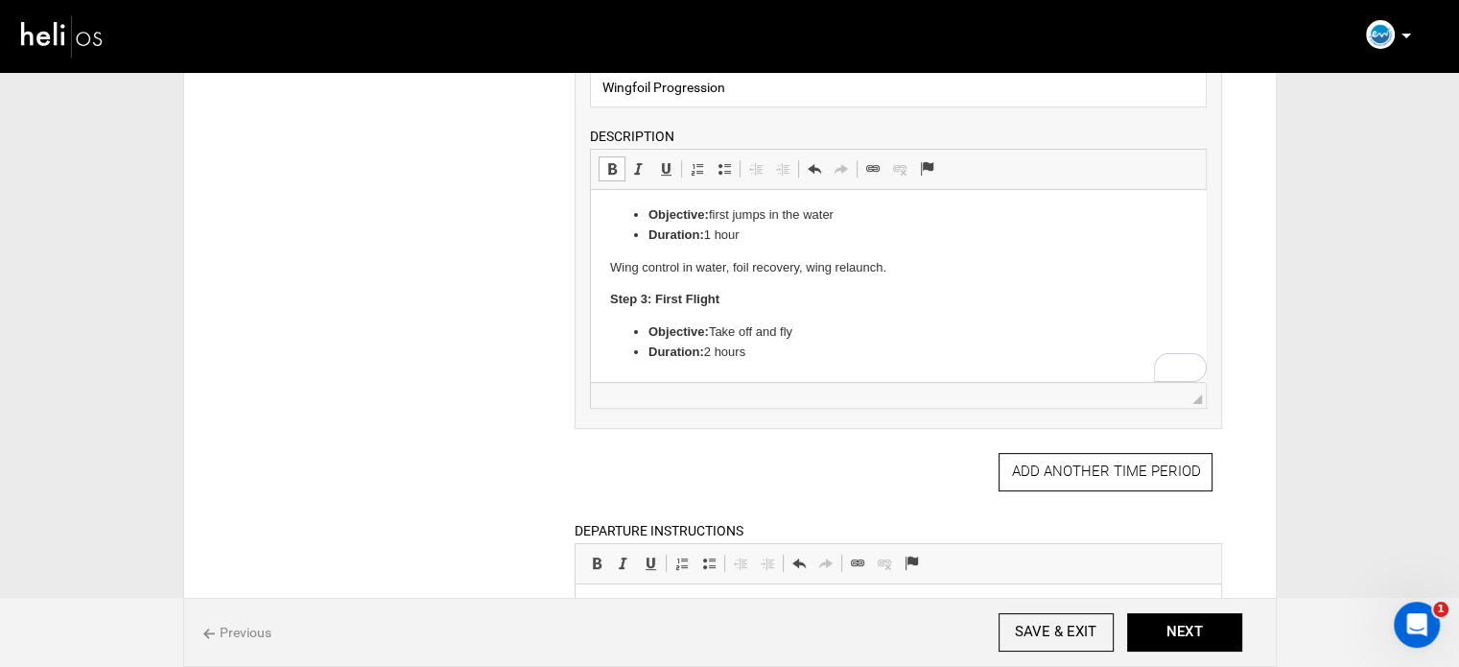
scroll to position [508, 0]
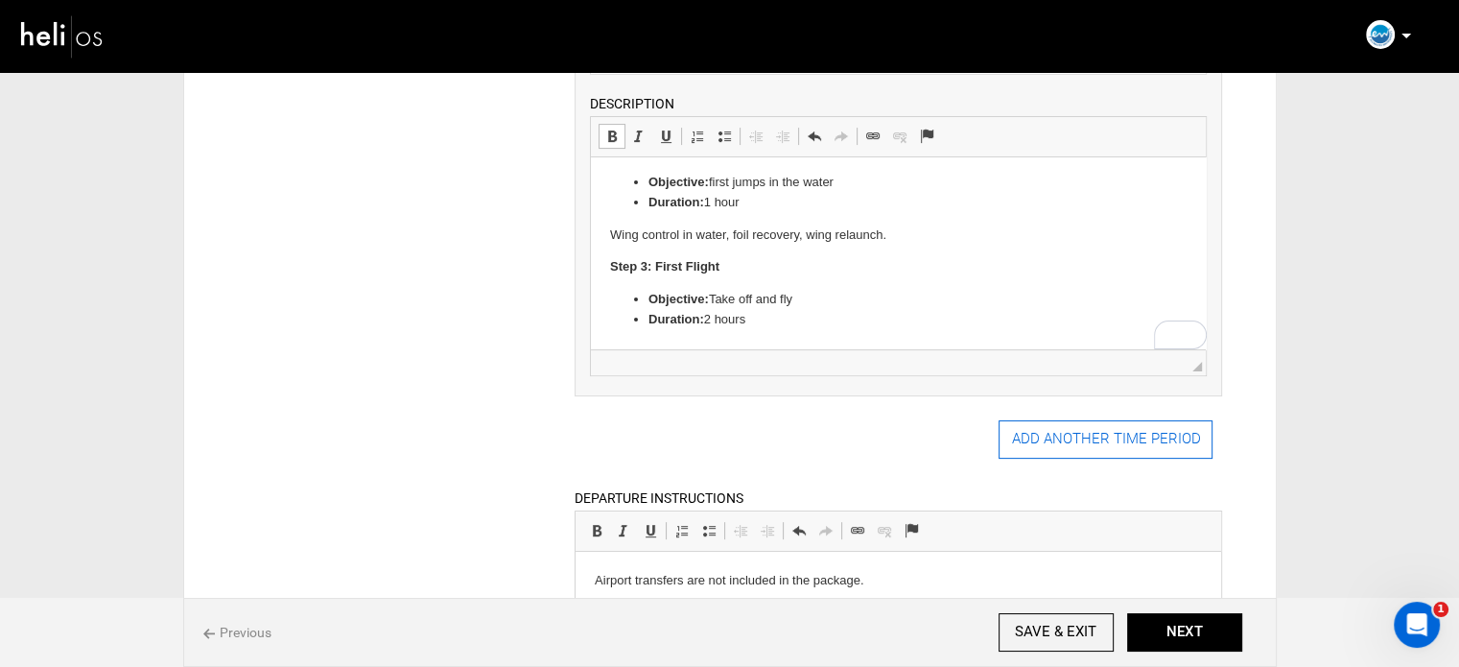
click at [1086, 437] on button "ADD ANOTHER TIME PERIOD" at bounding box center [1106, 439] width 214 height 38
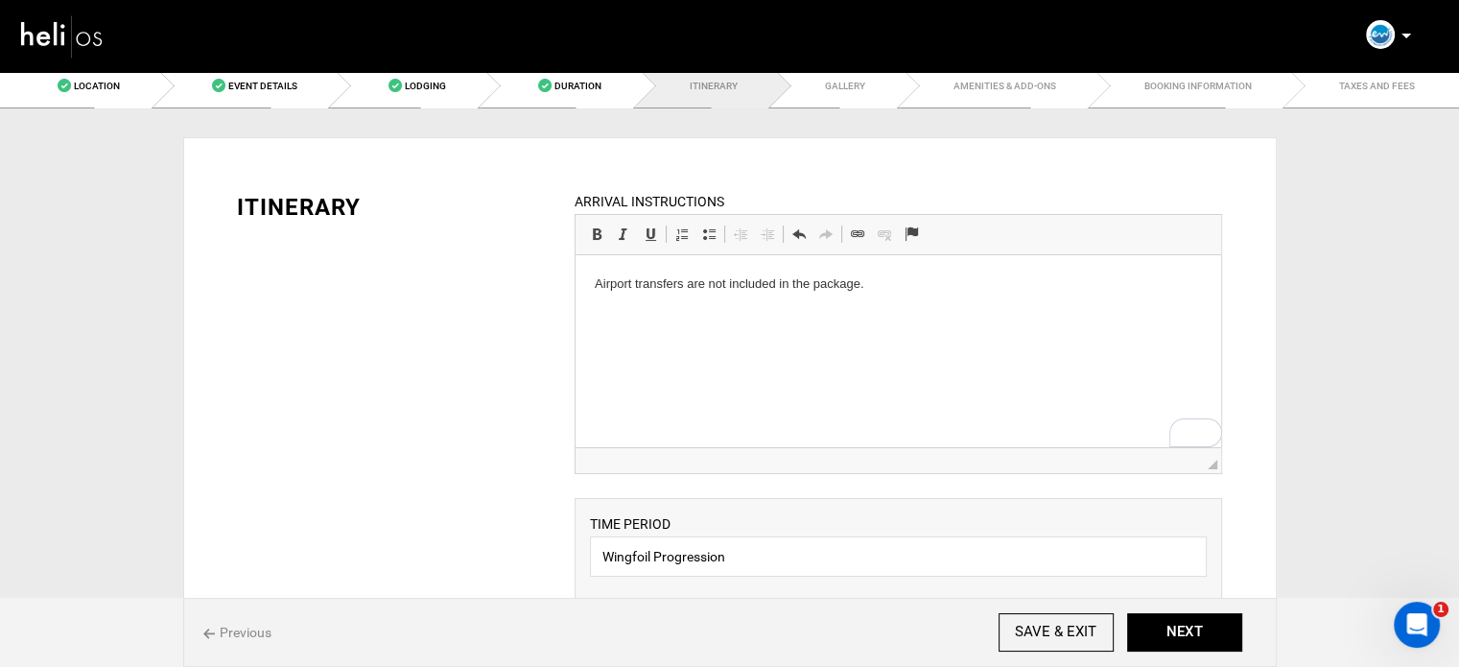
scroll to position [0, 0]
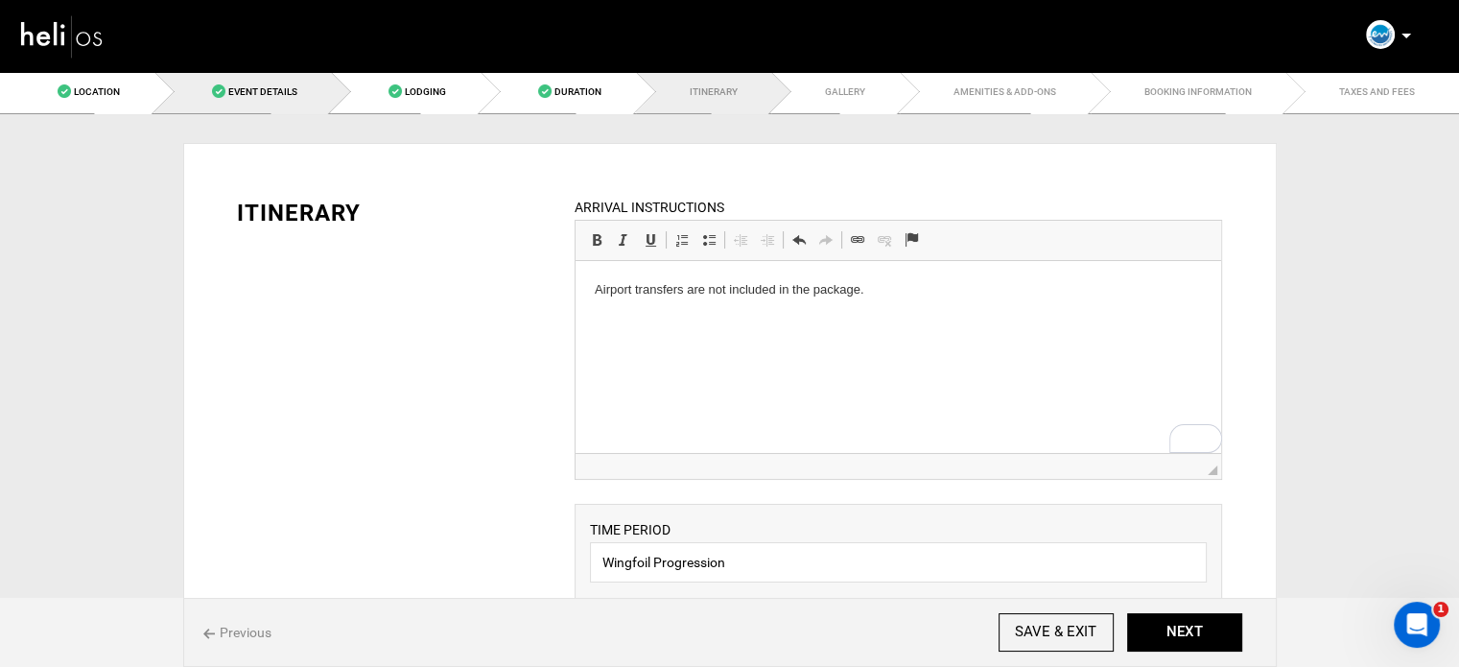
click at [238, 77] on link "Event Details" at bounding box center [242, 91] width 177 height 43
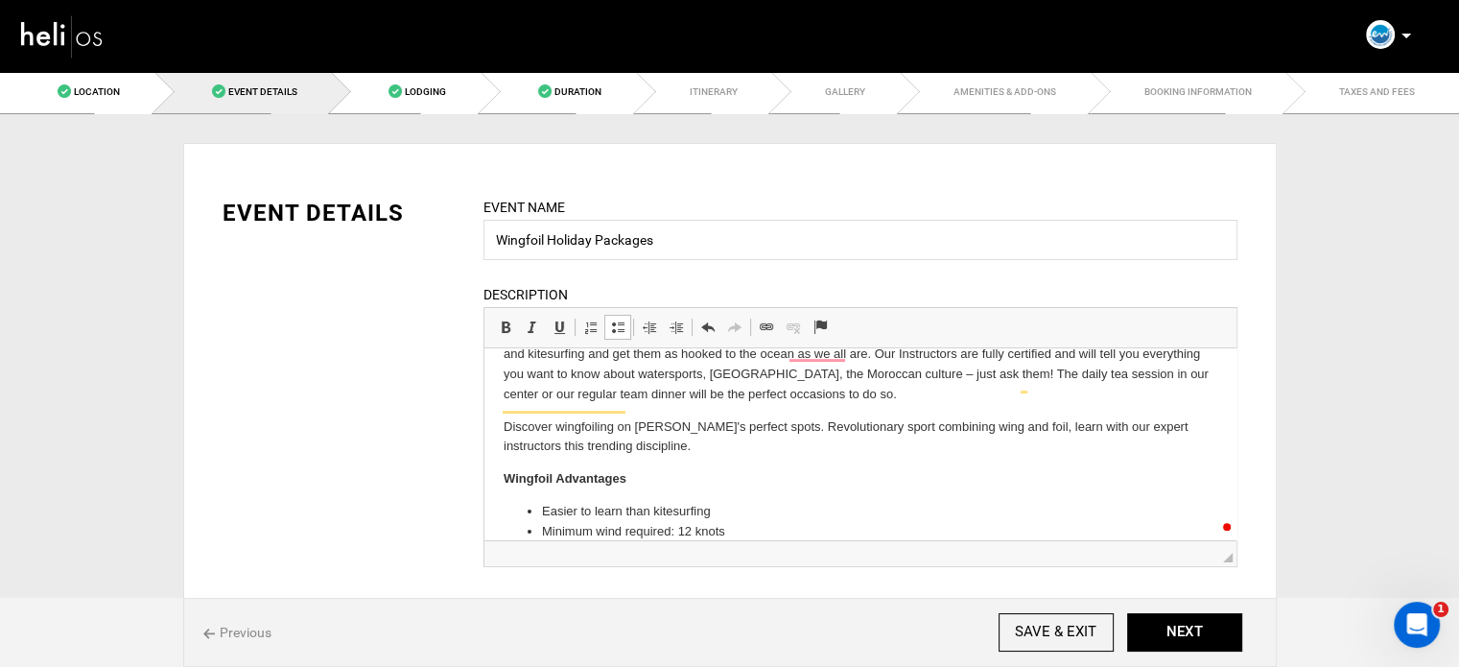
scroll to position [570, 0]
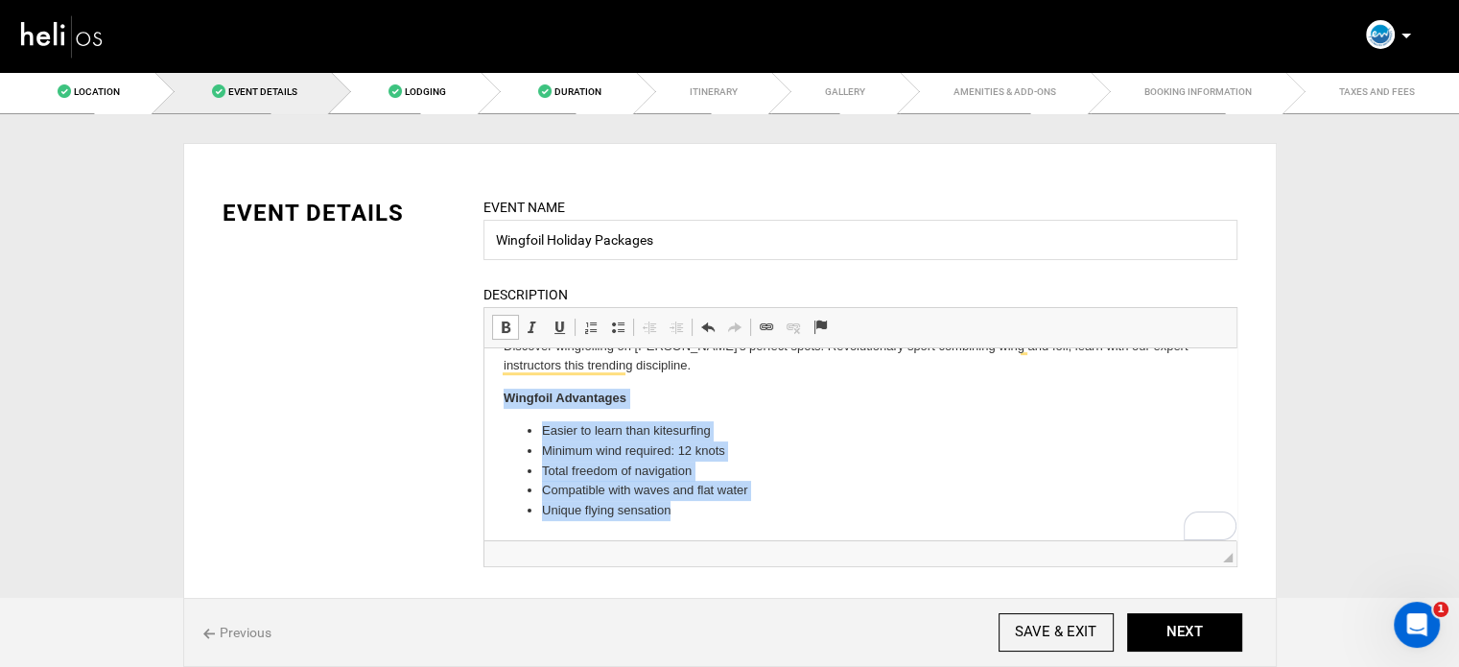
drag, startPoint x: 498, startPoint y: 400, endPoint x: 752, endPoint y: 531, distance: 286.2
click at [752, 531] on html "Essaouira Watersports is a kitesurfing and surfing school located in [GEOGRAPHI…" at bounding box center [860, 159] width 752 height 762
copy body "Wingfoil Advantages Easier to learn than kitesurfing Minimum wind required: 12 …"
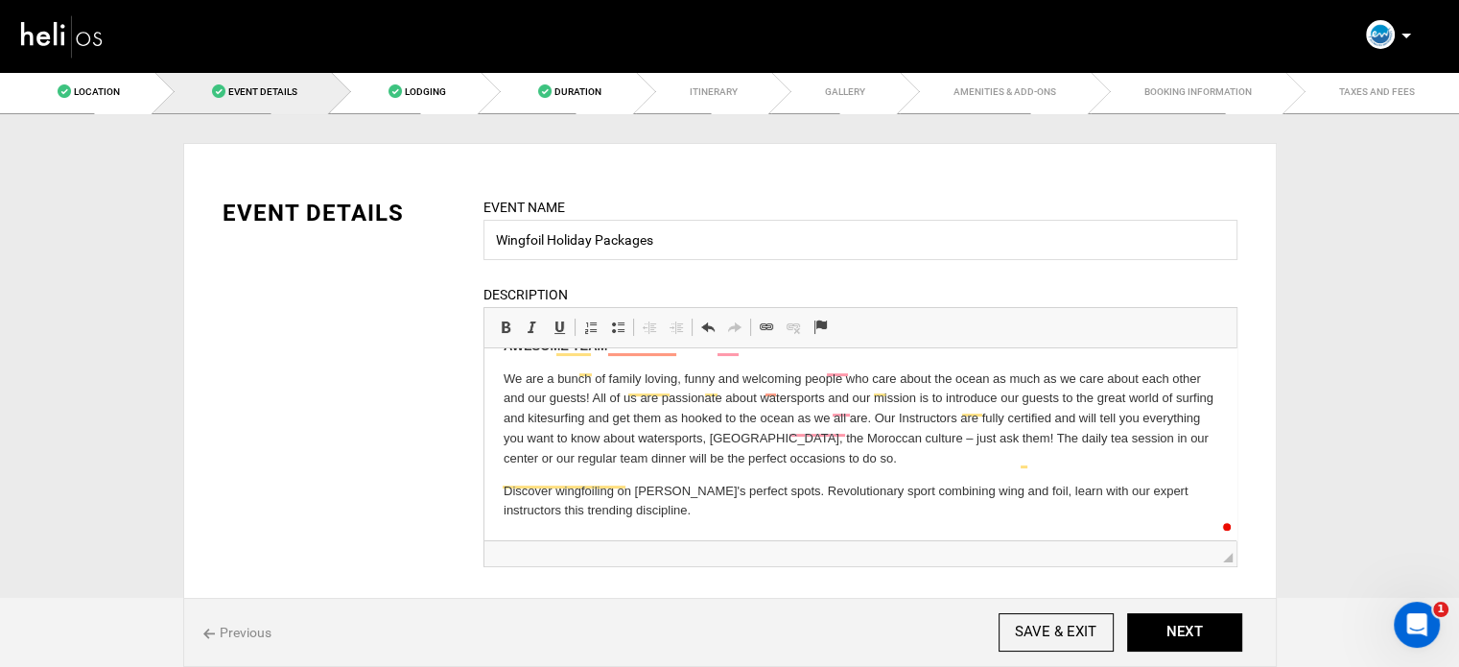
scroll to position [425, 0]
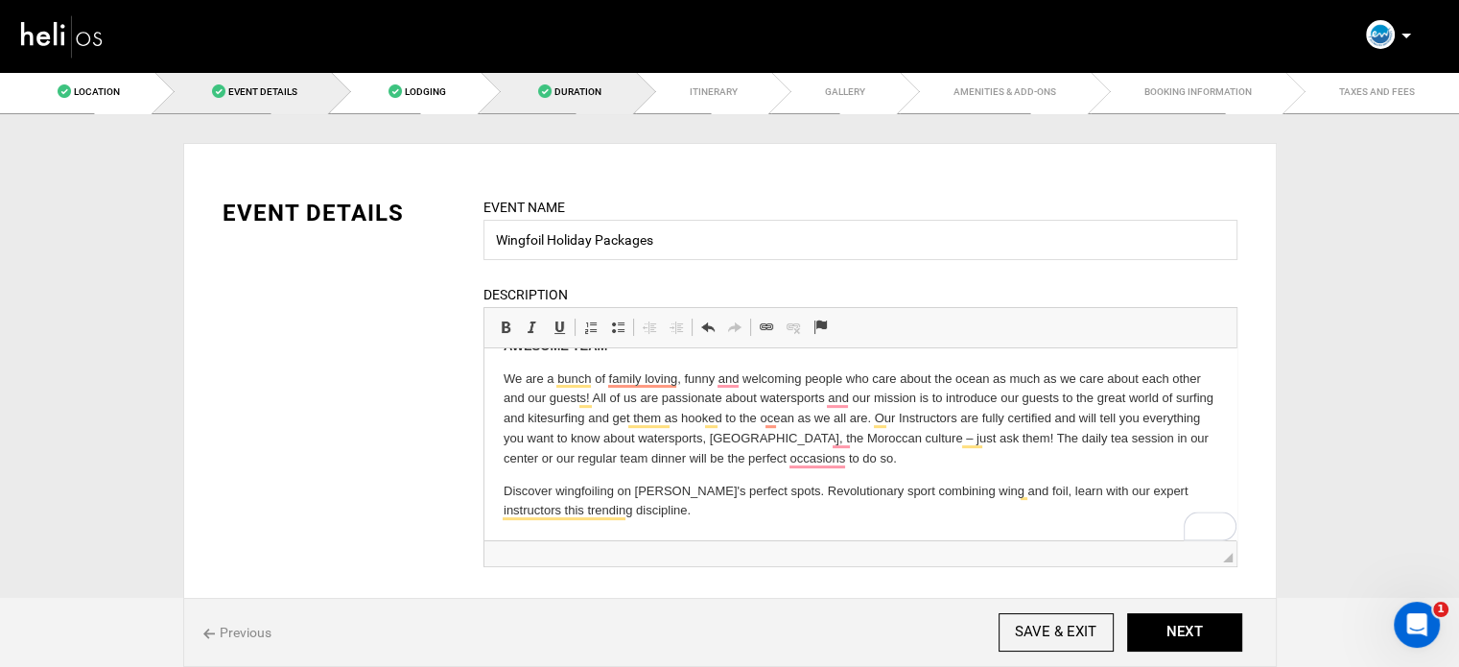
click at [545, 82] on link "Duration" at bounding box center [558, 91] width 155 height 43
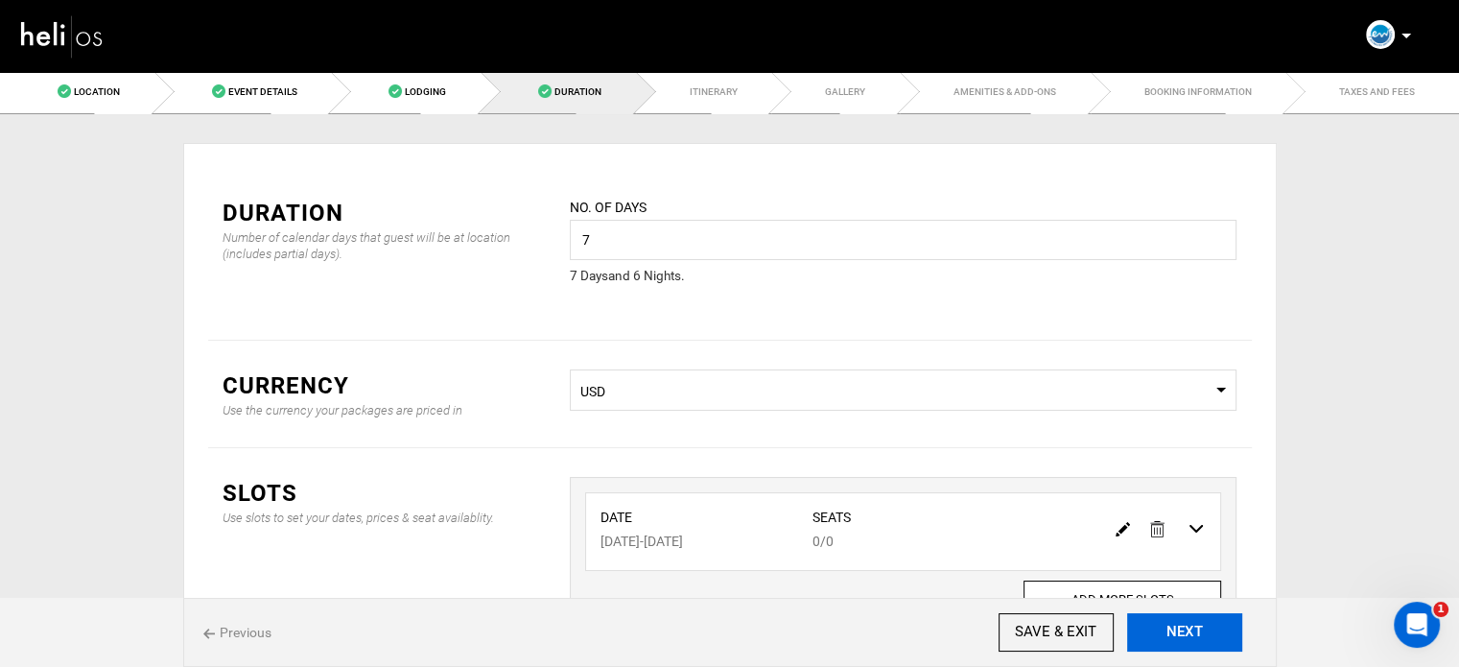
click at [1181, 636] on button "NEXT" at bounding box center [1184, 632] width 115 height 38
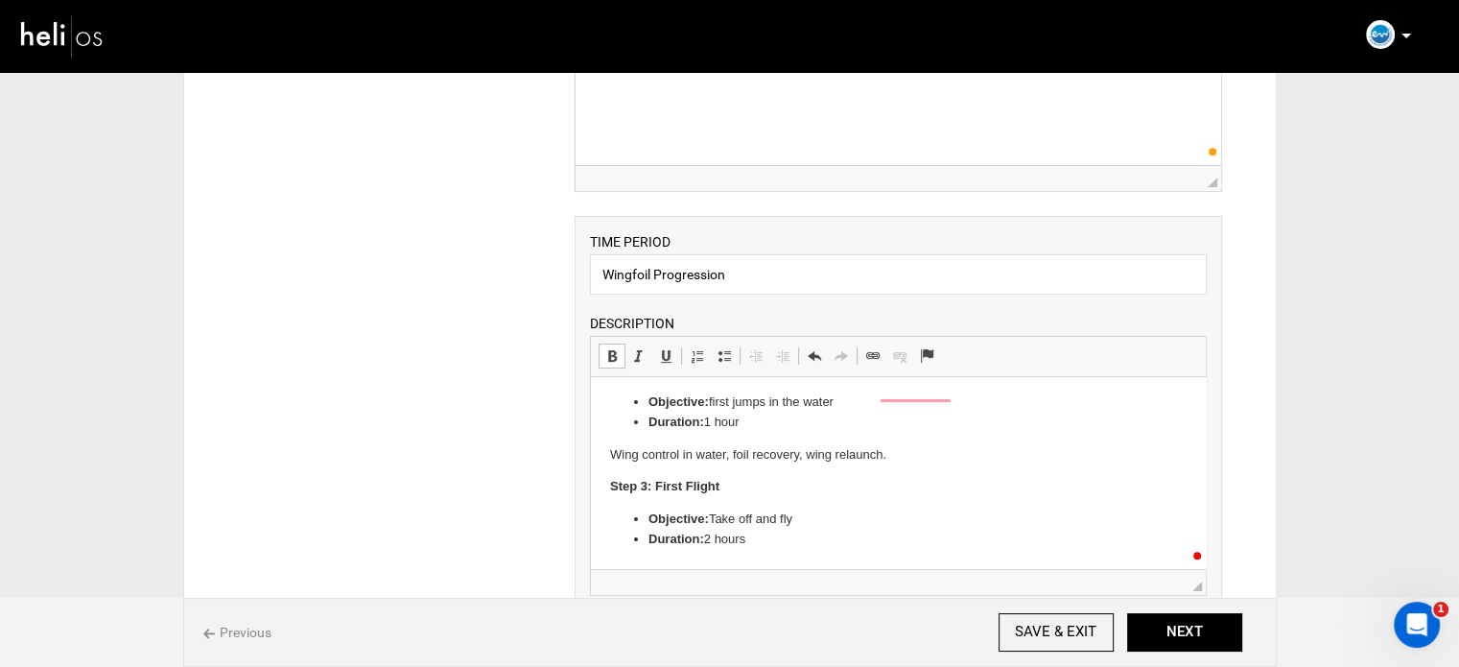
scroll to position [153, 0]
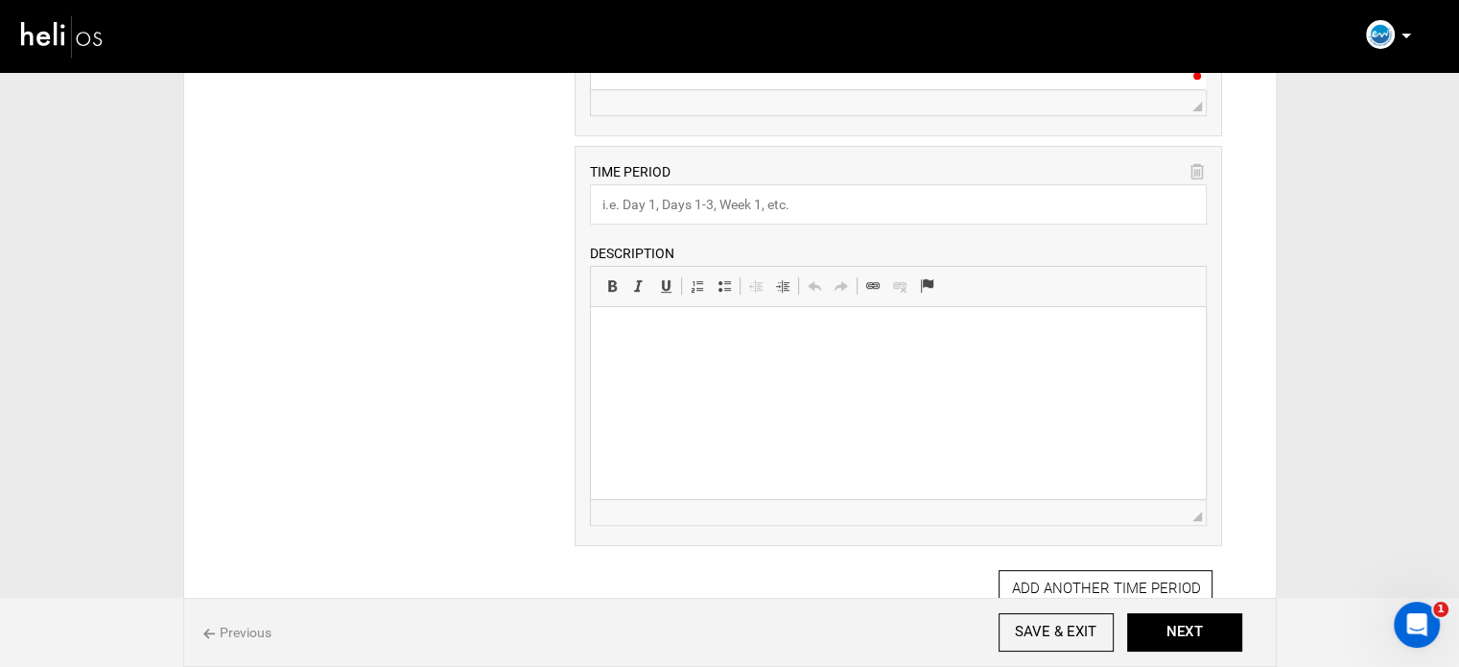
click at [762, 366] on html at bounding box center [898, 336] width 615 height 59
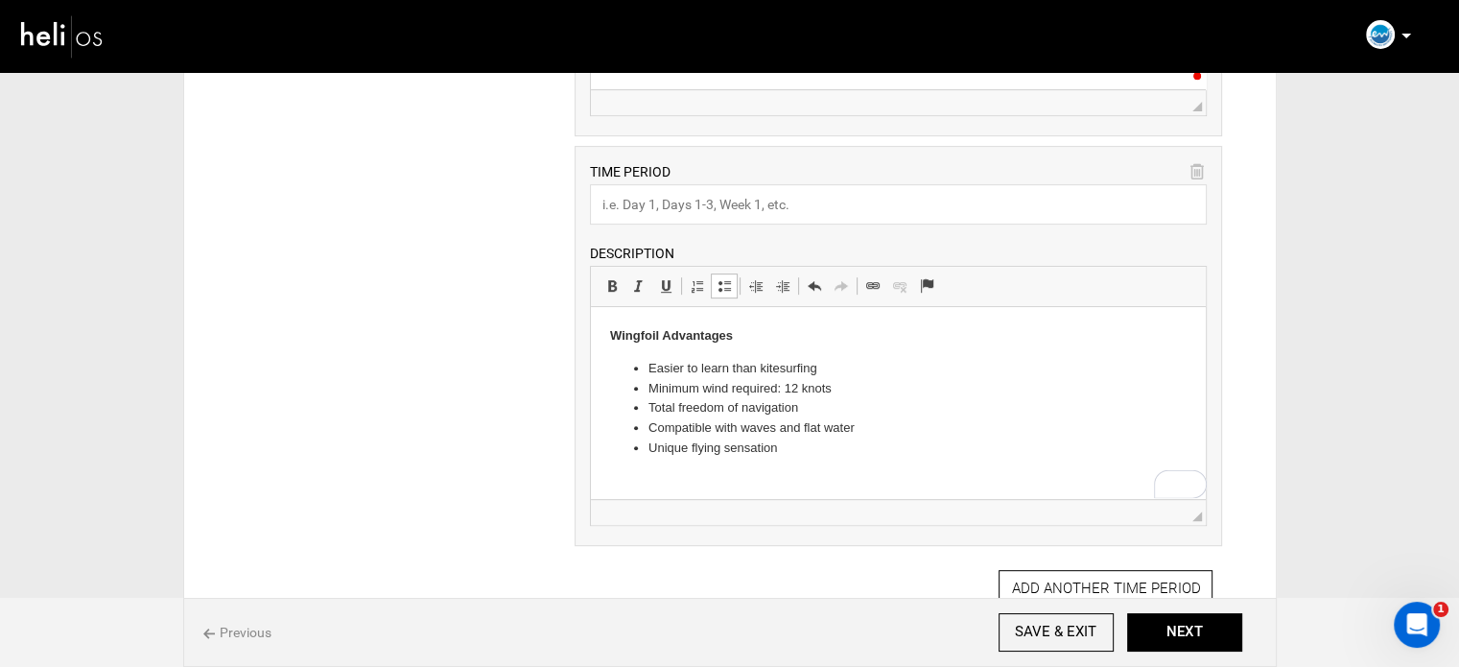
click at [654, 335] on strong "Wingfoil Advantages" at bounding box center [671, 335] width 123 height 14
copy strong "Wingfoil Advantages"
click at [648, 207] on input "text" at bounding box center [898, 204] width 617 height 40
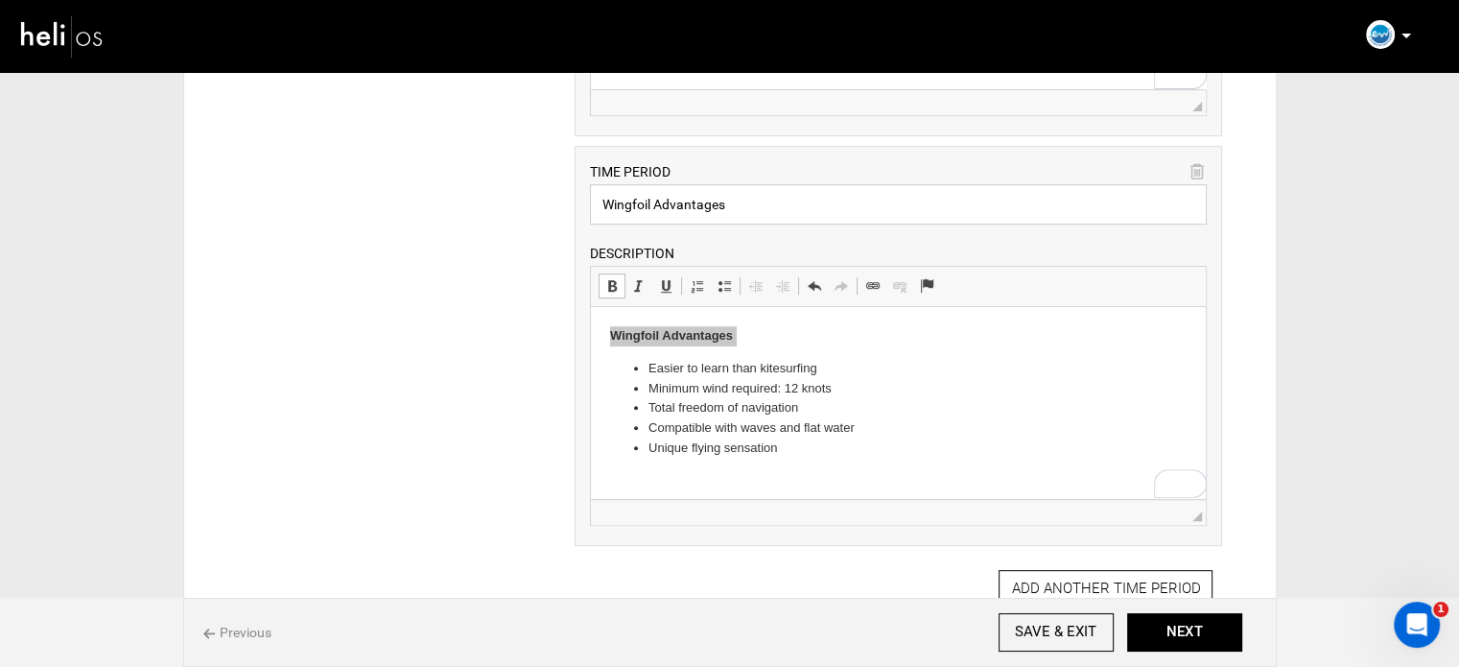
type input "Wingfoil Advantages"
click at [673, 337] on strong "Wingfoil Advantages" at bounding box center [671, 335] width 123 height 14
click at [718, 286] on span at bounding box center [724, 285] width 15 height 15
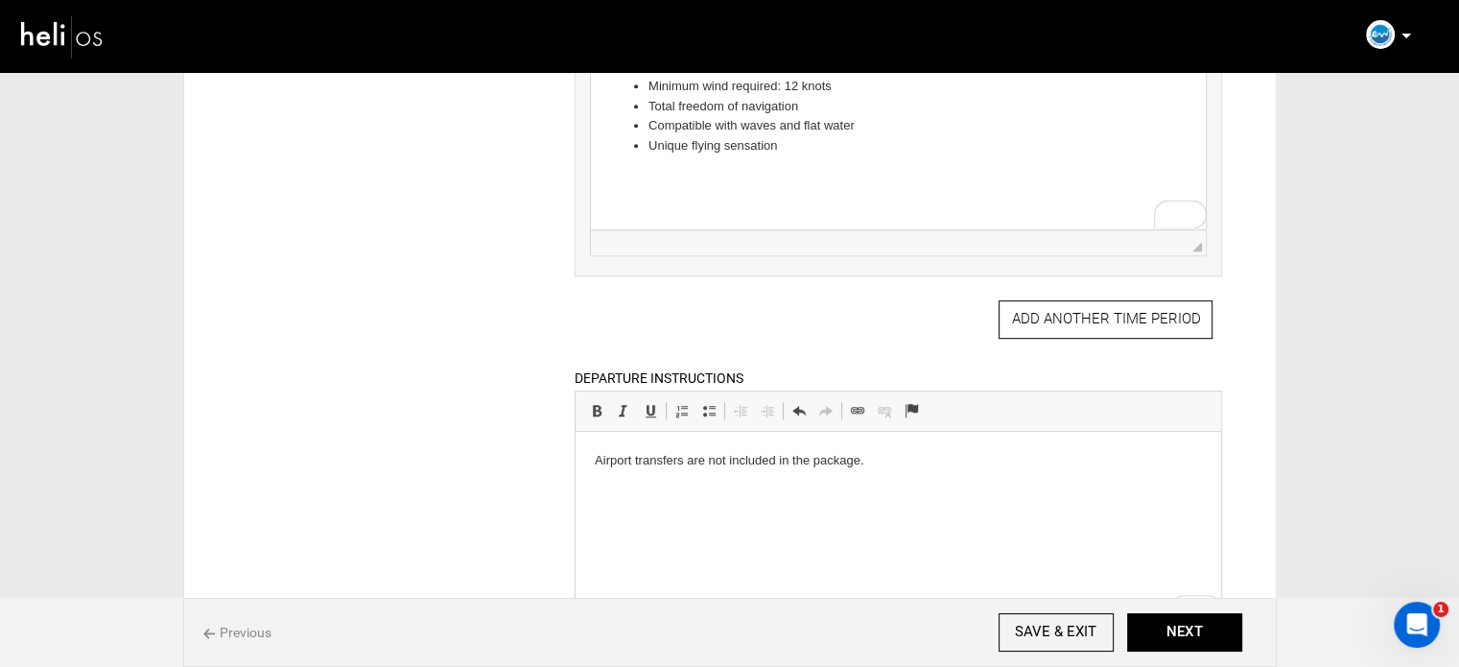
scroll to position [1151, 0]
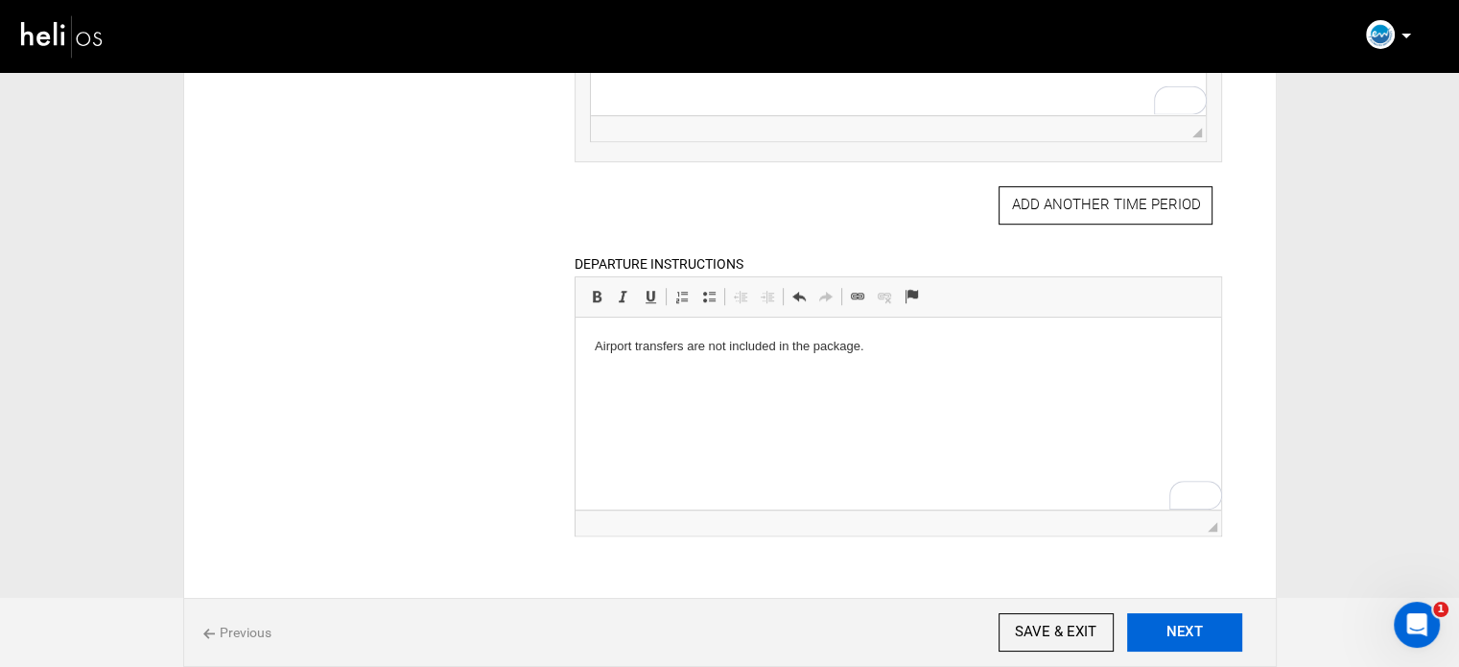
click at [1151, 613] on button "NEXT" at bounding box center [1184, 632] width 115 height 38
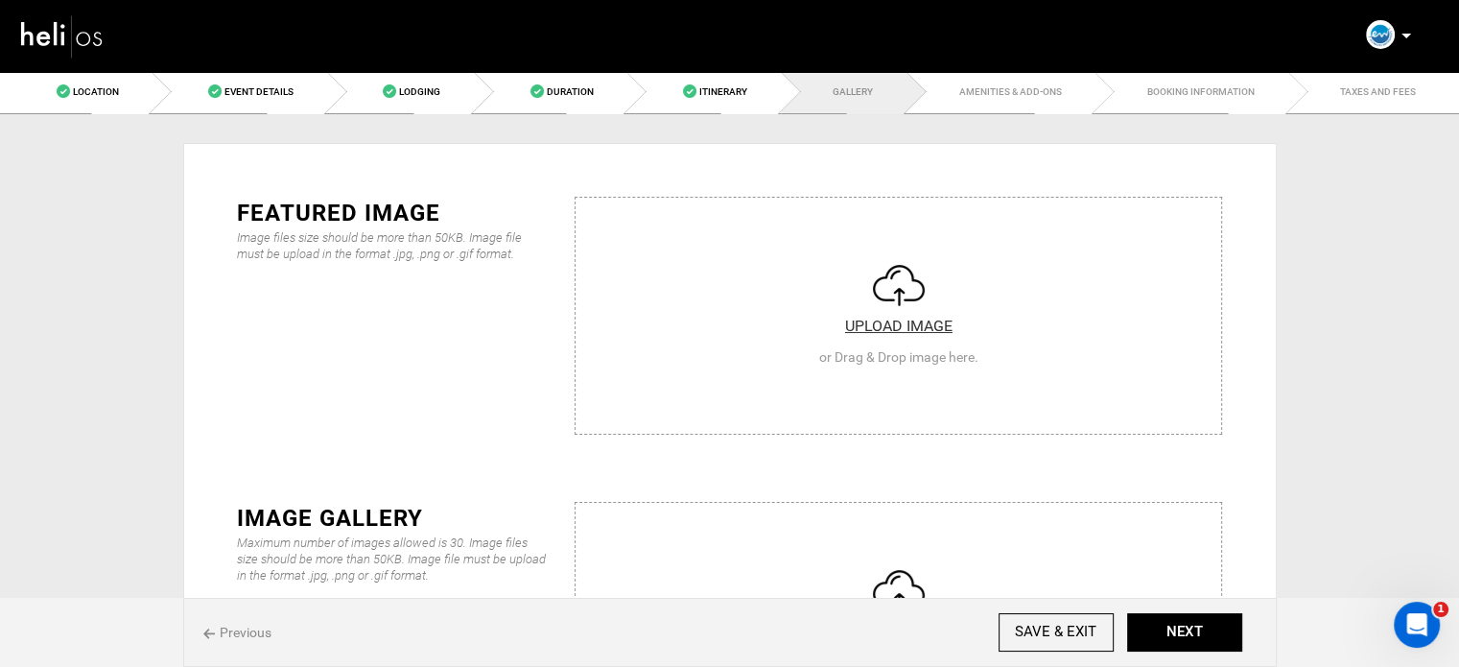
click at [730, 318] on input "file" at bounding box center [899, 313] width 646 height 230
click at [706, 257] on input "file" at bounding box center [899, 313] width 646 height 230
type input "C:\fakepath\IMG_0756.jpg"
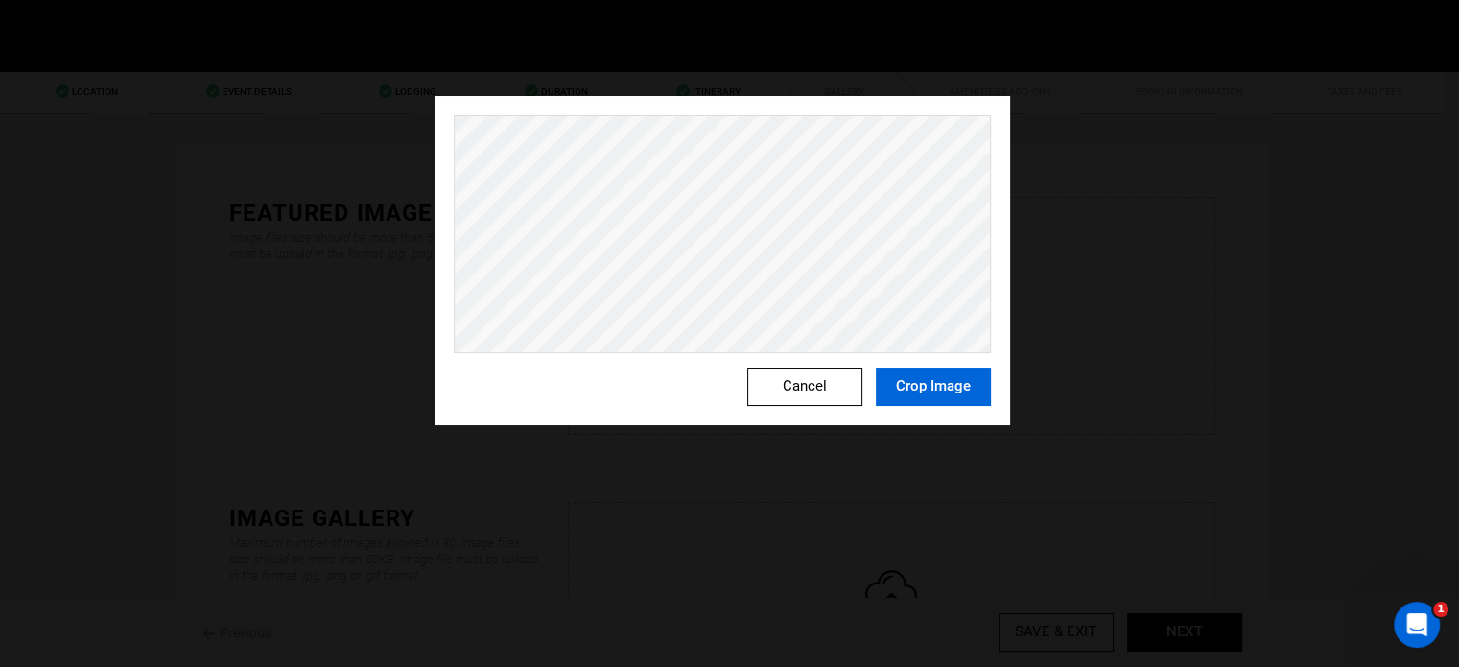
click at [971, 390] on button "Crop Image" at bounding box center [933, 386] width 115 height 38
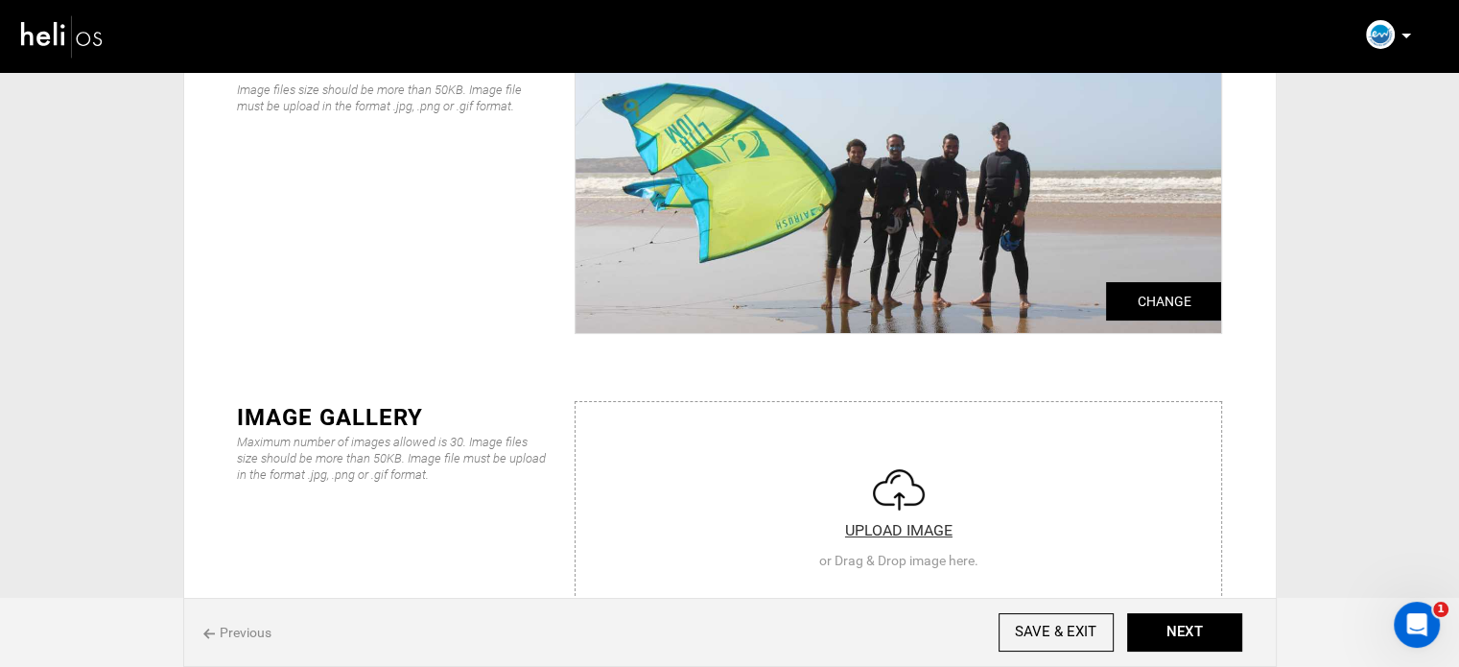
scroll to position [192, 0]
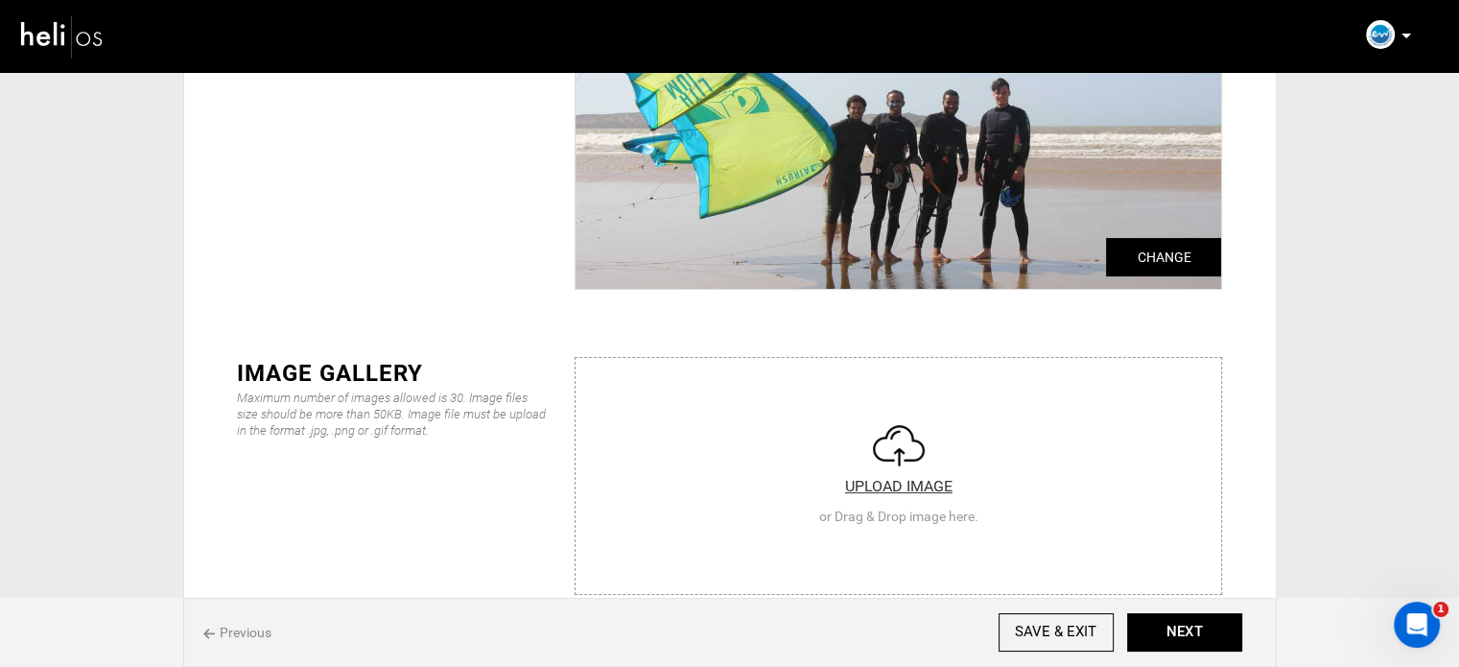
click at [975, 460] on input "file" at bounding box center [899, 473] width 646 height 230
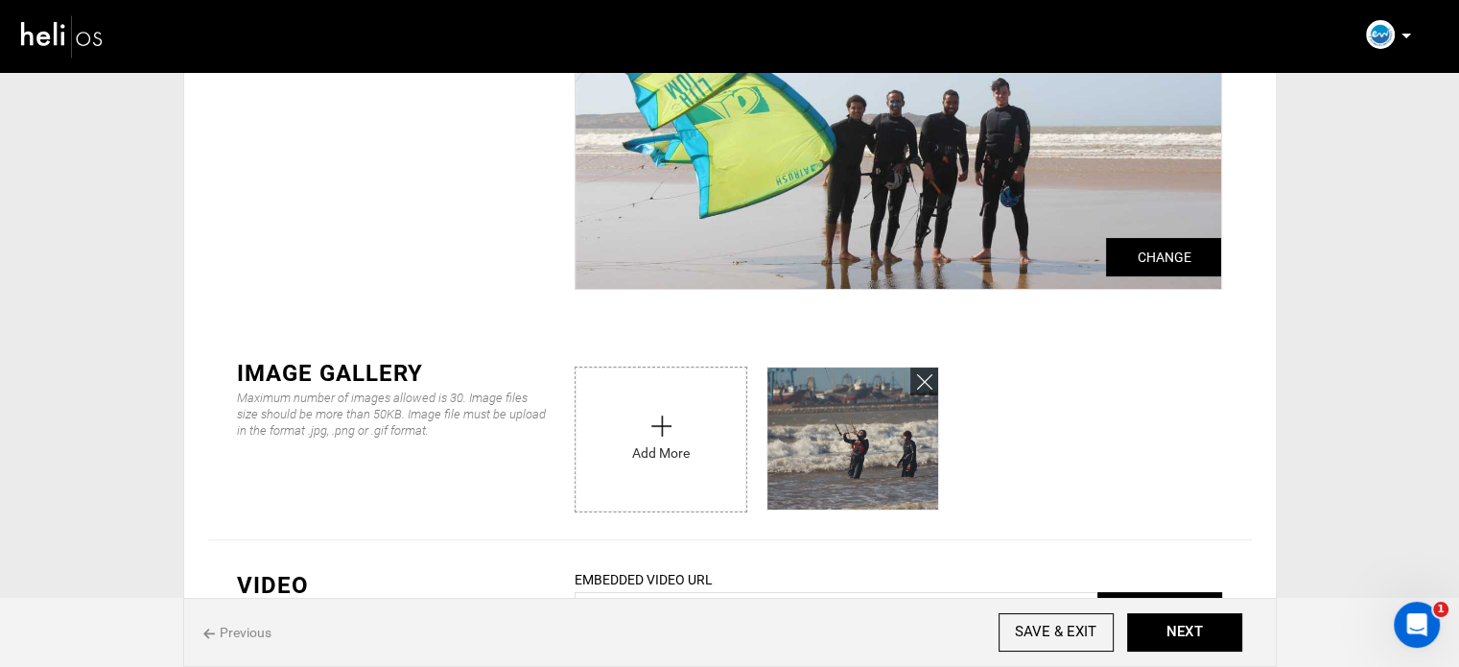
click at [656, 408] on input "file" at bounding box center [661, 434] width 171 height 134
type input "C:\fakepath\494015505_1226900306106952_3530996443977648460_n.jpg"
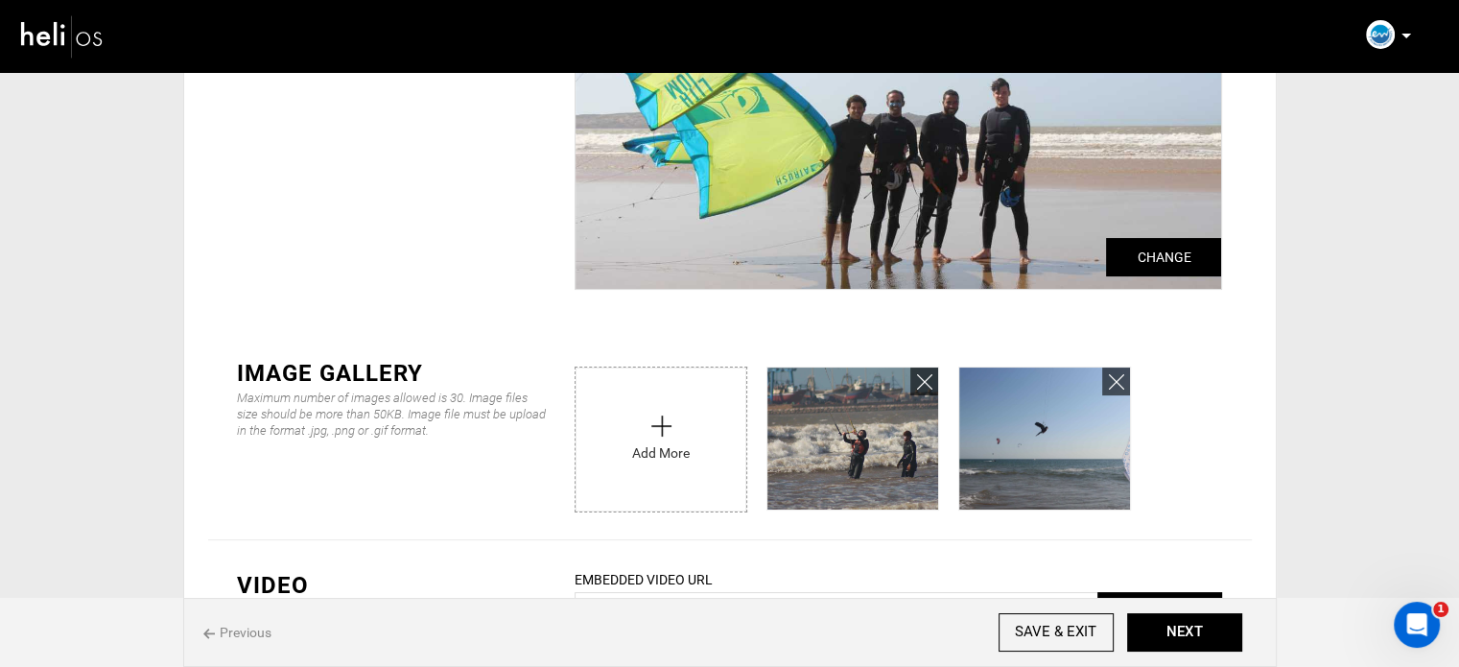
click at [643, 434] on input "file" at bounding box center [661, 434] width 171 height 134
type input "C:\fakepath\494266626_1229929005804082_8791926935323970617_n.jpg"
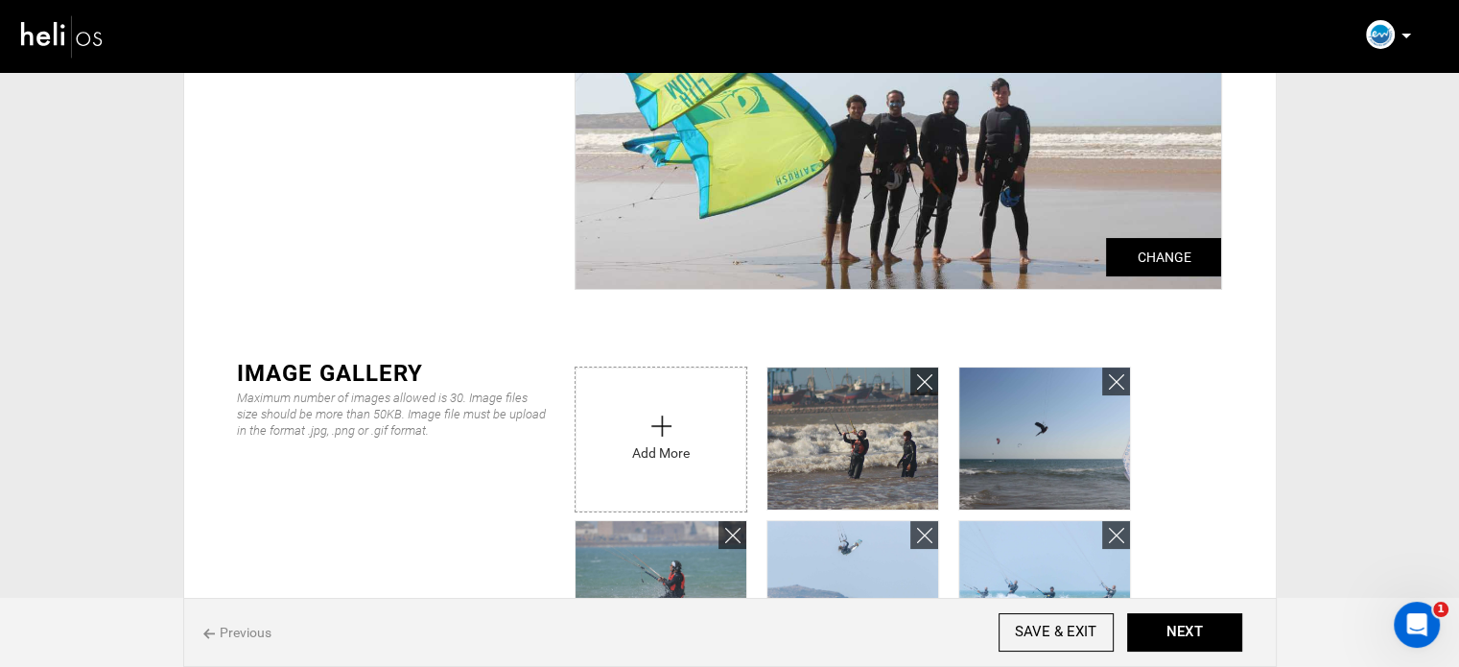
click at [691, 431] on input "file" at bounding box center [661, 434] width 171 height 134
type input "C:\fakepath\494696741_1230834292380220_5310870984779969428_n.jpg"
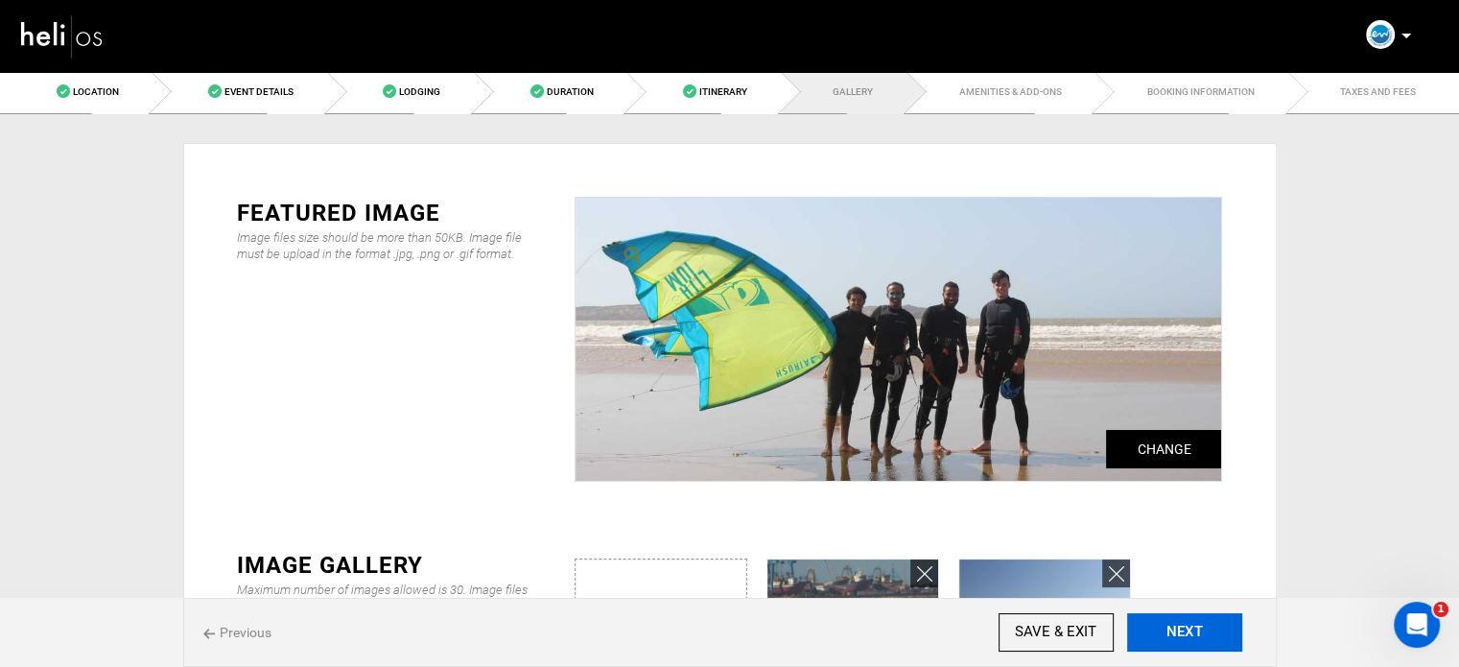
click at [1200, 636] on button "NEXT" at bounding box center [1184, 632] width 115 height 38
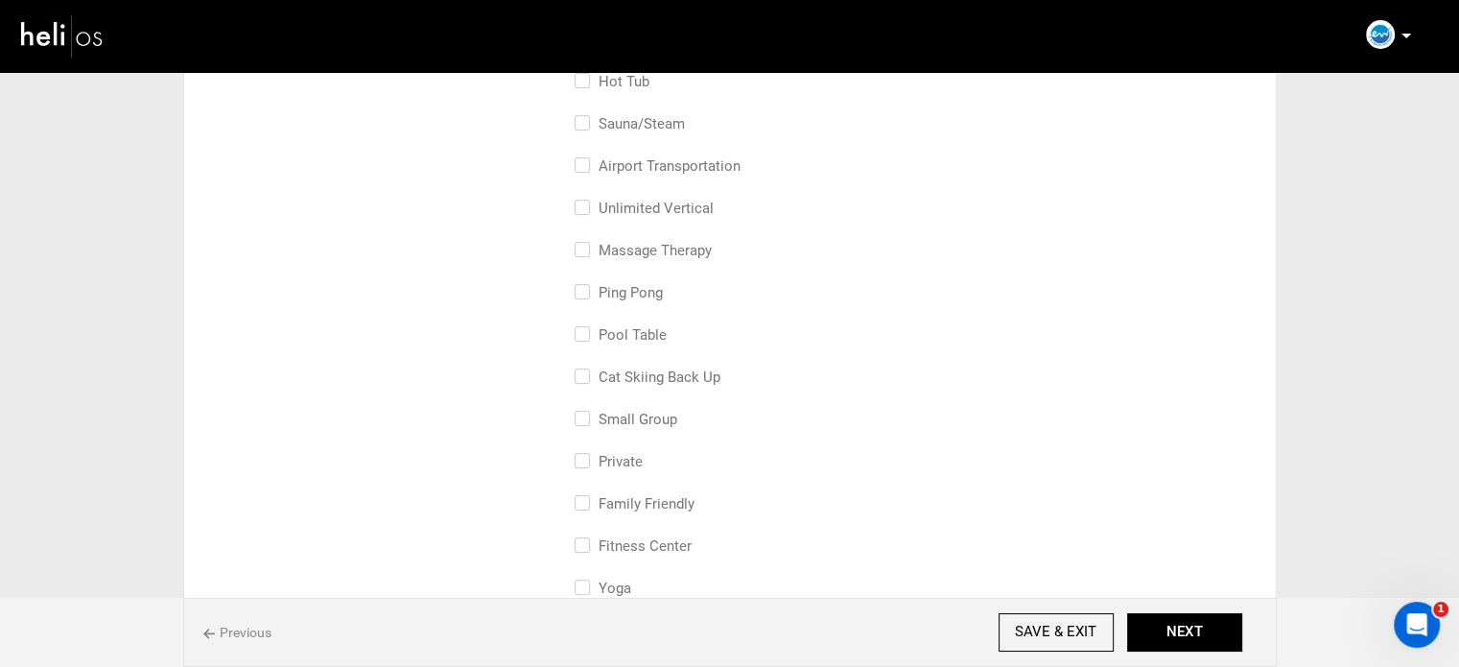
scroll to position [384, 0]
click at [622, 408] on label "Private" at bounding box center [609, 419] width 68 height 23
click at [587, 408] on input "Private" at bounding box center [581, 429] width 12 height 42
checkbox input "true"
click at [639, 456] on label "family friendly" at bounding box center [635, 461] width 120 height 23
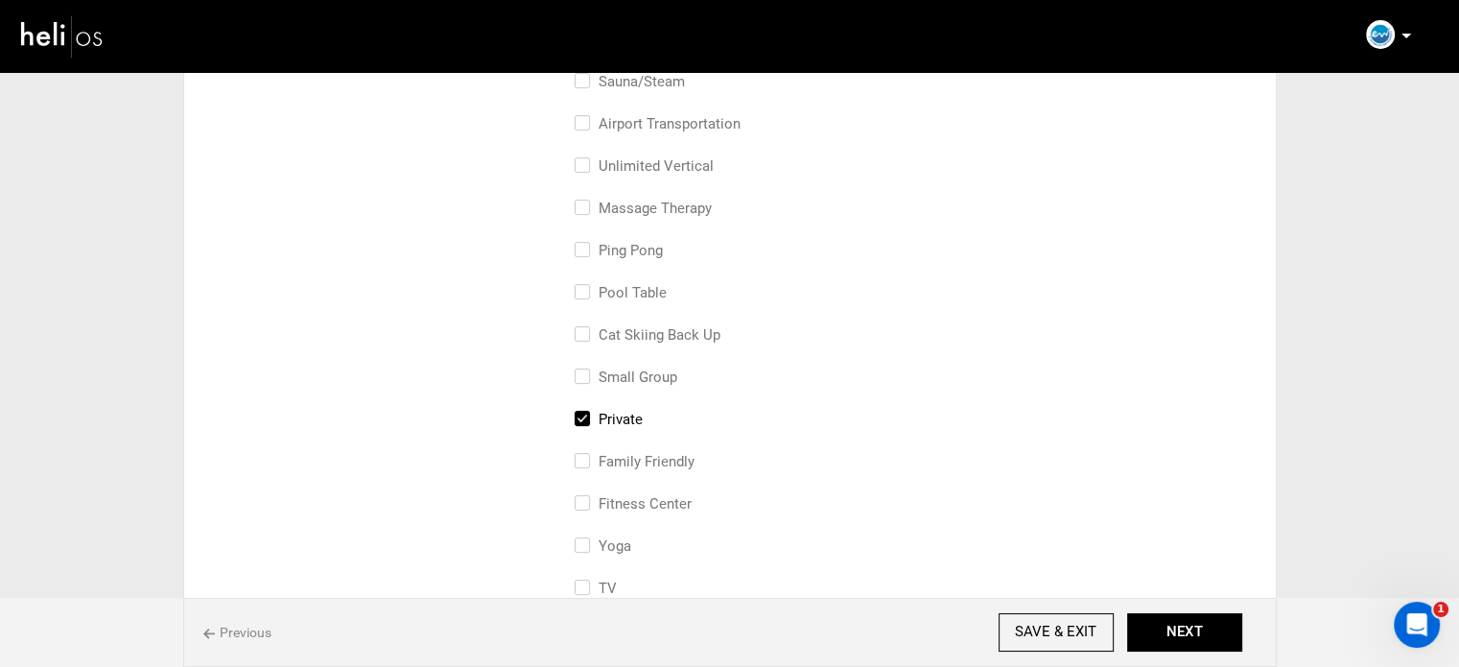
click at [587, 456] on input "family friendly" at bounding box center [581, 471] width 12 height 42
checkbox input "true"
click at [663, 372] on label "small group" at bounding box center [626, 377] width 103 height 23
click at [587, 372] on input "small group" at bounding box center [581, 387] width 12 height 42
checkbox input "true"
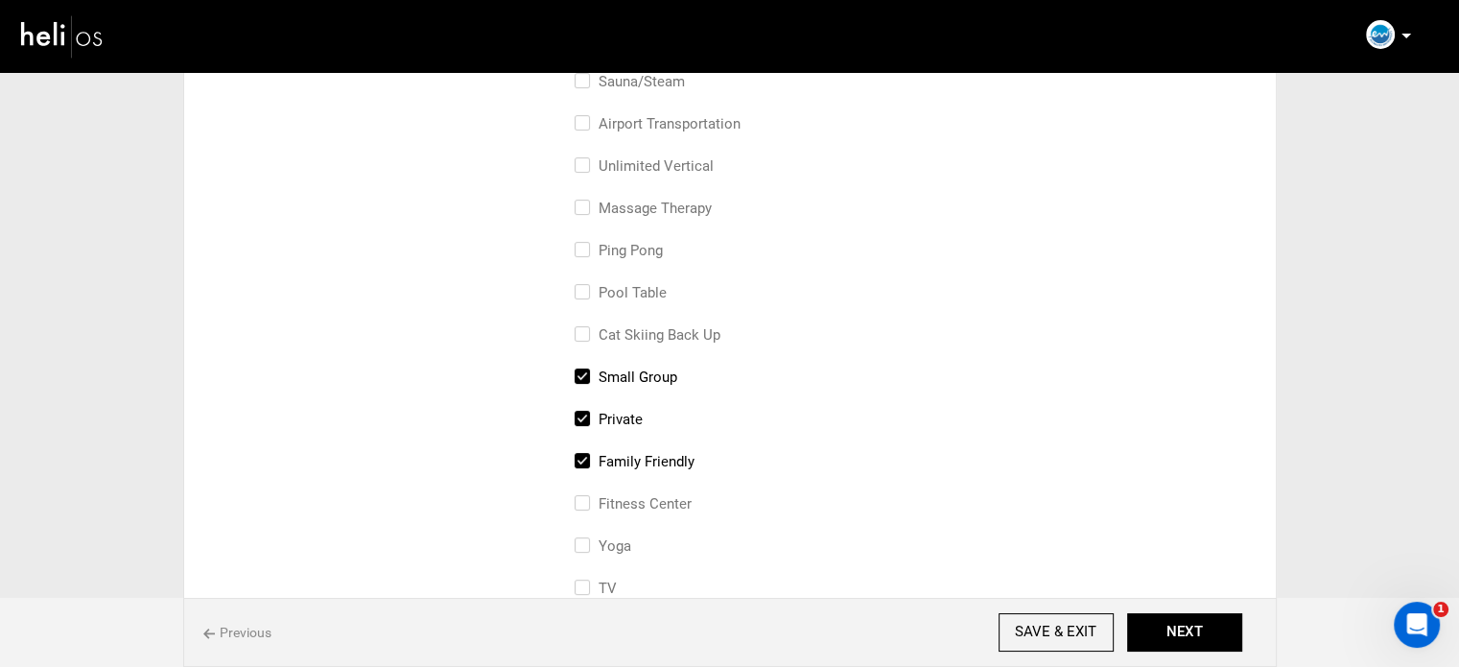
click at [632, 417] on label "Private" at bounding box center [609, 419] width 68 height 23
click at [587, 417] on input "Private" at bounding box center [581, 429] width 12 height 42
checkbox input "false"
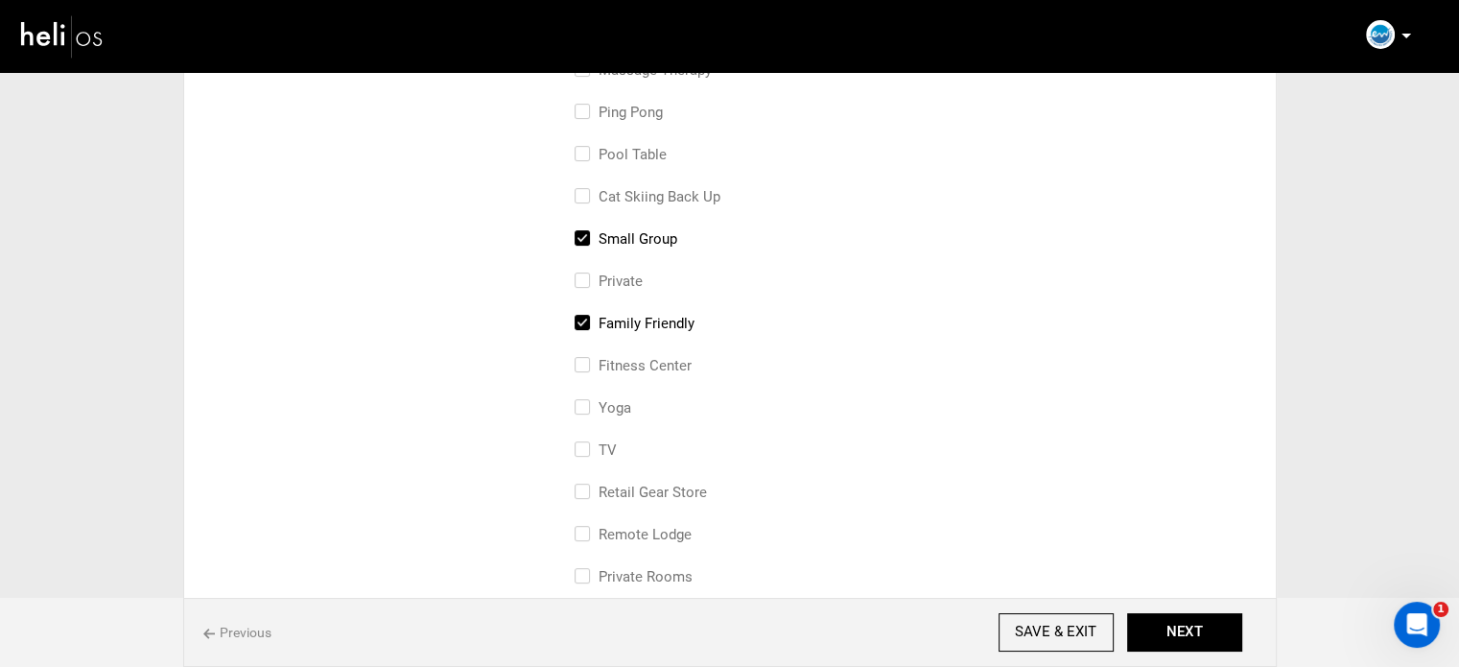
scroll to position [767, 0]
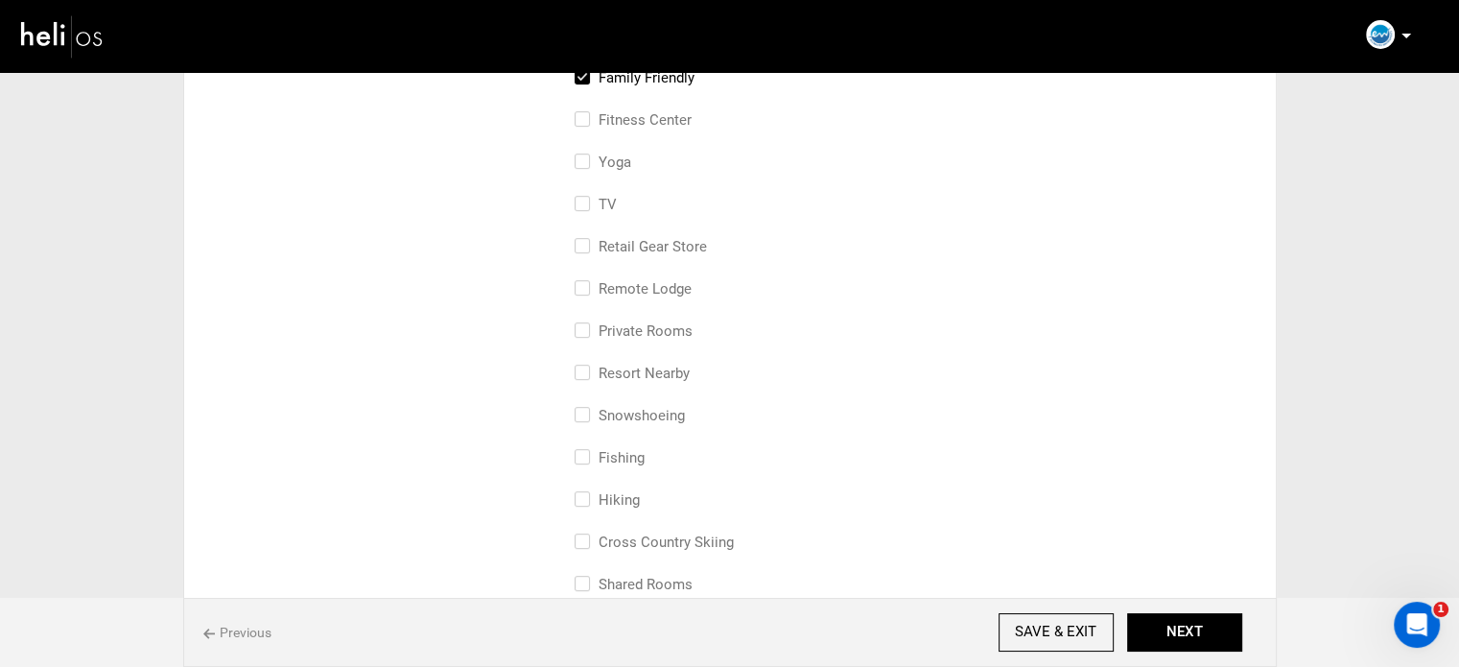
click at [667, 333] on label "Private Rooms" at bounding box center [634, 330] width 118 height 23
click at [587, 333] on input "Private Rooms" at bounding box center [581, 340] width 12 height 42
checkbox input "true"
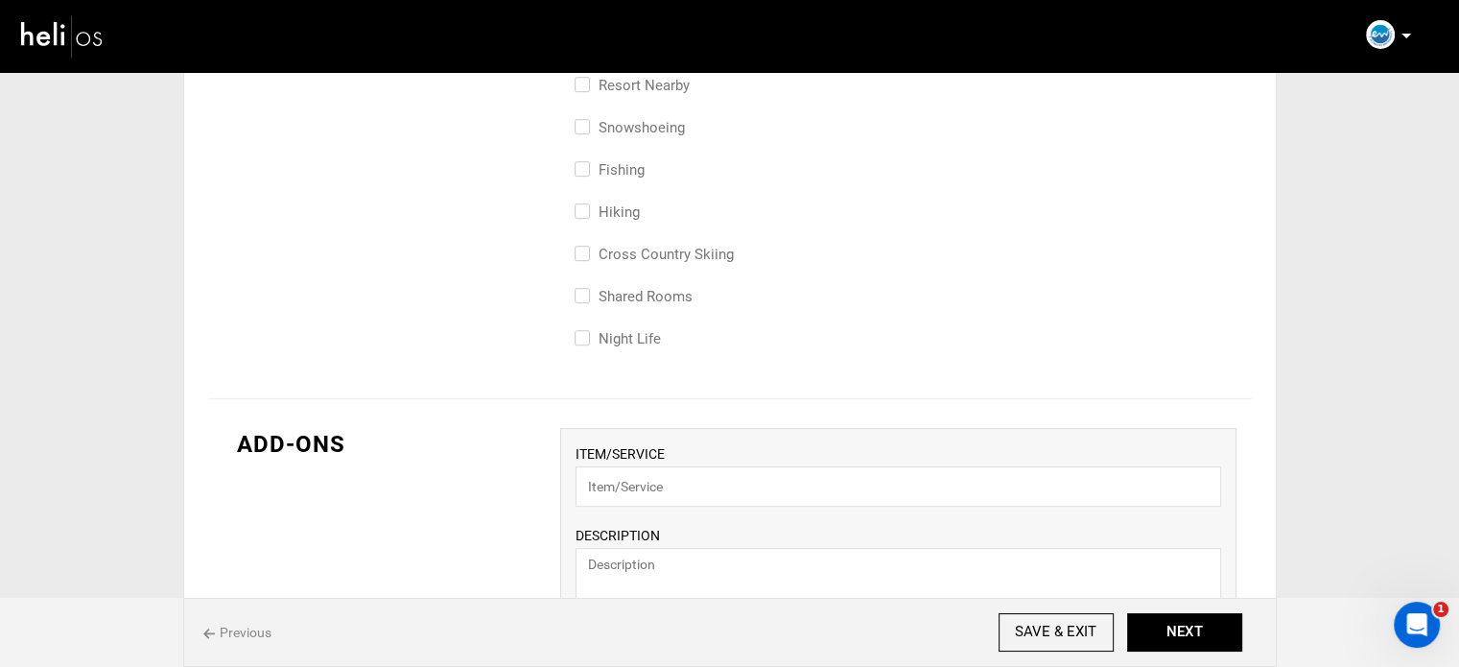
click at [667, 294] on label "Shared Rooms" at bounding box center [634, 296] width 118 height 23
click at [587, 294] on input "Shared Rooms" at bounding box center [581, 306] width 12 height 42
checkbox input "true"
click at [1190, 636] on button "NEXT" at bounding box center [1184, 632] width 115 height 38
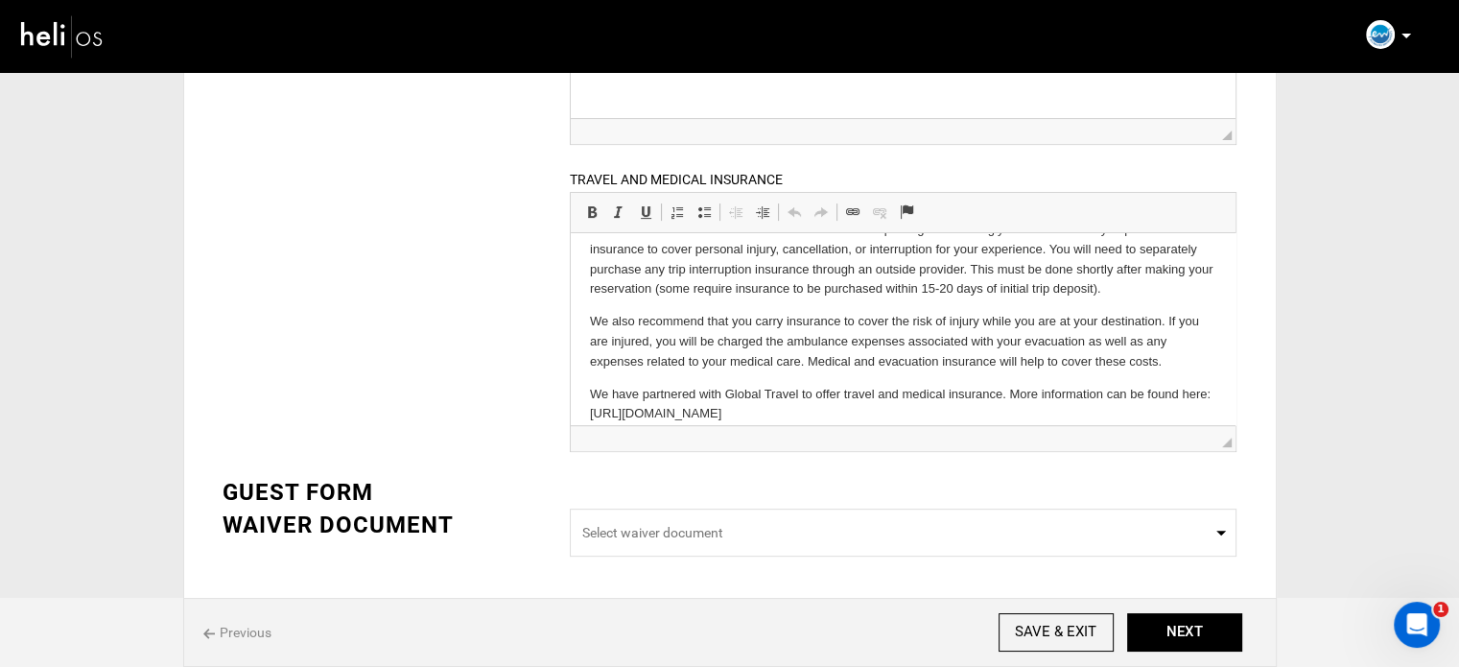
scroll to position [51, 0]
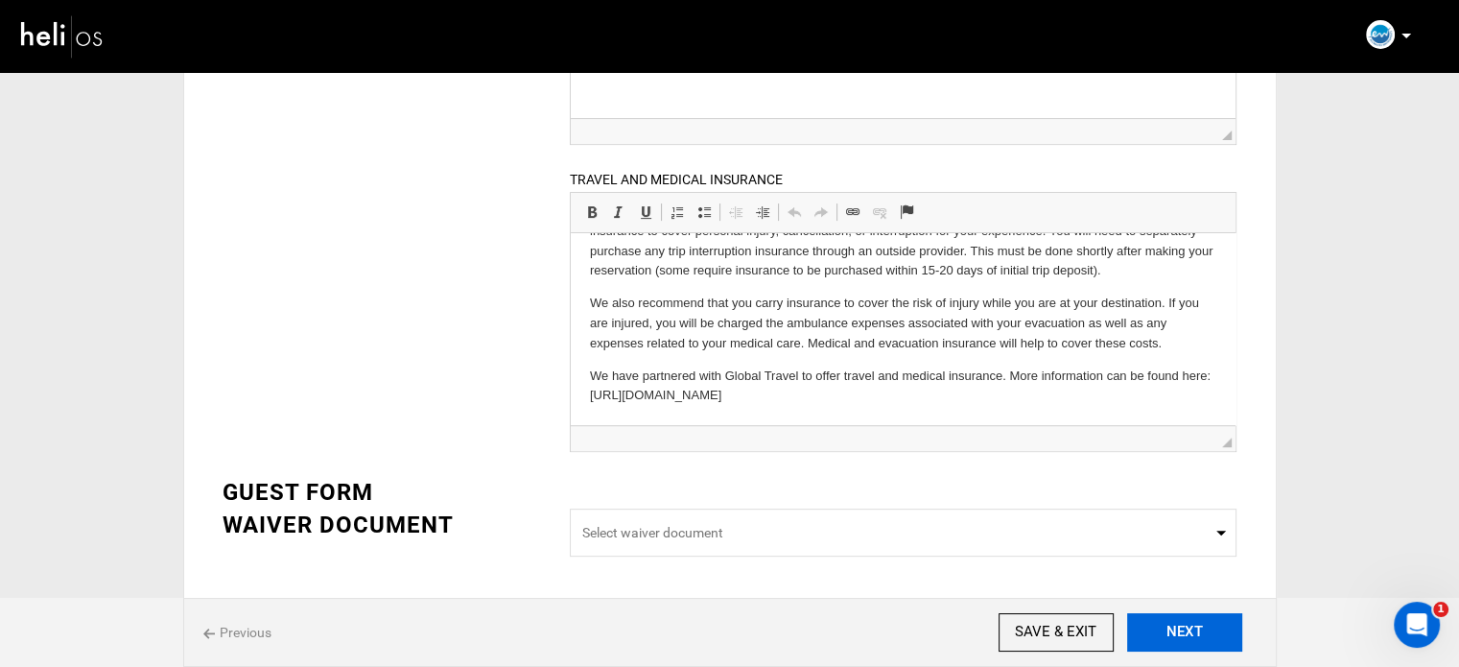
click at [1192, 621] on button "NEXT" at bounding box center [1184, 632] width 115 height 38
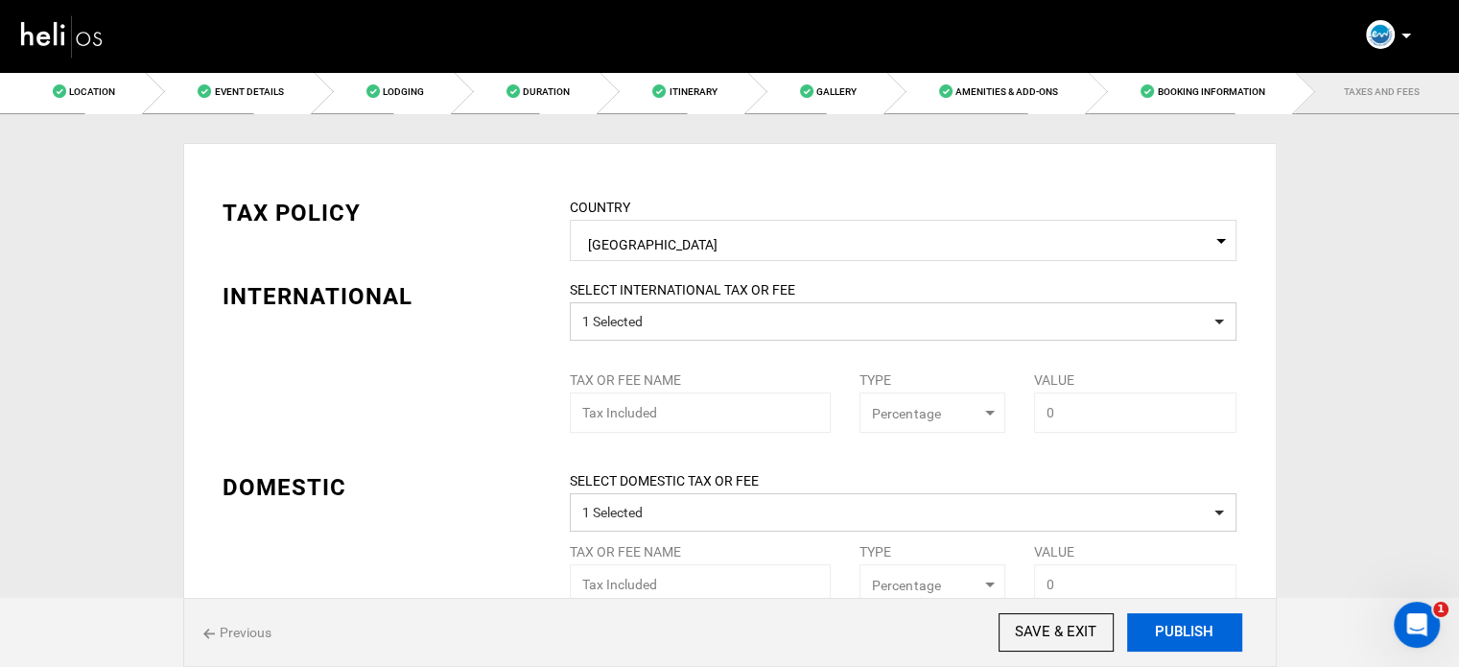
click at [1192, 628] on button "PUBLISH" at bounding box center [1184, 632] width 115 height 38
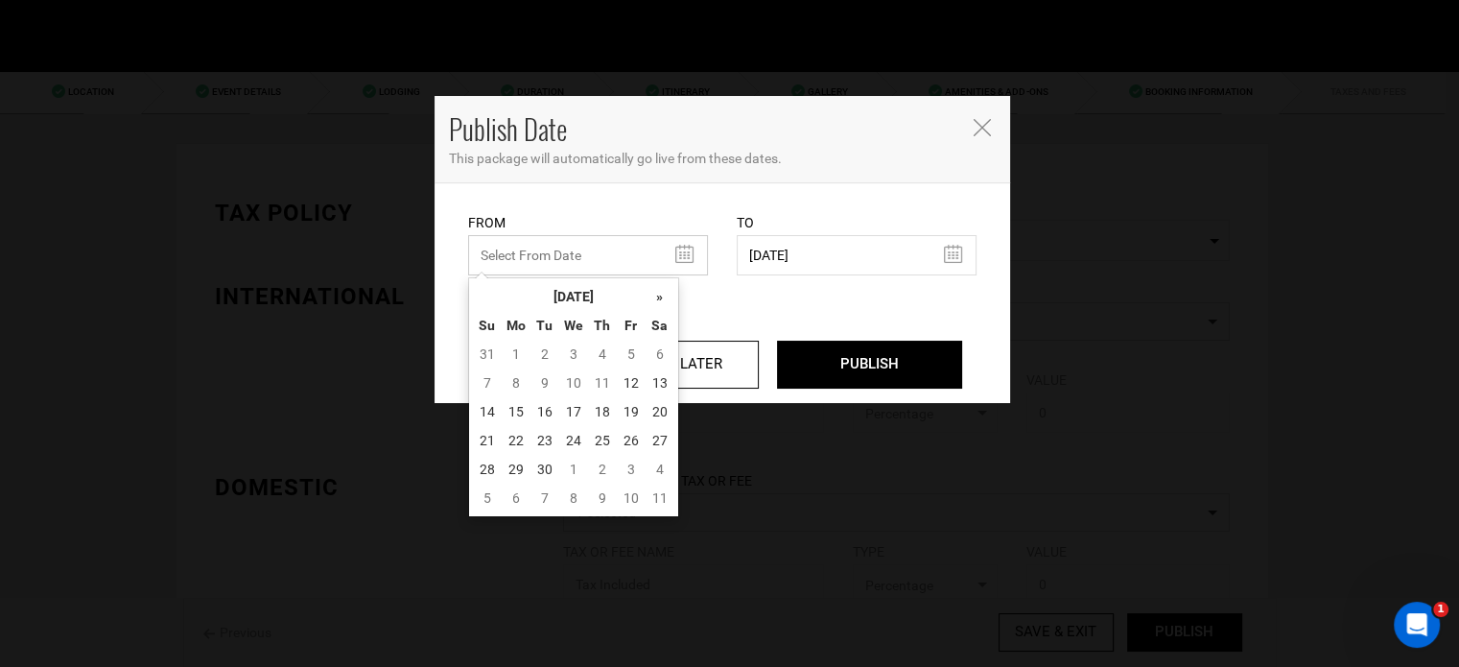
click at [595, 260] on input "text" at bounding box center [588, 255] width 240 height 40
click at [636, 381] on td "12" at bounding box center [631, 382] width 29 height 29
type input "09/12/2025"
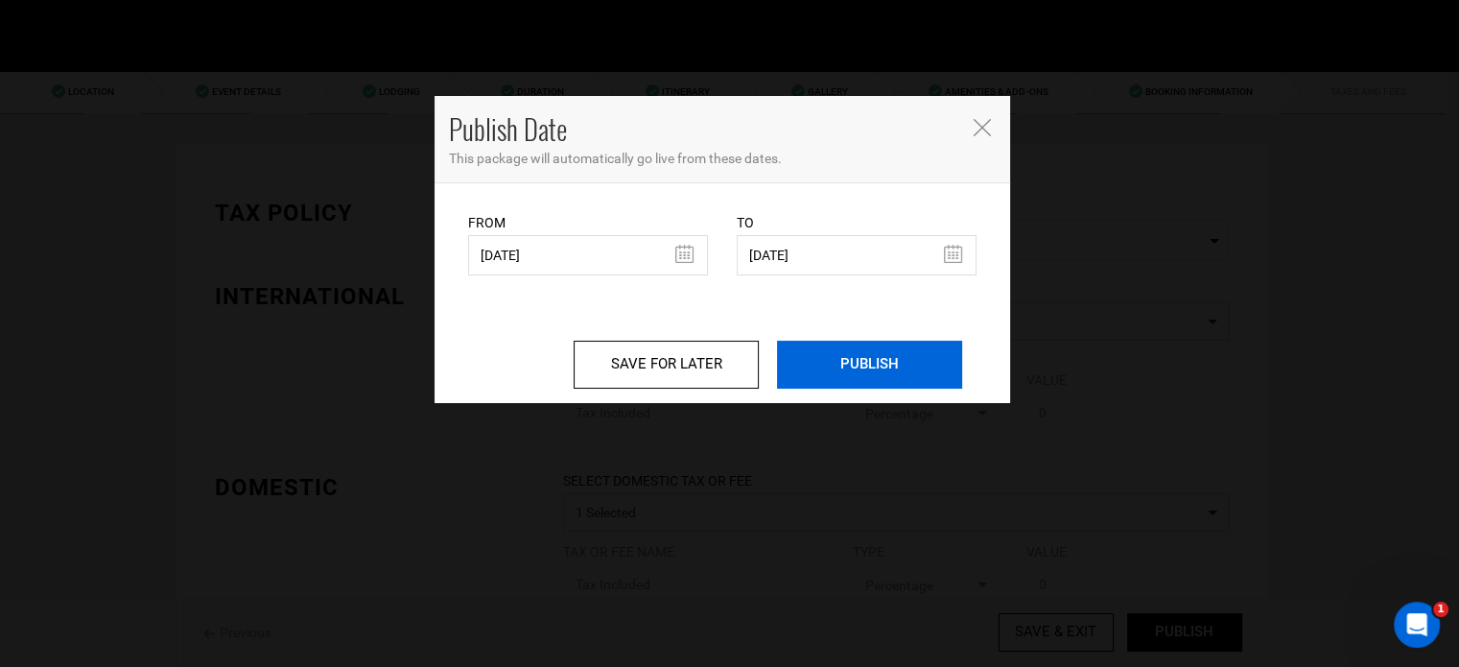
click at [889, 358] on input "PUBLISH" at bounding box center [869, 365] width 185 height 48
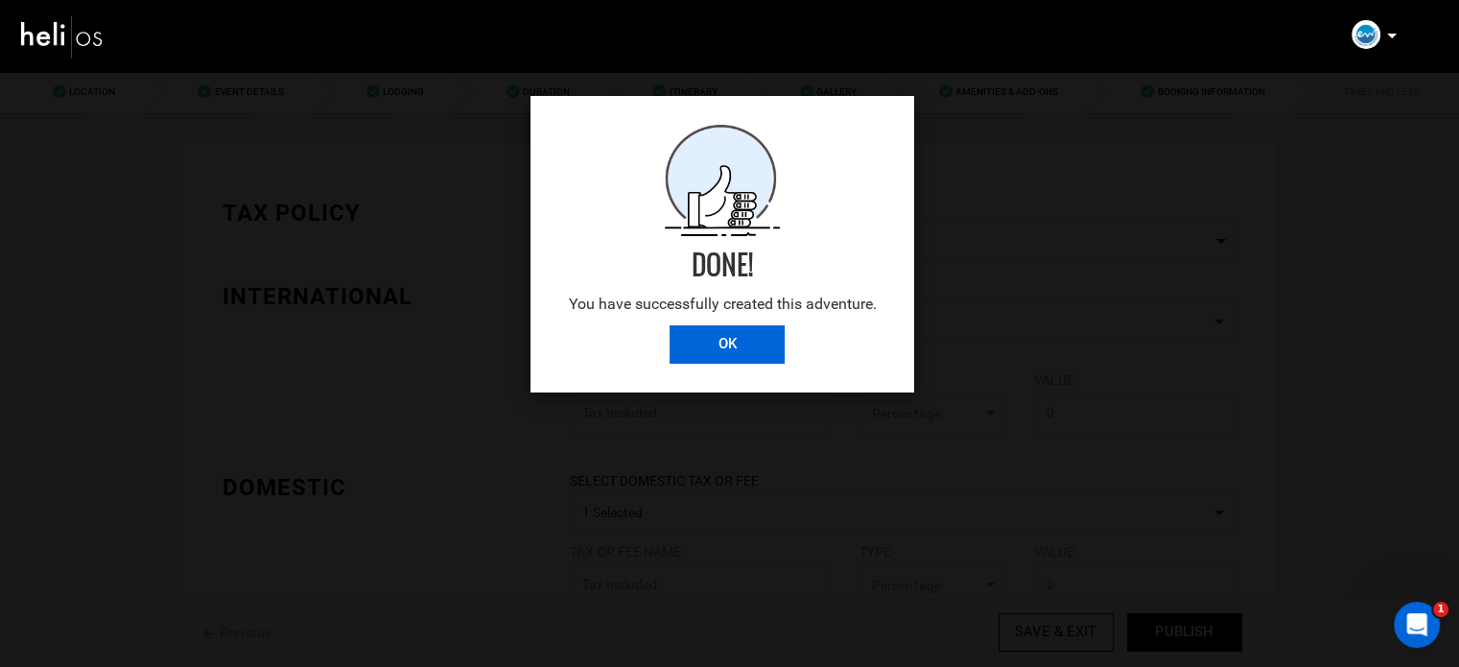
click at [775, 335] on input "OK" at bounding box center [727, 344] width 115 height 38
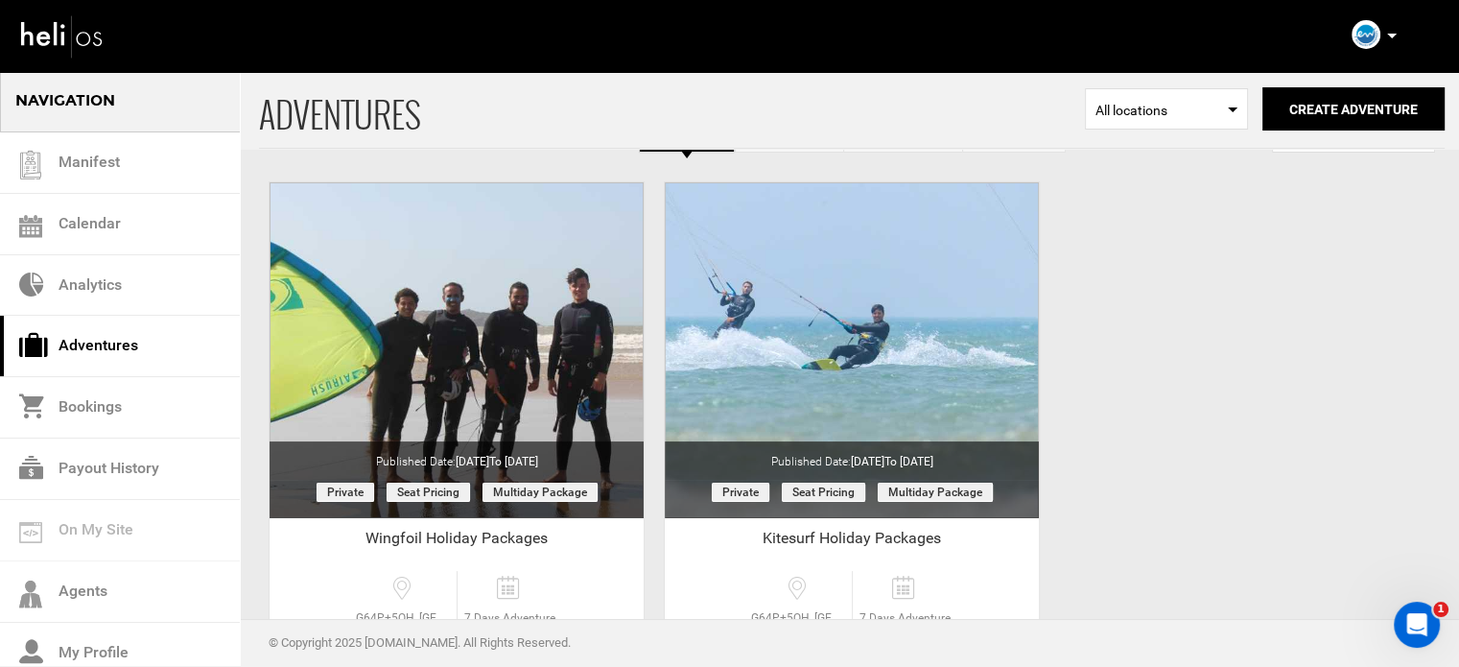
scroll to position [96, 0]
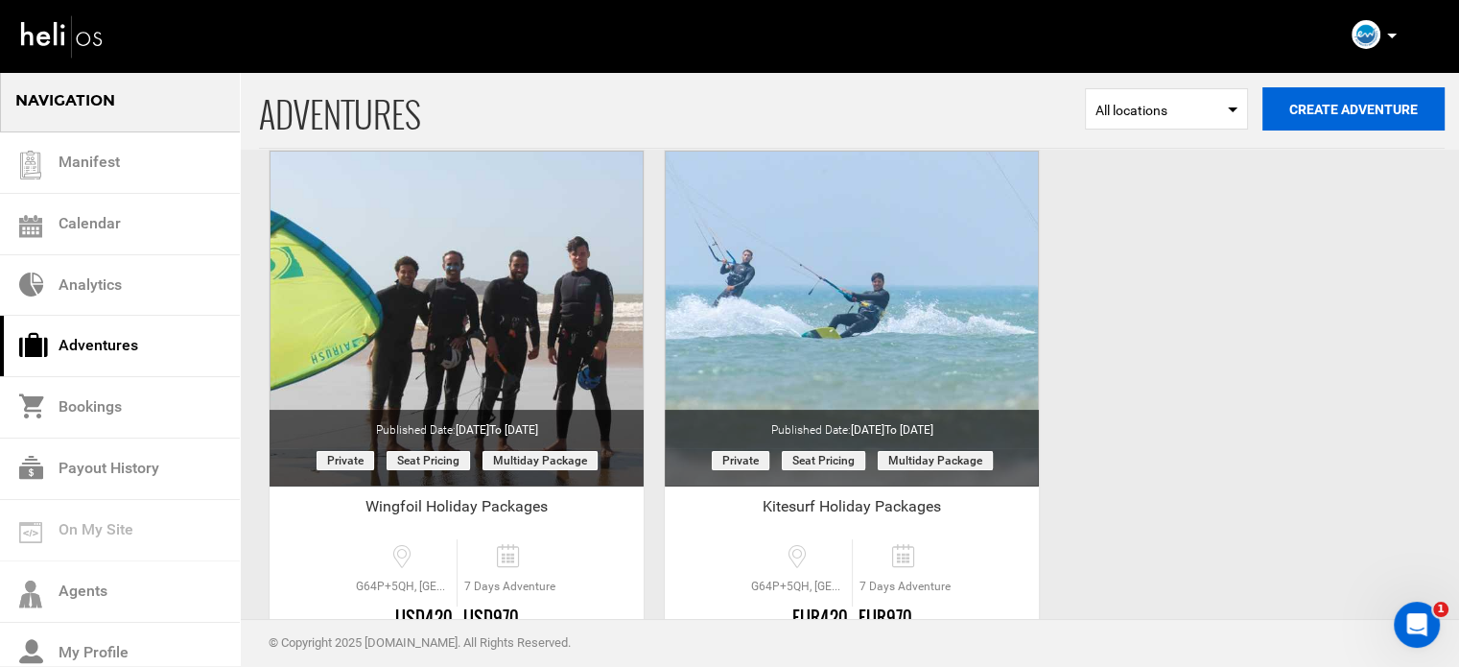
click at [1378, 102] on button "Create Adventure" at bounding box center [1354, 108] width 182 height 43
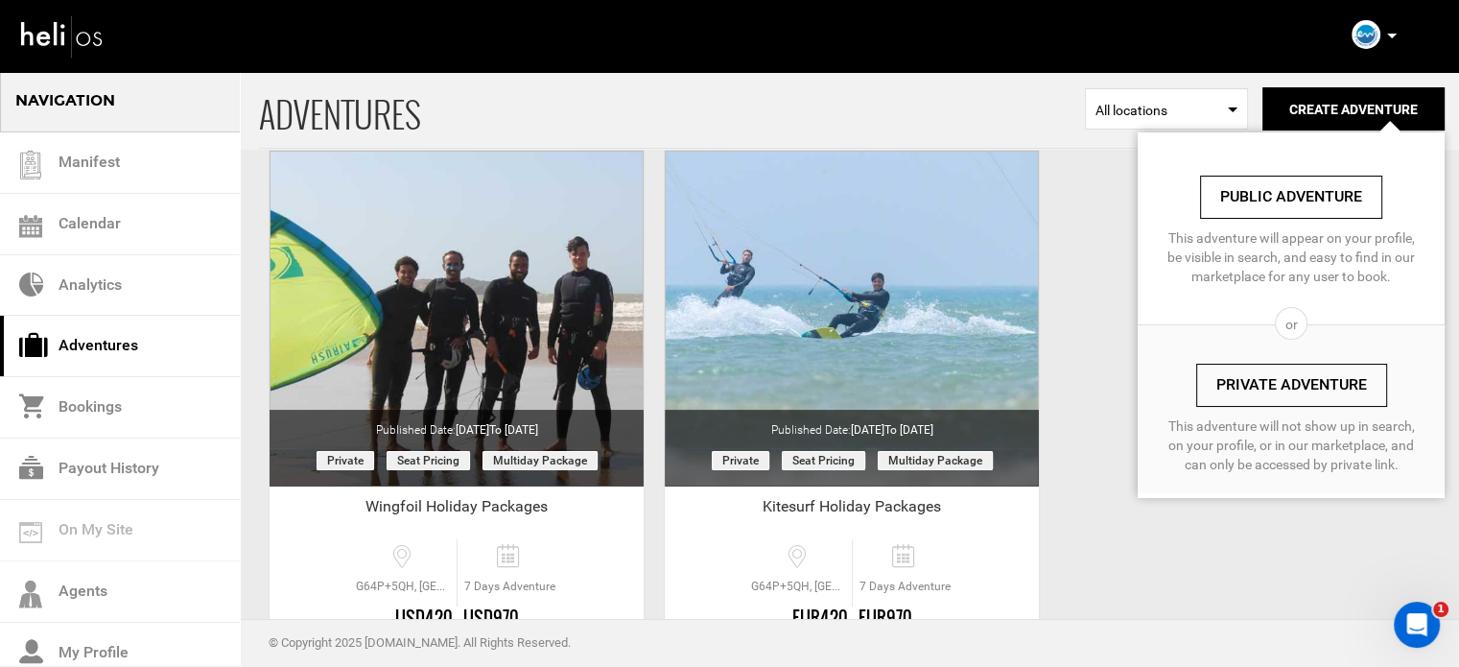
click at [1263, 390] on link "Private Adventure" at bounding box center [1291, 385] width 191 height 43
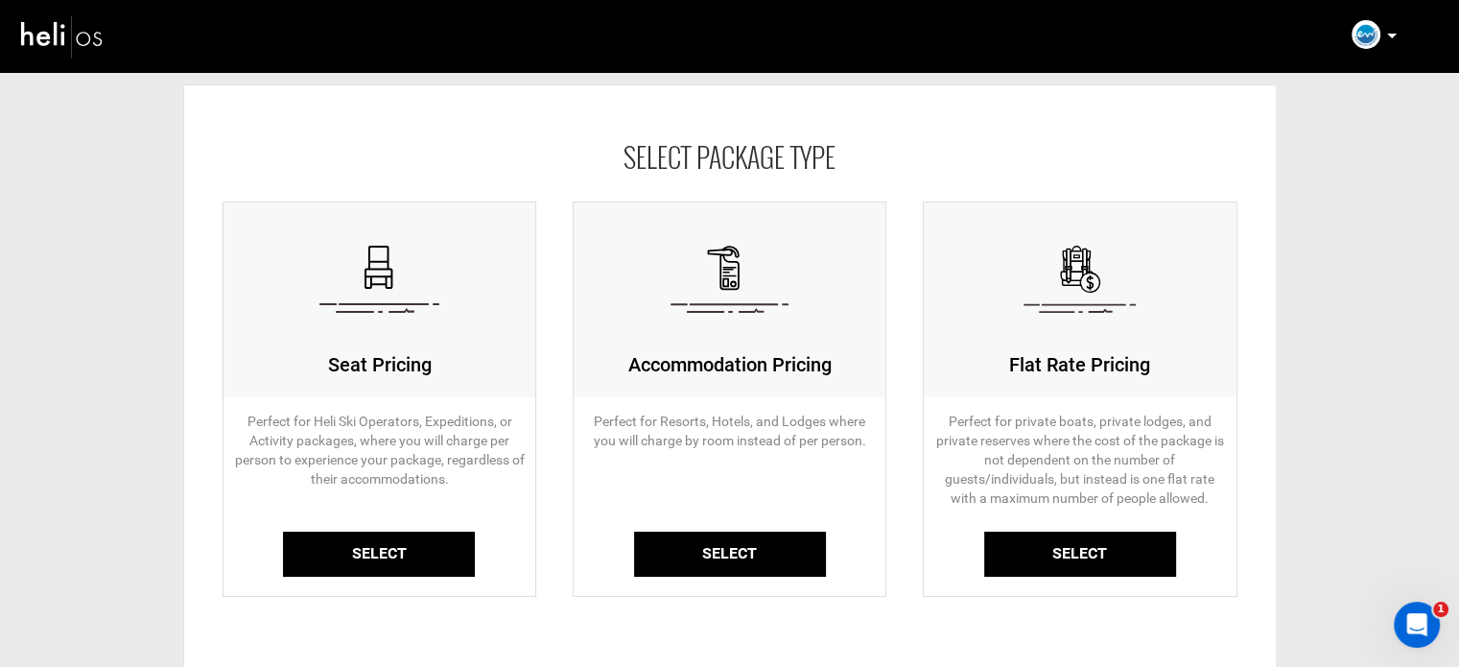
scroll to position [96, 0]
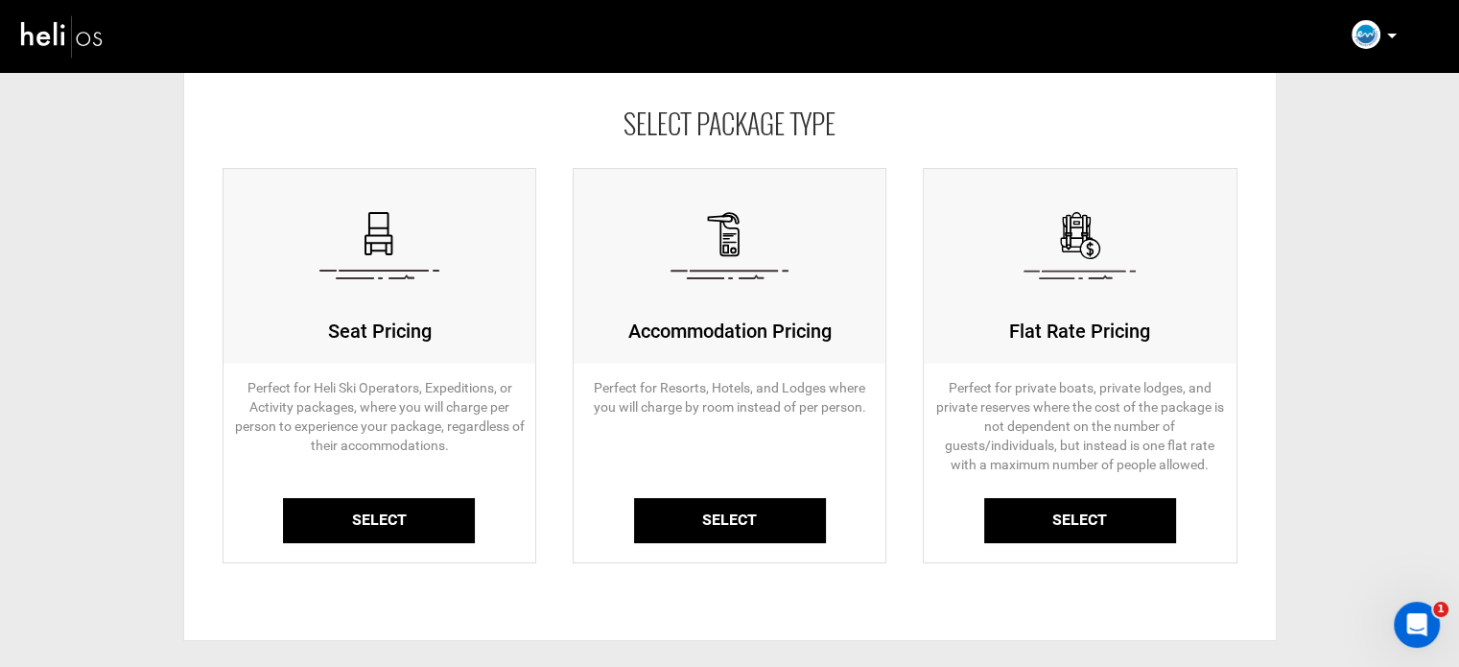
click at [382, 515] on link "Select" at bounding box center [379, 520] width 192 height 45
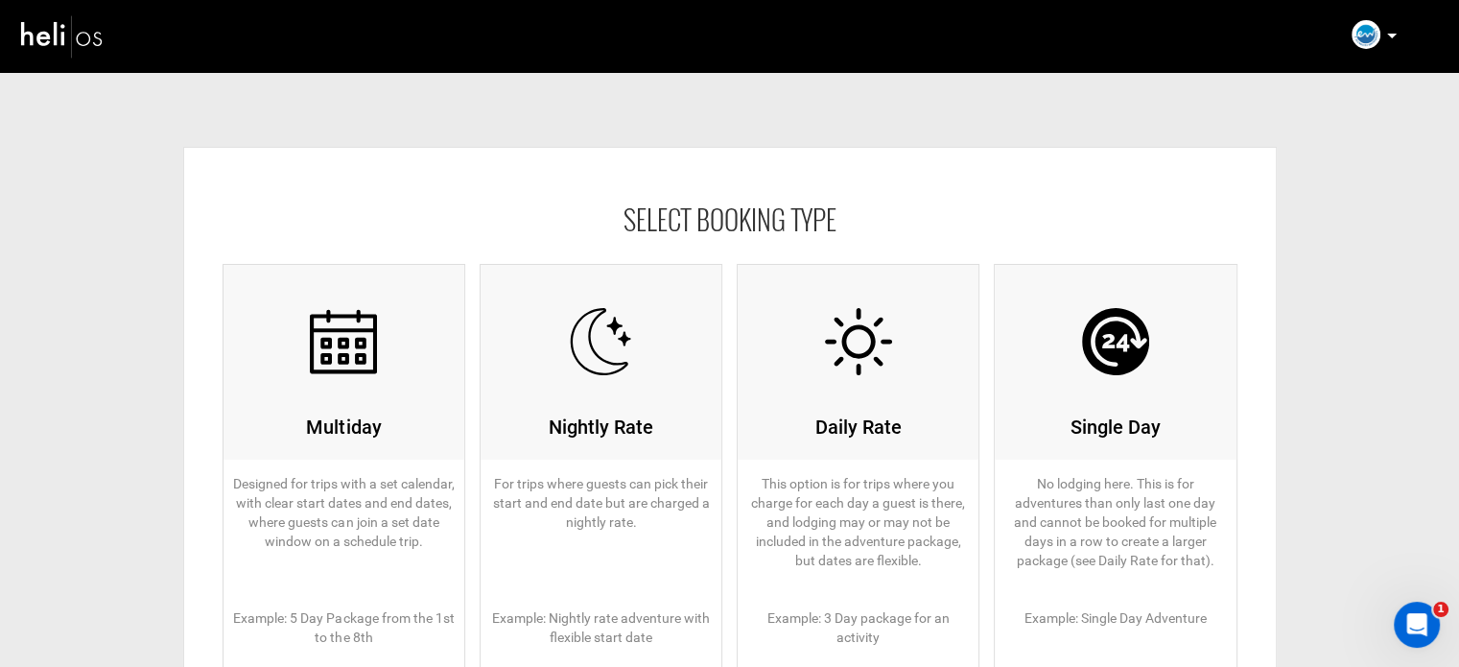
scroll to position [192, 0]
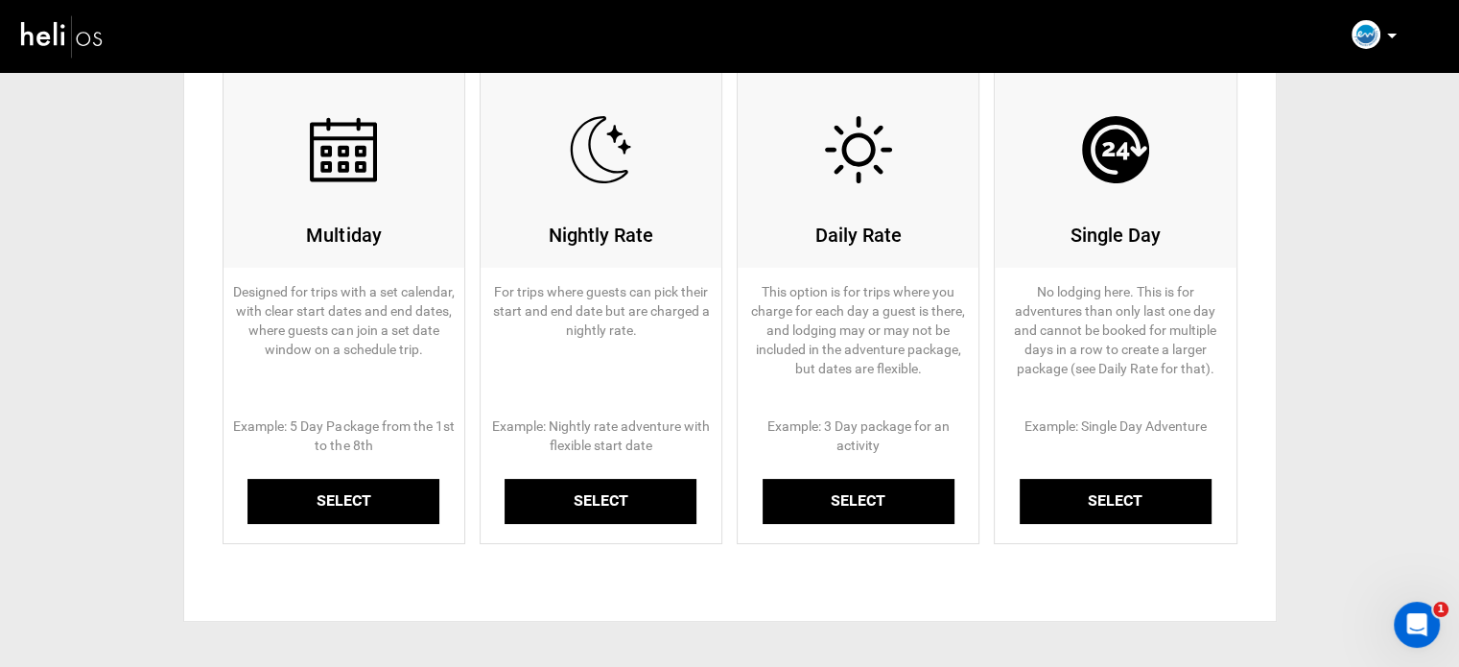
click at [379, 505] on link "Select" at bounding box center [344, 501] width 192 height 45
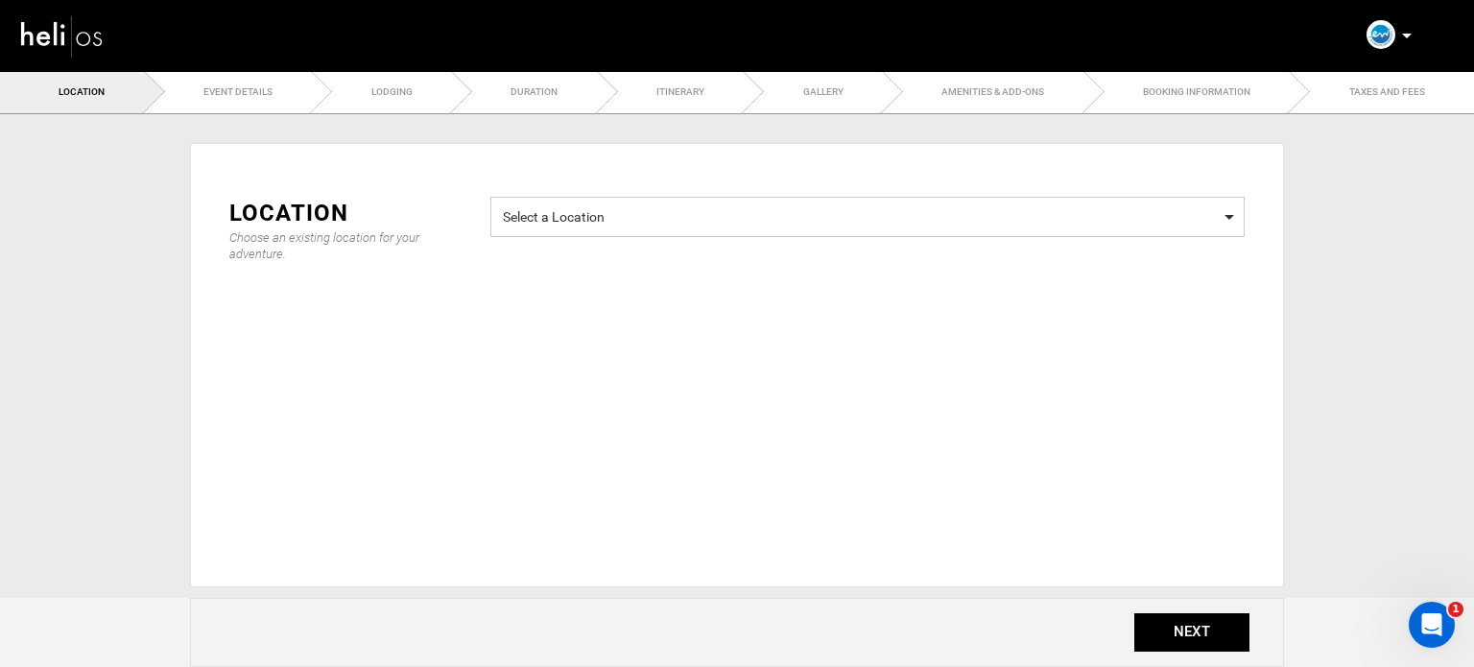
click at [683, 231] on span "Select a Location Select a Location" at bounding box center [867, 217] width 754 height 40
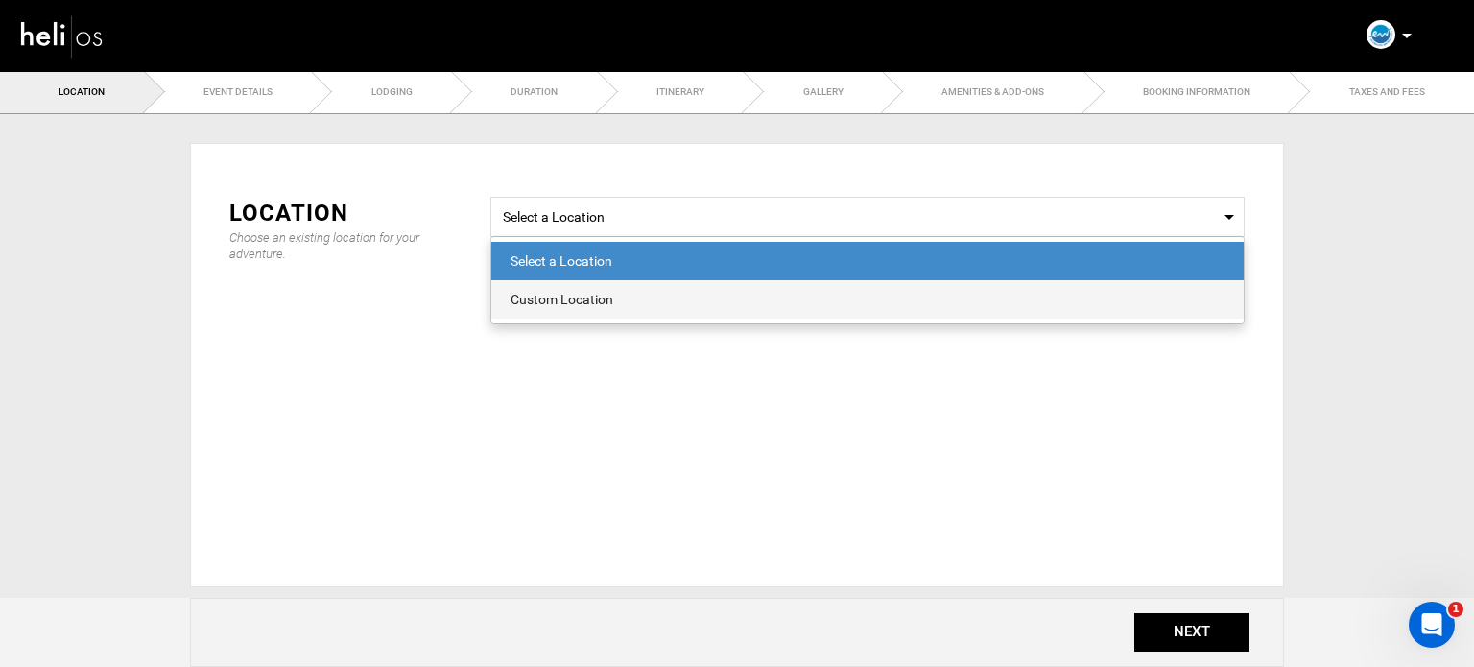
click at [585, 293] on div "Custom Location" at bounding box center [867, 299] width 714 height 19
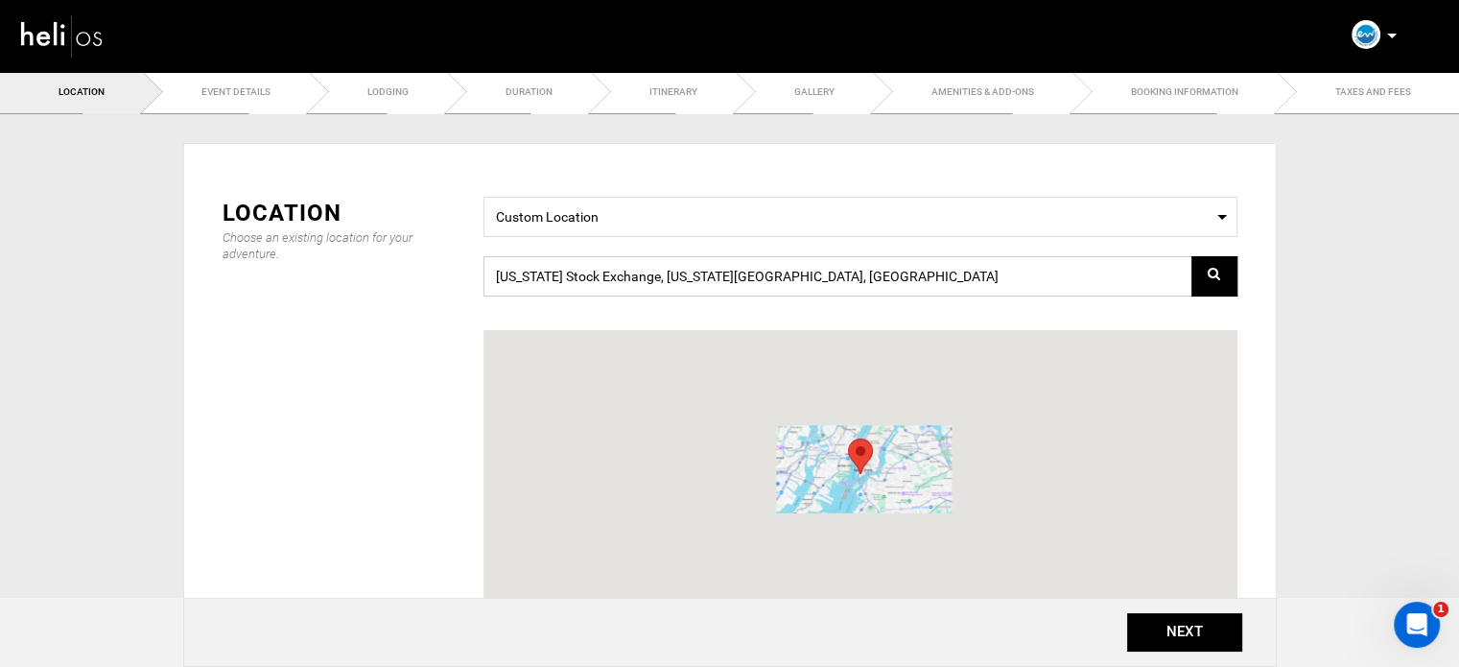
click at [590, 276] on input "New York Stock Exchange, New York, NY 10005, USA" at bounding box center [861, 276] width 754 height 40
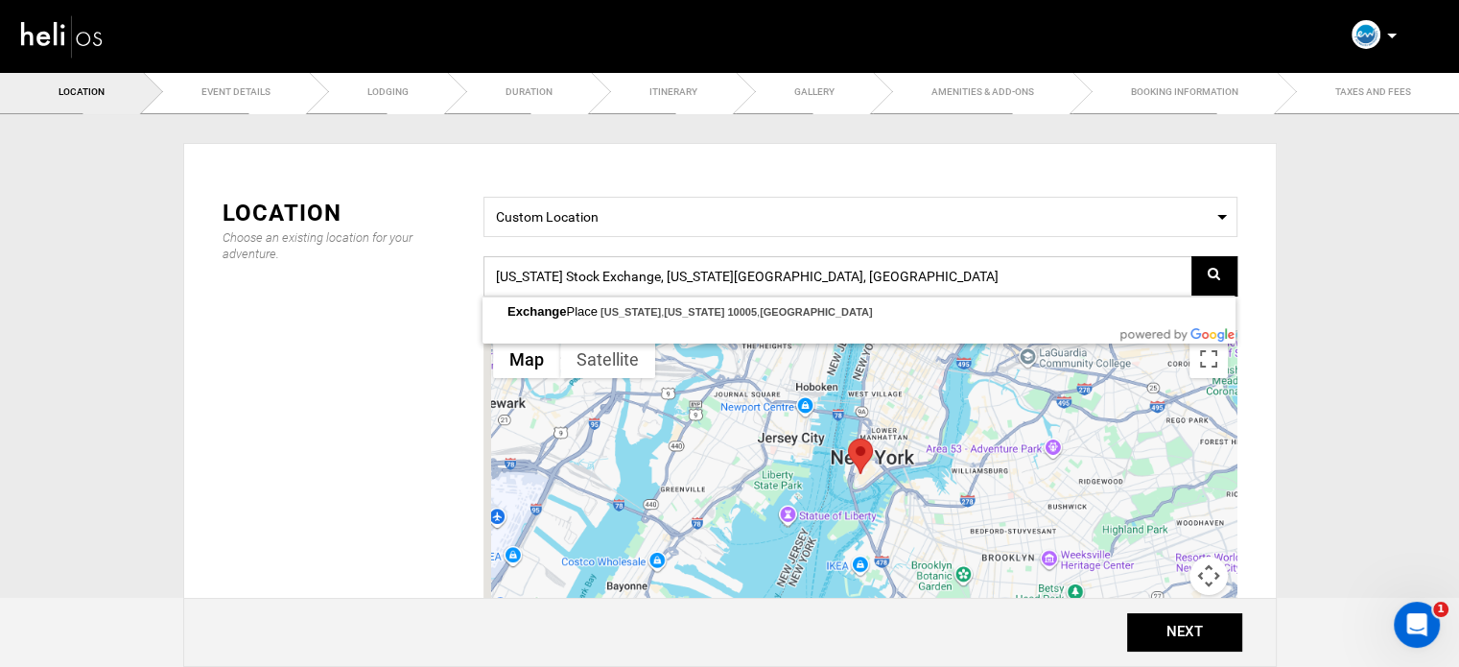
click at [590, 276] on input "New York Stock Exchange, New York, NY 10005, USA" at bounding box center [861, 276] width 754 height 40
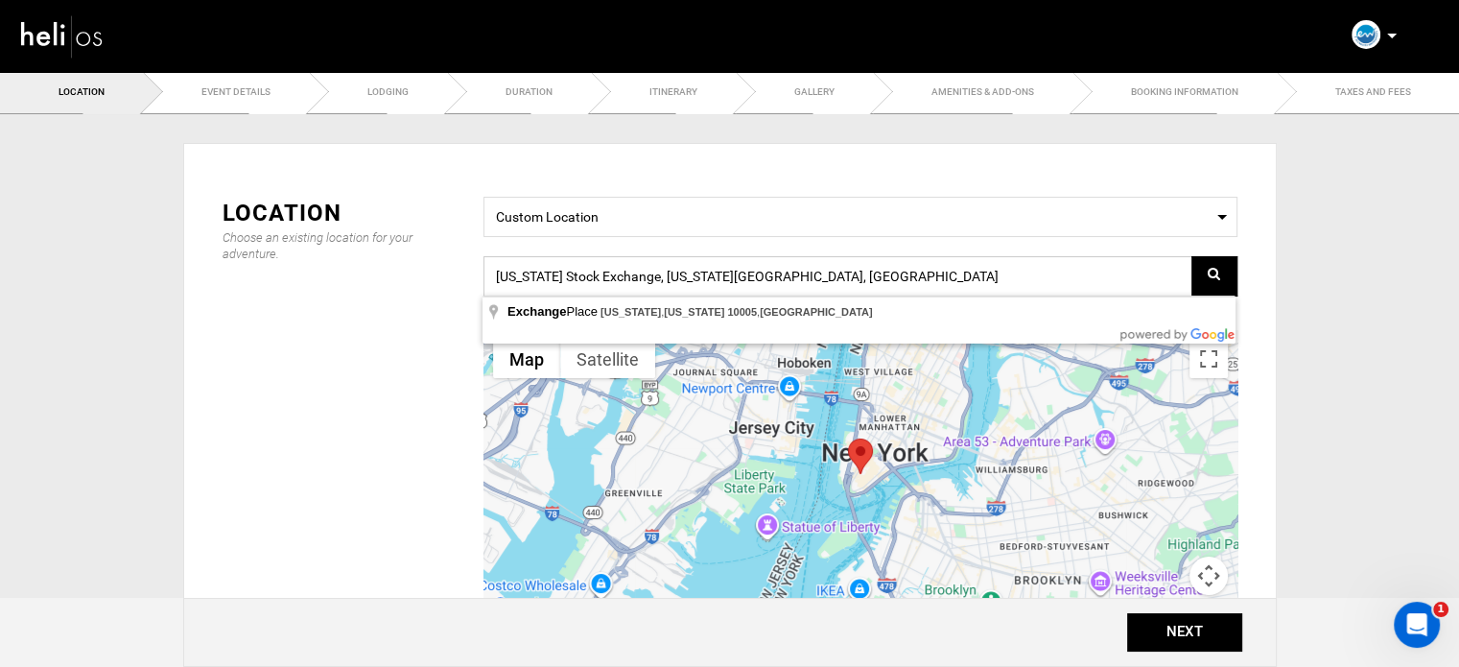
click at [590, 276] on input "New York Stock Exchange, New York, NY 10005, USA" at bounding box center [861, 276] width 754 height 40
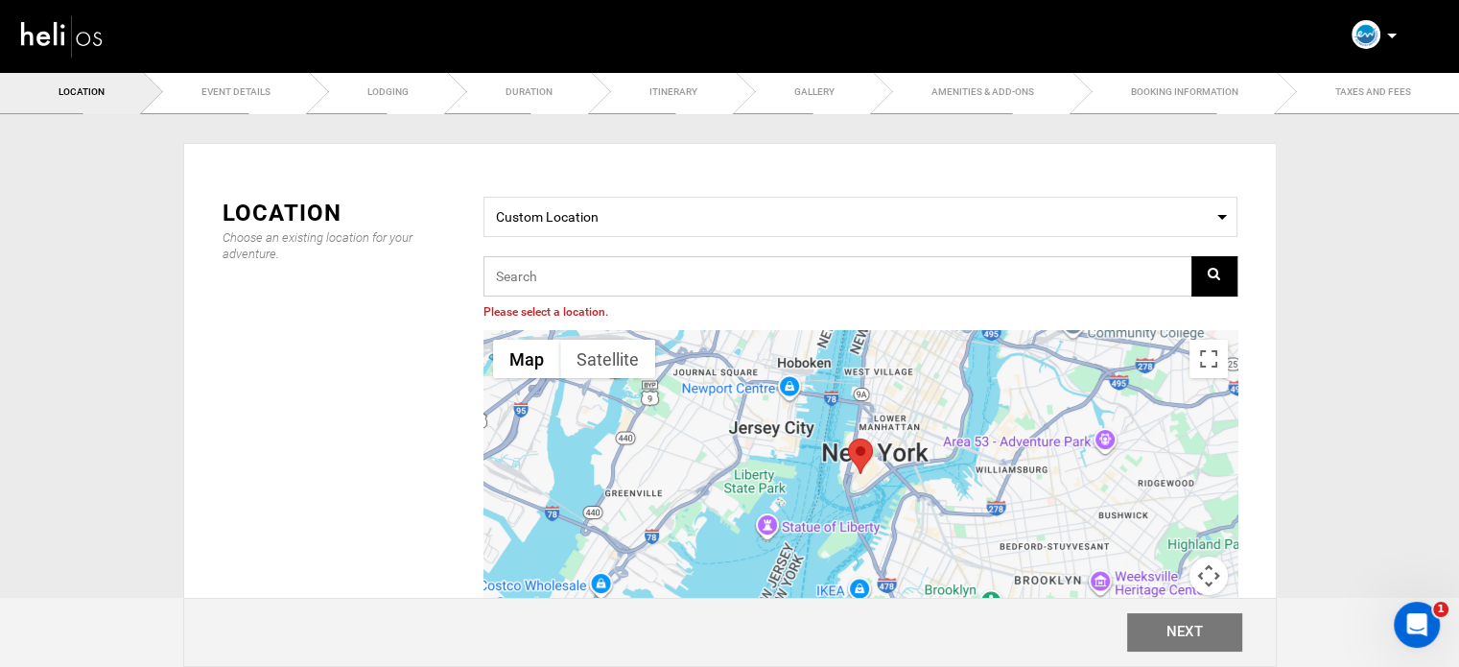
paste input "G64P+5QH, [GEOGRAPHIC_DATA], [GEOGRAPHIC_DATA]"
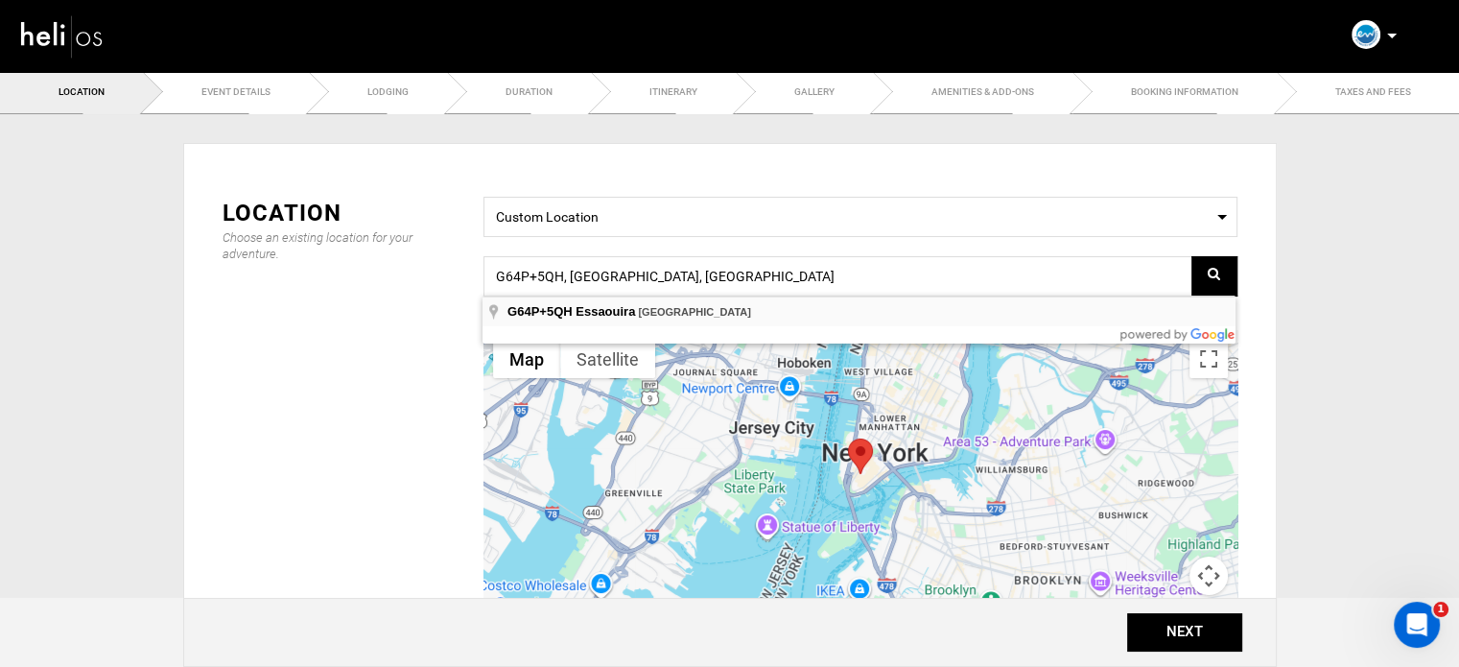
type input "G64P+5QH, [GEOGRAPHIC_DATA], [GEOGRAPHIC_DATA]"
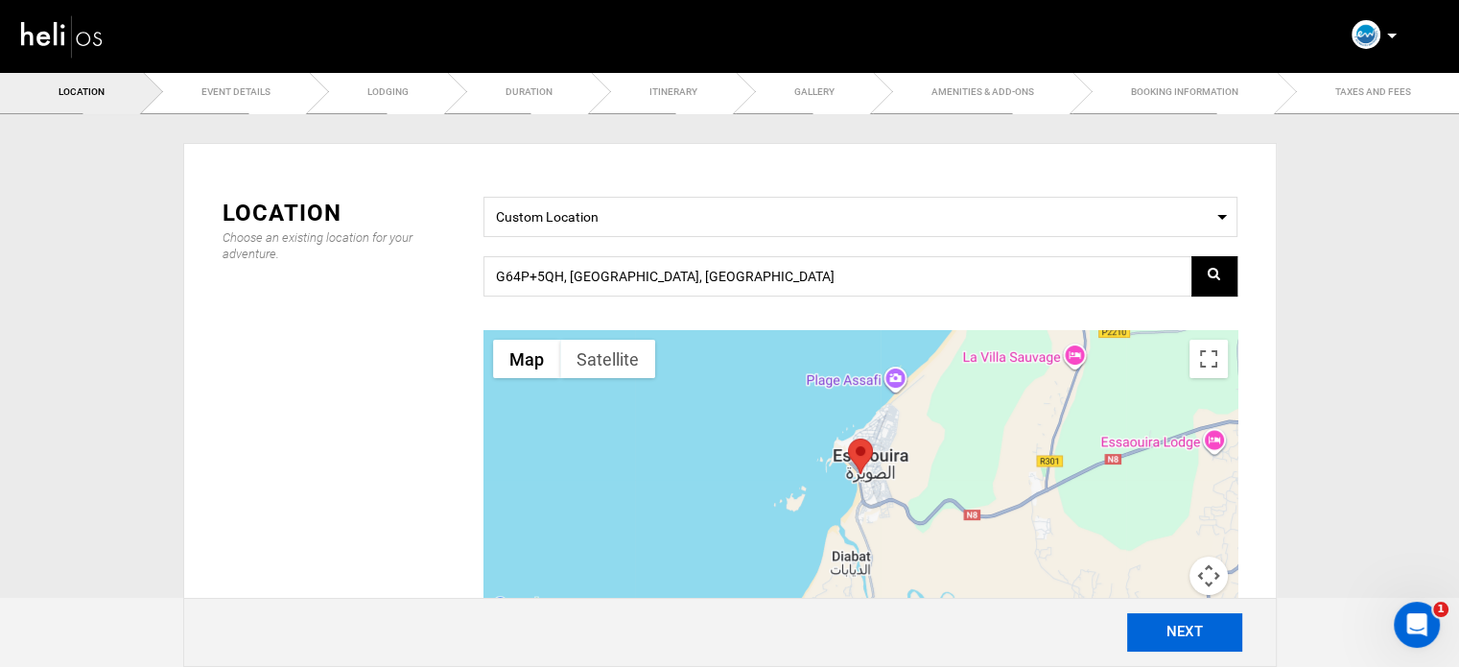
click at [1198, 640] on button "NEXT" at bounding box center [1184, 632] width 115 height 38
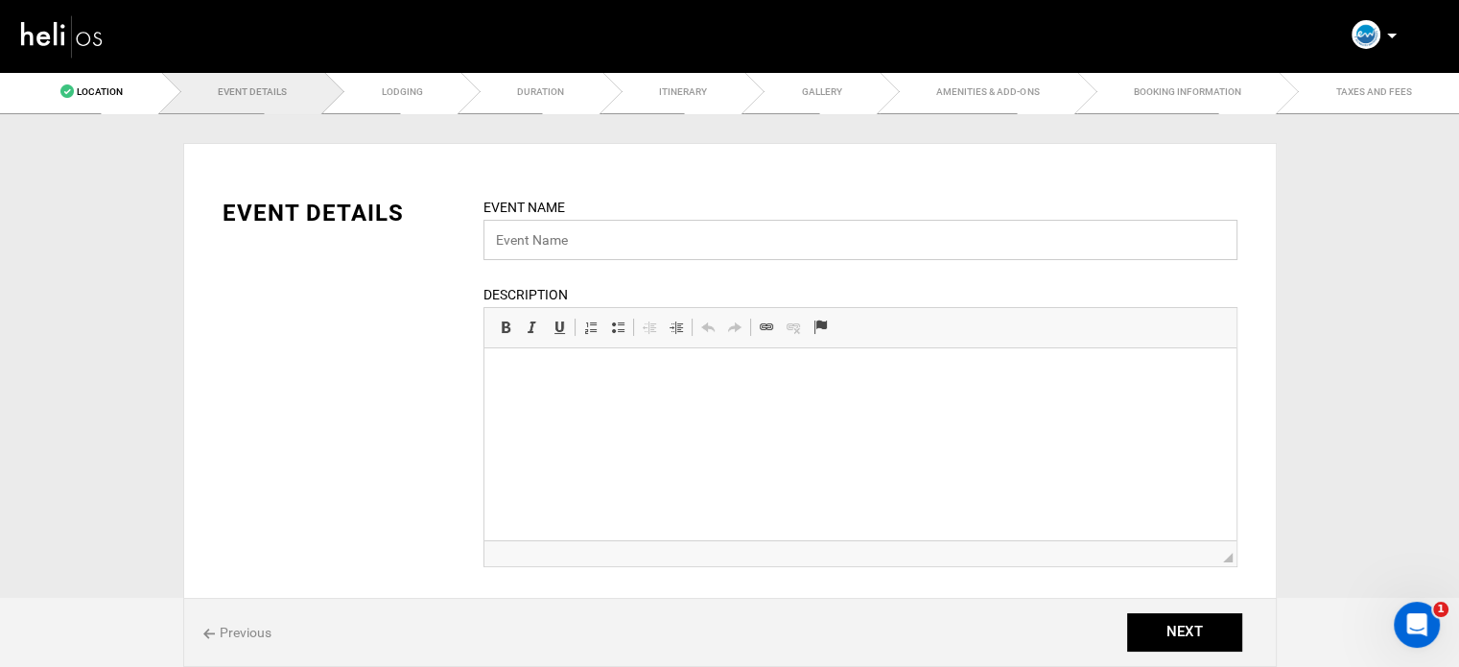
click at [556, 252] on input "text" at bounding box center [861, 240] width 754 height 40
paste input "Surf Holiday Packages"
type input "Surf Holiday Packages"
click at [590, 405] on html at bounding box center [860, 377] width 752 height 59
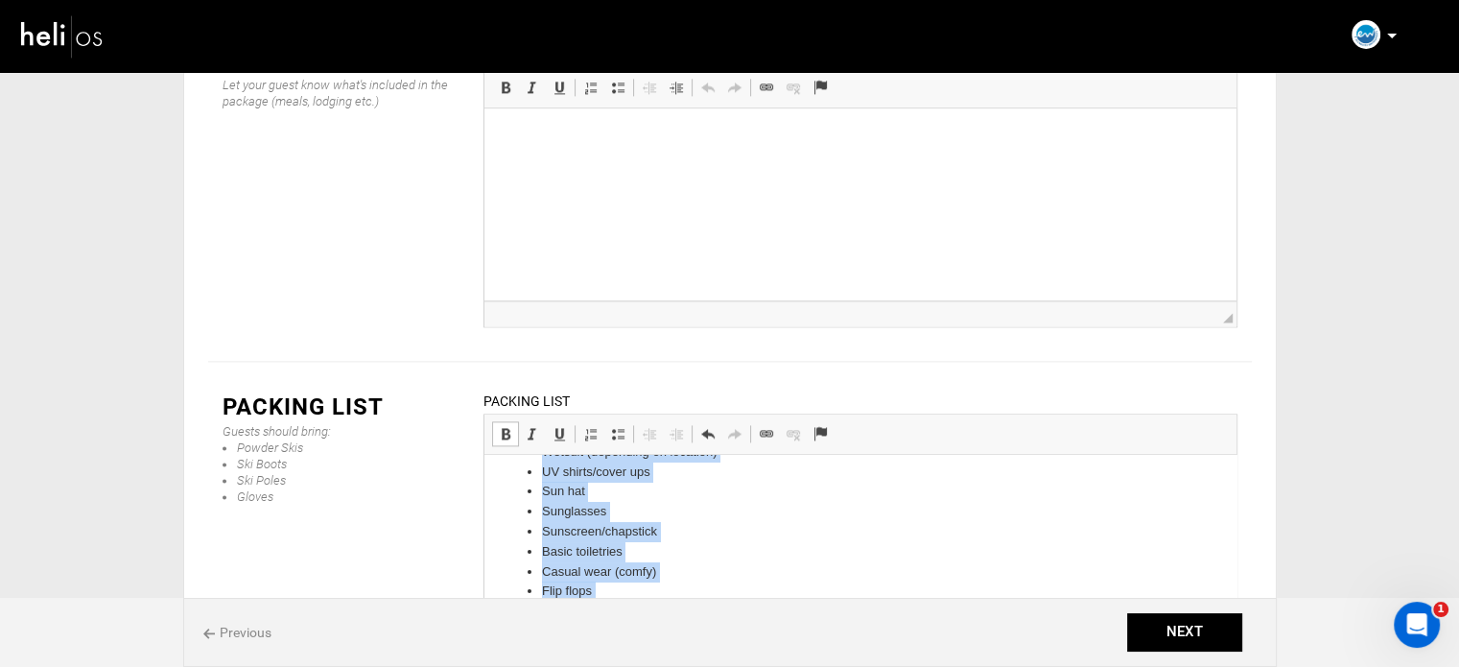
scroll to position [263, 0]
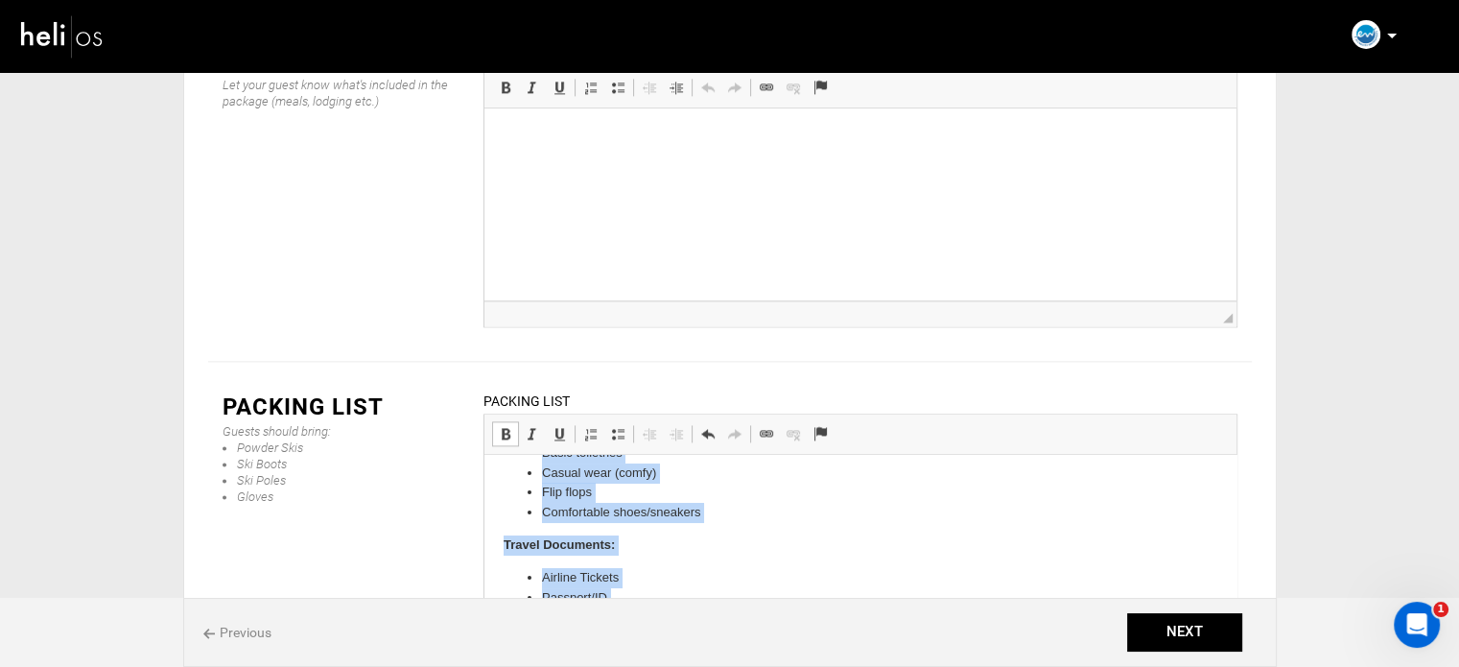
drag, startPoint x: 499, startPoint y: 484, endPoint x: 1155, endPoint y: 996, distance: 831.9
click at [650, 647] on html "Recommended: Harness Bar Kites (ask our team for recommendations on sizes) Boar…" at bounding box center [860, 419] width 752 height 455
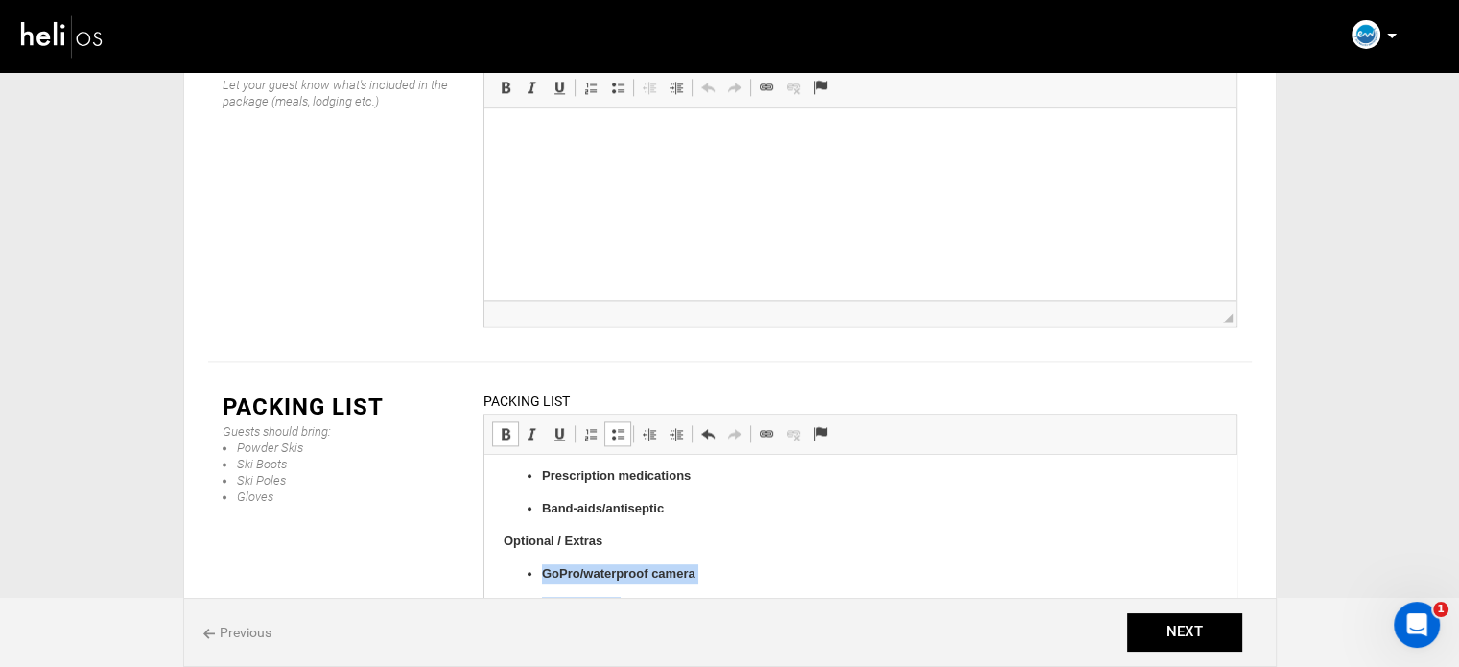
scroll to position [1312, 0]
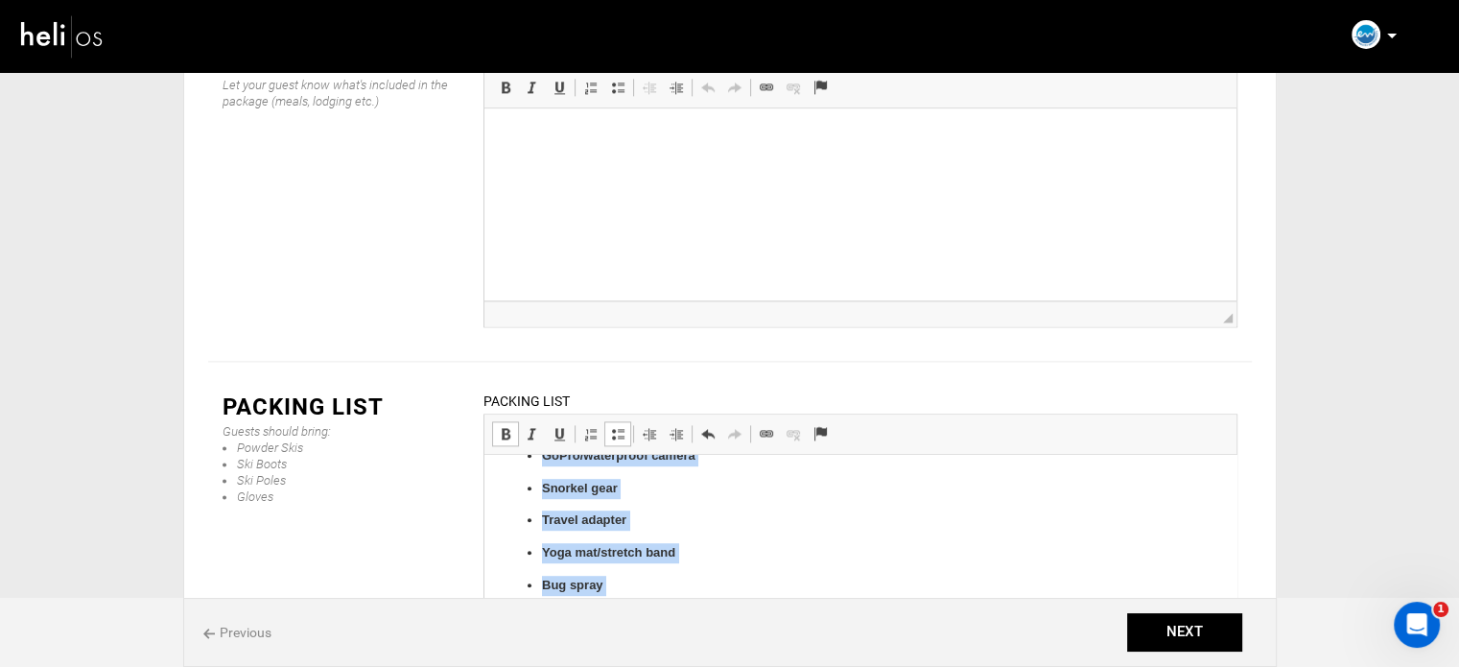
drag, startPoint x: 537, startPoint y: 573, endPoint x: 750, endPoint y: 629, distance: 220.4
click at [512, 421] on link "Bold Keyboard shortcut Ctrl+B" at bounding box center [505, 433] width 27 height 25
click at [615, 426] on span at bounding box center [617, 433] width 15 height 15
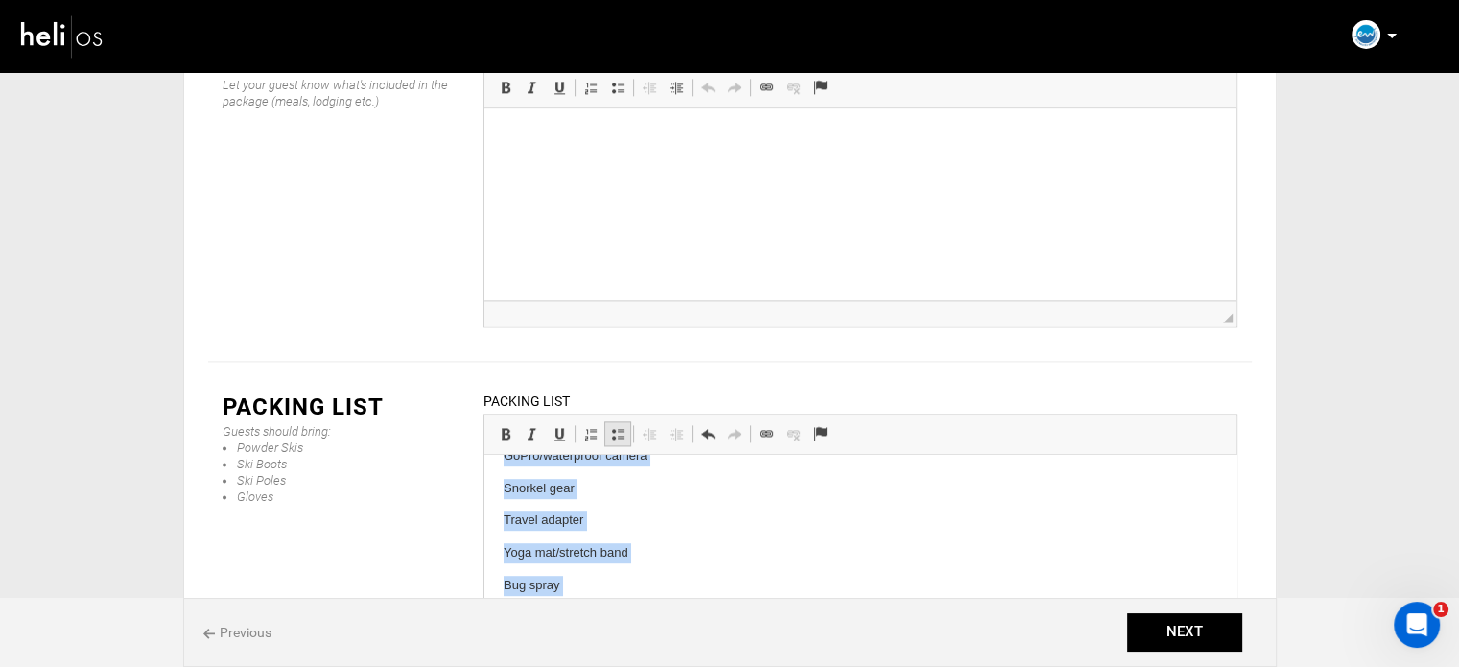
drag, startPoint x: 615, startPoint y: 320, endPoint x: 149, endPoint y: 44, distance: 542.0
click at [615, 426] on span at bounding box center [617, 433] width 15 height 15
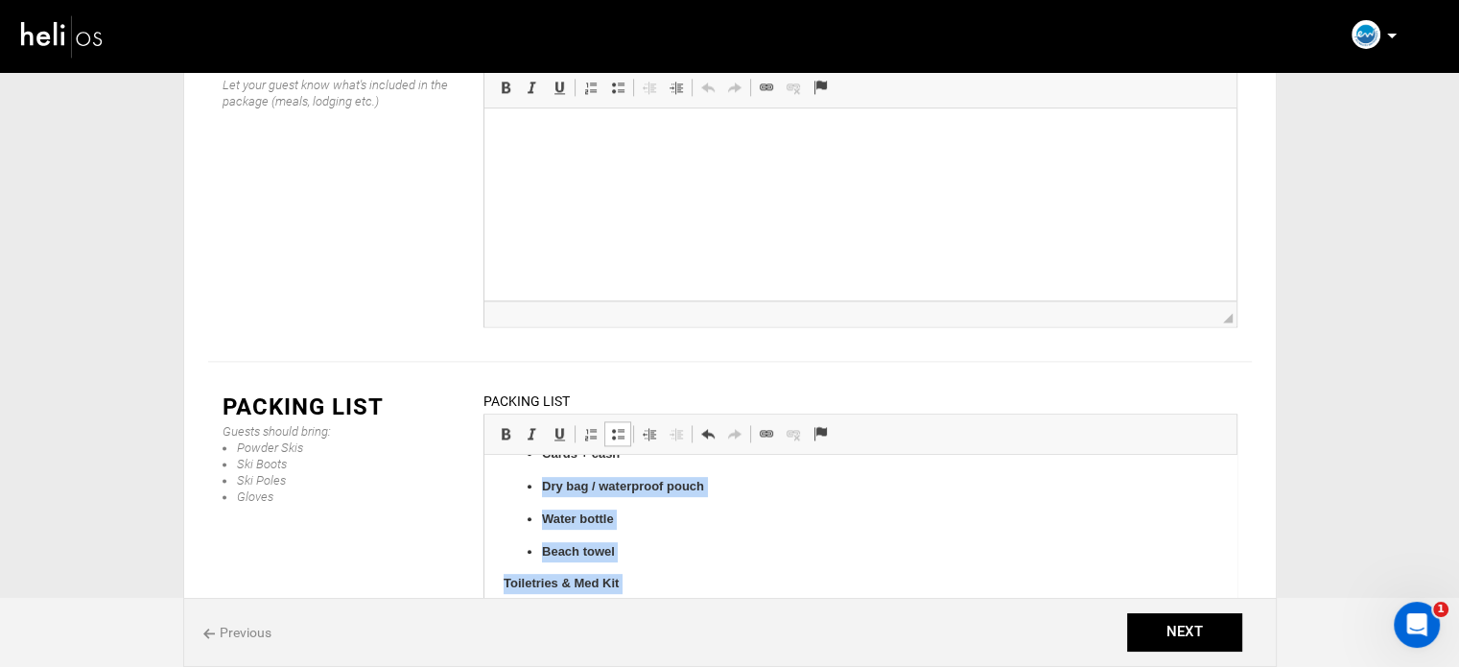
scroll to position [953, 0]
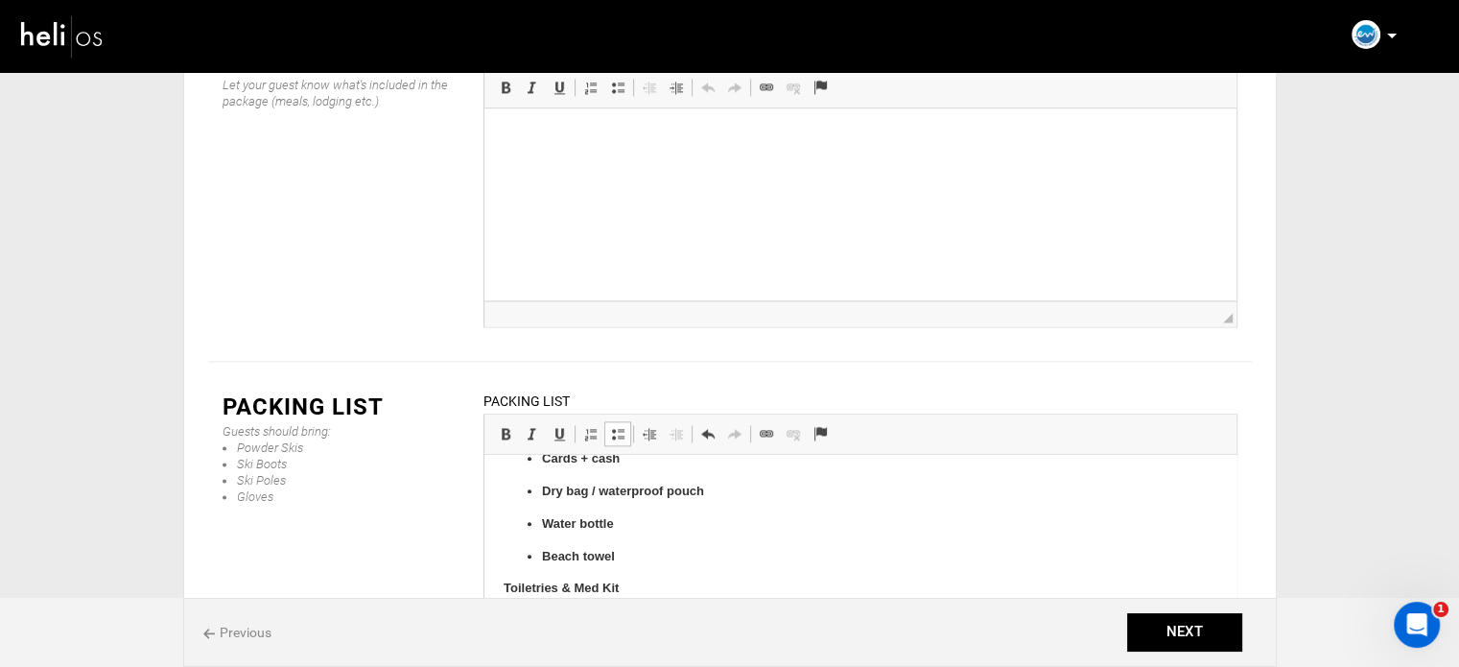
drag, startPoint x: 681, startPoint y: 542, endPoint x: 536, endPoint y: 610, distance: 160.1
click at [508, 426] on span at bounding box center [505, 433] width 15 height 15
click at [618, 426] on span at bounding box center [617, 433] width 15 height 15
drag, startPoint x: 618, startPoint y: 325, endPoint x: 146, endPoint y: 57, distance: 543.1
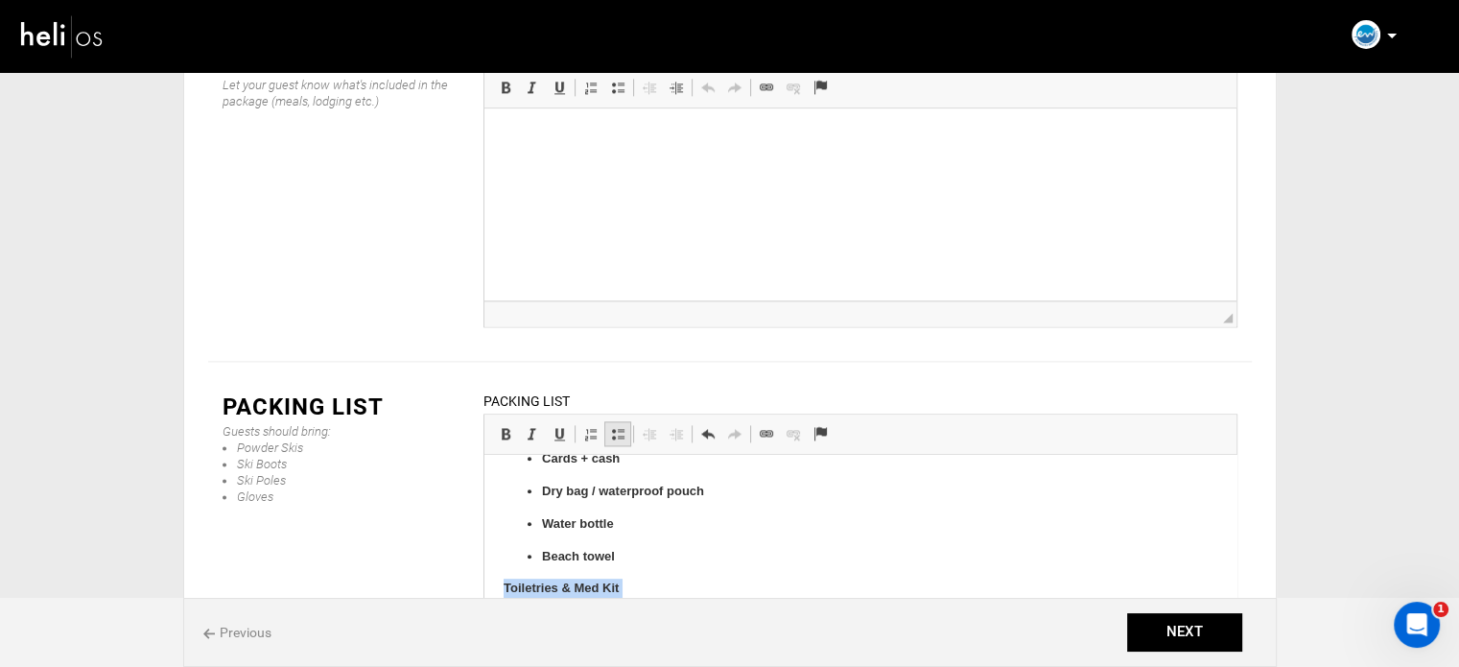
click at [618, 426] on span at bounding box center [617, 433] width 15 height 15
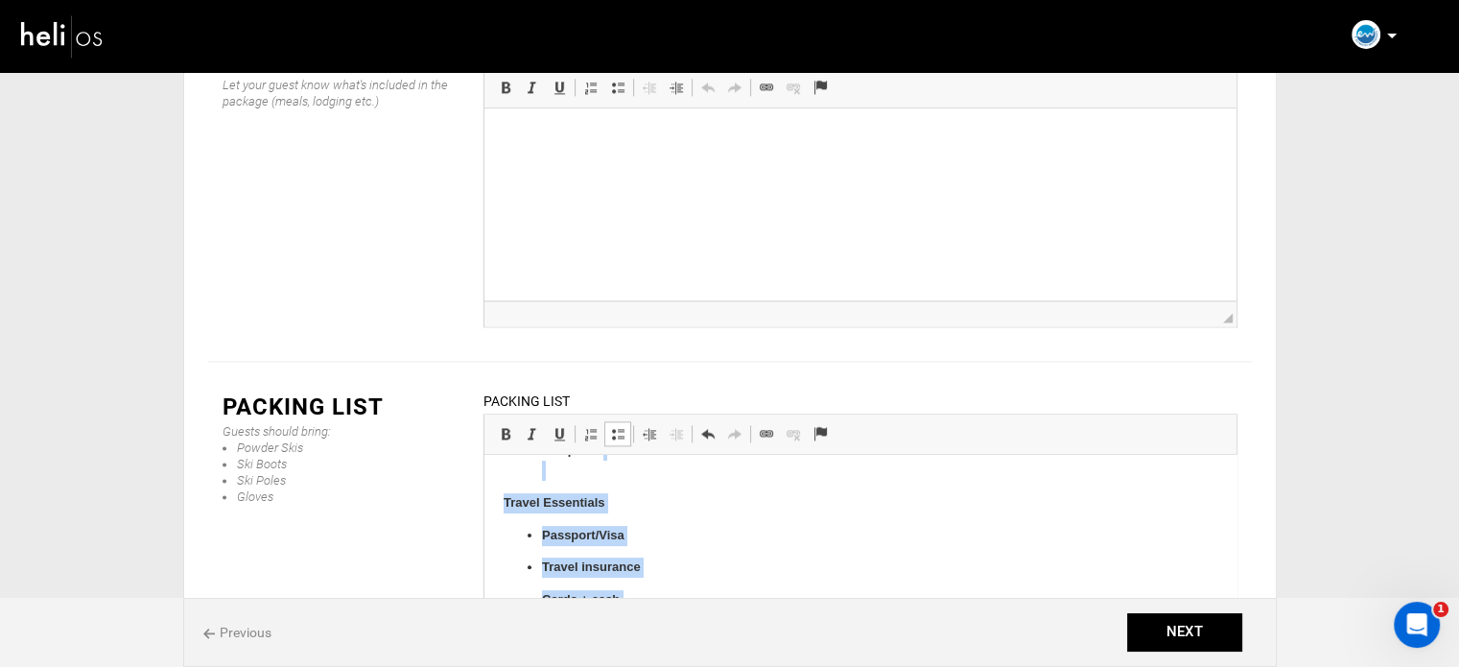
scroll to position [754, 0]
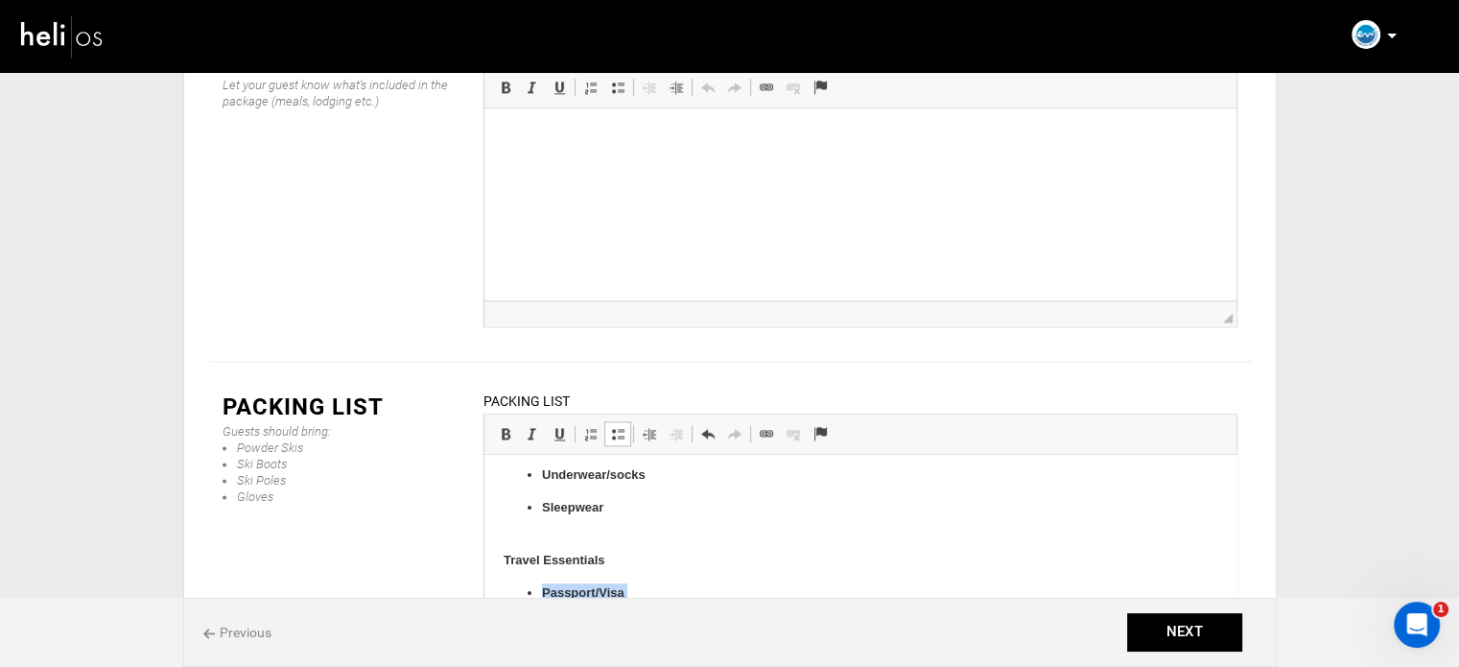
drag, startPoint x: 635, startPoint y: 554, endPoint x: 515, endPoint y: 581, distance: 123.1
click at [515, 583] on ul "Passport/Visa Travel insurance Cards + cash Dry bag / waterproof pouch Water bo…" at bounding box center [860, 674] width 714 height 182
click at [503, 426] on span at bounding box center [505, 433] width 15 height 15
click at [619, 426] on span at bounding box center [617, 433] width 15 height 15
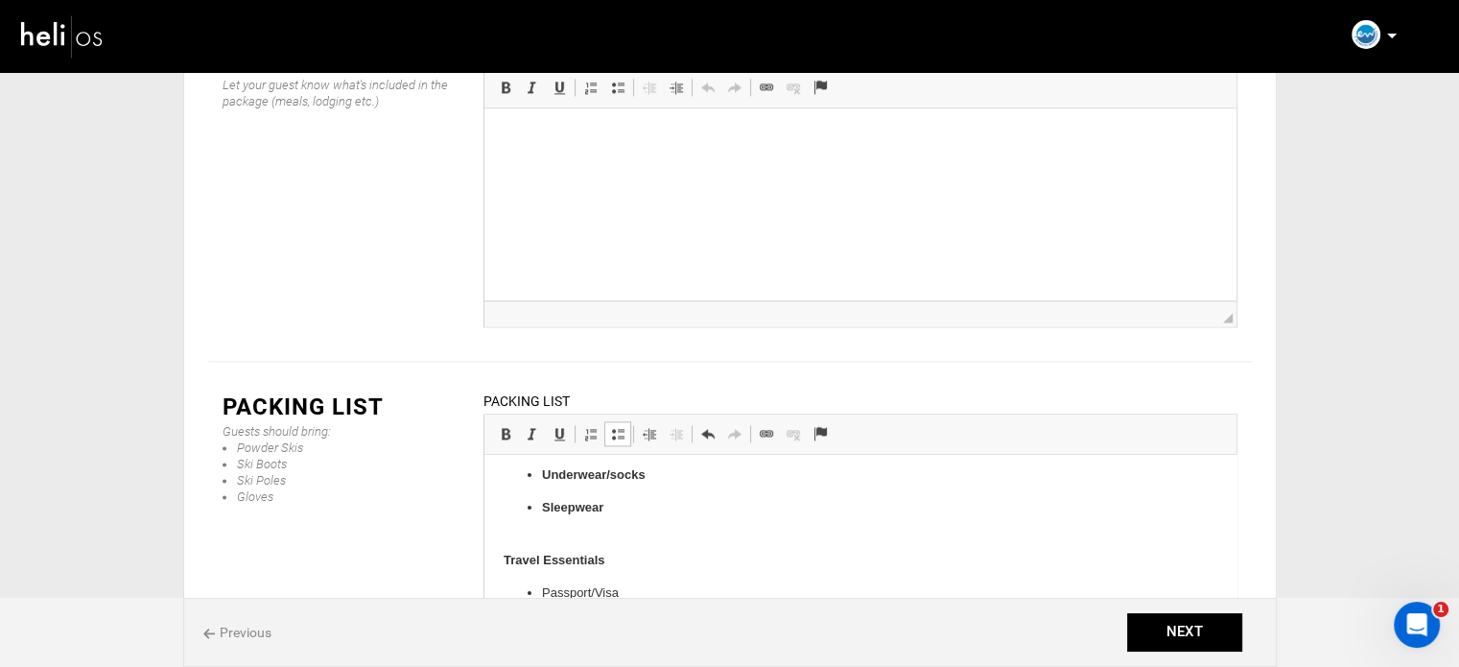
click at [587, 532] on p "Sleepwear" at bounding box center [859, 518] width 637 height 40
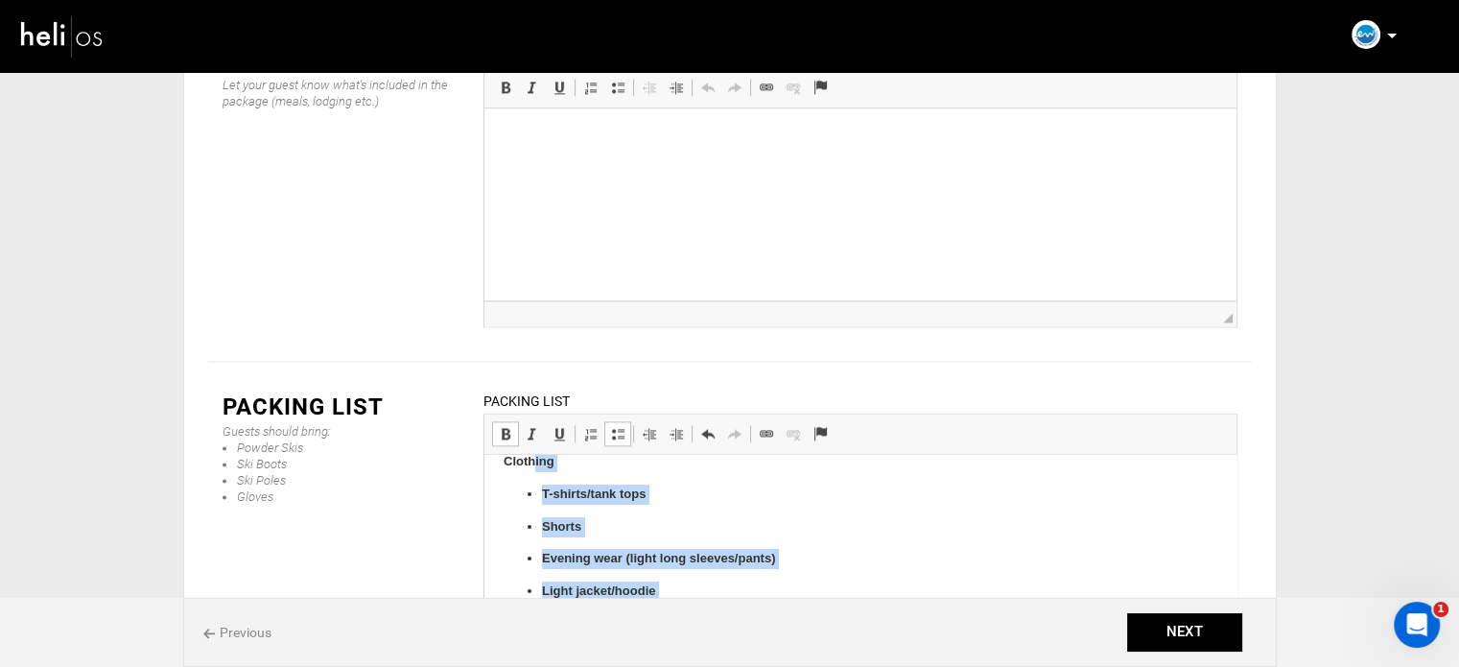
scroll to position [471, 0]
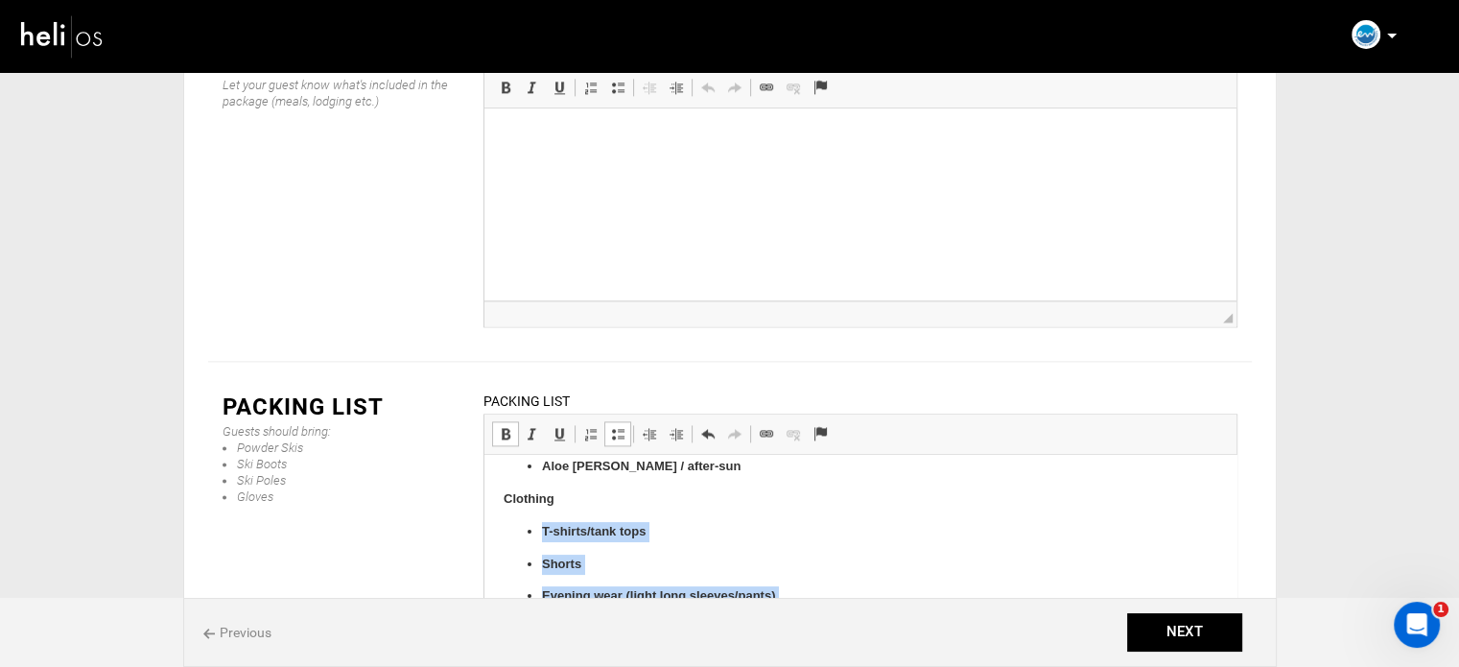
drag, startPoint x: 607, startPoint y: 508, endPoint x: 525, endPoint y: 538, distance: 88.0
click at [525, 538] on ul "T-shirts/tank tops Shorts Evening wear (light long sleeves/pants) Light jacket/…" at bounding box center [860, 661] width 714 height 279
click at [502, 426] on span at bounding box center [505, 433] width 15 height 15
click at [614, 426] on span at bounding box center [617, 433] width 15 height 15
drag, startPoint x: 614, startPoint y: 321, endPoint x: 124, endPoint y: 30, distance: 570.4
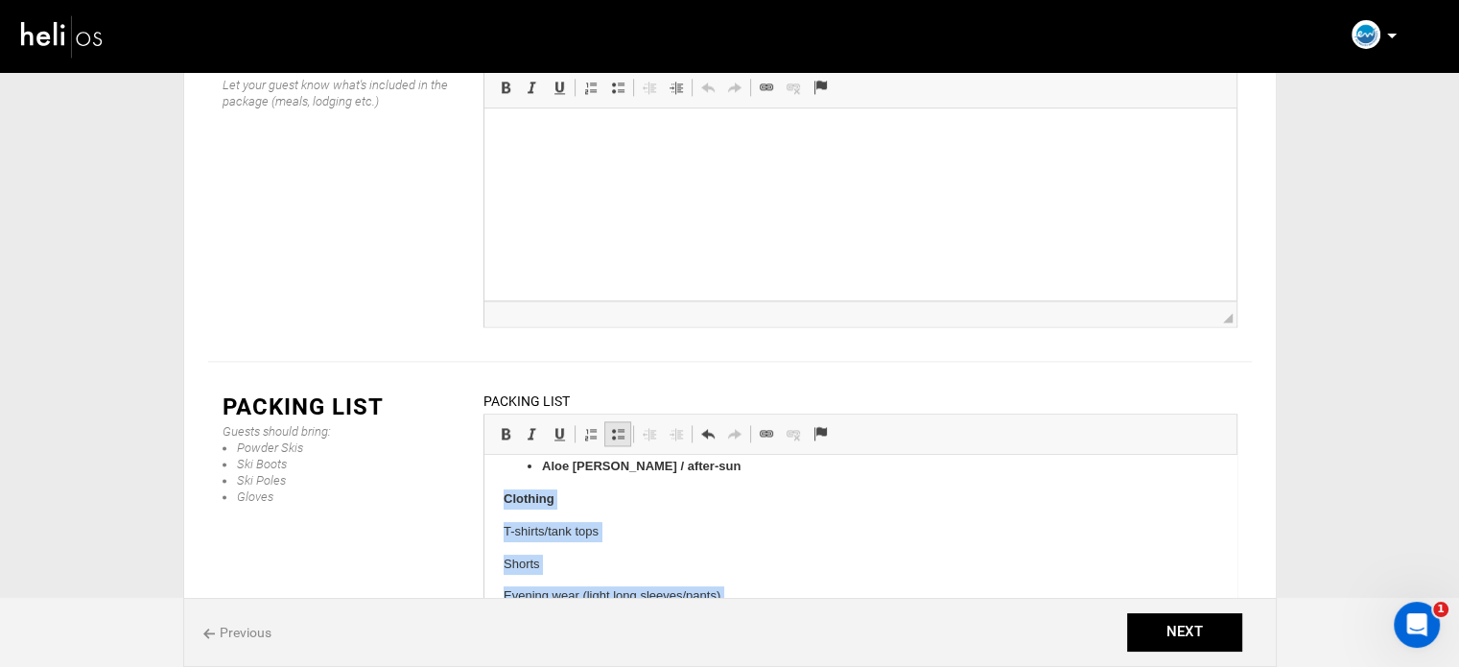
click at [614, 426] on span at bounding box center [617, 433] width 15 height 15
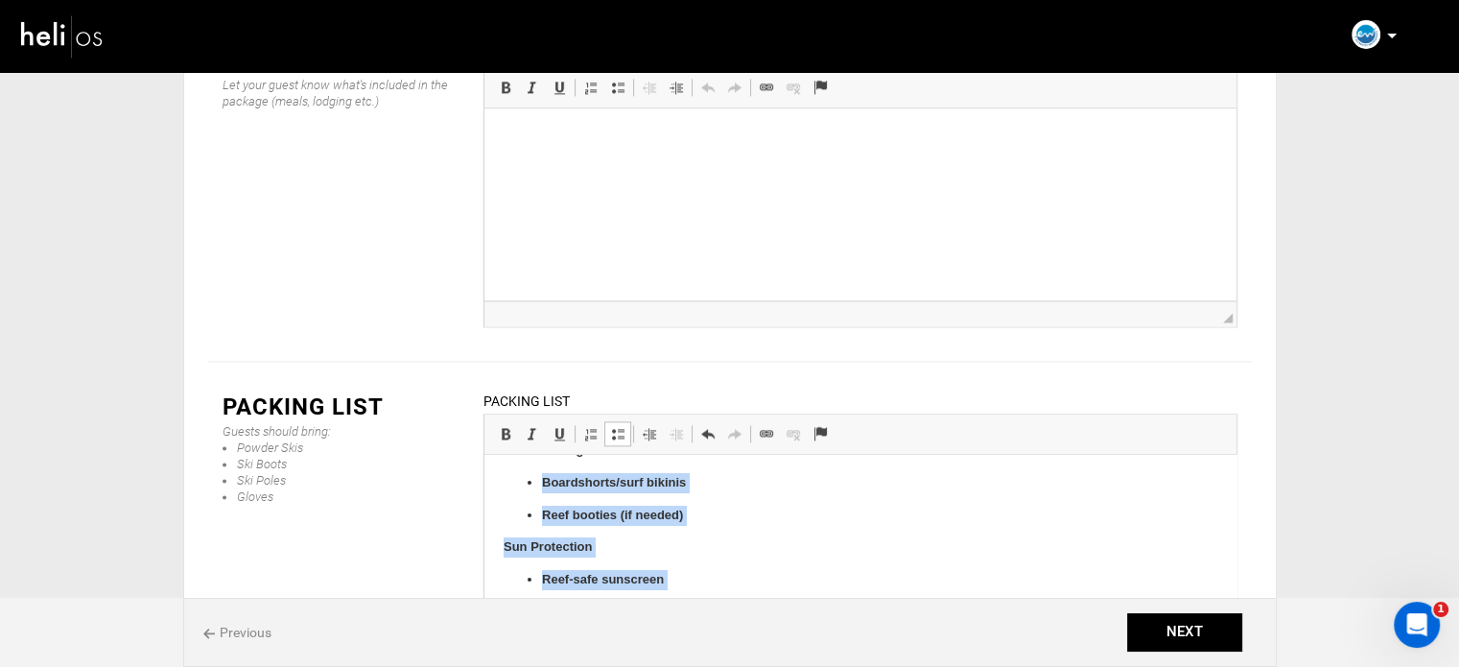
scroll to position [155, 0]
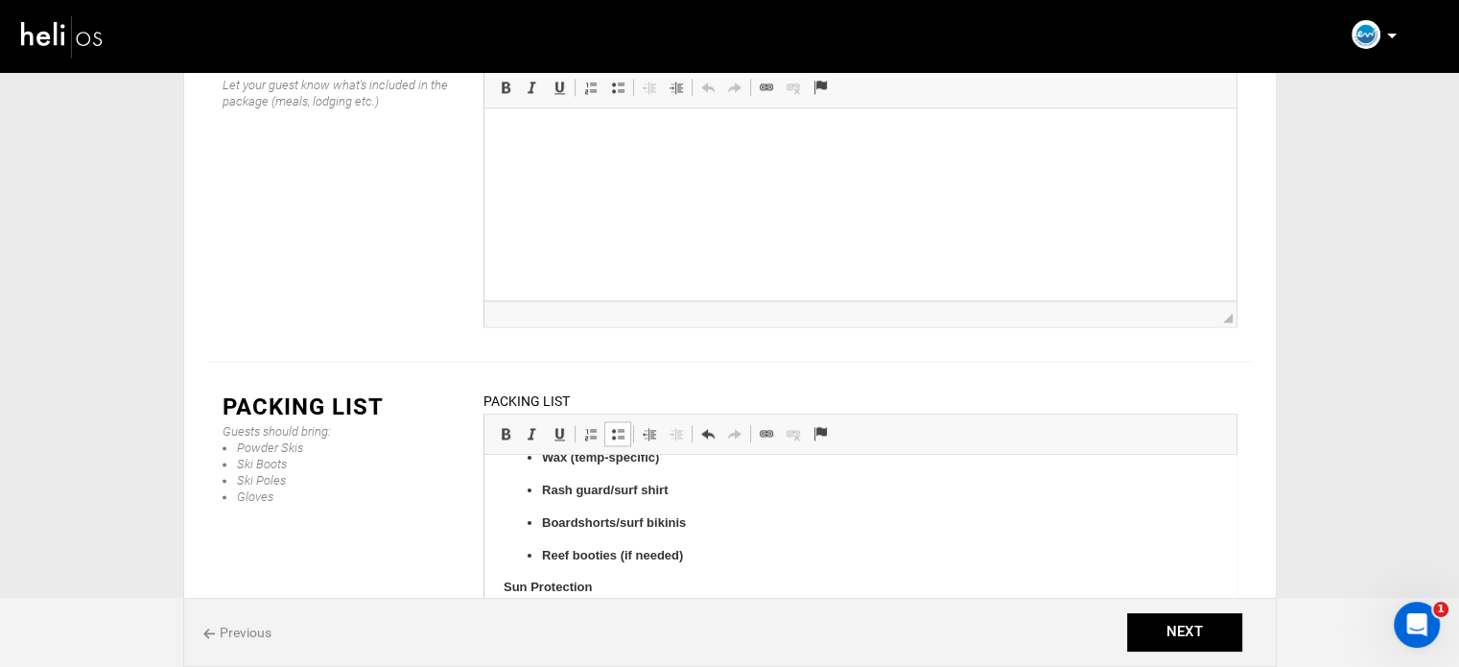
drag, startPoint x: 677, startPoint y: 461, endPoint x: 508, endPoint y: 602, distance: 220.7
click at [503, 426] on span at bounding box center [505, 433] width 15 height 15
click at [623, 426] on span at bounding box center [617, 433] width 15 height 15
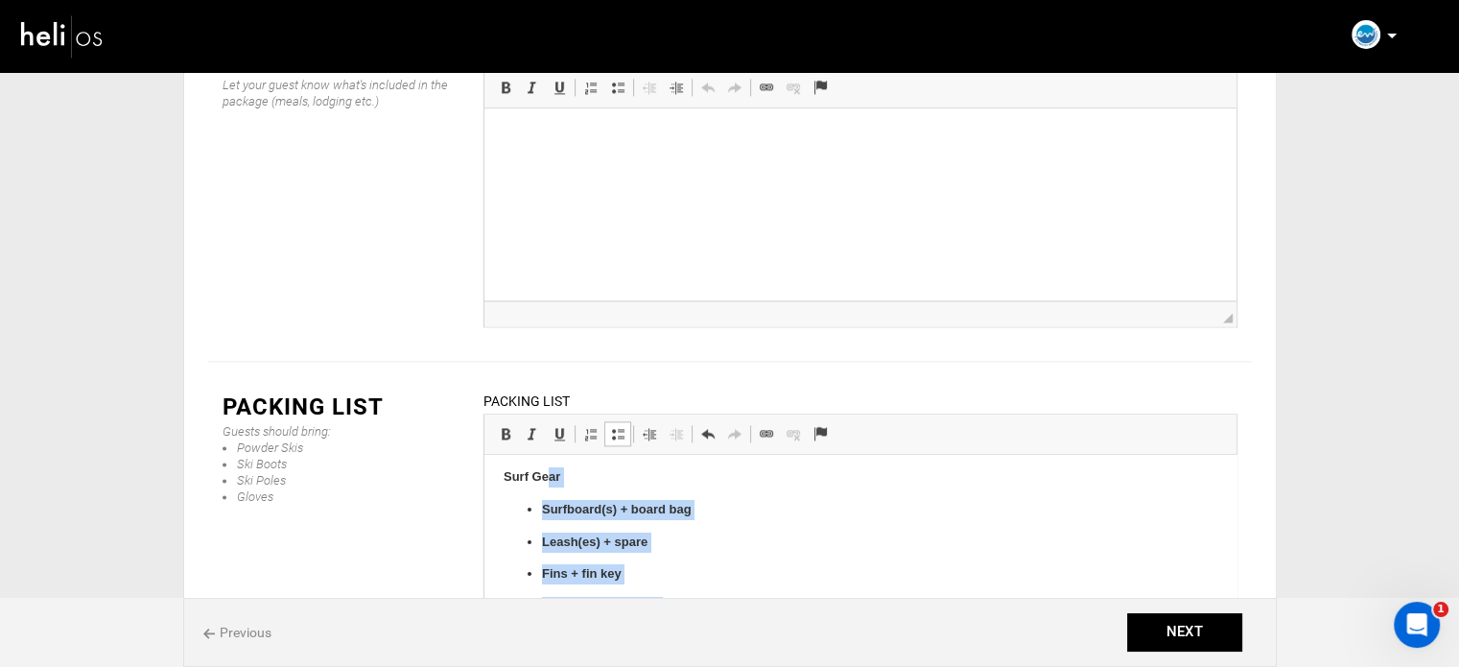
scroll to position [0, 0]
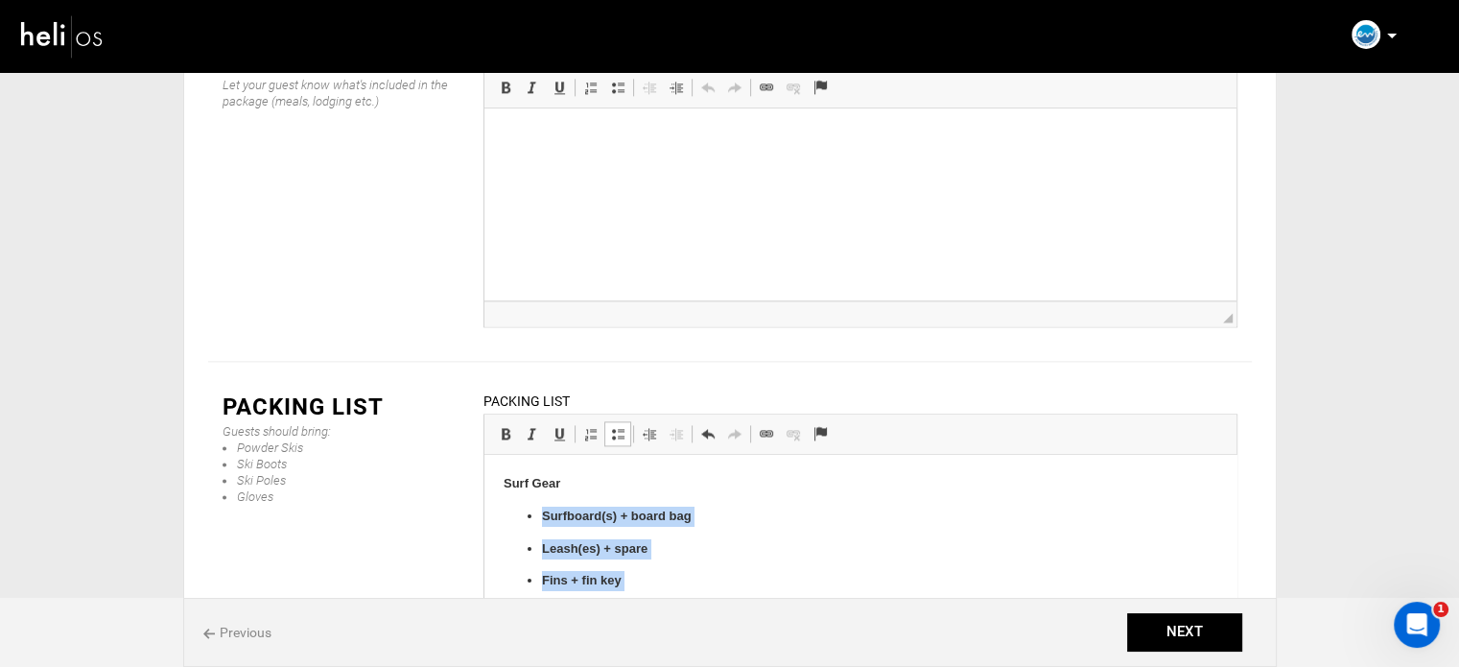
drag, startPoint x: 693, startPoint y: 552, endPoint x: 513, endPoint y: 523, distance: 181.7
click at [513, 523] on ul "Surfboard(s) + board bag Leash(es) + spare Fins + fin key Wax (temp-specific) R…" at bounding box center [860, 614] width 714 height 215
click at [495, 421] on link "Bold Keyboard shortcut Ctrl+B" at bounding box center [505, 433] width 27 height 25
click at [616, 426] on span at bounding box center [617, 433] width 15 height 15
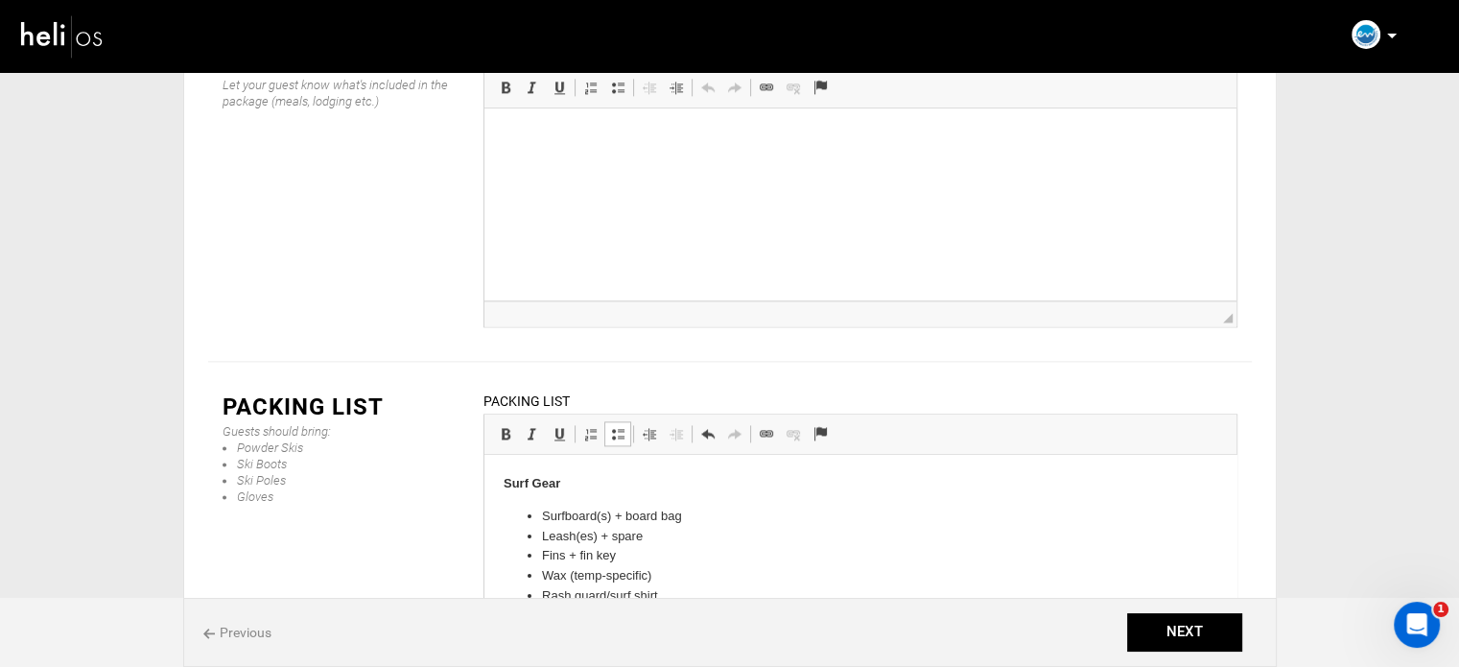
click at [593, 480] on p "Surf Gear" at bounding box center [860, 484] width 714 height 20
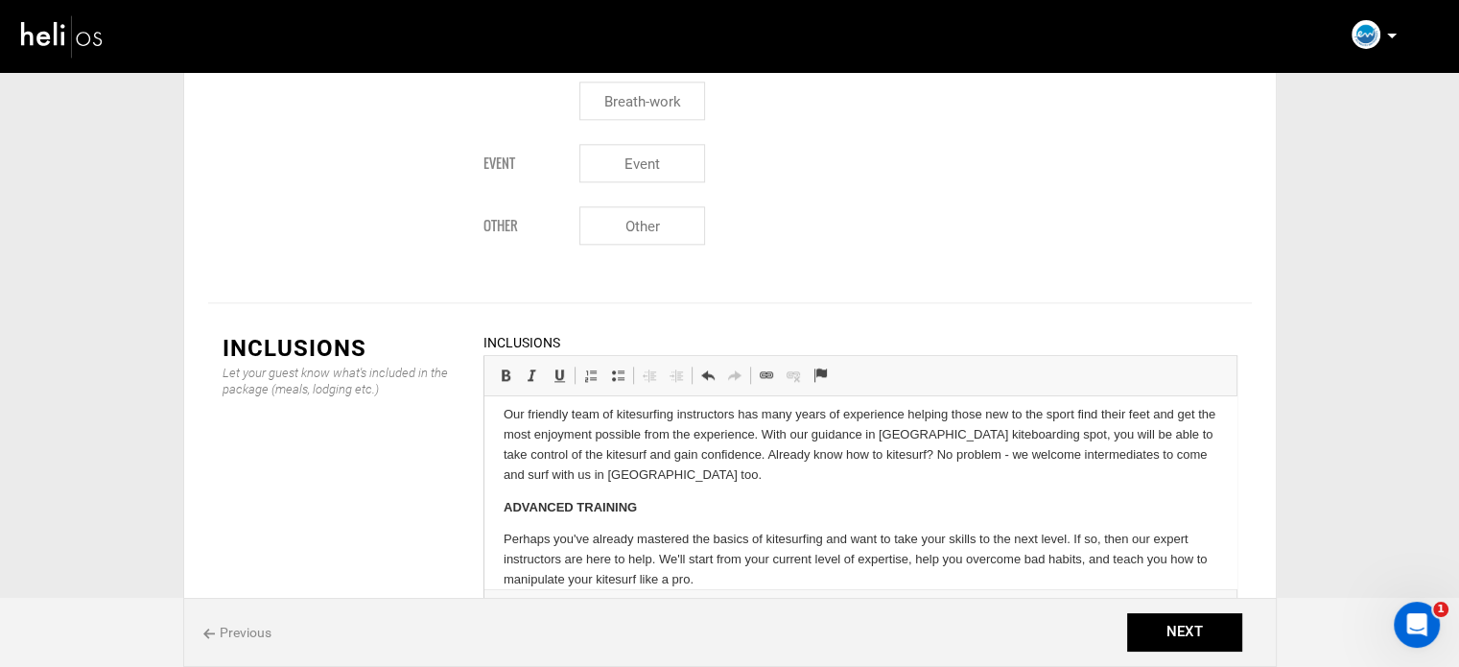
scroll to position [372, 0]
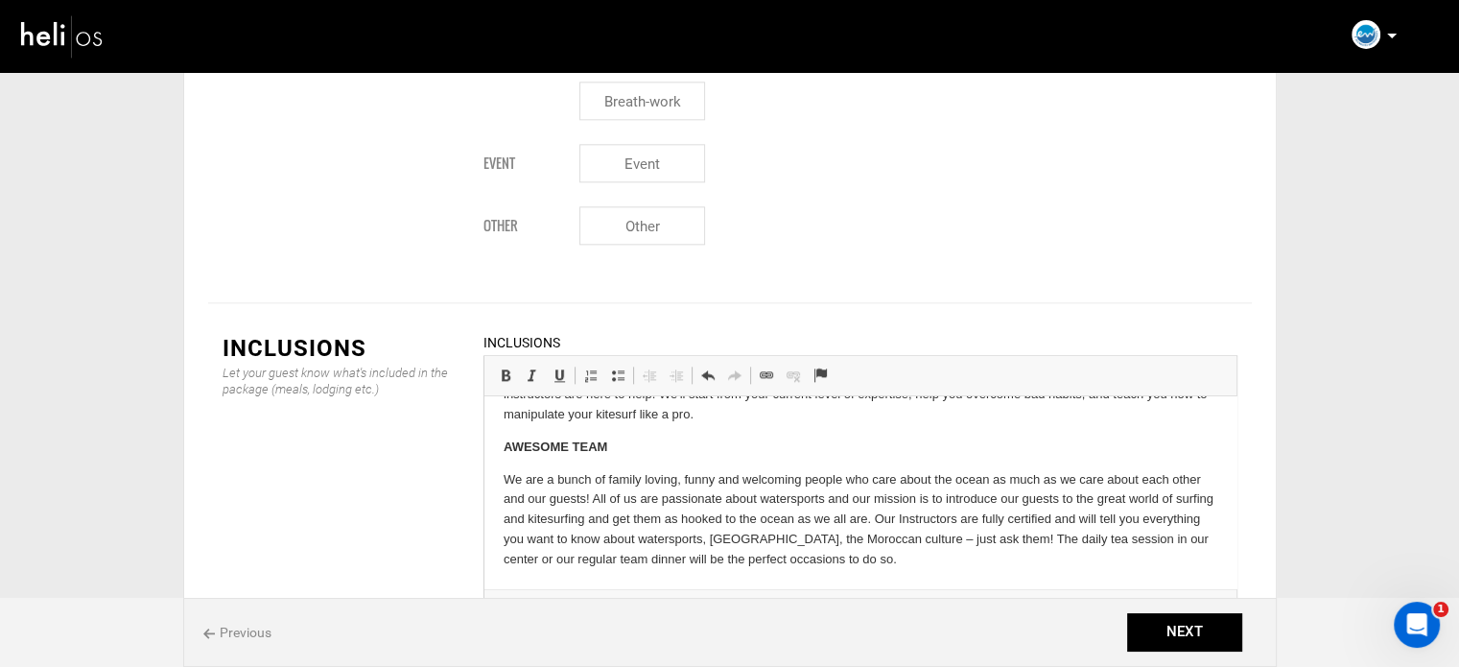
click at [922, 556] on p "We are a bunch of family loving, funny and welcoming people who care about the …" at bounding box center [860, 520] width 714 height 100
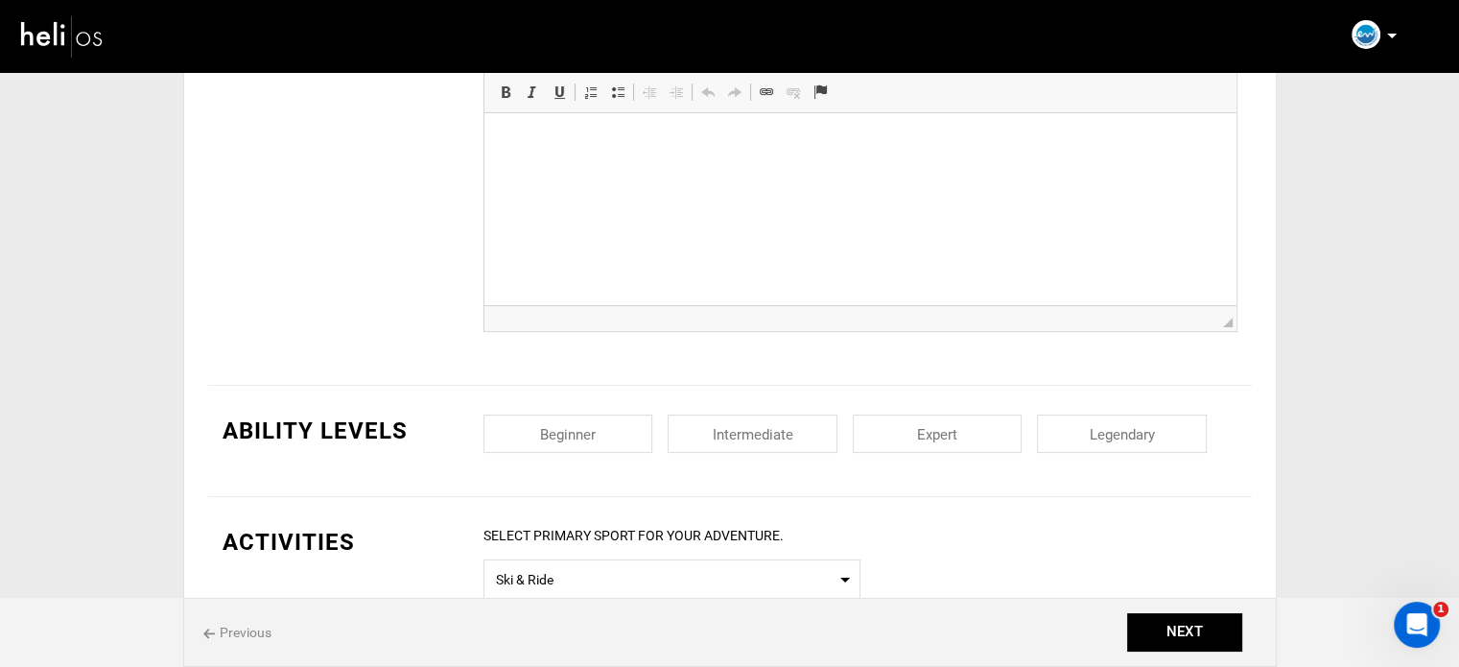
scroll to position [427, 0]
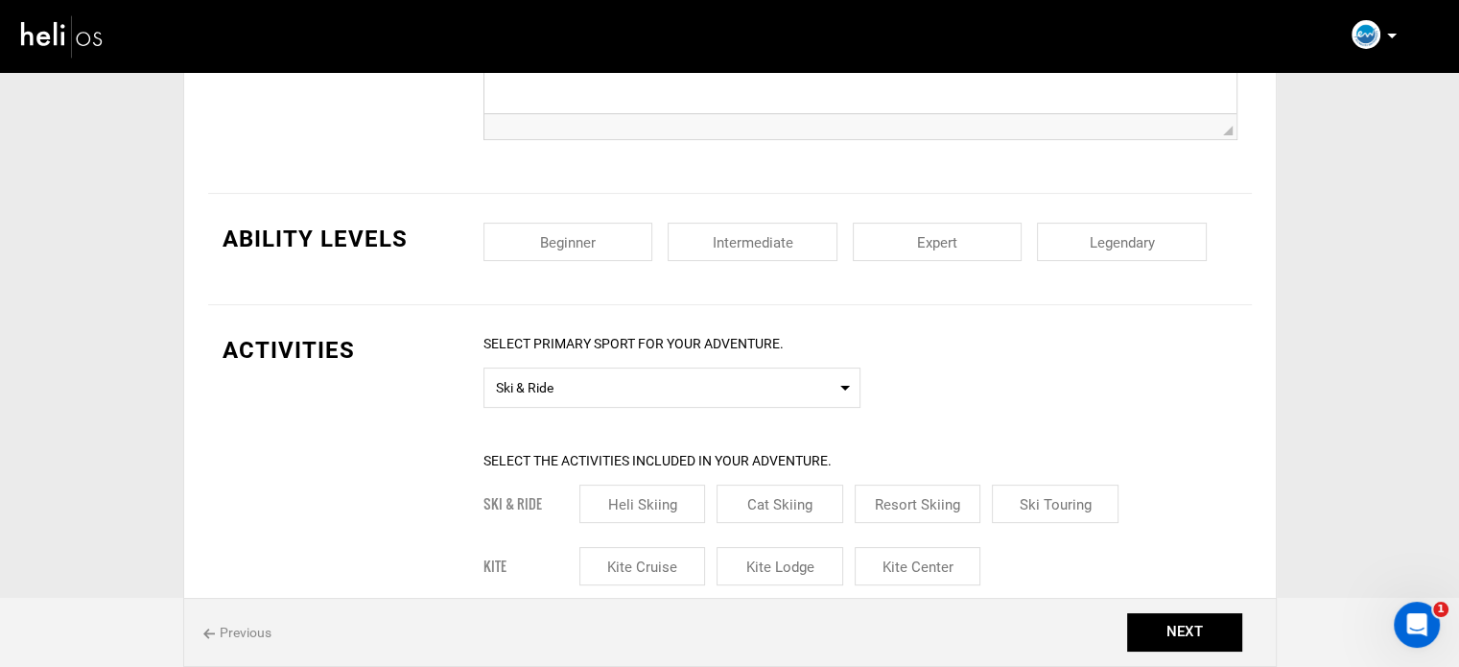
drag, startPoint x: 571, startPoint y: 229, endPoint x: 638, endPoint y: 241, distance: 68.1
click at [571, 229] on input "checkbox" at bounding box center [569, 242] width 170 height 38
checkbox input "true"
click at [760, 250] on input "checkbox" at bounding box center [753, 242] width 170 height 38
checkbox input "true"
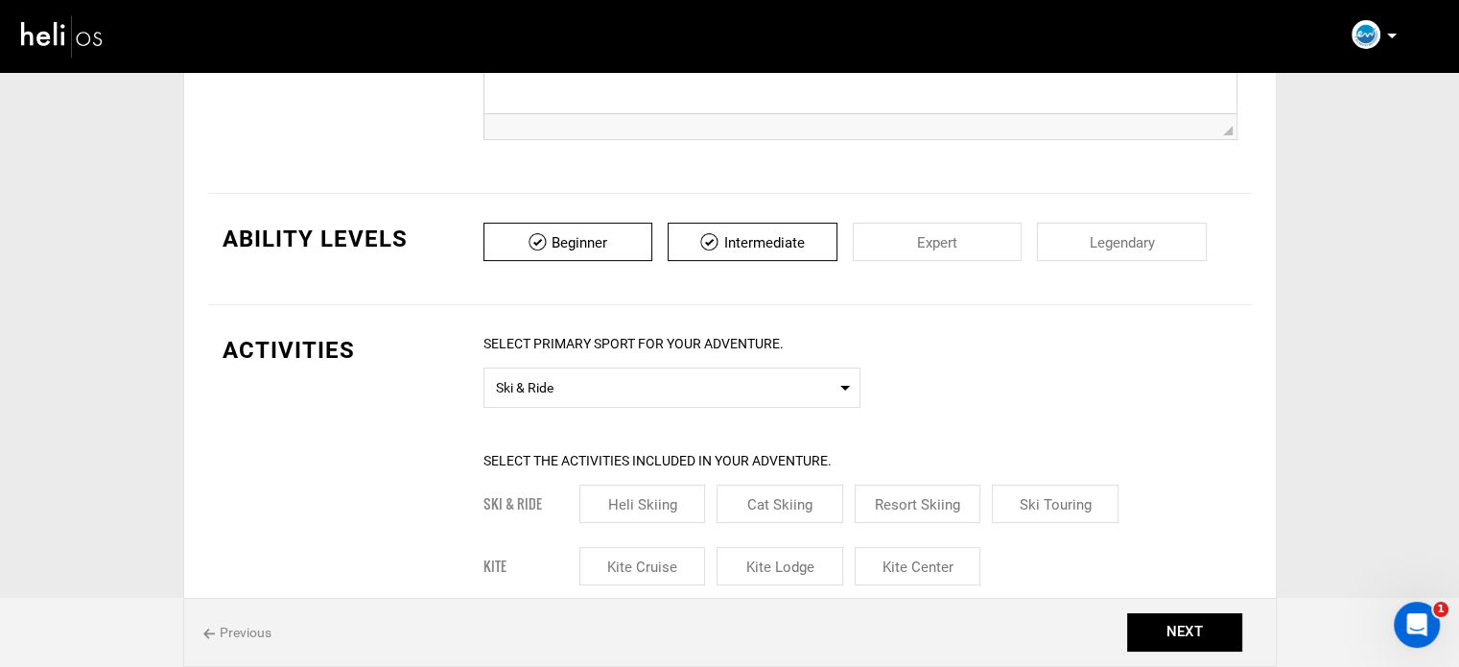
drag, startPoint x: 945, startPoint y: 229, endPoint x: 1069, endPoint y: 236, distance: 123.9
click at [953, 229] on input "checkbox" at bounding box center [938, 242] width 170 height 38
checkbox input "true"
click at [1081, 236] on input "checkbox" at bounding box center [1122, 242] width 170 height 38
checkbox input "true"
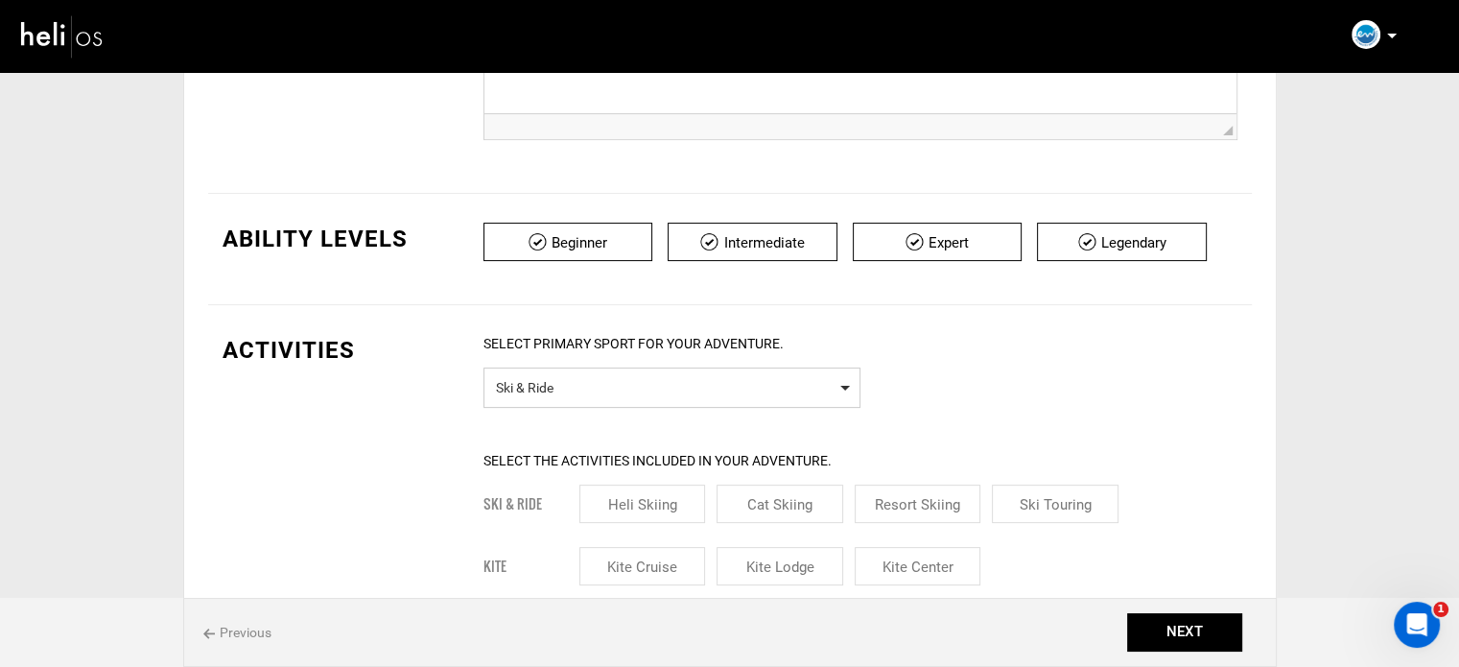
click at [650, 383] on span "Ski & Ride" at bounding box center [672, 385] width 352 height 24
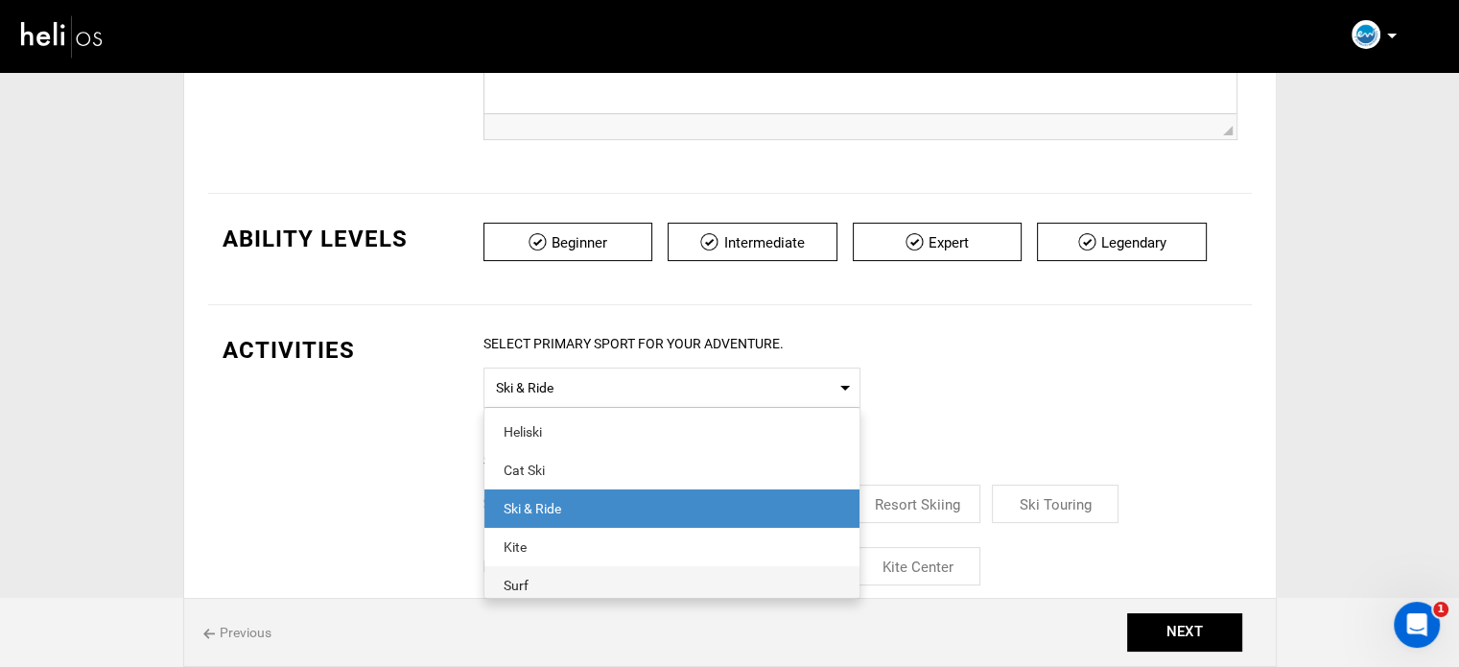
click at [565, 567] on span "Surf" at bounding box center [671, 585] width 375 height 38
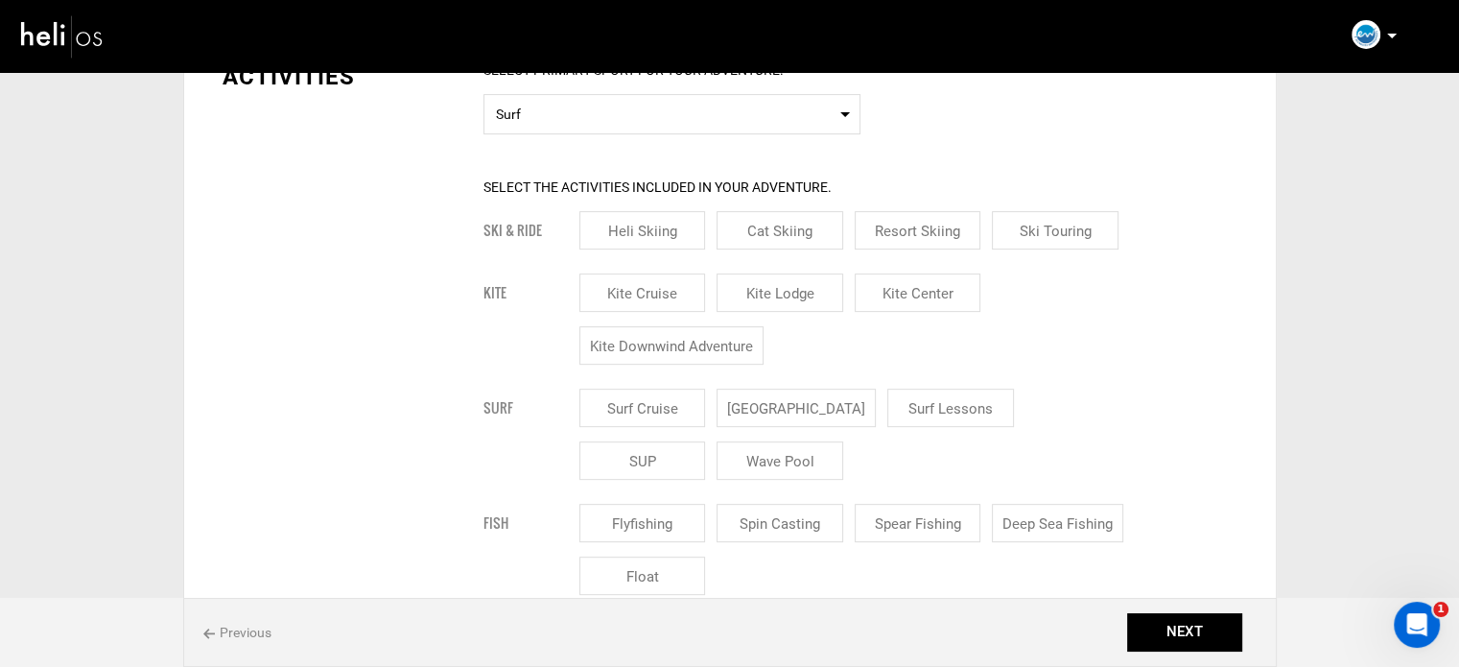
scroll to position [715, 0]
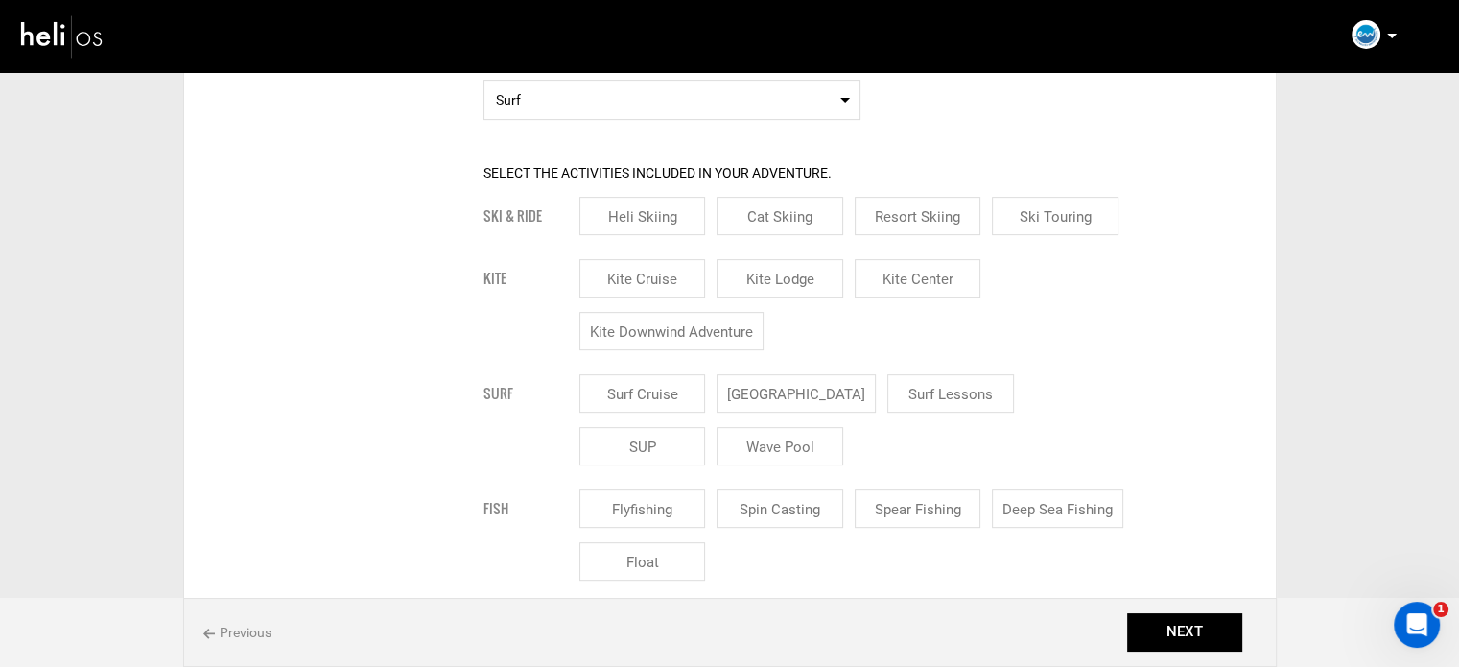
click at [805, 388] on input "[GEOGRAPHIC_DATA]" at bounding box center [796, 393] width 159 height 38
checkbox input "true"
click at [910, 388] on input "Surf Lessons" at bounding box center [973, 393] width 127 height 38
checkbox input "true"
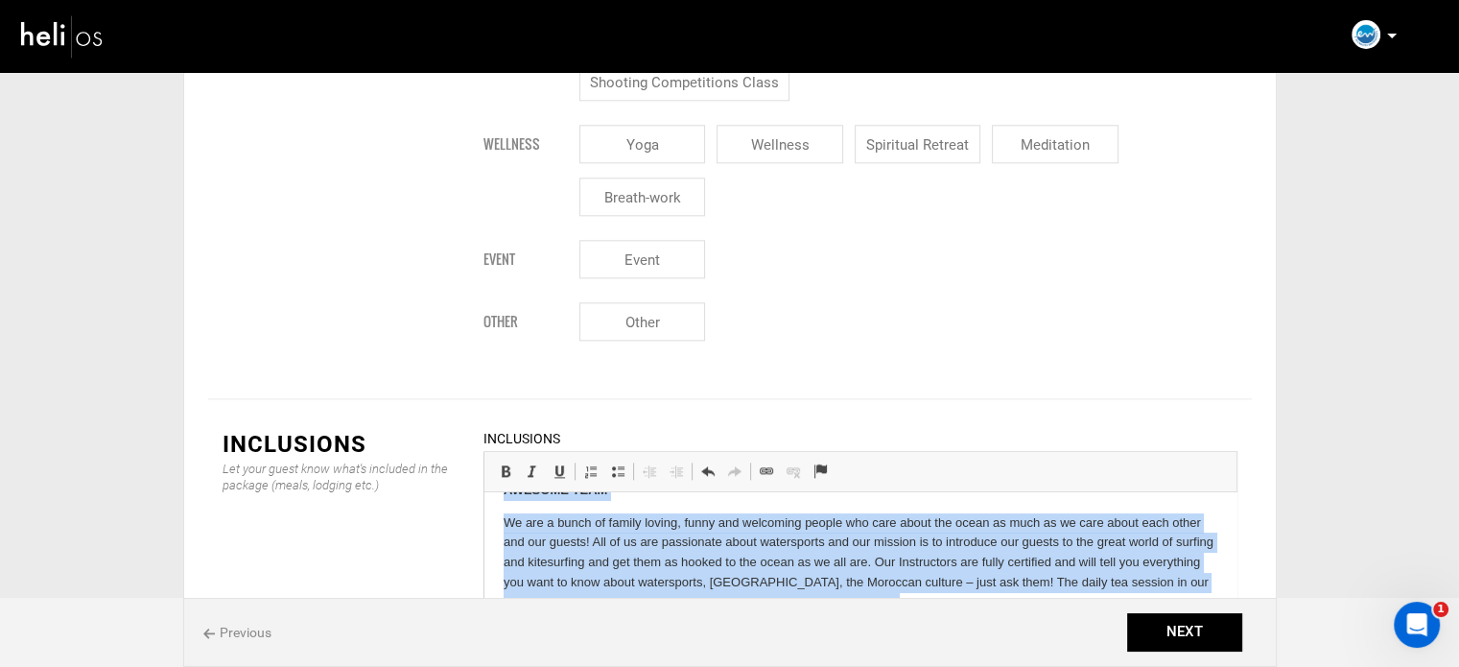
scroll to position [425, 0]
drag, startPoint x: 501, startPoint y: 519, endPoint x: 685, endPoint y: 715, distance: 268.8
click at [685, 666] on html "Essaouira Watersports is a kitesurfing and surfing school located in Essaouira …" at bounding box center [860, 375] width 752 height 617
copy body "Essaouira Watersports is a kitesurfing and surfing school located in Essaouira …"
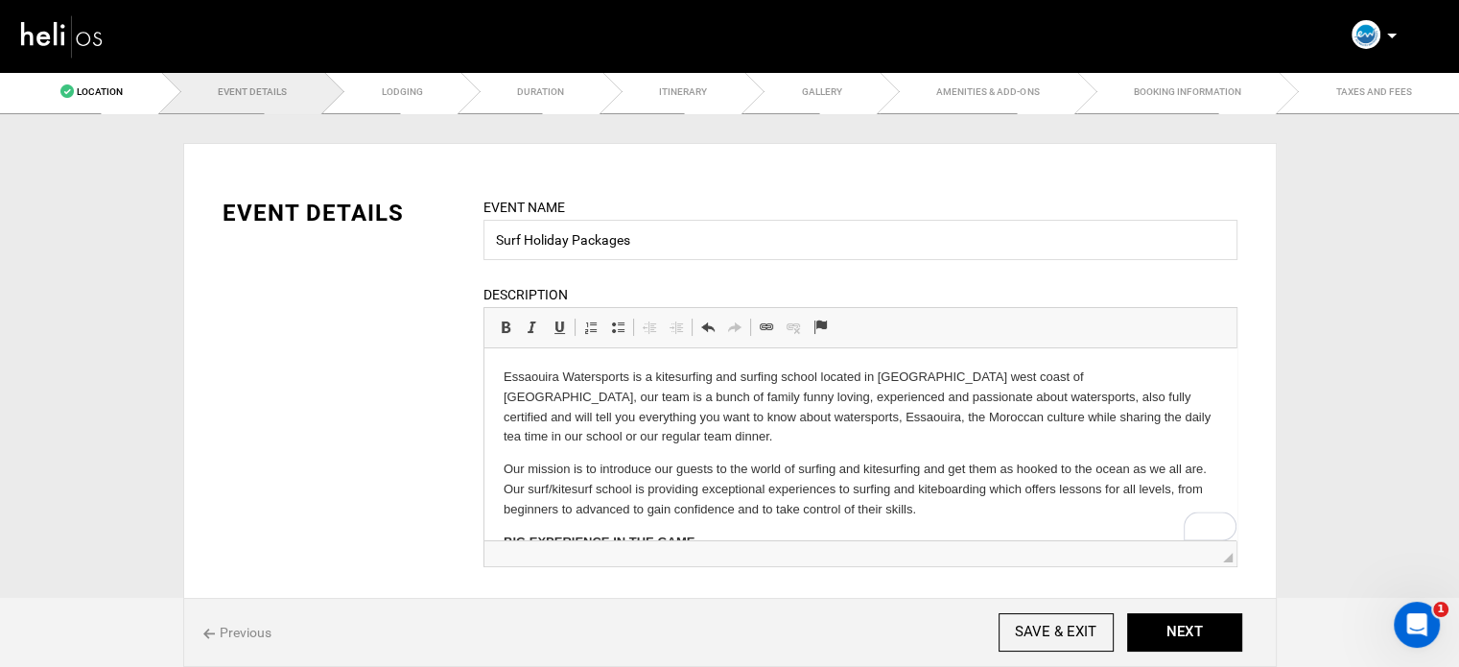
scroll to position [108, 0]
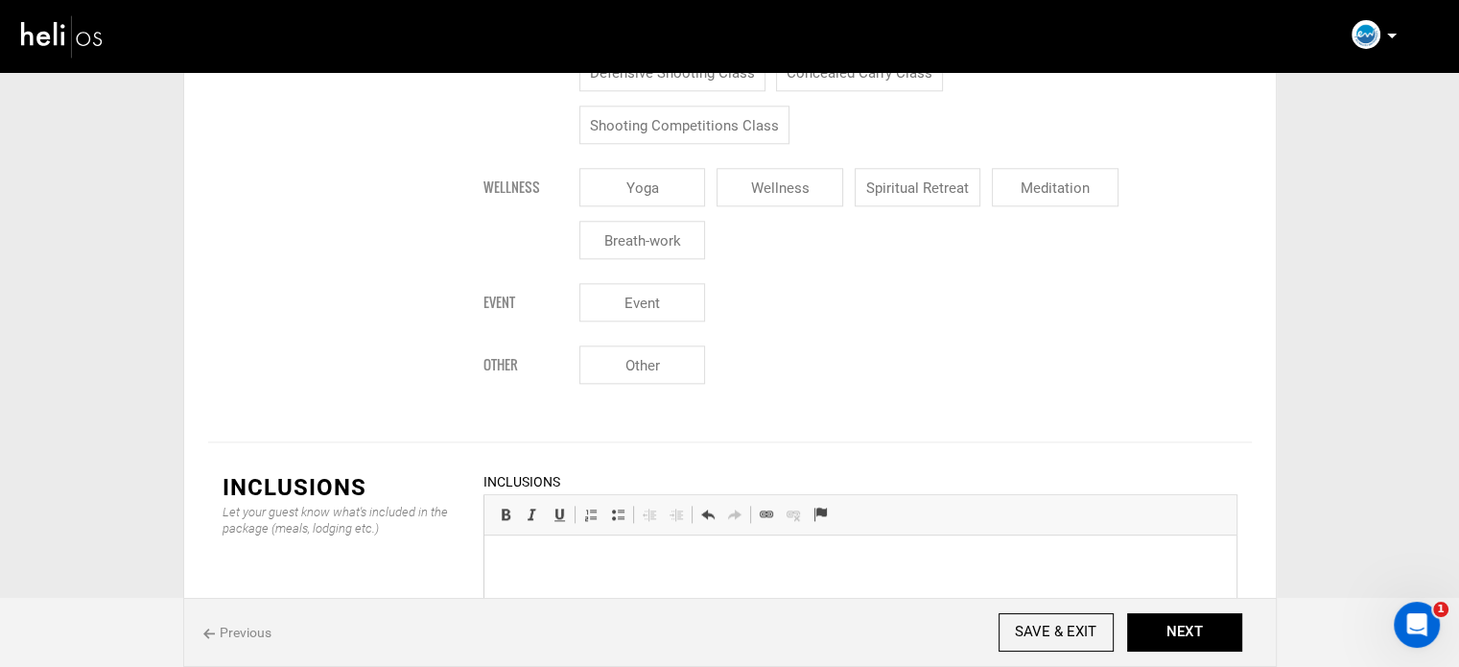
click at [549, 591] on html at bounding box center [860, 564] width 752 height 59
drag, startPoint x: 503, startPoint y: 564, endPoint x: 677, endPoint y: 709, distance: 226.9
click at [677, 666] on html "Surf board adapted to level Complete neoprene wetsuit Safety leash Wax and acce…" at bounding box center [860, 584] width 752 height 285
drag, startPoint x: 610, startPoint y: 415, endPoint x: 119, endPoint y: 8, distance: 638.4
click at [610, 502] on link "Insert/Remove Bulleted List" at bounding box center [617, 514] width 27 height 25
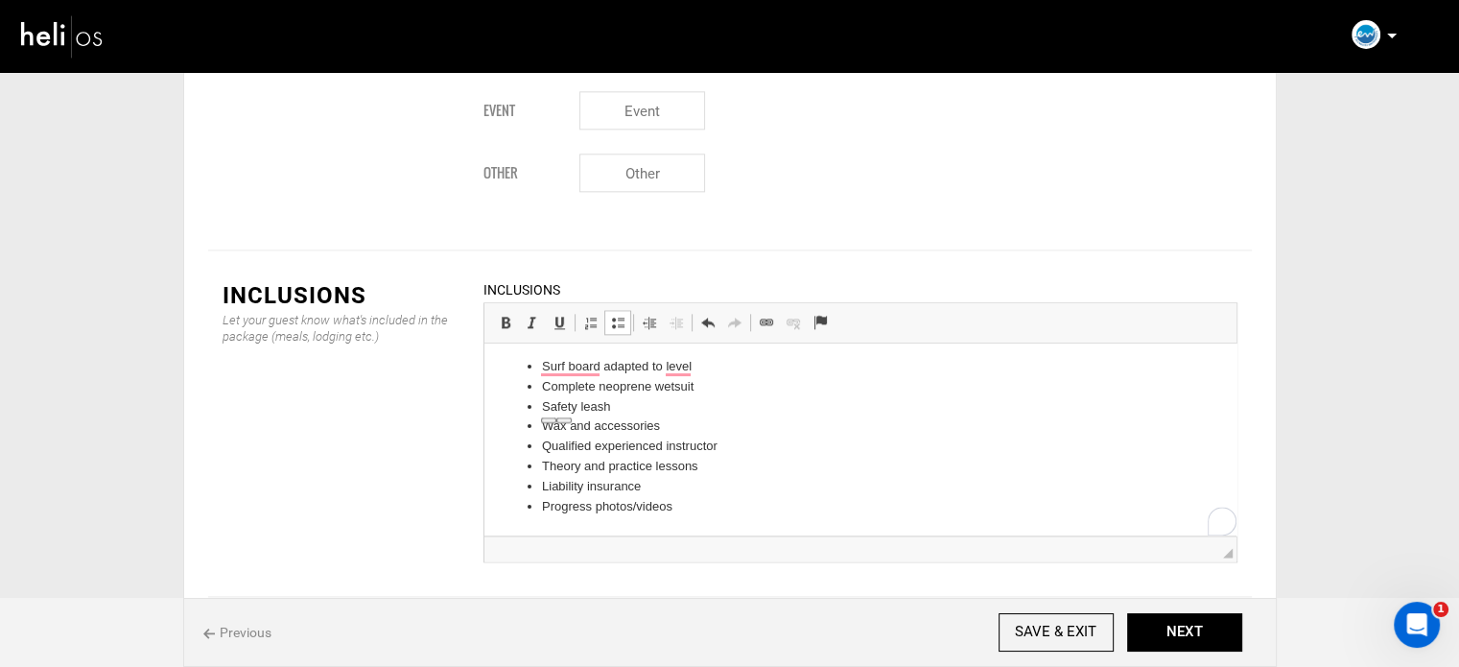
click at [714, 437] on li "Qualified experienced instructor" at bounding box center [859, 447] width 637 height 20
click at [539, 366] on ul "Surf board adapted to level Complete neoprene wetsuit Safety leash Wax and acce…" at bounding box center [860, 436] width 714 height 159
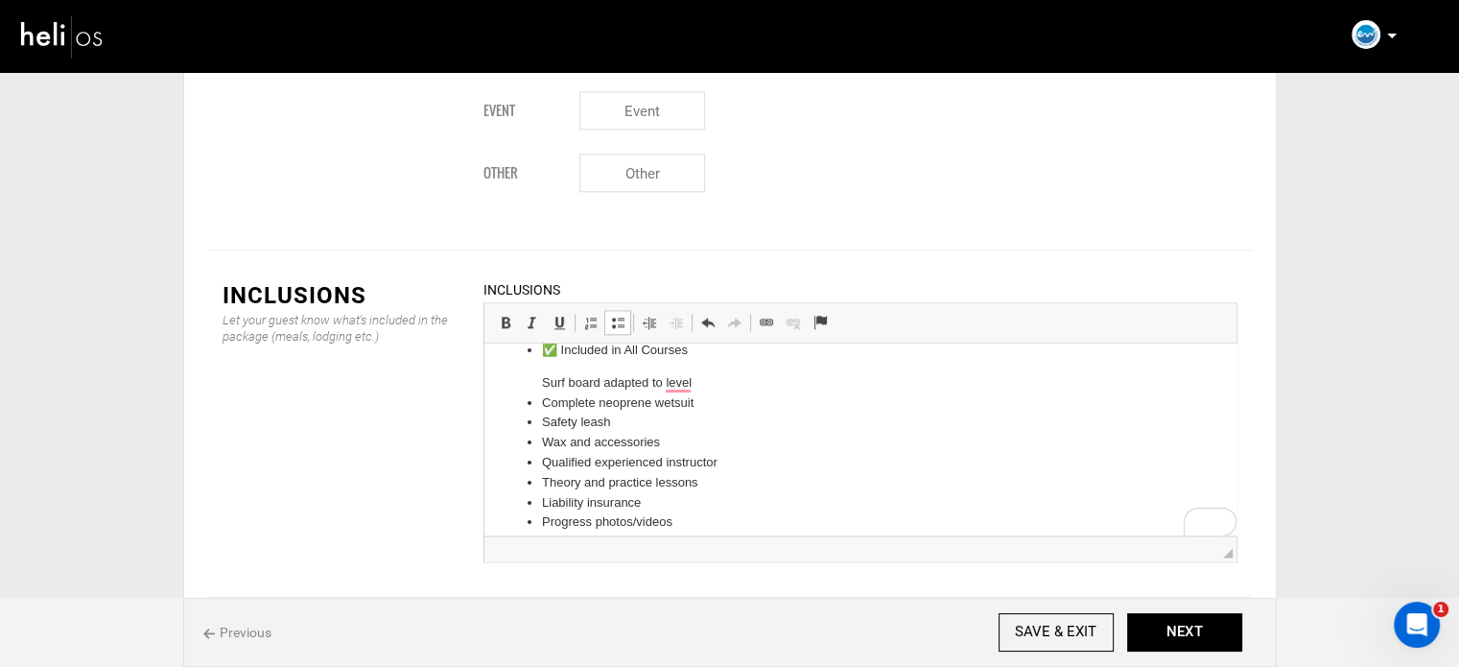
click at [564, 354] on p "✅ Included in All Courses" at bounding box center [859, 351] width 637 height 20
click at [561, 354] on p "✅ Included in All Courses" at bounding box center [859, 351] width 637 height 20
click at [622, 310] on link "Insert/Remove Bulleted List" at bounding box center [617, 322] width 27 height 25
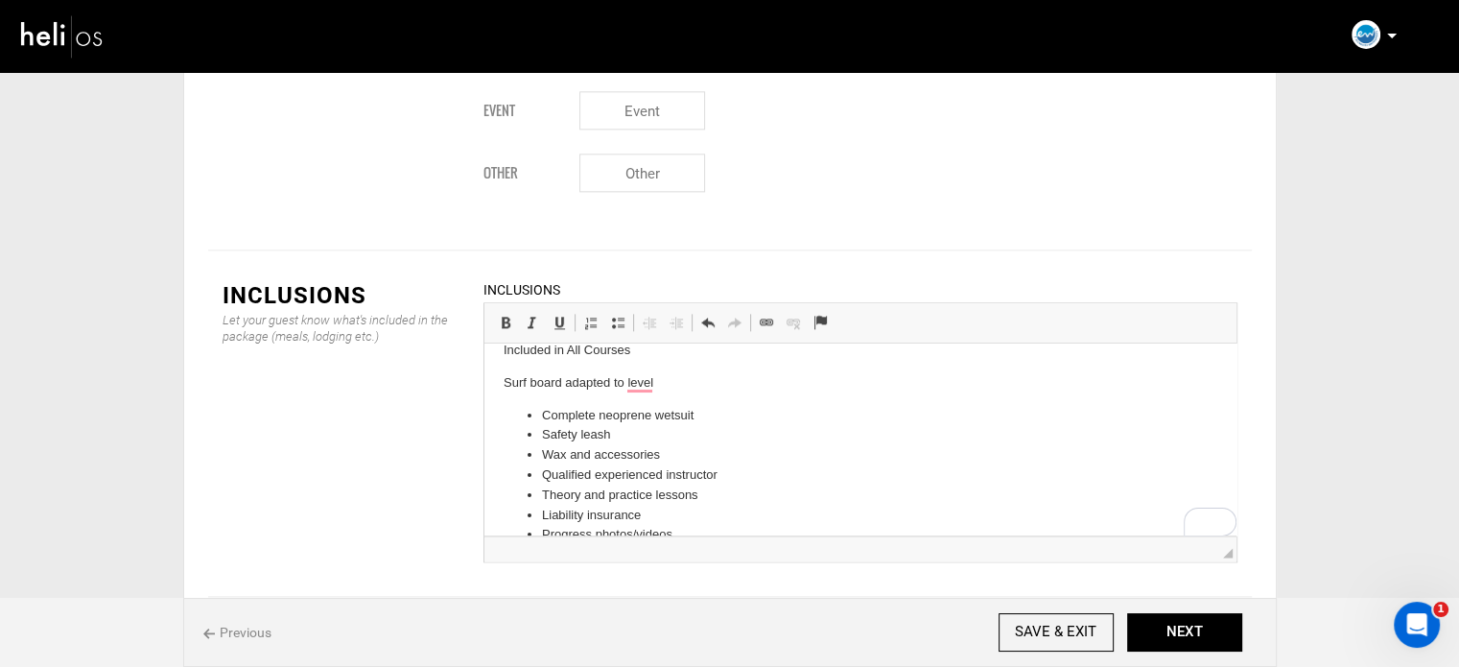
click at [498, 374] on html "Included in All Courses Surf board adapted to level Complete neoprene wetsuit S…" at bounding box center [860, 442] width 752 height 243
click at [626, 310] on link "Insert/Remove Bulleted List" at bounding box center [617, 322] width 27 height 25
click at [566, 351] on p "Included in All Courses" at bounding box center [860, 351] width 714 height 20
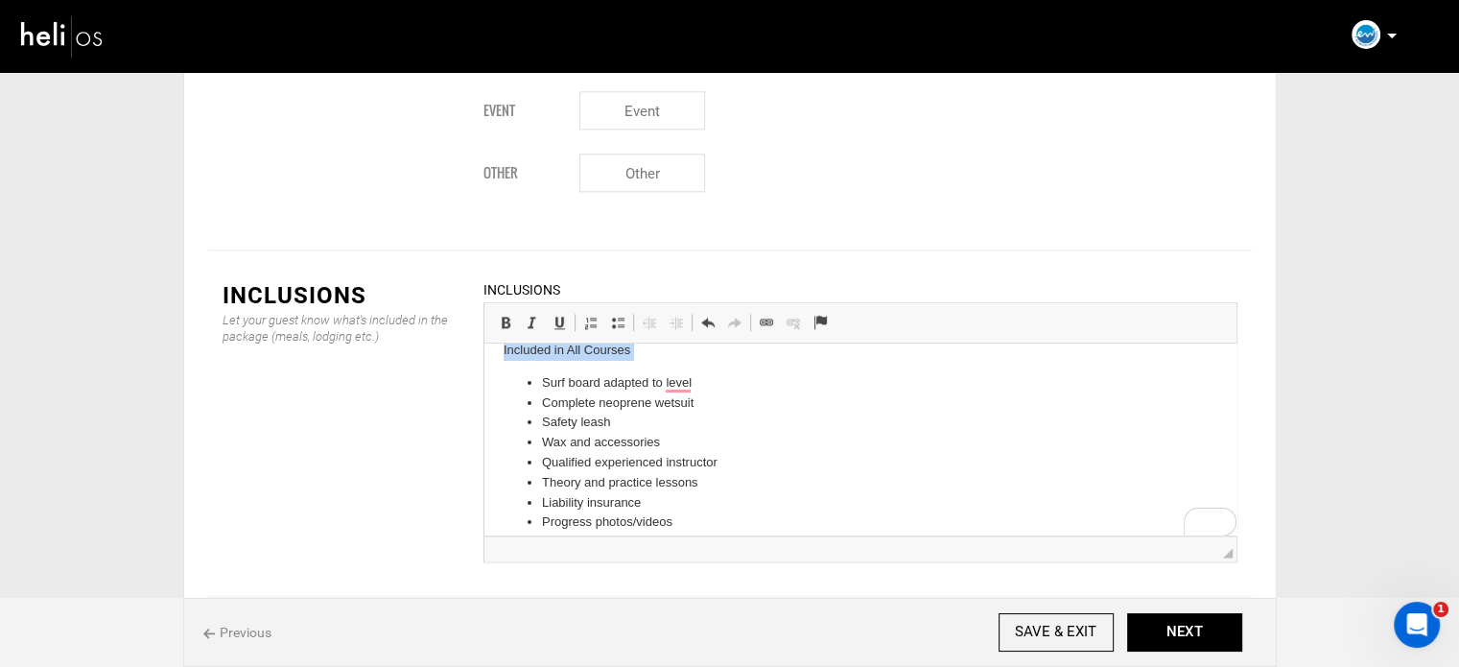
click at [566, 351] on p "Included in All Courses" at bounding box center [860, 351] width 714 height 20
click at [508, 315] on span at bounding box center [505, 322] width 15 height 15
click at [657, 356] on p "Included in All Courses" at bounding box center [860, 351] width 714 height 20
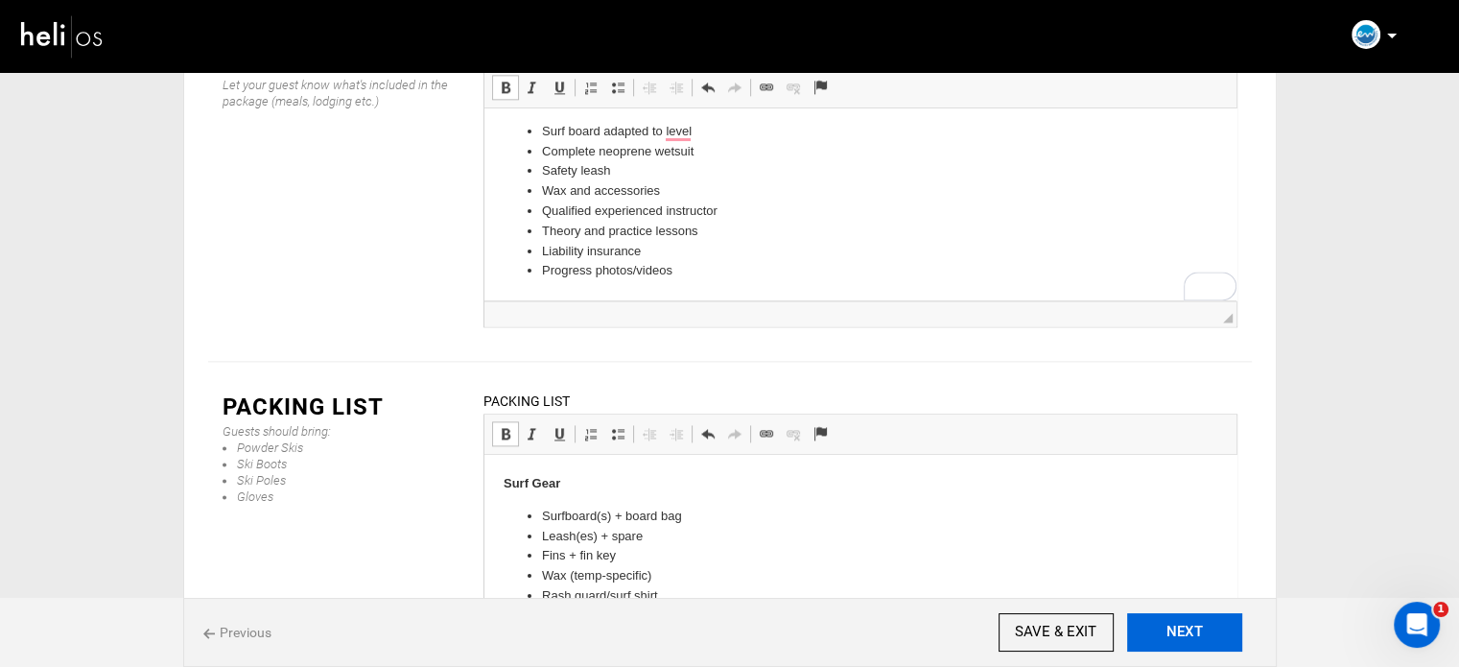
click at [1178, 625] on button "NEXT" at bounding box center [1184, 632] width 115 height 38
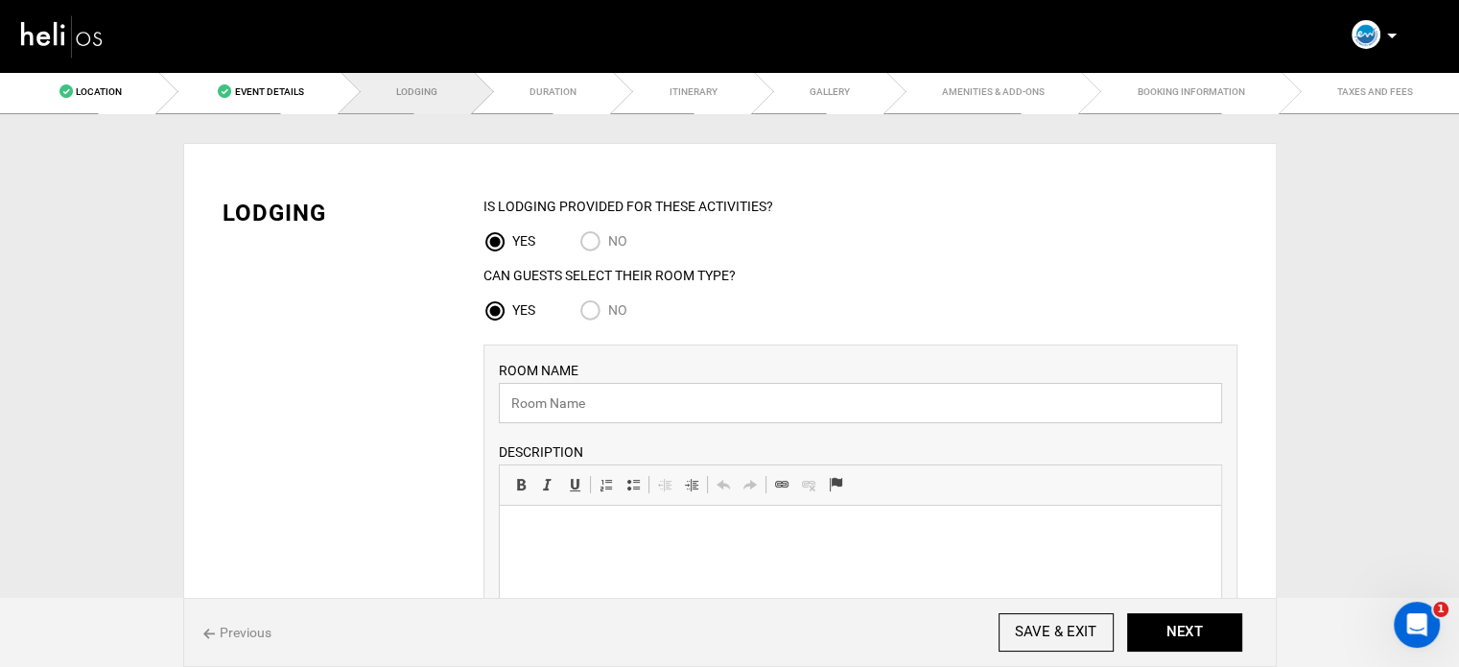
click at [574, 403] on input "text" at bounding box center [860, 403] width 723 height 40
paste input "Riad - Single Room"
type input "Riad - Single Room"
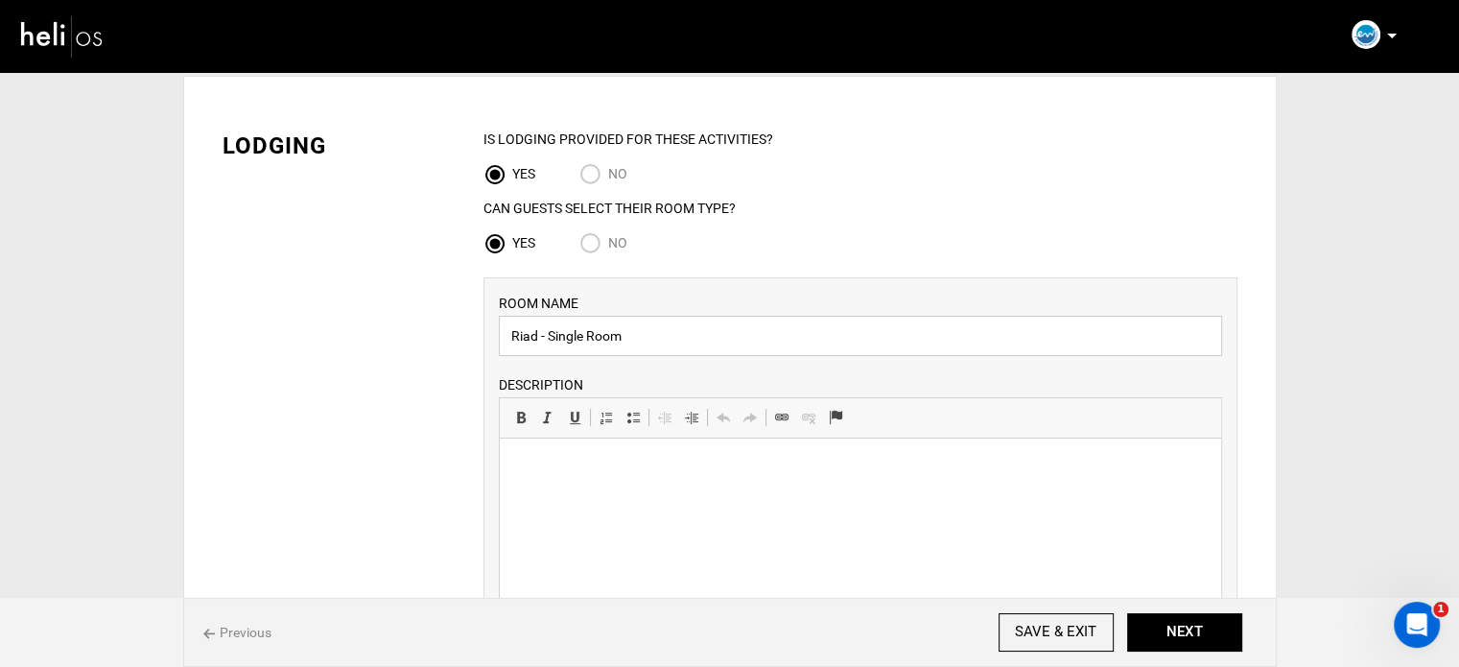
scroll to position [192, 0]
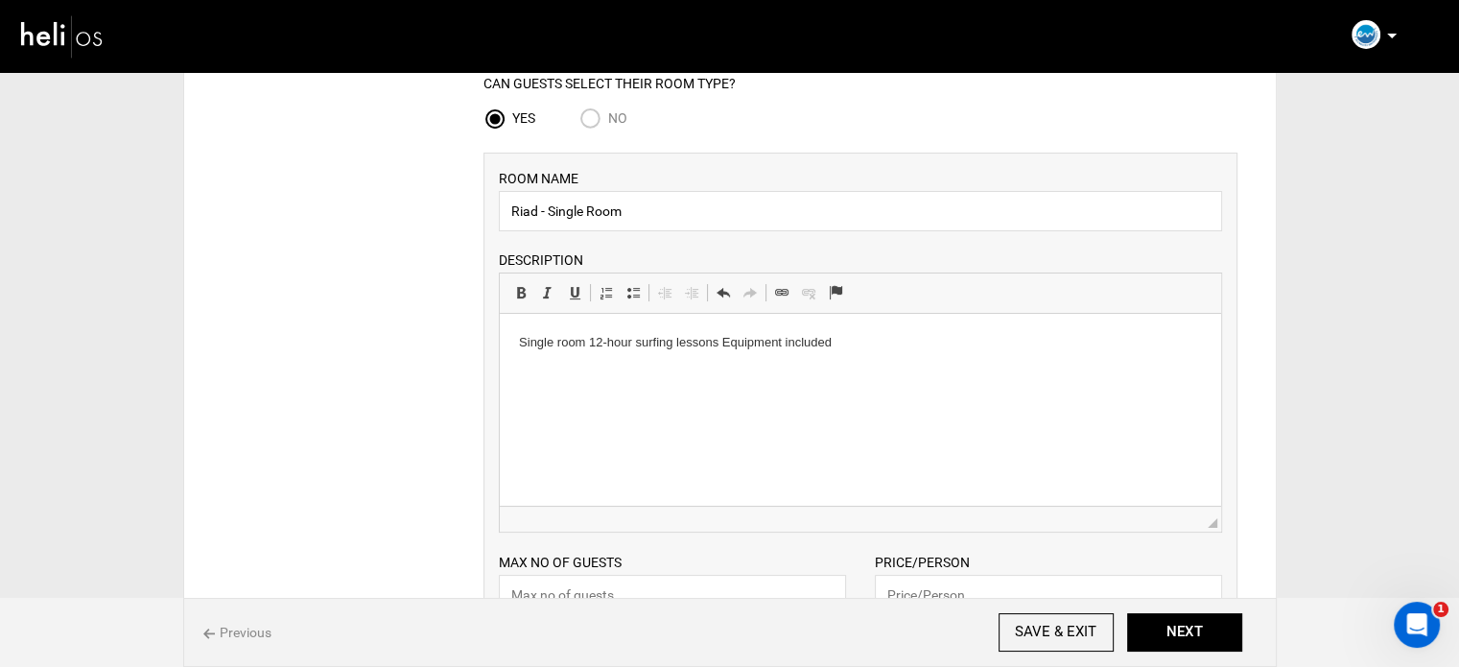
click at [591, 349] on p "Single room 12-hour surfing lessons Equipment included" at bounding box center [859, 343] width 683 height 20
click at [653, 377] on p "12-hour surfing lessons Equipment included" at bounding box center [859, 376] width 683 height 20
drag, startPoint x: 649, startPoint y: 405, endPoint x: 518, endPoint y: 342, distance: 145.0
click at [518, 342] on body "Single room 12-hour surfing lessons Equipment included" at bounding box center [859, 375] width 683 height 84
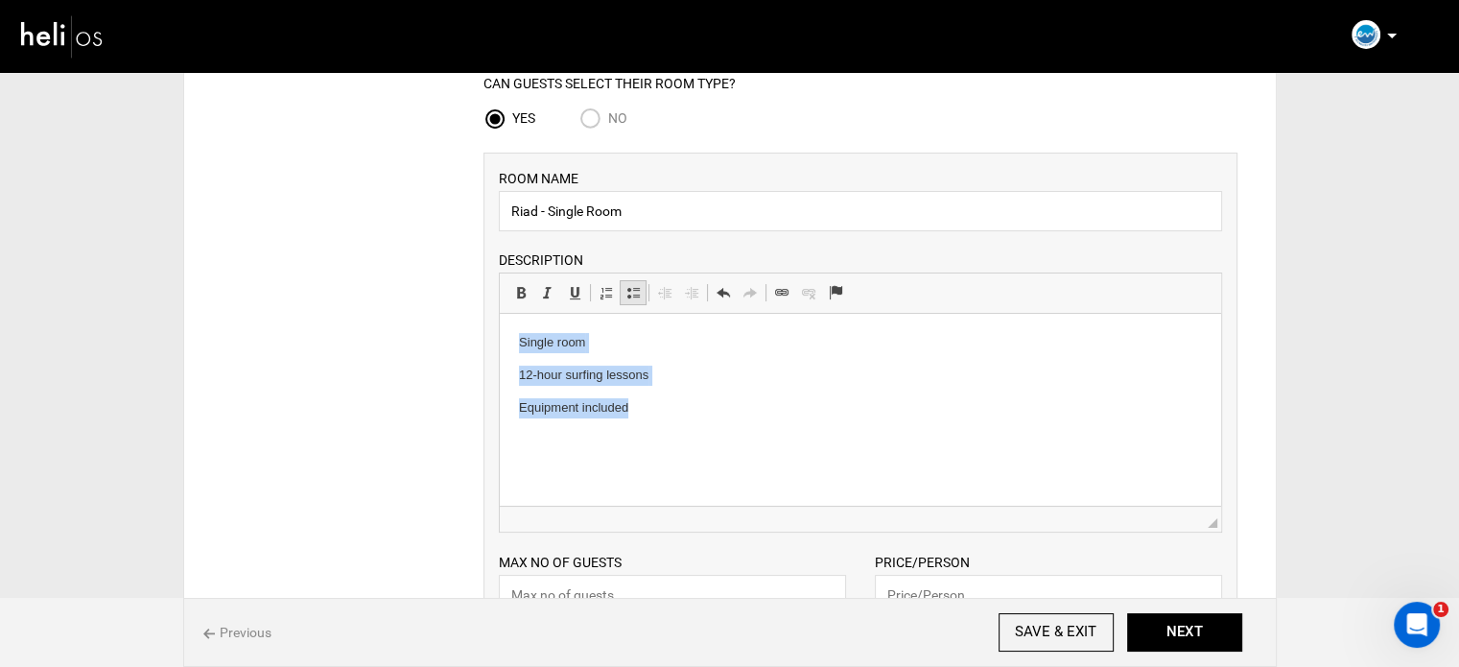
click at [629, 292] on span at bounding box center [633, 292] width 15 height 15
click at [652, 351] on li "Single room" at bounding box center [859, 343] width 606 height 20
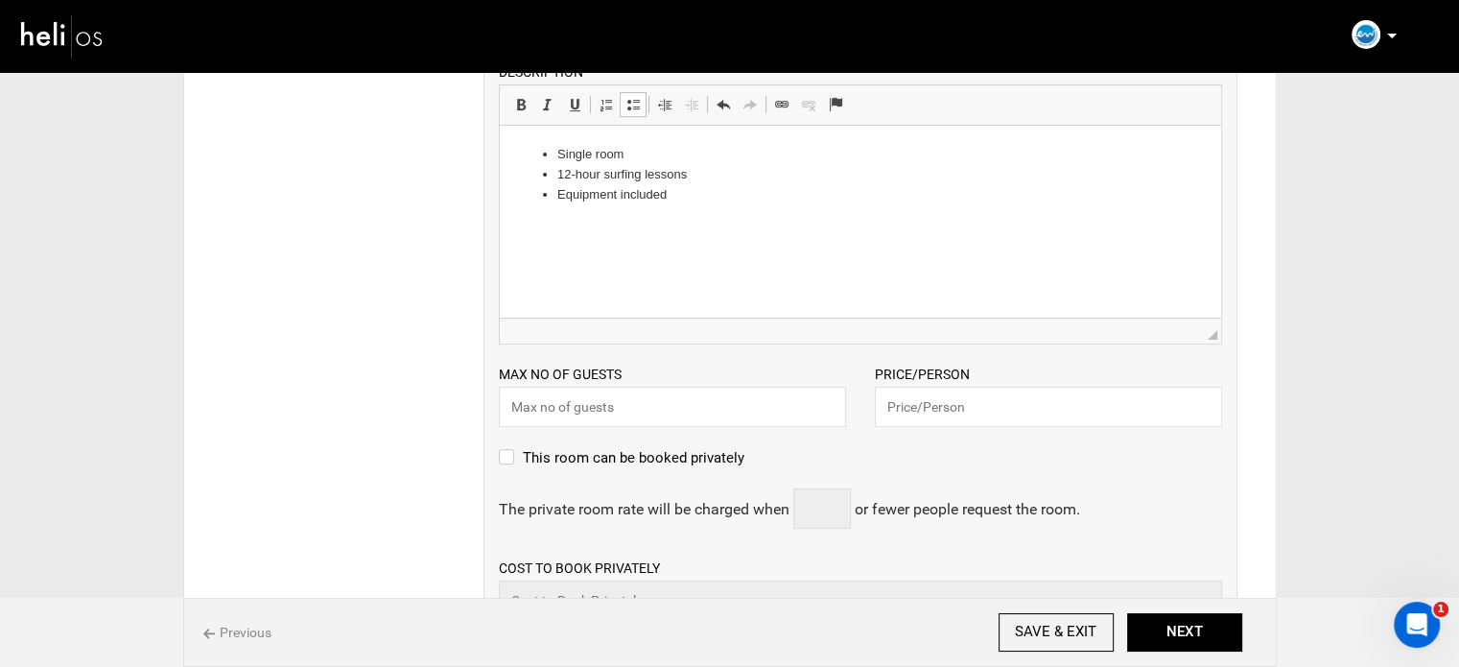
scroll to position [384, 0]
click at [619, 399] on input "text" at bounding box center [672, 403] width 347 height 40
type input "1"
click at [929, 386] on input "text" at bounding box center [1048, 403] width 347 height 40
type input "532"
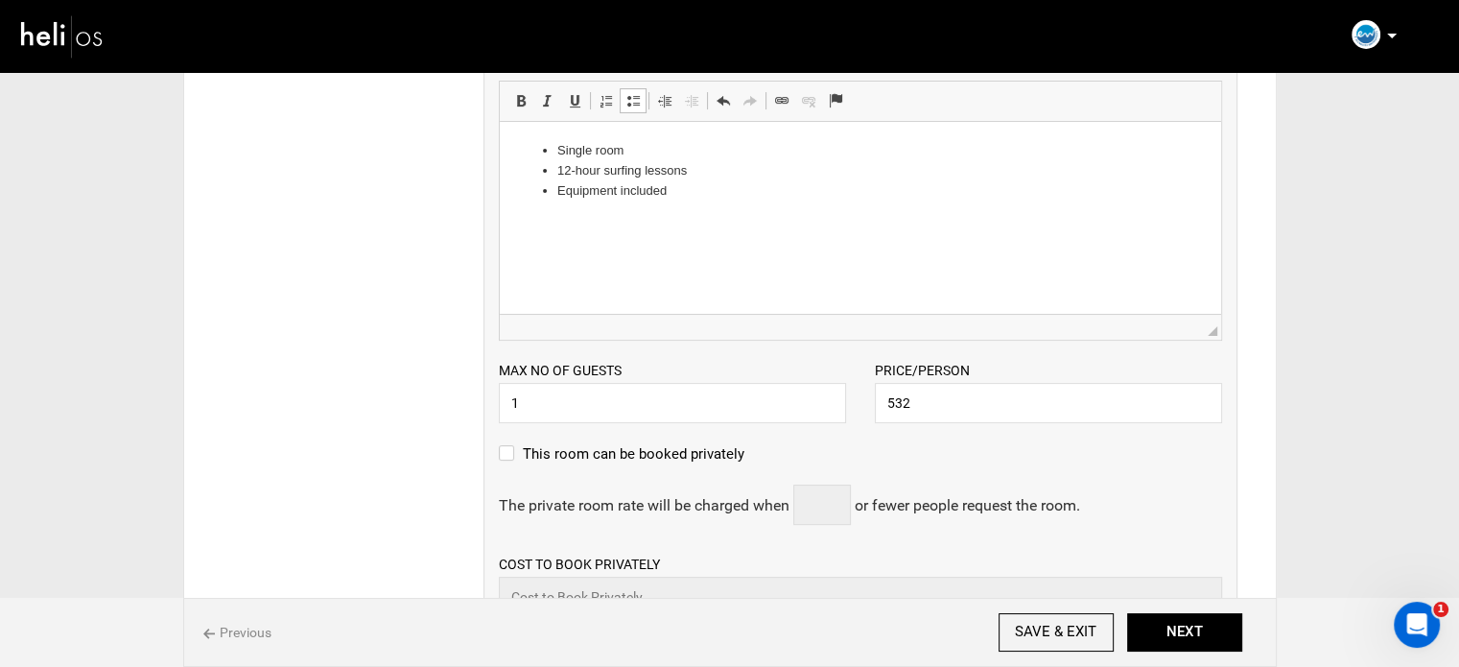
click at [875, 440] on div "ROOM NAME Riad - Single Room Please enter room name. DESCRIPTION Rich Text Edit…" at bounding box center [861, 471] width 754 height 1020
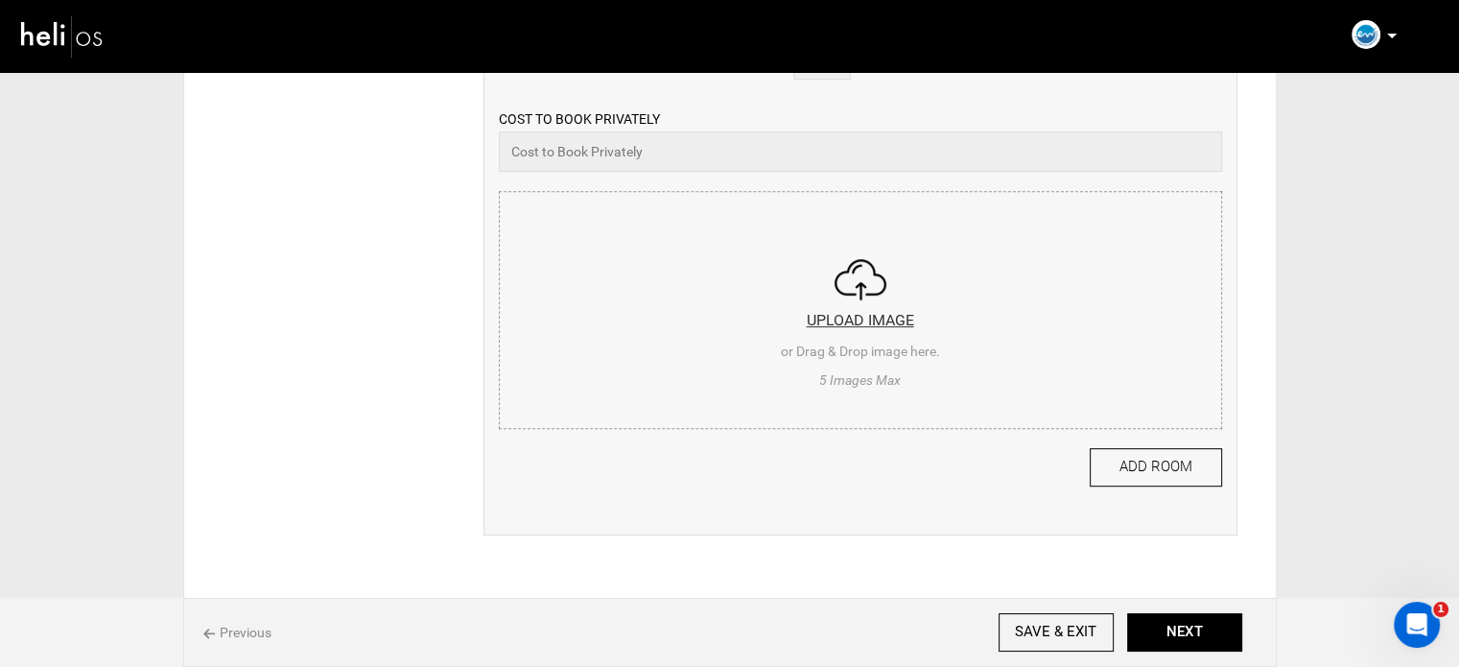
scroll to position [863, 0]
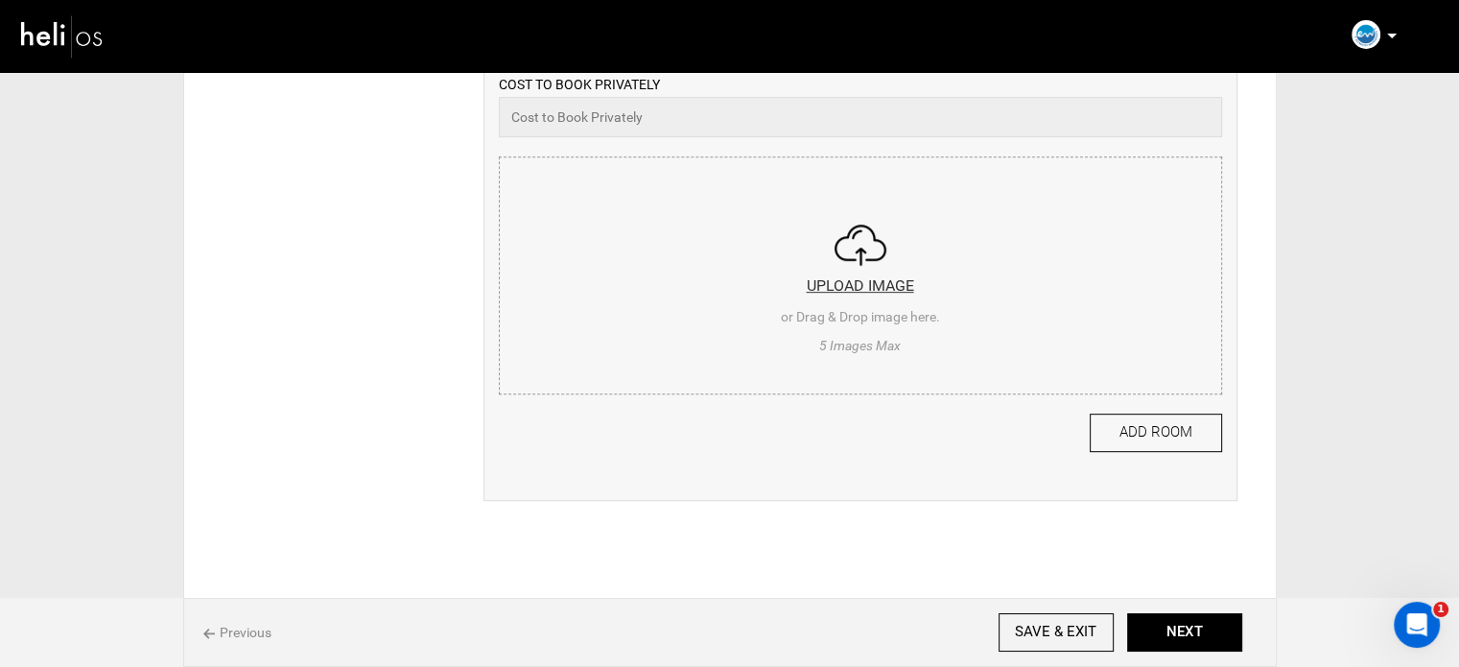
click at [737, 321] on input "file" at bounding box center [860, 272] width 721 height 230
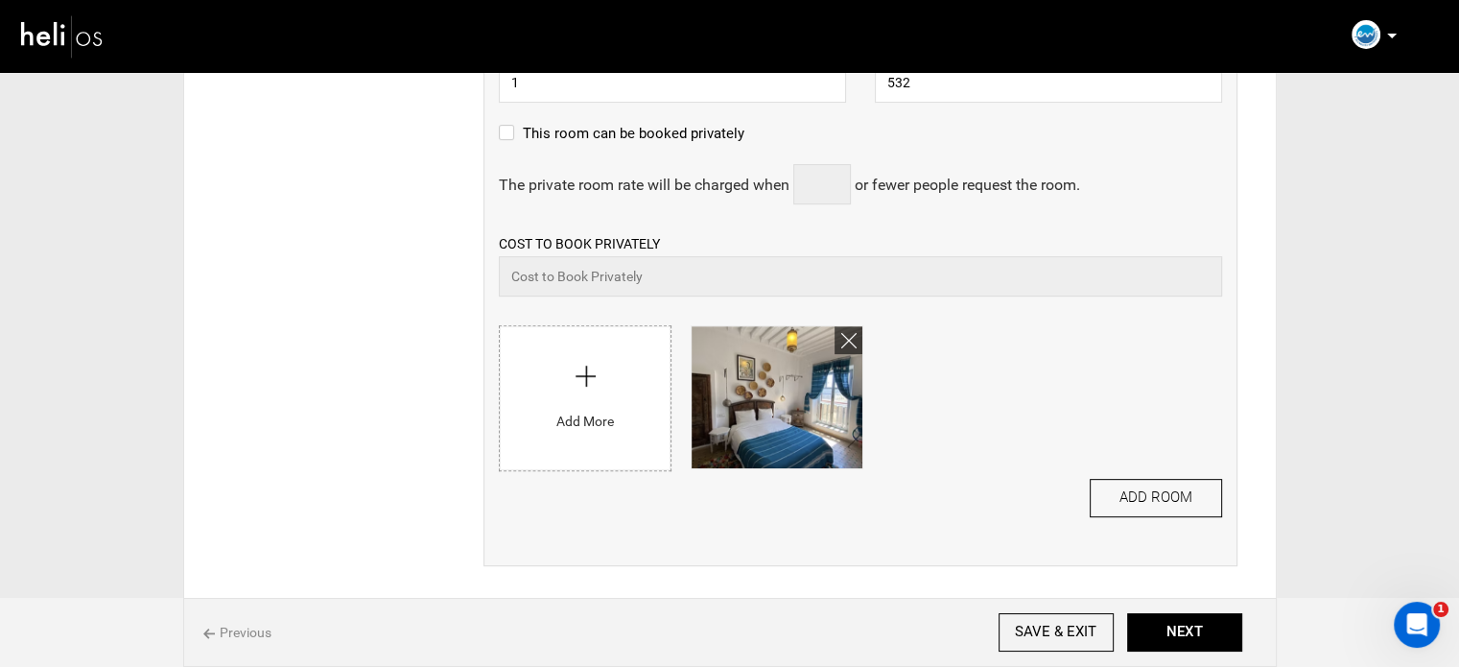
scroll to position [740, 0]
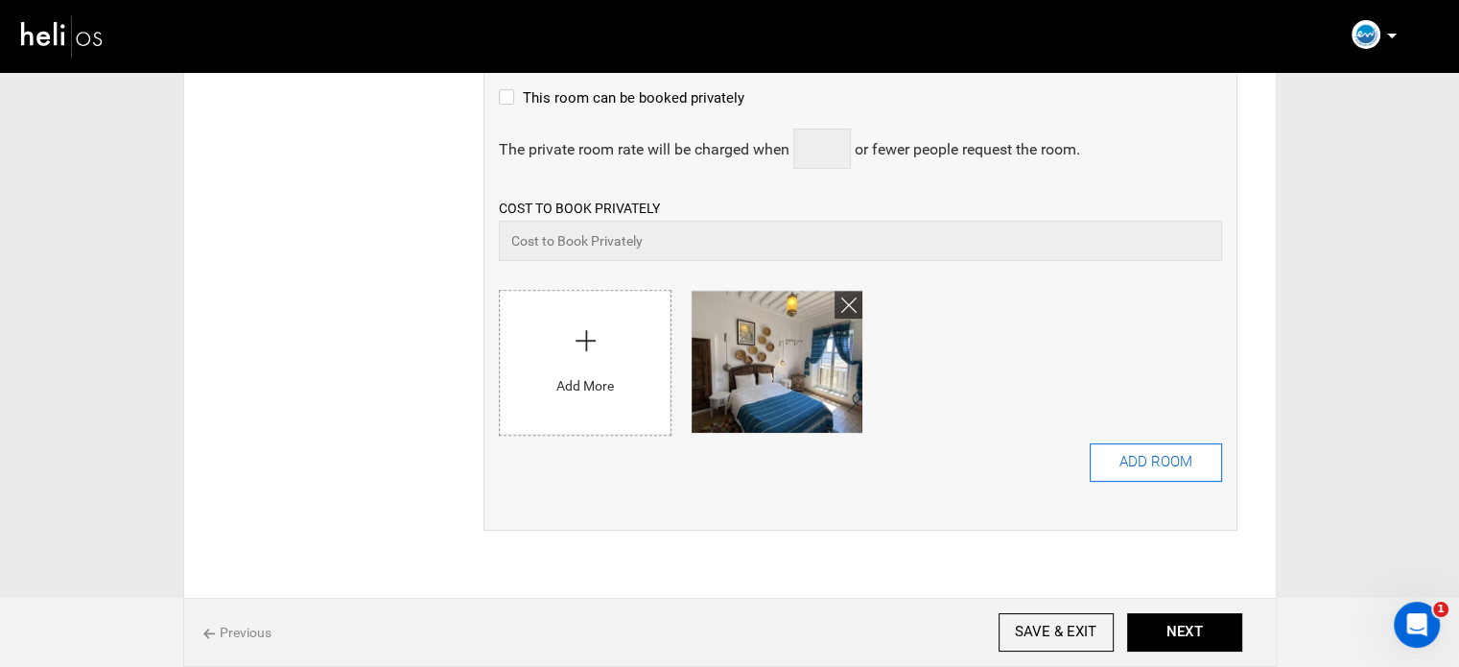
click at [1136, 464] on button "ADD ROOM" at bounding box center [1156, 462] width 132 height 38
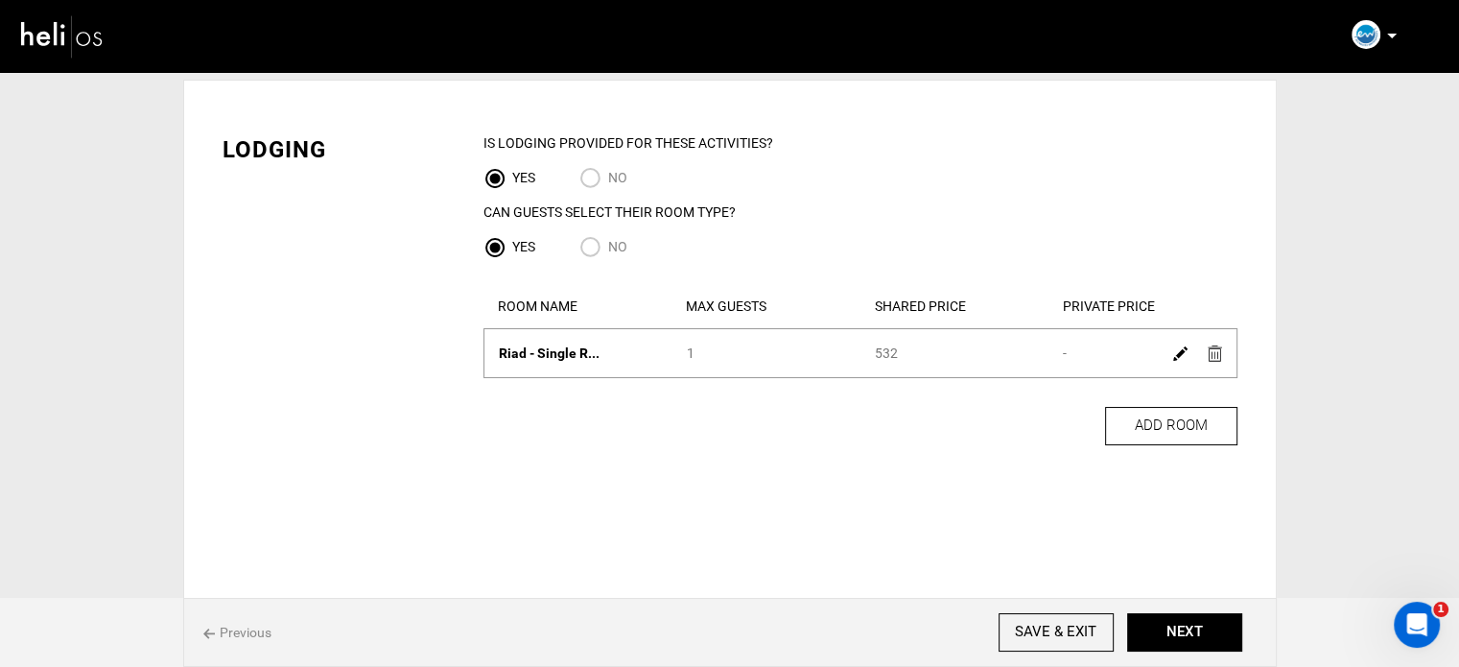
scroll to position [0, 0]
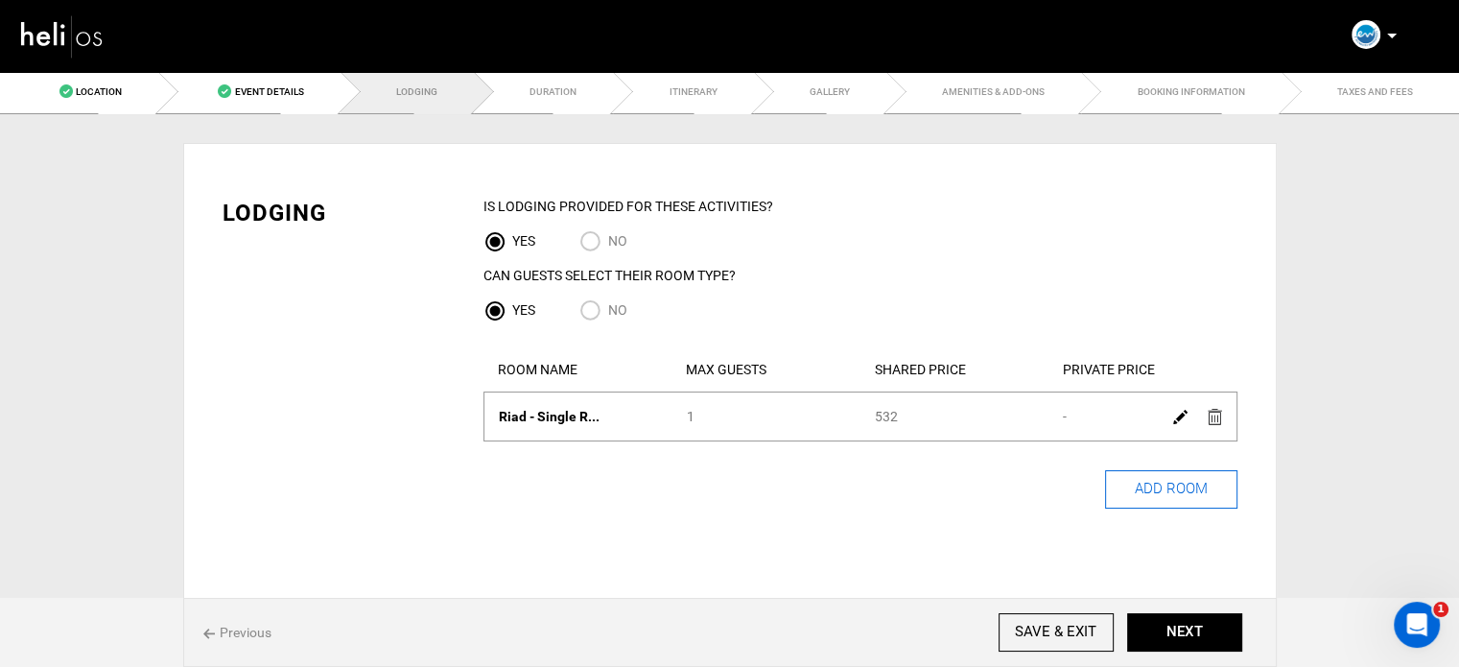
click at [1148, 486] on button "ADD ROOM" at bounding box center [1171, 489] width 132 height 38
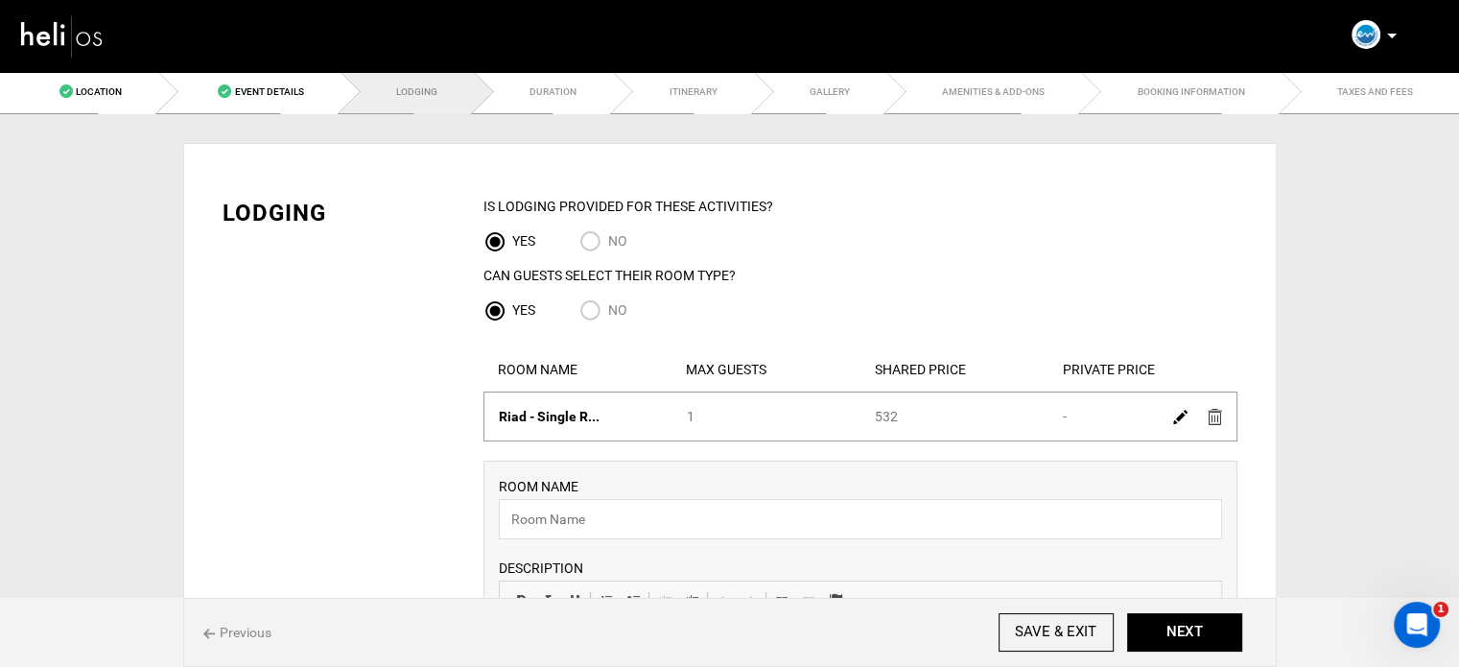
scroll to position [96, 0]
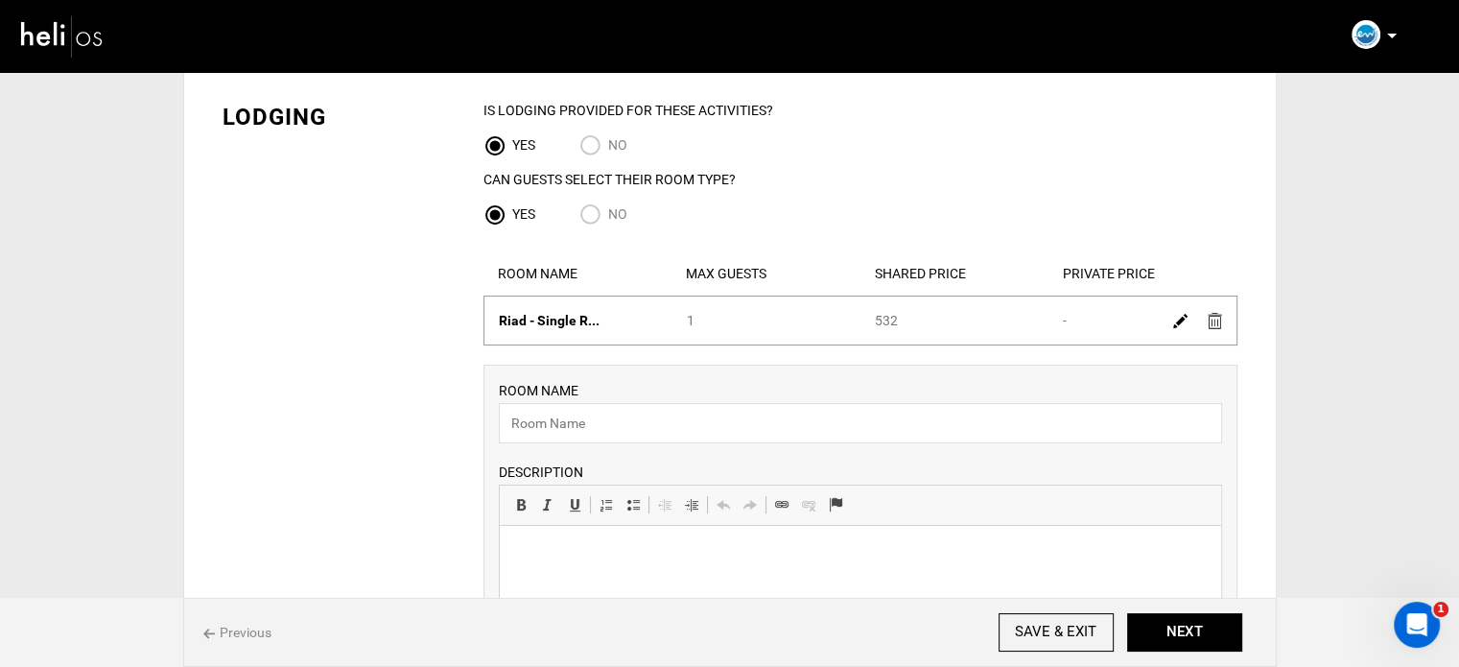
click at [556, 445] on div "ROOM NAME Please enter room name. DESCRIPTION Rich Text Editor, editor62 Editor…" at bounding box center [860, 562] width 723 height 365
click at [557, 433] on input "text" at bounding box center [860, 423] width 723 height 40
paste input "Riad - Double Room"
type input "Riad - Double Room"
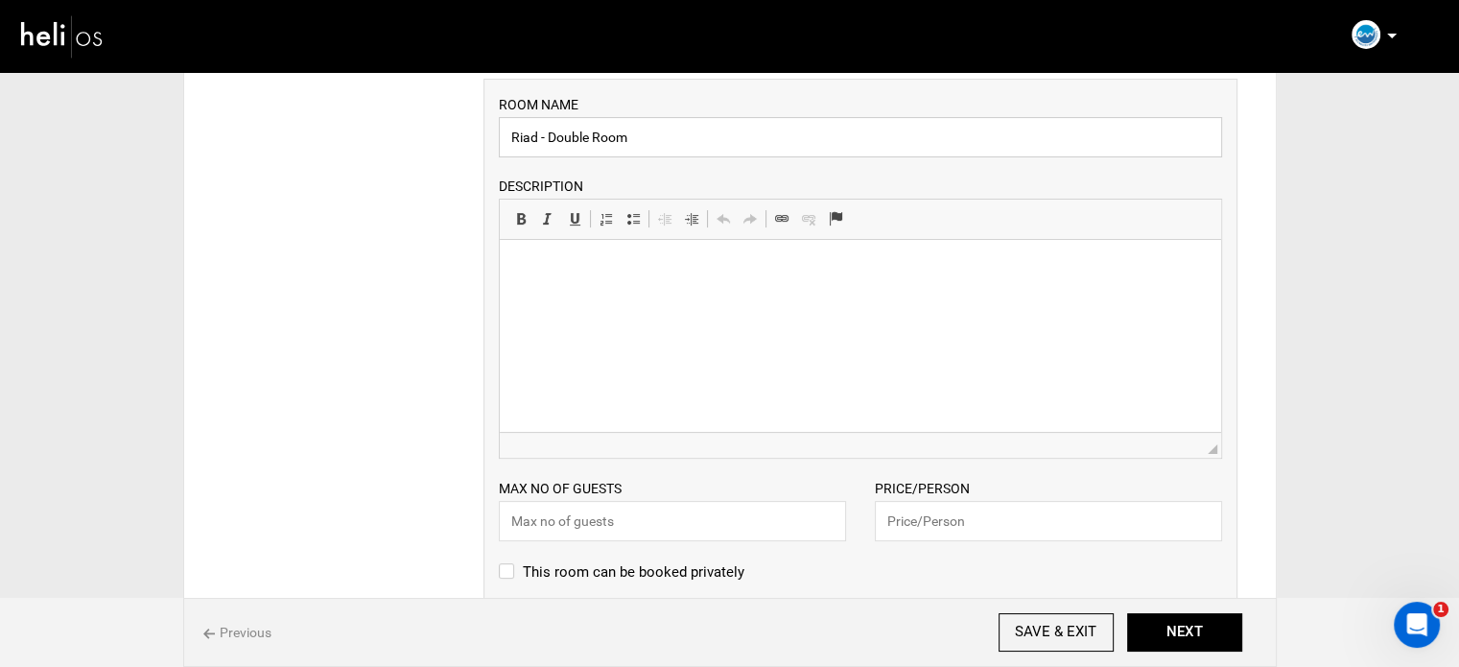
scroll to position [384, 0]
click at [659, 508] on input "text" at bounding box center [672, 519] width 347 height 40
type input "2"
click at [981, 523] on input "text" at bounding box center [1048, 519] width 347 height 40
type input "698"
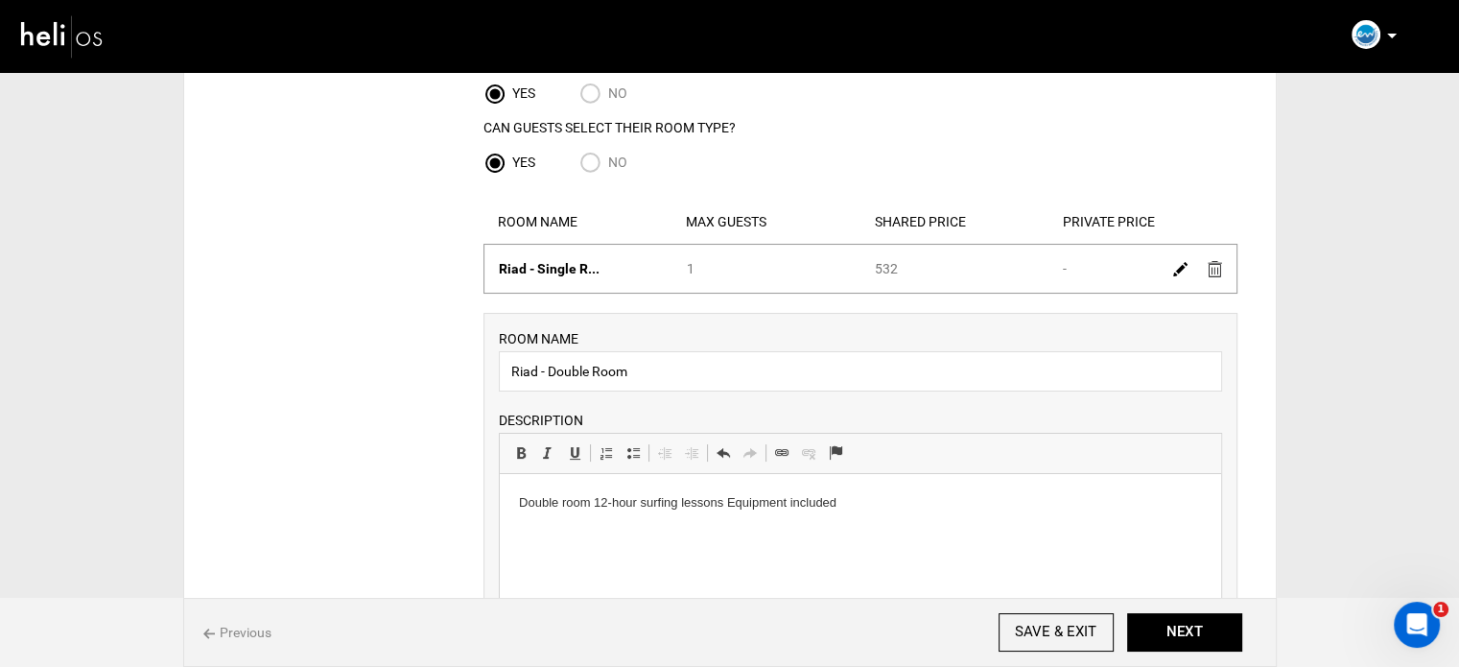
scroll to position [192, 0]
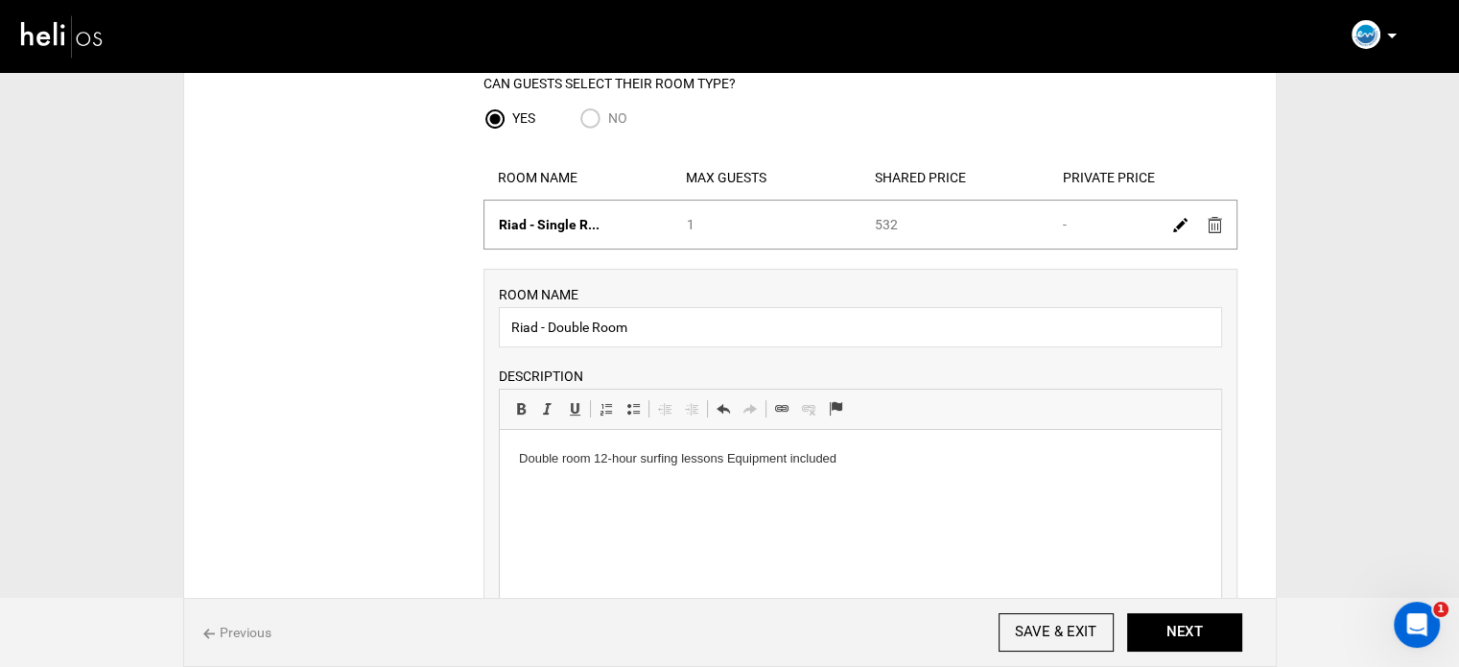
click at [594, 461] on p "Double room 12-hour surfing lessons Equipment included" at bounding box center [859, 459] width 683 height 20
click at [651, 494] on p "12-hour surfing lessons Equipment included" at bounding box center [859, 492] width 683 height 20
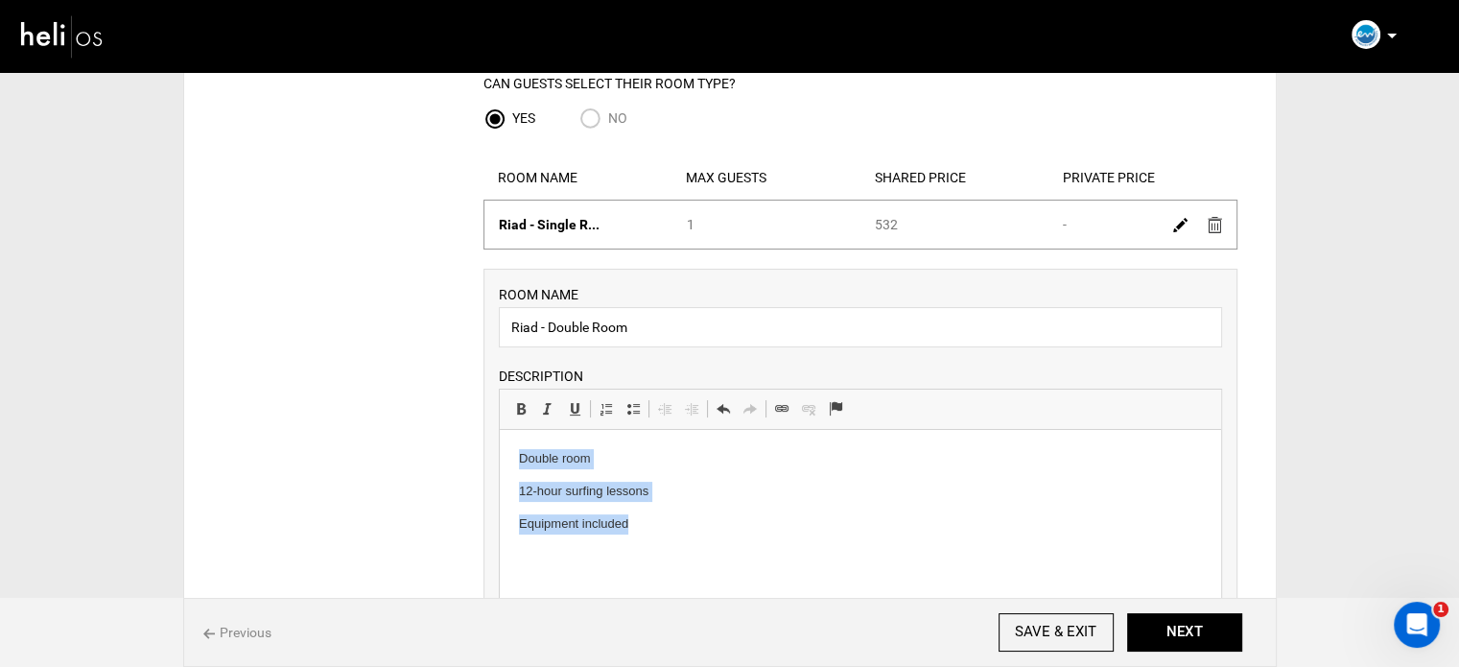
drag, startPoint x: 639, startPoint y: 515, endPoint x: 514, endPoint y: 453, distance: 139.4
click at [514, 453] on html "Double room 12-hour surfing lessons Equipment included" at bounding box center [859, 491] width 721 height 123
click at [641, 406] on link "Insert/Remove Bulleted List" at bounding box center [633, 408] width 27 height 25
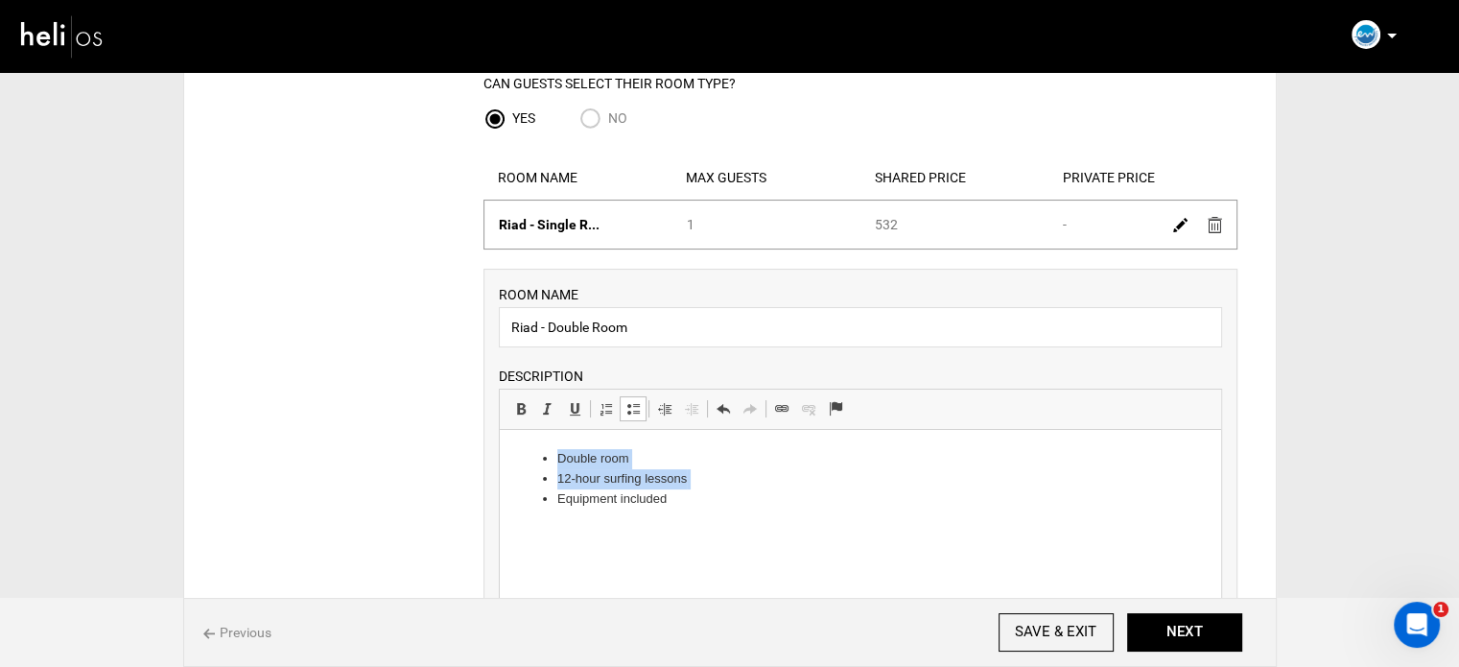
click at [651, 469] on li "12-hour surfing lessons" at bounding box center [859, 479] width 606 height 20
click at [672, 458] on li "Double room" at bounding box center [859, 459] width 606 height 20
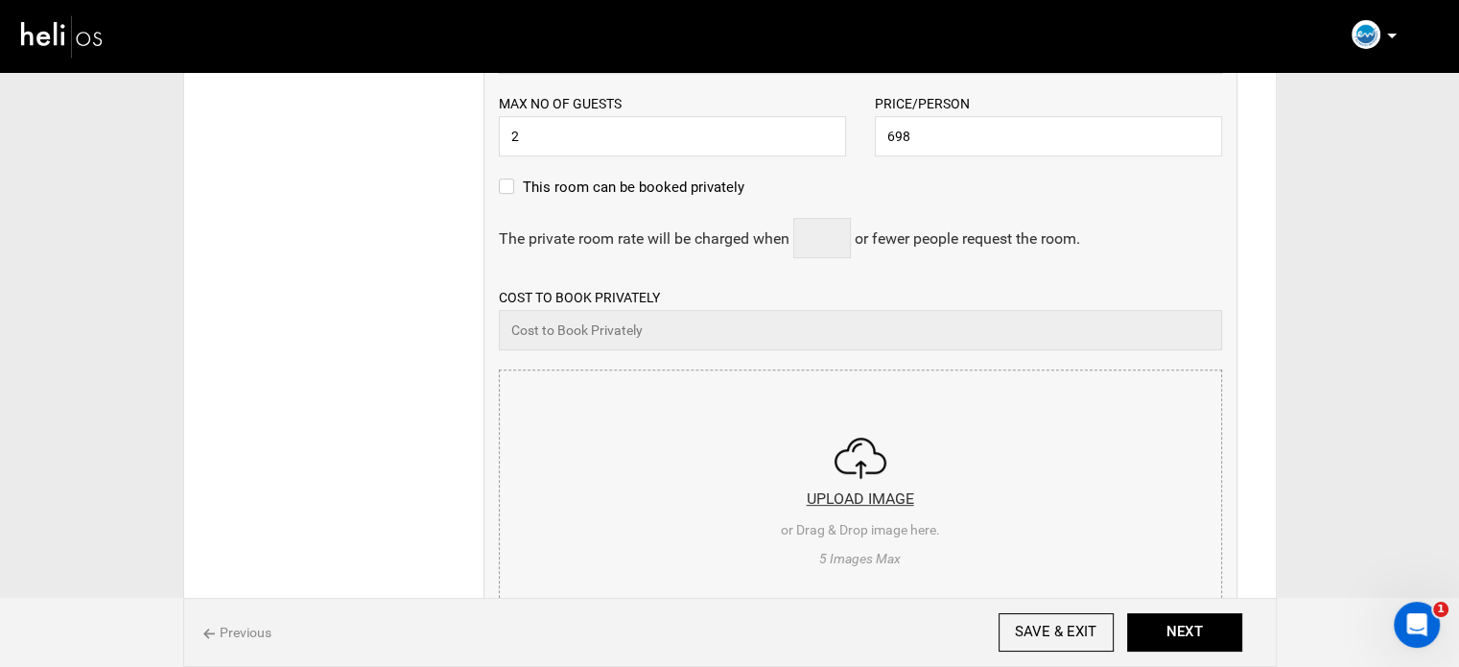
scroll to position [767, 0]
click at [672, 460] on input "file" at bounding box center [860, 484] width 721 height 230
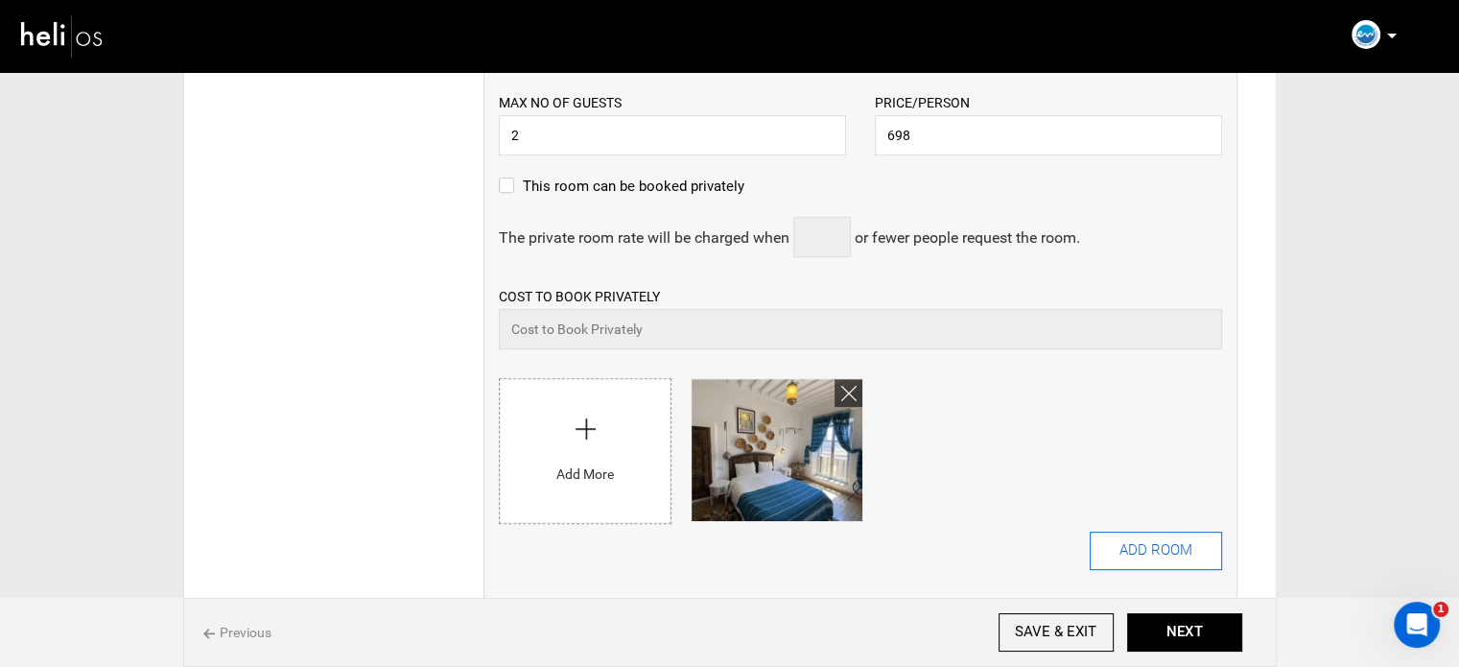
click at [1127, 555] on button "ADD ROOM" at bounding box center [1156, 550] width 132 height 38
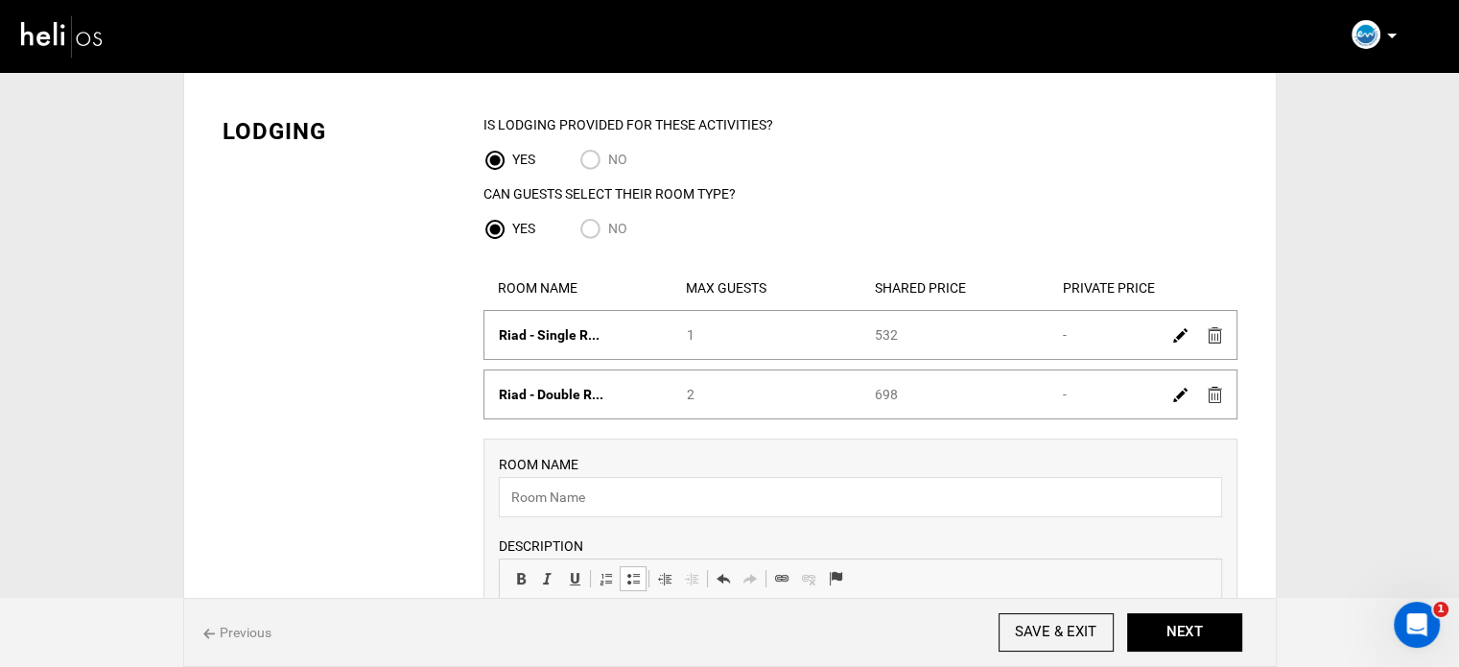
scroll to position [192, 0]
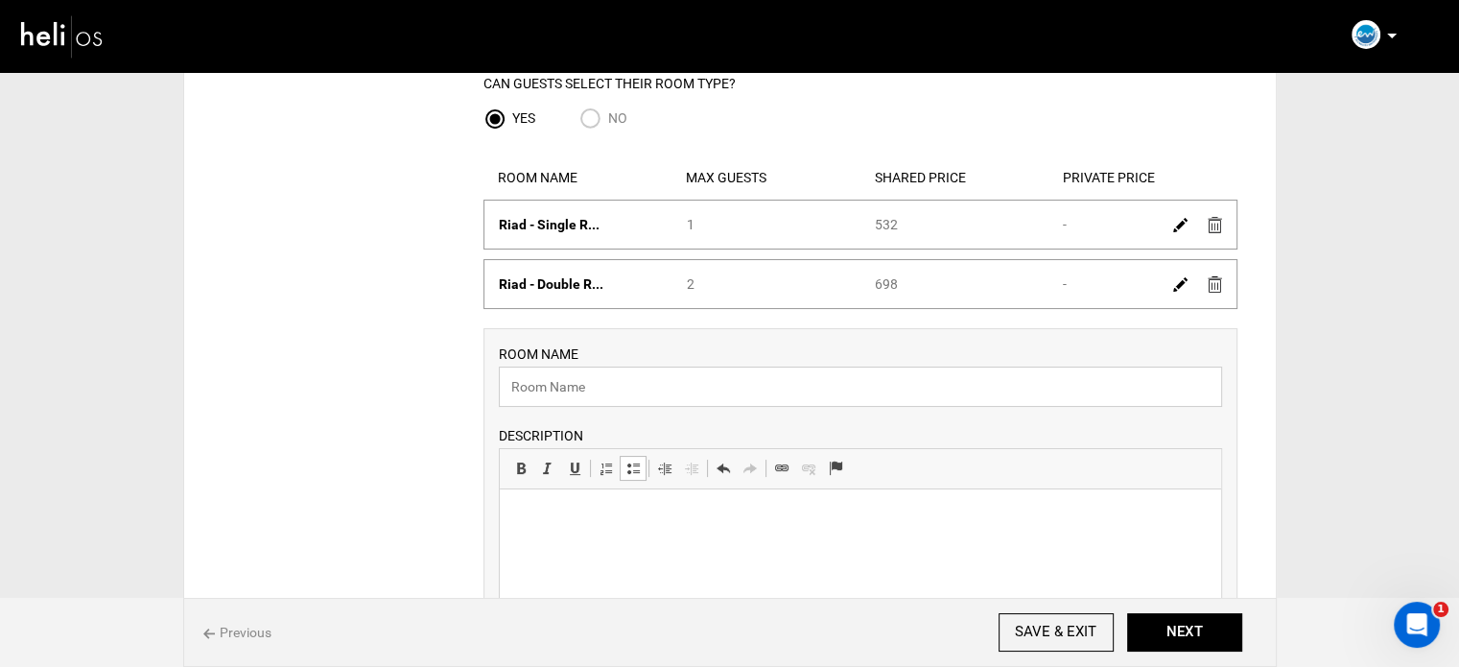
click at [579, 400] on input "text" at bounding box center [860, 386] width 723 height 40
paste input "Hostel"
type input "Hostel"
click at [582, 525] on p at bounding box center [859, 518] width 683 height 20
click at [581, 522] on p "Basic room 12-hour surfing lessons Equipment included" at bounding box center [859, 518] width 683 height 20
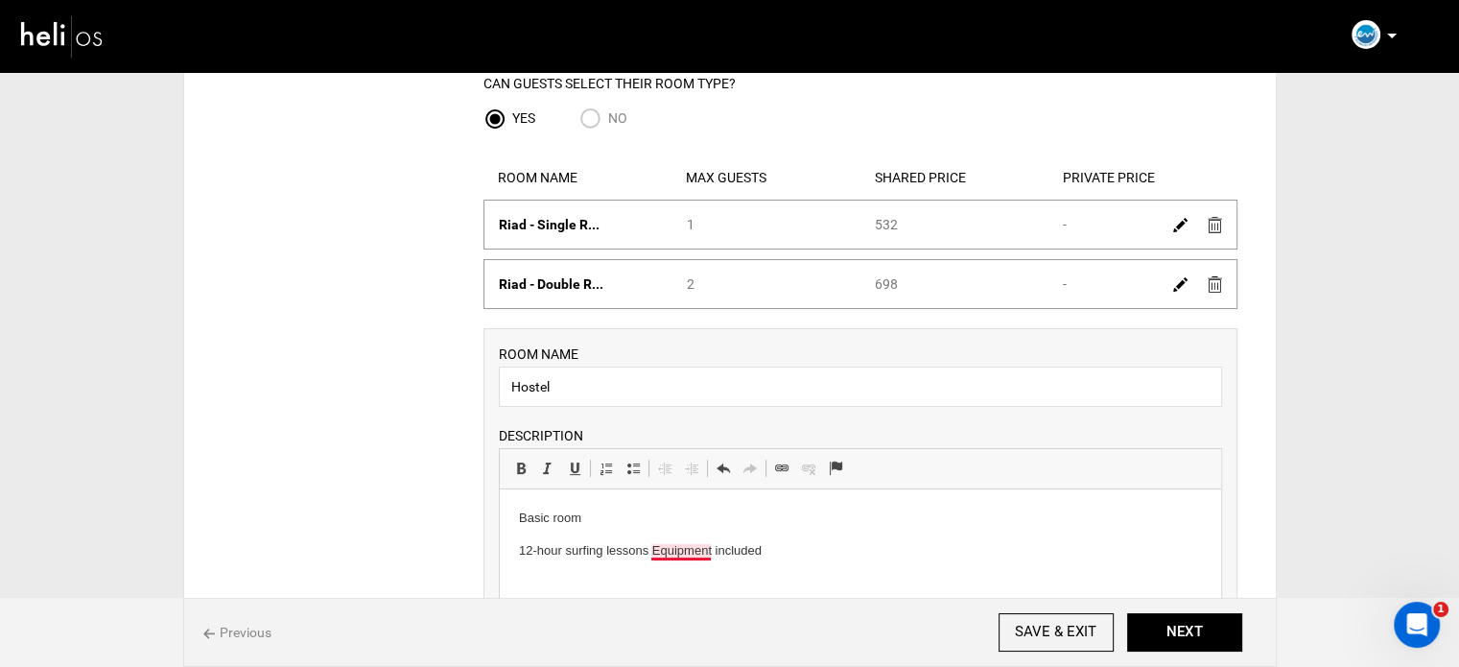
click at [651, 555] on p "12-hour surfing lessons Equipment included" at bounding box center [859, 551] width 683 height 20
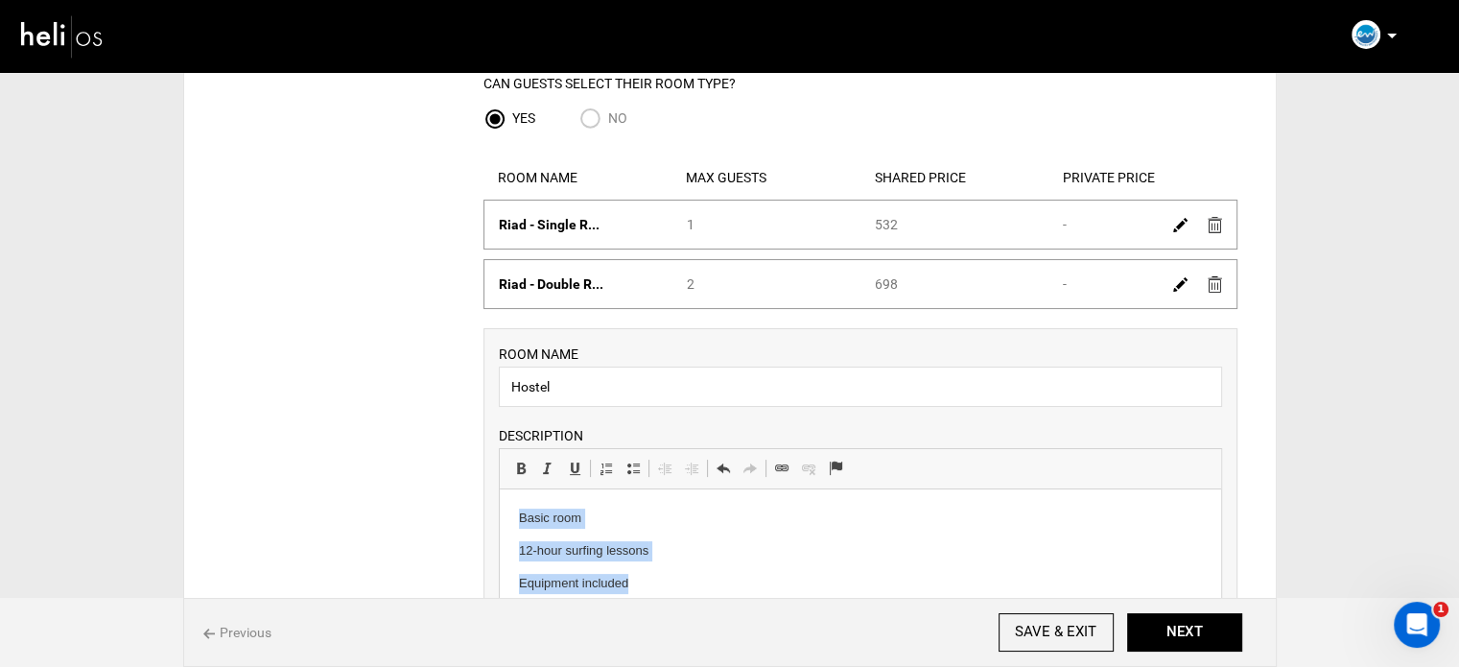
drag, startPoint x: 658, startPoint y: 583, endPoint x: 512, endPoint y: 521, distance: 158.6
click at [512, 521] on html "Basic room 12-hour surfing lessons Equipment included" at bounding box center [859, 550] width 721 height 123
click at [627, 469] on span at bounding box center [633, 467] width 15 height 15
click at [656, 517] on li "Basic room" at bounding box center [859, 518] width 606 height 20
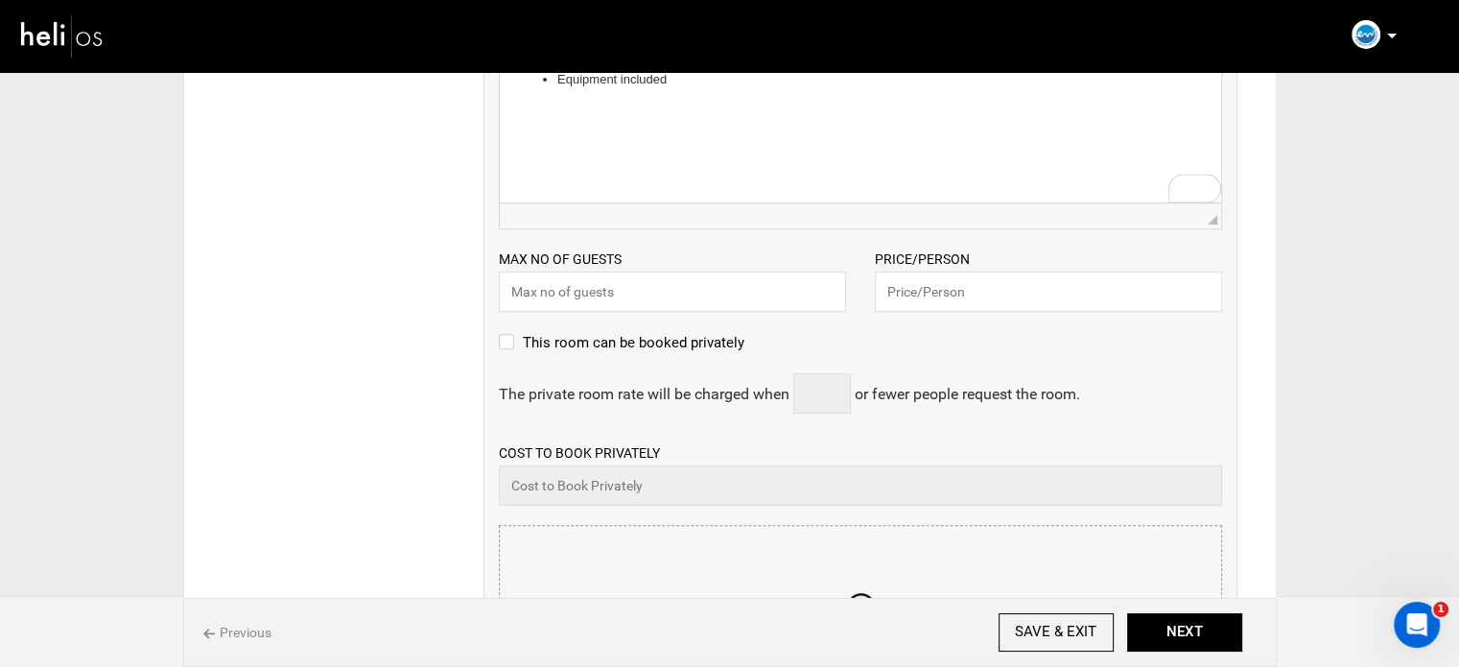
scroll to position [672, 0]
click at [611, 294] on input "text" at bounding box center [672, 291] width 347 height 40
type input "1"
click at [947, 287] on input "text" at bounding box center [1048, 291] width 347 height 40
type input "276"
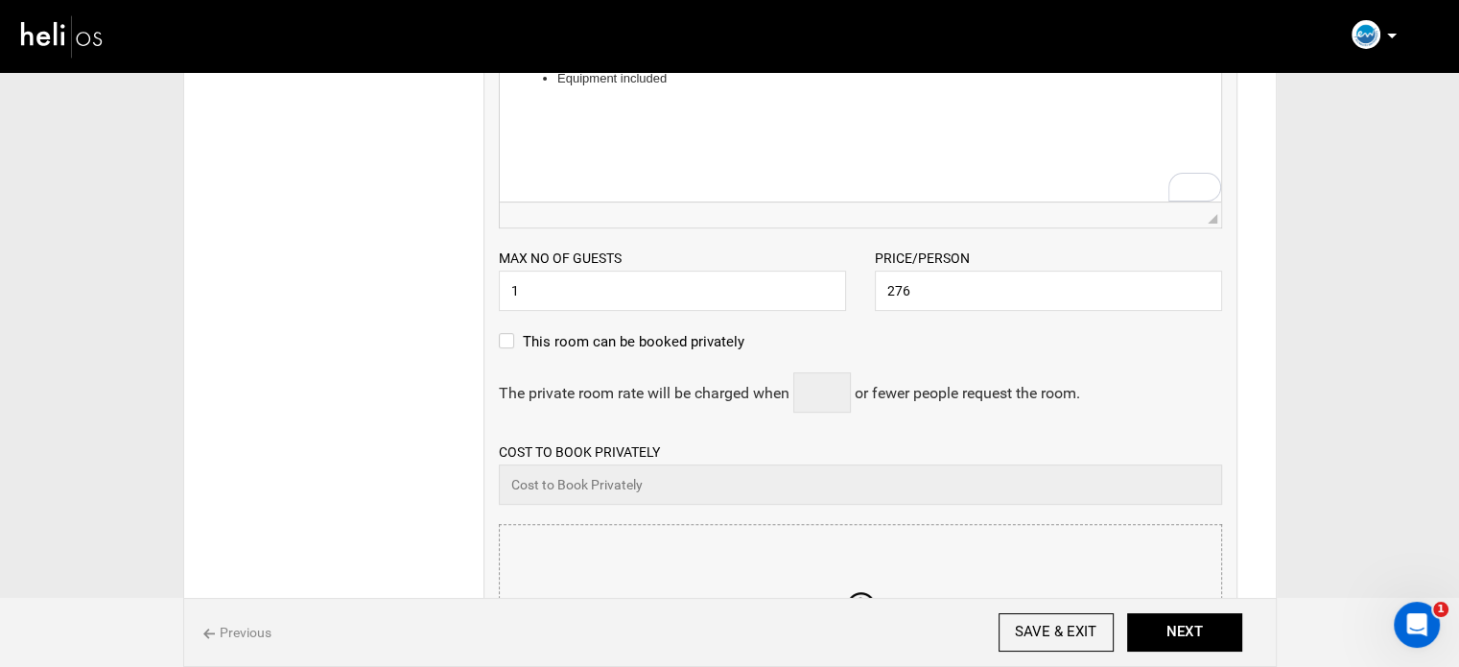
click at [917, 345] on div "This room can be booked privately" at bounding box center [860, 351] width 723 height 42
click at [829, 549] on input "file" at bounding box center [860, 640] width 721 height 230
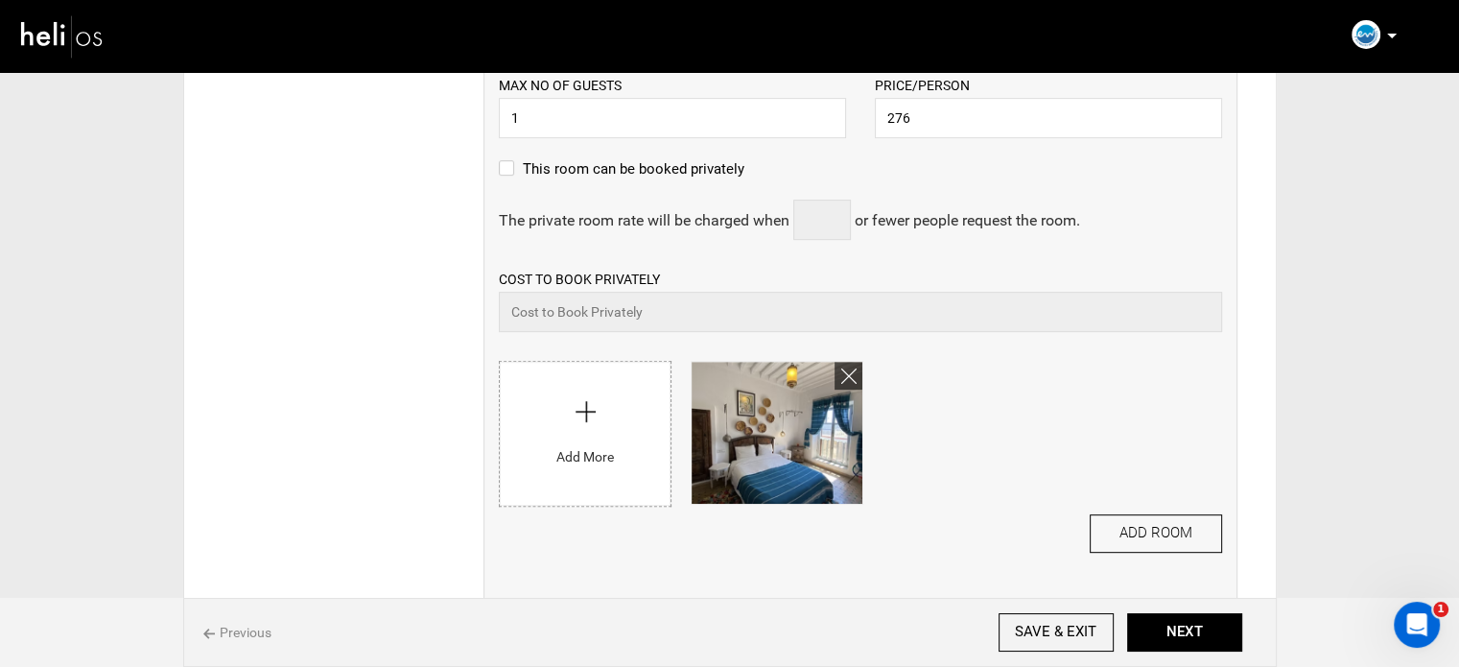
scroll to position [863, 0]
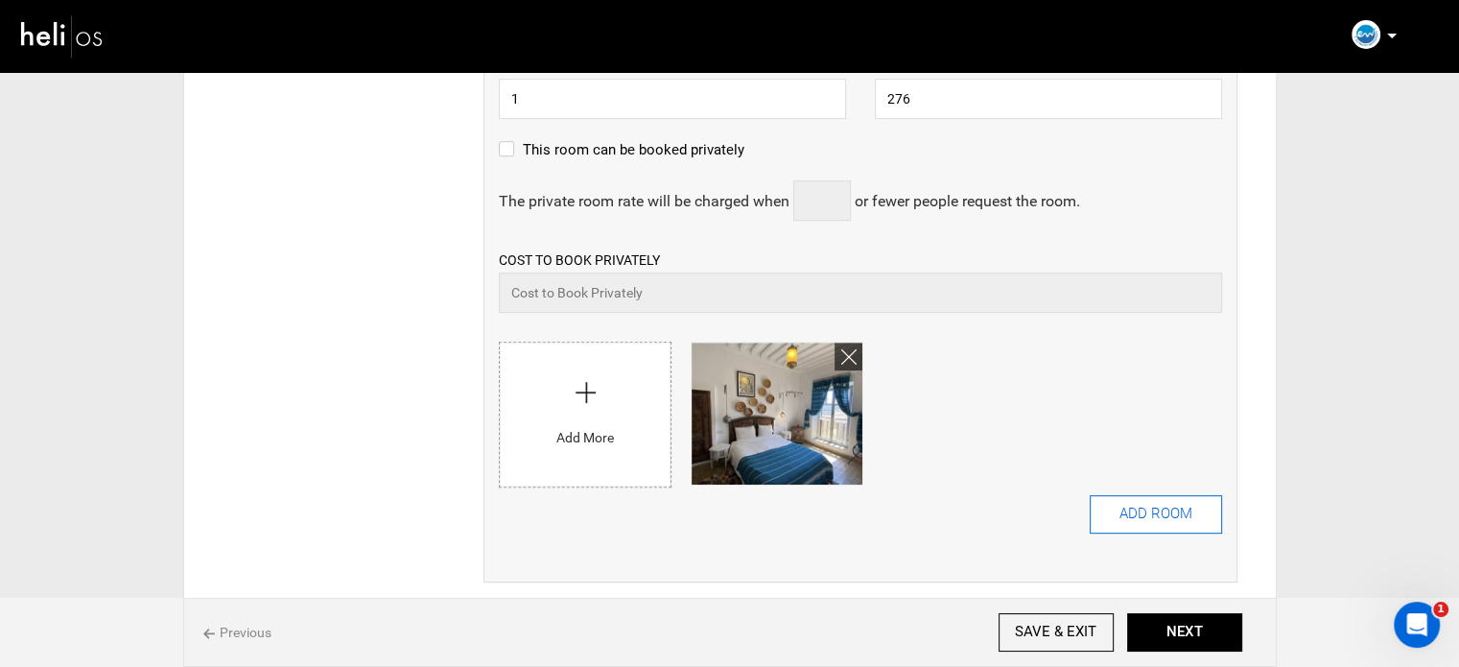
click at [1195, 510] on button "ADD ROOM" at bounding box center [1156, 514] width 132 height 38
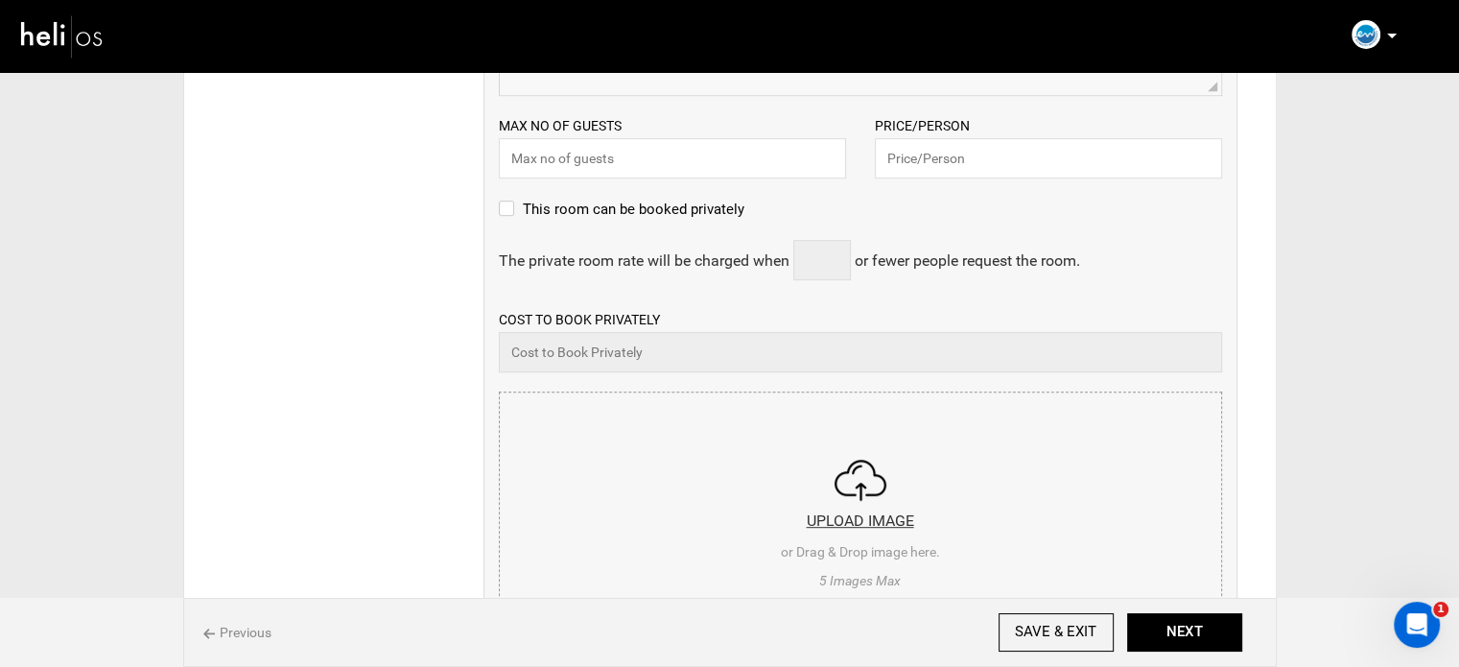
scroll to position [0, 0]
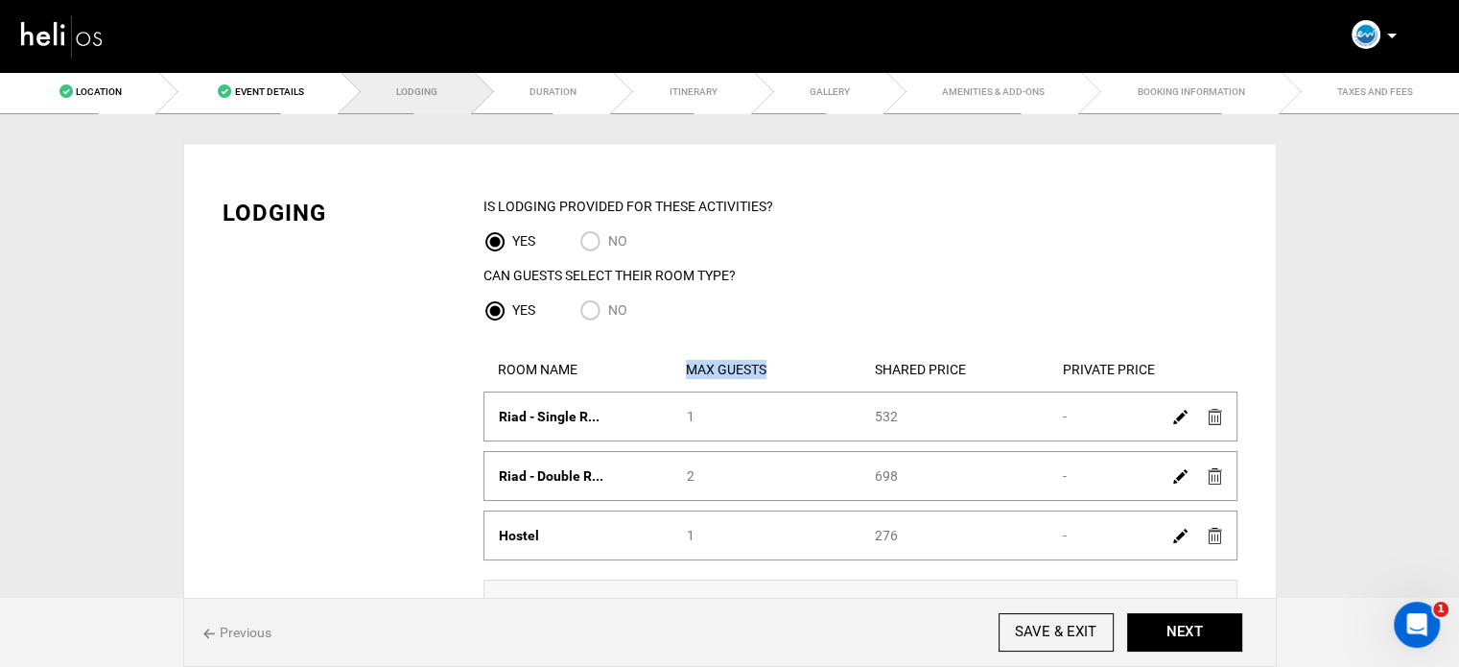
drag, startPoint x: 688, startPoint y: 368, endPoint x: 771, endPoint y: 372, distance: 83.6
click at [771, 372] on div "Max Guests" at bounding box center [766, 370] width 189 height 23
drag, startPoint x: 873, startPoint y: 367, endPoint x: 970, endPoint y: 370, distance: 96.9
click at [970, 370] on div "Shared Price" at bounding box center [955, 370] width 189 height 23
drag, startPoint x: 1063, startPoint y: 365, endPoint x: 1197, endPoint y: 378, distance: 135.0
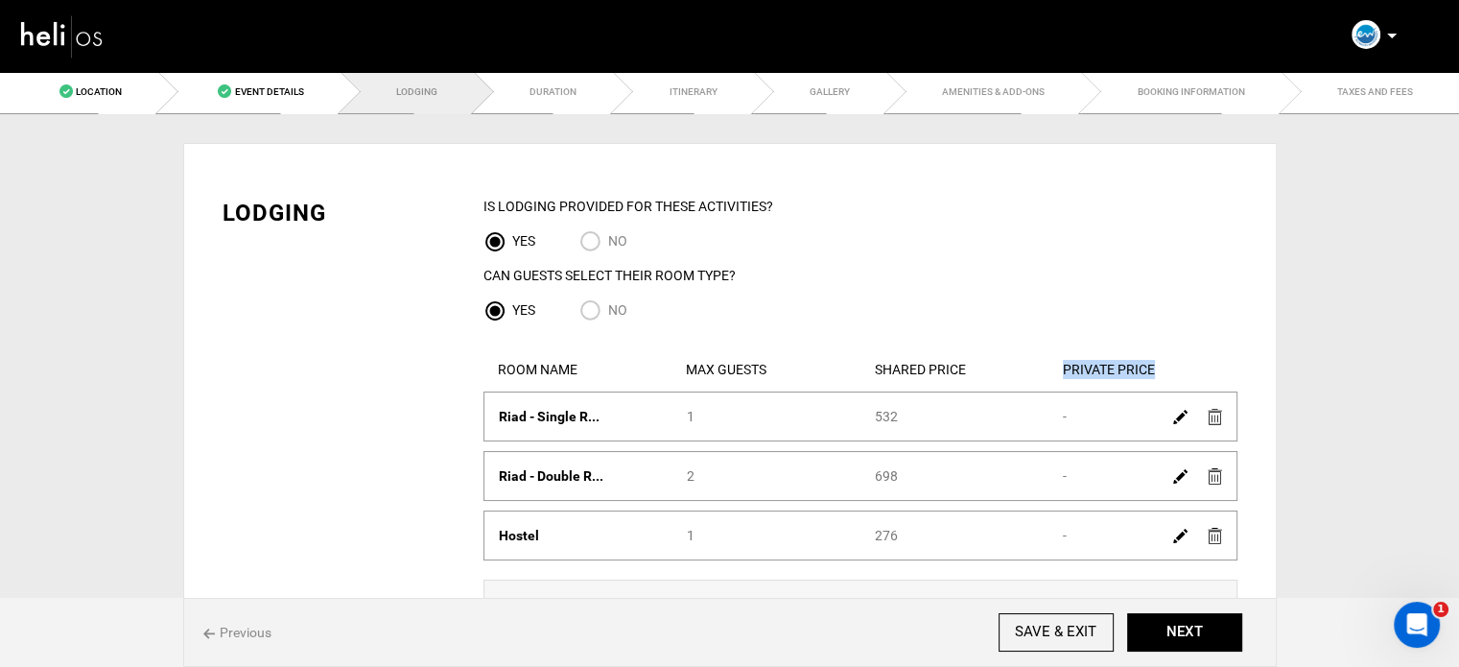
click at [1197, 378] on div "Private Price" at bounding box center [1143, 370] width 189 height 23
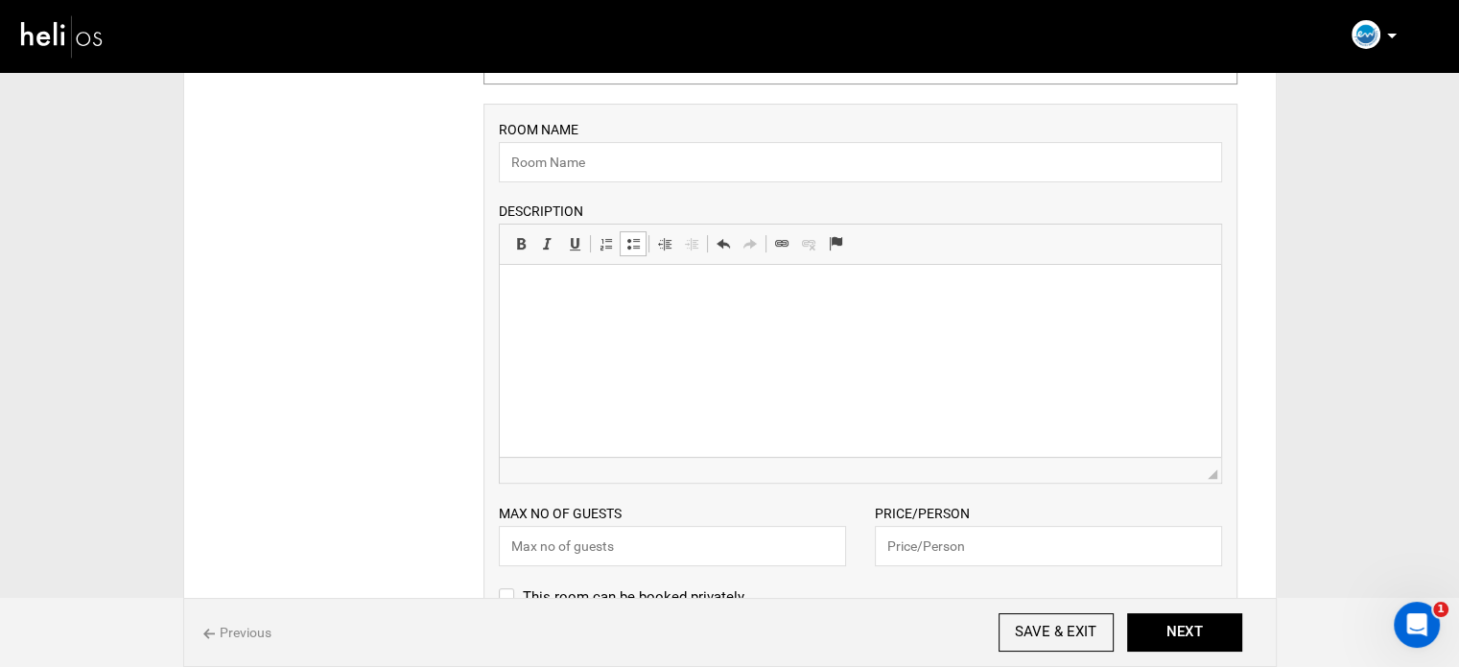
scroll to position [480, 0]
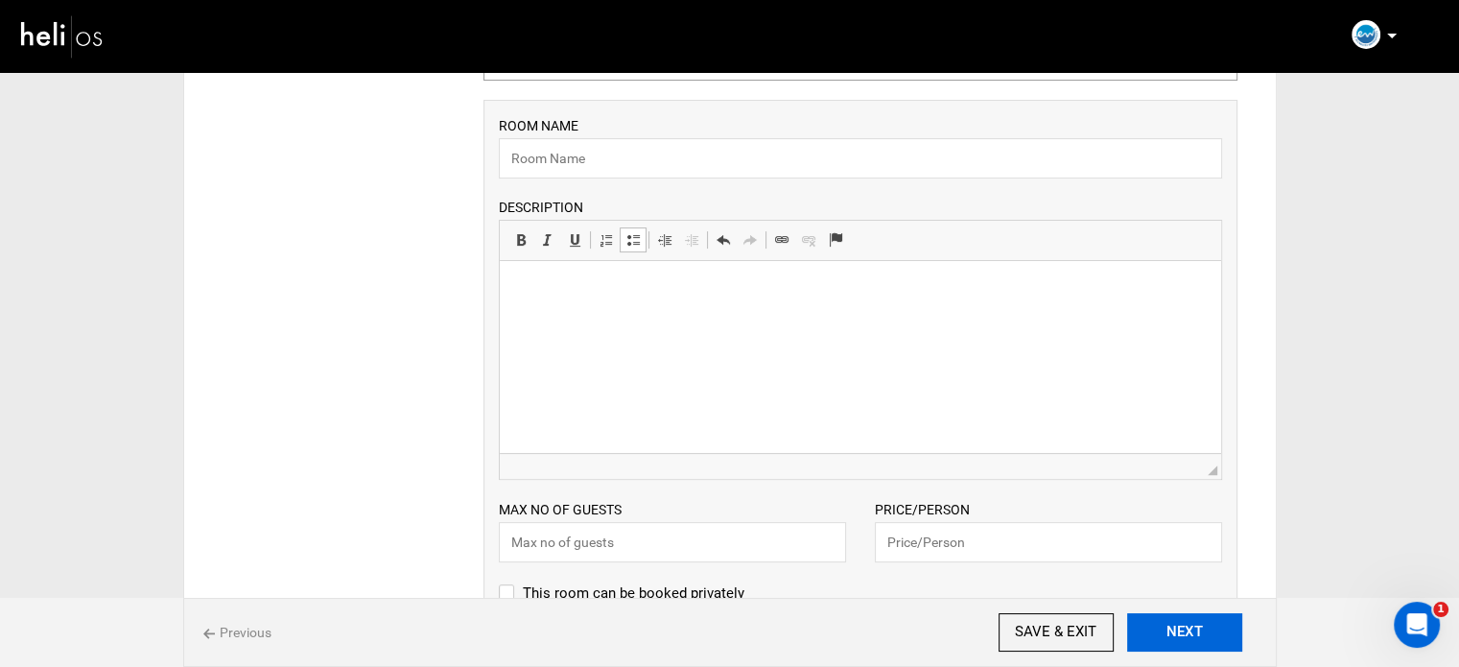
click at [1175, 619] on button "NEXT" at bounding box center [1184, 632] width 115 height 38
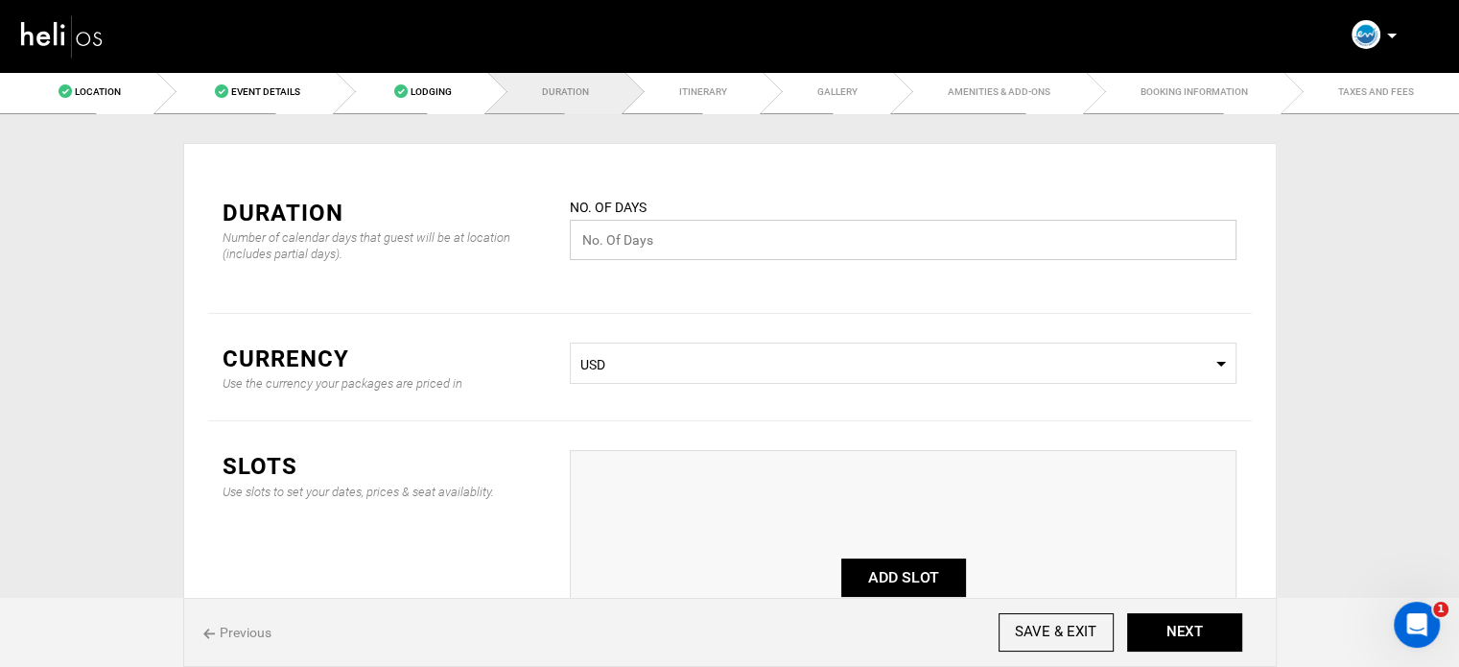
click at [611, 233] on input "text" at bounding box center [903, 240] width 667 height 40
type input "7"
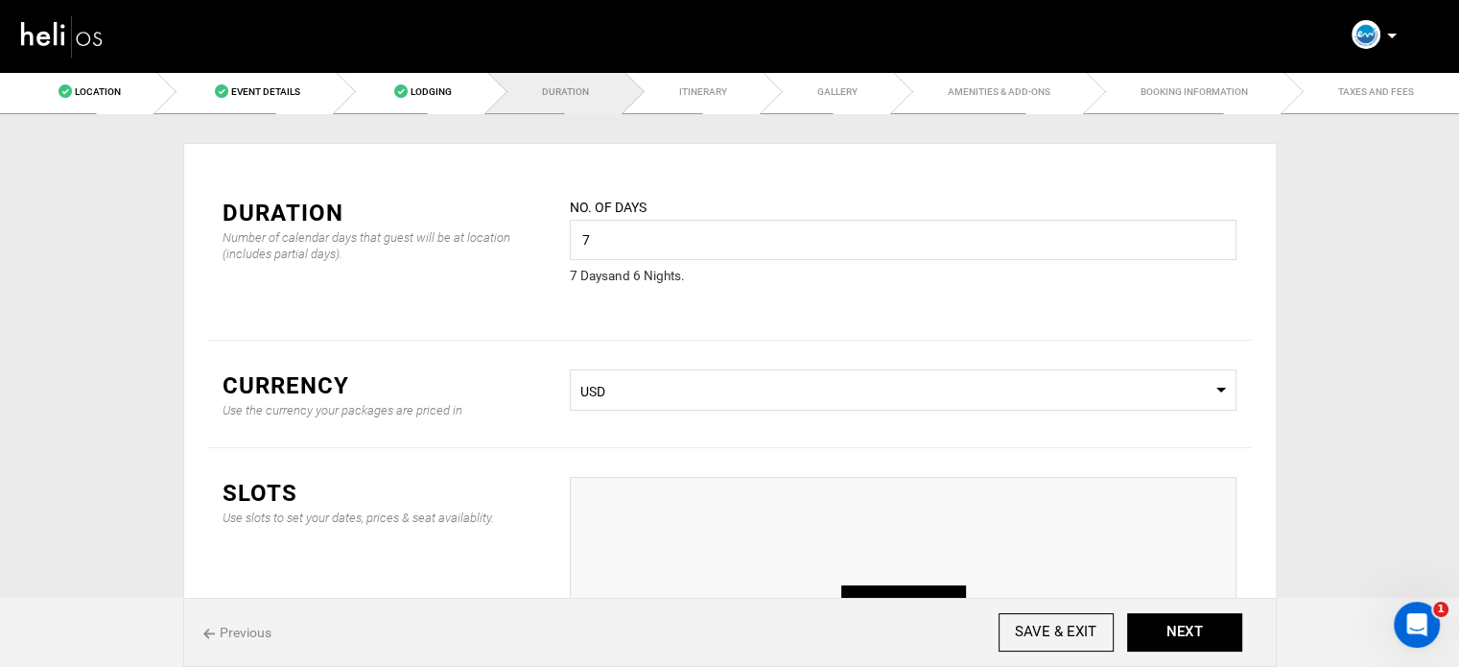
click at [656, 385] on span "USD" at bounding box center [903, 391] width 646 height 19
click at [660, 537] on div "EUR" at bounding box center [903, 530] width 636 height 19
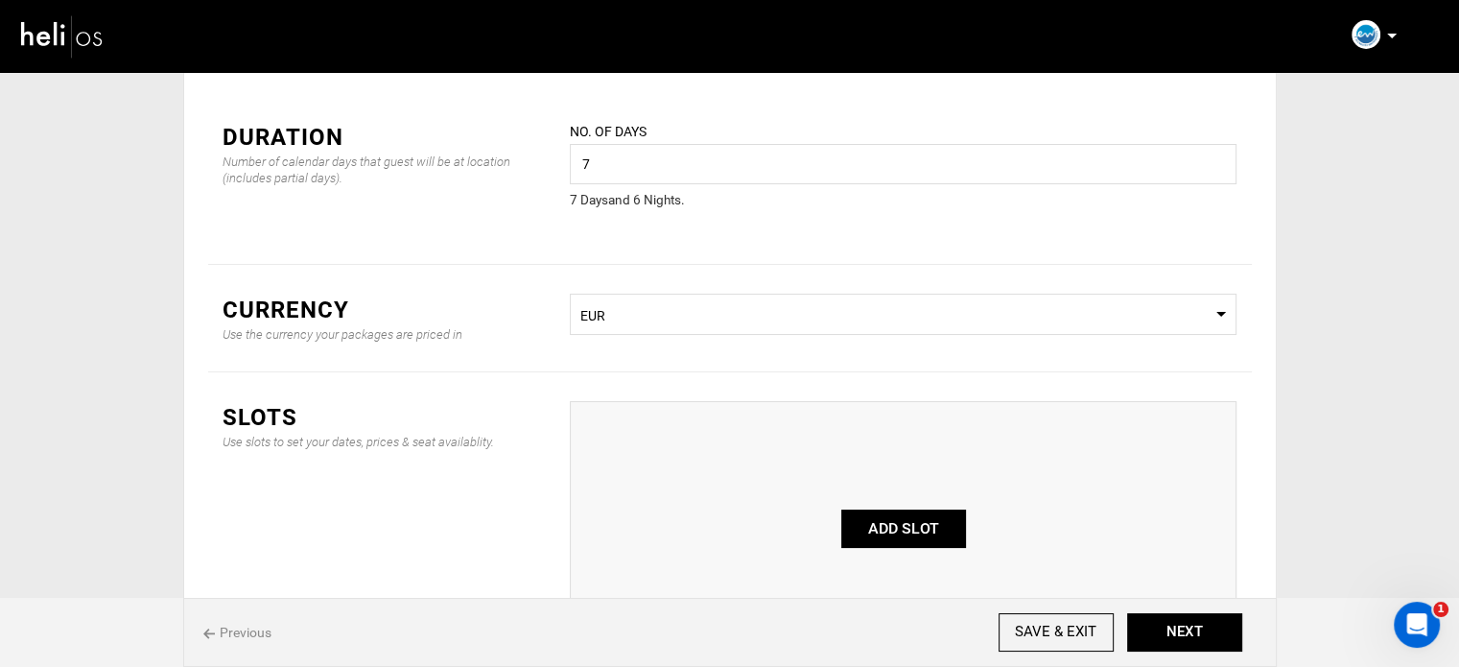
scroll to position [192, 0]
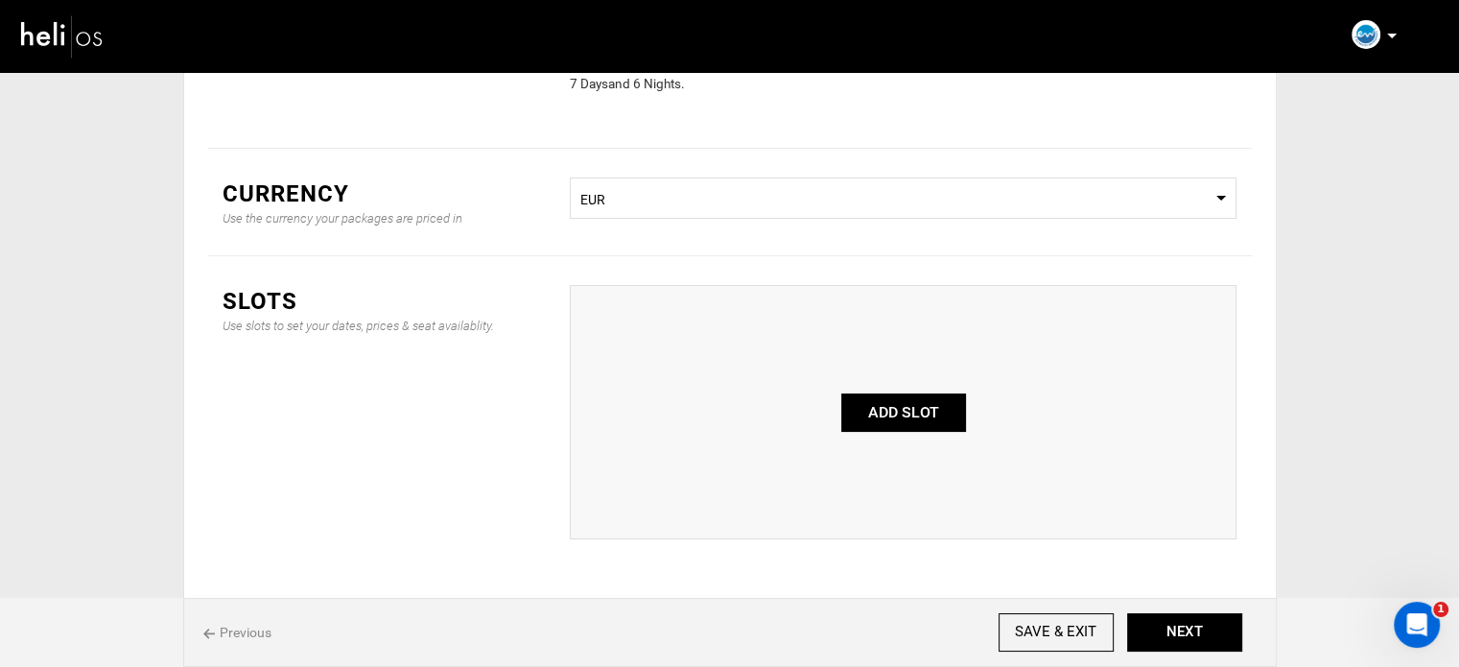
click at [938, 415] on button "ADD SLOT" at bounding box center [903, 412] width 125 height 38
type input "0"
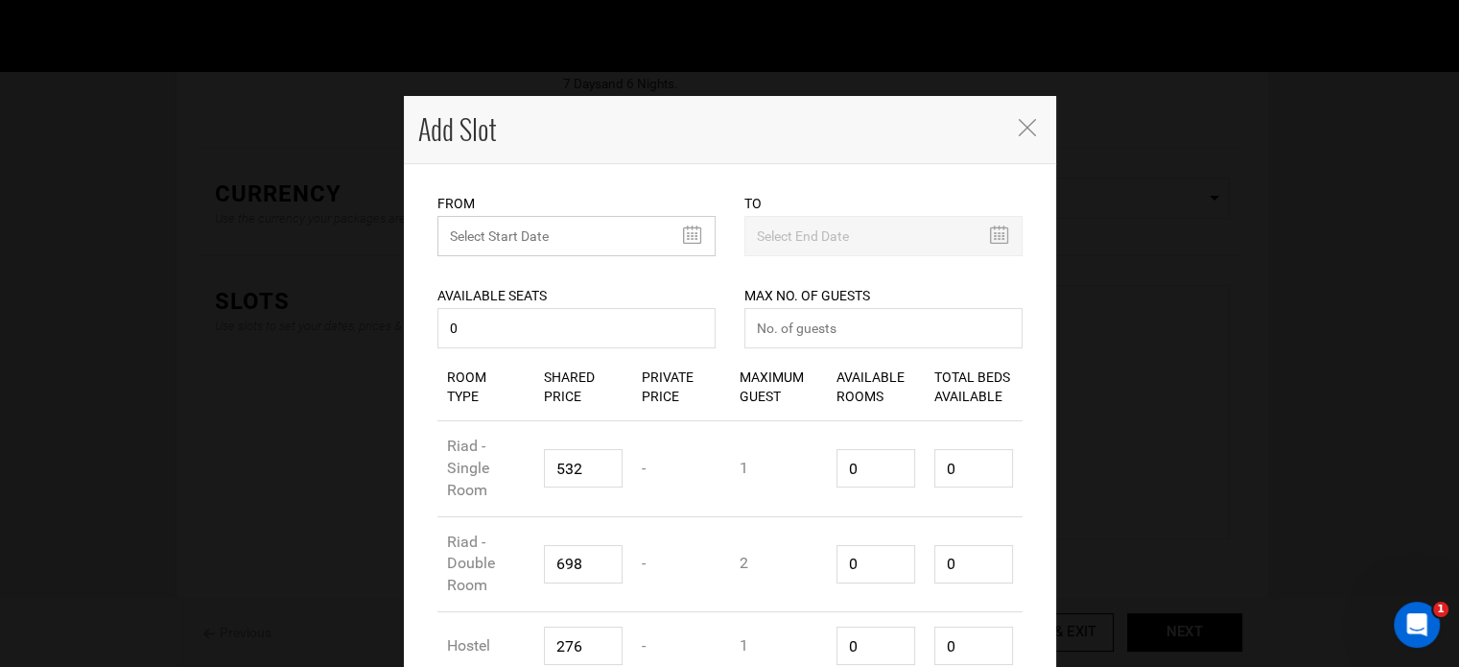
click at [516, 229] on input "text" at bounding box center [576, 236] width 278 height 40
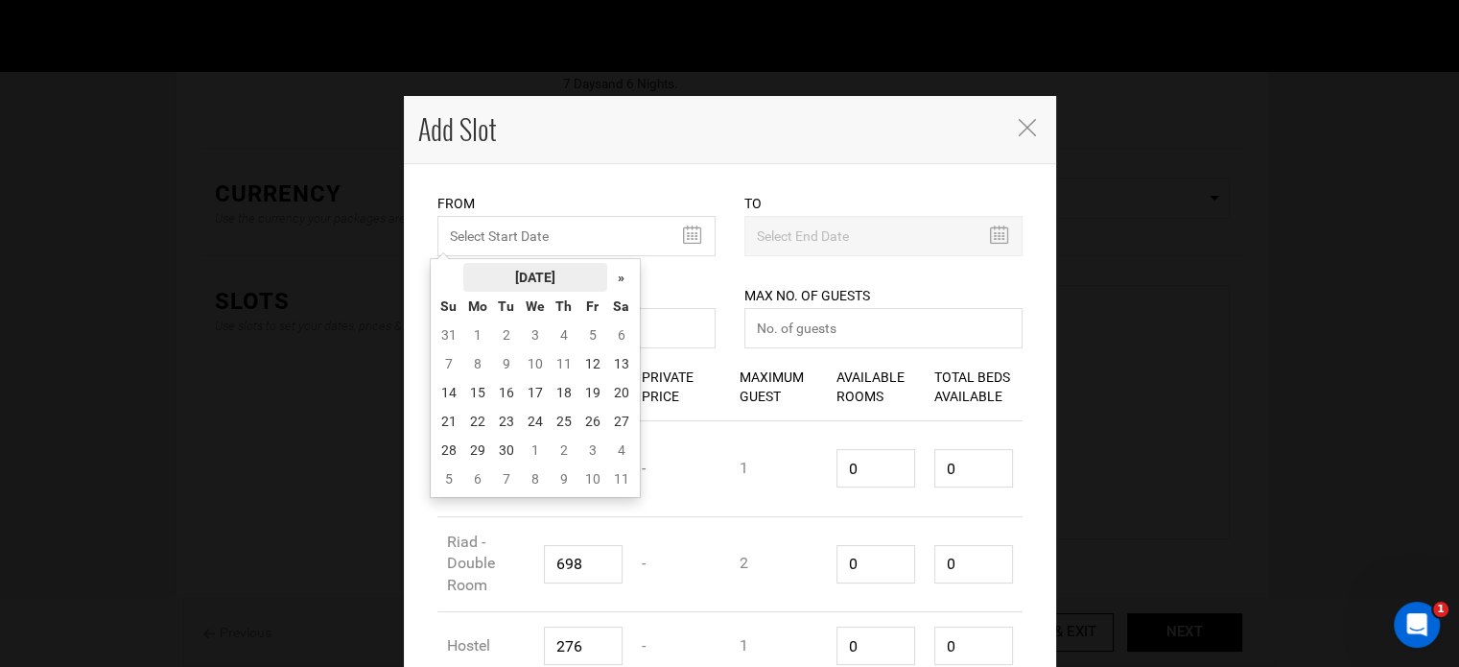
click at [526, 277] on th "[DATE]" at bounding box center [535, 277] width 144 height 29
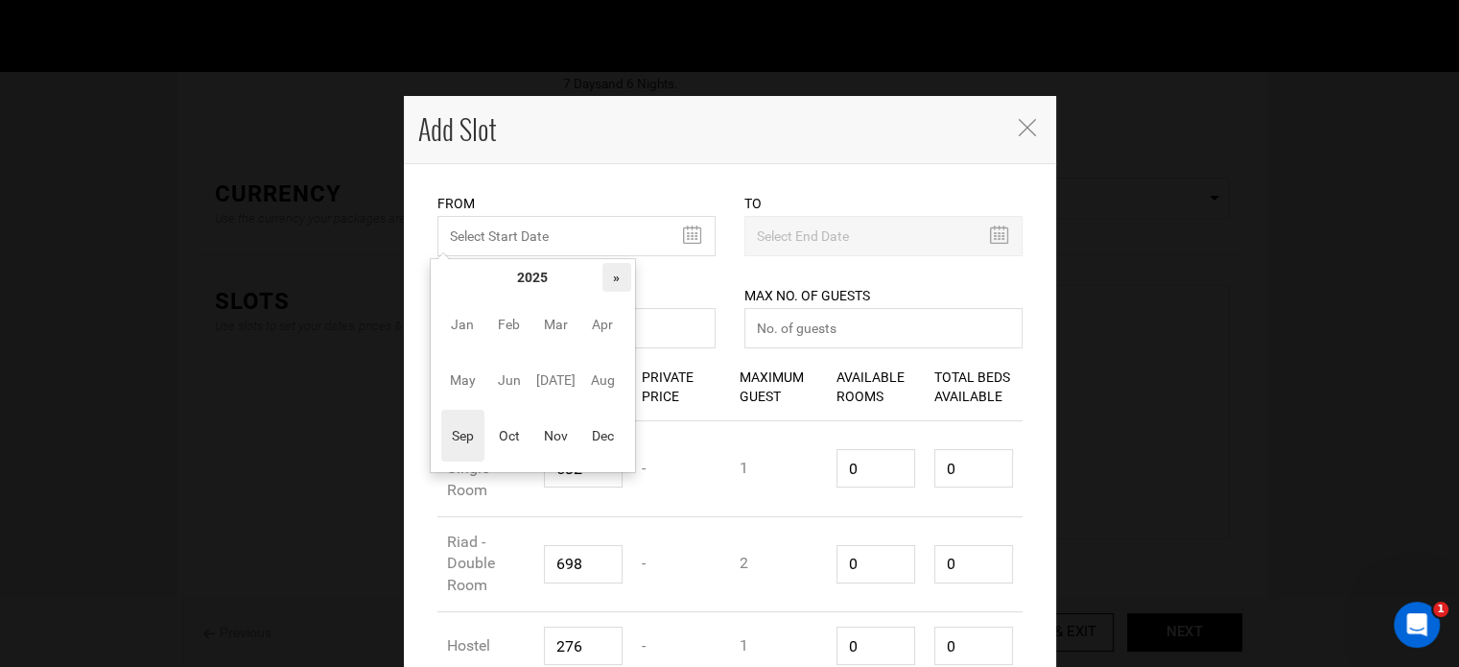
click at [606, 276] on th "»" at bounding box center [616, 277] width 29 height 29
click at [508, 426] on span "Oct" at bounding box center [508, 436] width 43 height 52
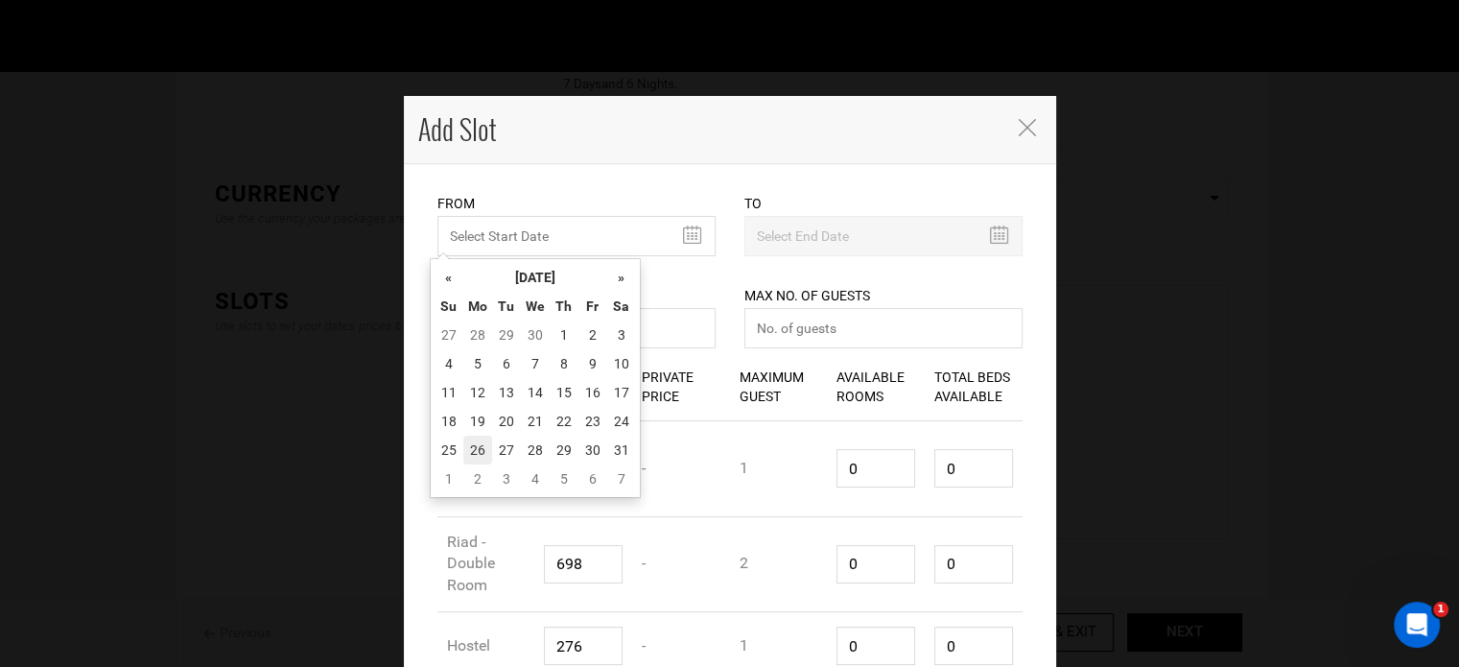
click at [473, 446] on td "26" at bounding box center [477, 450] width 29 height 29
type input "[DATE]"
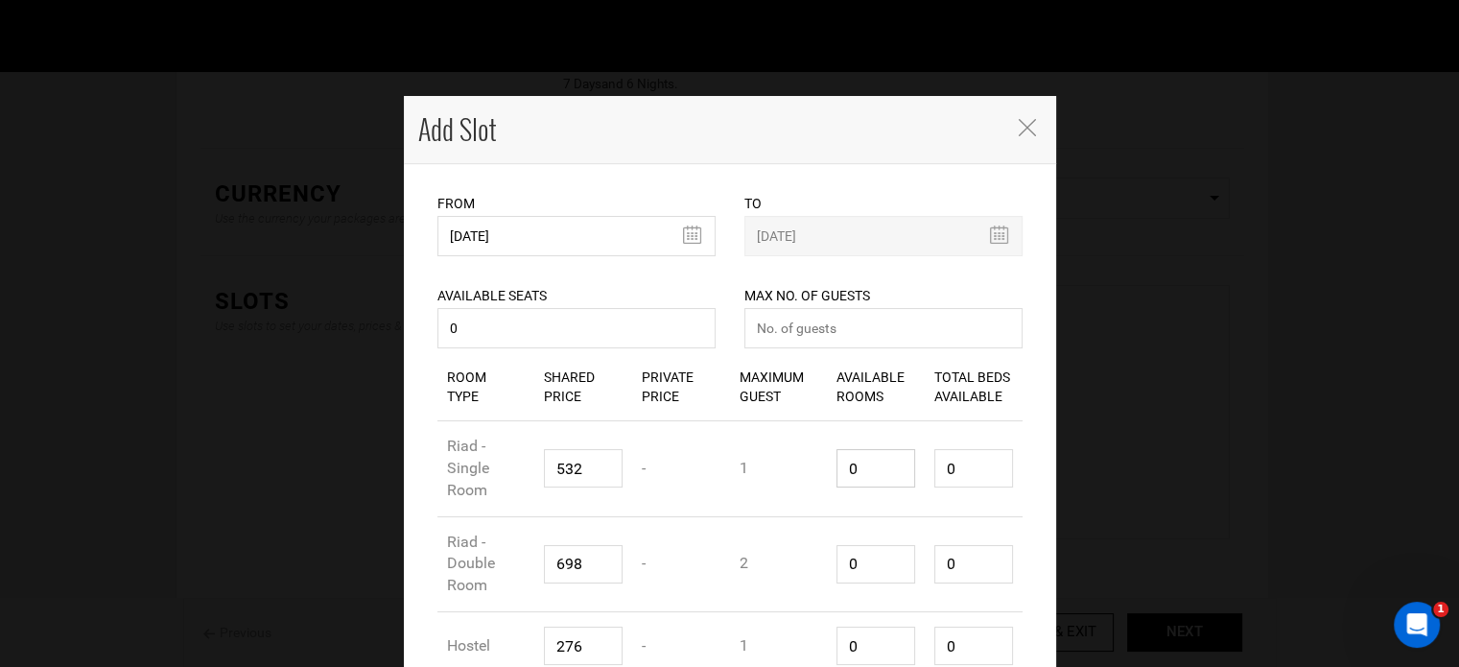
click at [868, 471] on input "0" at bounding box center [876, 468] width 79 height 38
drag, startPoint x: 868, startPoint y: 471, endPoint x: 845, endPoint y: 471, distance: 23.0
click at [845, 471] on input "0" at bounding box center [876, 468] width 79 height 38
type input "1"
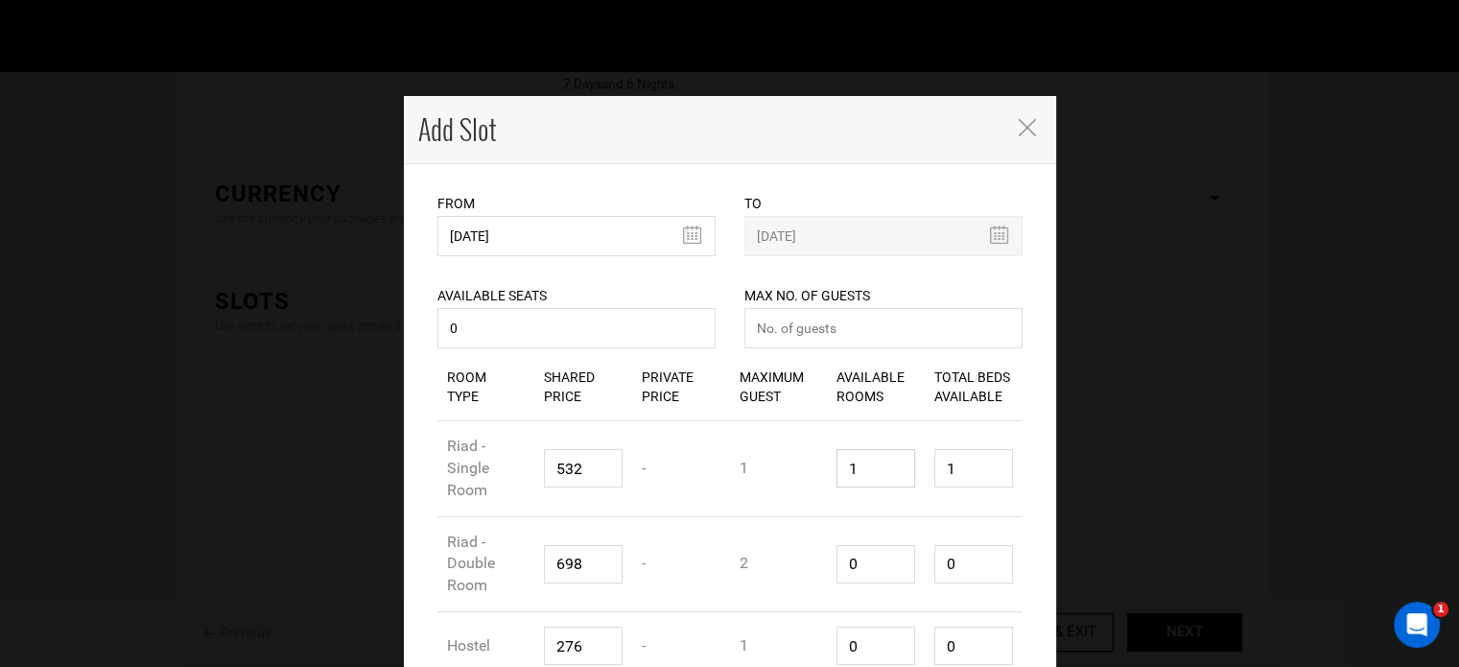
type input "1"
click at [805, 337] on input "number" at bounding box center [883, 328] width 278 height 40
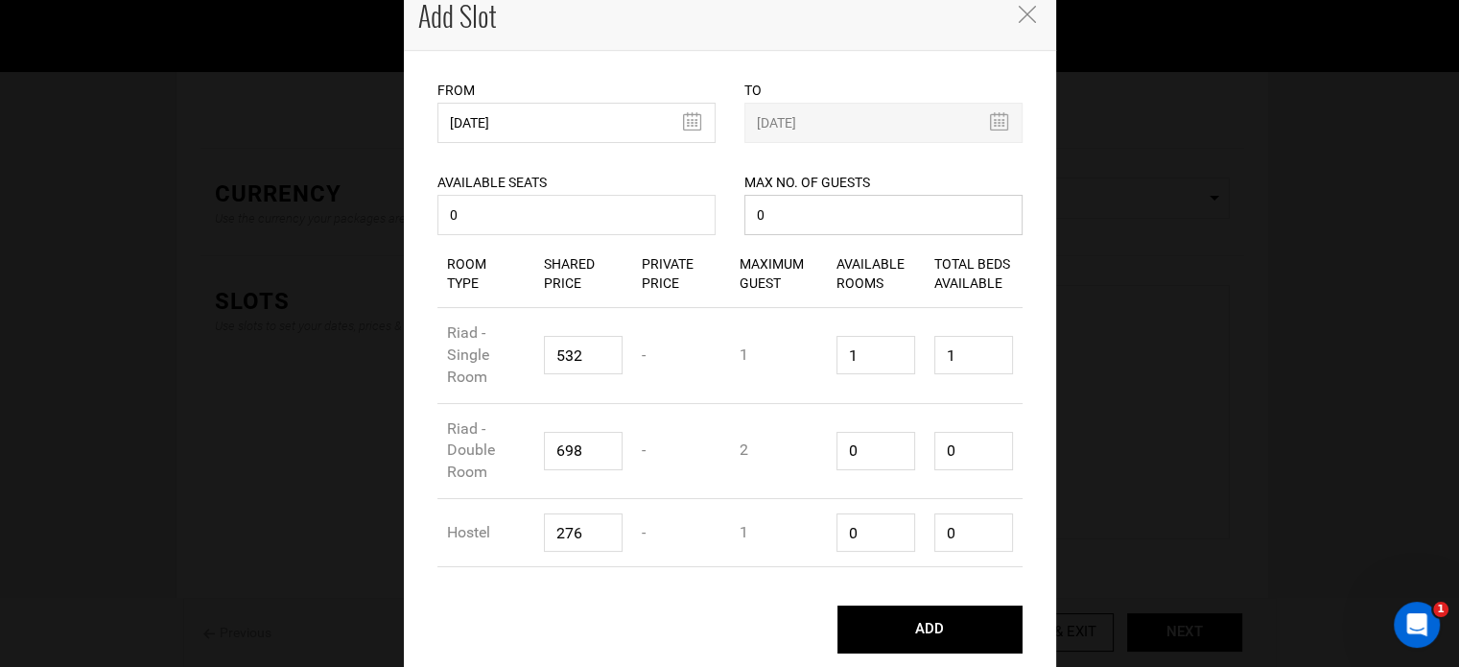
scroll to position [119, 0]
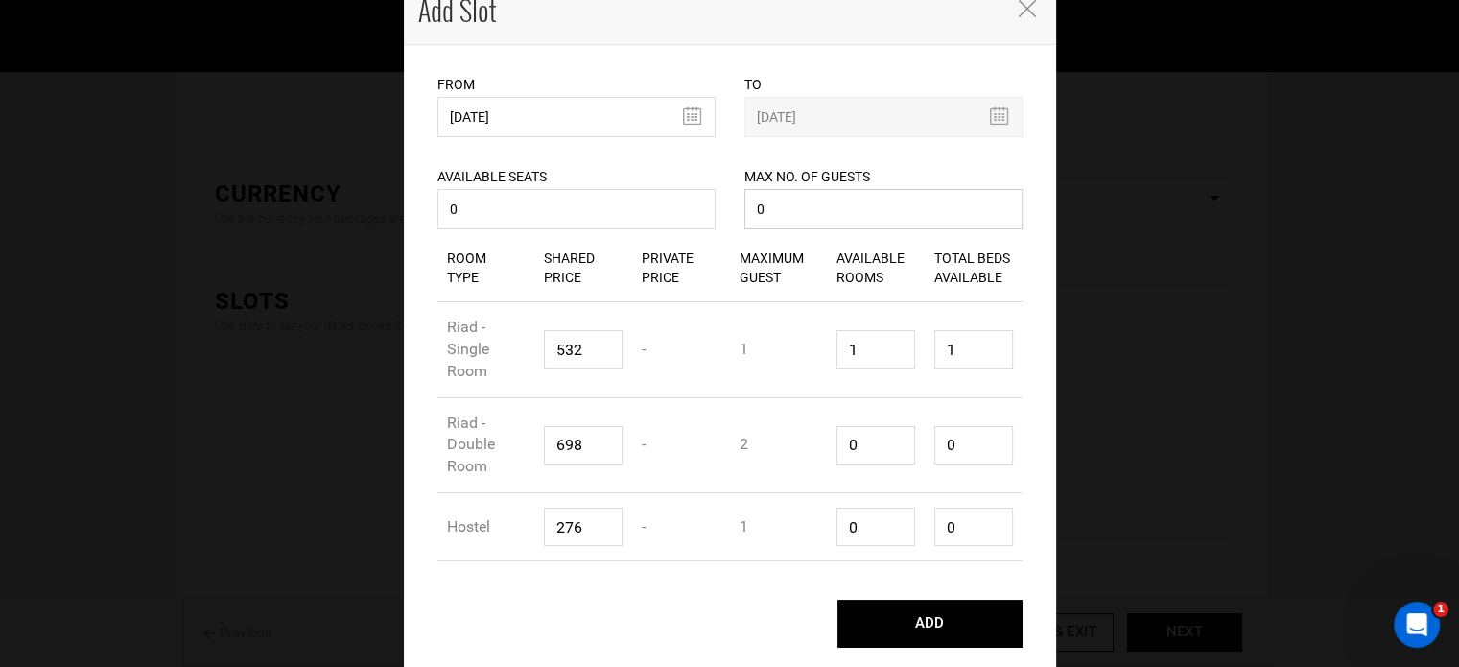
type input "0"
drag, startPoint x: 851, startPoint y: 446, endPoint x: 804, endPoint y: 446, distance: 47.0
click at [804, 446] on div "Room Type Riad - Double Room Shared Price 698 Private Price - Maximum Guest 2 A…" at bounding box center [729, 446] width 585 height 96
type input "1"
type input "2"
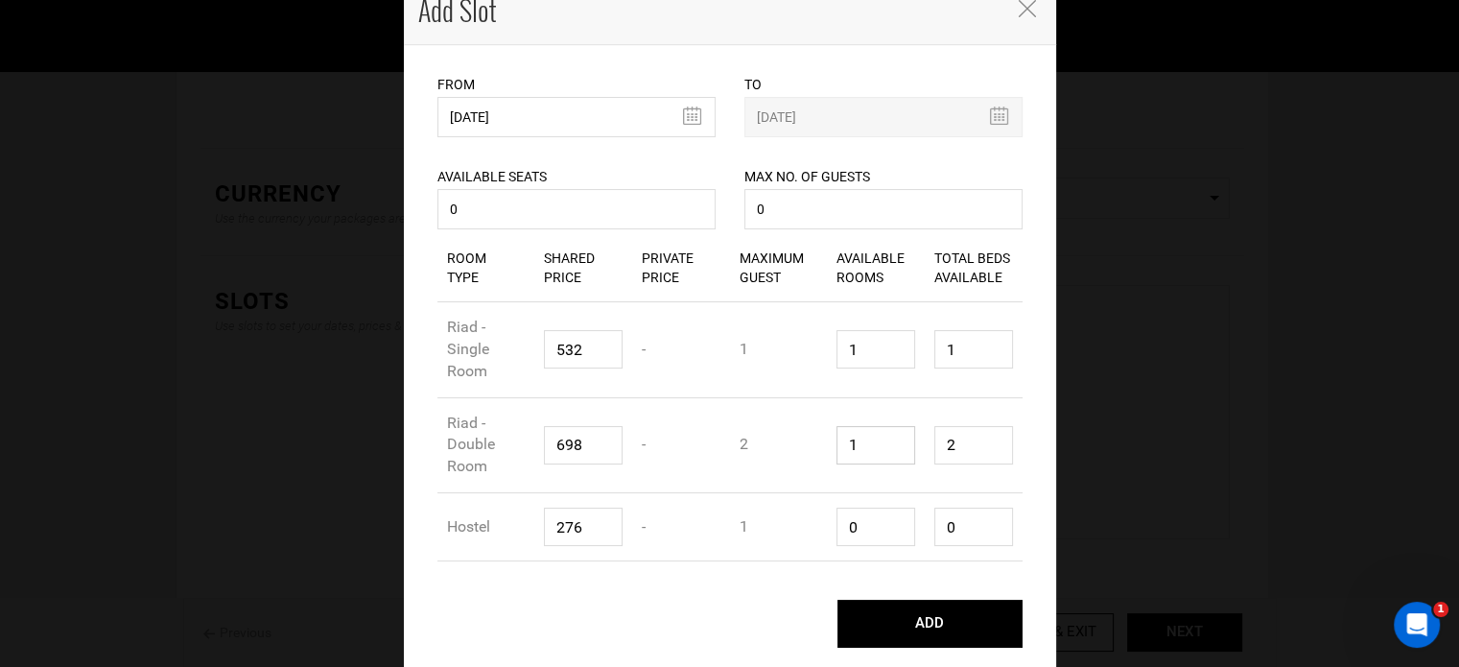
type input "1"
click at [802, 536] on div "Room Type Hostel Shared Price 276 Private Price - Maximum Guest 1 Available Roo…" at bounding box center [729, 527] width 585 height 68
type input "1"
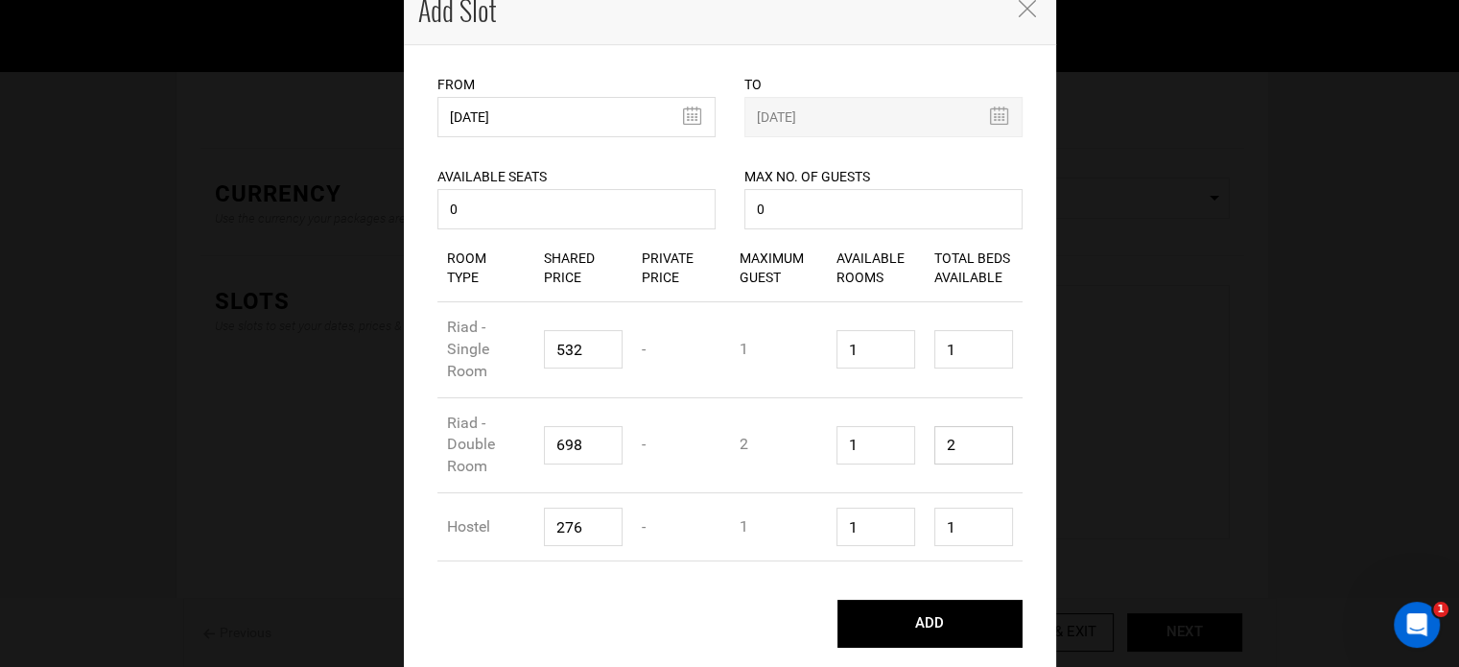
drag, startPoint x: 957, startPoint y: 448, endPoint x: 935, endPoint y: 452, distance: 22.4
click at [935, 452] on input "2" at bounding box center [973, 445] width 79 height 38
type input "1"
click at [921, 402] on div "Room Type Riad - Double Room Shared Price 698 Private Price - Maximum Guest 2 A…" at bounding box center [729, 446] width 585 height 96
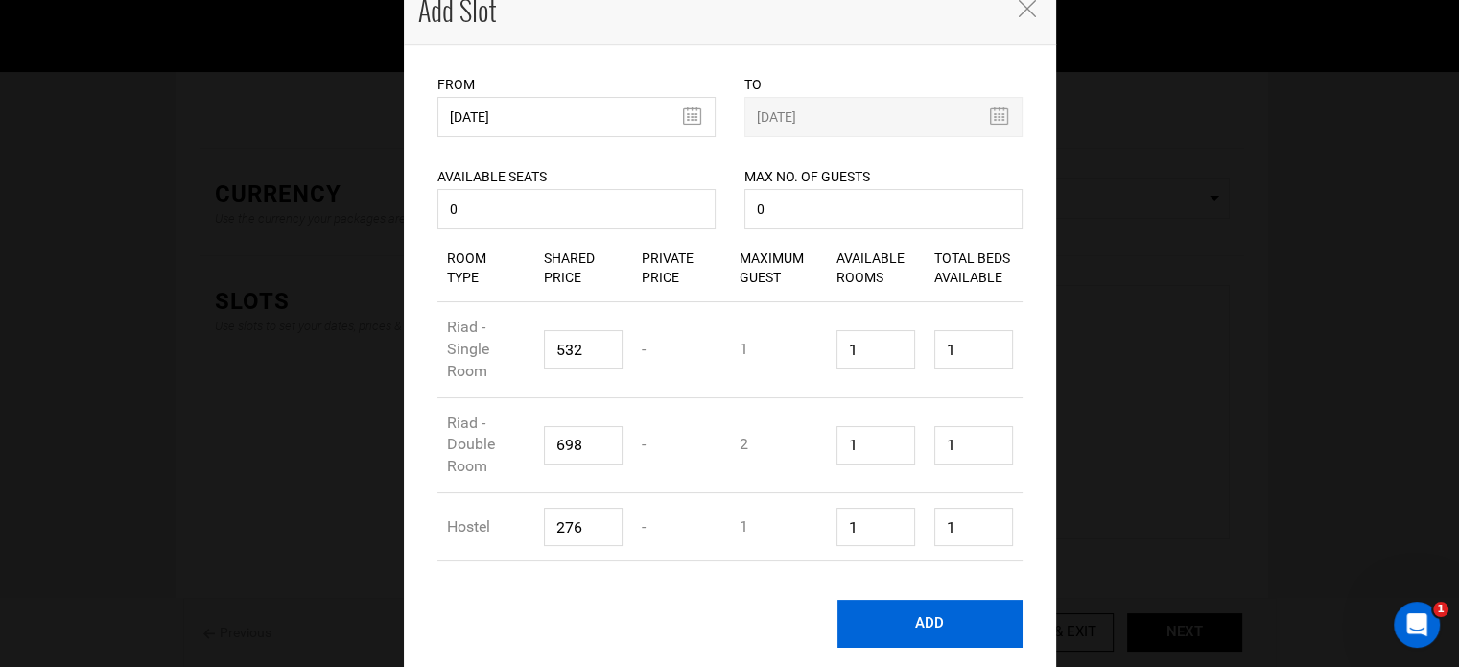
click at [957, 626] on button "ADD" at bounding box center [930, 624] width 185 height 48
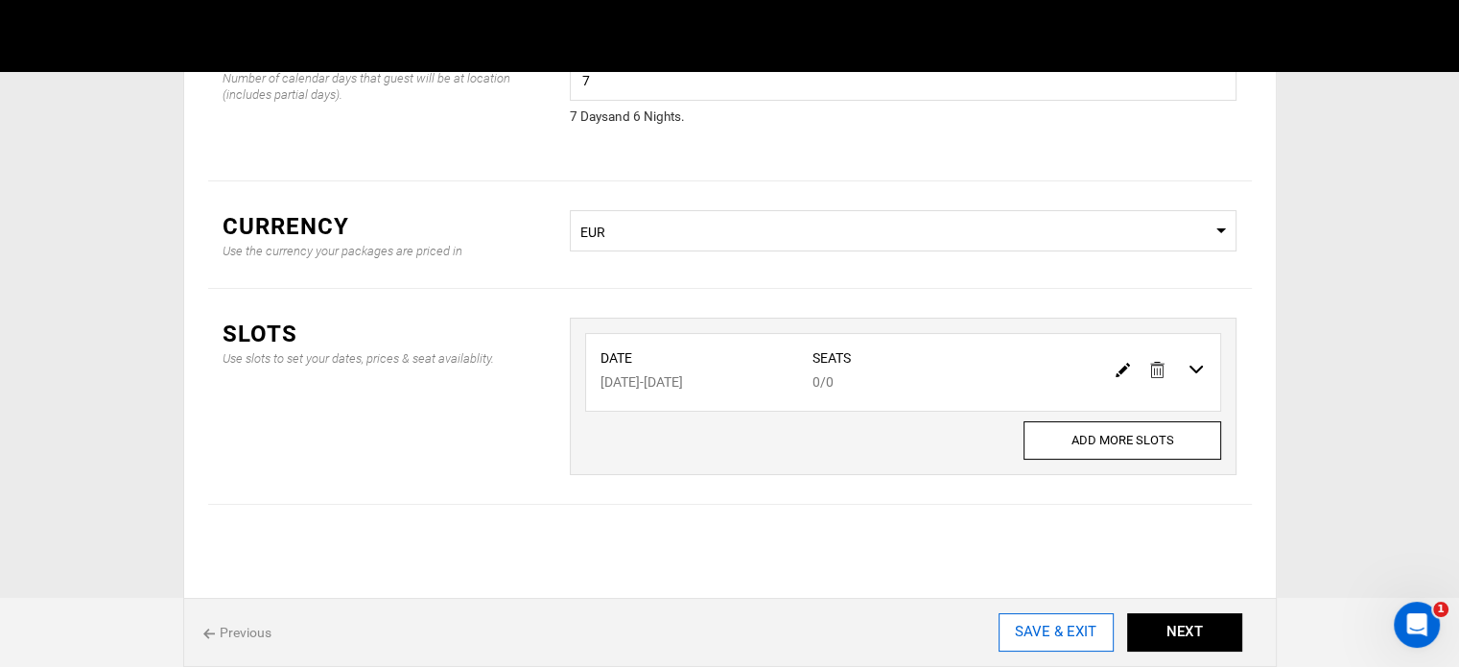
scroll to position [0, 0]
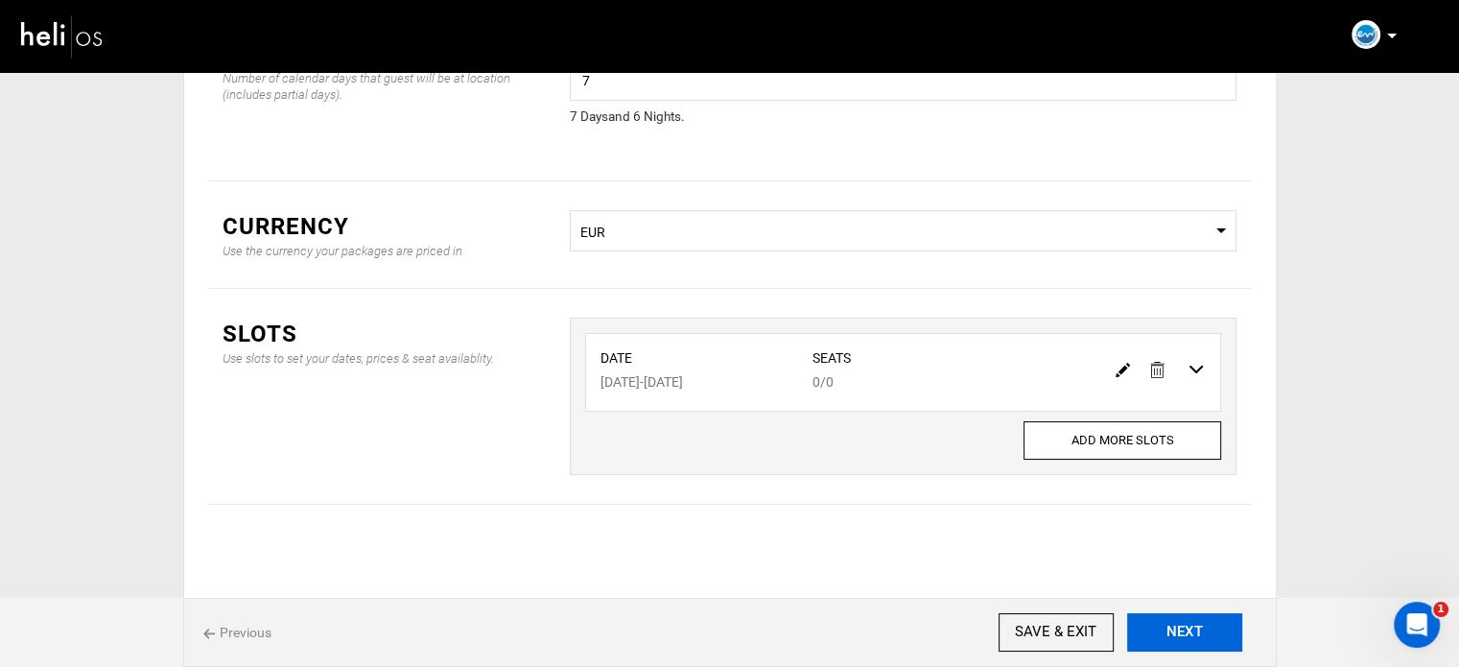
click at [1226, 639] on button "NEXT" at bounding box center [1184, 632] width 115 height 38
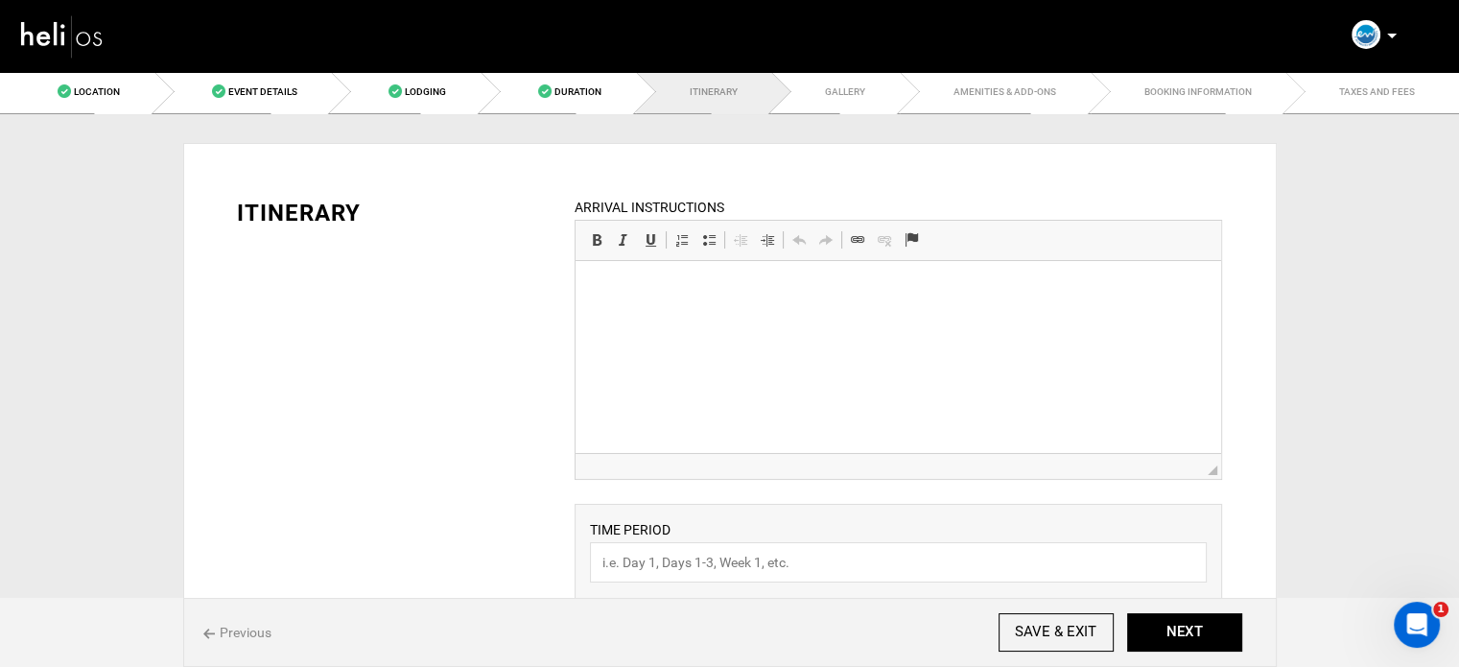
click at [807, 319] on html at bounding box center [899, 290] width 646 height 59
click at [591, 326] on html "Airport transfers are not included in the package." at bounding box center [899, 306] width 646 height 91
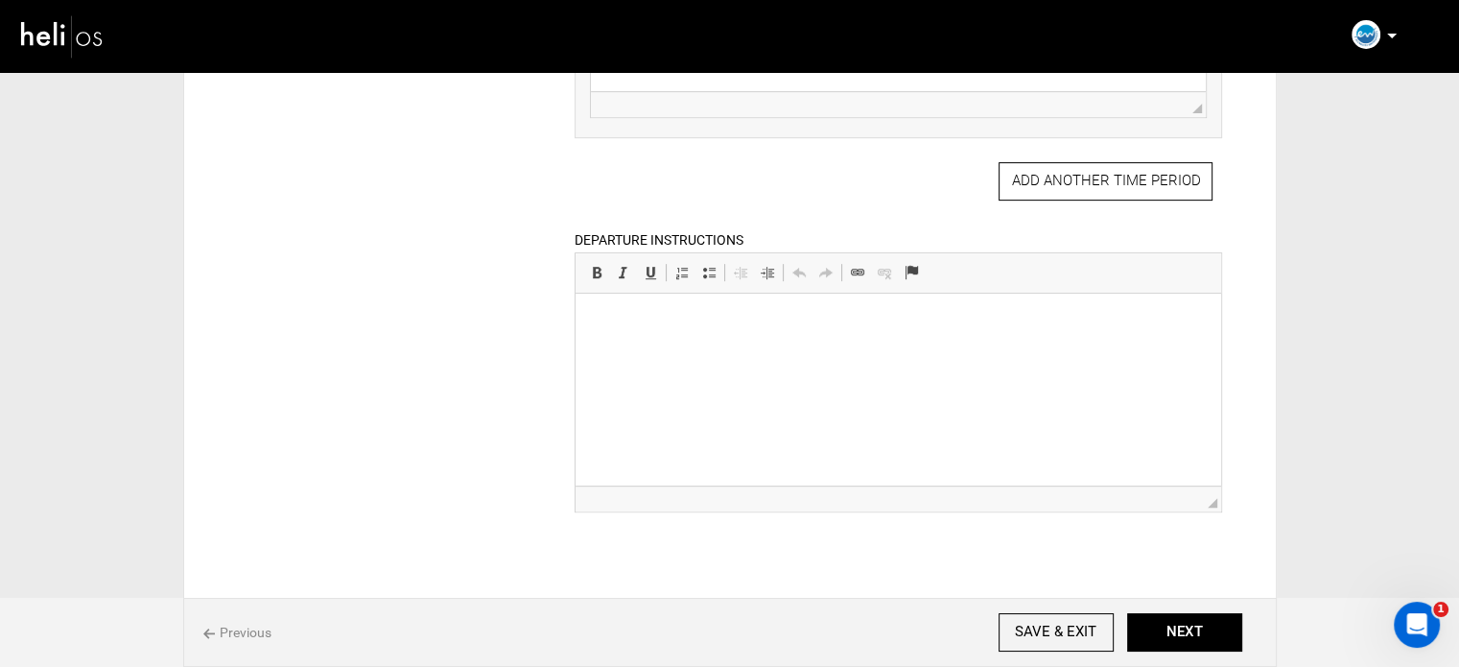
scroll to position [767, 0]
click at [662, 350] on html at bounding box center [899, 321] width 646 height 59
click at [585, 353] on html "Airport transfers are not included in the package." at bounding box center [899, 337] width 646 height 91
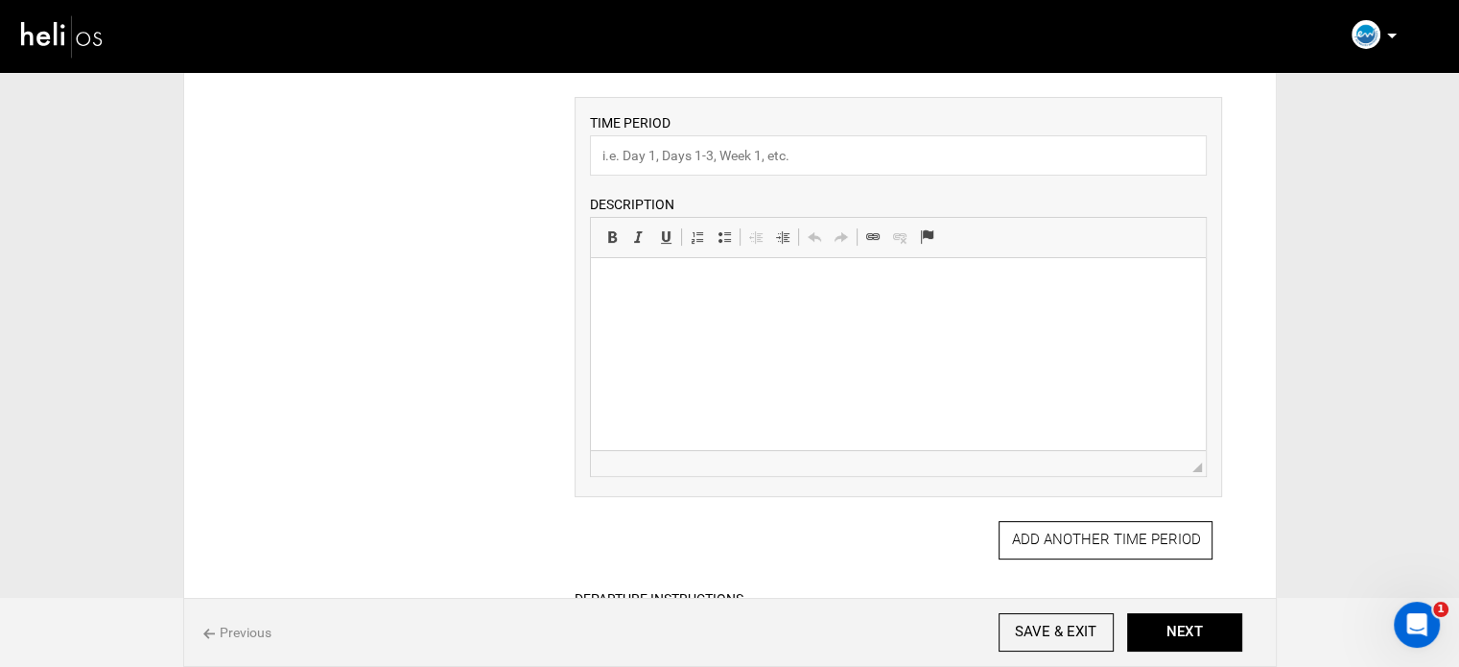
scroll to position [384, 0]
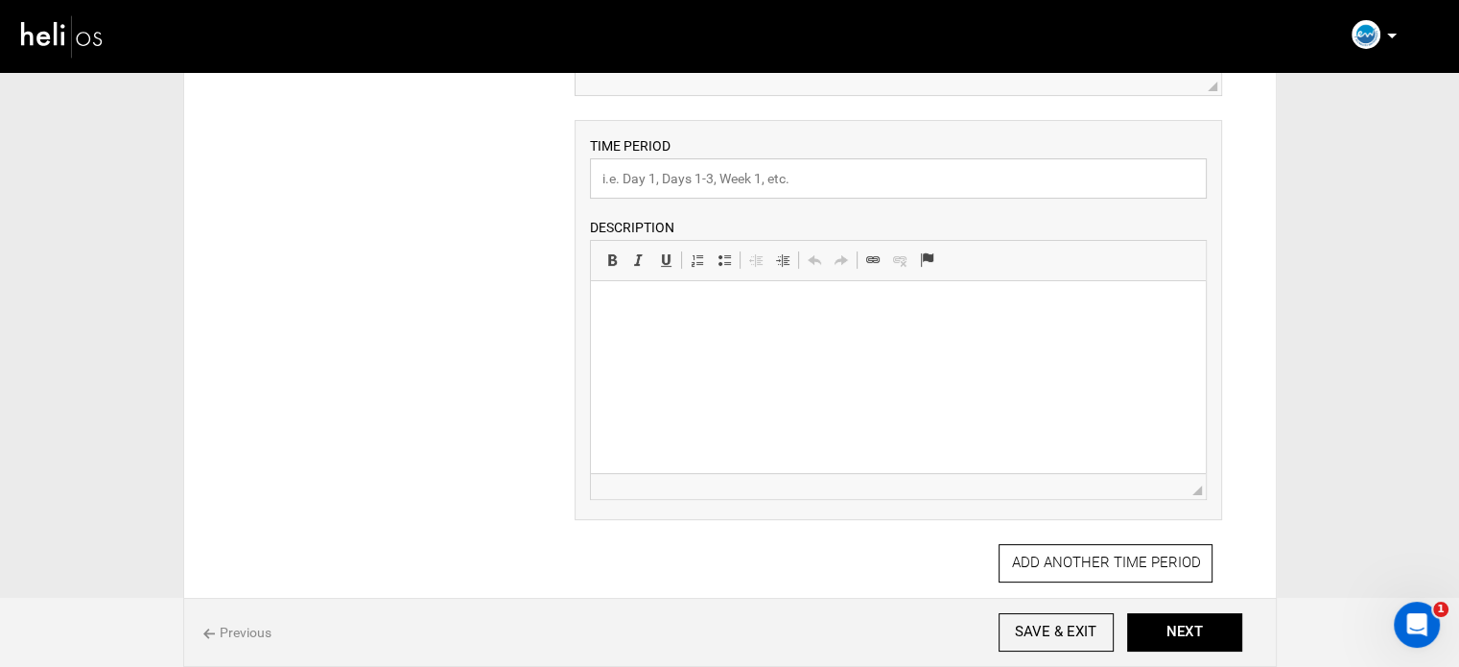
click at [646, 177] on input "text" at bounding box center [898, 178] width 617 height 40
paste input "Our Training Levels"
type input "Our Training Levels"
click at [639, 322] on html at bounding box center [898, 310] width 615 height 59
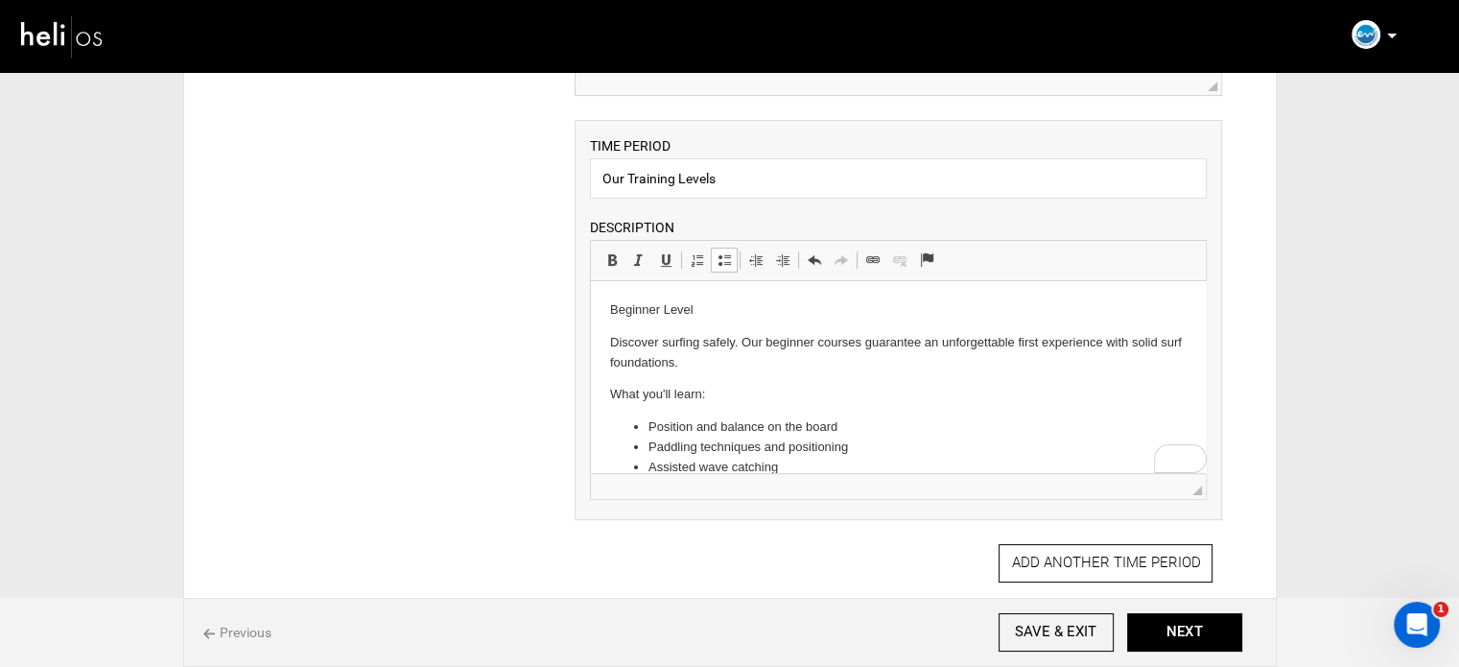
scroll to position [0, 0]
click at [644, 310] on p "Beginner Level" at bounding box center [898, 310] width 577 height 20
click at [611, 257] on span at bounding box center [611, 259] width 15 height 15
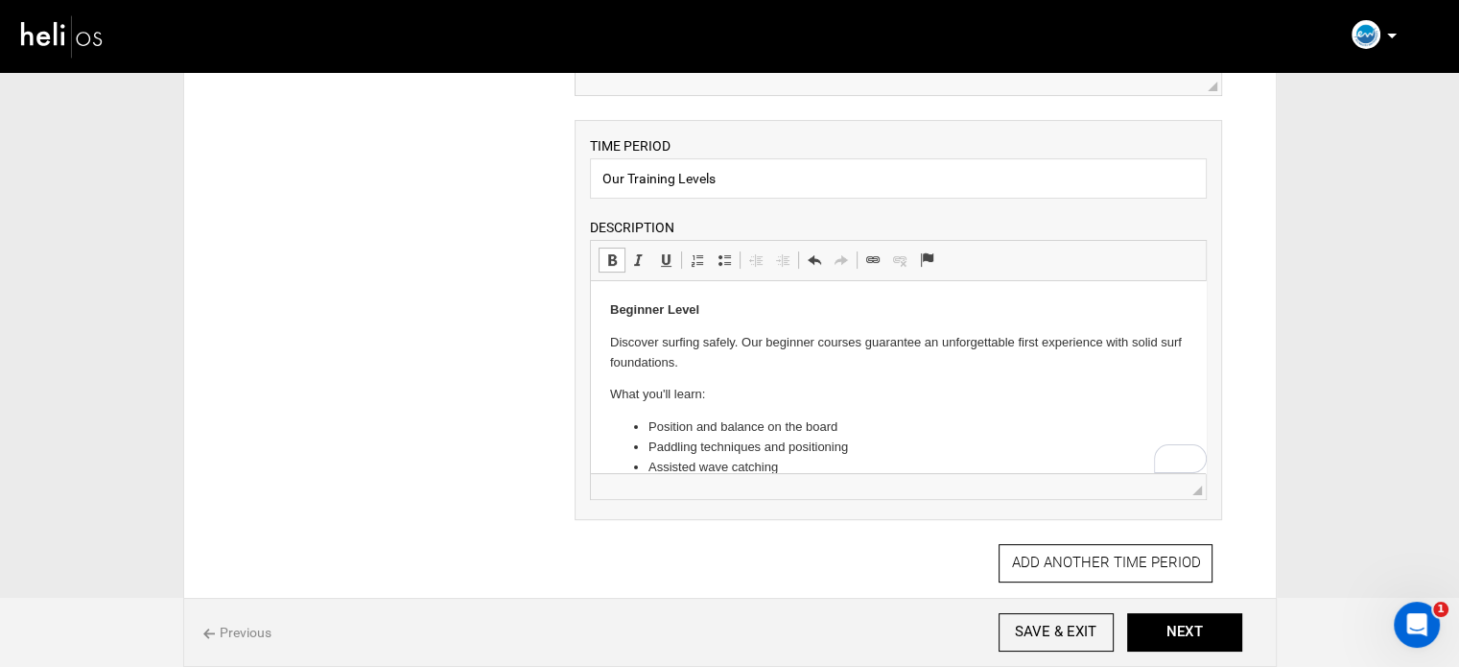
click at [644, 399] on p "What you'll learn:" at bounding box center [898, 395] width 577 height 20
click at [691, 303] on strong "Beginner Level" at bounding box center [654, 309] width 89 height 14
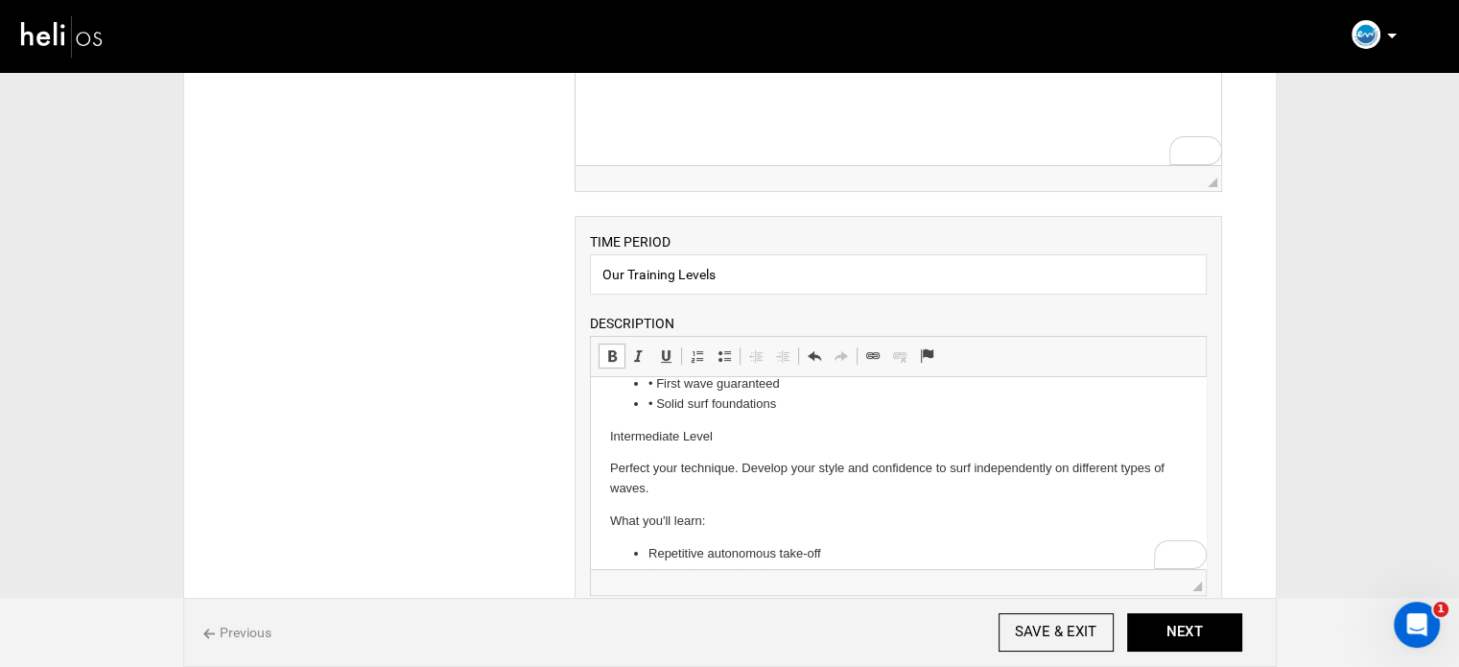
scroll to position [288, 0]
click at [673, 437] on p "Intermediate Level" at bounding box center [898, 433] width 577 height 20
click at [611, 348] on span at bounding box center [611, 355] width 15 height 15
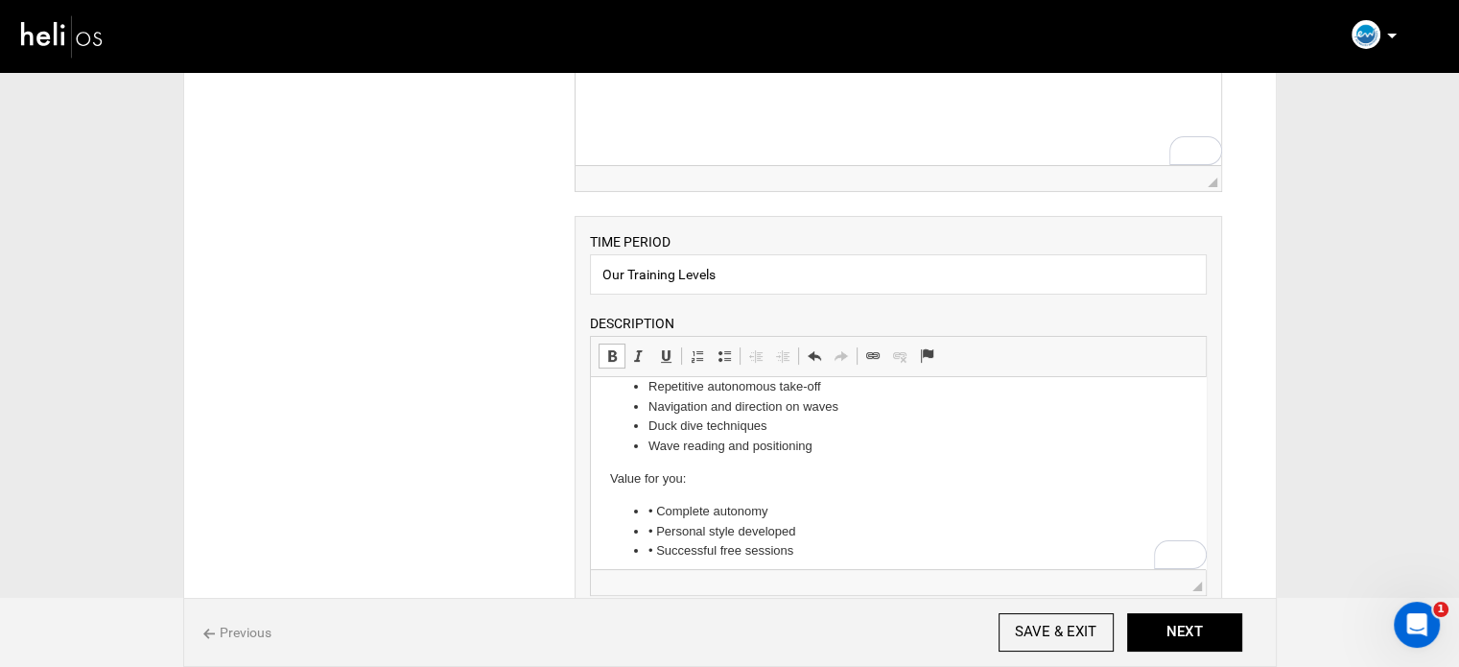
scroll to position [480, 0]
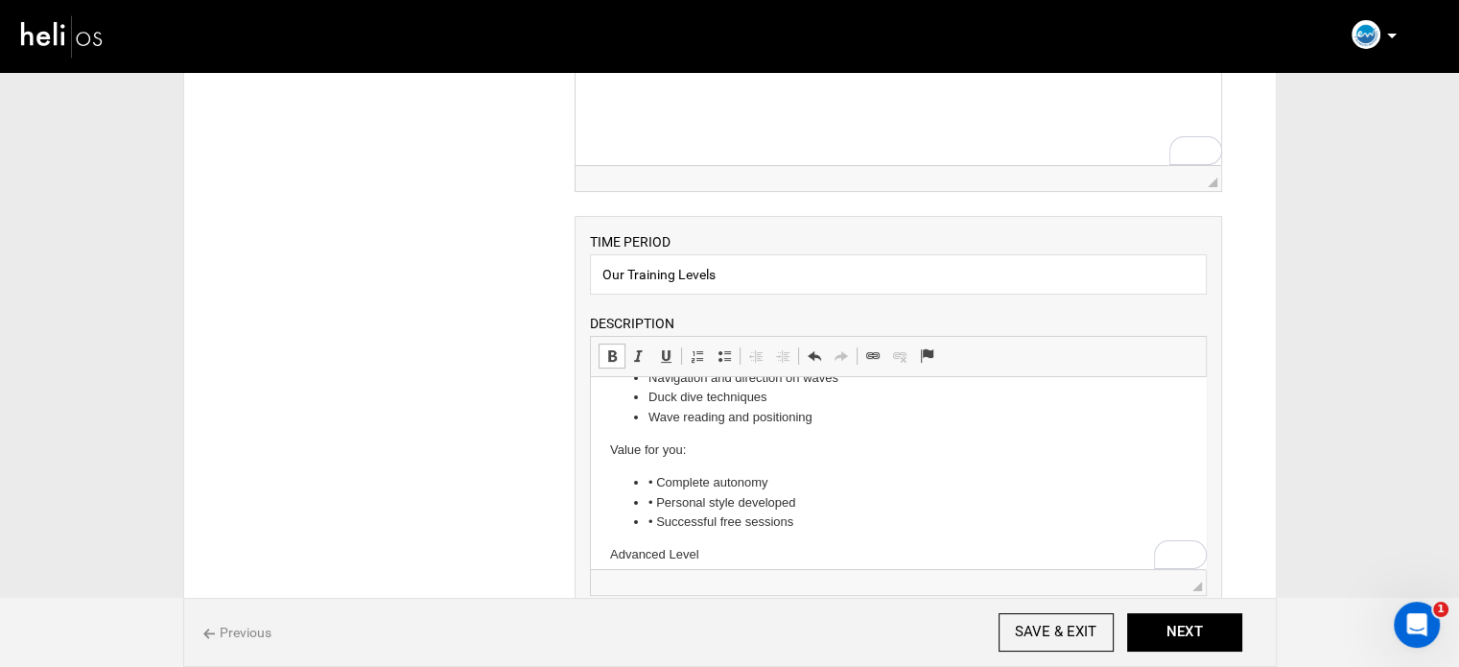
click at [666, 560] on p "Advanced Level" at bounding box center [898, 555] width 577 height 20
click at [611, 355] on span at bounding box center [611, 355] width 15 height 15
click at [741, 551] on p "Advanced Level" at bounding box center [898, 555] width 577 height 20
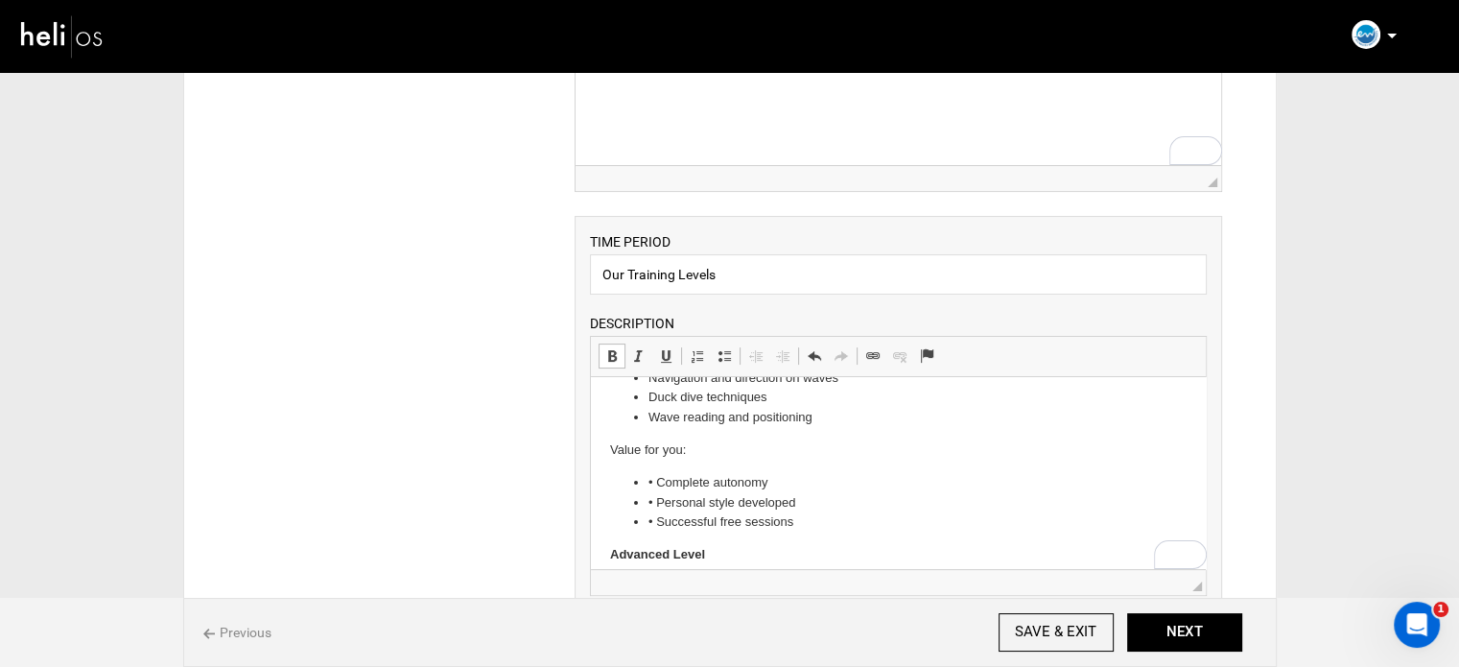
scroll to position [493, 0]
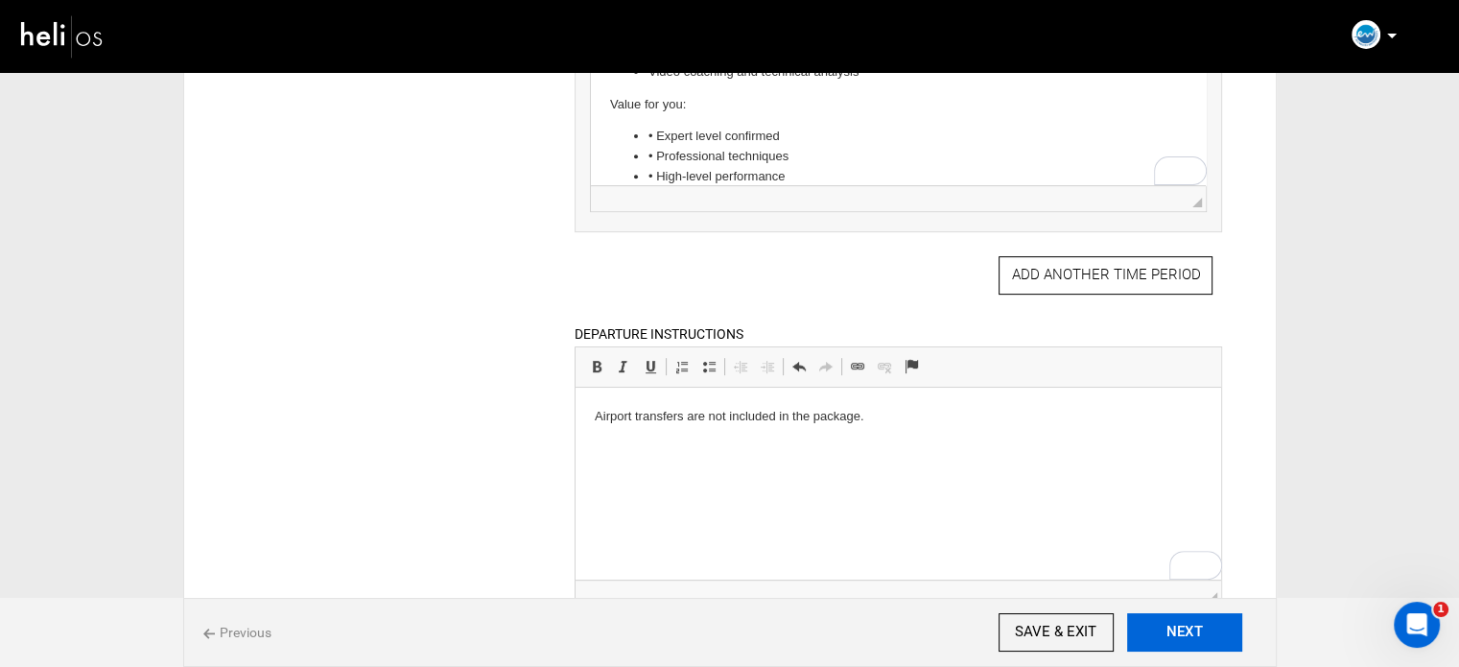
click at [1197, 624] on button "NEXT" at bounding box center [1184, 632] width 115 height 38
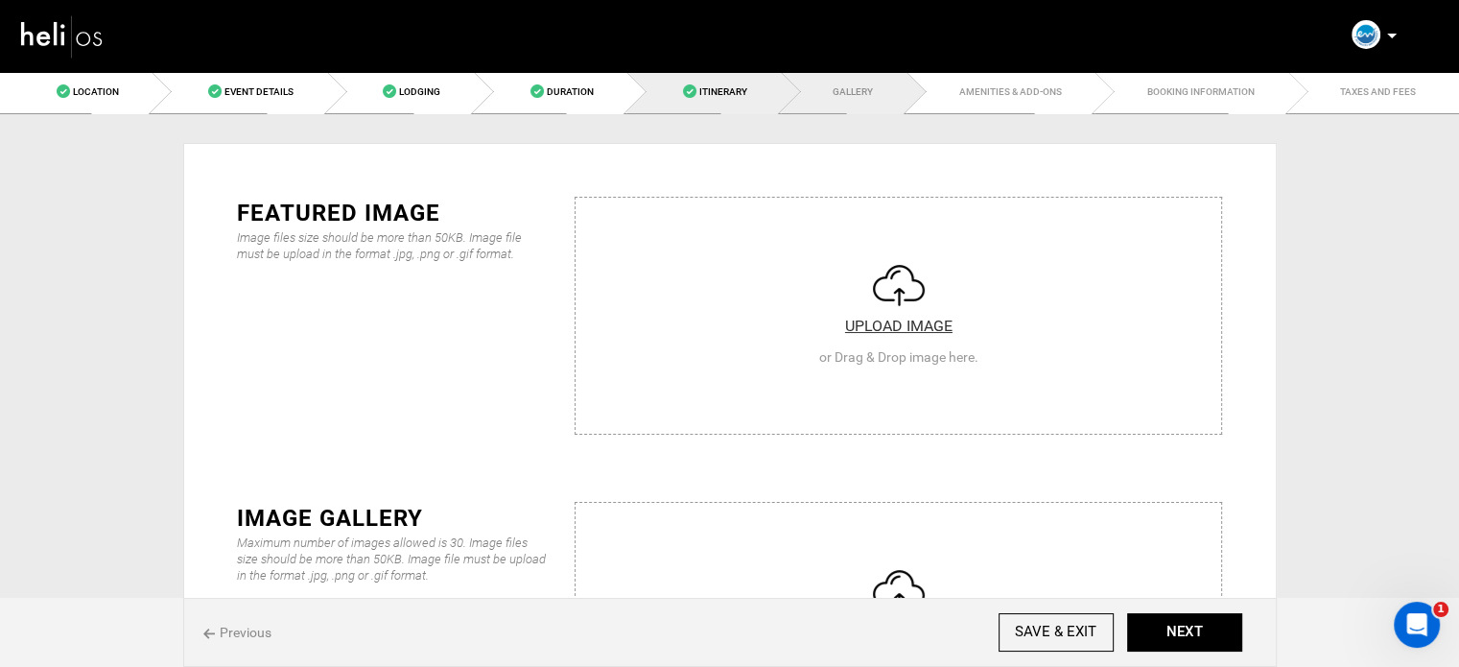
click at [752, 83] on link "Itinerary" at bounding box center [702, 91] width 153 height 43
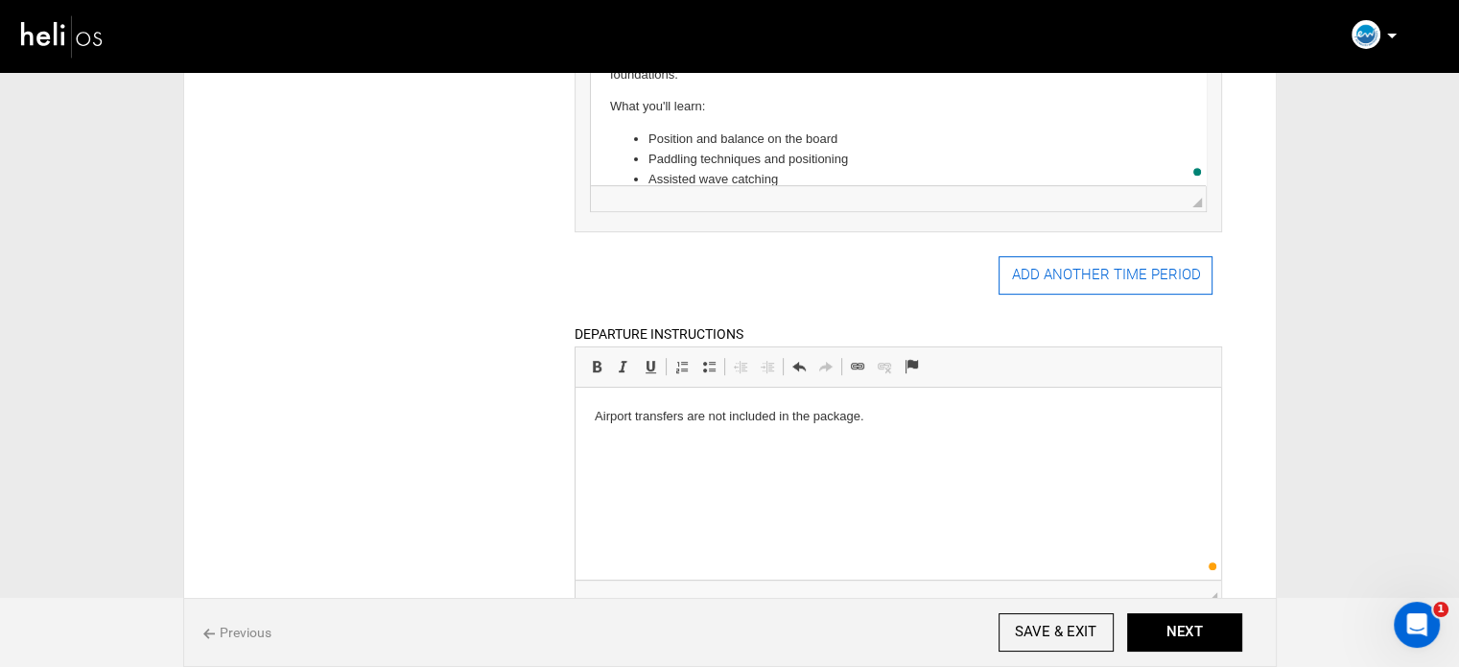
click at [1055, 275] on button "ADD ANOTHER TIME PERIOD" at bounding box center [1106, 275] width 214 height 38
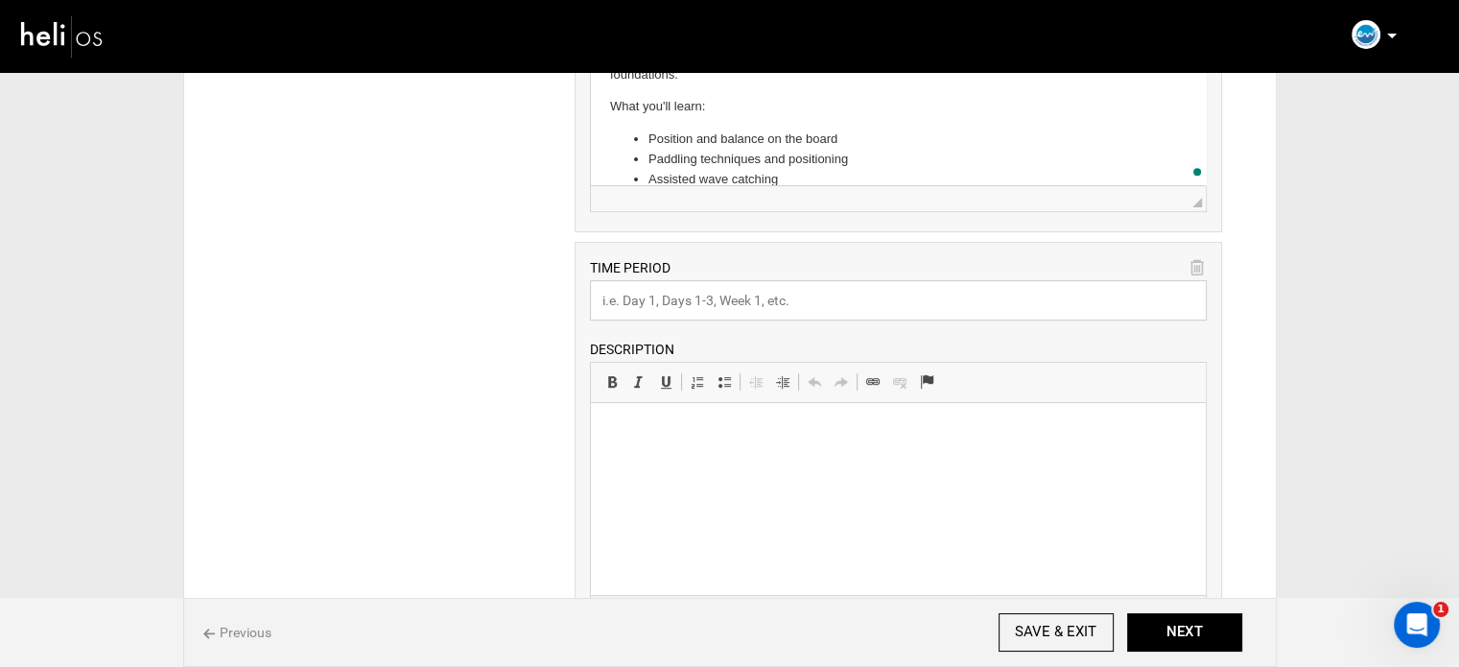
click at [731, 302] on input "text" at bounding box center [898, 300] width 617 height 40
paste input "Best Surf Spots"
type input "Best Surf Spots"
click at [653, 461] on html at bounding box center [898, 432] width 615 height 59
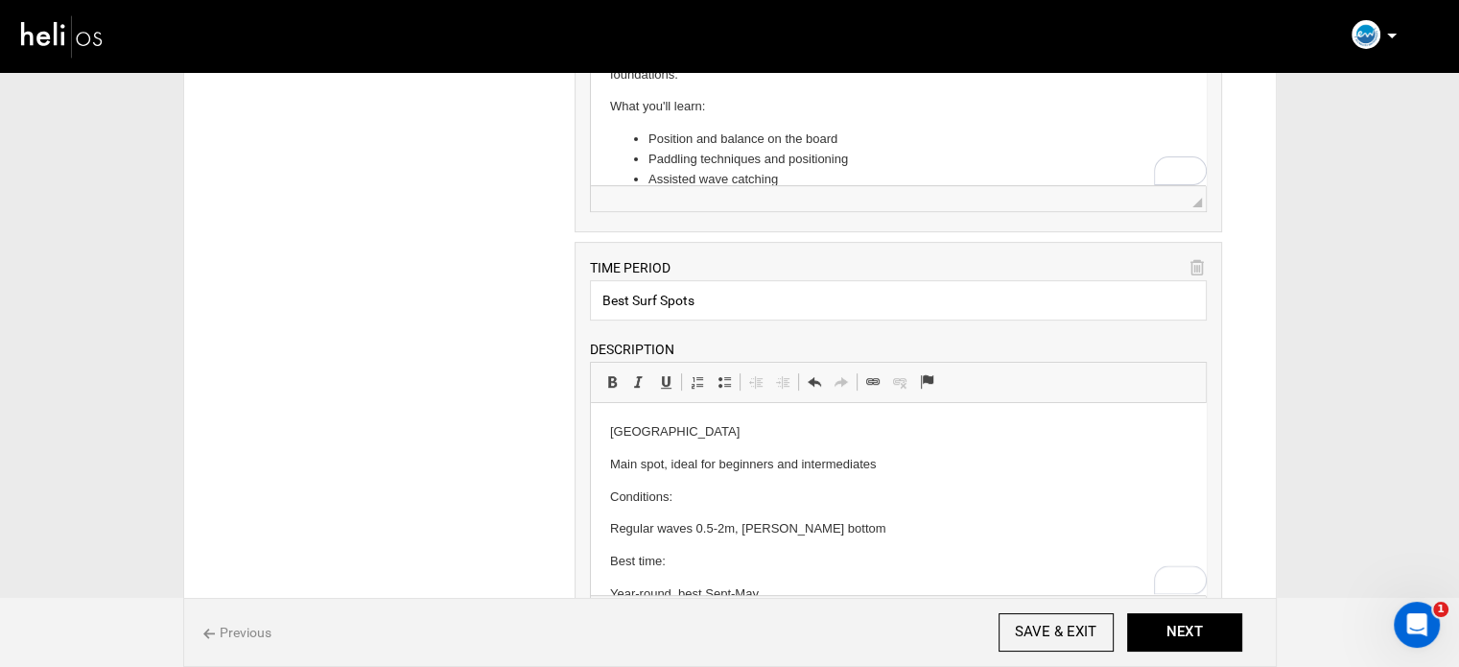
click at [624, 433] on p "[GEOGRAPHIC_DATA]" at bounding box center [898, 432] width 577 height 20
click at [604, 374] on span at bounding box center [611, 381] width 15 height 15
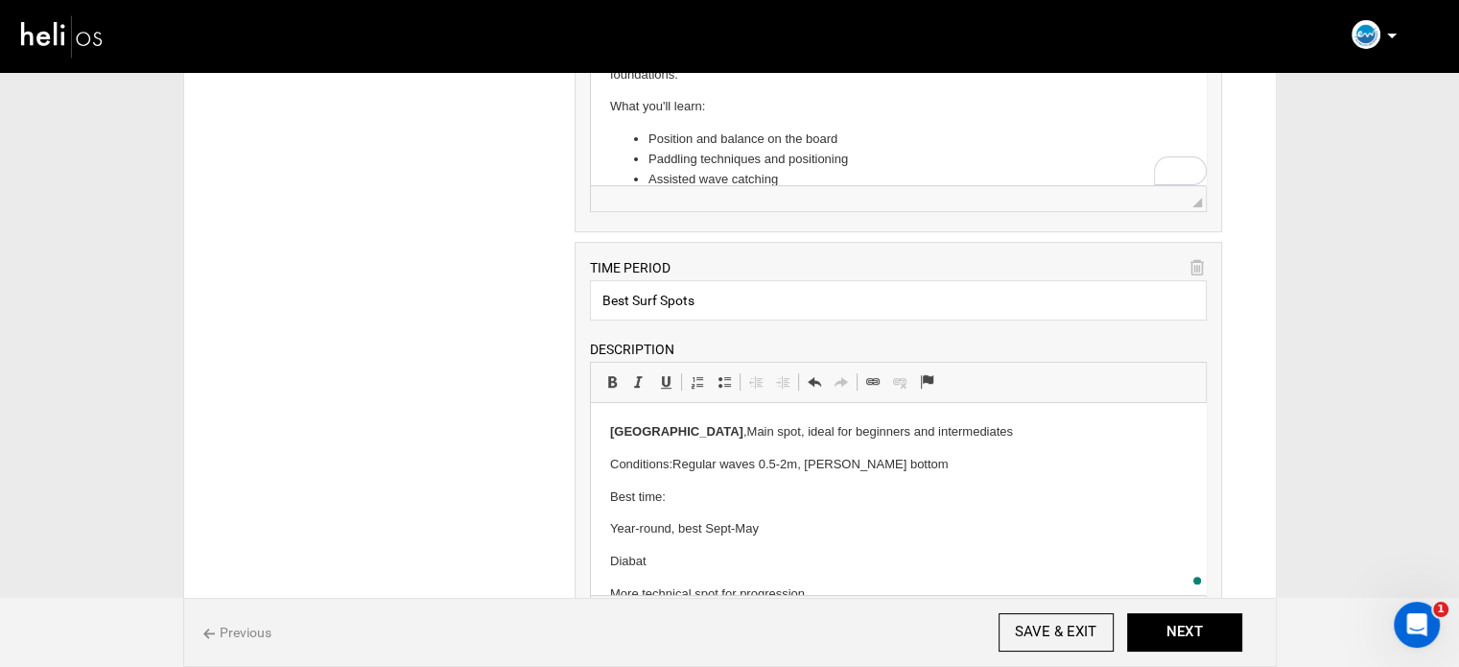
click at [608, 522] on html "[GEOGRAPHIC_DATA] , Main spot, ideal for beginners and intermediates Conditions…" at bounding box center [898, 675] width 615 height 545
click at [612, 528] on p "Diabat" at bounding box center [898, 529] width 577 height 20
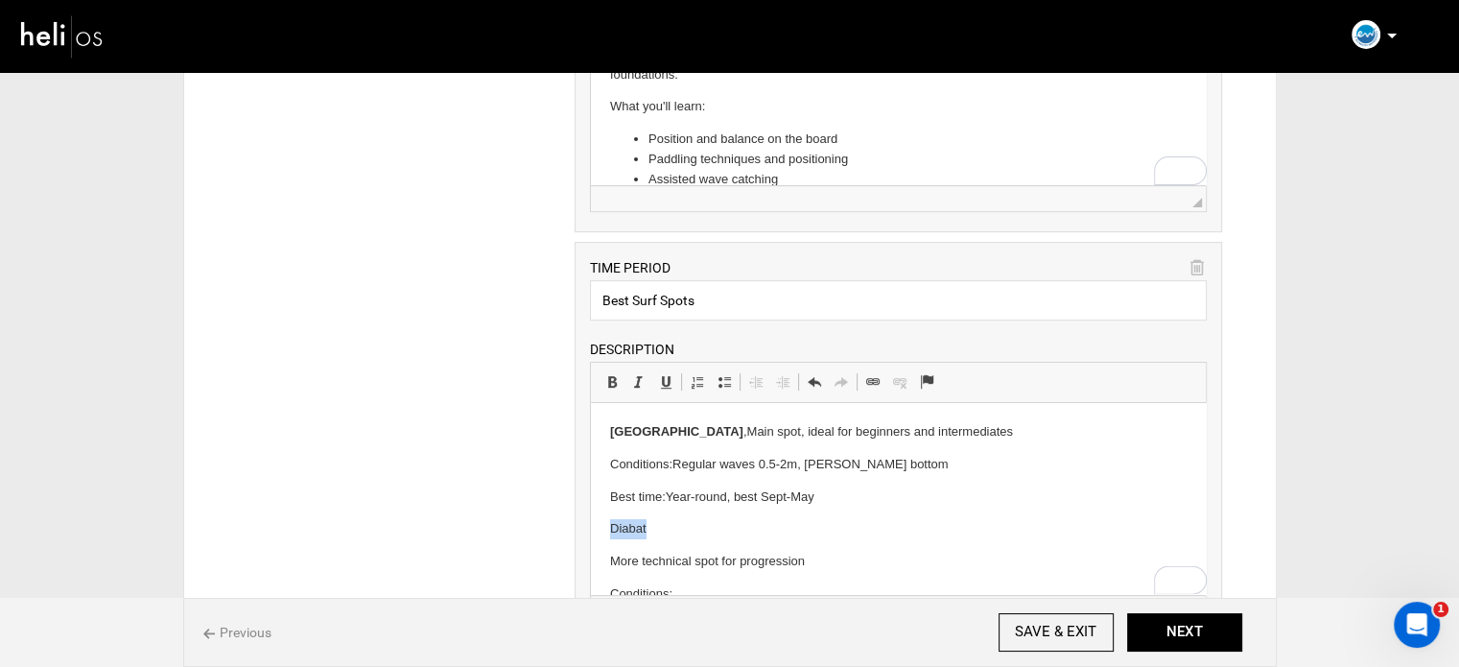
click at [612, 528] on p "Diabat" at bounding box center [898, 529] width 577 height 20
drag, startPoint x: 613, startPoint y: 377, endPoint x: 10, endPoint y: 121, distance: 655.6
click at [613, 377] on span at bounding box center [611, 381] width 15 height 15
click at [605, 561] on html "[GEOGRAPHIC_DATA] , Main spot, ideal for beginners and intermediates Conditions…" at bounding box center [898, 659] width 615 height 512
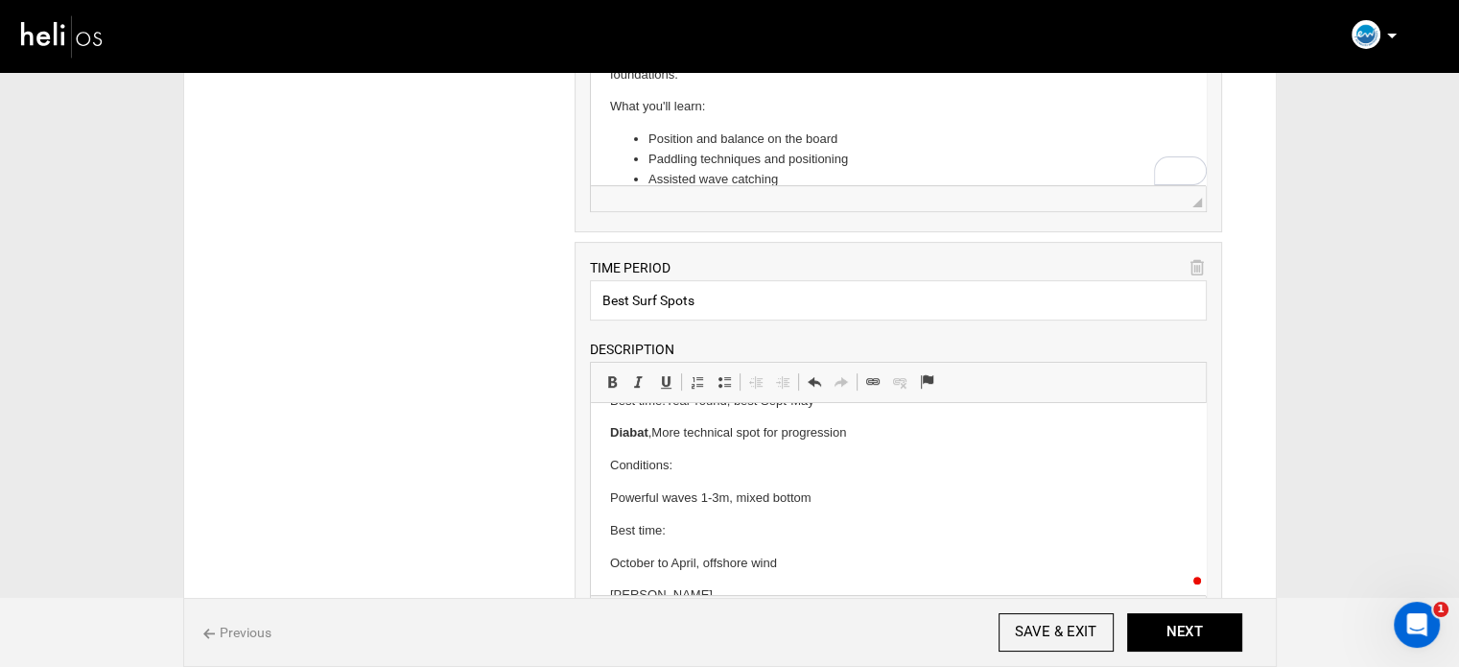
click at [604, 501] on html "[GEOGRAPHIC_DATA] , Main spot, ideal for beginners and intermediates Conditions…" at bounding box center [898, 547] width 615 height 480
click at [598, 535] on html "[GEOGRAPHIC_DATA] , Main spot, ideal for beginners and intermediates Conditions…" at bounding box center [898, 530] width 615 height 447
click at [626, 530] on p "[PERSON_NAME]" at bounding box center [898, 531] width 577 height 20
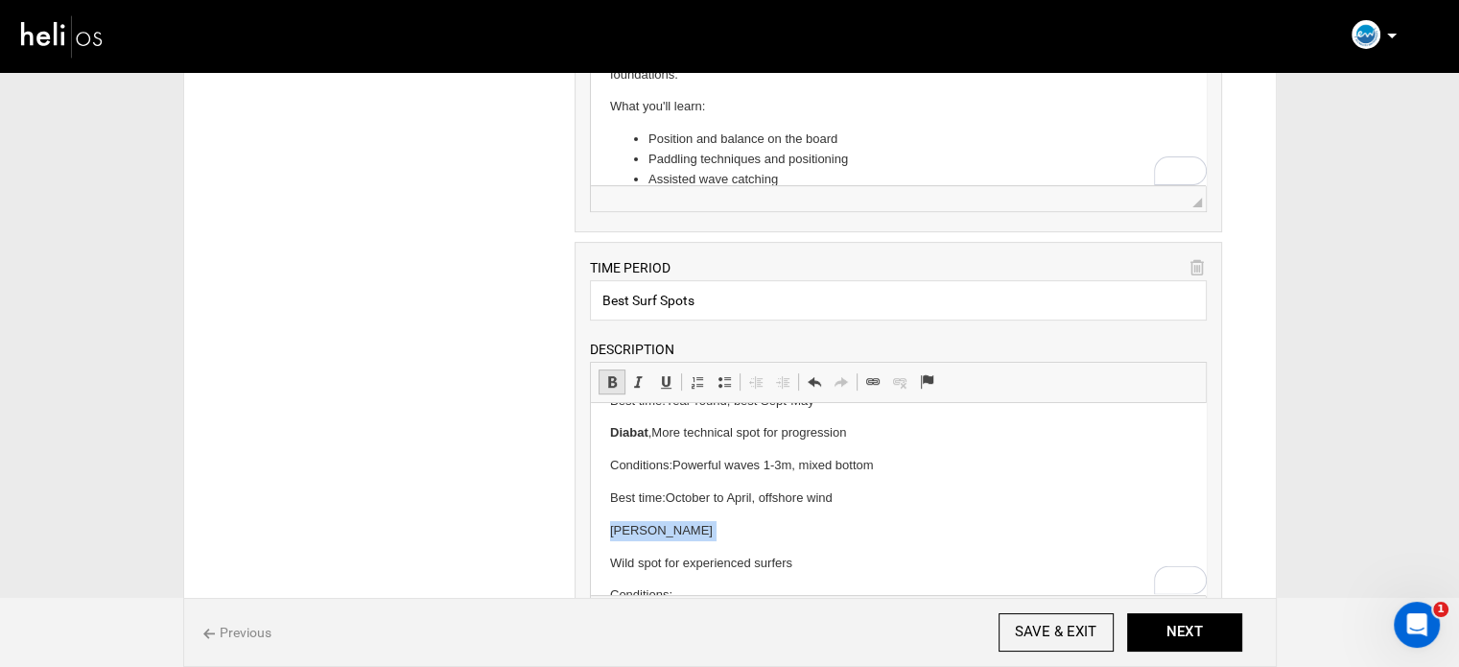
drag, startPoint x: 606, startPoint y: 373, endPoint x: 49, endPoint y: 56, distance: 641.5
click at [606, 374] on span at bounding box center [611, 381] width 15 height 15
click at [686, 531] on p "[PERSON_NAME]" at bounding box center [898, 531] width 577 height 20
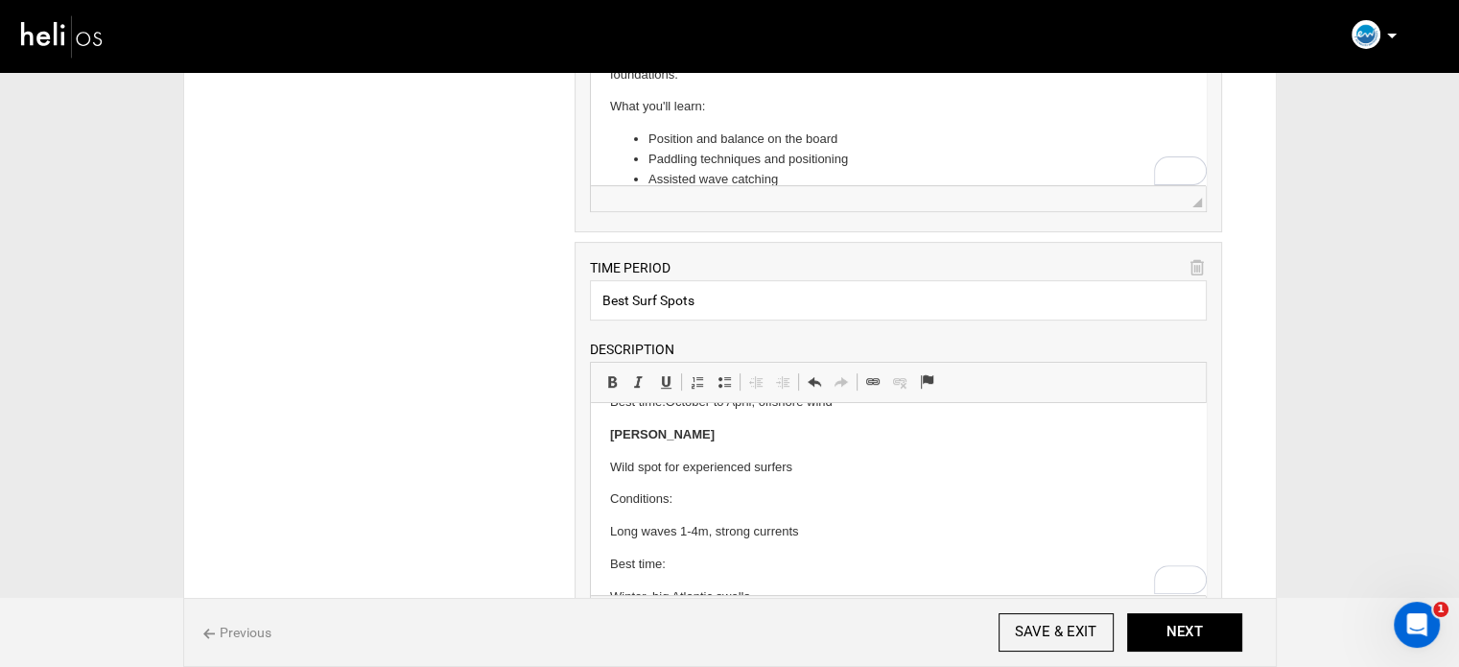
click at [608, 470] on html "[GEOGRAPHIC_DATA] , Main spot, ideal for beginners and intermediates Conditions…" at bounding box center [898, 418] width 615 height 415
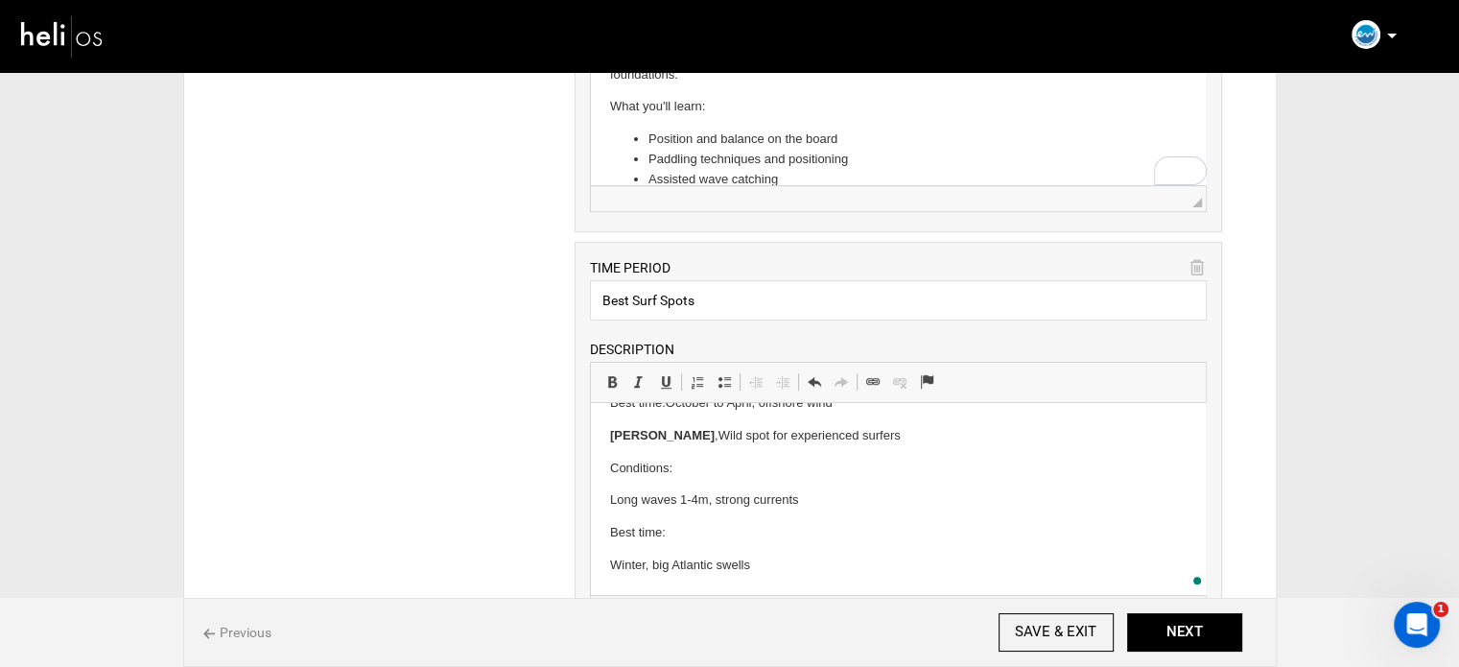
click at [597, 493] on html "[GEOGRAPHIC_DATA] , Main spot, ideal for beginners and intermediates Conditions…" at bounding box center [898, 403] width 615 height 383
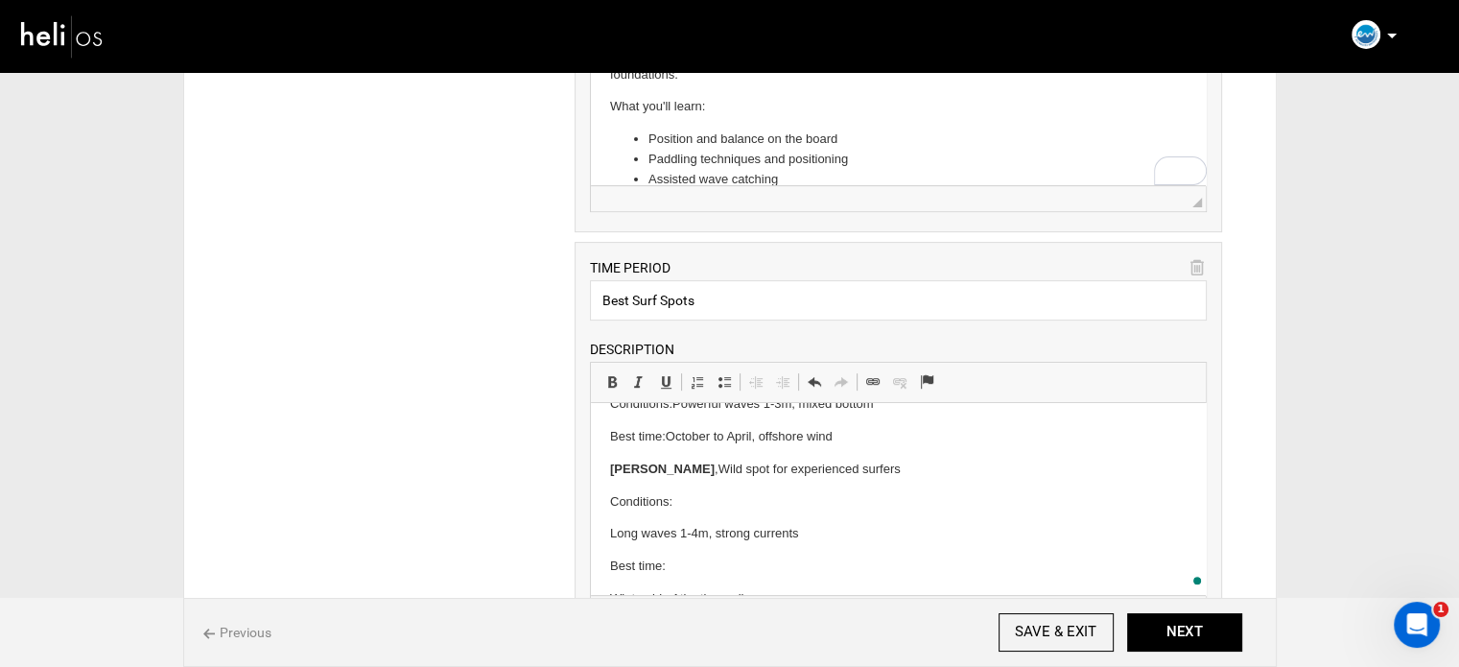
scroll to position [157, 0]
click at [604, 563] on html "[GEOGRAPHIC_DATA] , Main spot, ideal for beginners and intermediates Conditions…" at bounding box center [898, 421] width 615 height 350
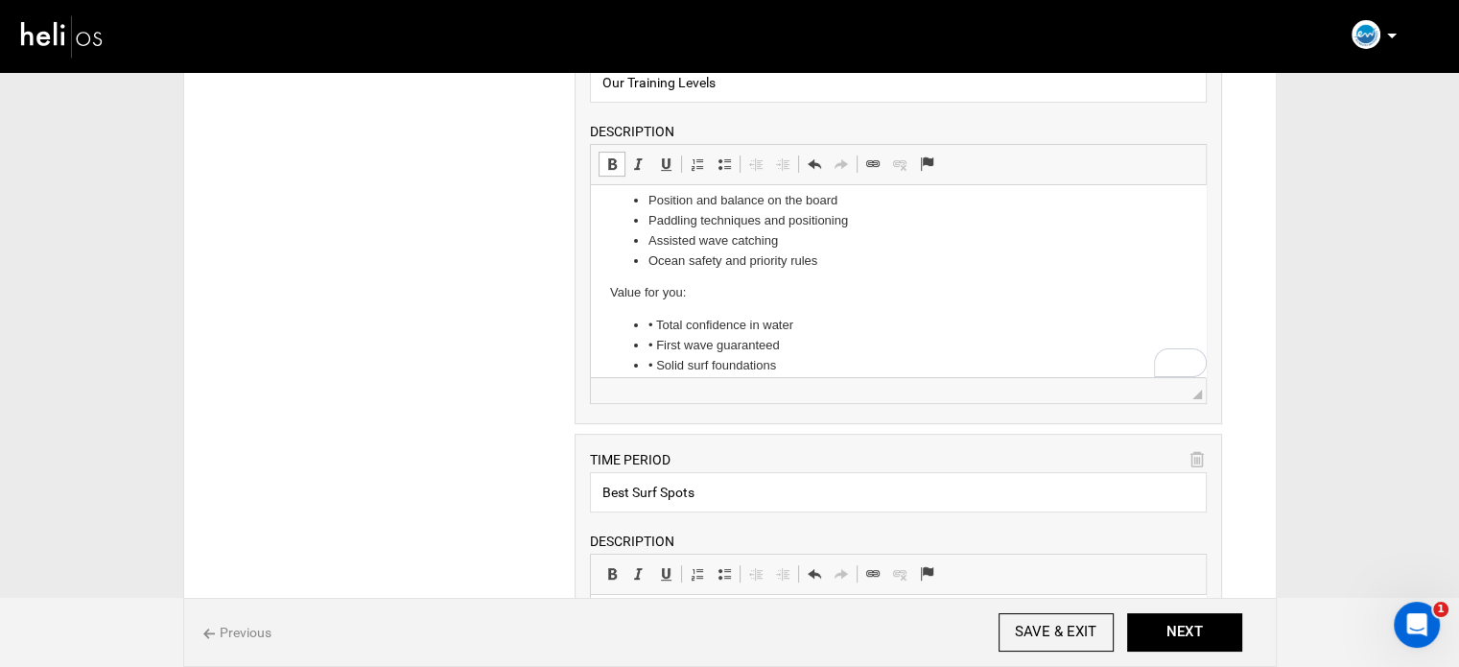
scroll to position [288, 0]
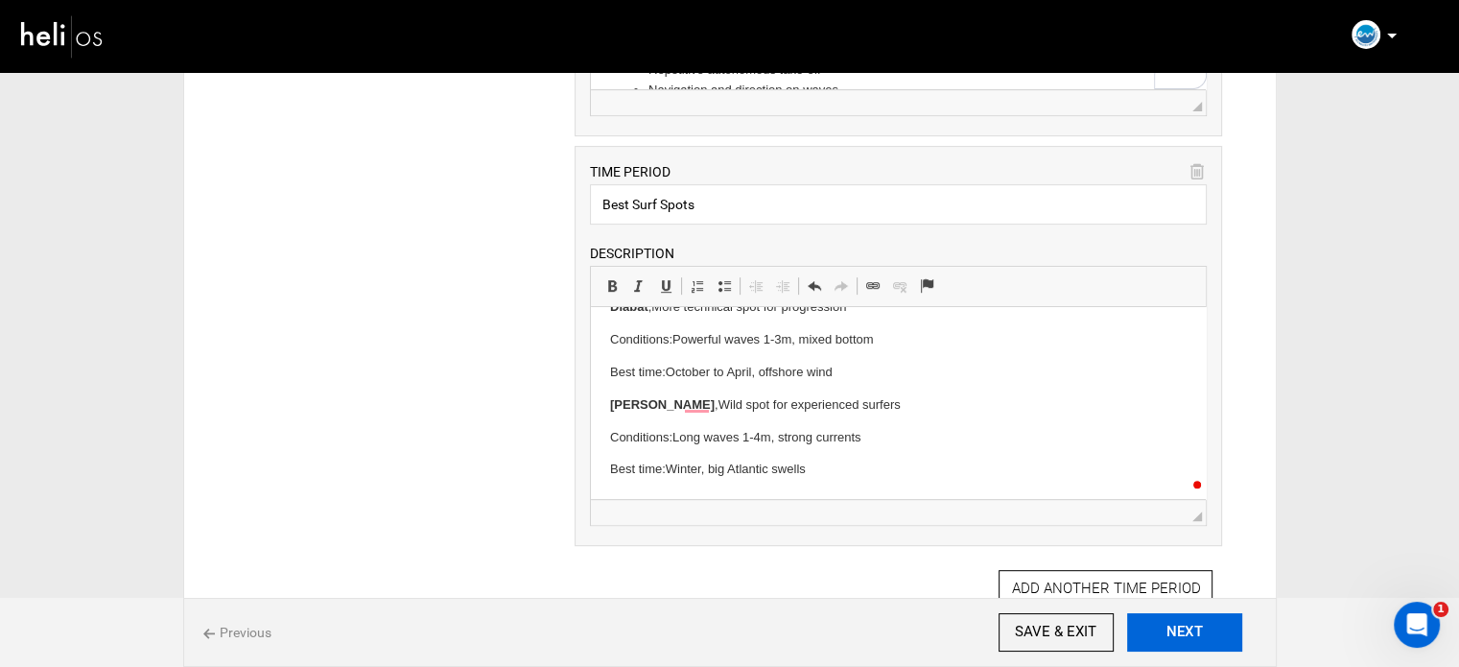
click at [1194, 630] on button "NEXT" at bounding box center [1184, 632] width 115 height 38
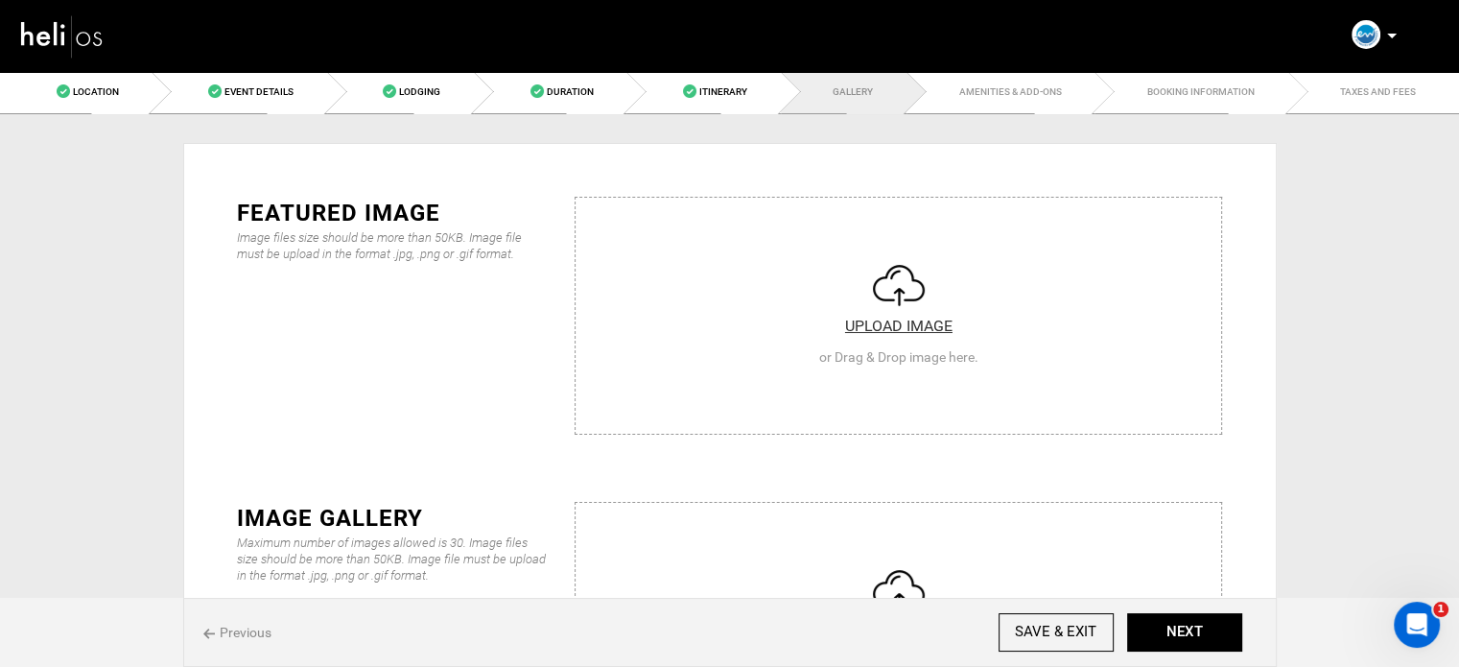
click at [685, 290] on input "file" at bounding box center [899, 313] width 646 height 230
type input "C:\fakepath\surf-leson.JPG"
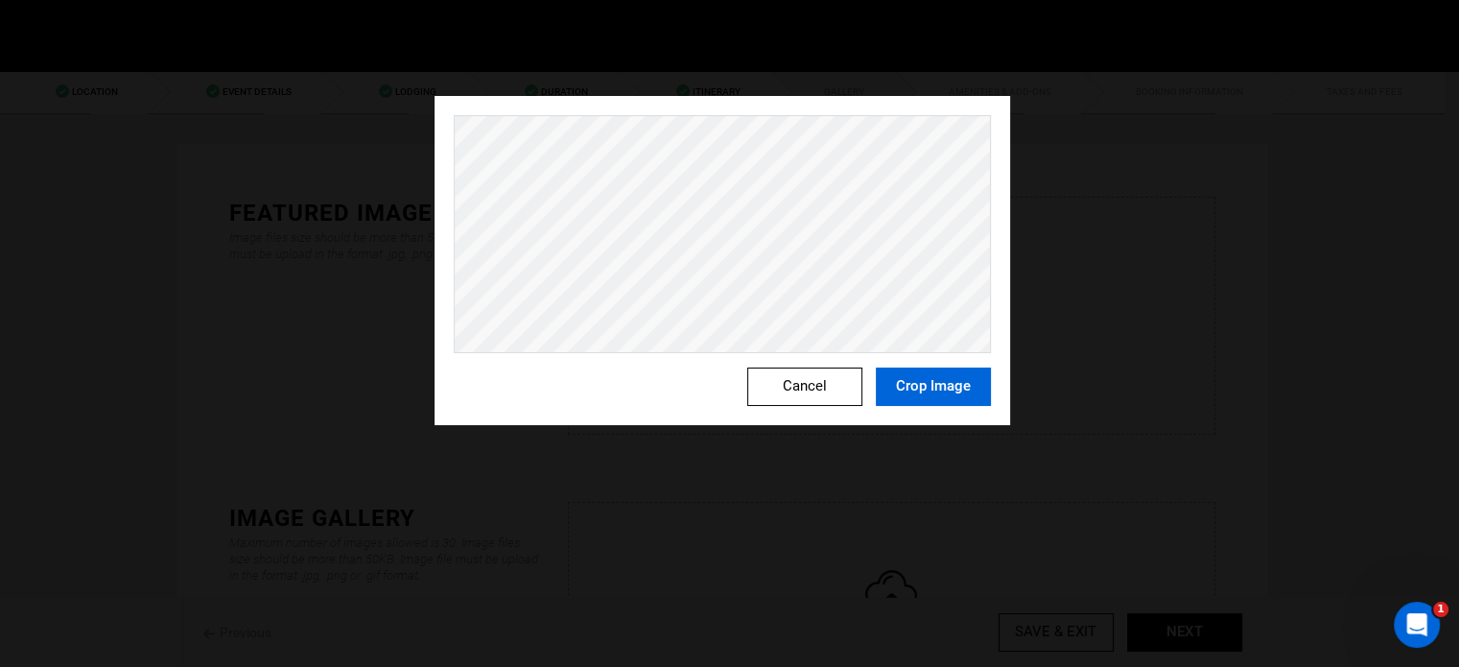
click at [950, 393] on button "Crop Image" at bounding box center [933, 386] width 115 height 38
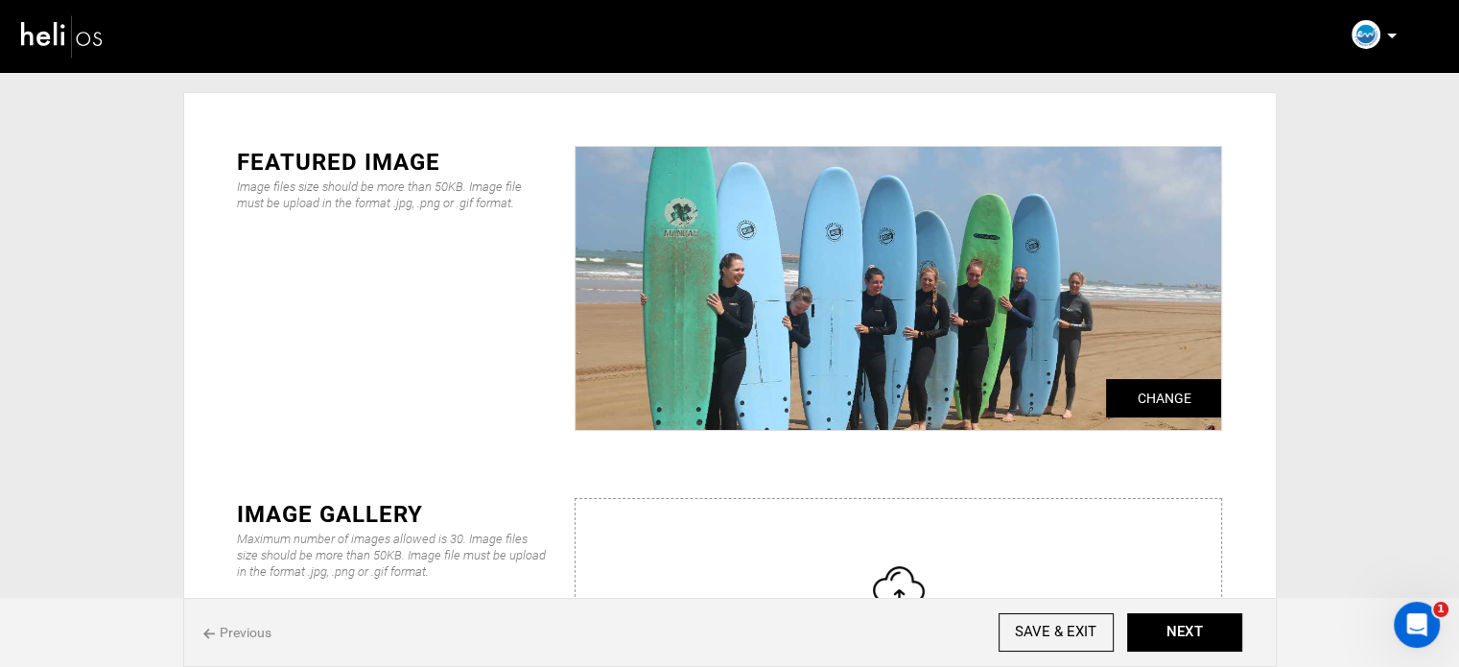
scroll to position [96, 0]
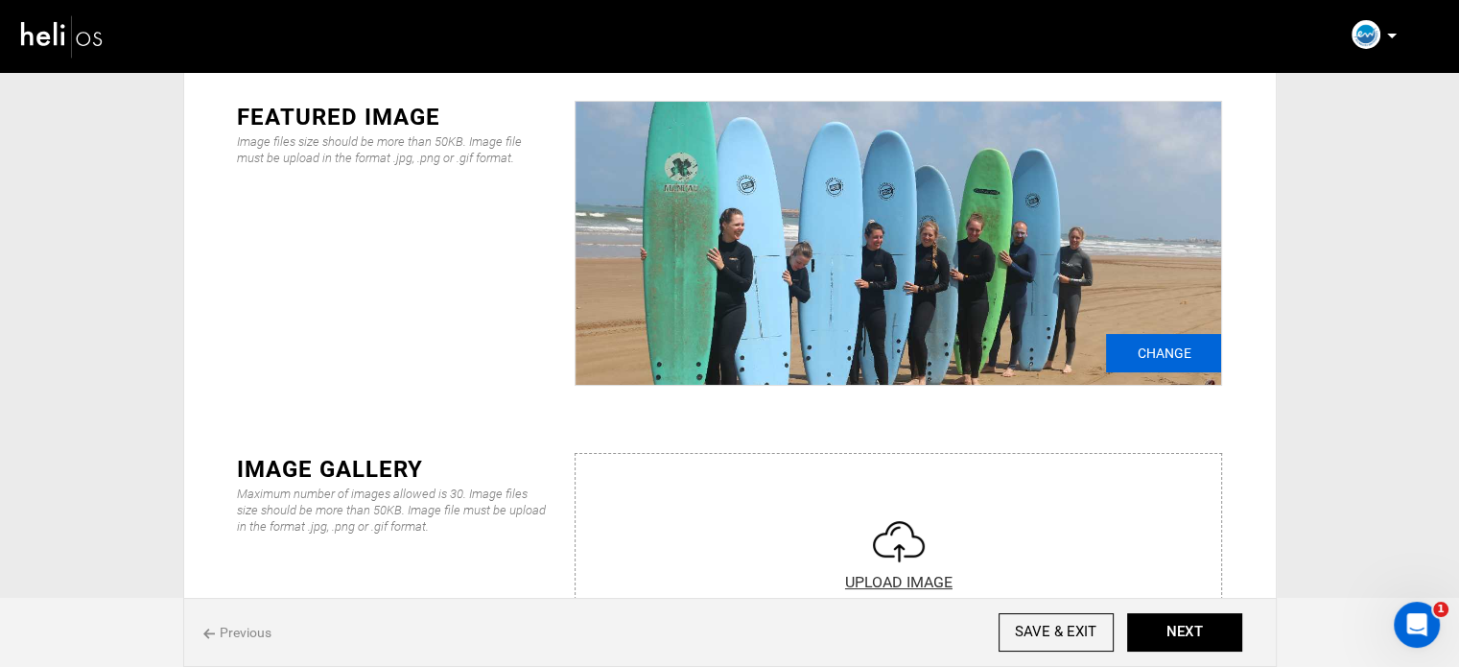
click at [1193, 342] on input "Change" at bounding box center [1163, 353] width 115 height 38
type input "C:\fakepath\131208816_2768950603365996_7889304416151371944_n.jpg"
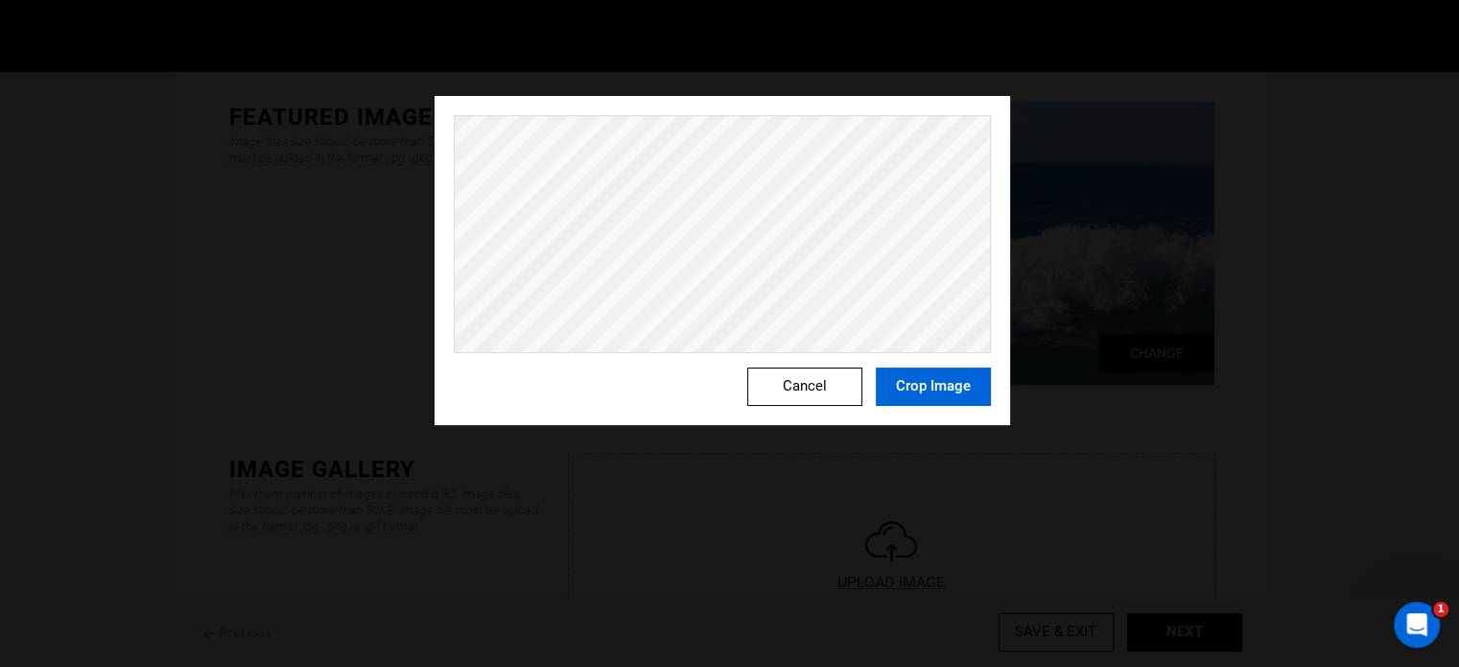
click at [923, 396] on button "Crop Image" at bounding box center [933, 386] width 115 height 38
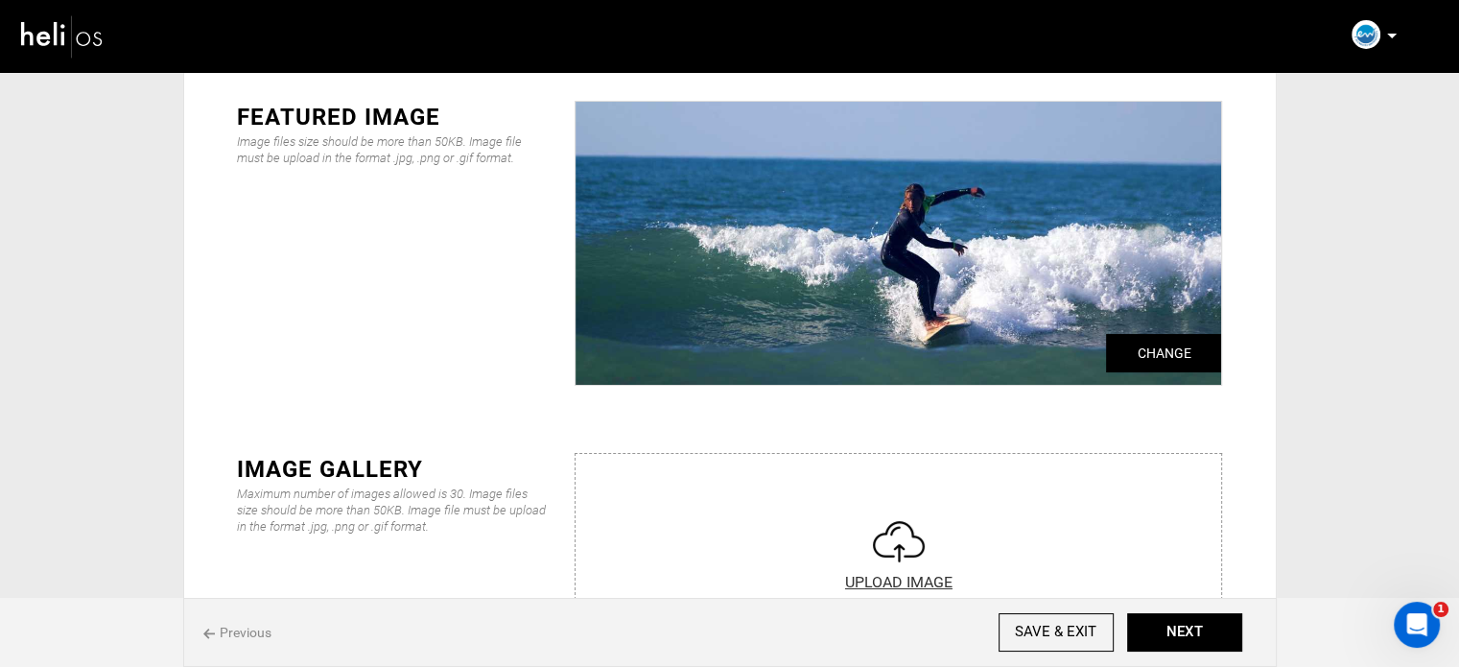
click at [895, 531] on input "file" at bounding box center [899, 569] width 646 height 230
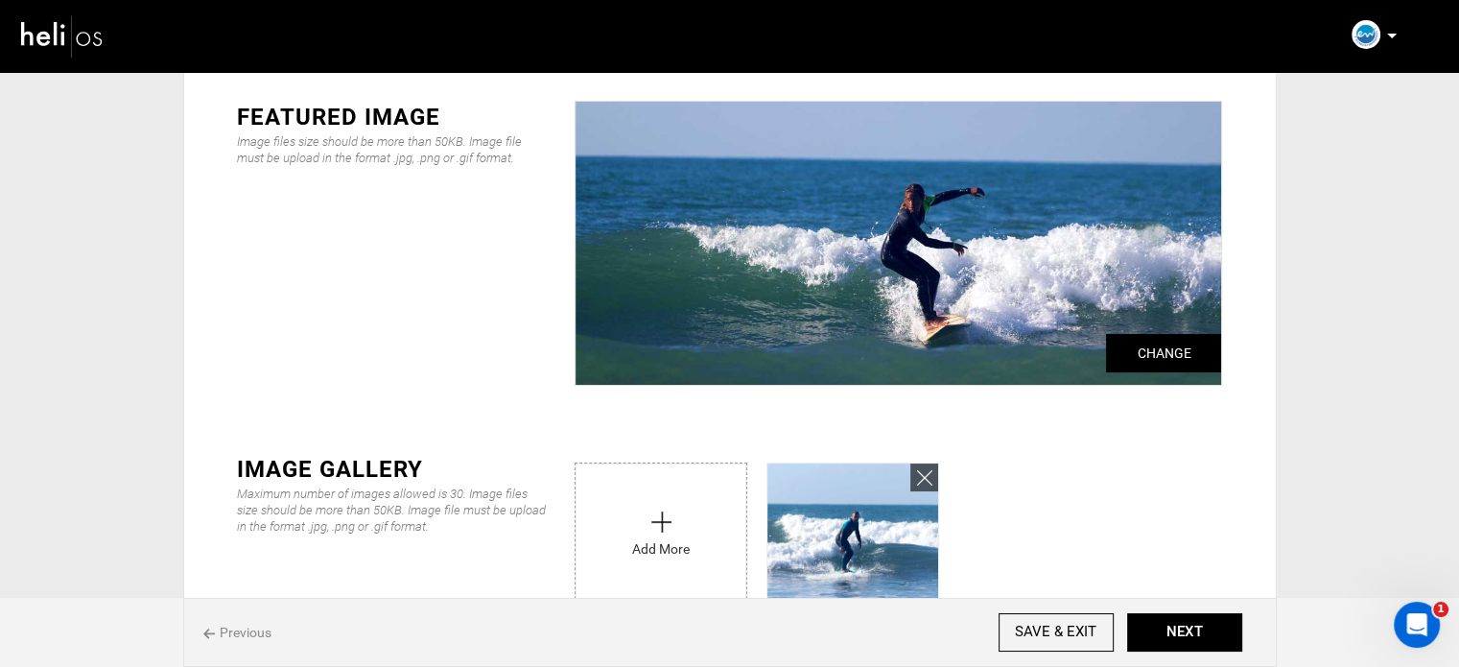
click at [665, 523] on input "file" at bounding box center [661, 530] width 171 height 134
type input "C:\fakepath\133069489_2779891275605262_2297869889911703759_n.jpg"
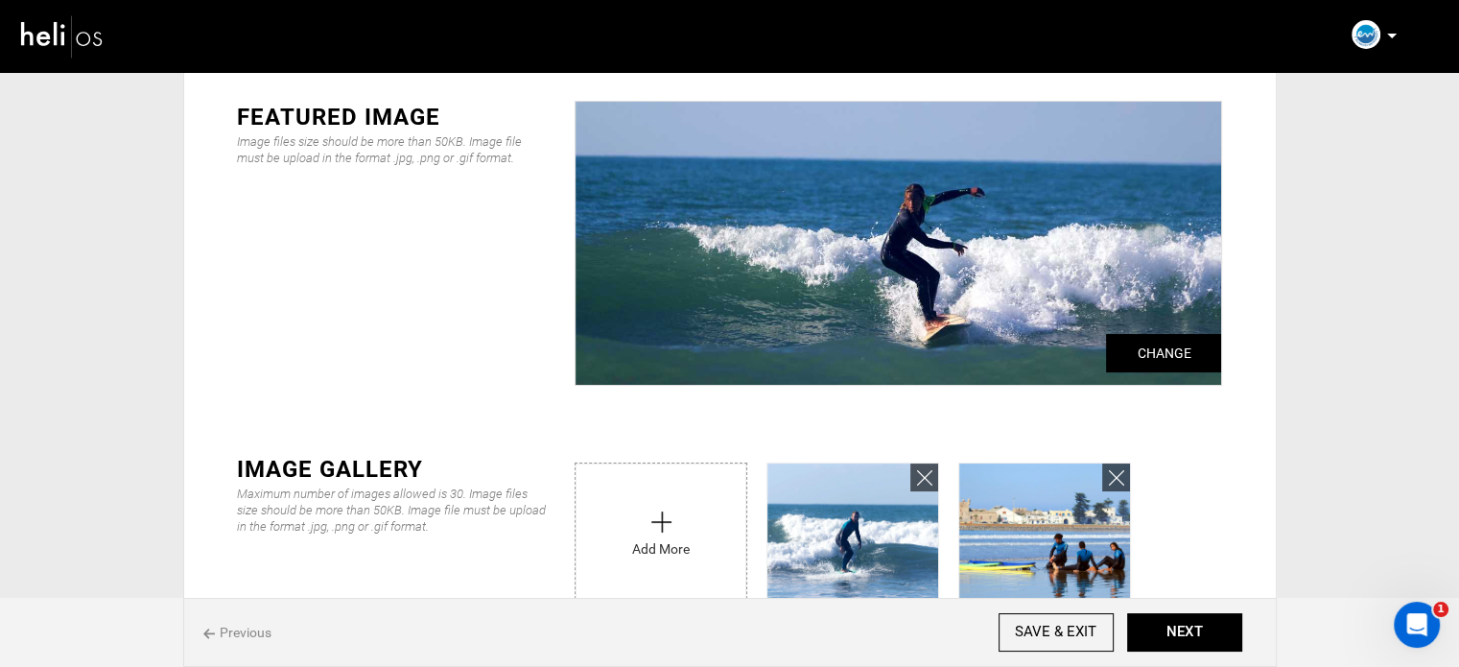
click at [642, 512] on input "file" at bounding box center [661, 530] width 171 height 134
type input "C:\fakepath\155347527_2825059584421764_8210252518455519479_n.jpg"
click at [624, 507] on input "file" at bounding box center [661, 530] width 171 height 134
type input "C:\fakepath\surf-leson.JPG"
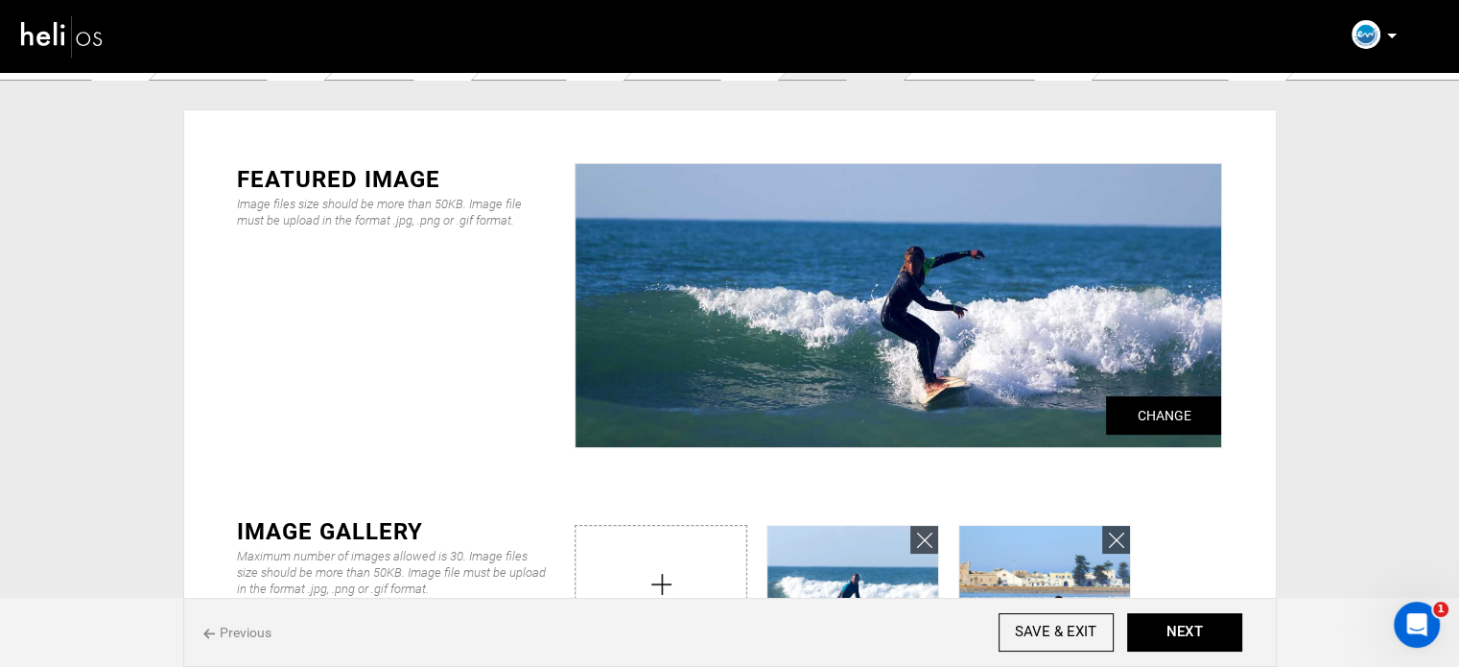
scroll to position [0, 0]
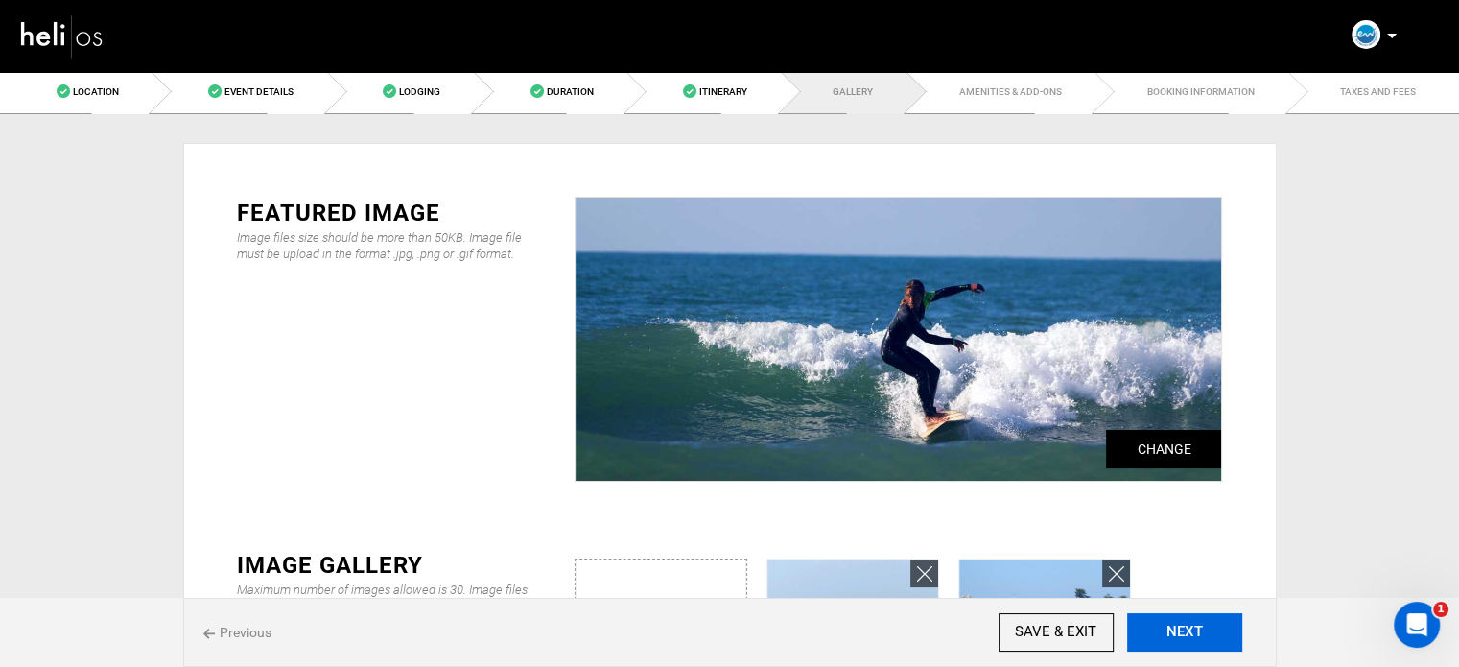
click at [1192, 621] on button "NEXT" at bounding box center [1184, 632] width 115 height 38
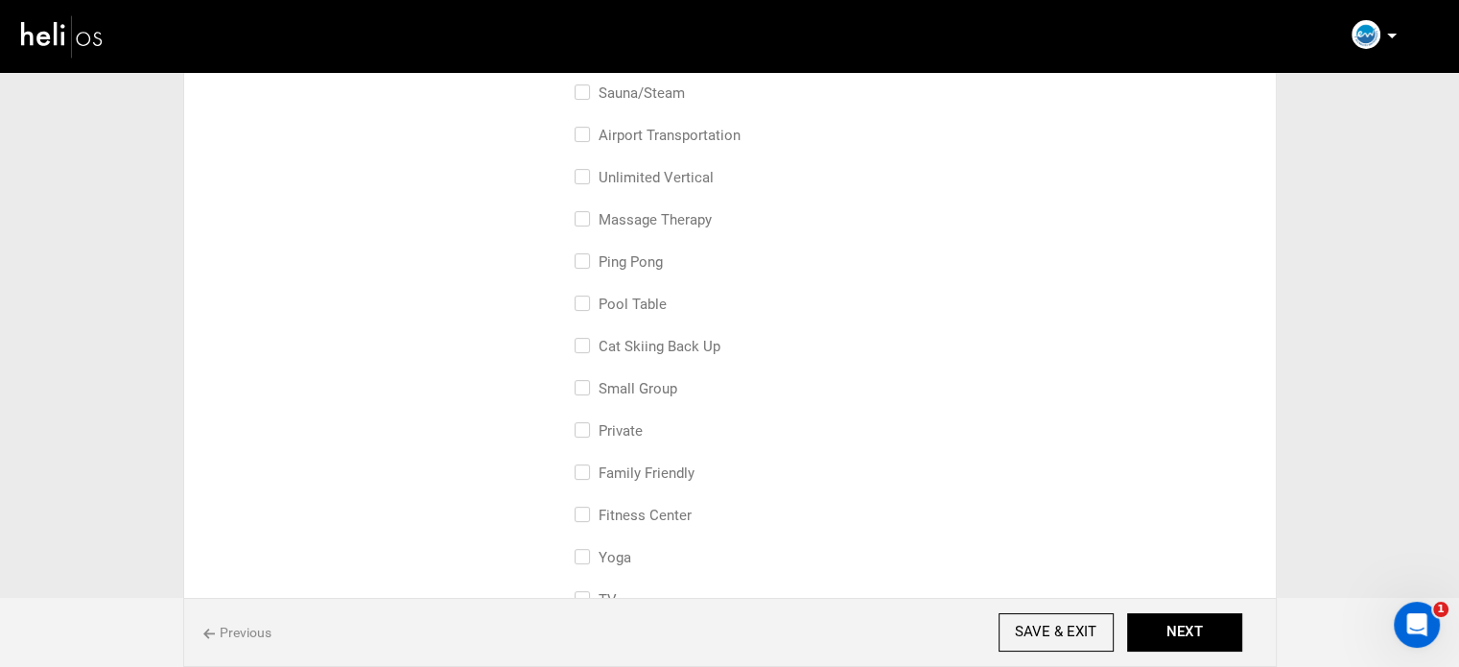
scroll to position [576, 0]
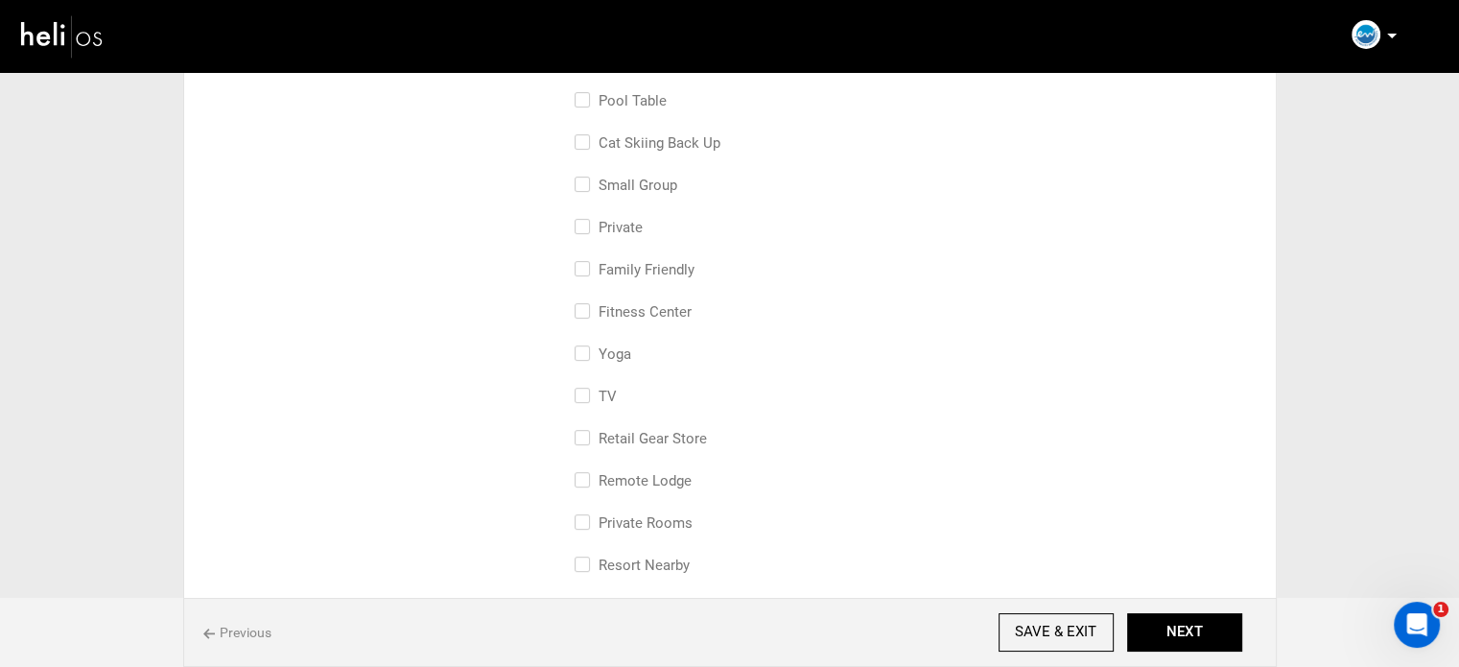
click at [619, 218] on label "Private" at bounding box center [609, 227] width 68 height 23
click at [587, 218] on input "Private" at bounding box center [581, 237] width 12 height 42
checkbox input "true"
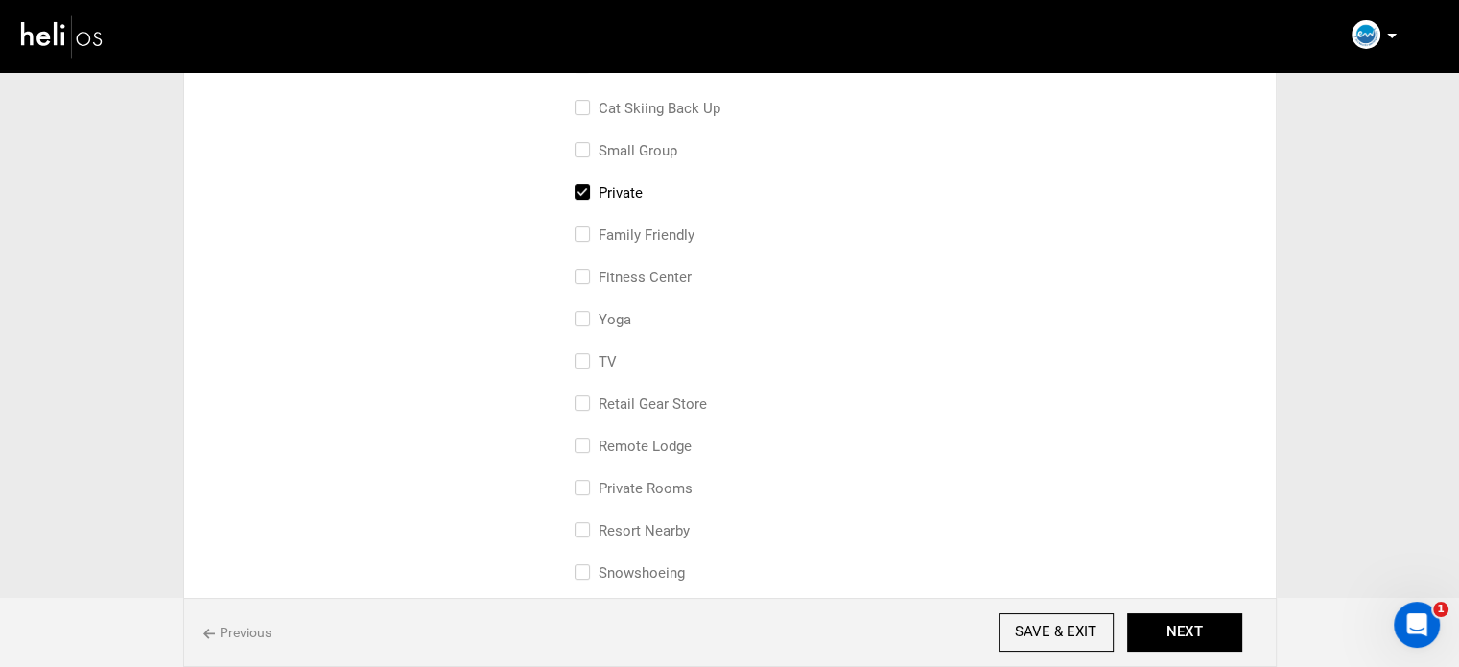
scroll to position [672, 0]
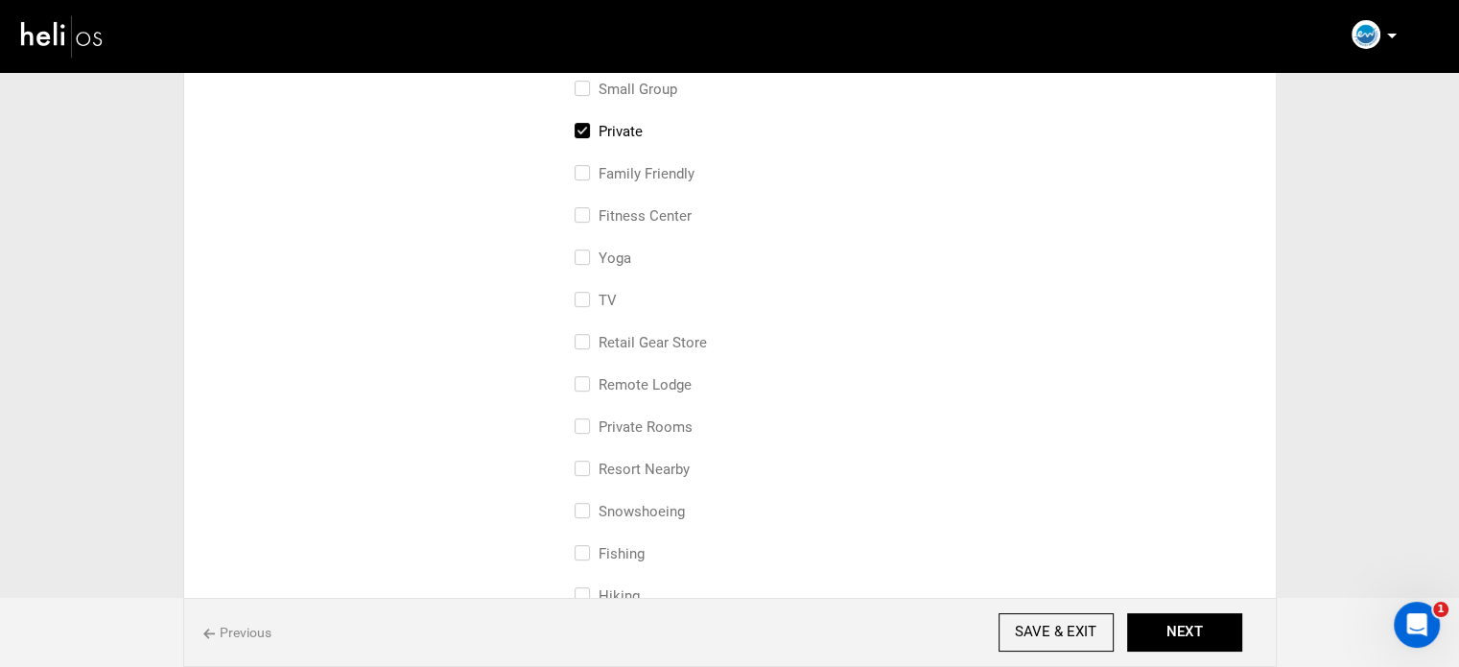
click at [665, 424] on label "Private Rooms" at bounding box center [634, 426] width 118 height 23
click at [587, 424] on input "Private Rooms" at bounding box center [581, 436] width 12 height 42
checkbox input "true"
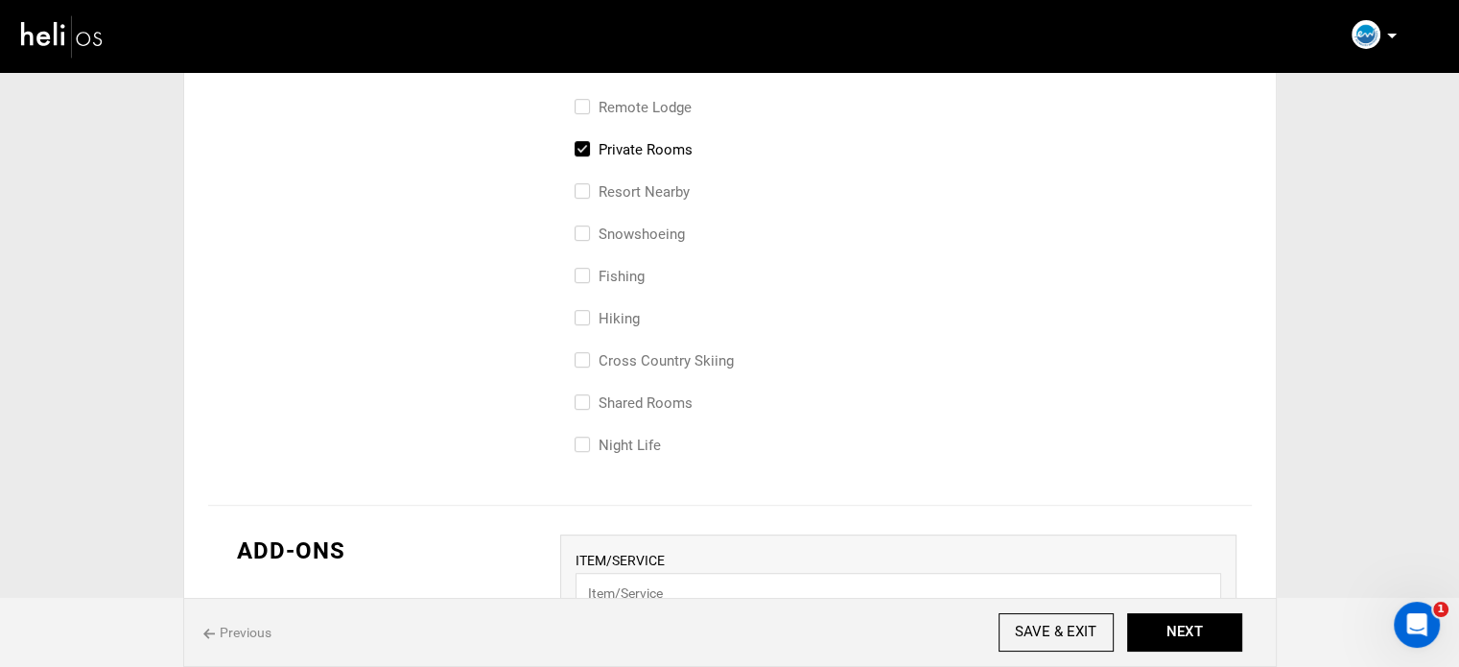
scroll to position [959, 0]
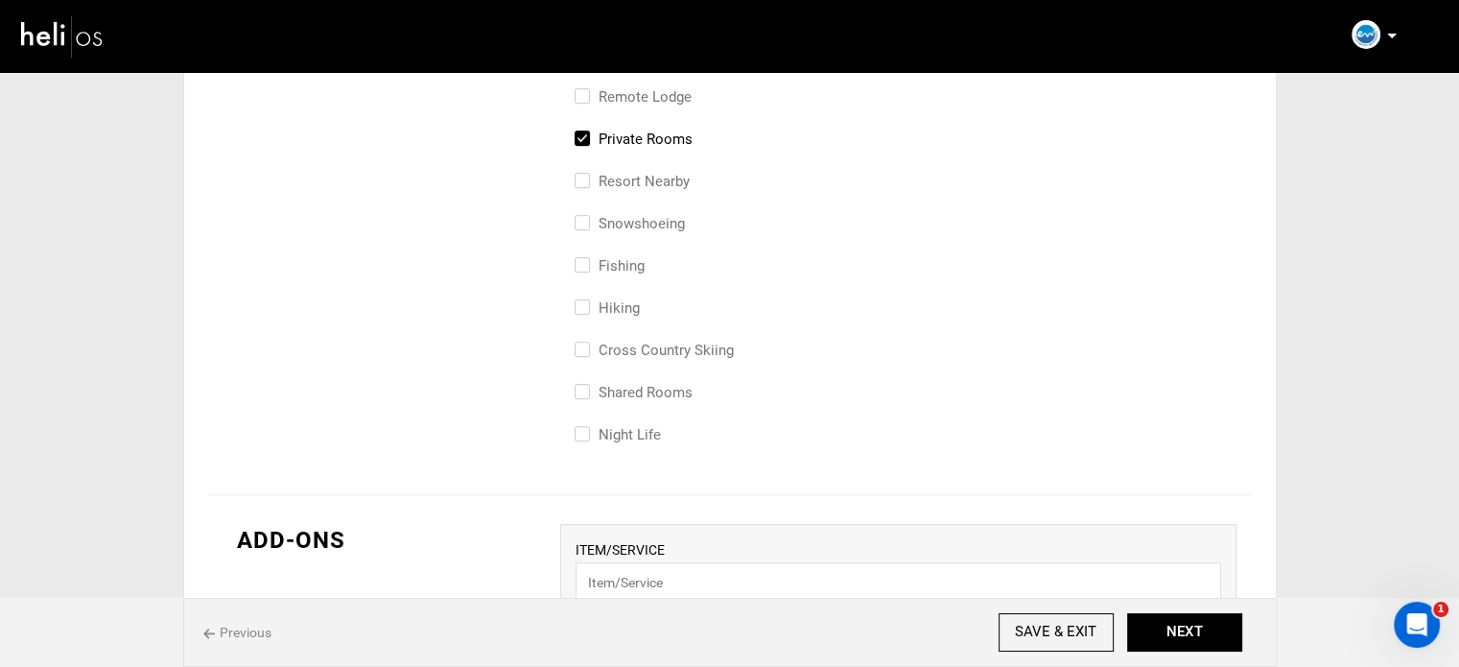
click at [653, 381] on label "Shared Rooms" at bounding box center [634, 392] width 118 height 23
click at [587, 381] on input "Shared Rooms" at bounding box center [581, 402] width 12 height 42
checkbox input "true"
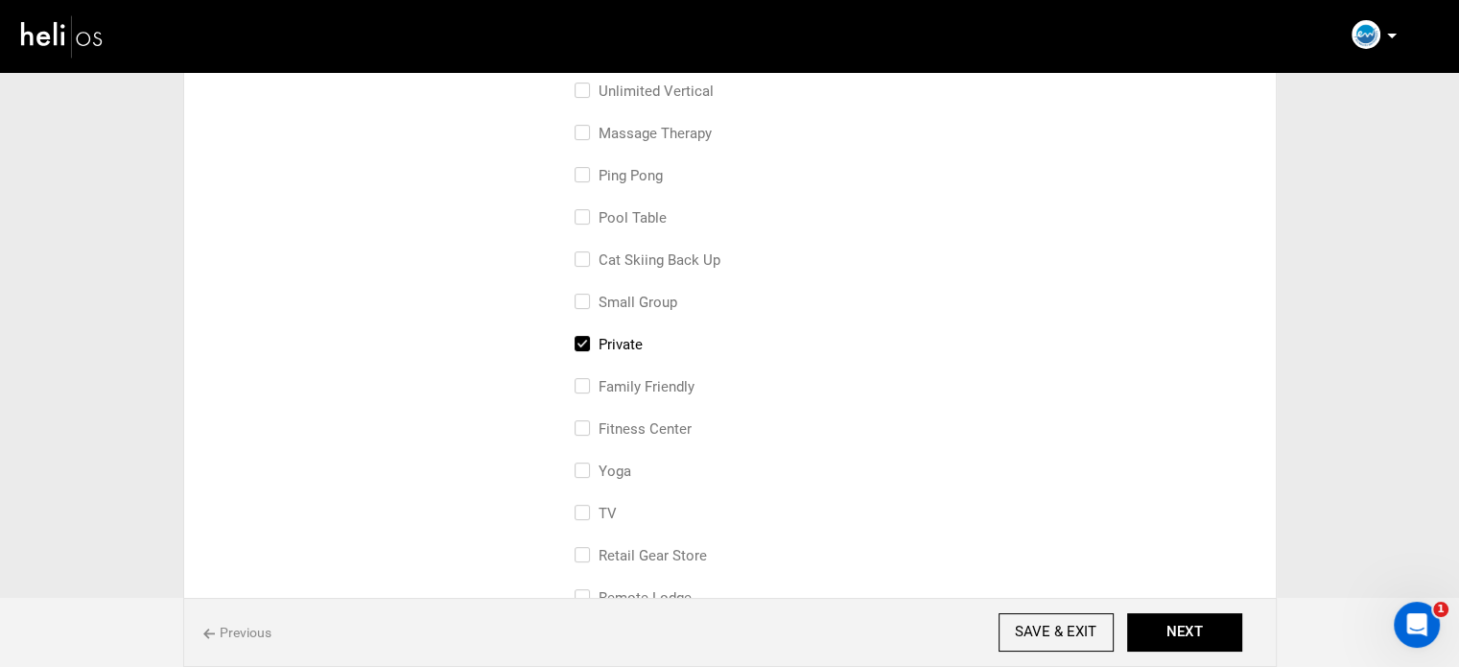
scroll to position [384, 0]
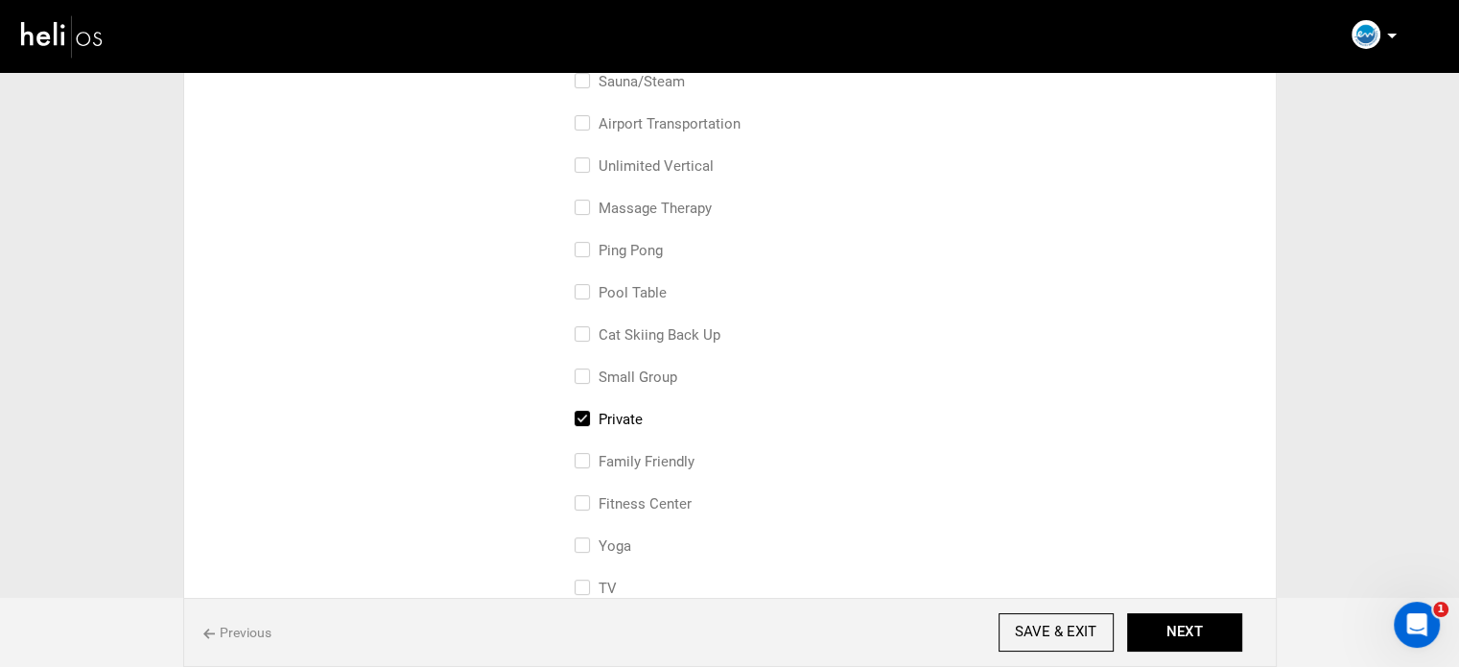
click at [656, 373] on label "small group" at bounding box center [626, 377] width 103 height 23
click at [587, 373] on input "small group" at bounding box center [581, 387] width 12 height 42
checkbox input "true"
click at [630, 411] on label "Private" at bounding box center [609, 419] width 68 height 23
click at [587, 411] on input "Private" at bounding box center [581, 429] width 12 height 42
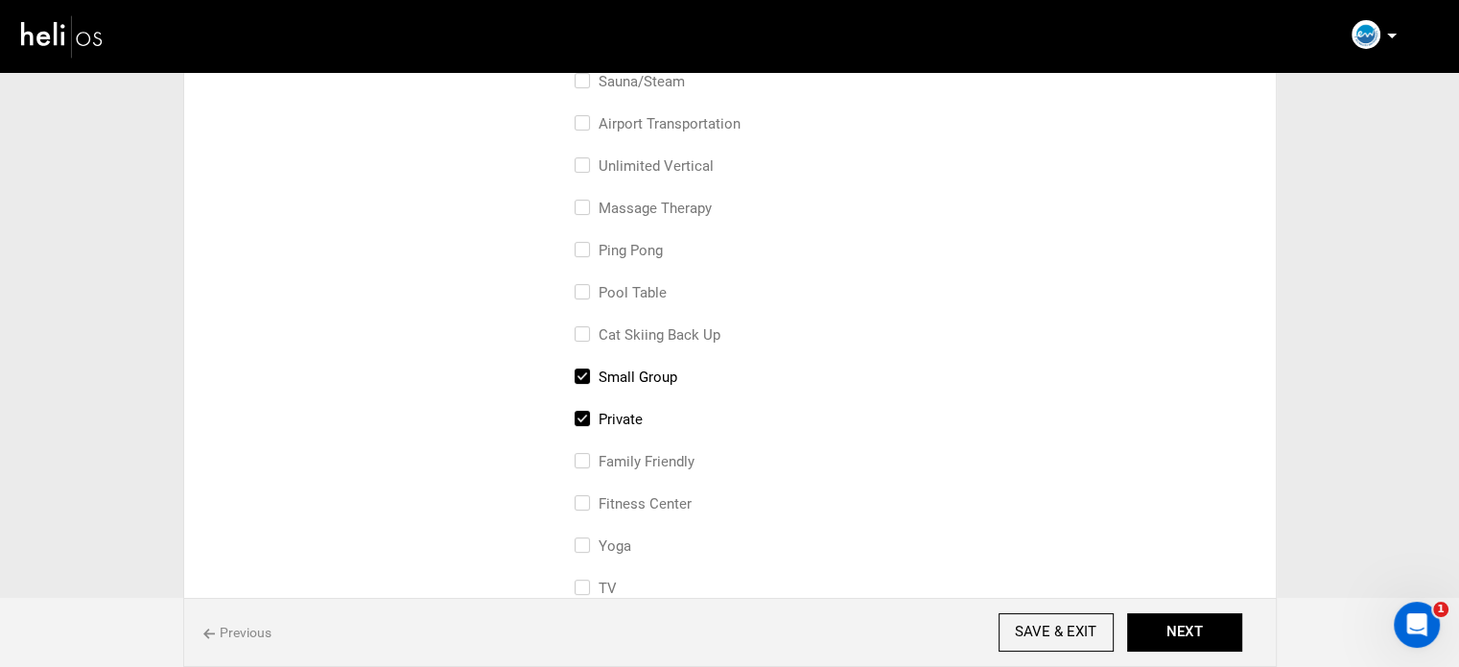
checkbox input "false"
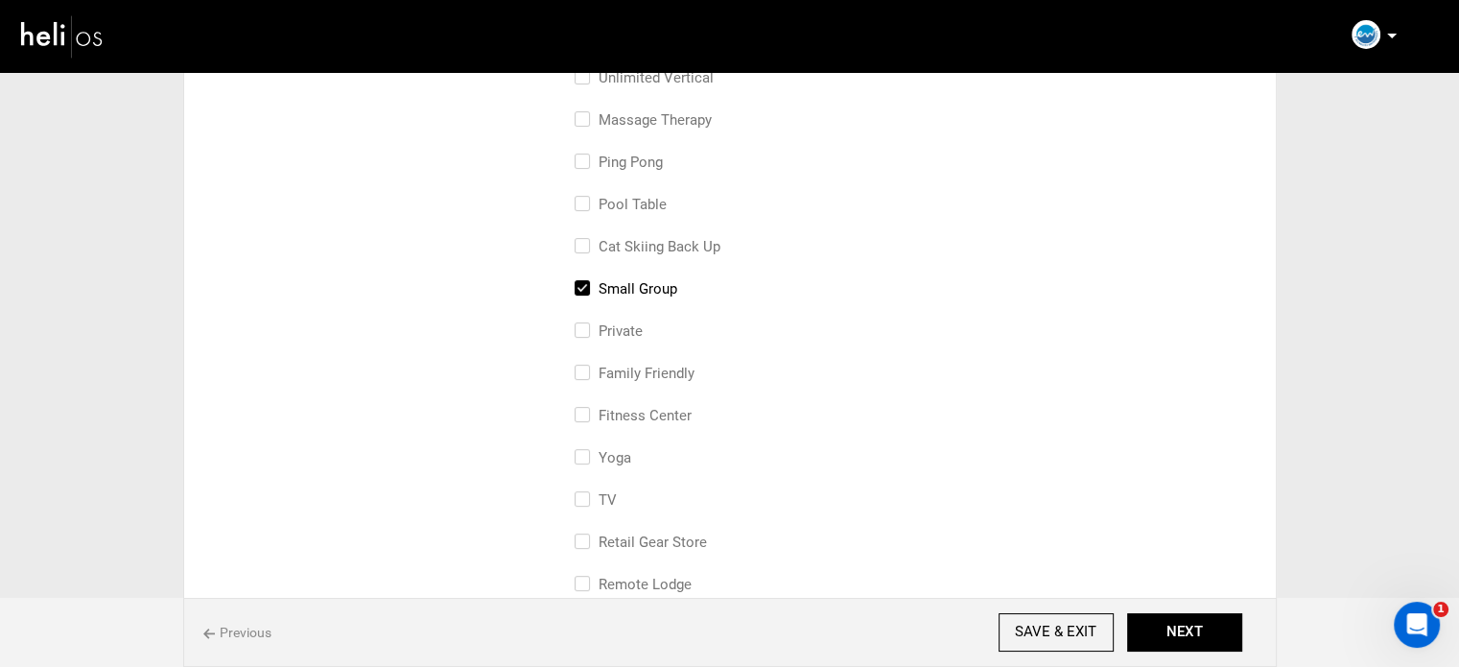
scroll to position [576, 0]
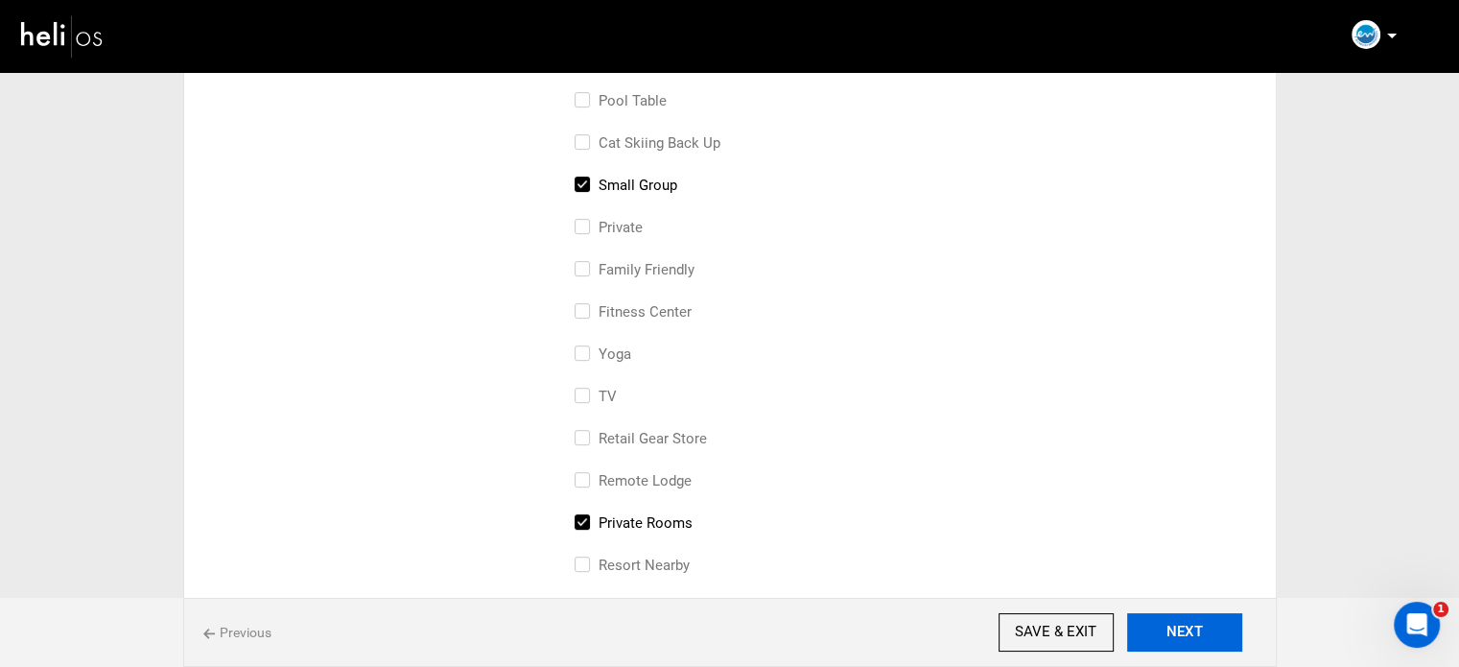
click at [1189, 648] on button "NEXT" at bounding box center [1184, 632] width 115 height 38
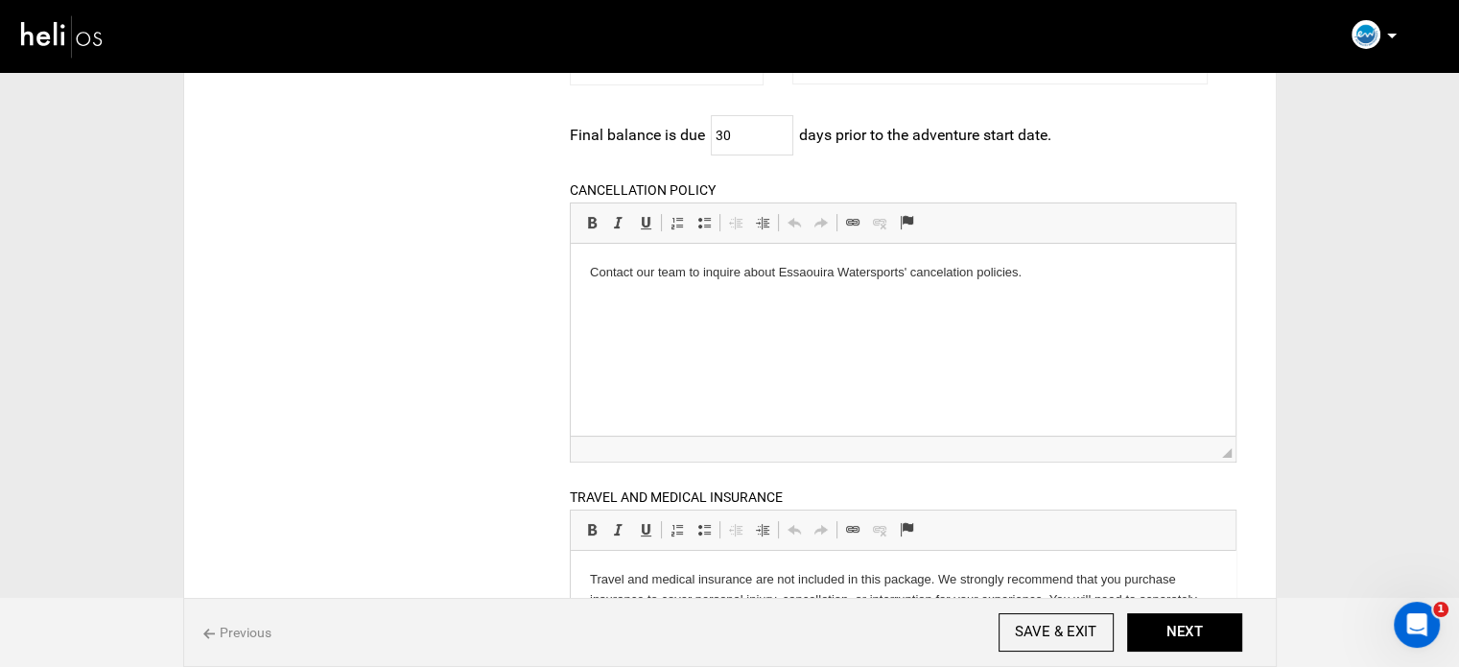
scroll to position [418, 0]
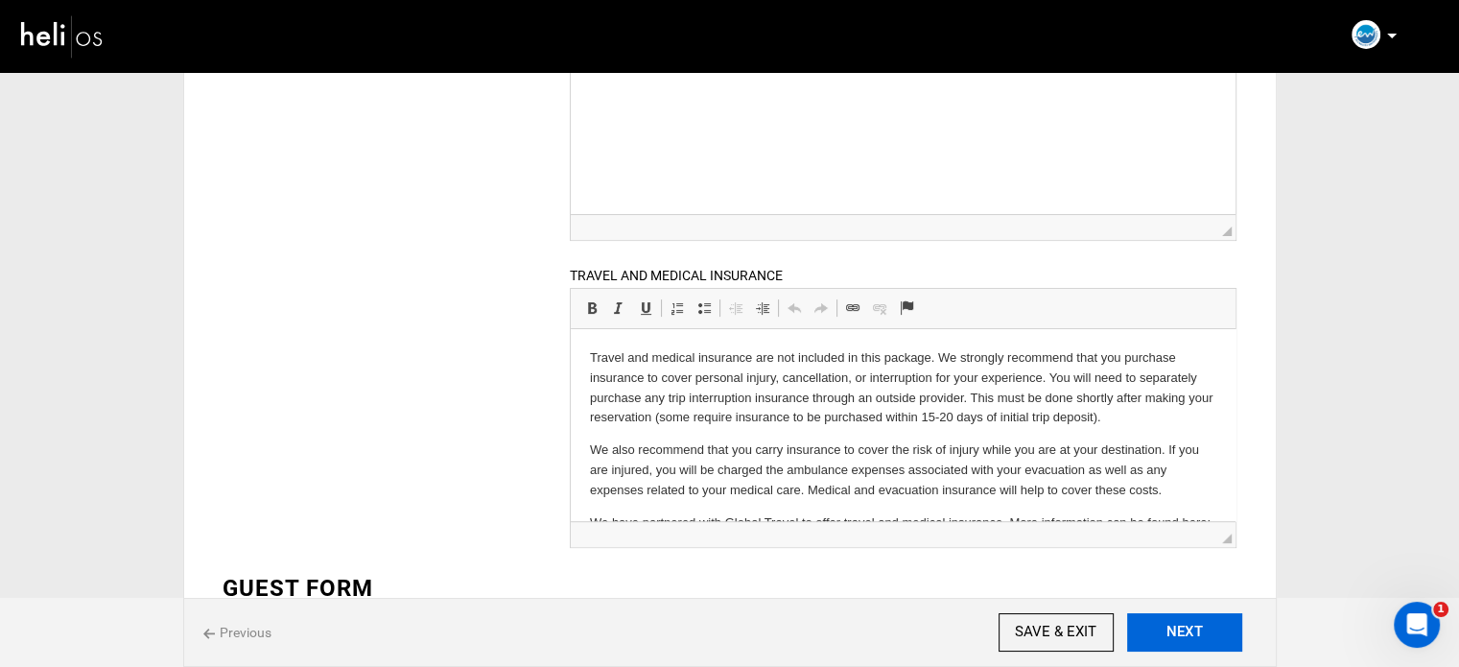
click at [1157, 628] on button "NEXT" at bounding box center [1184, 632] width 115 height 38
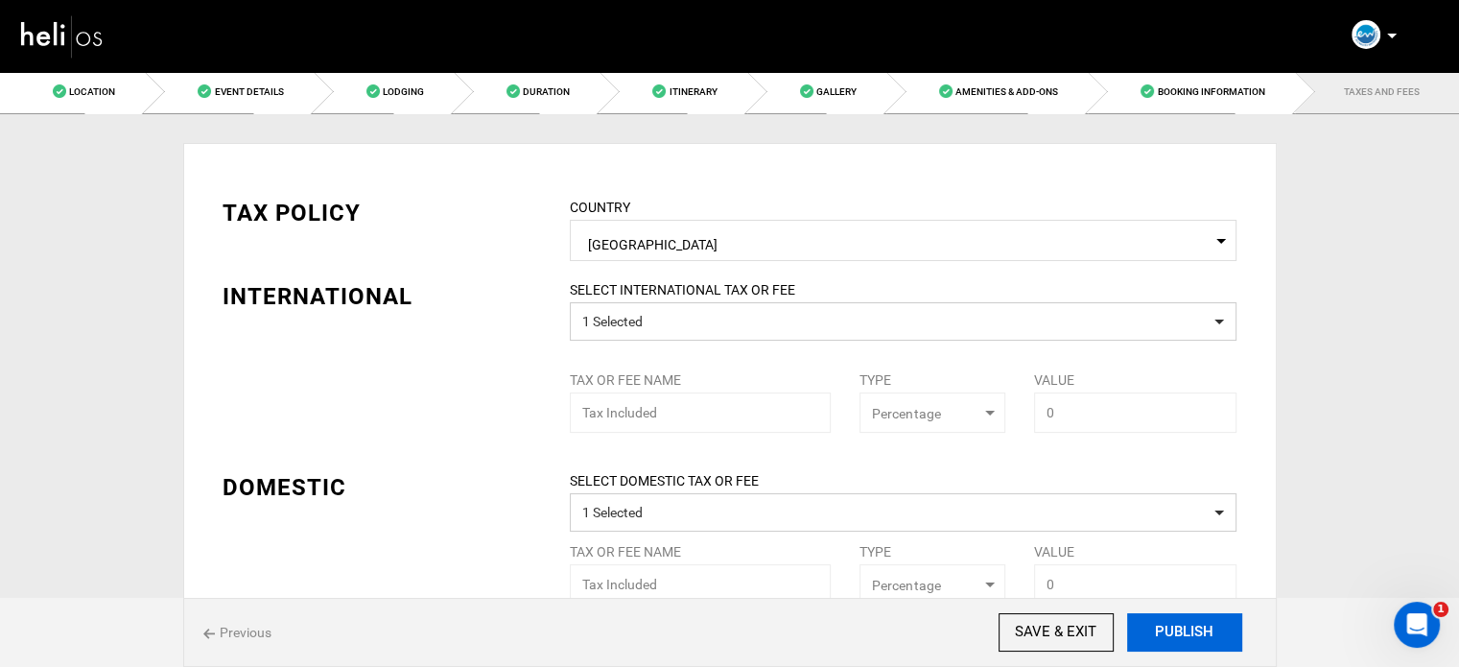
click at [1157, 628] on button "PUBLISH" at bounding box center [1184, 632] width 115 height 38
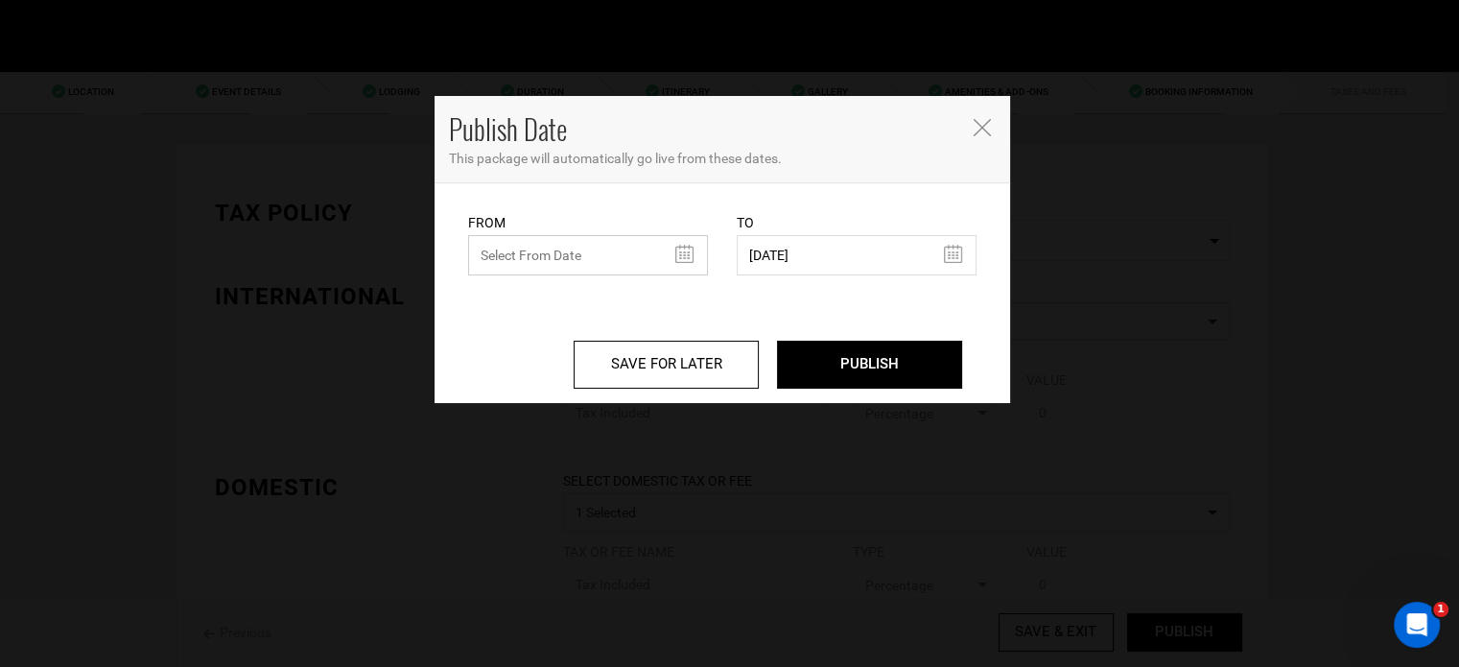
click at [565, 256] on input "text" at bounding box center [588, 255] width 240 height 40
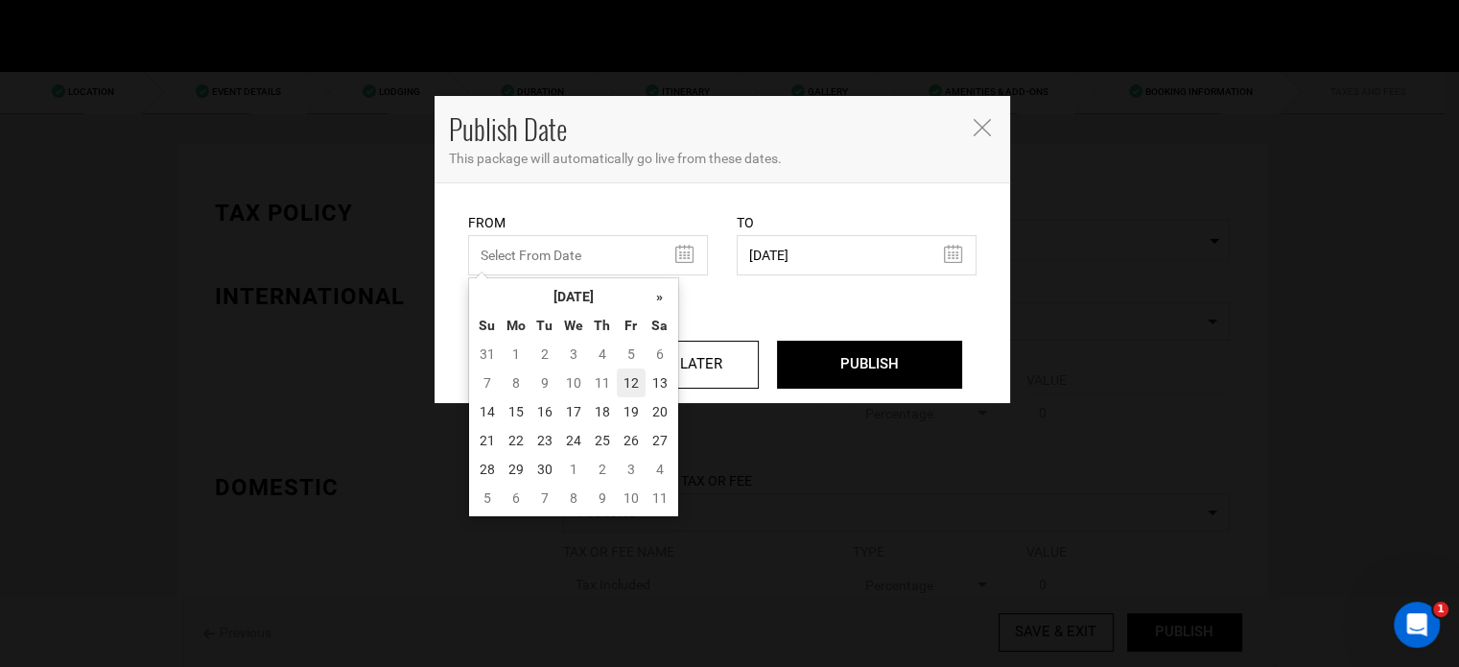
click at [636, 384] on td "12" at bounding box center [631, 382] width 29 height 29
type input "[DATE]"
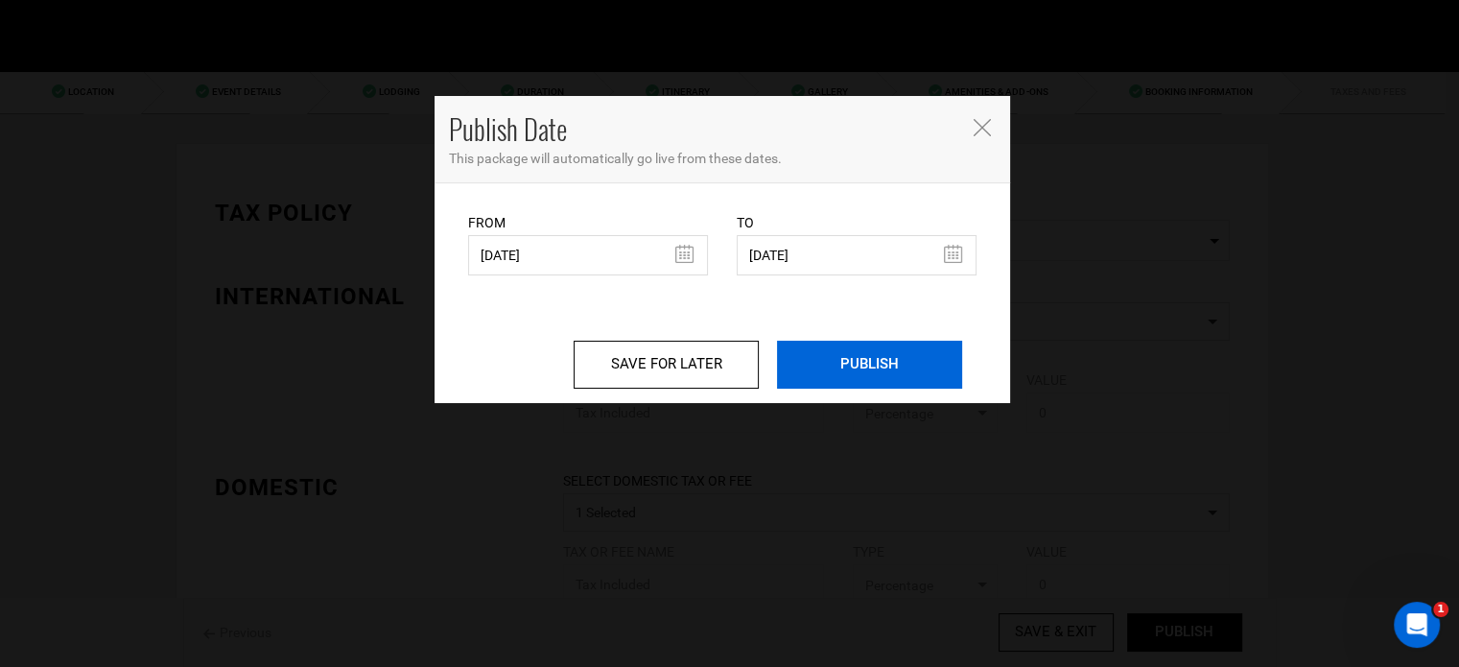
click at [866, 364] on input "PUBLISH" at bounding box center [869, 365] width 185 height 48
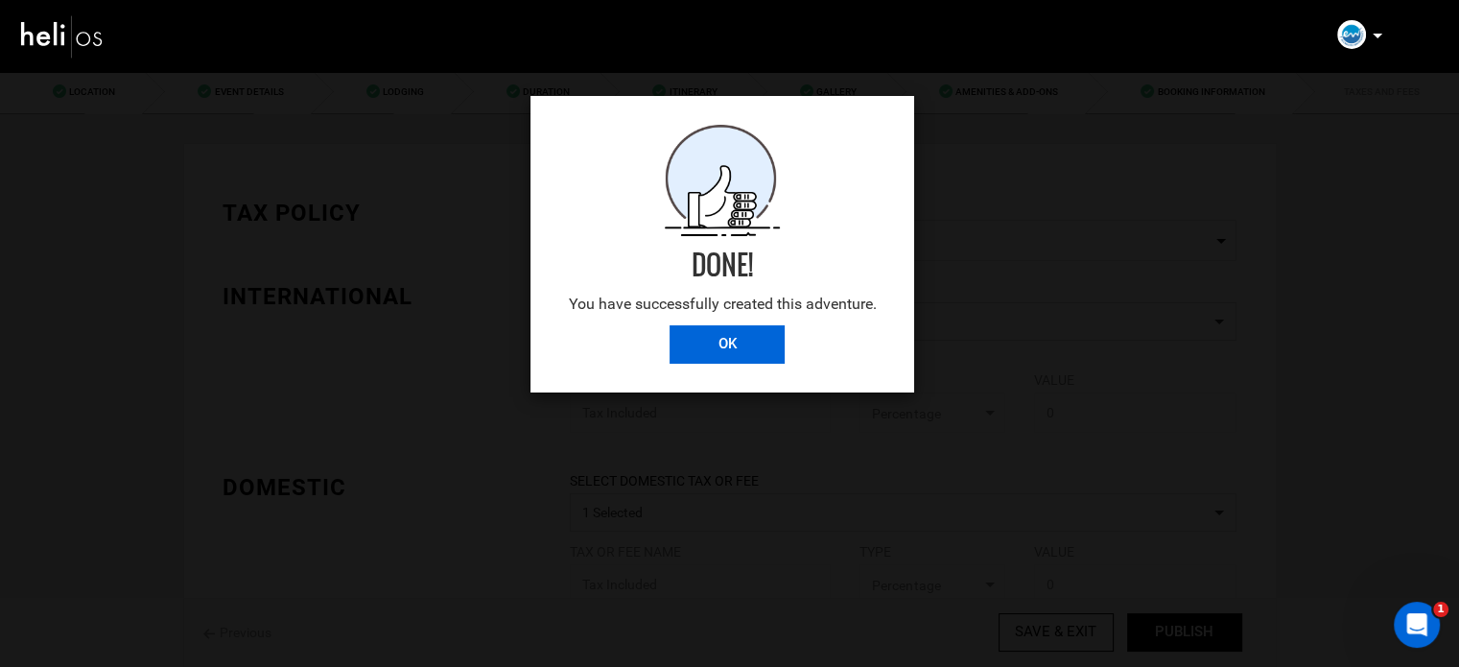
click at [770, 342] on input "OK" at bounding box center [727, 344] width 115 height 38
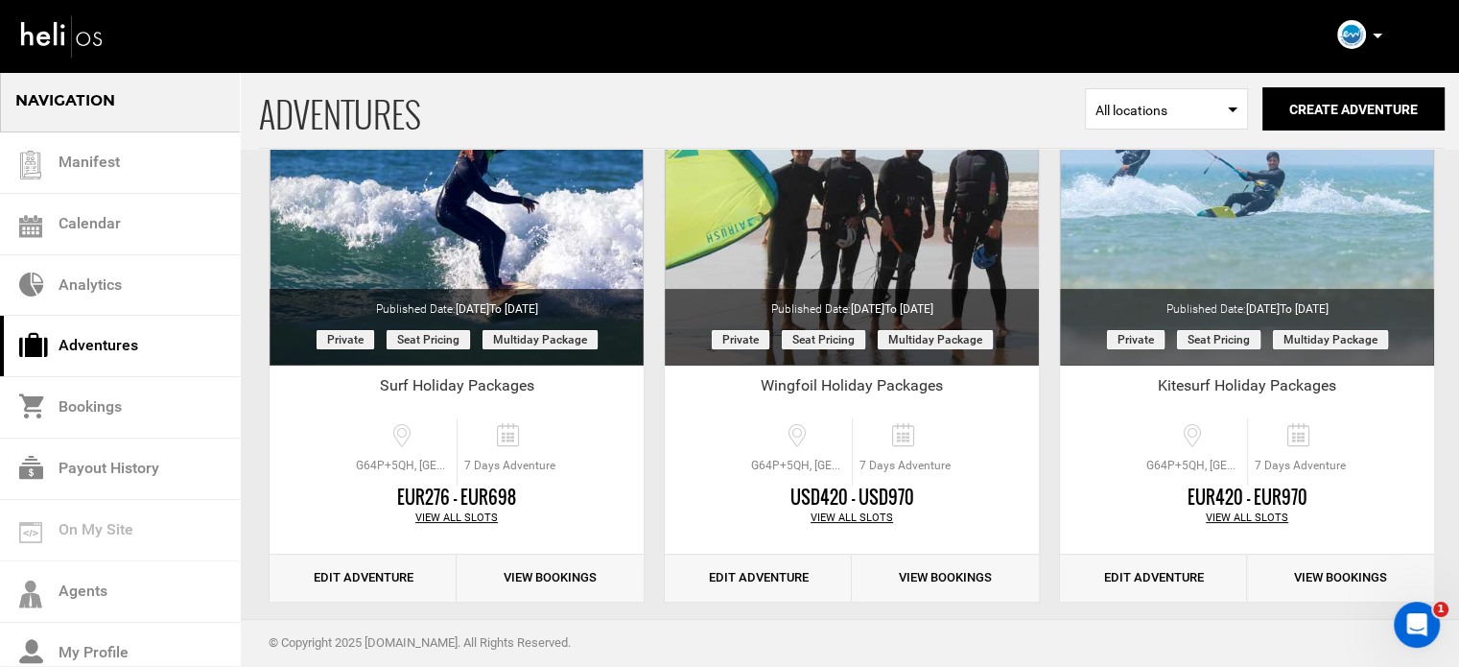
scroll to position [238, 0]
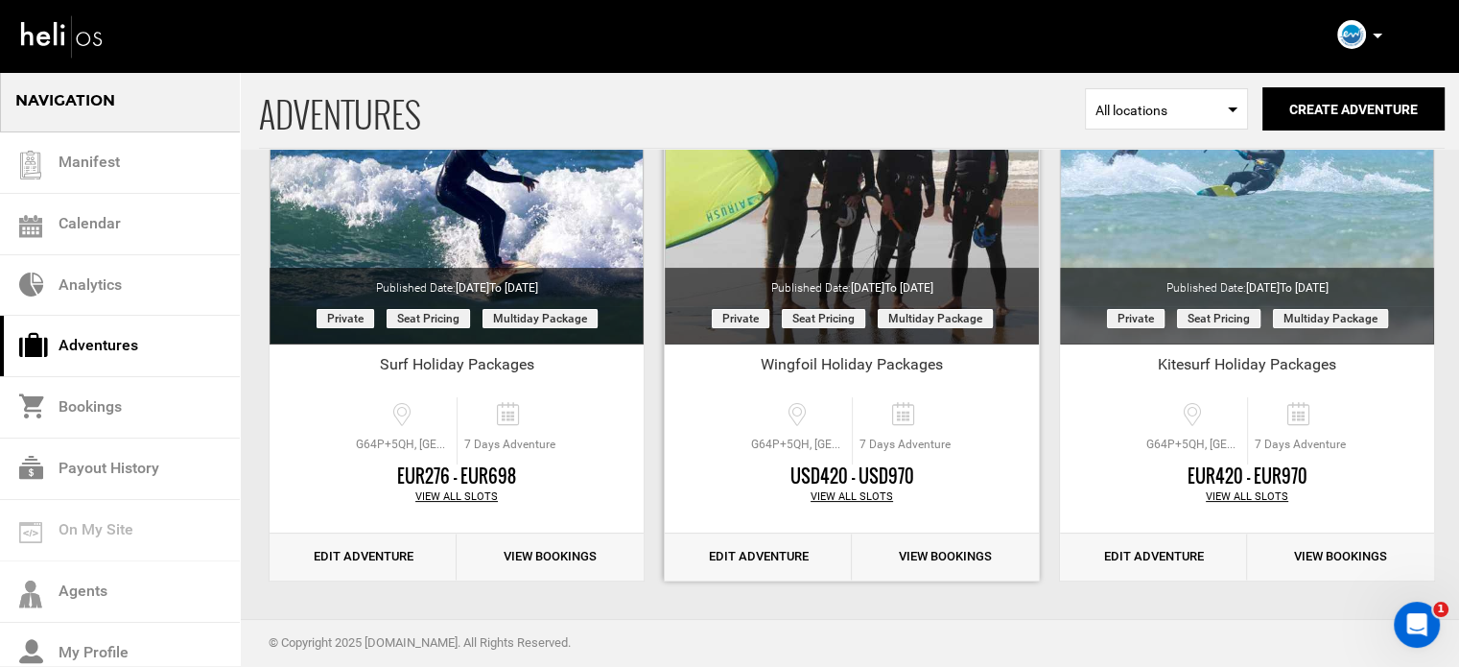
click at [800, 557] on link "Edit Adventure" at bounding box center [758, 556] width 187 height 47
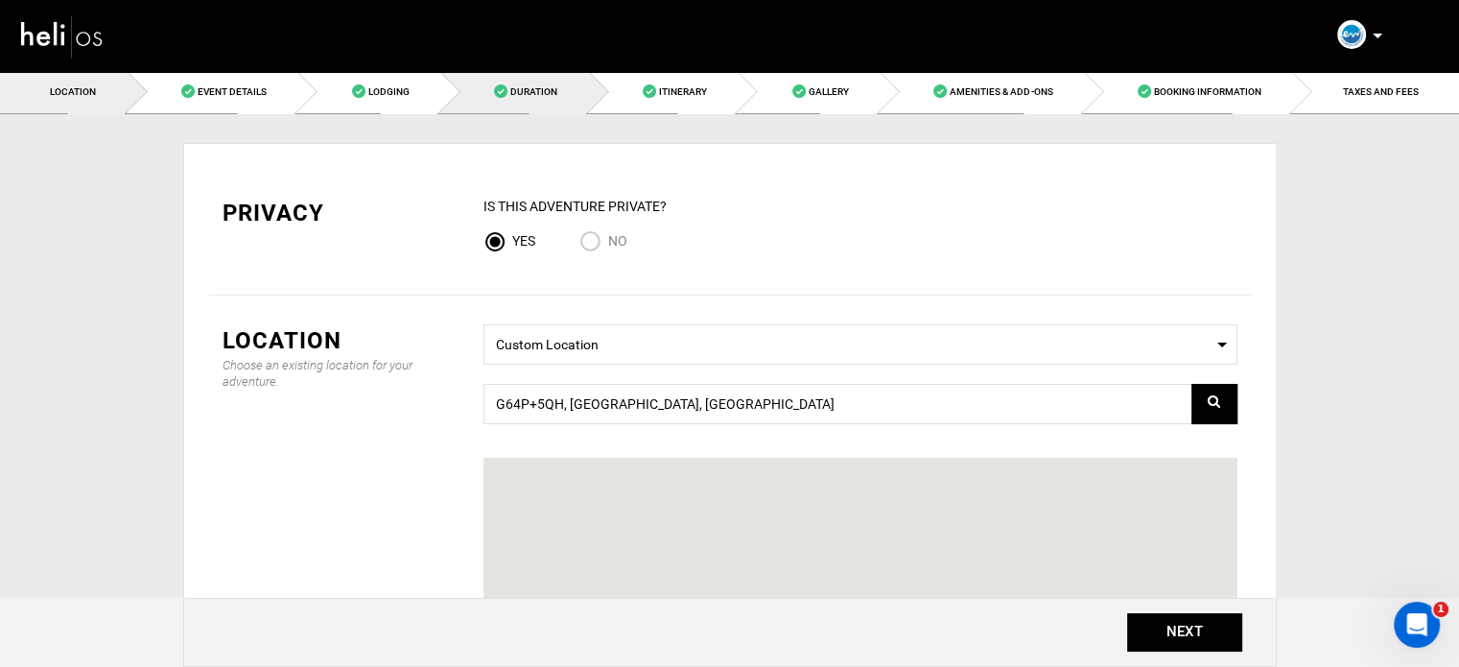
click at [557, 88] on link "Duration" at bounding box center [514, 91] width 149 height 43
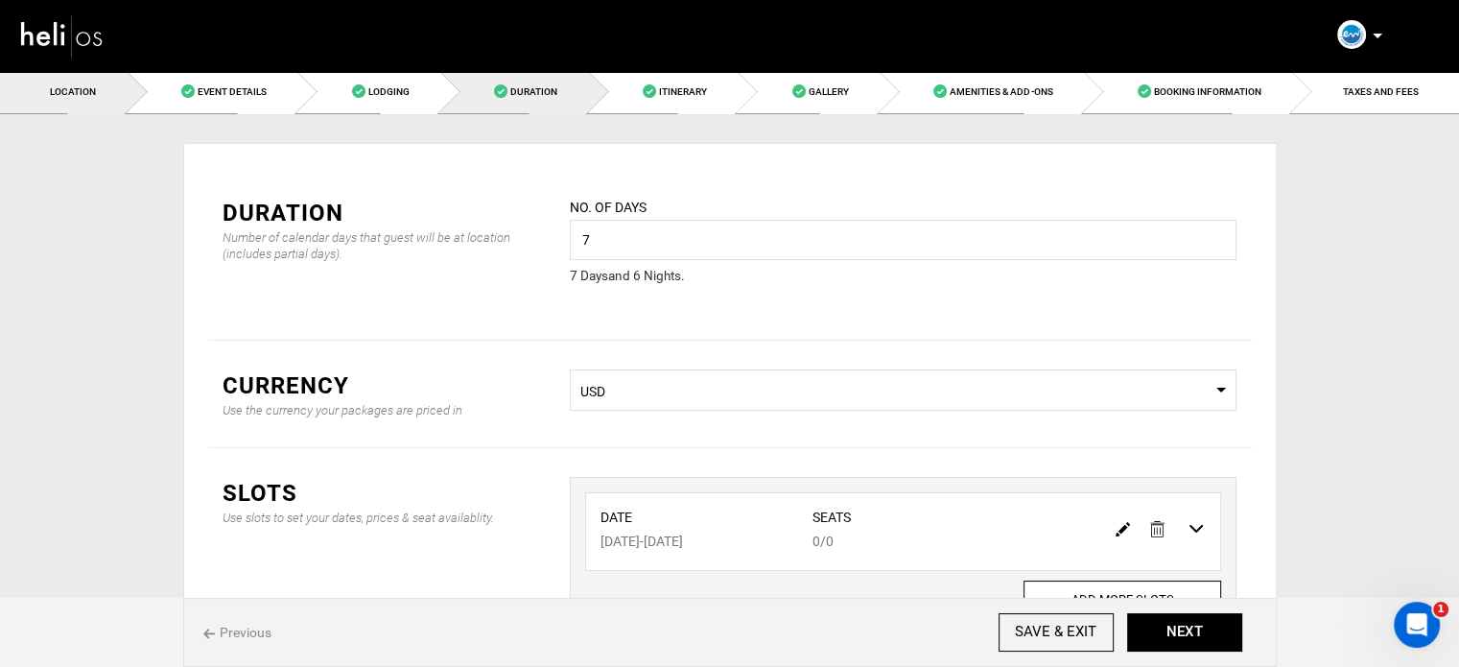
click at [87, 91] on span "Location" at bounding box center [73, 91] width 46 height 11
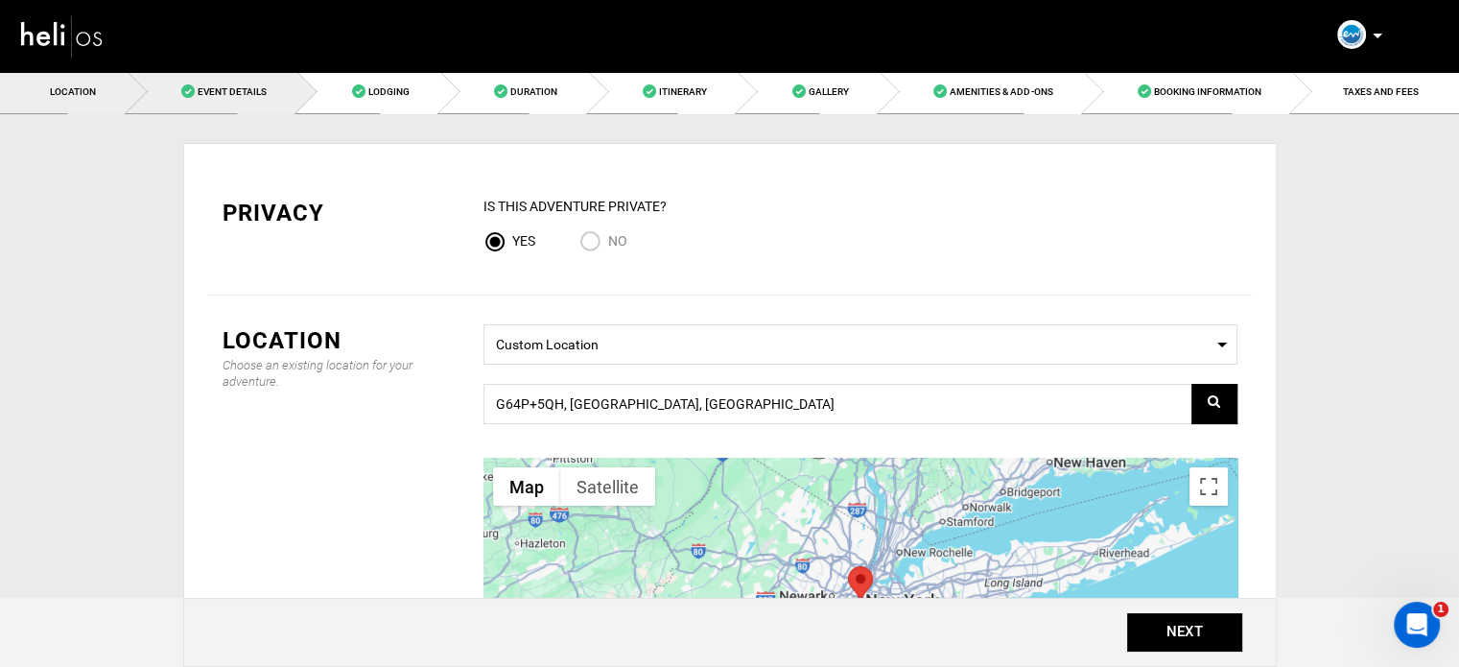
click at [240, 91] on span "Event Details" at bounding box center [232, 91] width 69 height 11
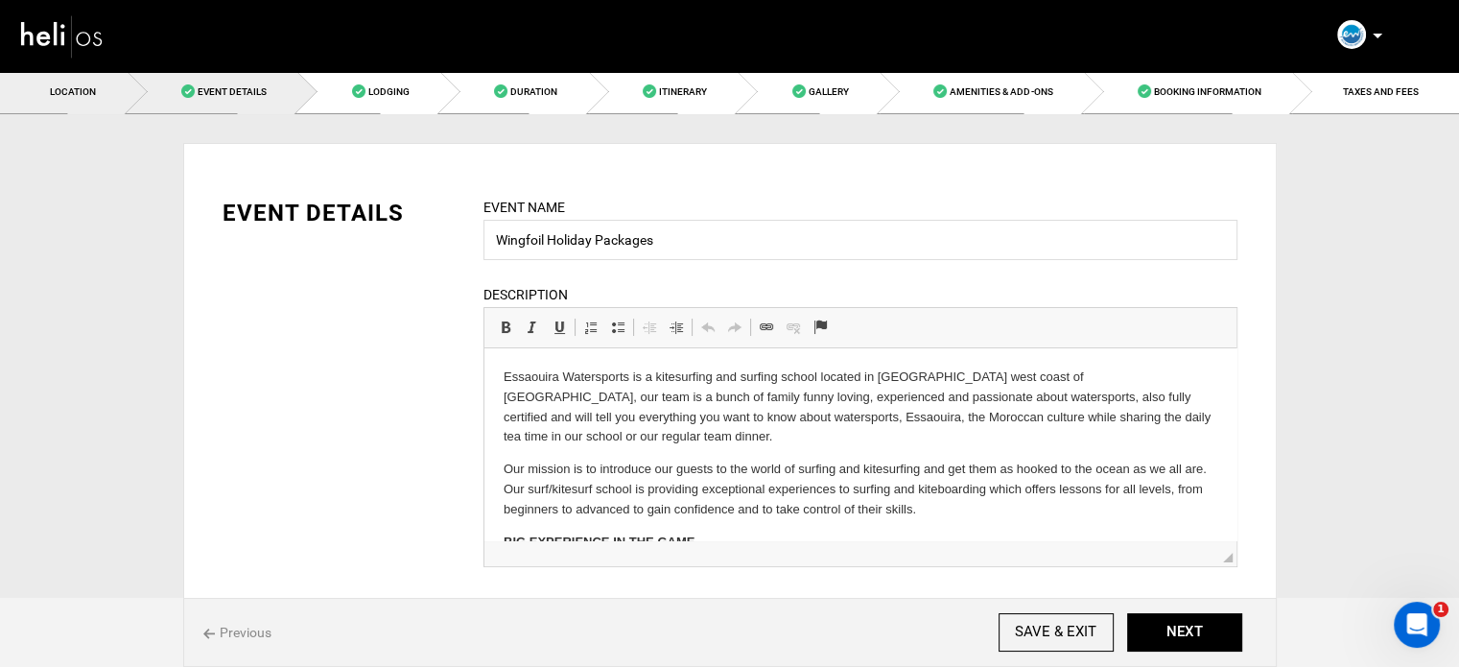
click at [72, 88] on span "Location" at bounding box center [73, 91] width 46 height 11
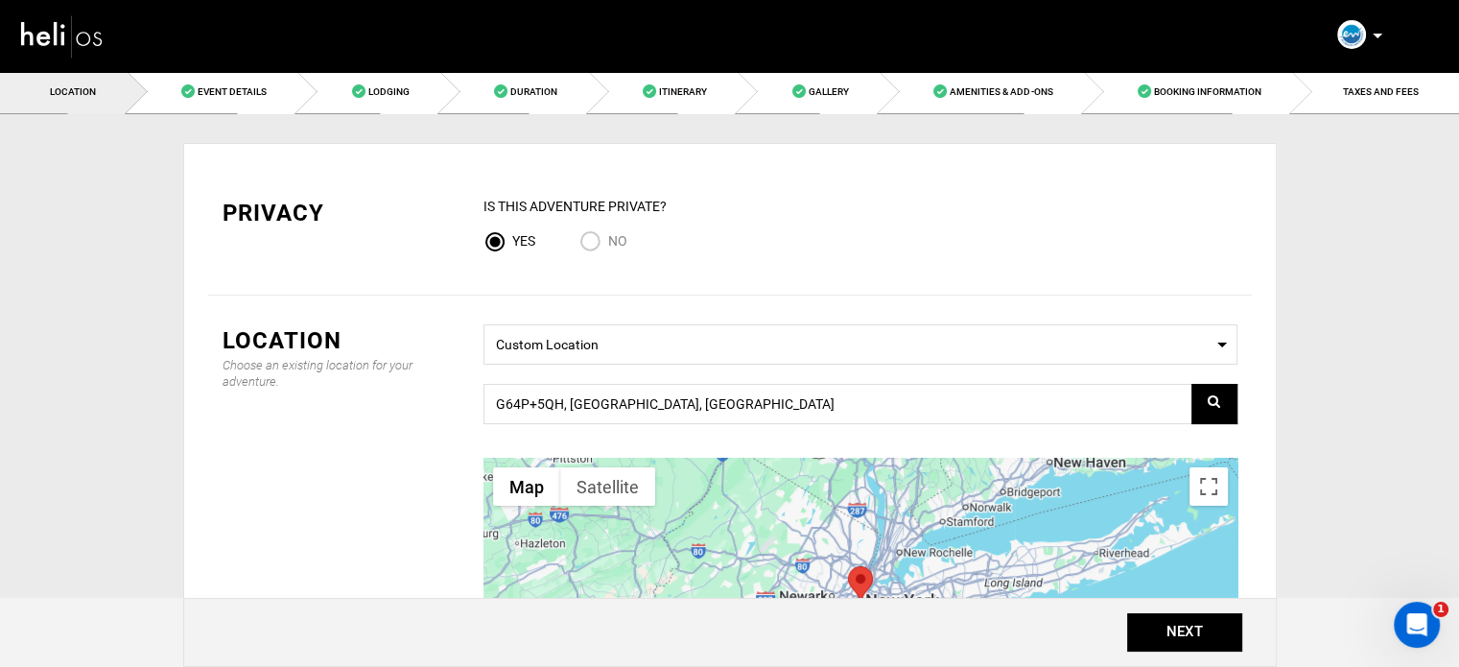
scroll to position [142, 0]
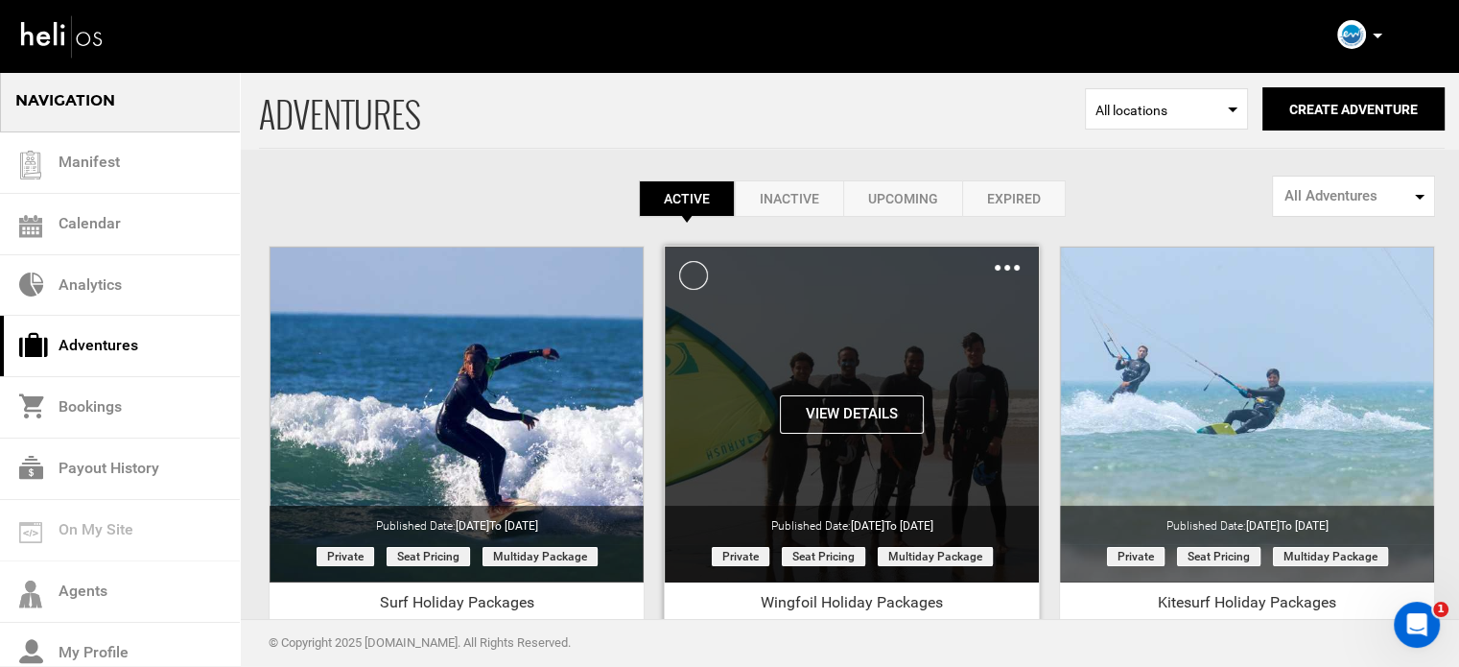
scroll to position [238, 0]
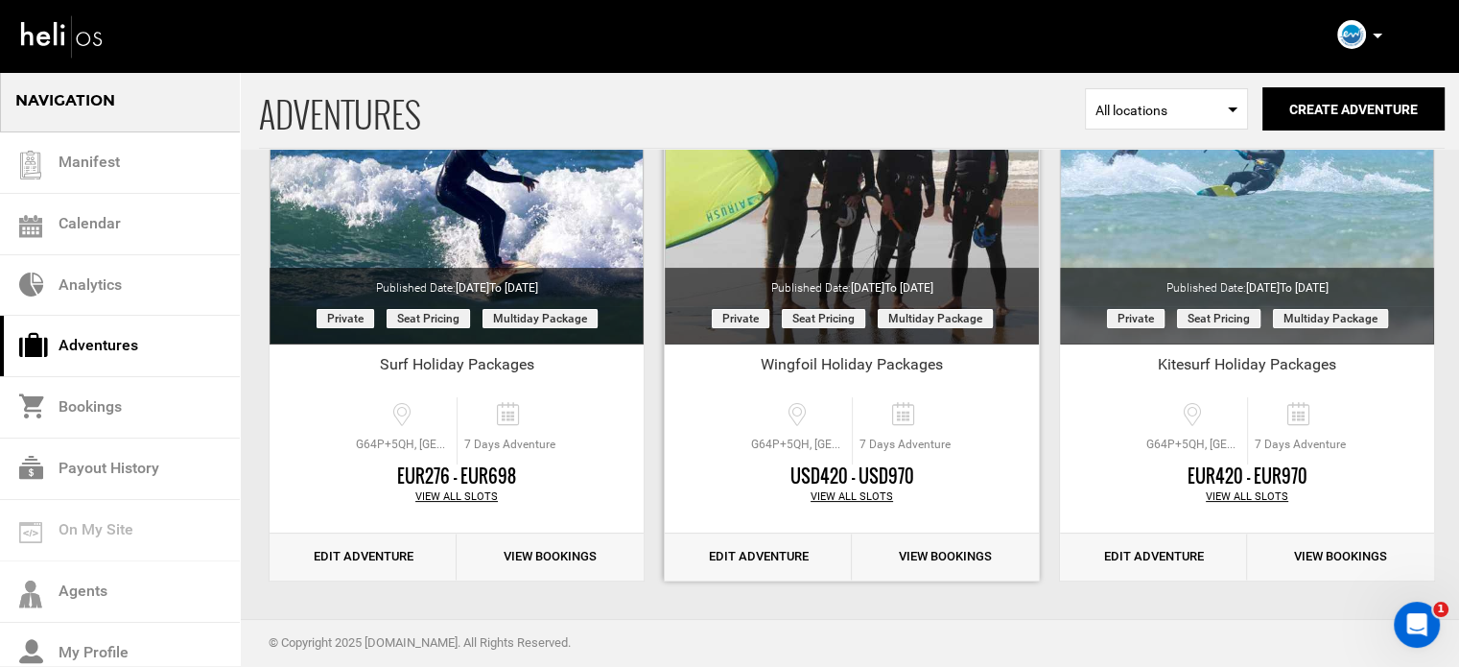
click at [815, 552] on link "Edit Adventure" at bounding box center [758, 556] width 187 height 47
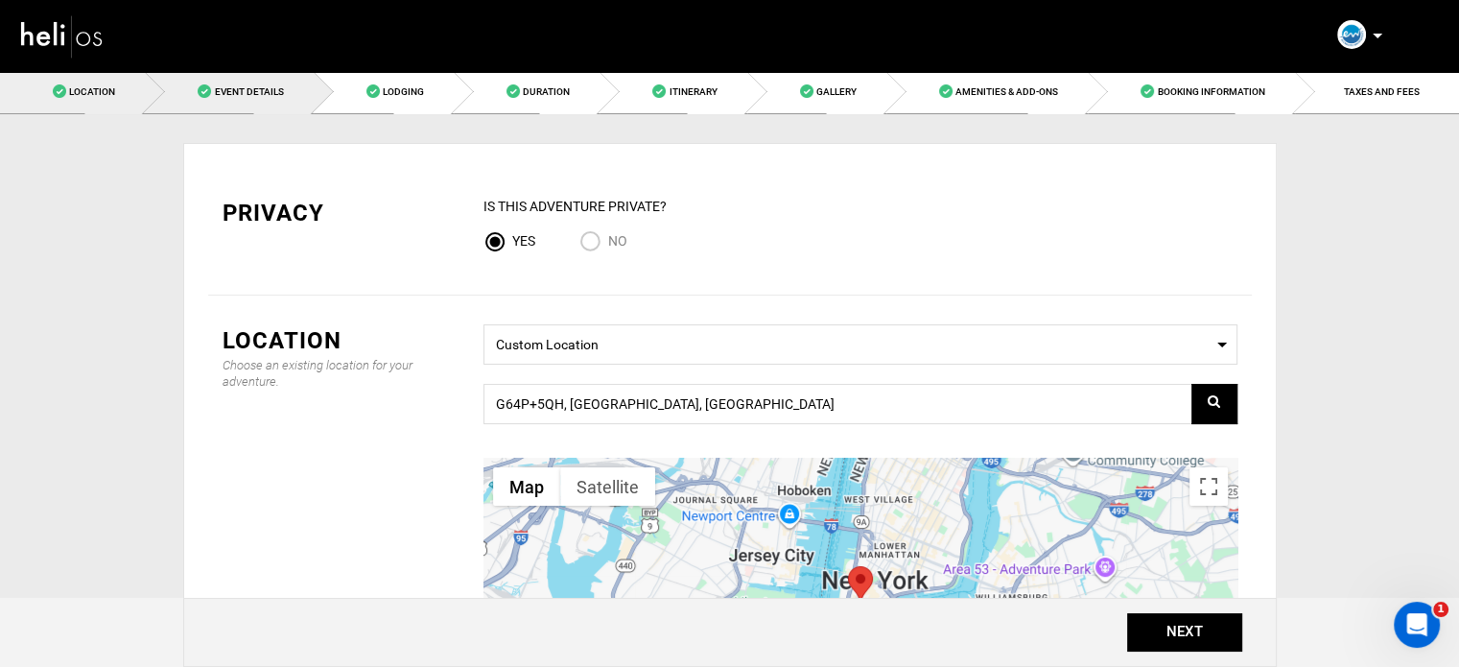
click at [313, 100] on link "Event Details" at bounding box center [229, 91] width 168 height 43
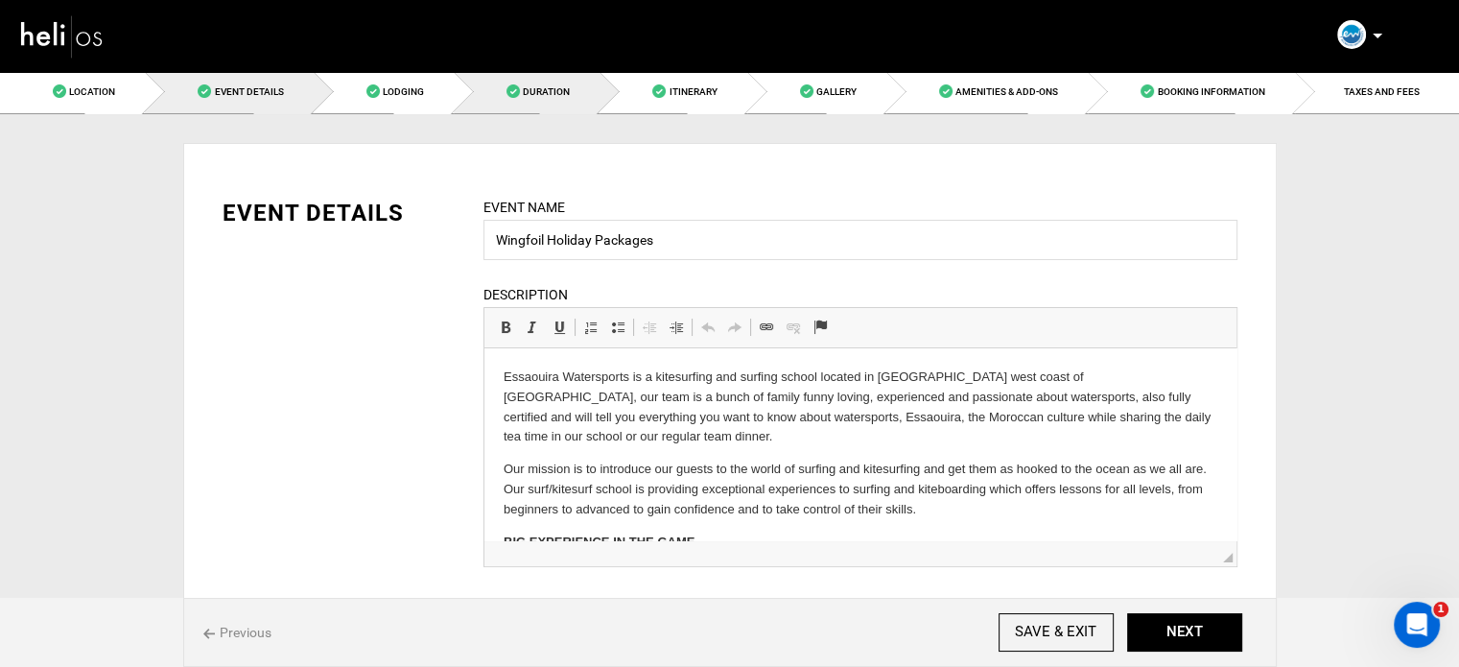
click at [512, 91] on span at bounding box center [513, 90] width 13 height 13
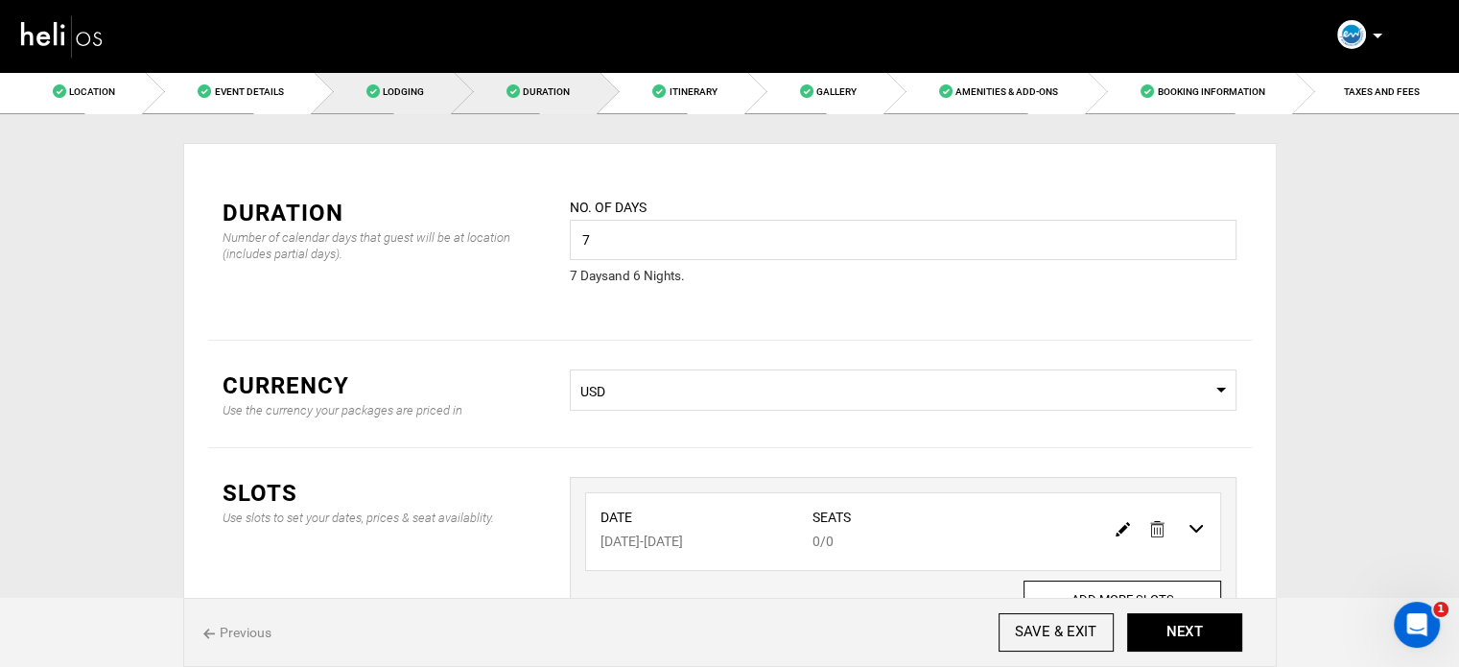
click at [386, 86] on span "Lodging" at bounding box center [403, 91] width 41 height 11
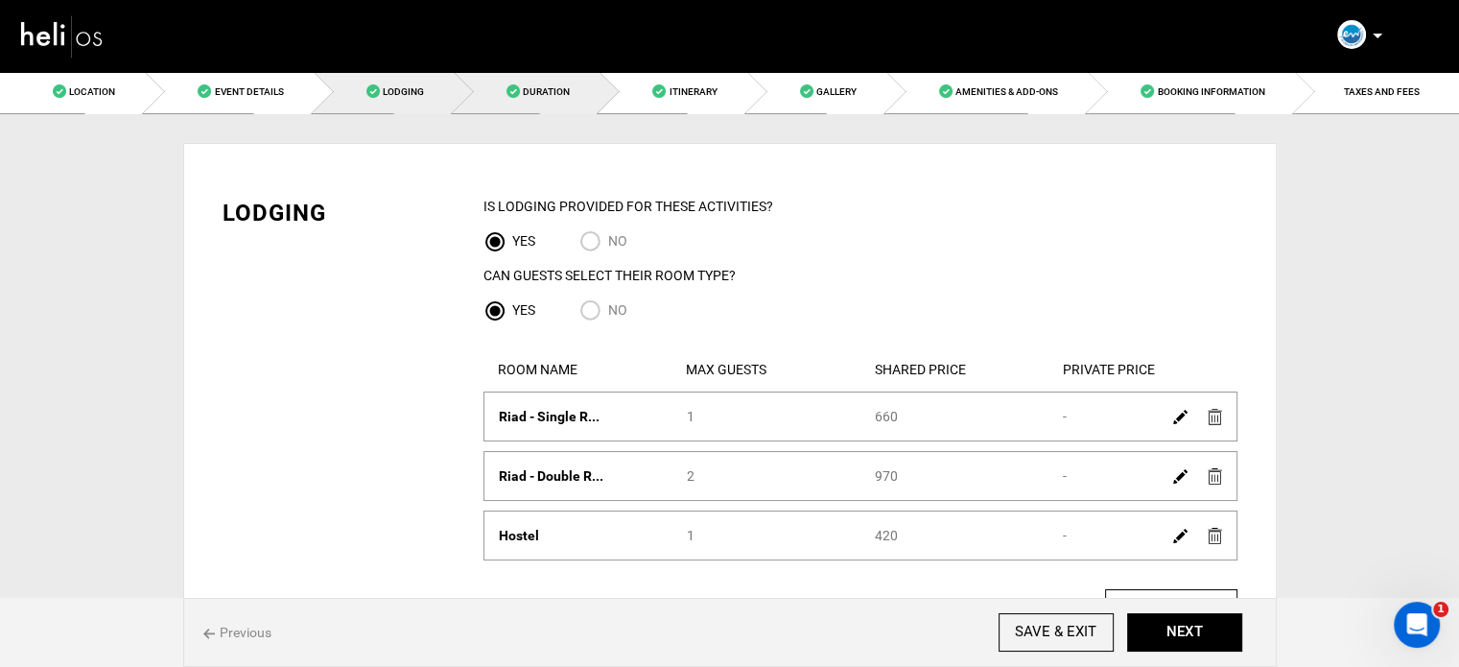
click at [553, 91] on span "Duration" at bounding box center [546, 91] width 47 height 11
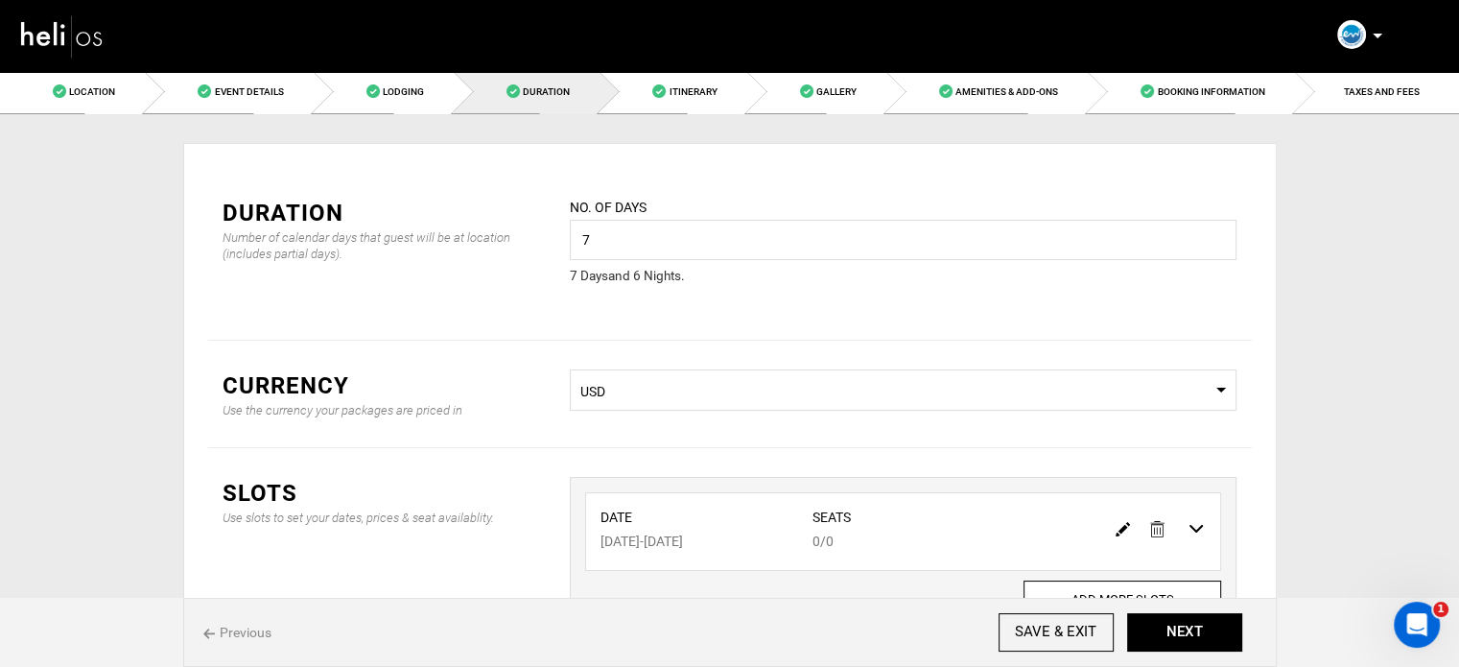
click at [829, 407] on span "Select Currency USD" at bounding box center [903, 389] width 667 height 41
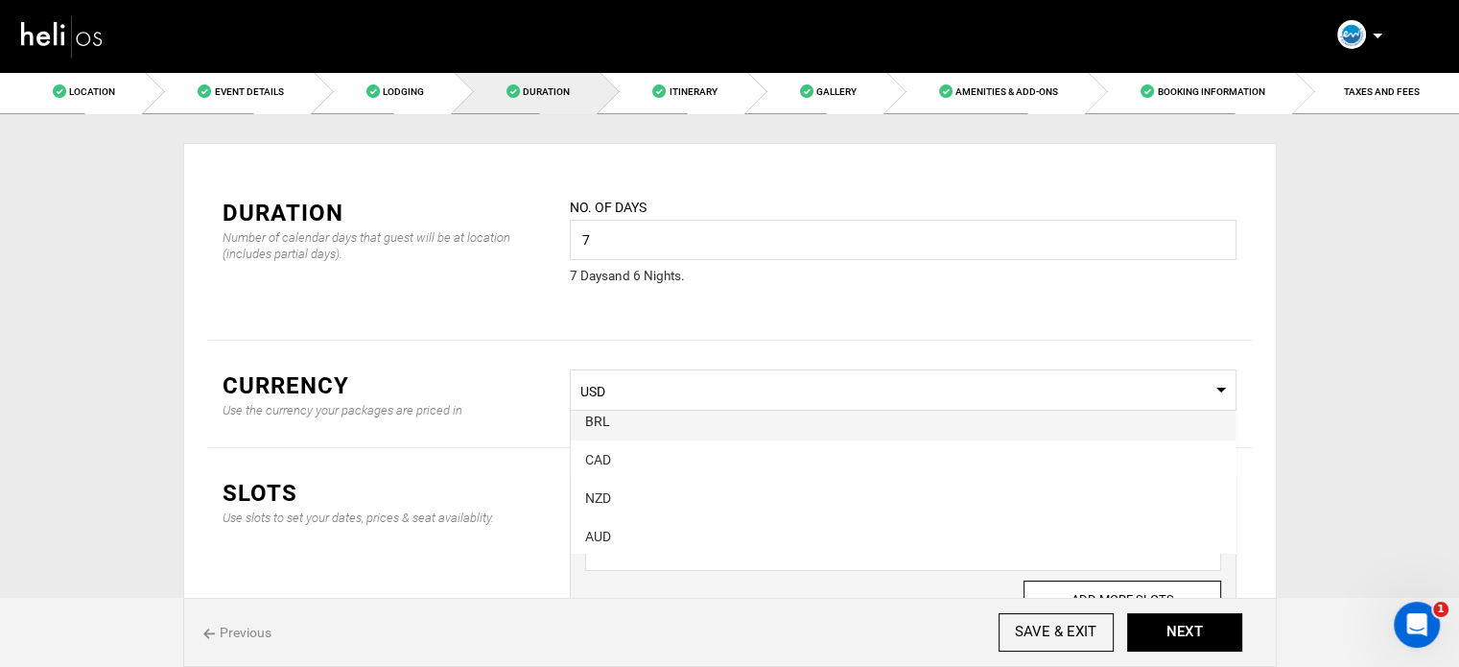
scroll to position [96, 0]
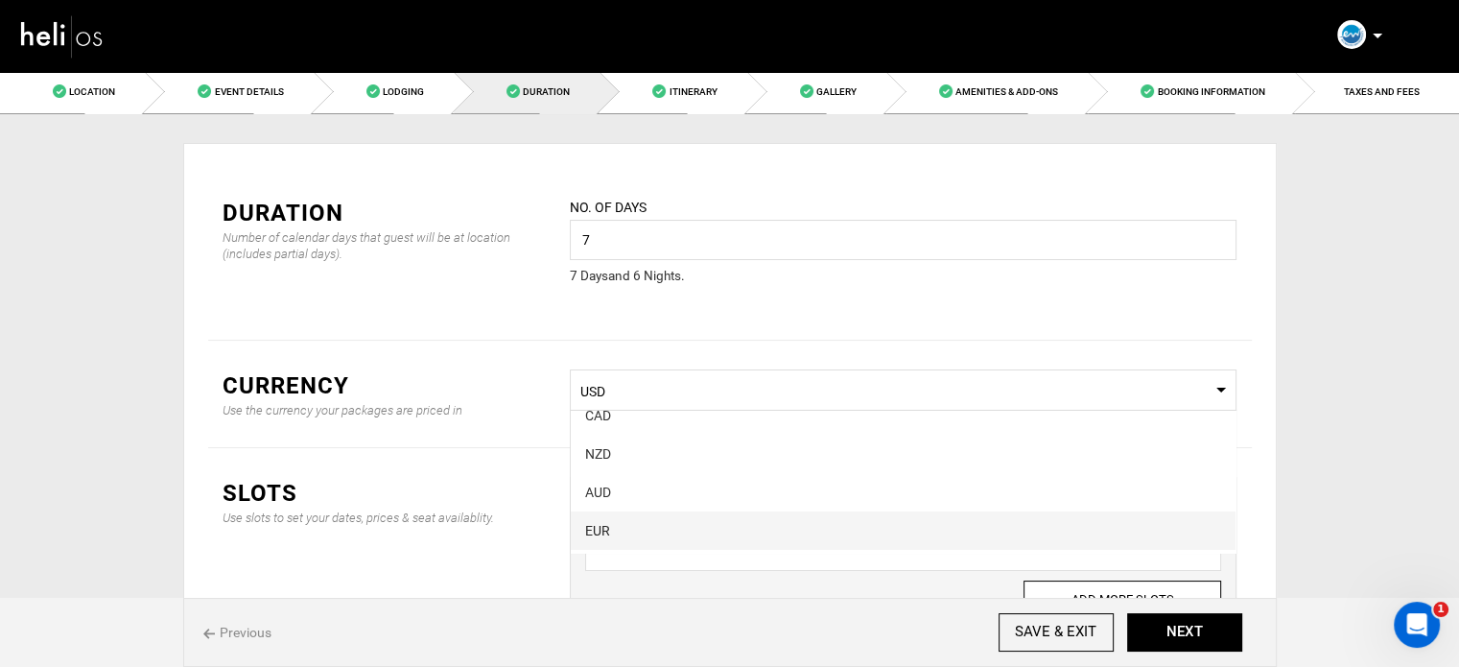
click at [630, 532] on div "EUR" at bounding box center [903, 530] width 636 height 19
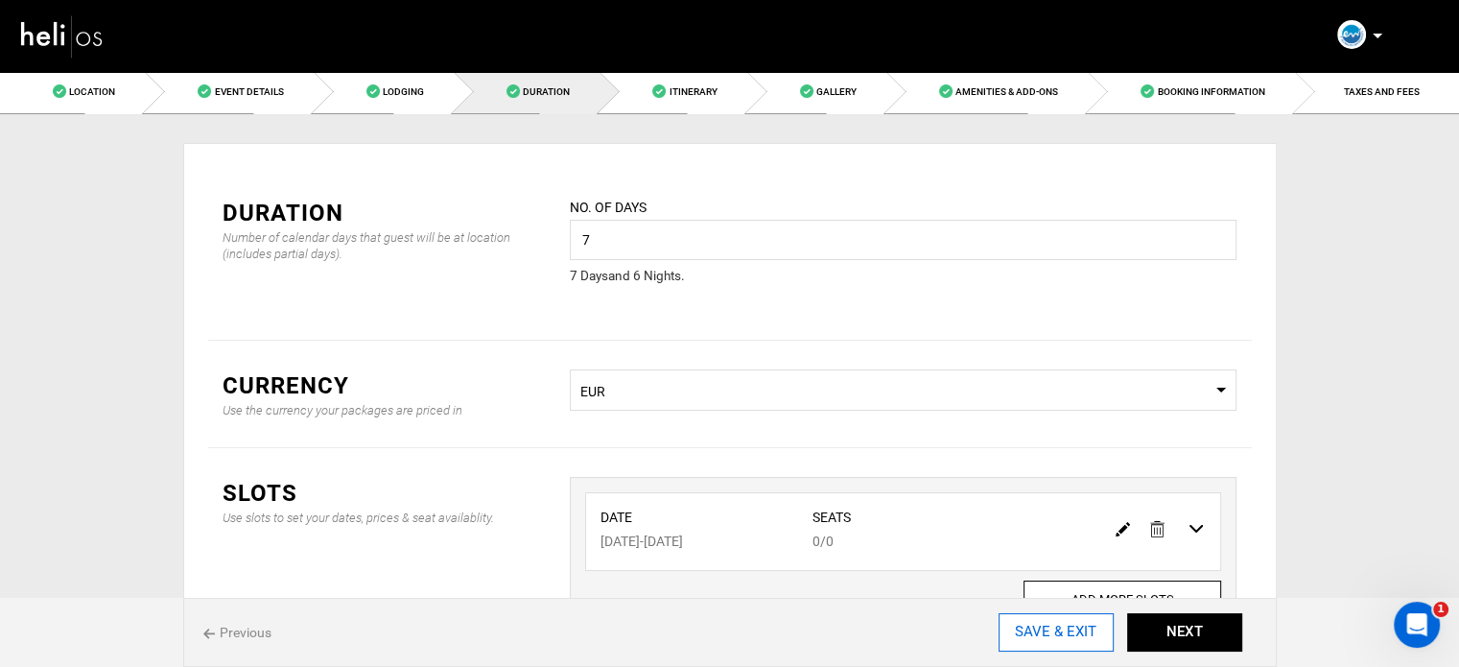
click at [1026, 619] on input "SAVE & EXIT" at bounding box center [1056, 632] width 115 height 38
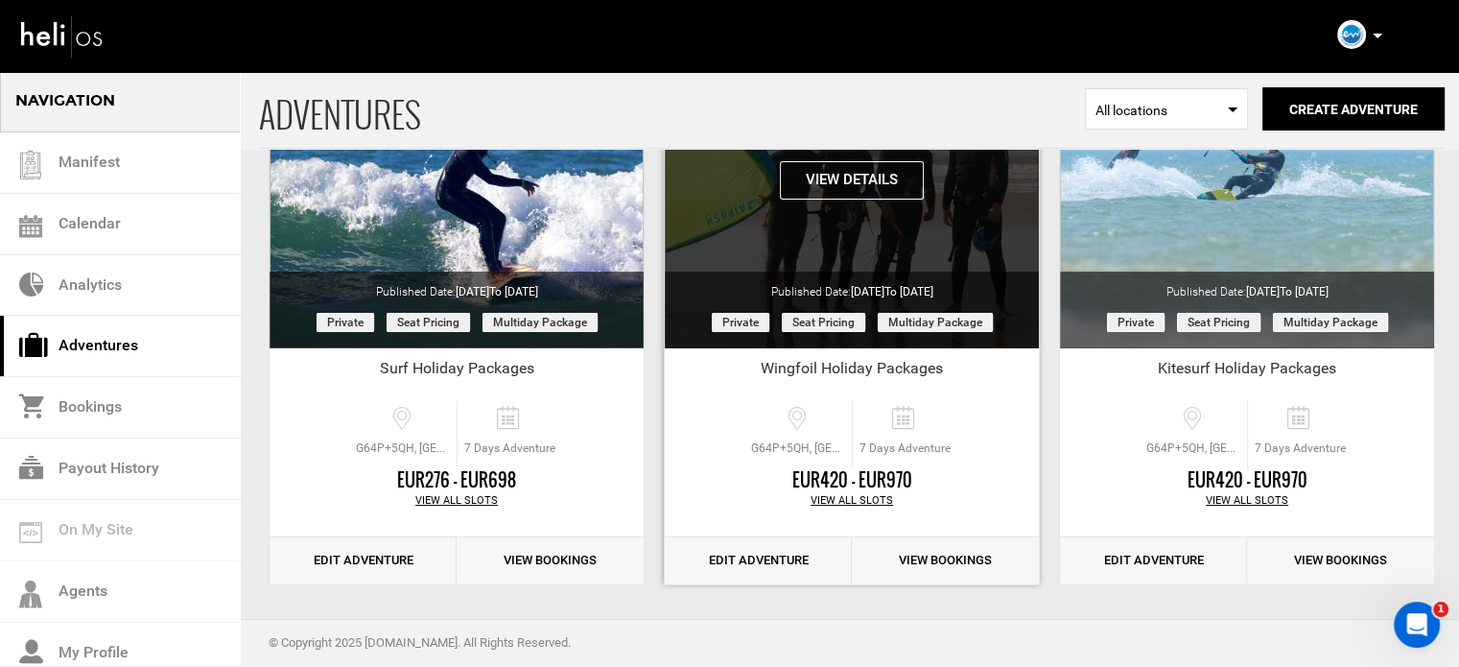
scroll to position [238, 0]
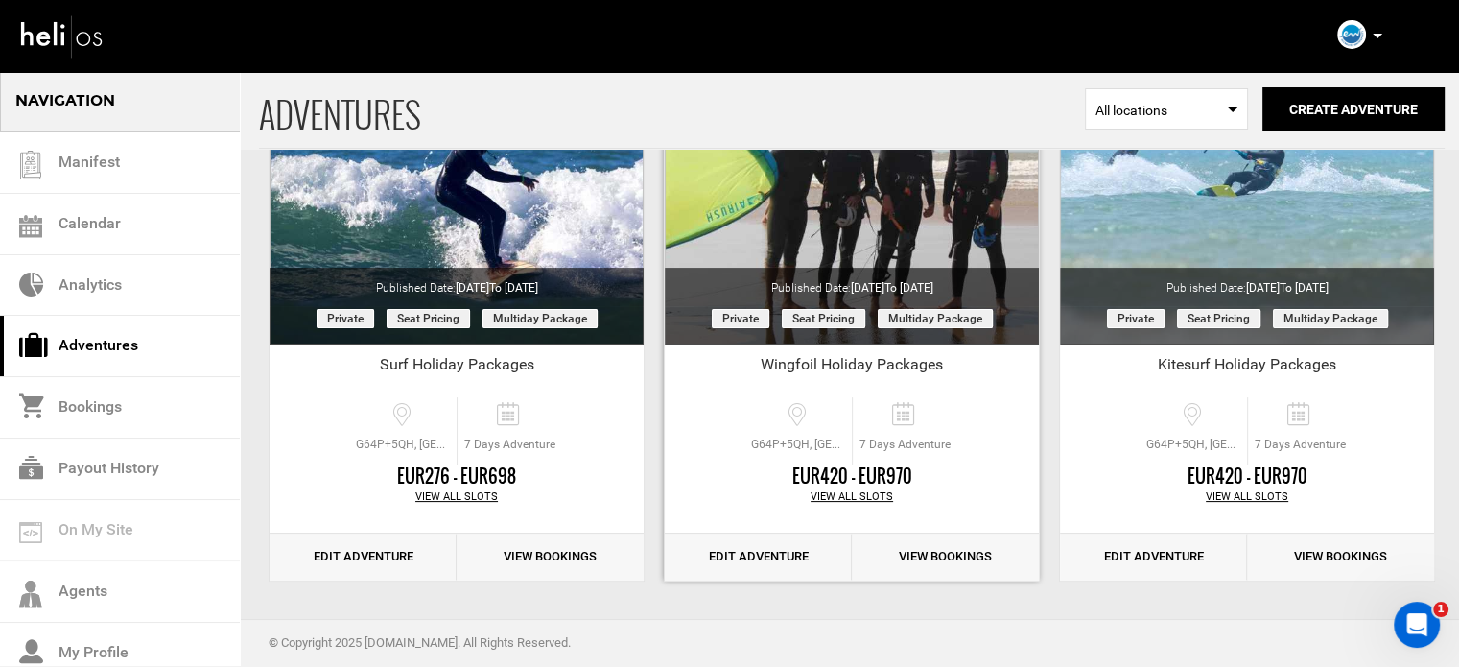
click at [785, 541] on link "Edit Adventure" at bounding box center [758, 556] width 187 height 47
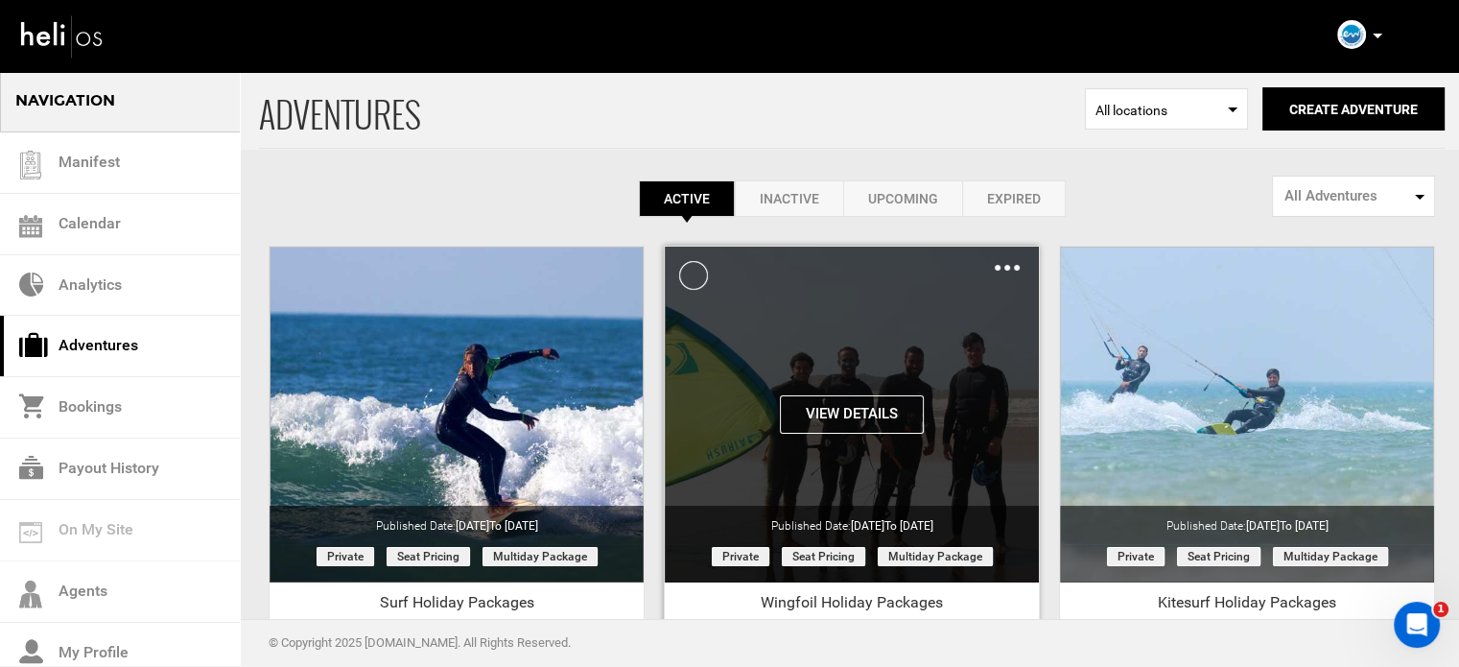
scroll to position [238, 0]
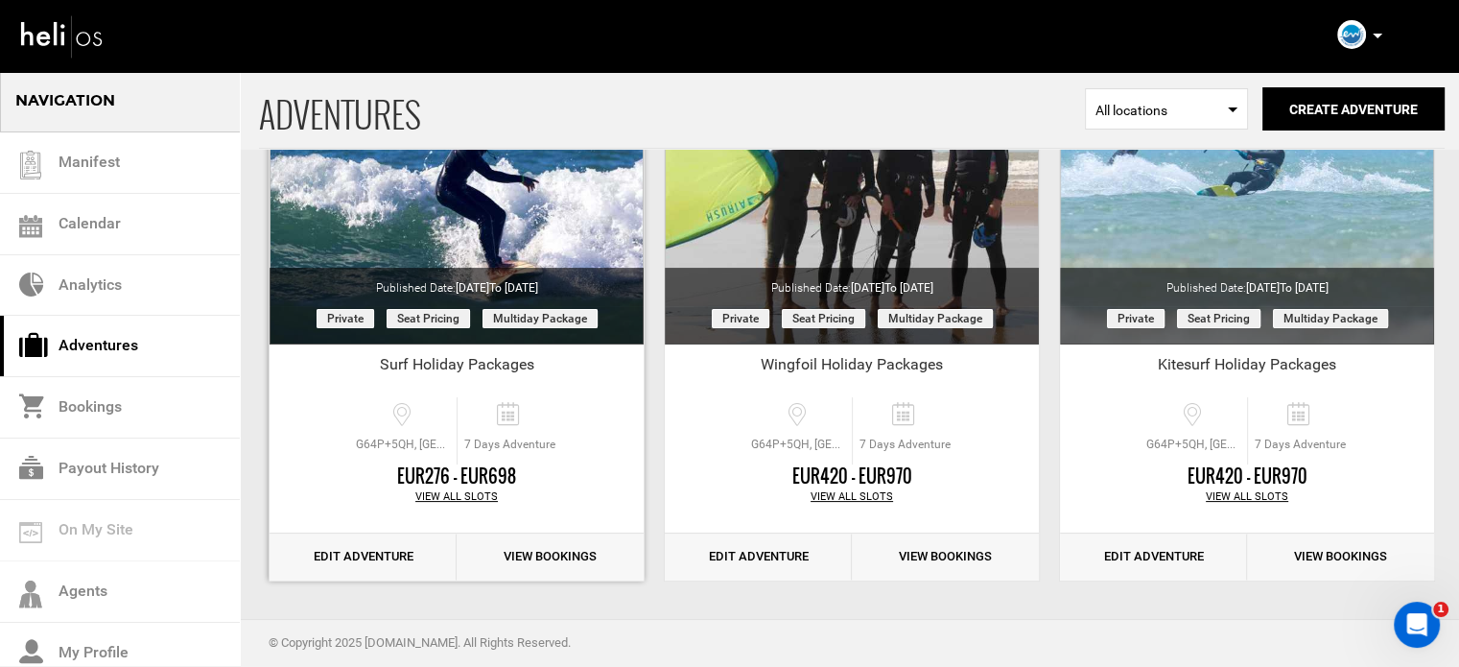
click at [403, 552] on link "Edit Adventure" at bounding box center [363, 556] width 187 height 47
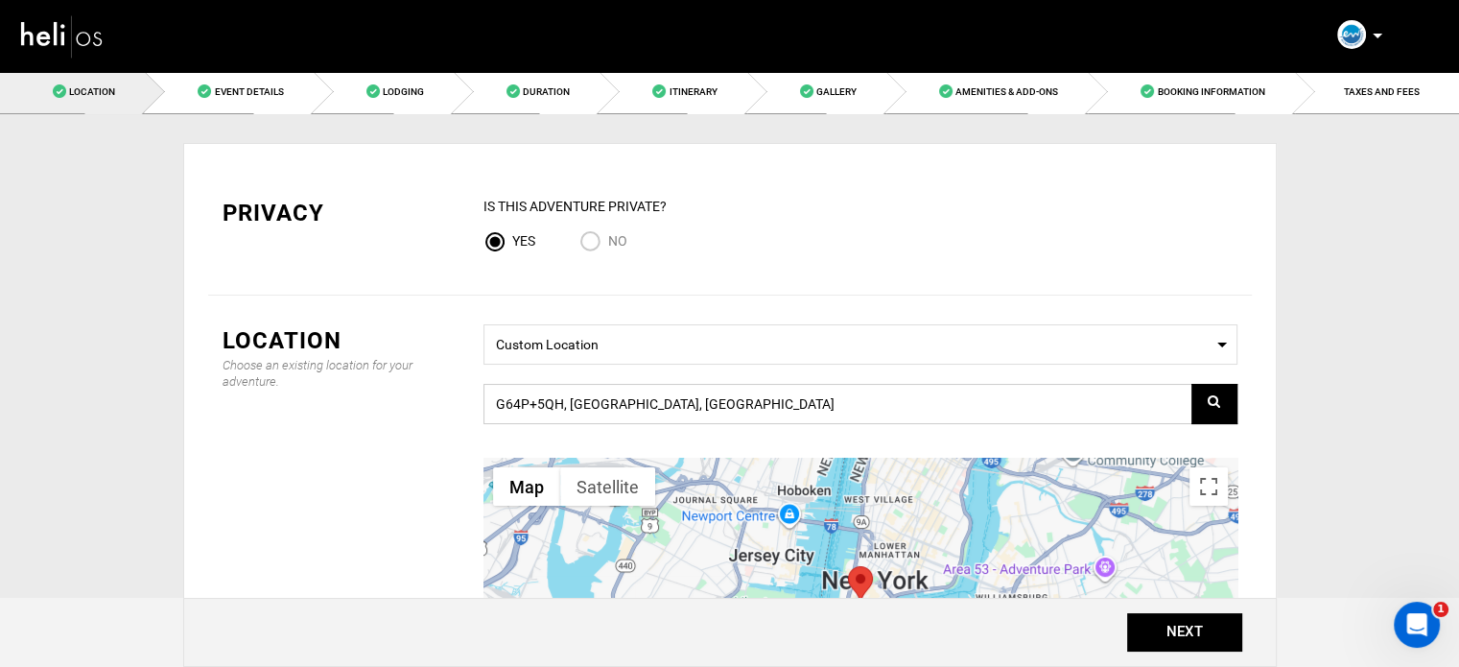
click at [613, 398] on input "G64P+5QH, [GEOGRAPHIC_DATA], [GEOGRAPHIC_DATA]" at bounding box center [861, 404] width 754 height 40
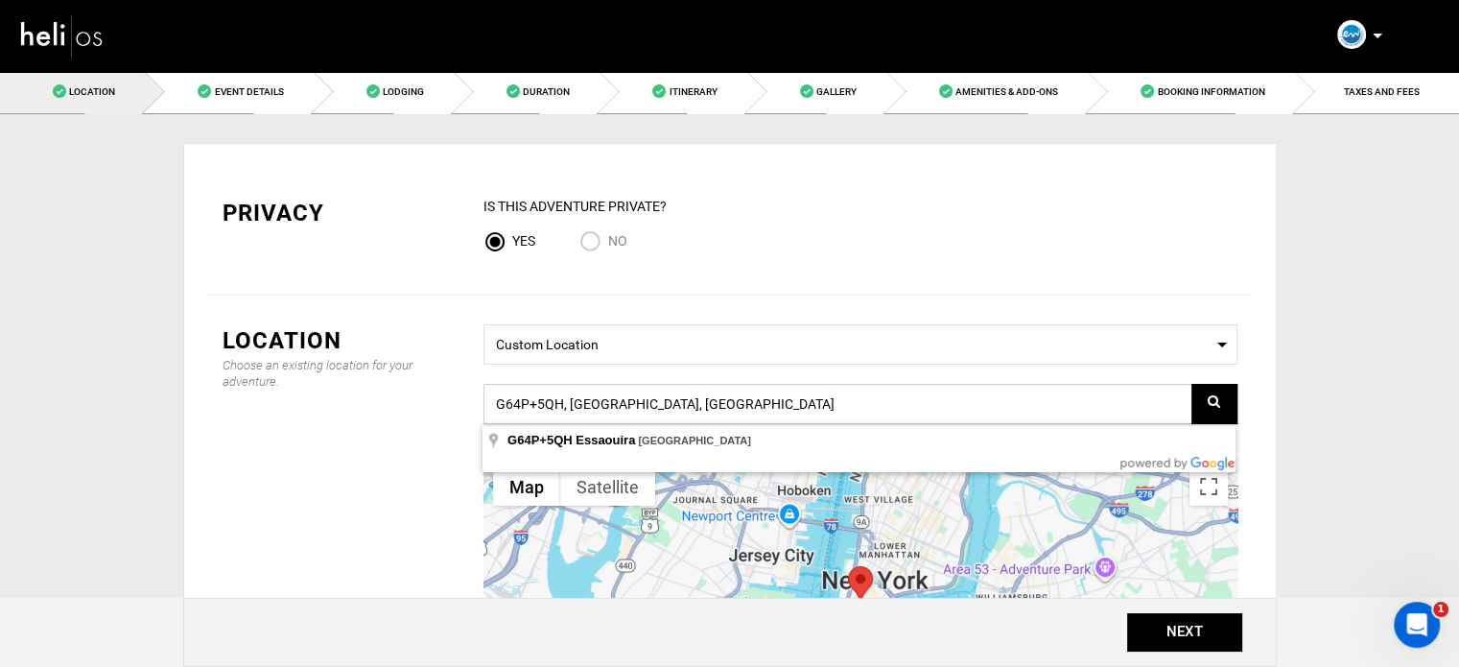
click at [613, 398] on input "G64P+5QH, [GEOGRAPHIC_DATA], [GEOGRAPHIC_DATA]" at bounding box center [861, 404] width 754 height 40
paste input "G64P+6P"
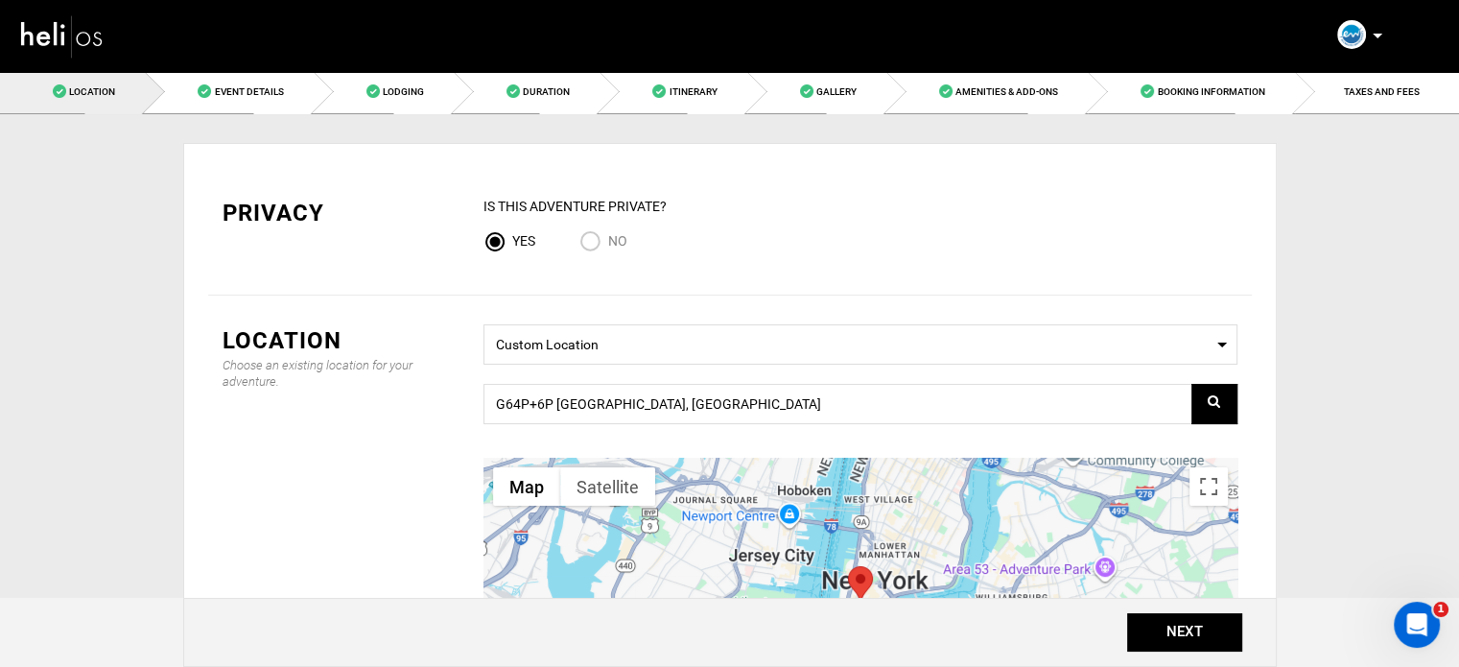
type input "G64P+6P, [GEOGRAPHIC_DATA], [GEOGRAPHIC_DATA]"
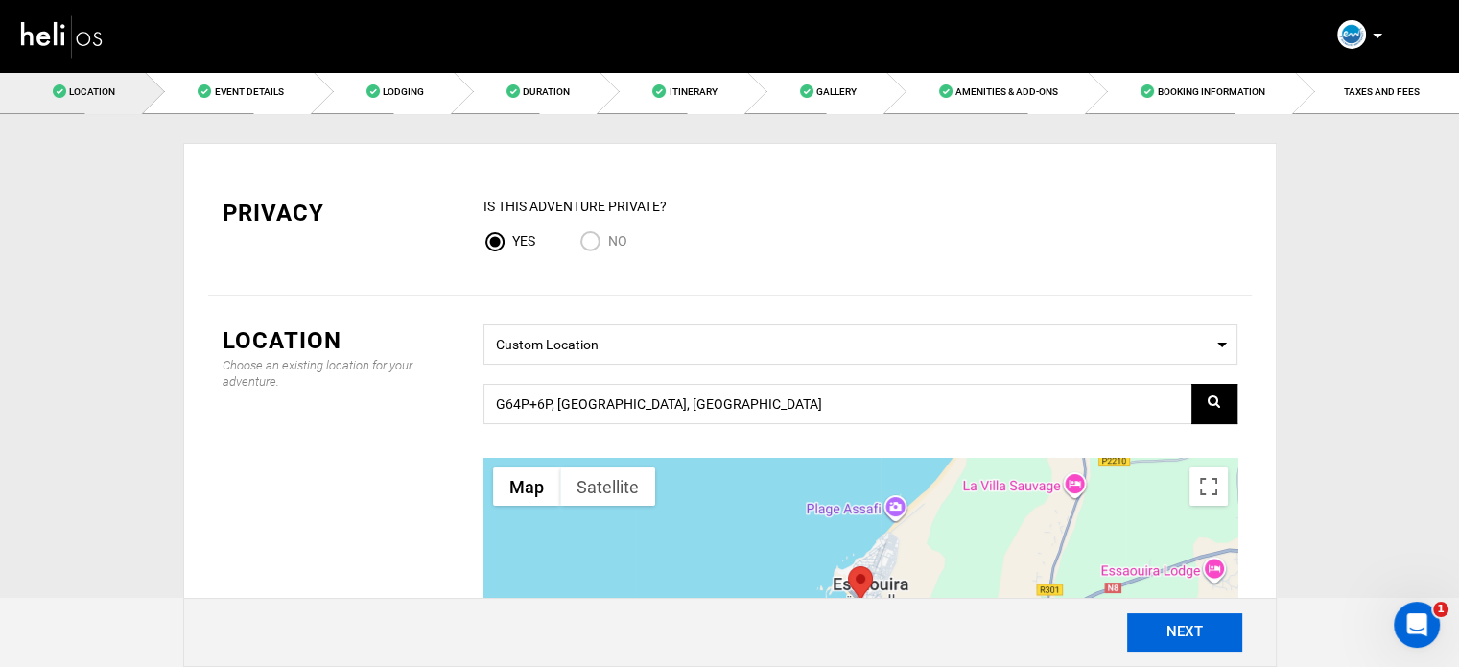
click at [1159, 633] on button "NEXT" at bounding box center [1184, 632] width 115 height 38
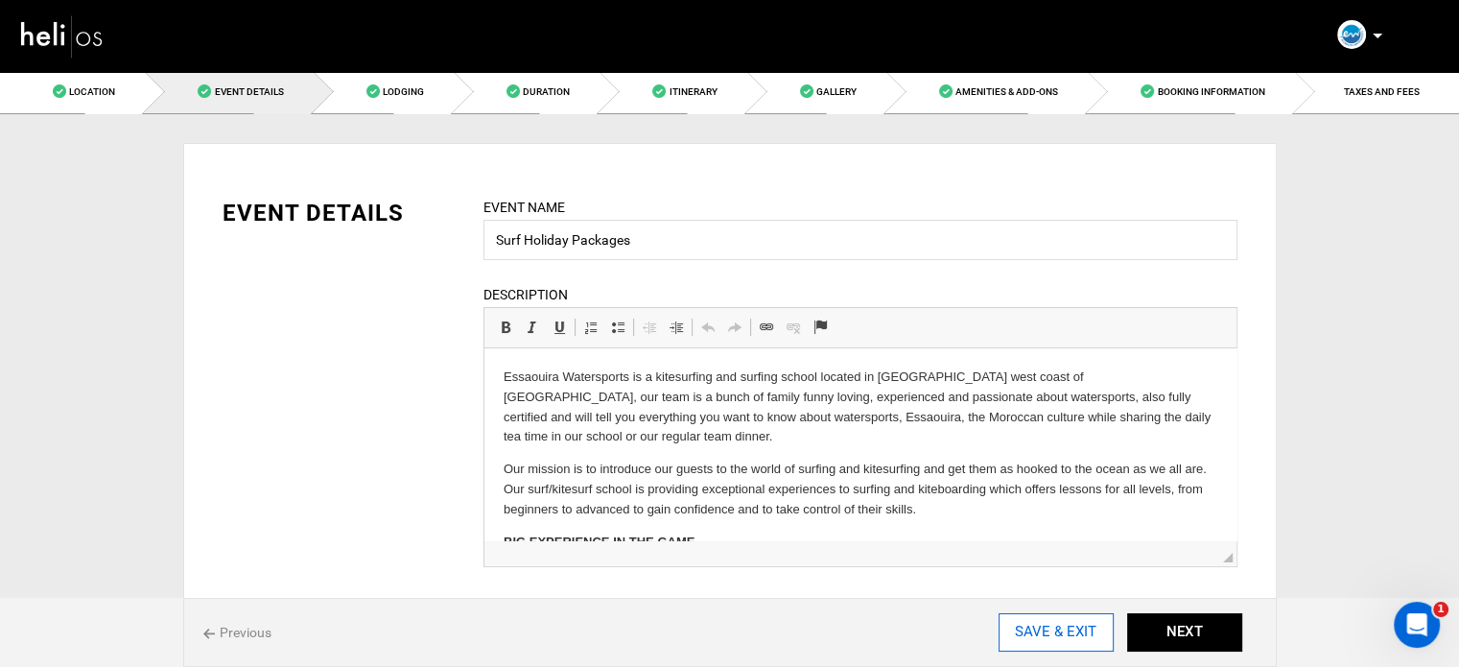
click at [1013, 625] on input "SAVE & EXIT" at bounding box center [1056, 632] width 115 height 38
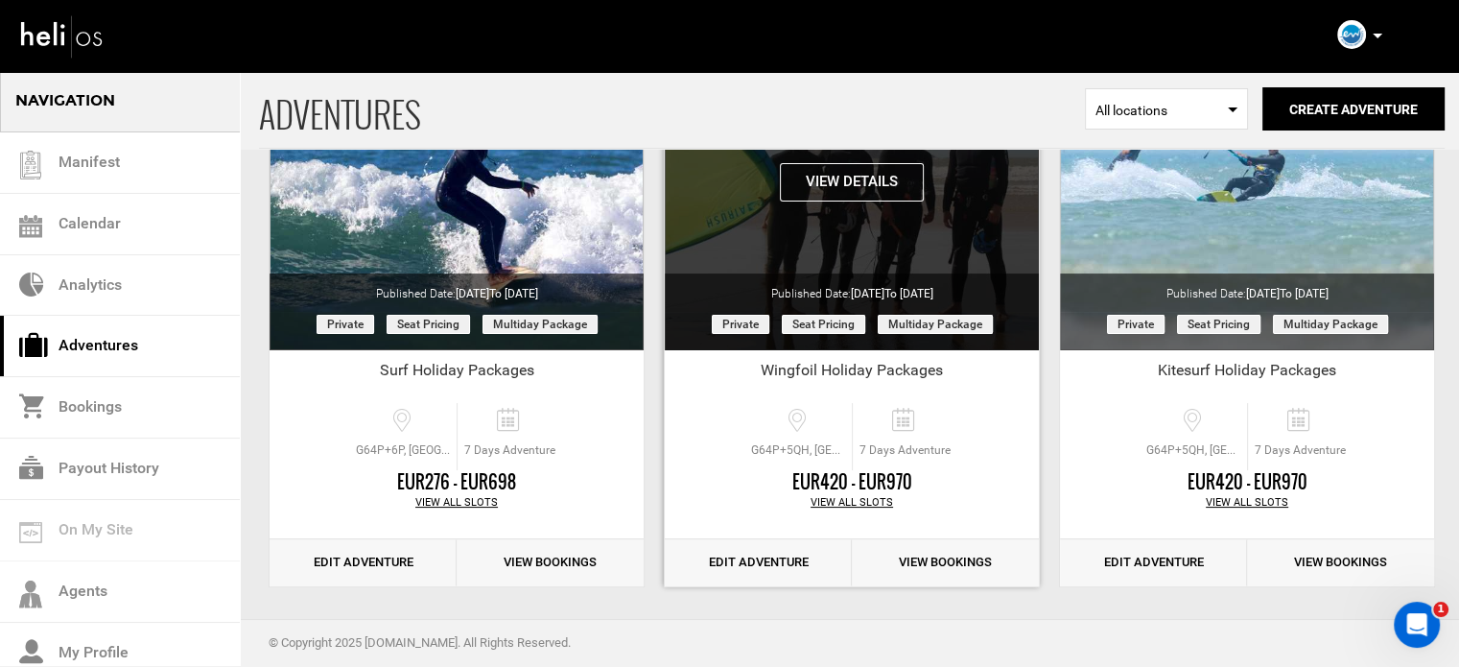
scroll to position [238, 0]
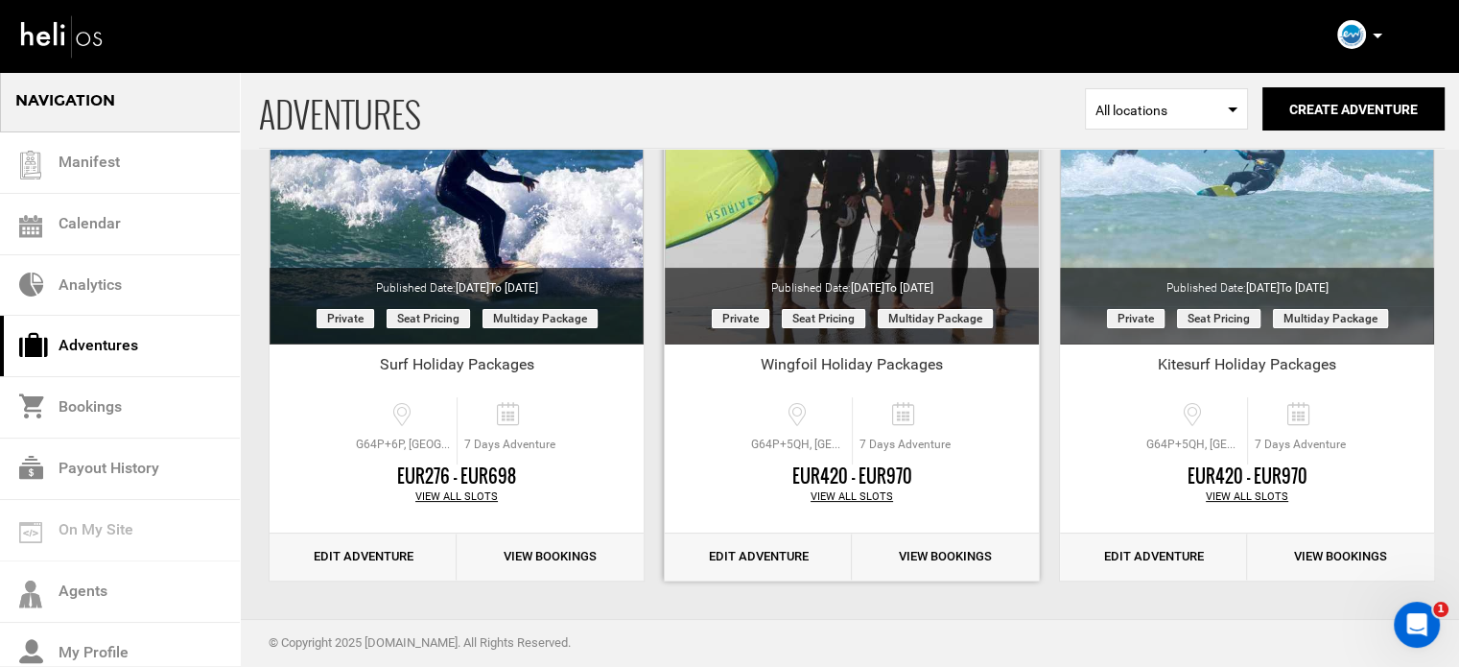
click at [781, 552] on link "Edit Adventure" at bounding box center [758, 556] width 187 height 47
click at [793, 544] on link "Edit Adventure" at bounding box center [758, 556] width 187 height 47
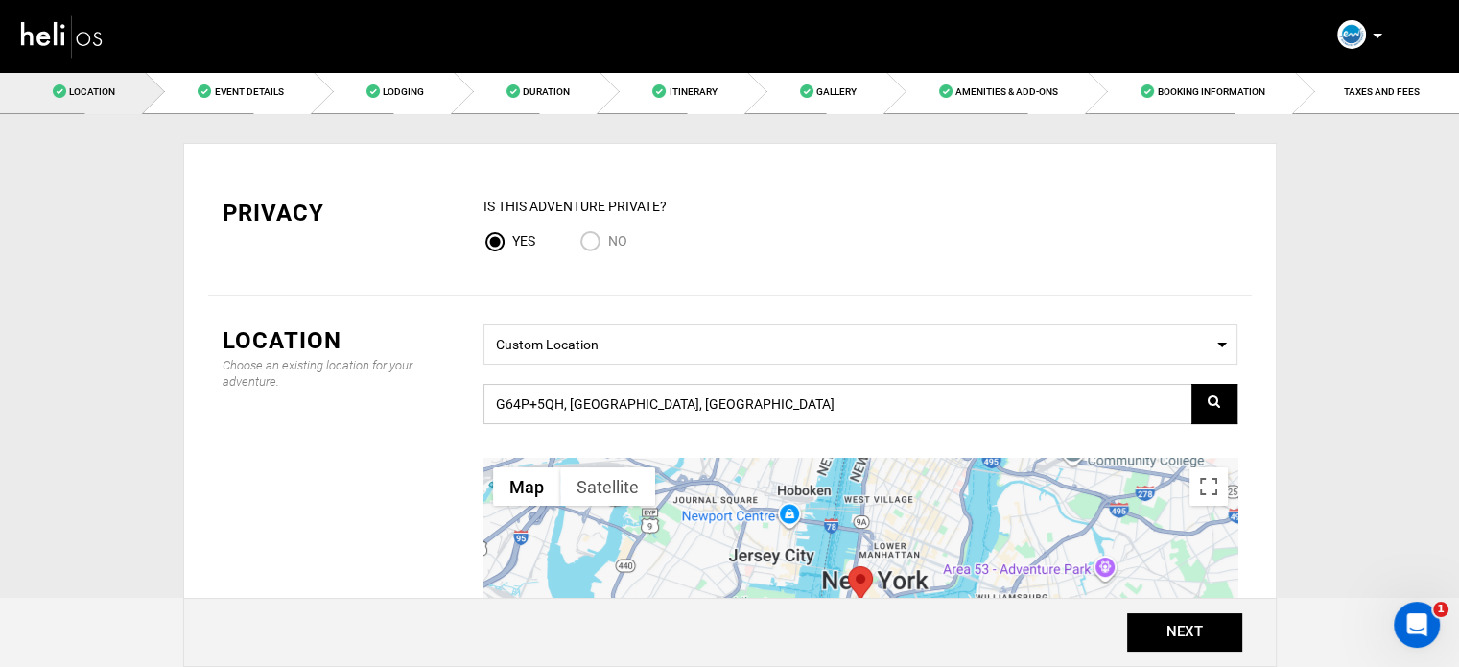
click at [656, 410] on input "G64P+5QH, [GEOGRAPHIC_DATA], [GEOGRAPHIC_DATA]" at bounding box center [861, 404] width 754 height 40
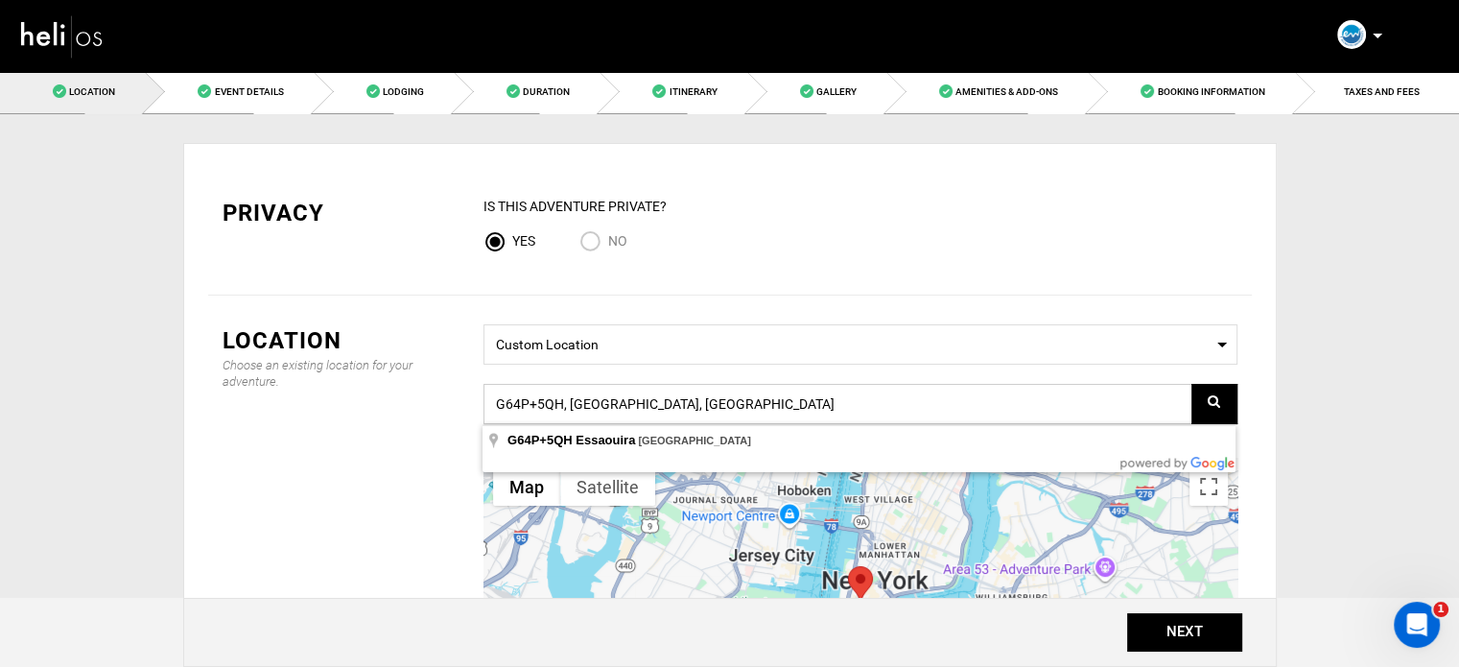
click at [656, 410] on input "G64P+5QH, [GEOGRAPHIC_DATA], [GEOGRAPHIC_DATA]" at bounding box center [861, 404] width 754 height 40
paste input "G64P+6P"
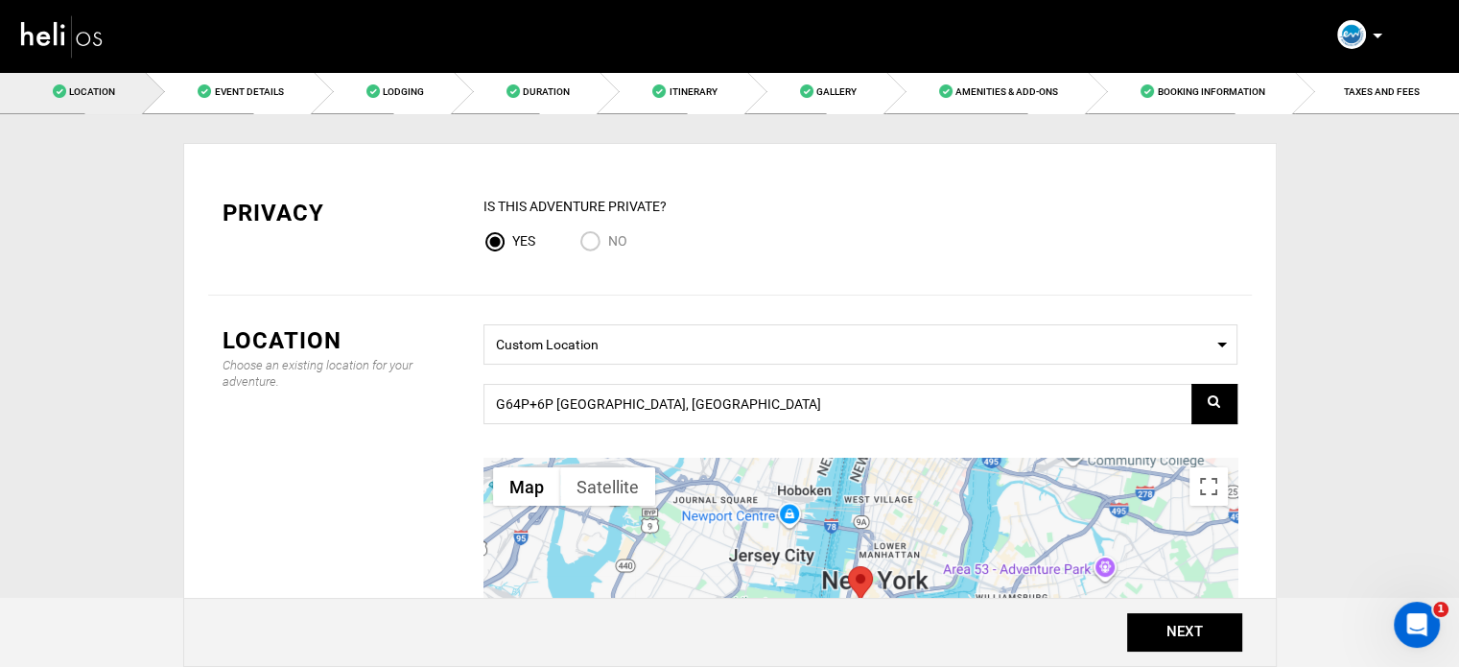
type input "G64P+6P, [GEOGRAPHIC_DATA], [GEOGRAPHIC_DATA]"
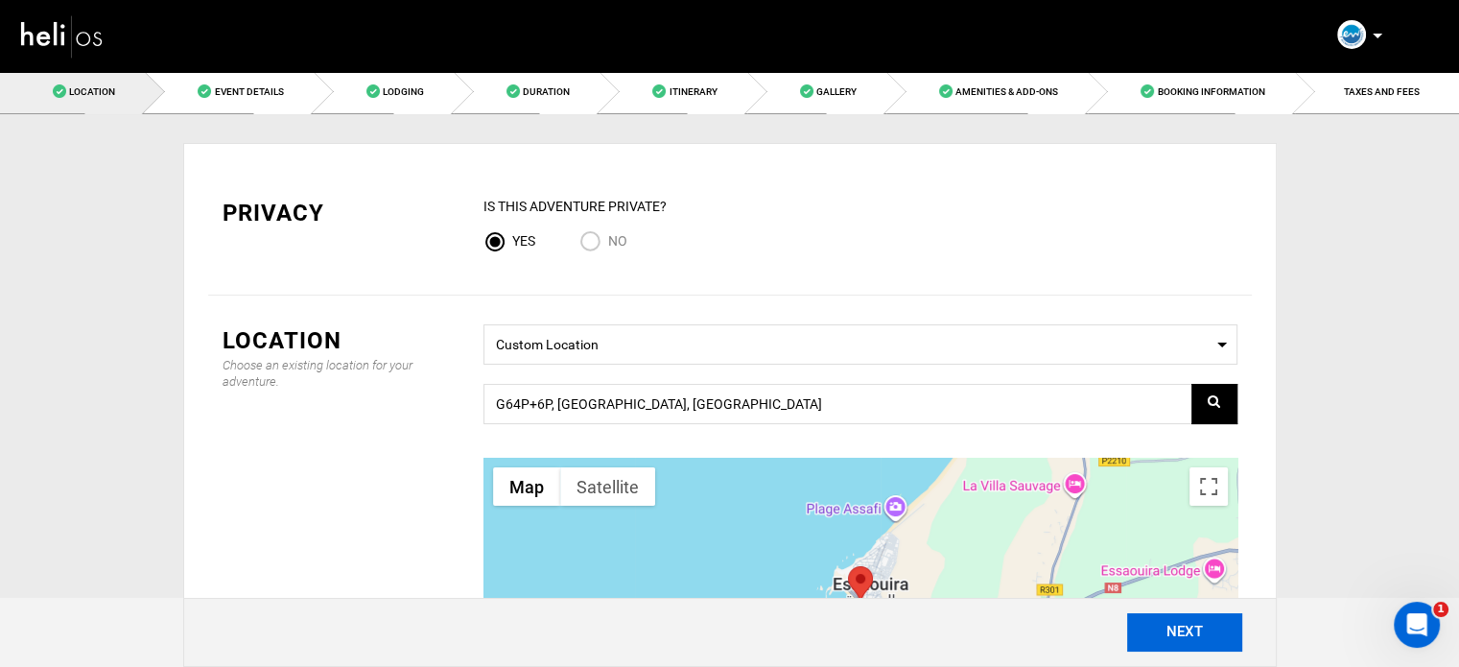
click at [1175, 638] on button "NEXT" at bounding box center [1184, 632] width 115 height 38
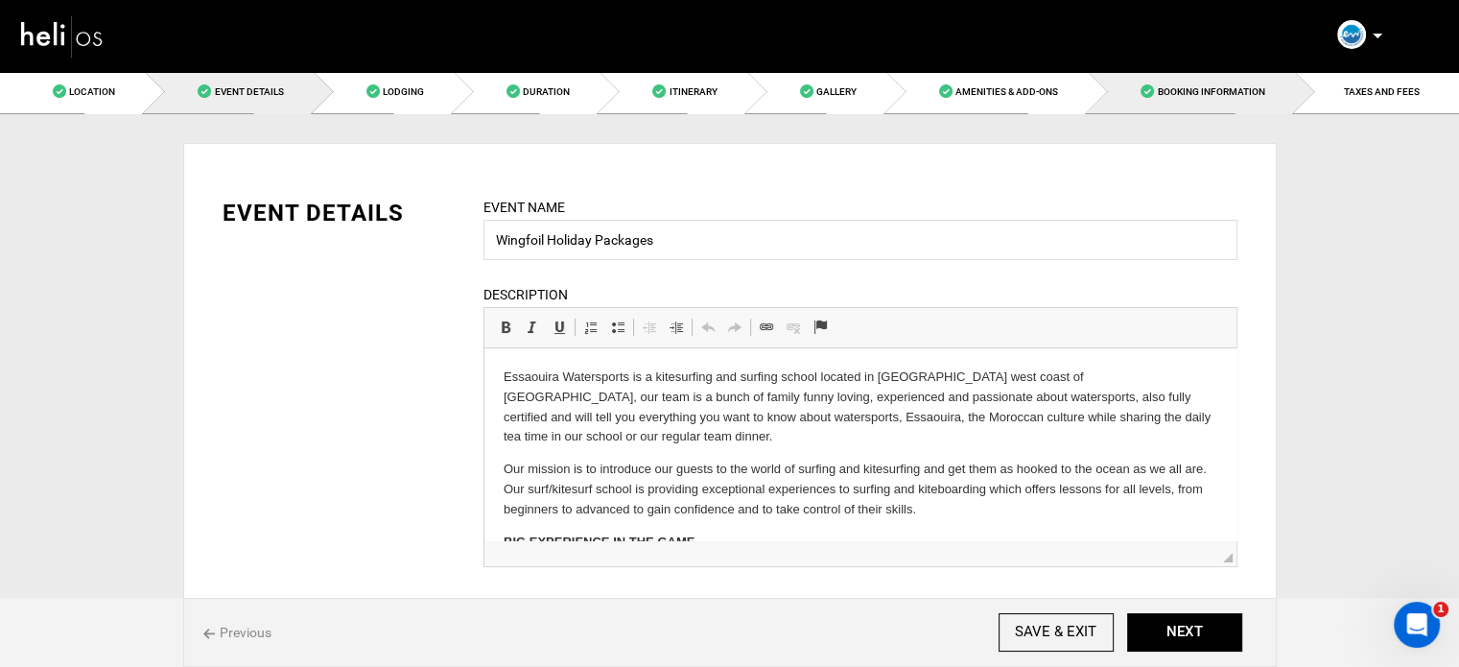
click at [1240, 88] on span "Booking Information" at bounding box center [1210, 91] width 107 height 11
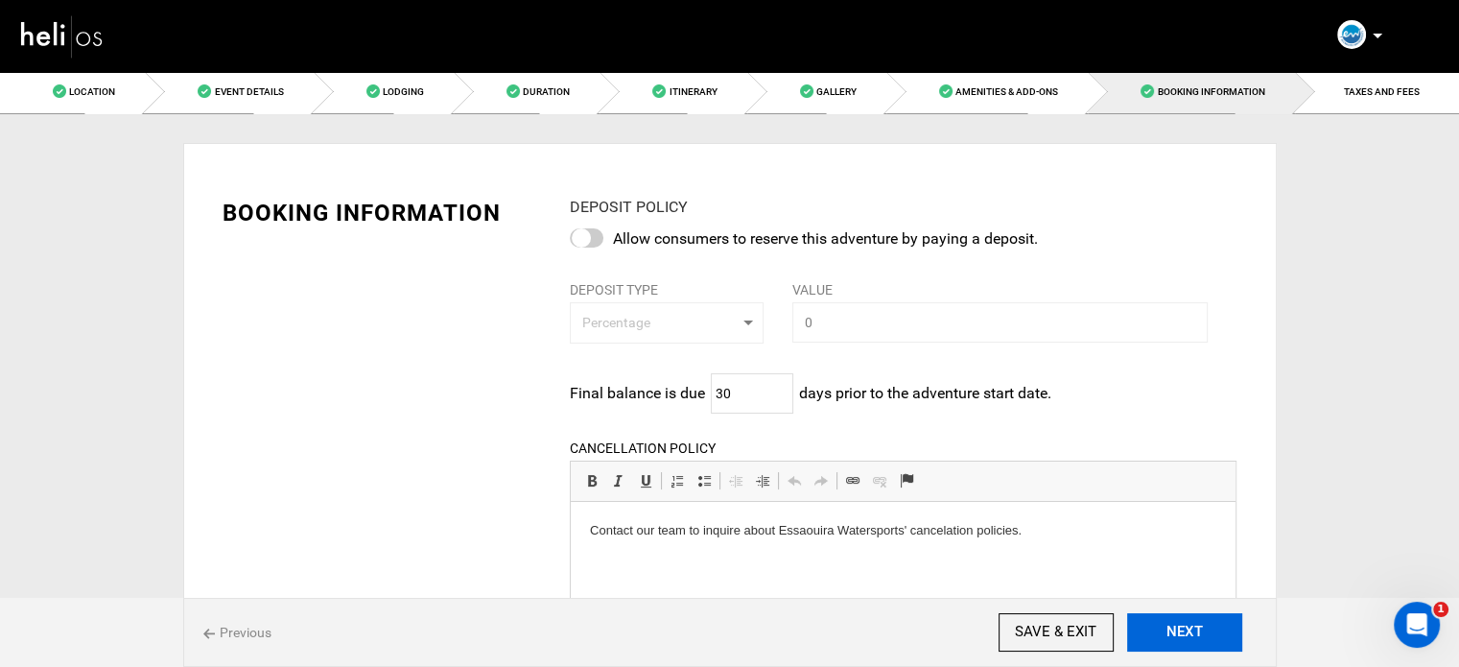
click at [1161, 635] on button "NEXT" at bounding box center [1184, 632] width 115 height 38
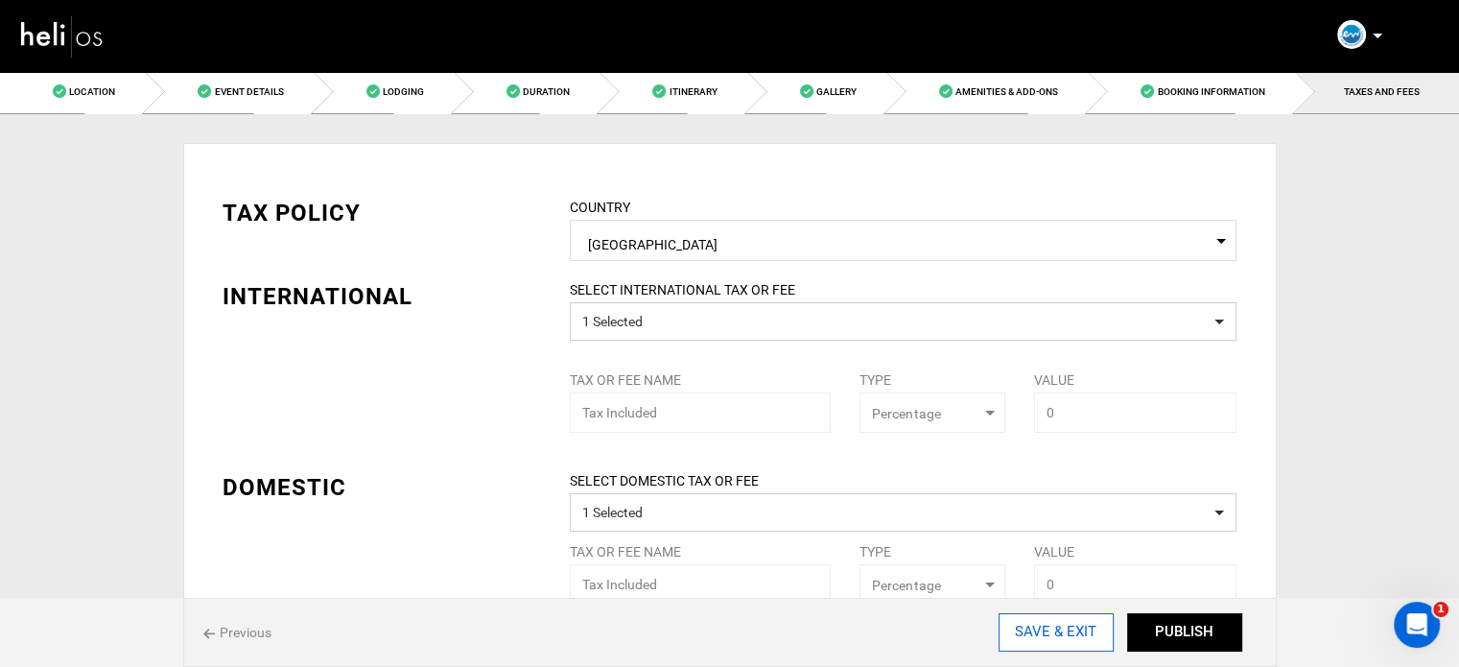
click at [1054, 625] on input "SAVE & EXIT" at bounding box center [1056, 632] width 115 height 38
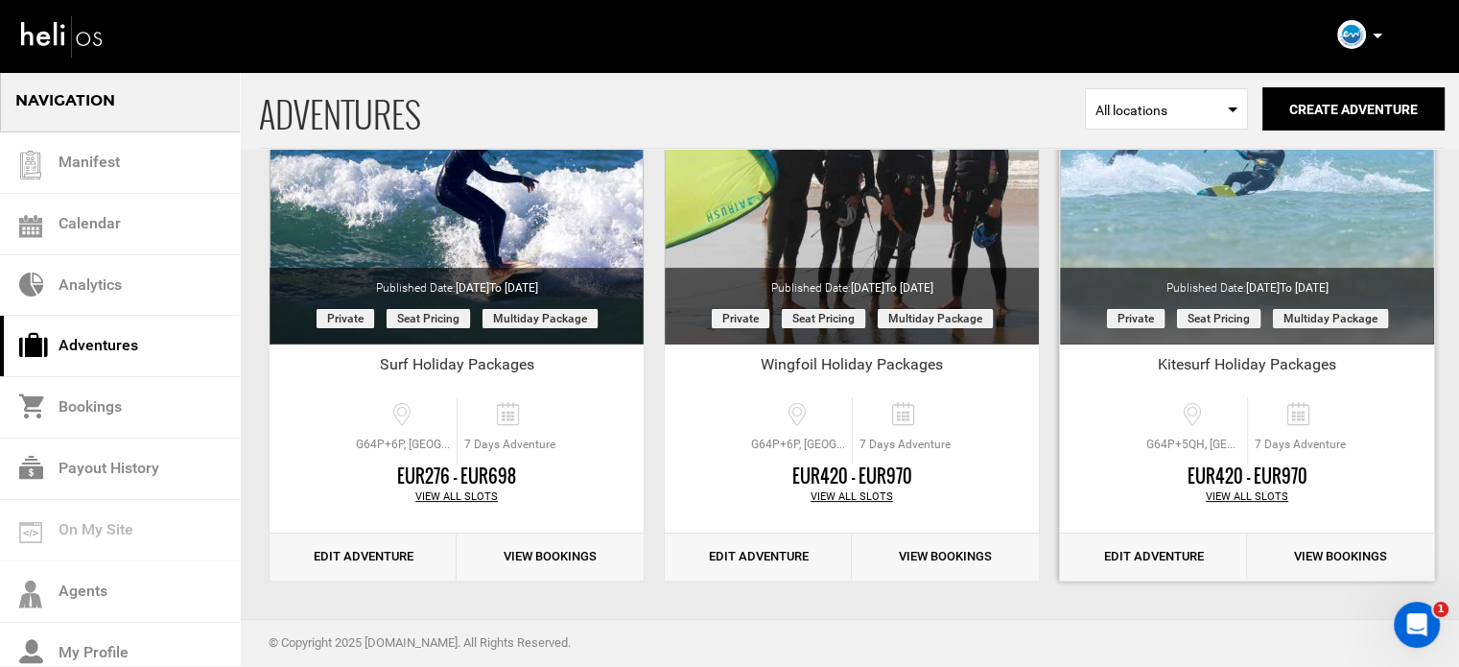
click at [1128, 553] on link "Edit Adventure" at bounding box center [1153, 556] width 187 height 47
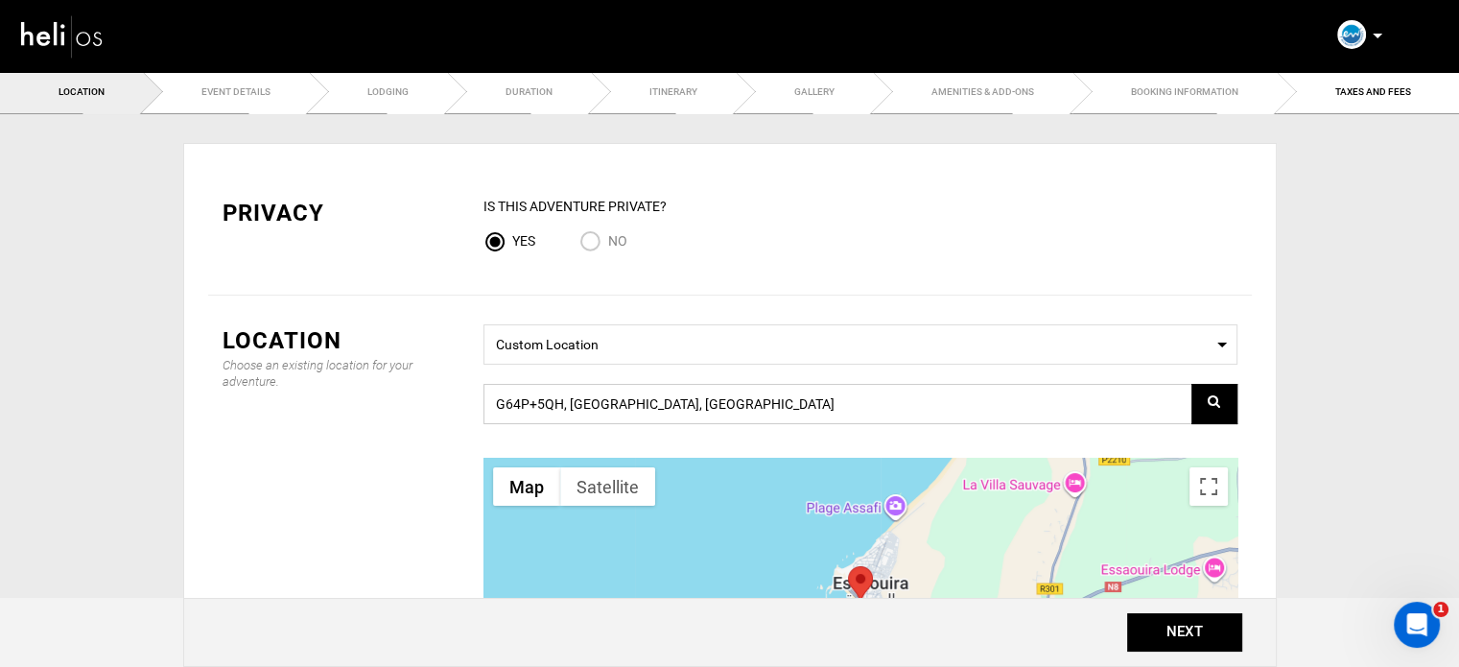
click at [718, 406] on input "G64P+5QH, Essaouira, Morocco" at bounding box center [861, 404] width 754 height 40
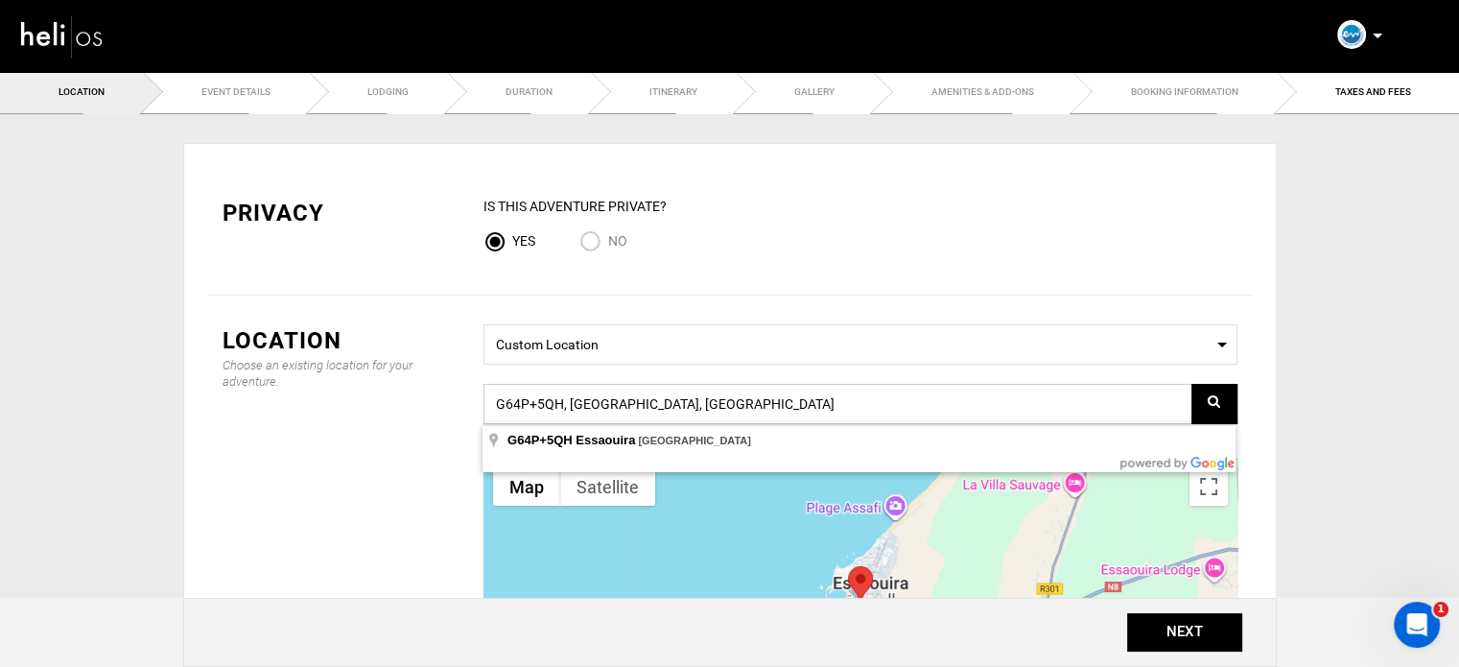
click at [718, 406] on input "G64P+5QH, Essaouira, Morocco" at bounding box center [861, 404] width 754 height 40
paste input "G64P+6P"
type input "G64P+6P, [GEOGRAPHIC_DATA], [GEOGRAPHIC_DATA]"
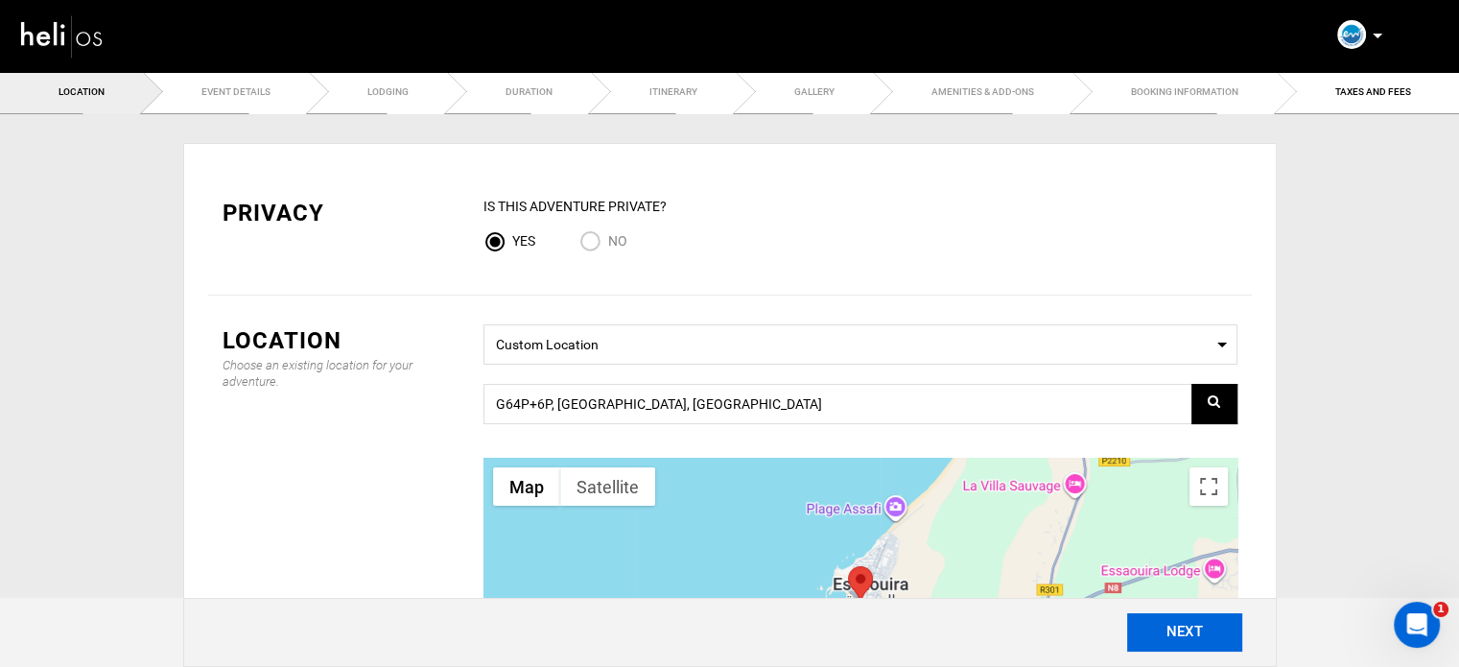
click at [1154, 617] on button "NEXT" at bounding box center [1184, 632] width 115 height 38
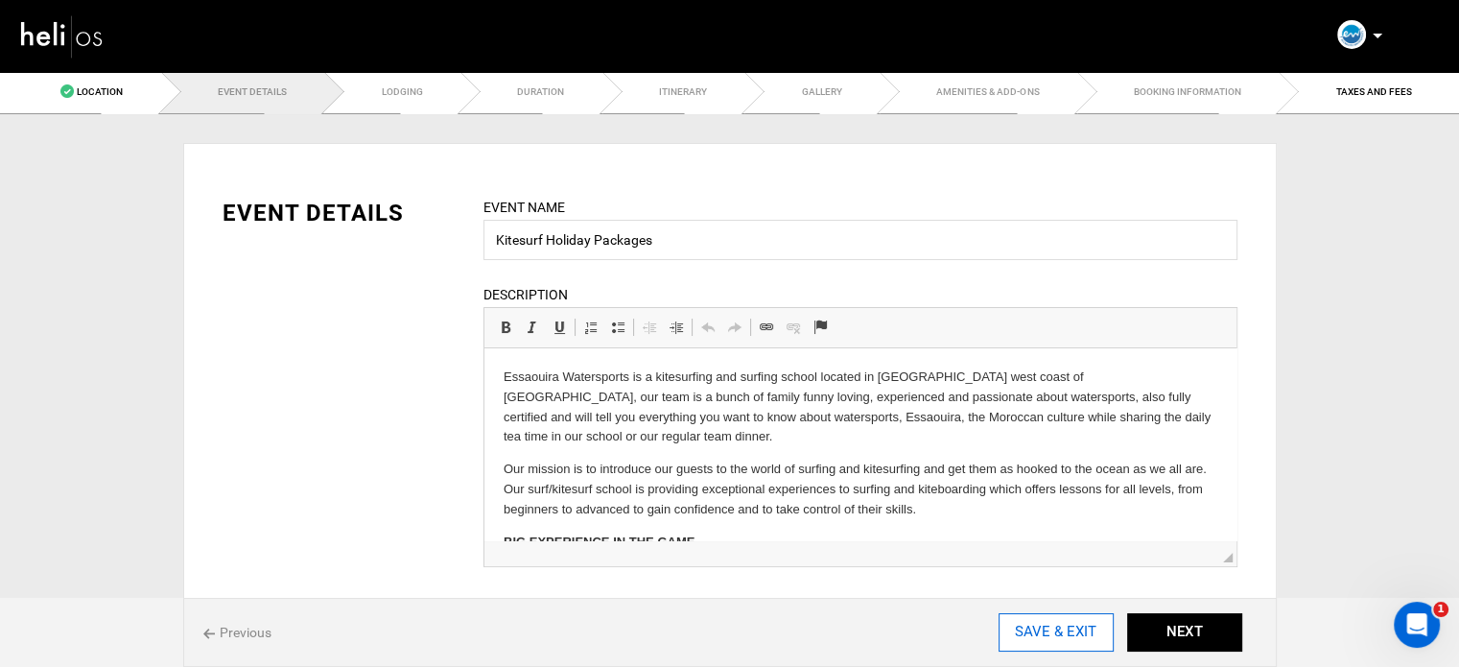
click at [1080, 636] on input "SAVE & EXIT" at bounding box center [1056, 632] width 115 height 38
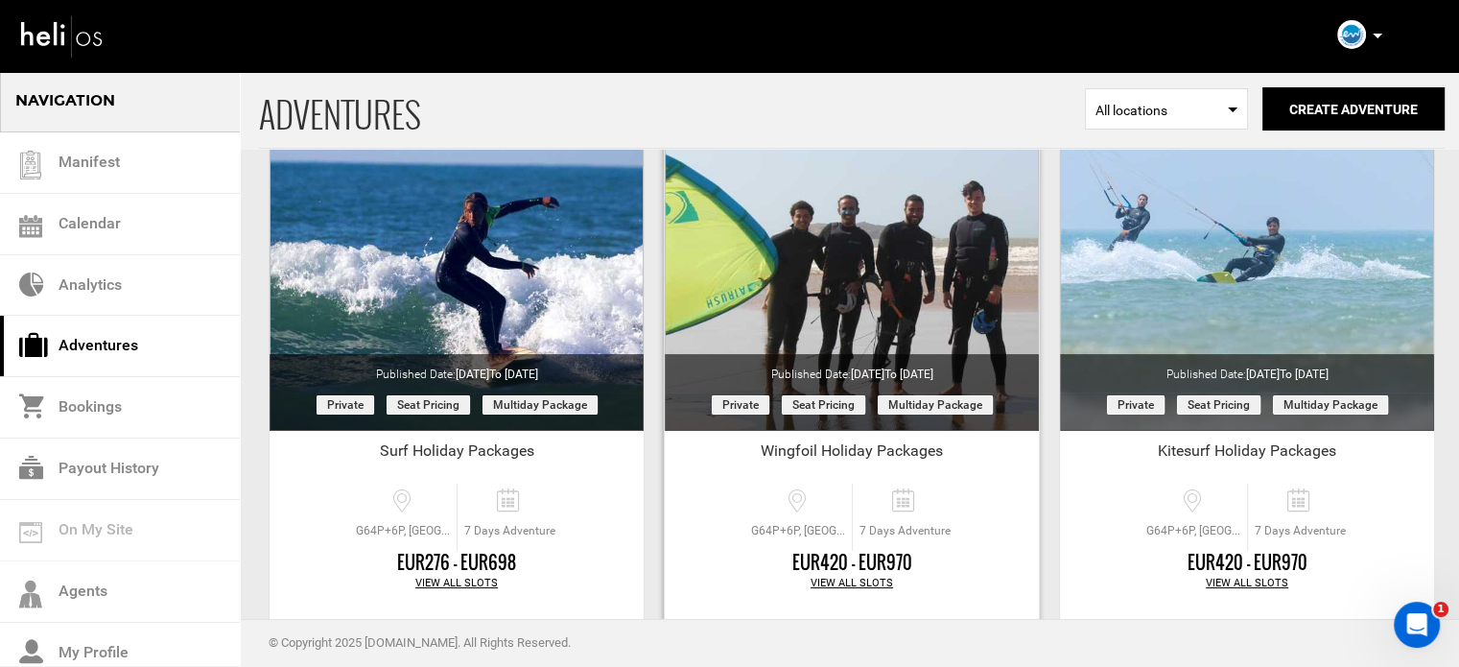
scroll to position [238, 0]
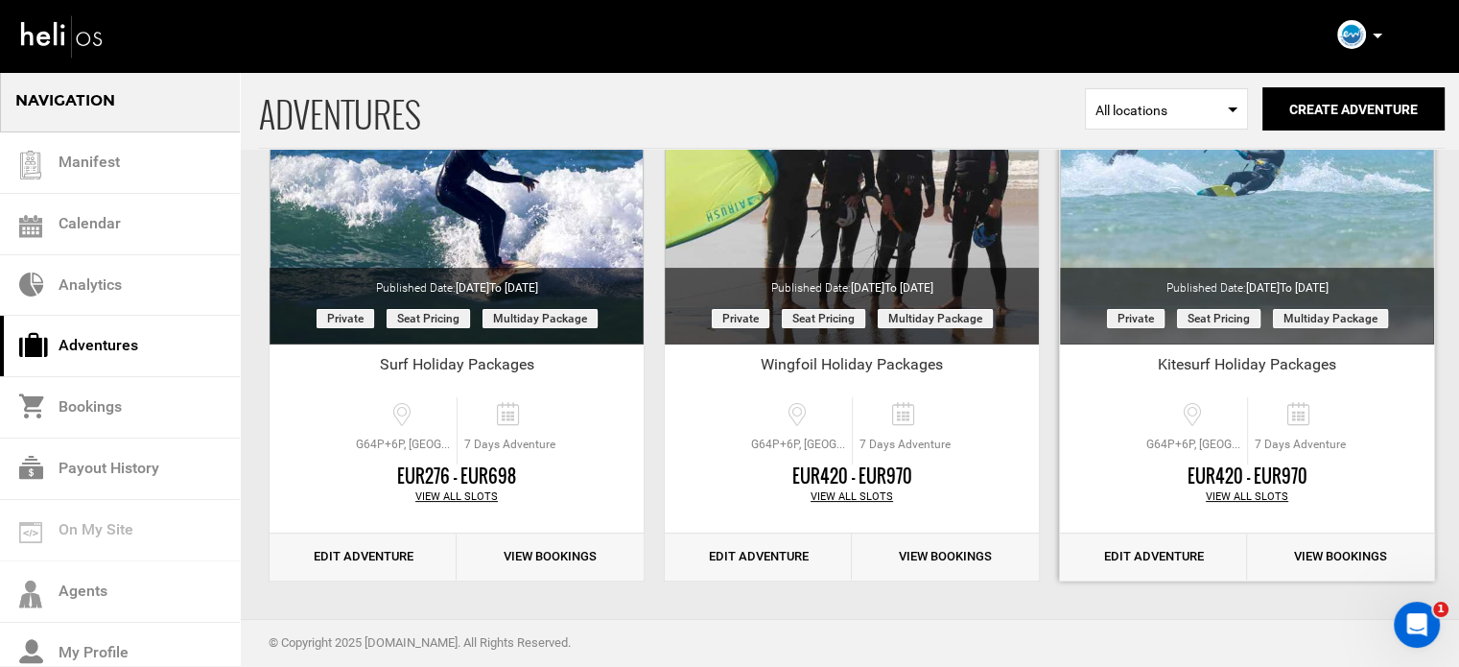
click at [1197, 563] on link "Edit Adventure" at bounding box center [1153, 556] width 187 height 47
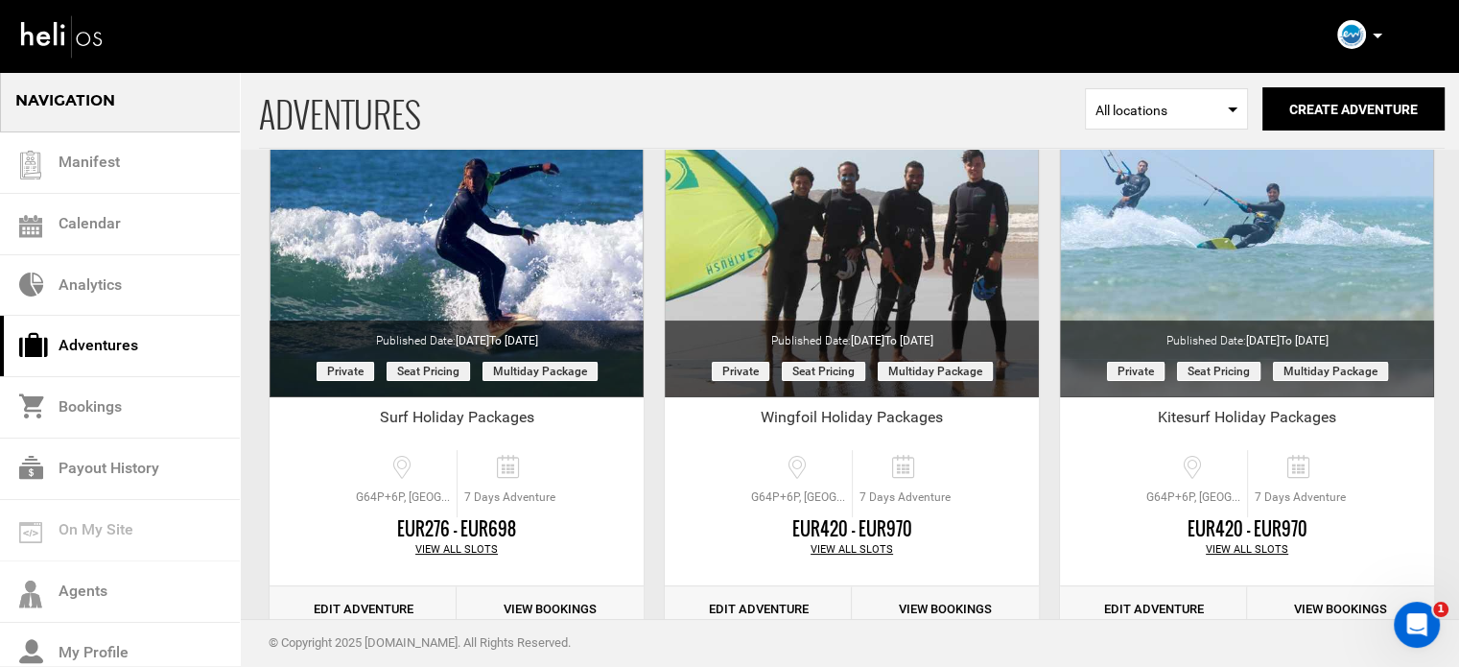
scroll to position [238, 0]
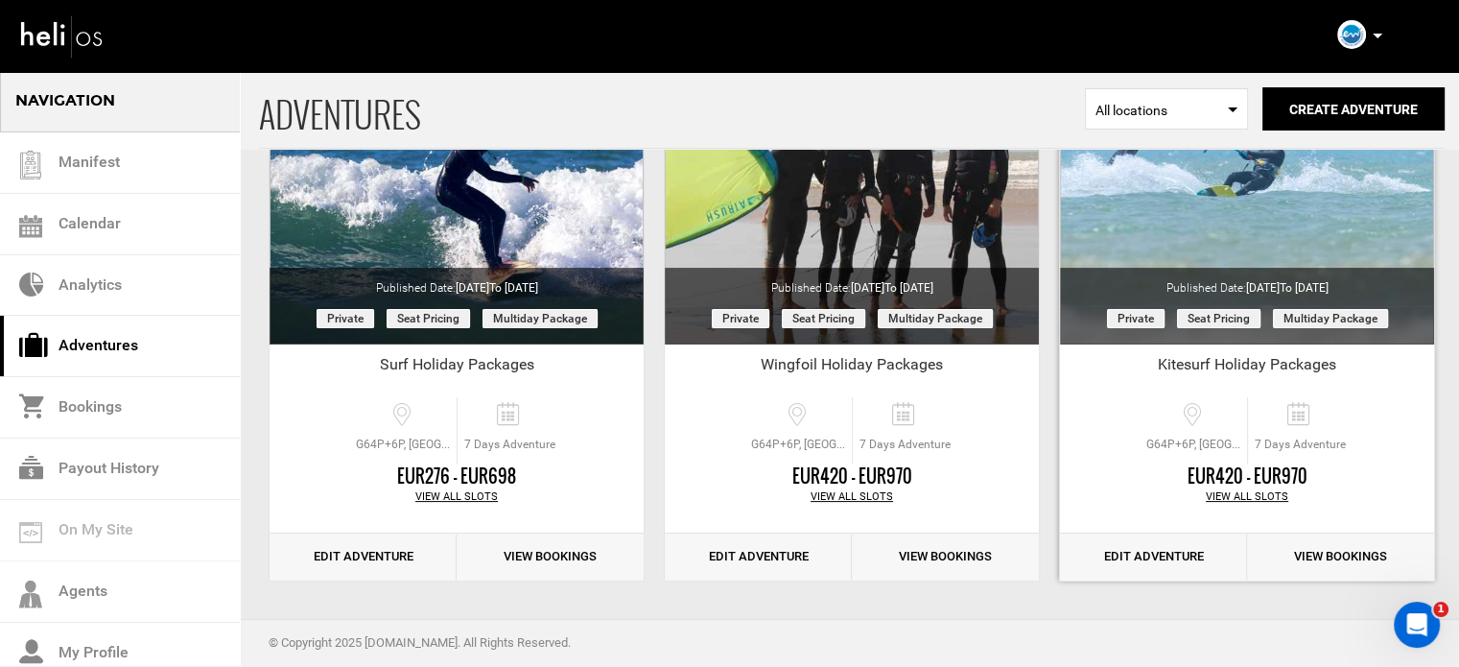
click at [1178, 535] on link "Edit Adventure" at bounding box center [1153, 556] width 187 height 47
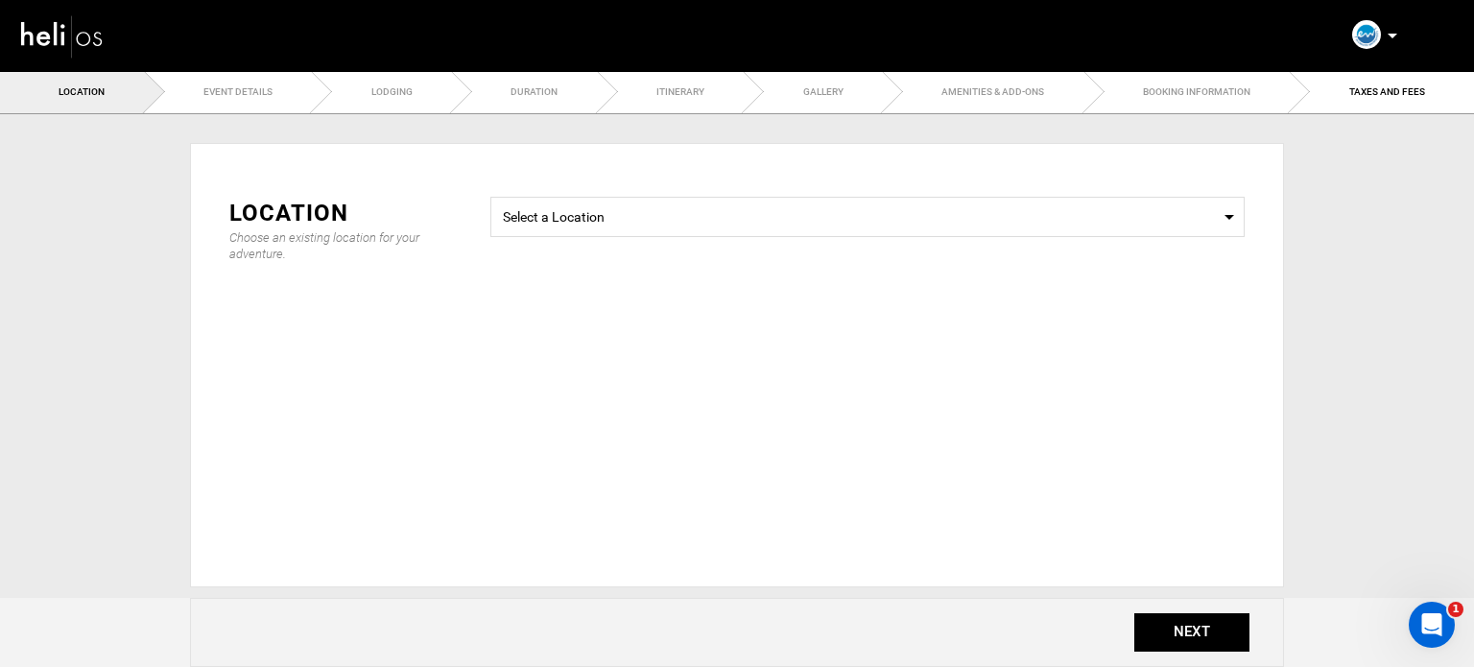
type input "Kitesurf Holiday Packages"
checkbox input "true"
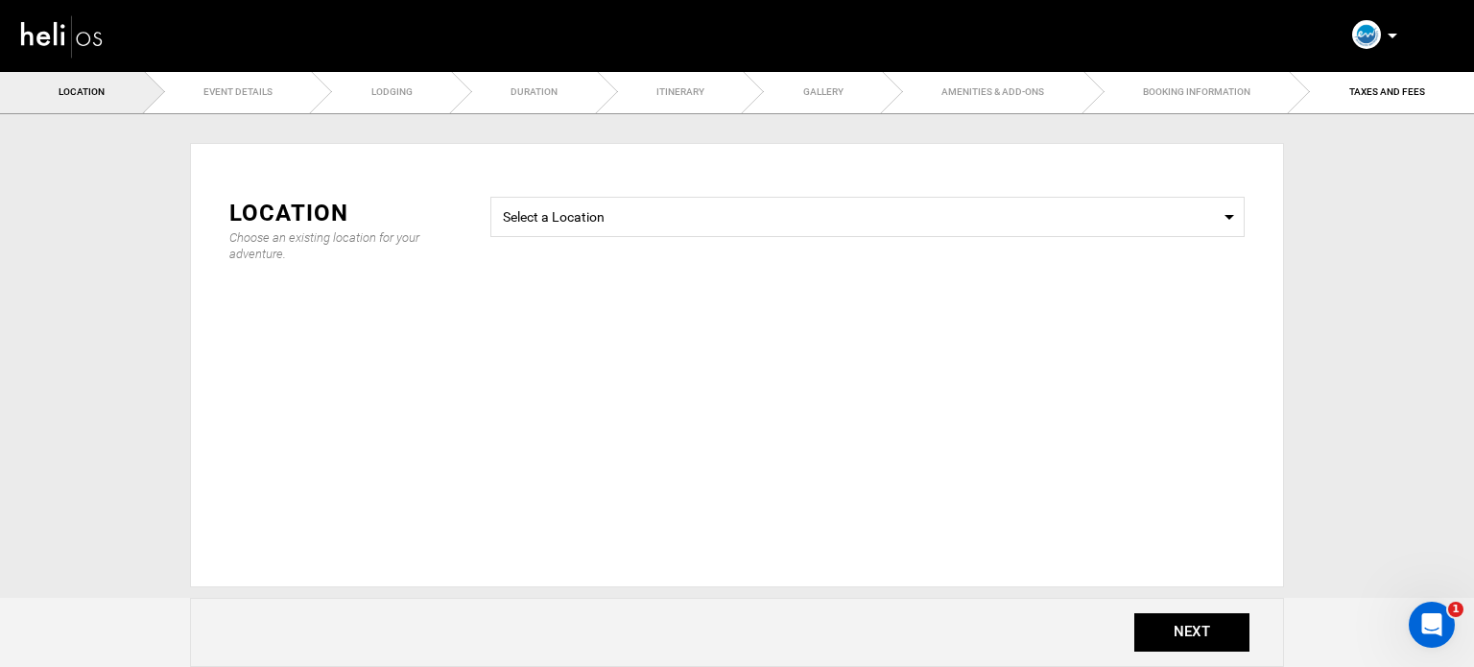
checkbox input "true"
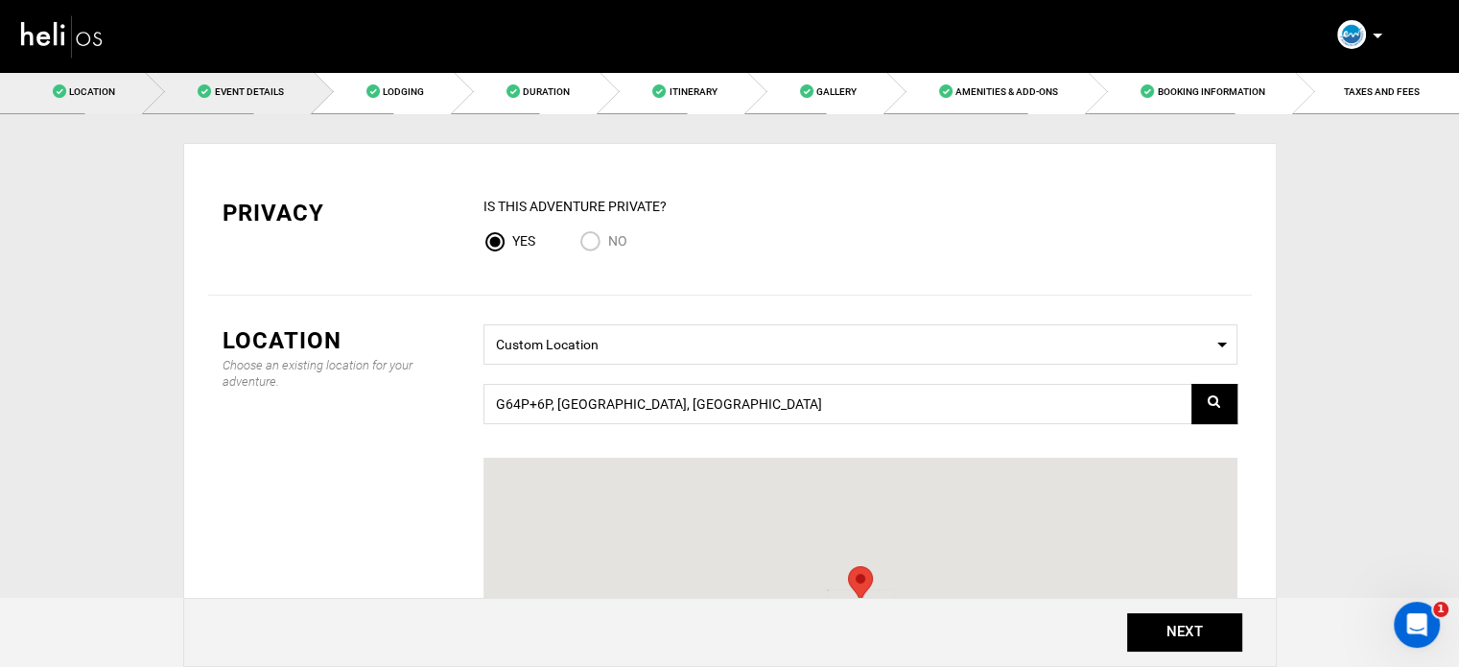
click at [259, 105] on link "Event Details" at bounding box center [229, 91] width 168 height 43
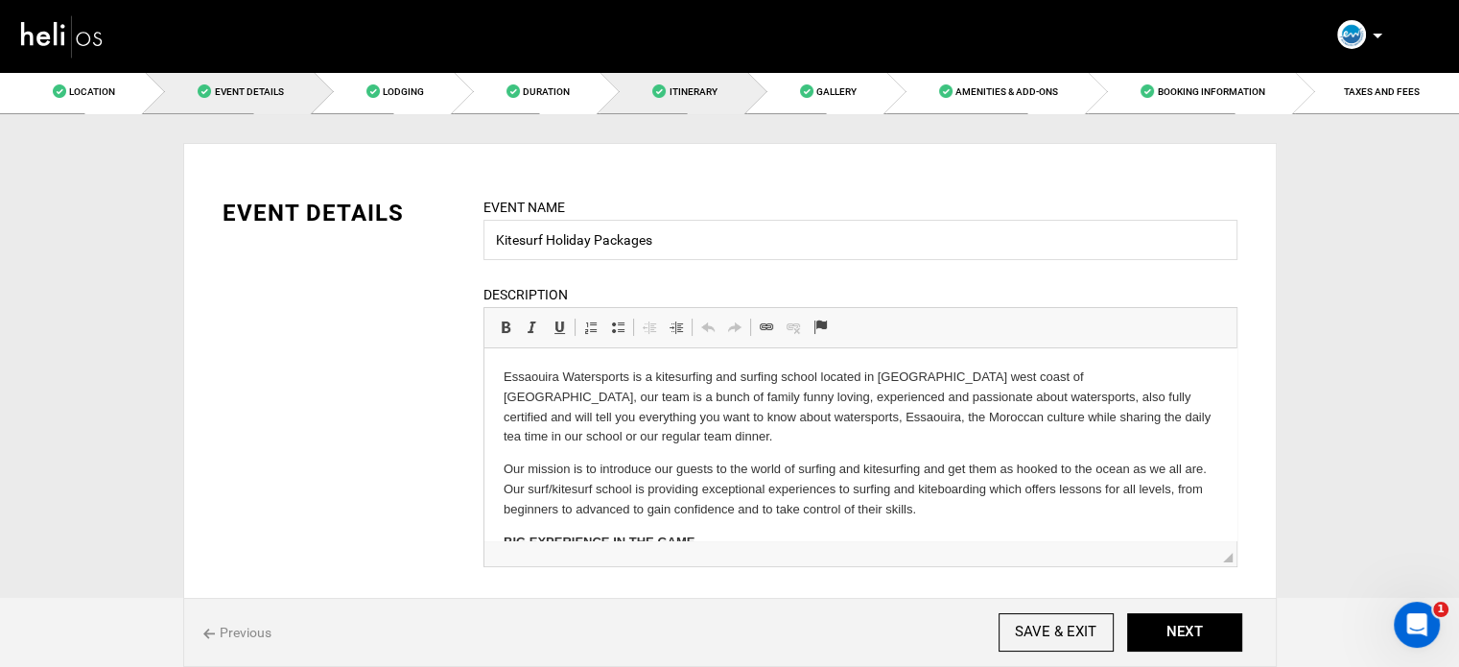
click at [698, 80] on link "Itinerary" at bounding box center [673, 91] width 147 height 43
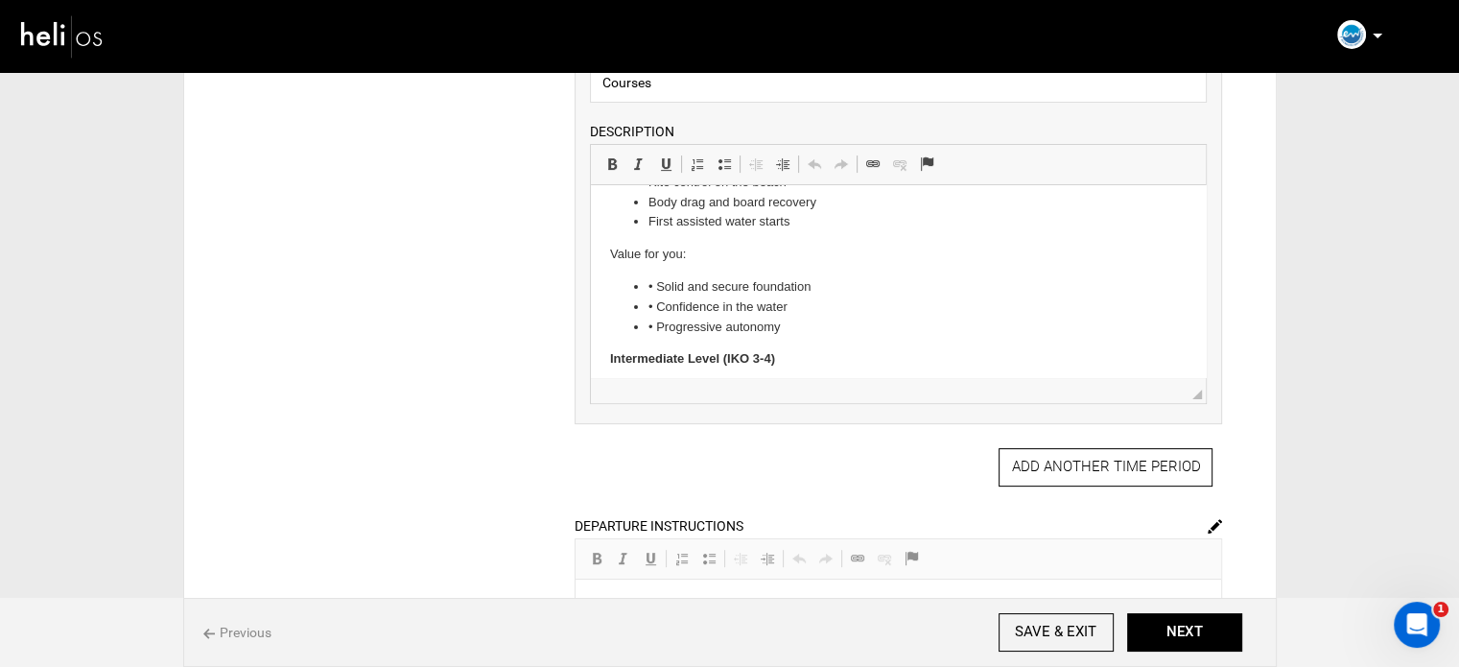
scroll to position [192, 0]
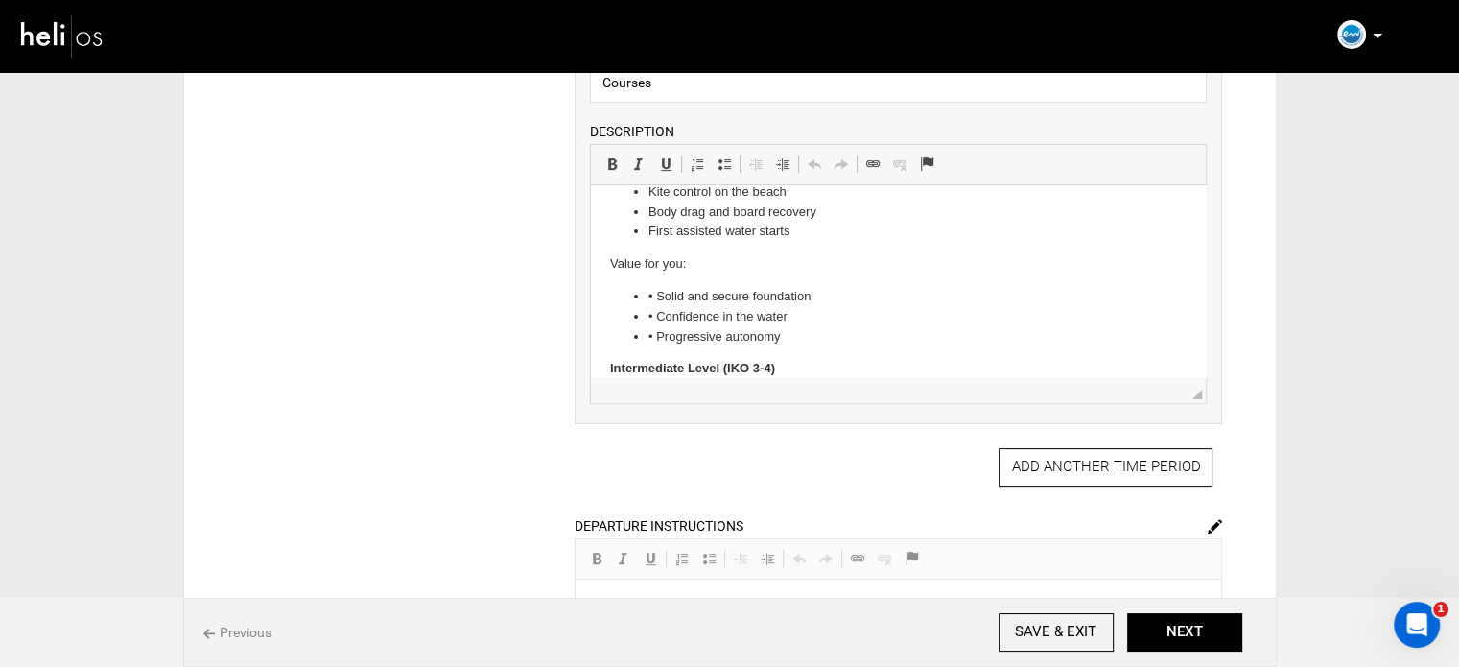
click at [658, 291] on li "• Solid and secure foundation" at bounding box center [899, 297] width 500 height 20
click at [661, 311] on li "• Confidence in the water" at bounding box center [899, 317] width 500 height 20
click at [661, 312] on li "• Confidence in the water" at bounding box center [899, 317] width 500 height 20
click at [656, 312] on li "• Confidence in the water" at bounding box center [899, 317] width 500 height 20
click at [657, 337] on li "• Progressive autonomy" at bounding box center [899, 337] width 500 height 20
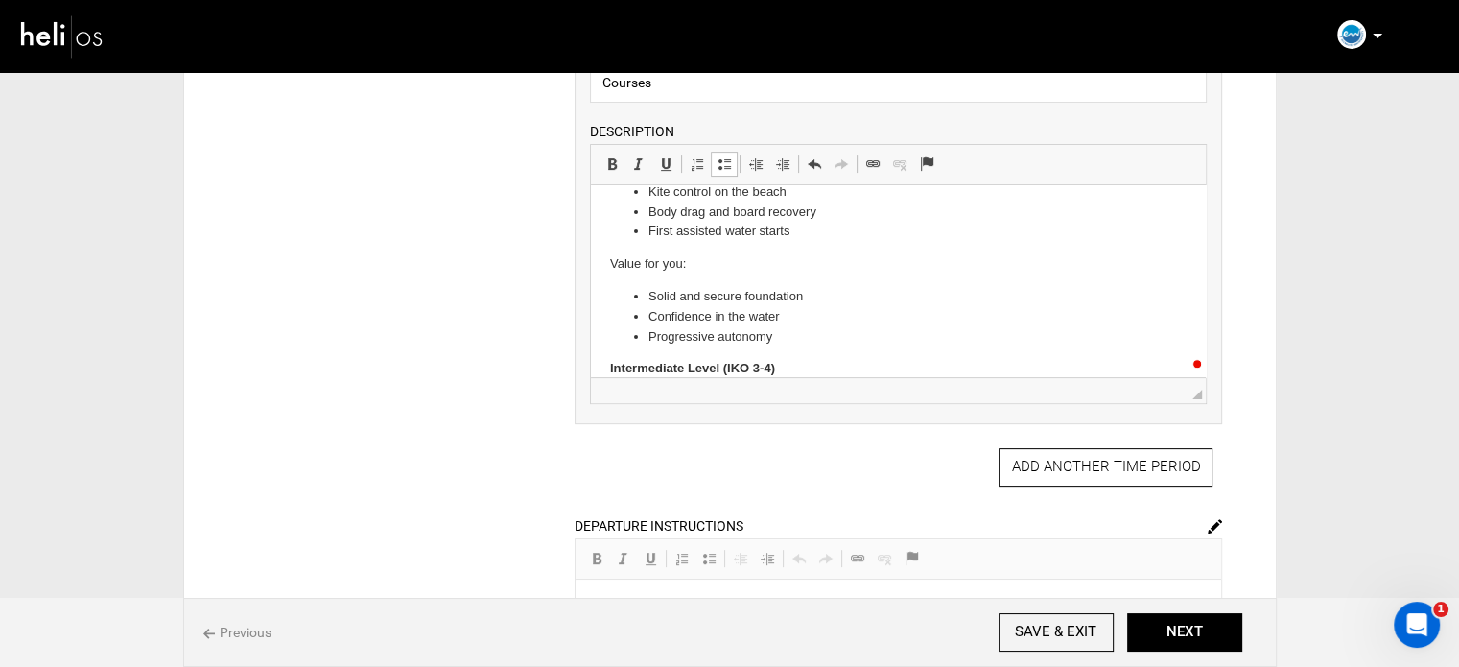
click at [785, 331] on li "Progressive autonomy" at bounding box center [899, 337] width 500 height 20
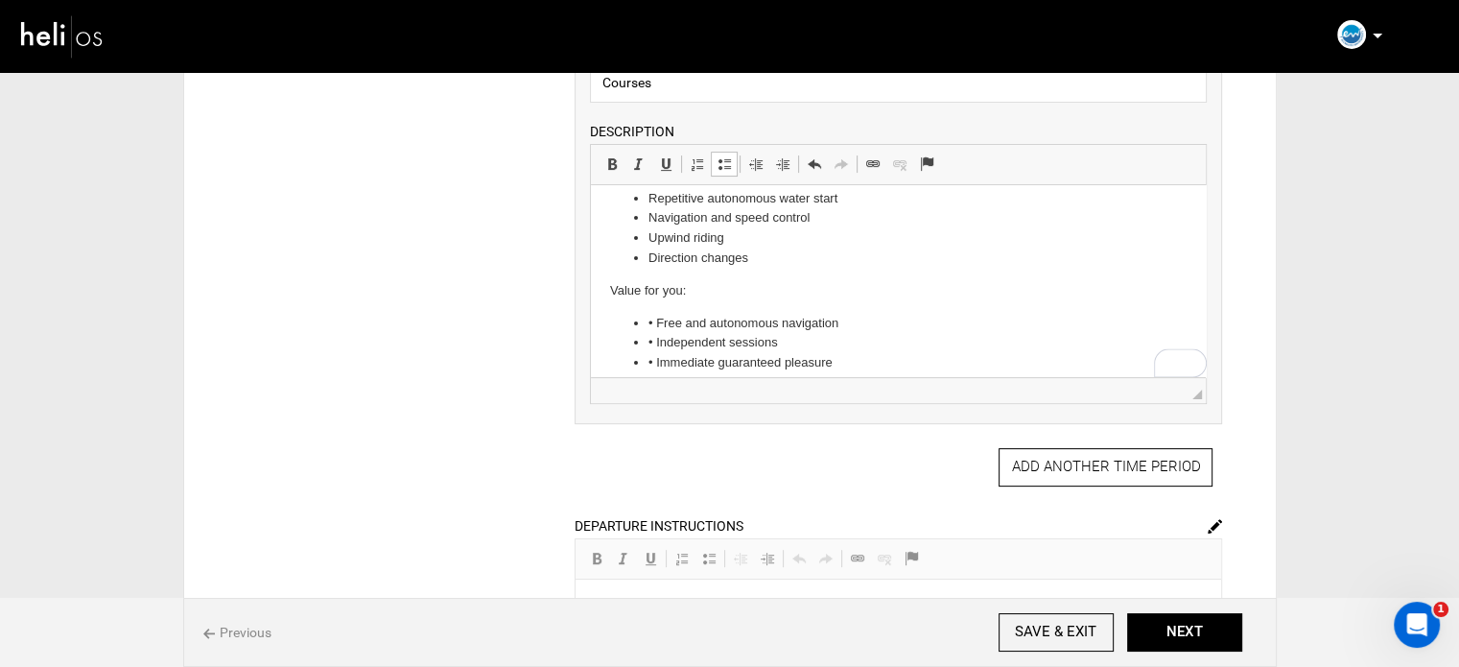
scroll to position [532, 0]
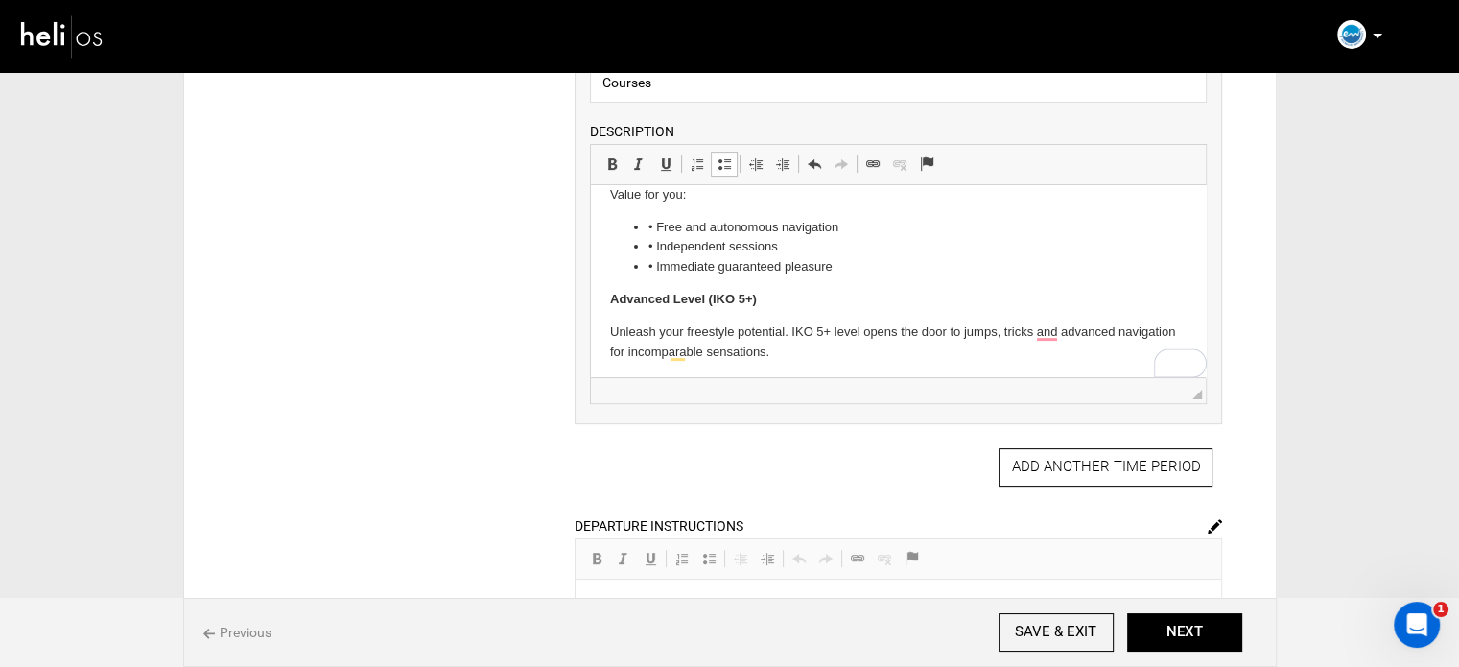
click at [659, 229] on li "• Free and autonomous navigation" at bounding box center [899, 228] width 500 height 20
click at [656, 239] on li "• Independent sessions" at bounding box center [899, 247] width 500 height 20
click at [656, 272] on li "• Immediate guaranteed pleasure" at bounding box center [899, 267] width 500 height 20
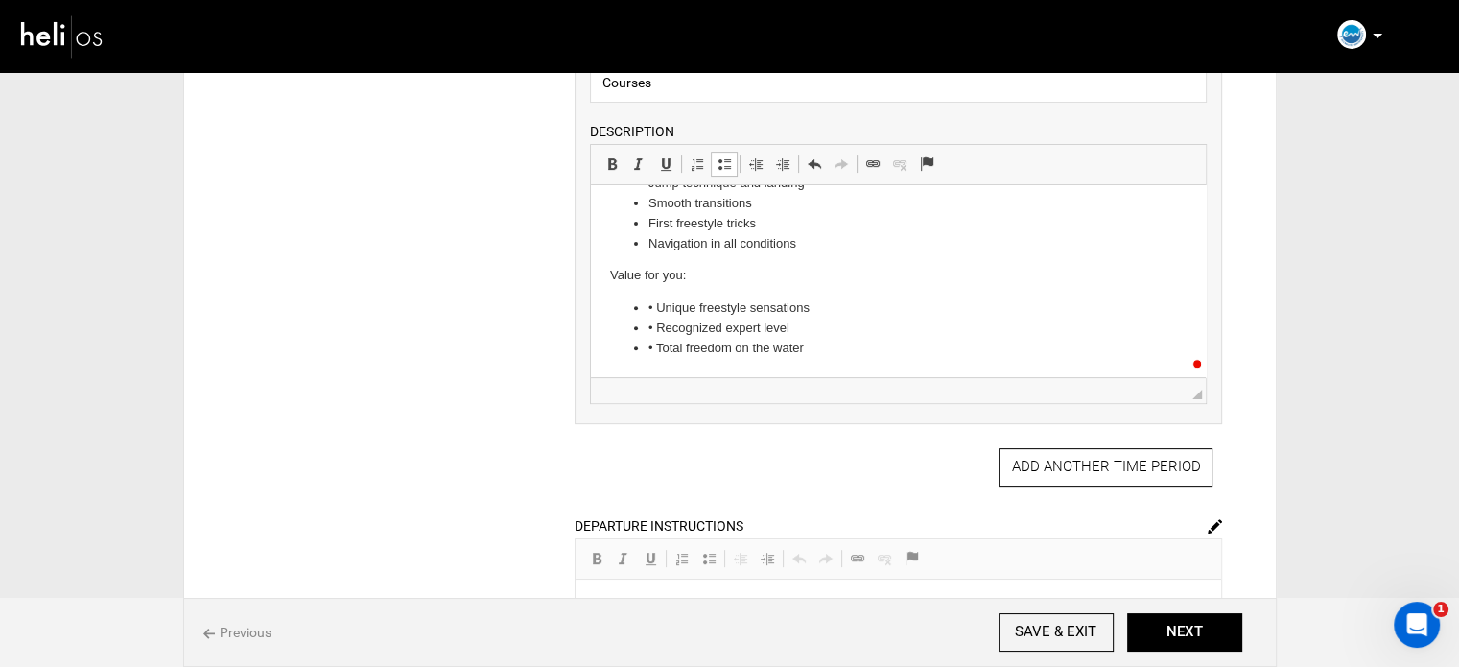
click at [656, 304] on li "• Unique freestyle sensations" at bounding box center [899, 308] width 500 height 20
click at [657, 319] on li "• Recognized expert level" at bounding box center [899, 329] width 500 height 20
click at [658, 345] on li "• Total freedom on the water" at bounding box center [899, 349] width 500 height 20
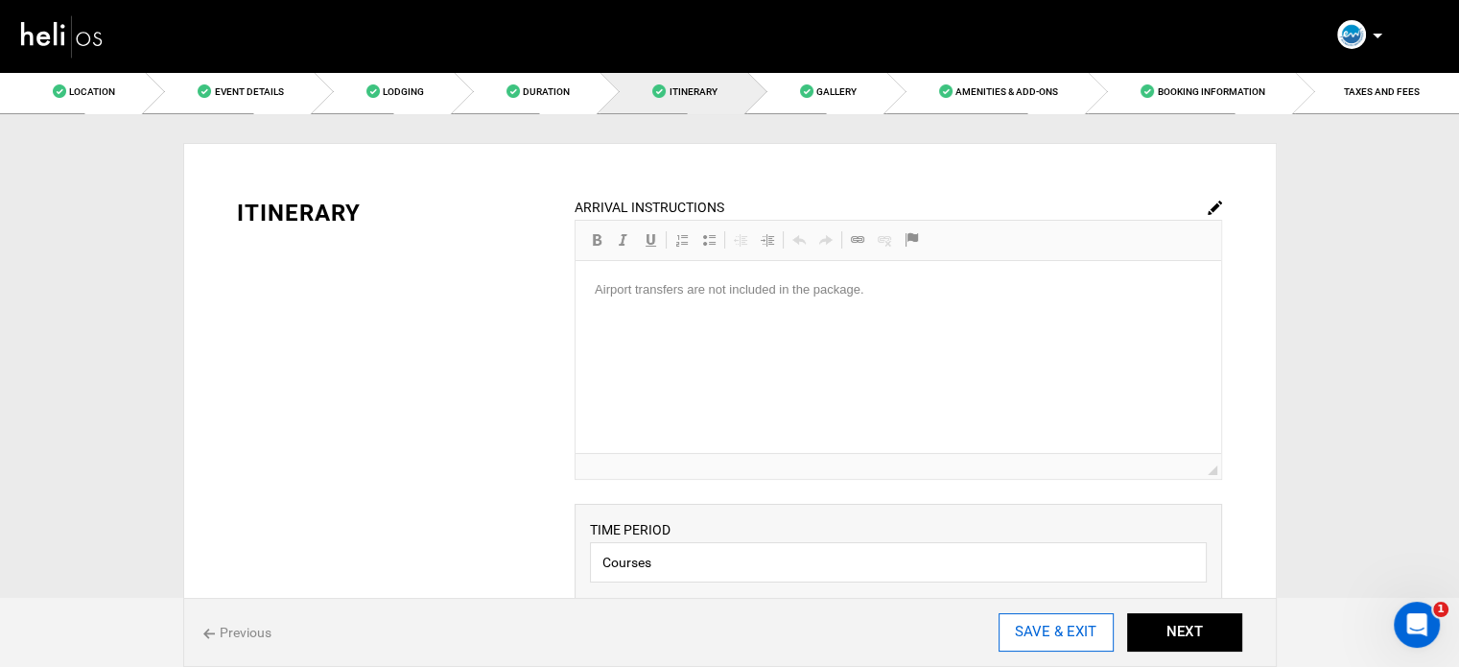
click at [1063, 637] on input "SAVE & EXIT" at bounding box center [1056, 632] width 115 height 38
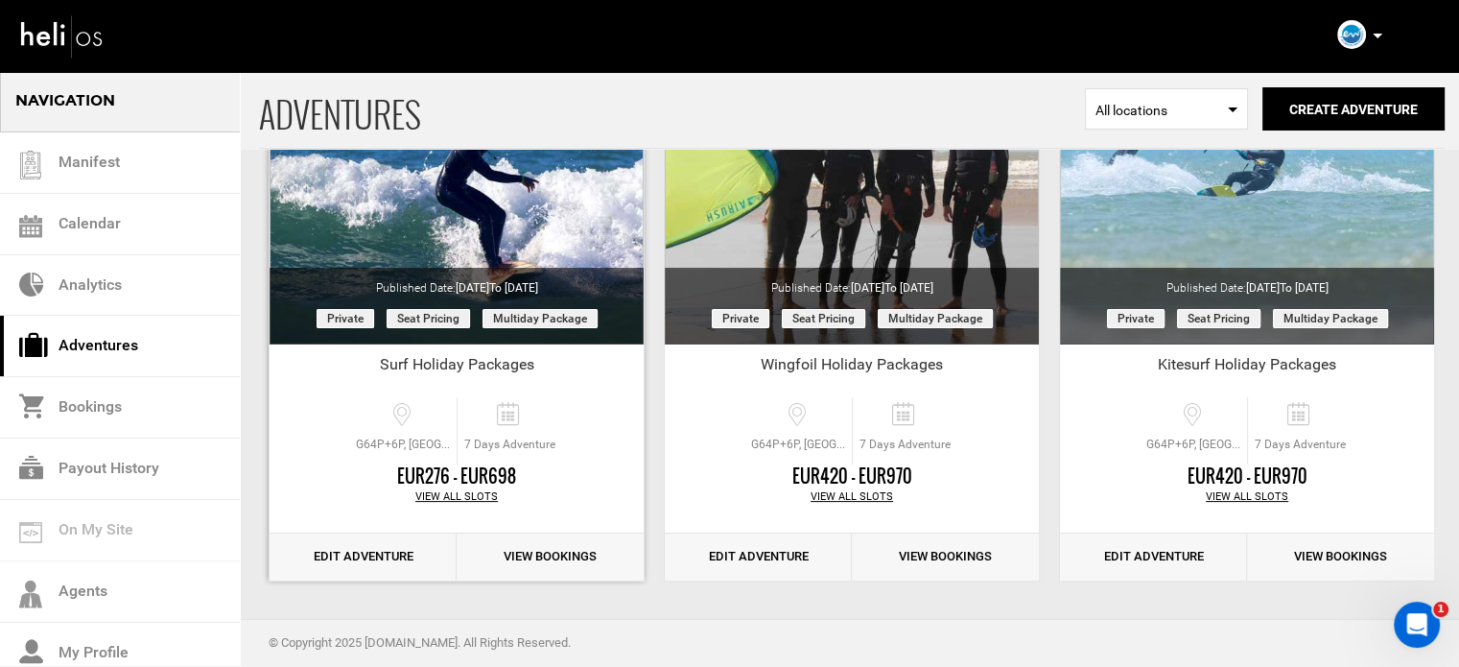
click at [353, 562] on link "Edit Adventure" at bounding box center [363, 556] width 187 height 47
click at [375, 564] on link "Edit Adventure" at bounding box center [363, 556] width 187 height 47
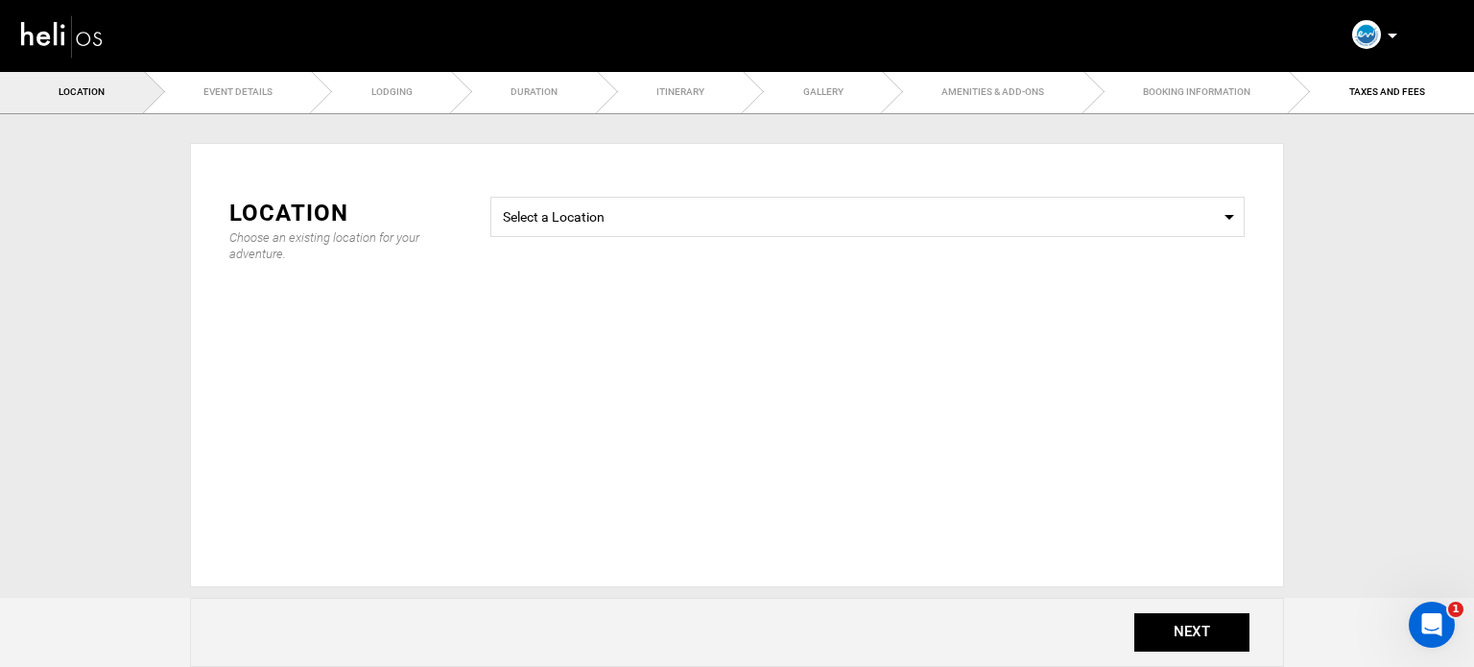
radio input "true"
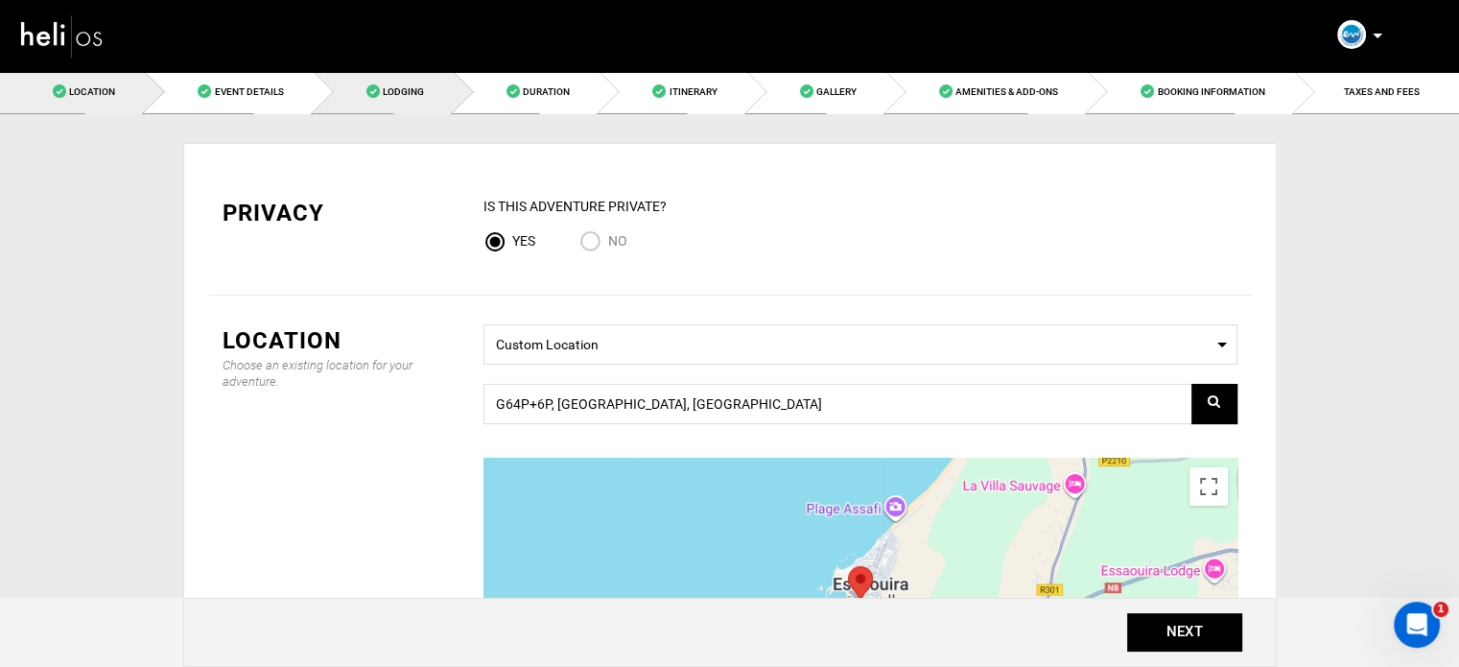
click at [415, 108] on link "Lodging" at bounding box center [384, 91] width 140 height 43
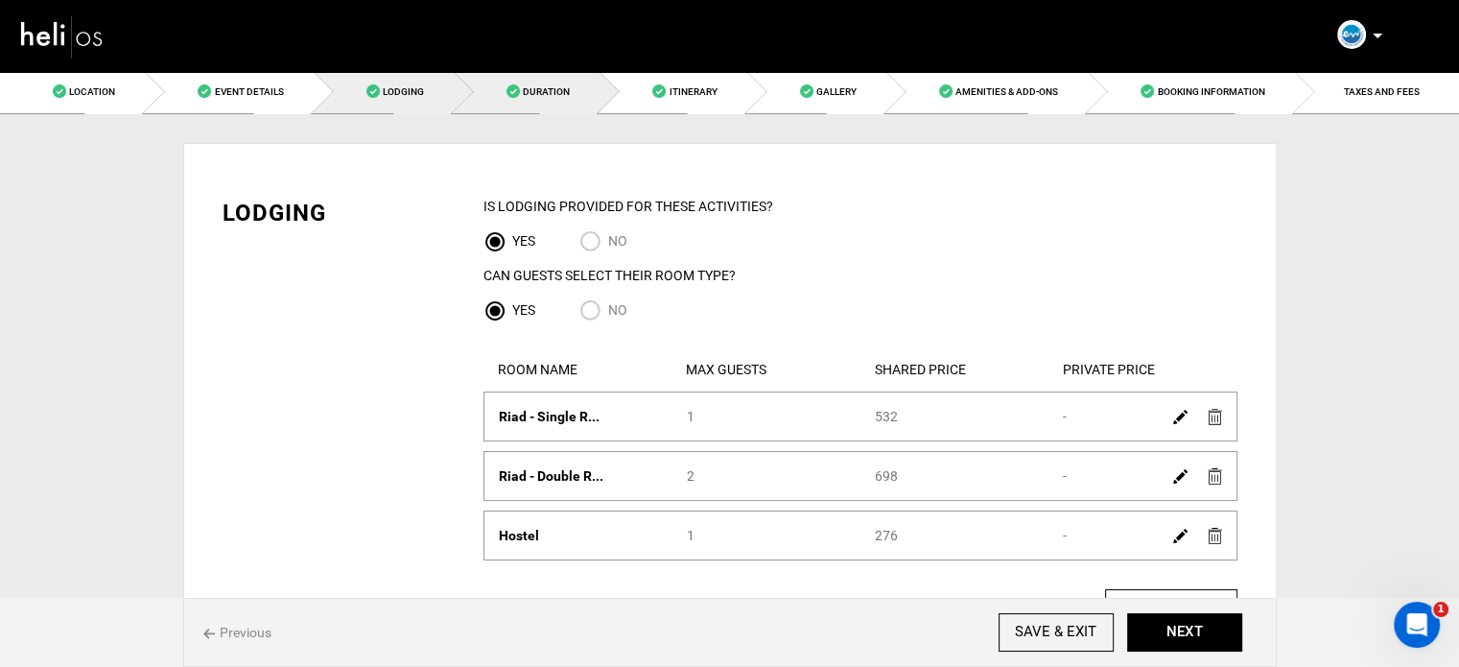
click at [524, 108] on link "Duration" at bounding box center [527, 91] width 146 height 43
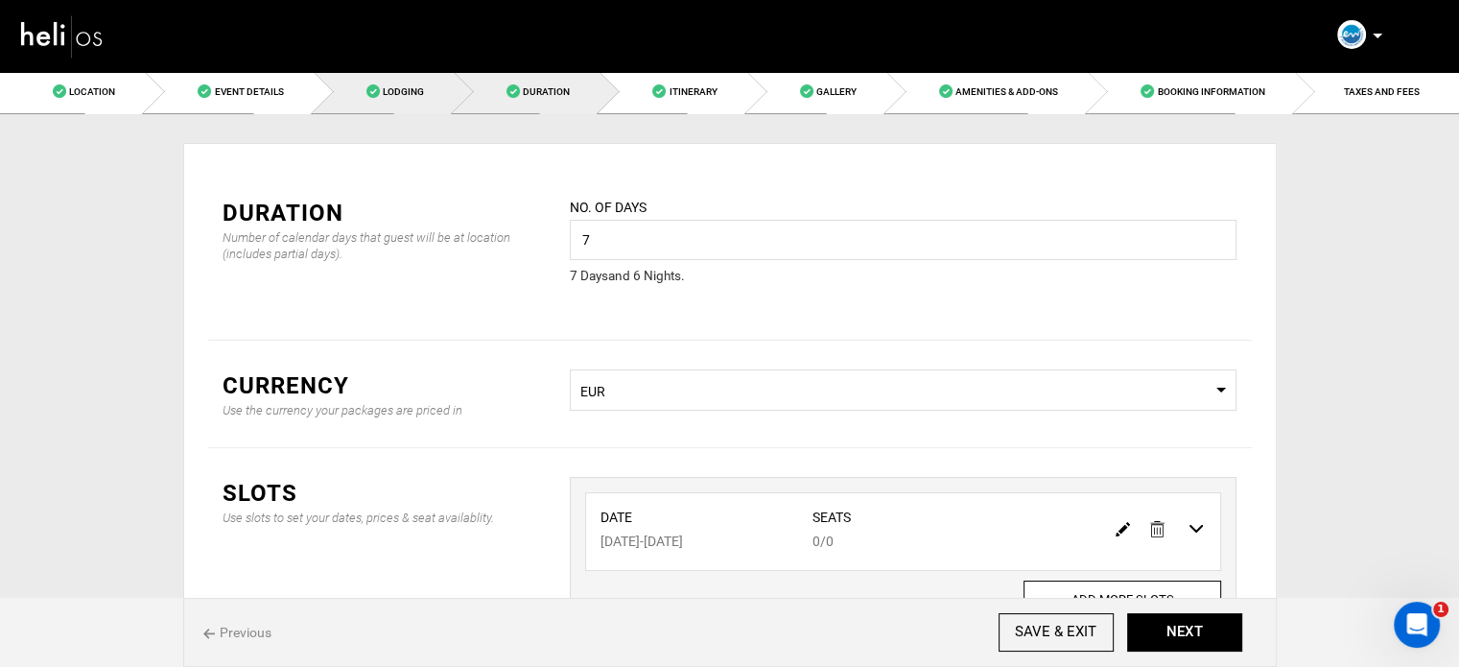
click at [450, 87] on link "Lodging" at bounding box center [384, 91] width 140 height 43
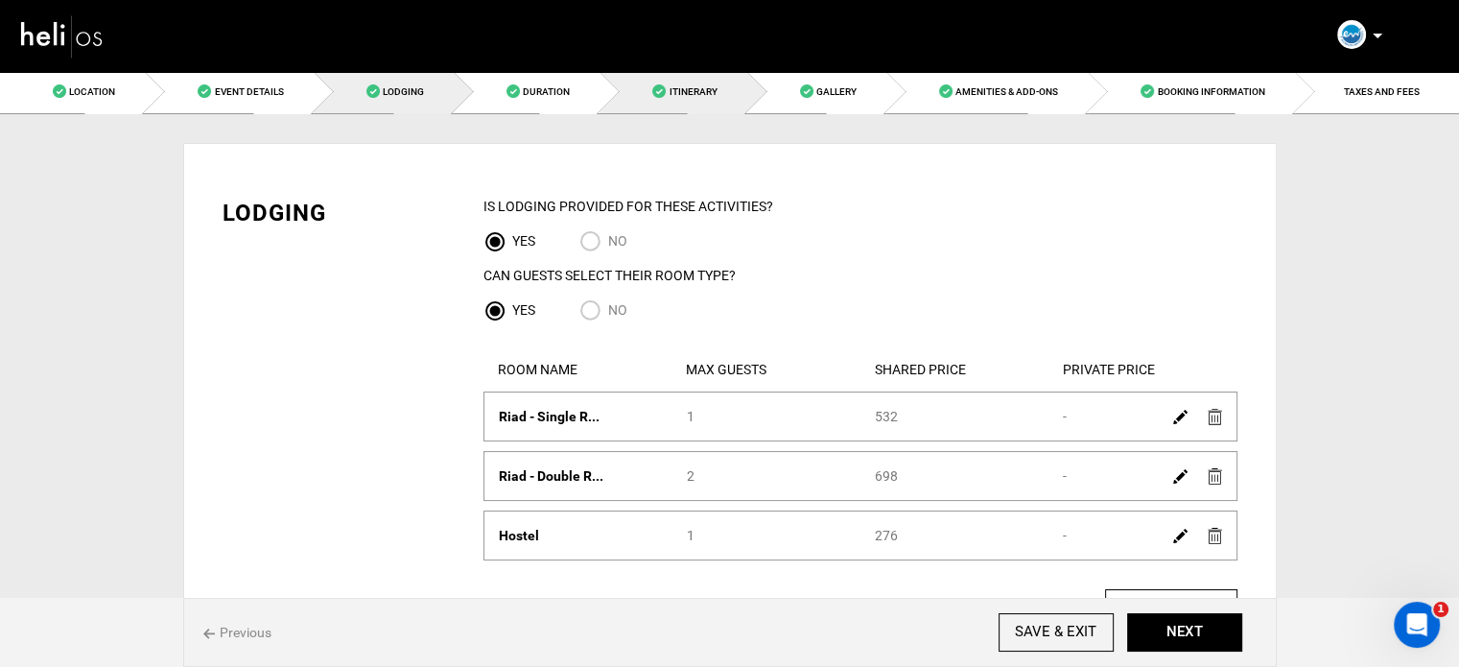
click at [700, 99] on link "Itinerary" at bounding box center [673, 91] width 147 height 43
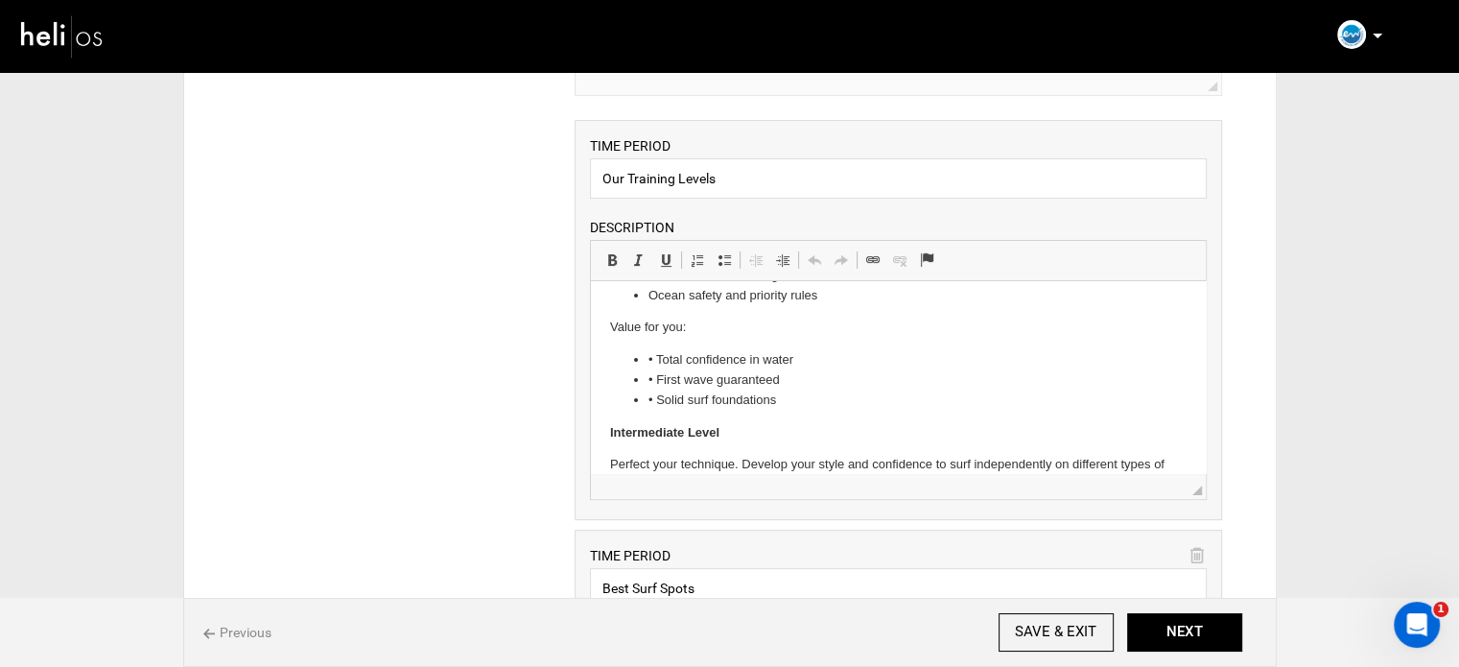
click at [655, 352] on li "• Total confidence in water" at bounding box center [899, 360] width 500 height 20
click at [658, 377] on li "• First wave guaranteed" at bounding box center [899, 380] width 500 height 20
click at [657, 400] on li "• Solid surf foundations" at bounding box center [899, 400] width 500 height 20
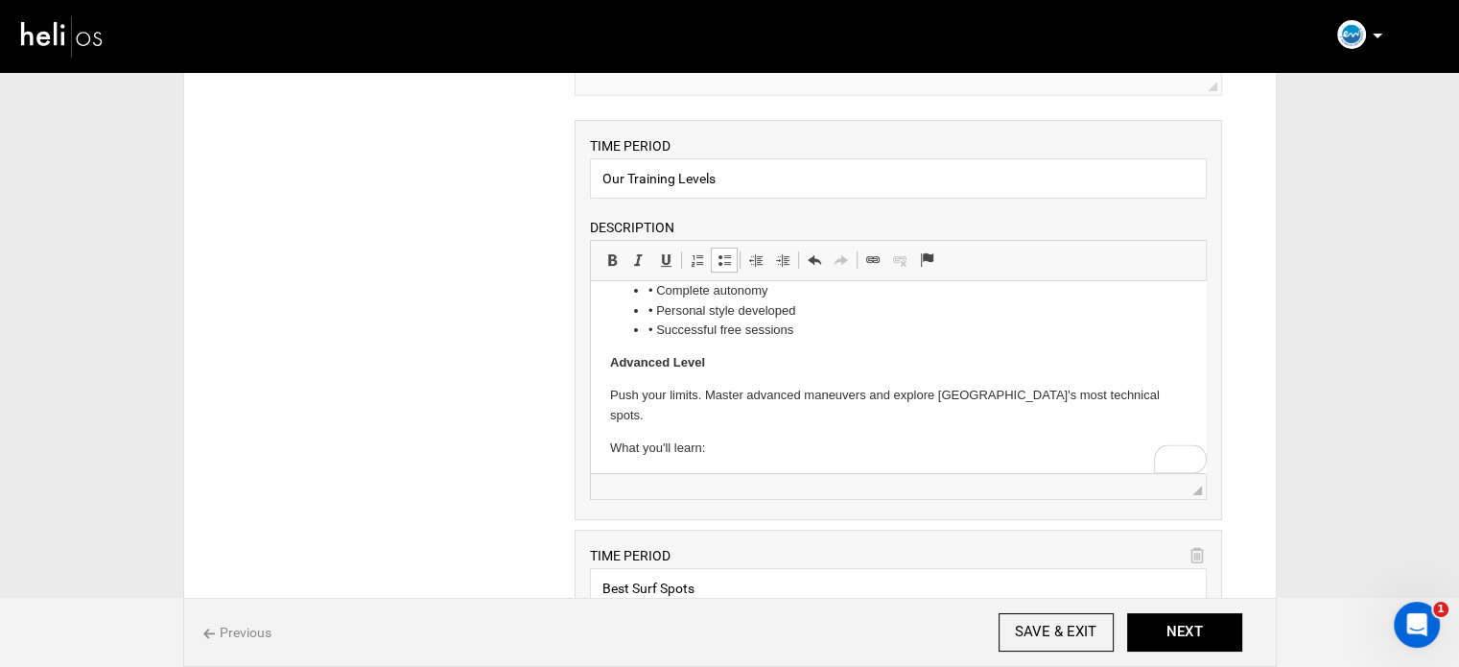
click at [658, 337] on li "• Successful free sessions" at bounding box center [899, 330] width 500 height 20
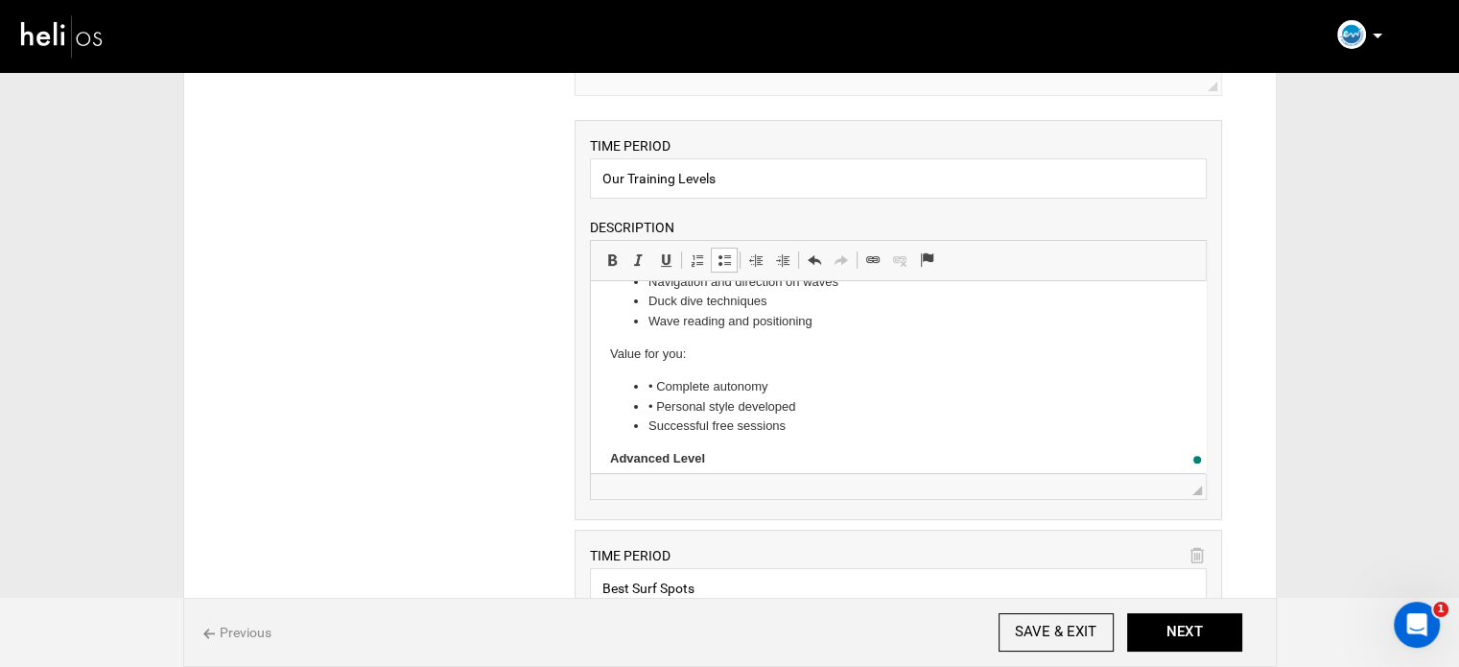
click at [657, 402] on li "• Personal style developed" at bounding box center [899, 407] width 500 height 20
click at [654, 389] on li "• Complete autonomy" at bounding box center [899, 387] width 500 height 20
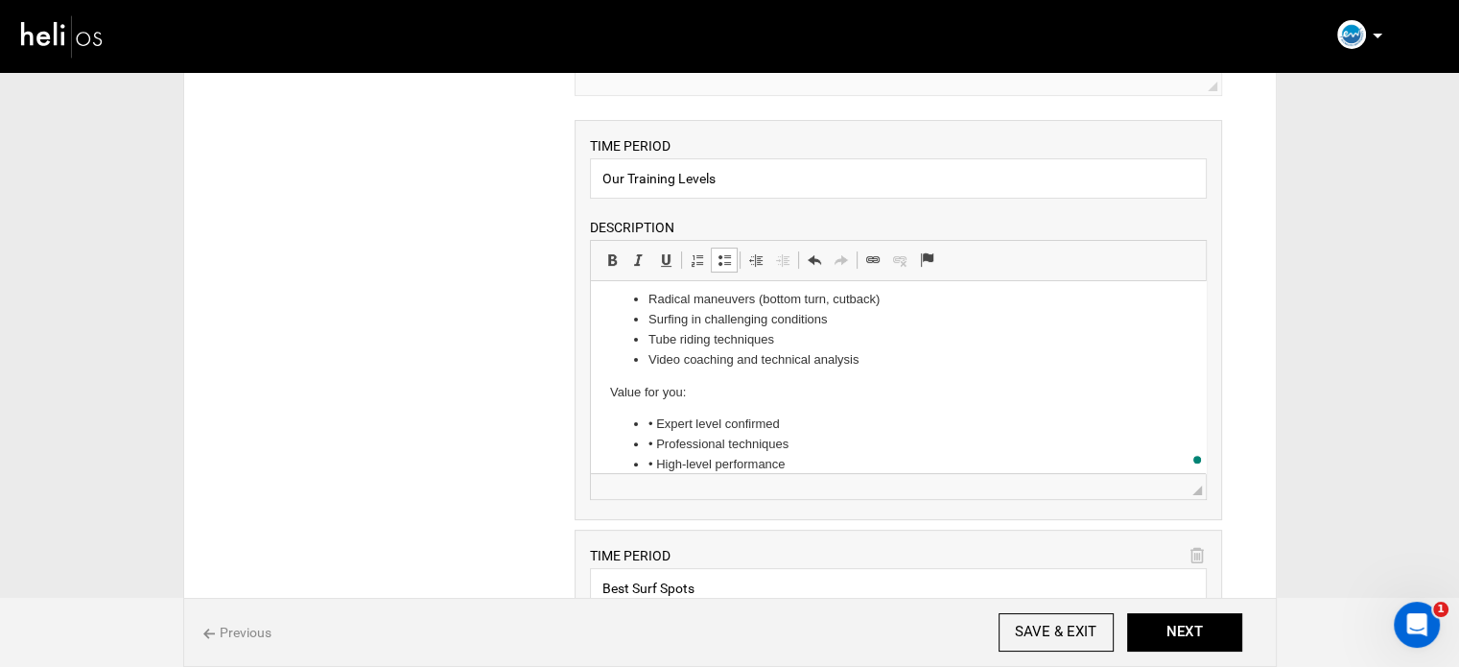
click at [657, 414] on li "• Expert level confirmed" at bounding box center [899, 424] width 500 height 20
click at [657, 435] on li "• Professional techniques" at bounding box center [899, 445] width 500 height 20
click at [658, 455] on li "• High-level performance" at bounding box center [899, 465] width 500 height 20
click at [865, 455] on li "High-level performance" at bounding box center [899, 465] width 500 height 20
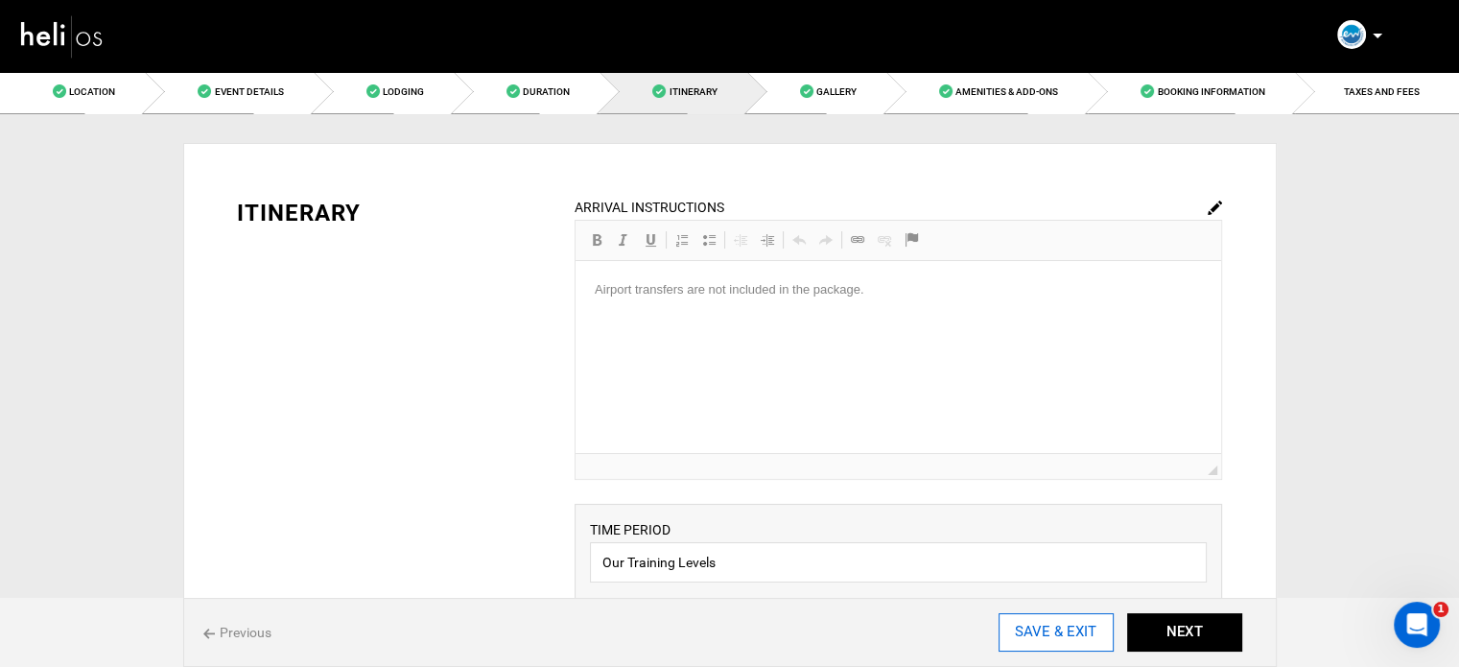
click at [1078, 641] on input "SAVE & EXIT" at bounding box center [1056, 632] width 115 height 38
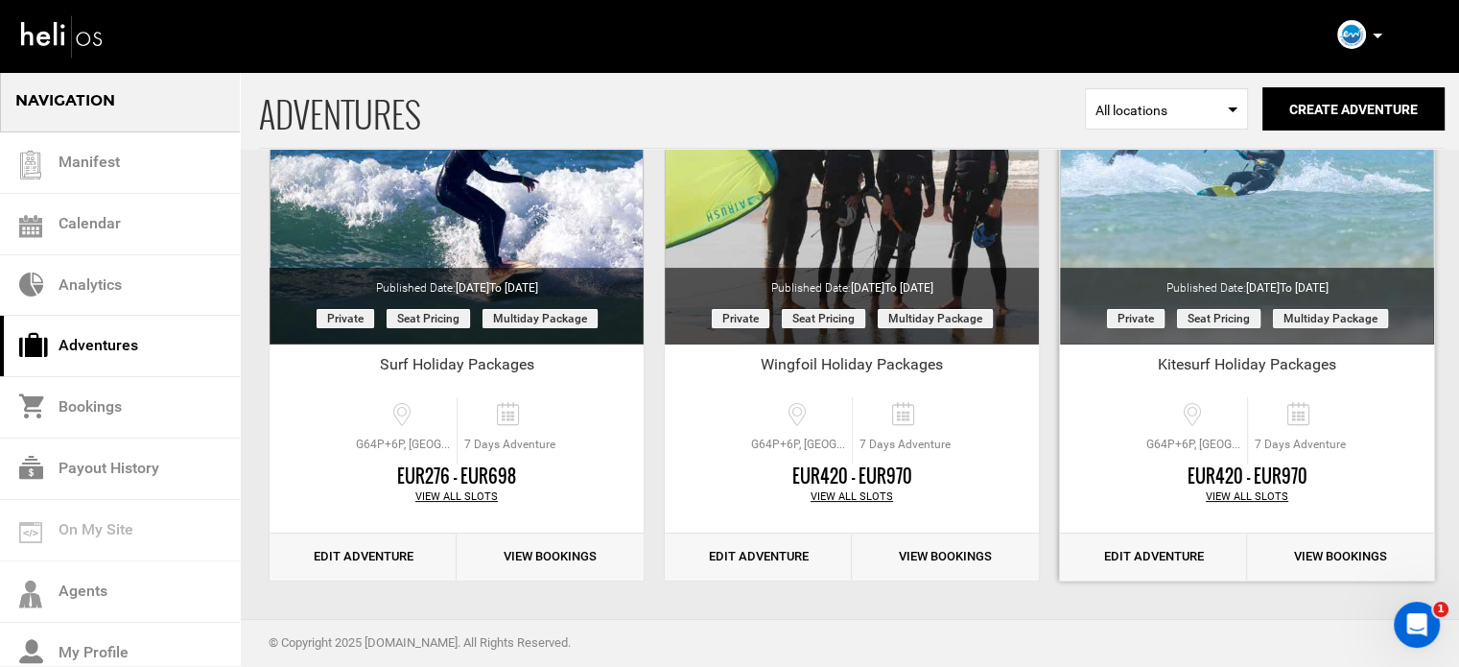
click at [1164, 555] on link "Edit Adventure" at bounding box center [1153, 556] width 187 height 47
click at [1151, 549] on link "Edit Adventure" at bounding box center [1153, 556] width 187 height 47
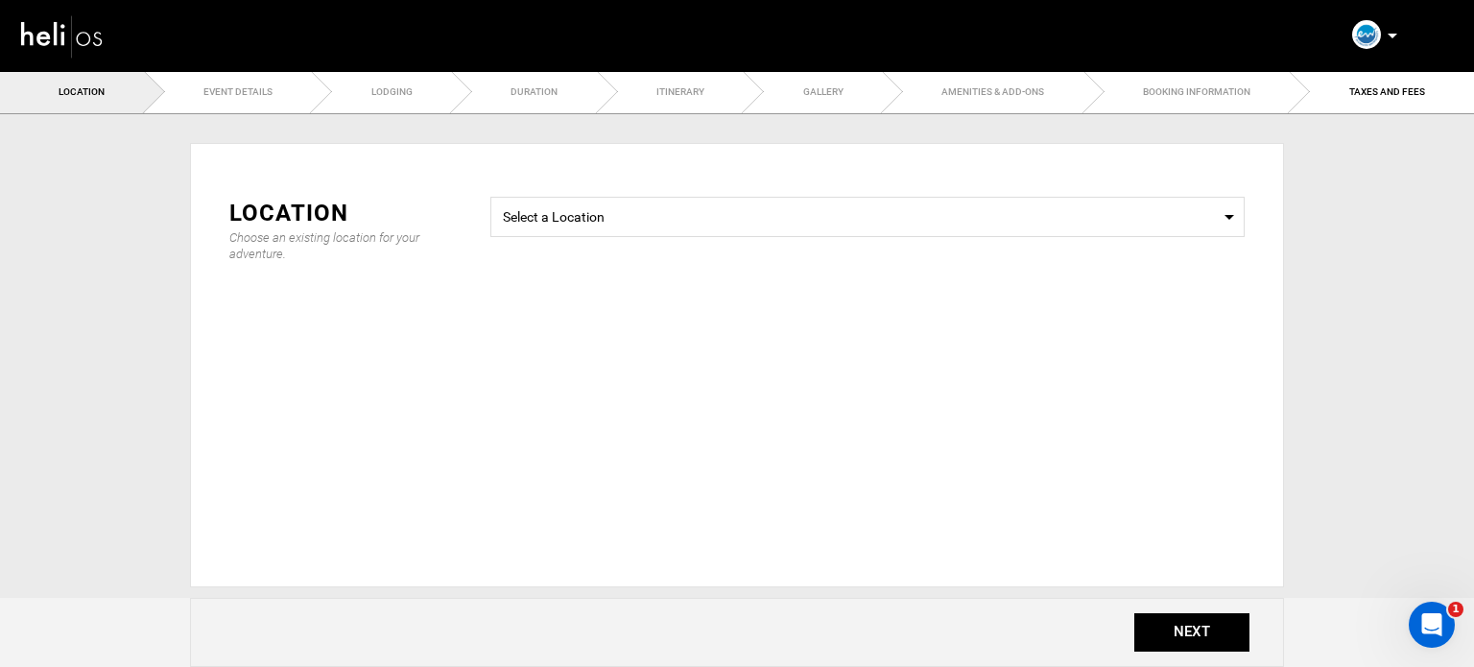
type input "Courses"
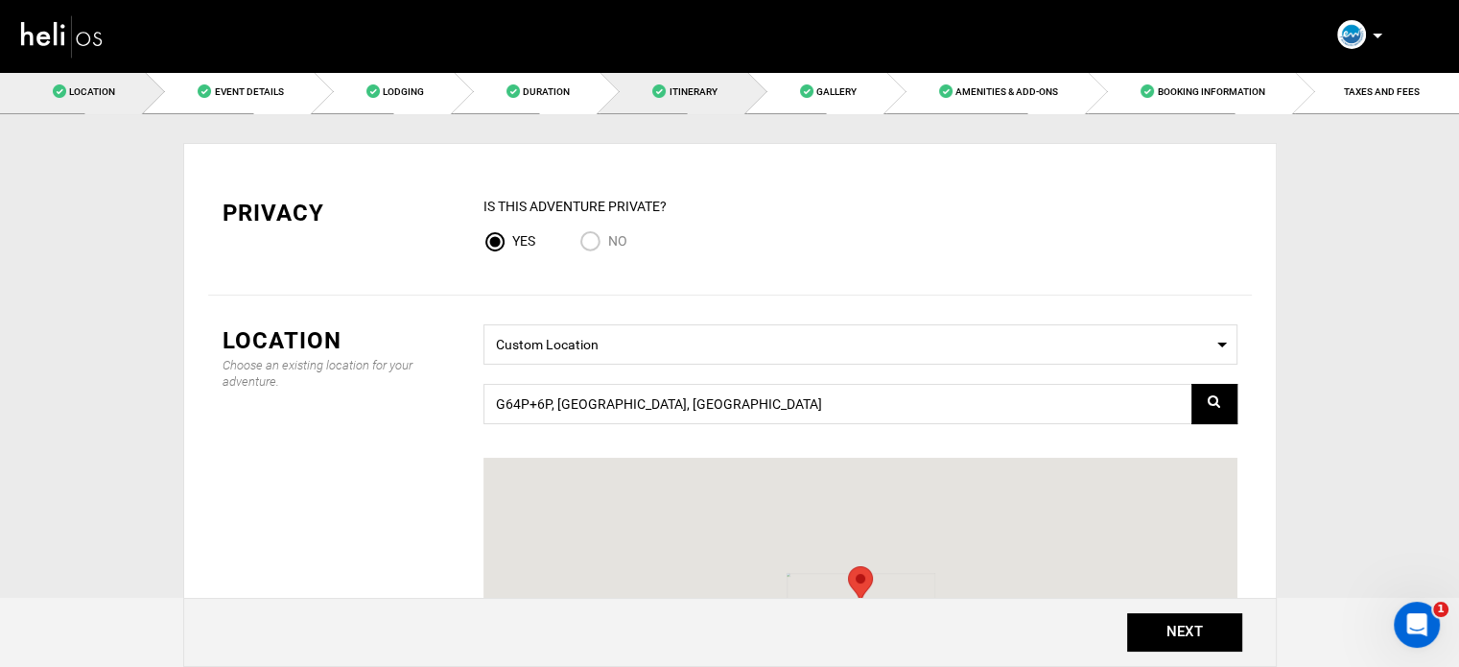
click at [719, 92] on link "Itinerary" at bounding box center [673, 91] width 147 height 43
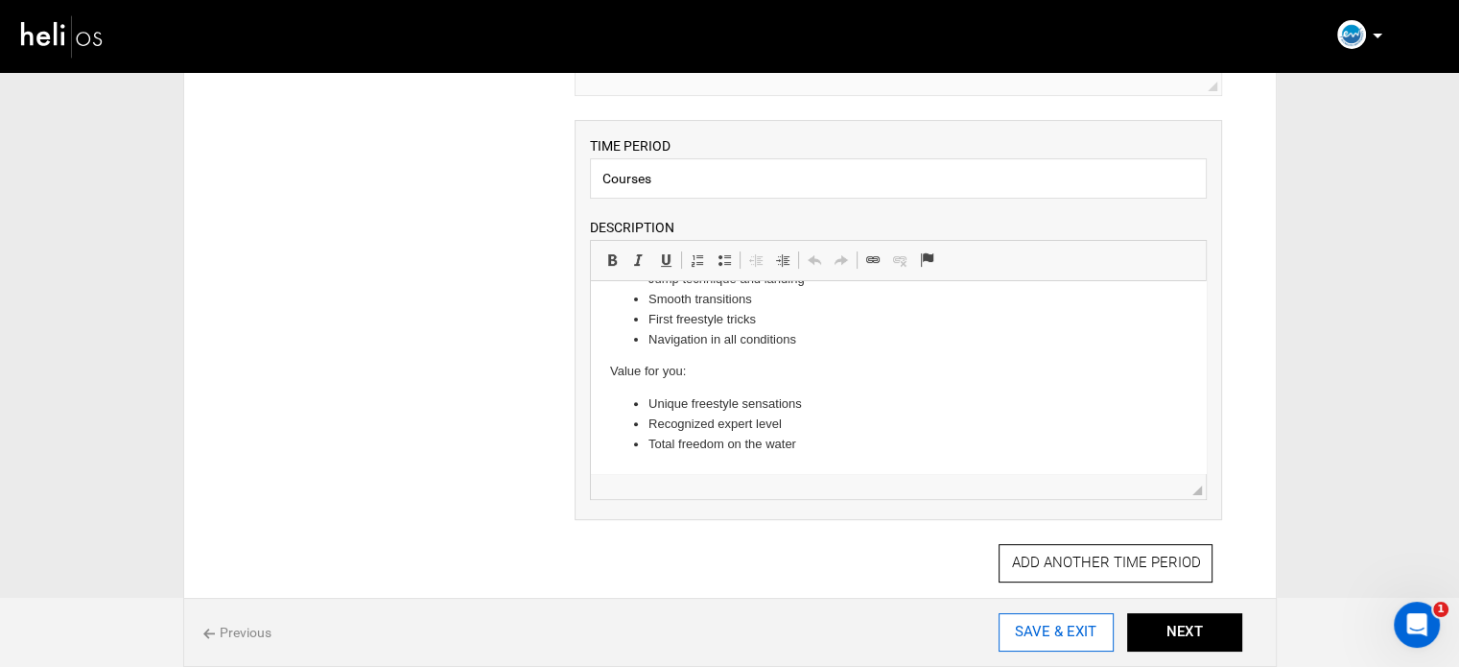
click at [1071, 629] on input "SAVE & EXIT" at bounding box center [1056, 632] width 115 height 38
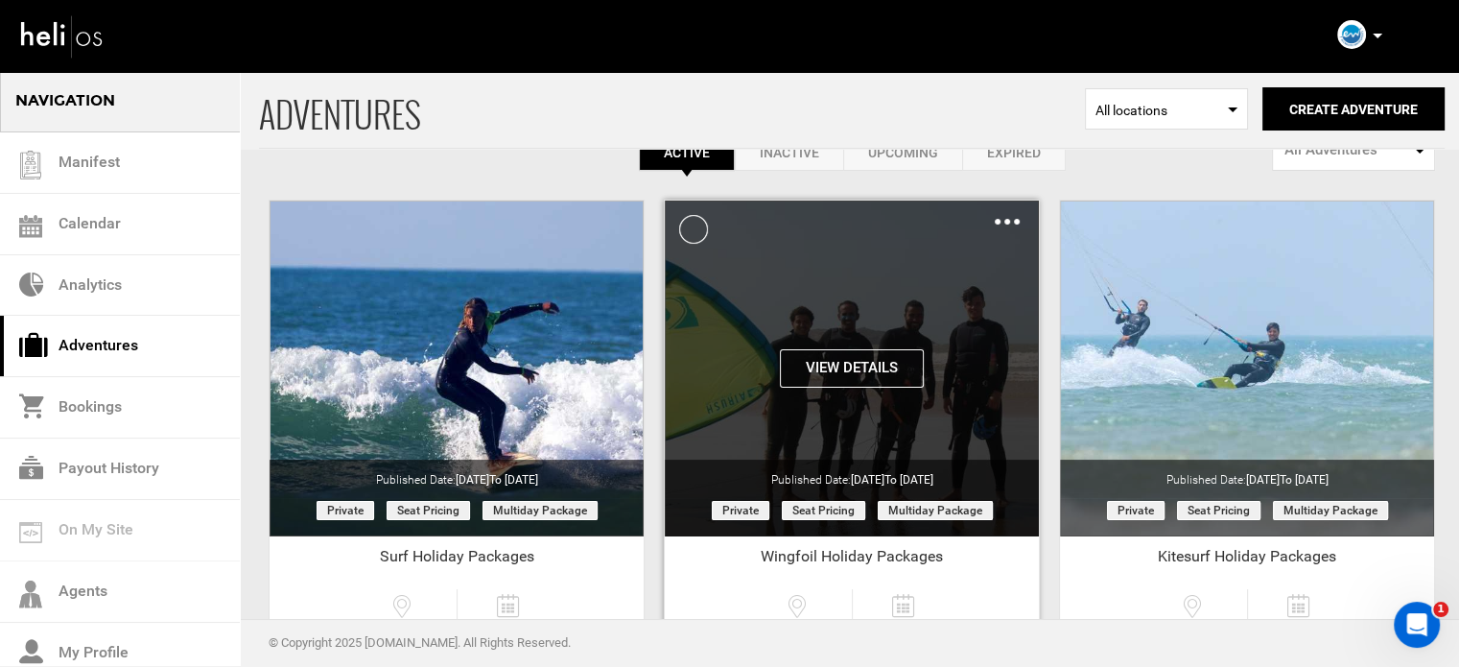
click at [1009, 222] on img at bounding box center [1007, 222] width 25 height 6
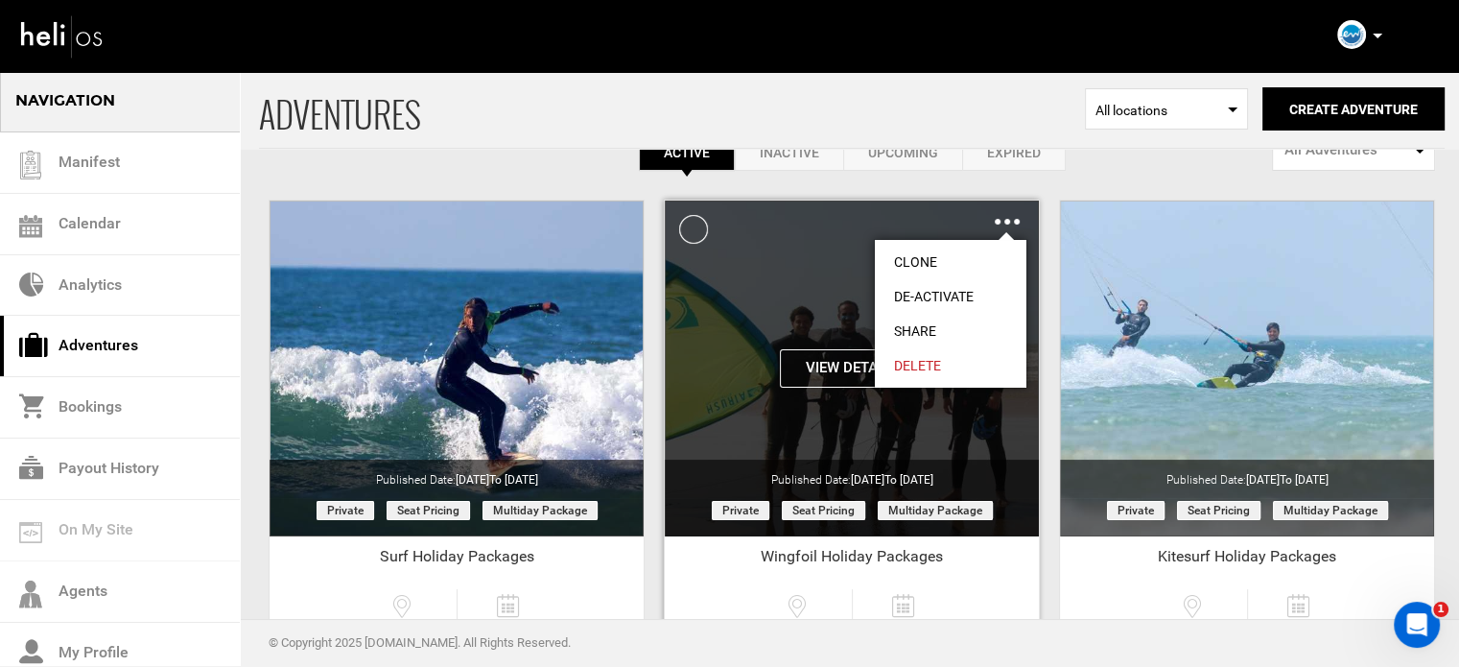
click at [921, 334] on link "Share" at bounding box center [951, 331] width 152 height 35
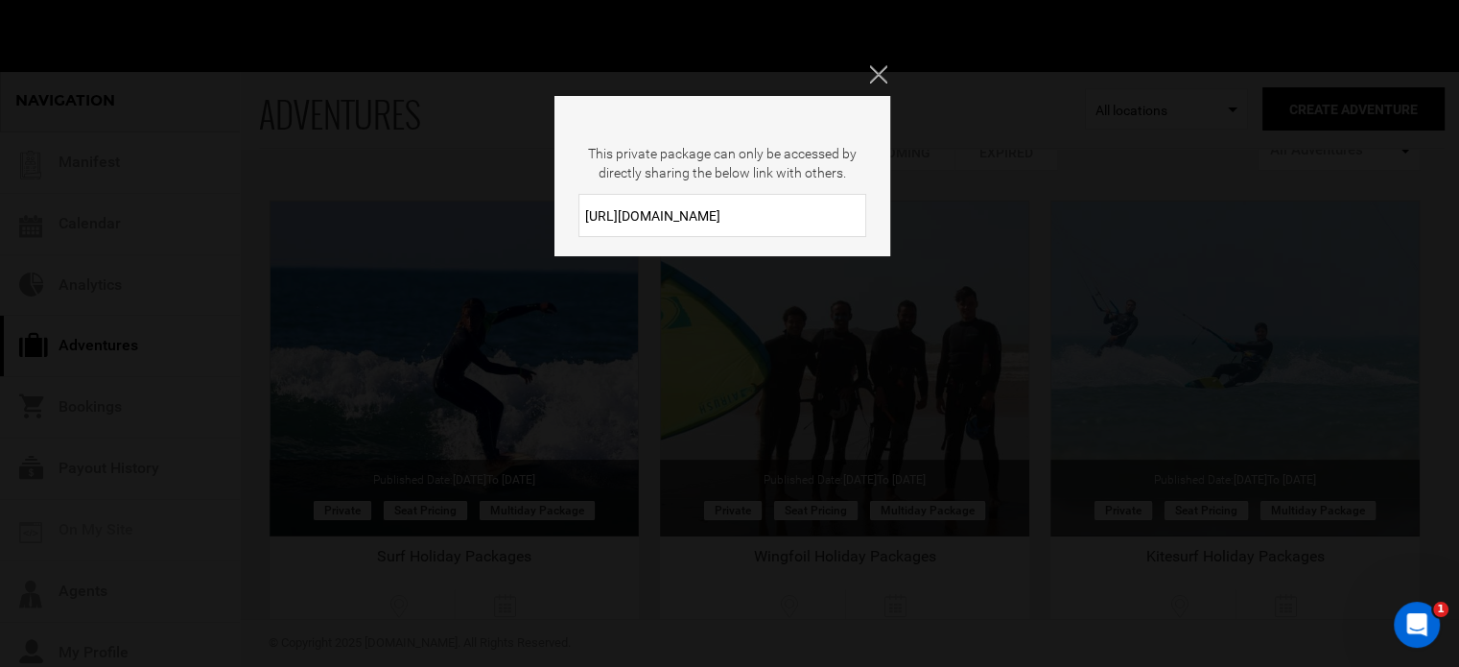
drag, startPoint x: 714, startPoint y: 224, endPoint x: 553, endPoint y: 224, distance: 161.2
click at [553, 224] on div "This private package can only be accessed by directly sharing the below link wi…" at bounding box center [729, 333] width 1459 height 667
click at [886, 63] on div "This private package can only be accessed by directly sharing the below link wi…" at bounding box center [729, 333] width 1459 height 667
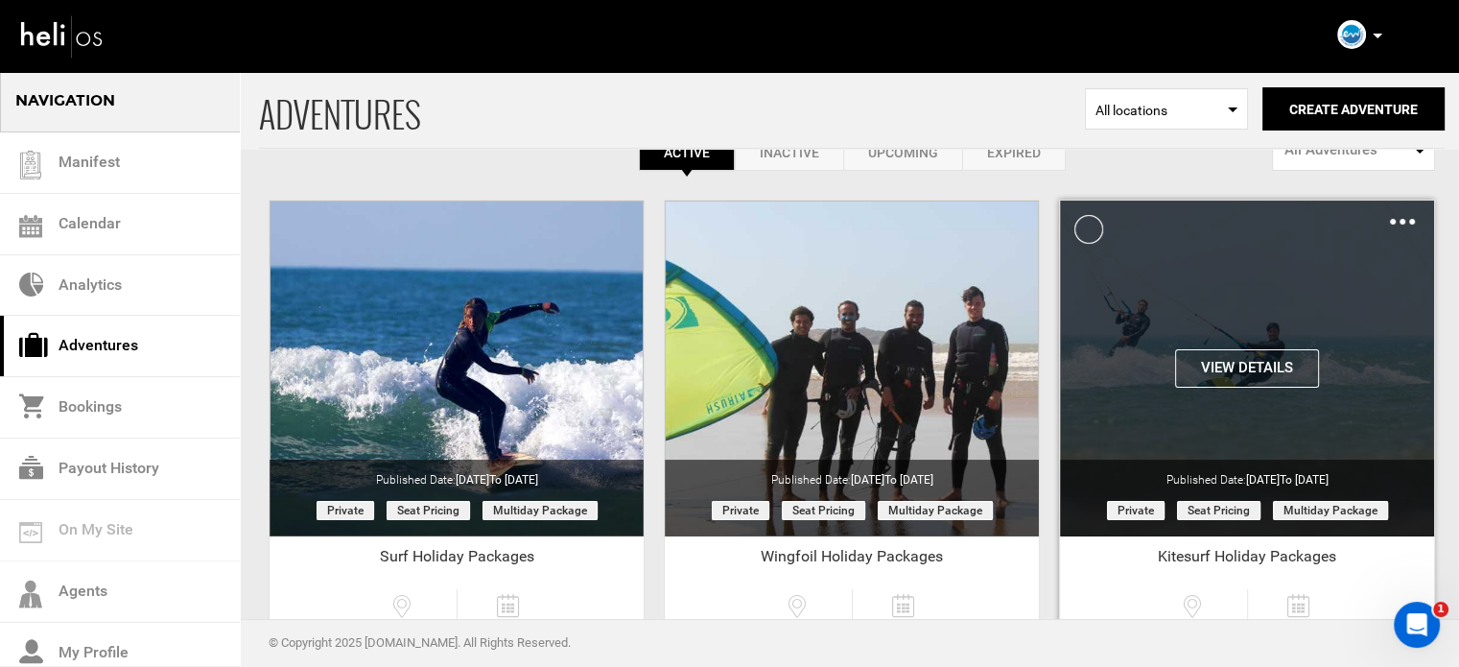
click at [1411, 219] on img at bounding box center [1402, 222] width 25 height 6
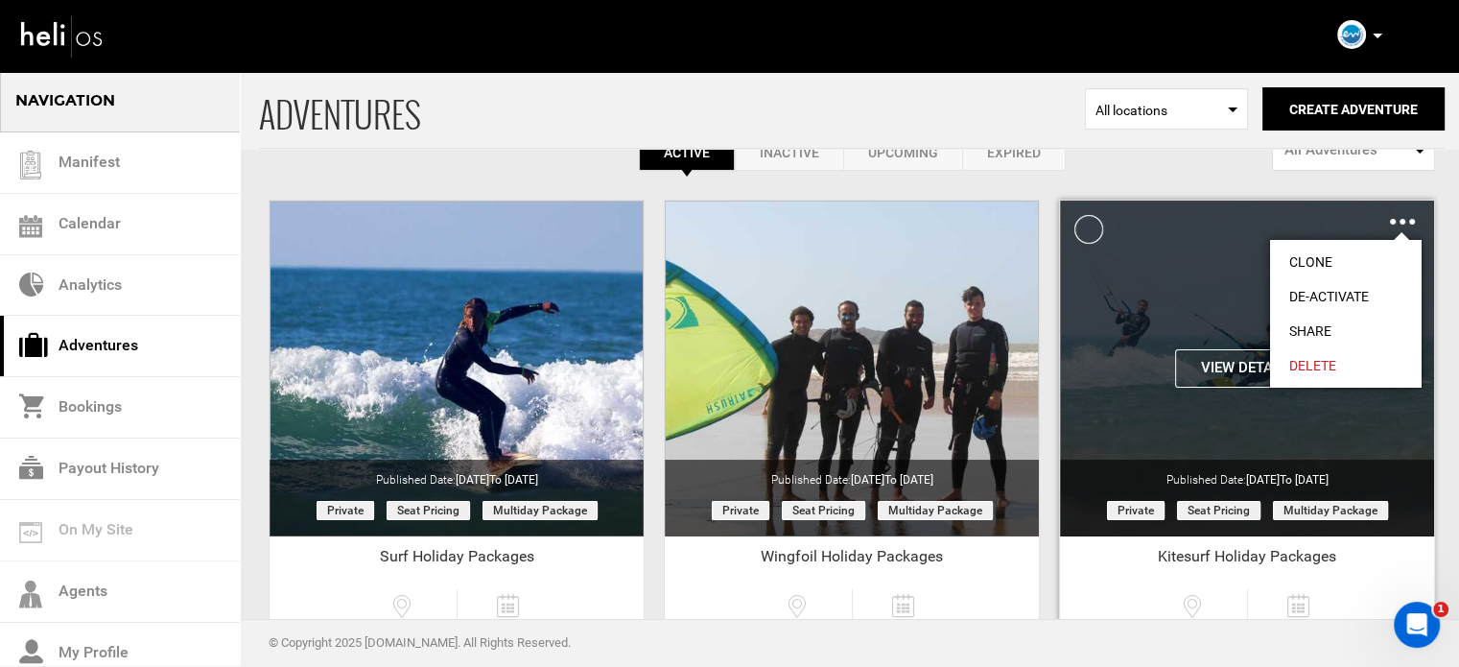
click at [1329, 319] on link "Share" at bounding box center [1346, 331] width 152 height 35
type input "https://heli.life/NYjjzn"
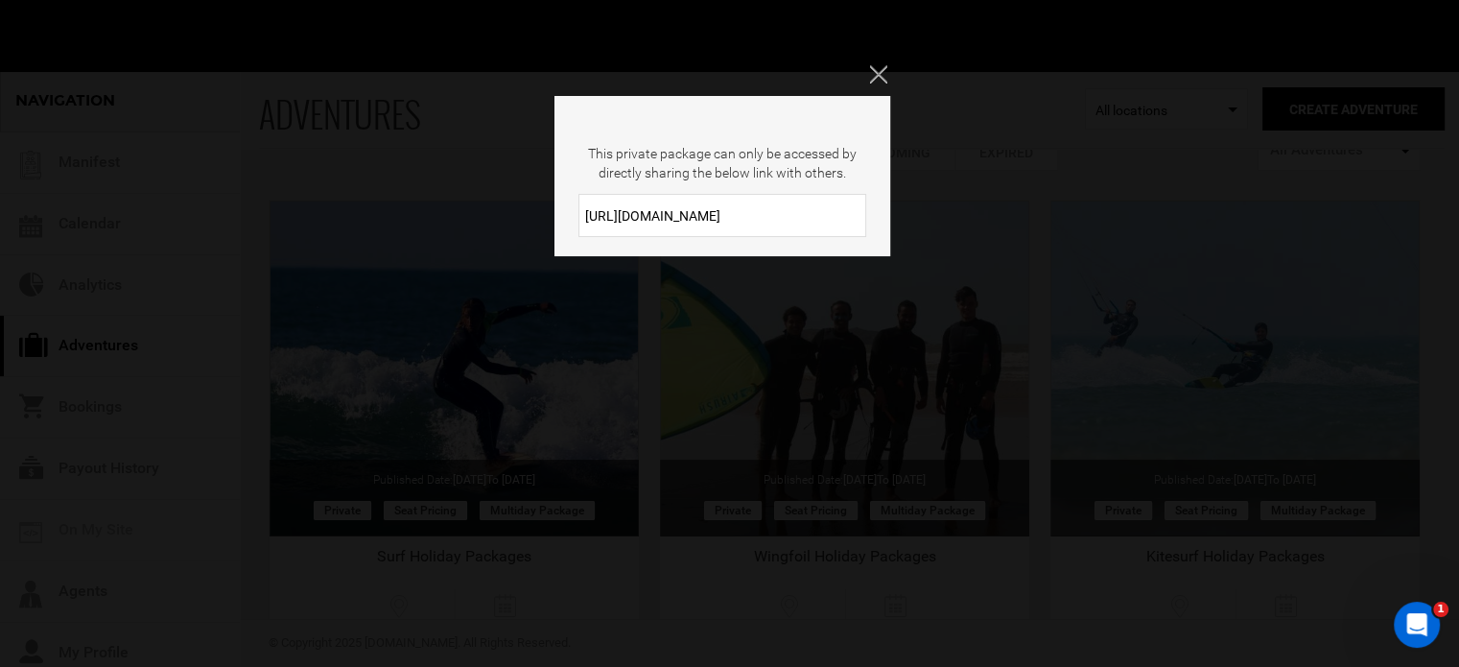
click at [723, 219] on input "https://heli.life/NYjjzn" at bounding box center [723, 215] width 288 height 43
click at [879, 80] on icon "Close" at bounding box center [877, 73] width 17 height 17
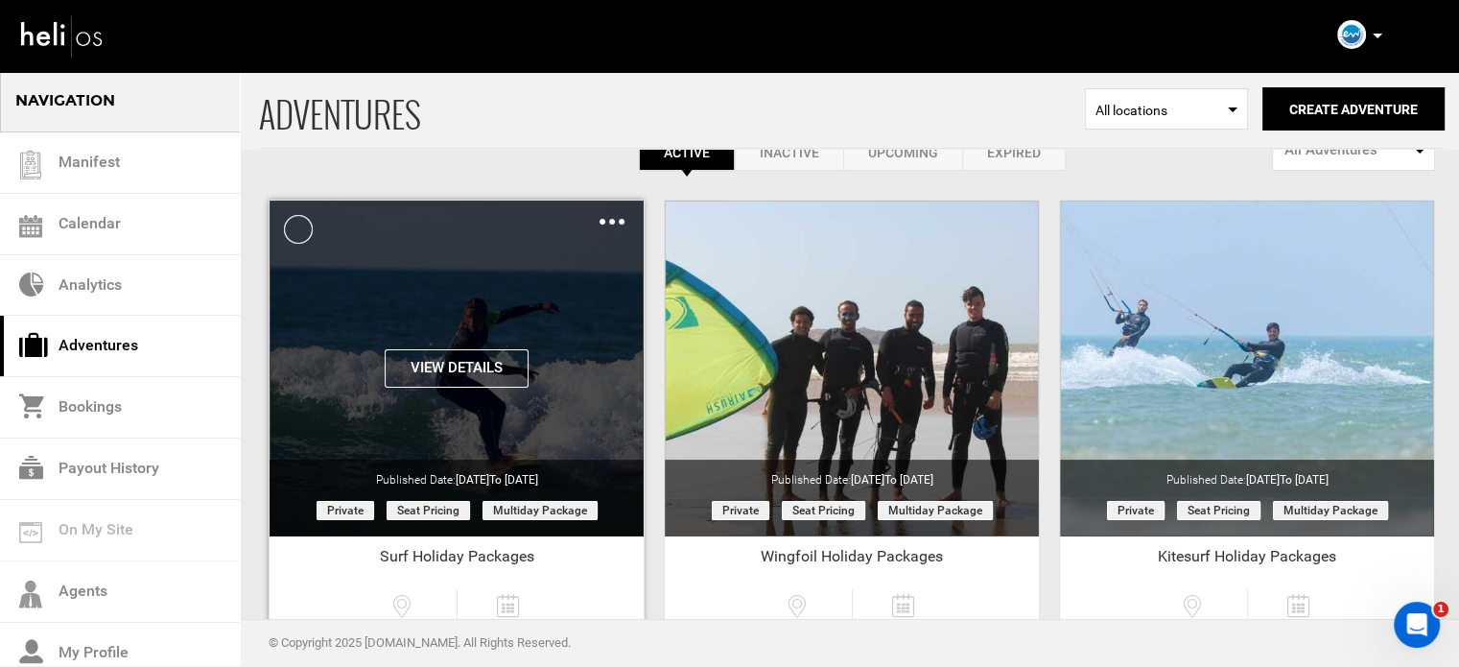
click at [614, 219] on img at bounding box center [612, 222] width 25 height 6
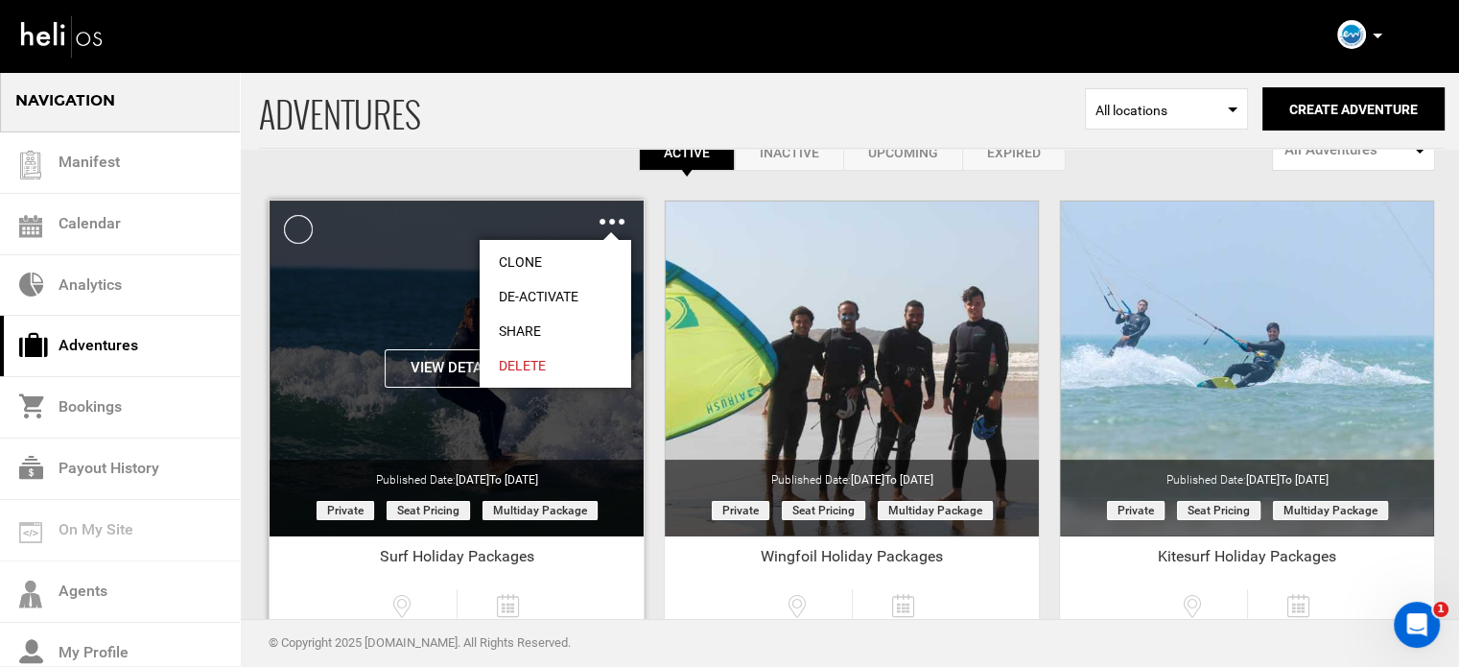
click at [531, 322] on link "Share" at bounding box center [556, 331] width 152 height 35
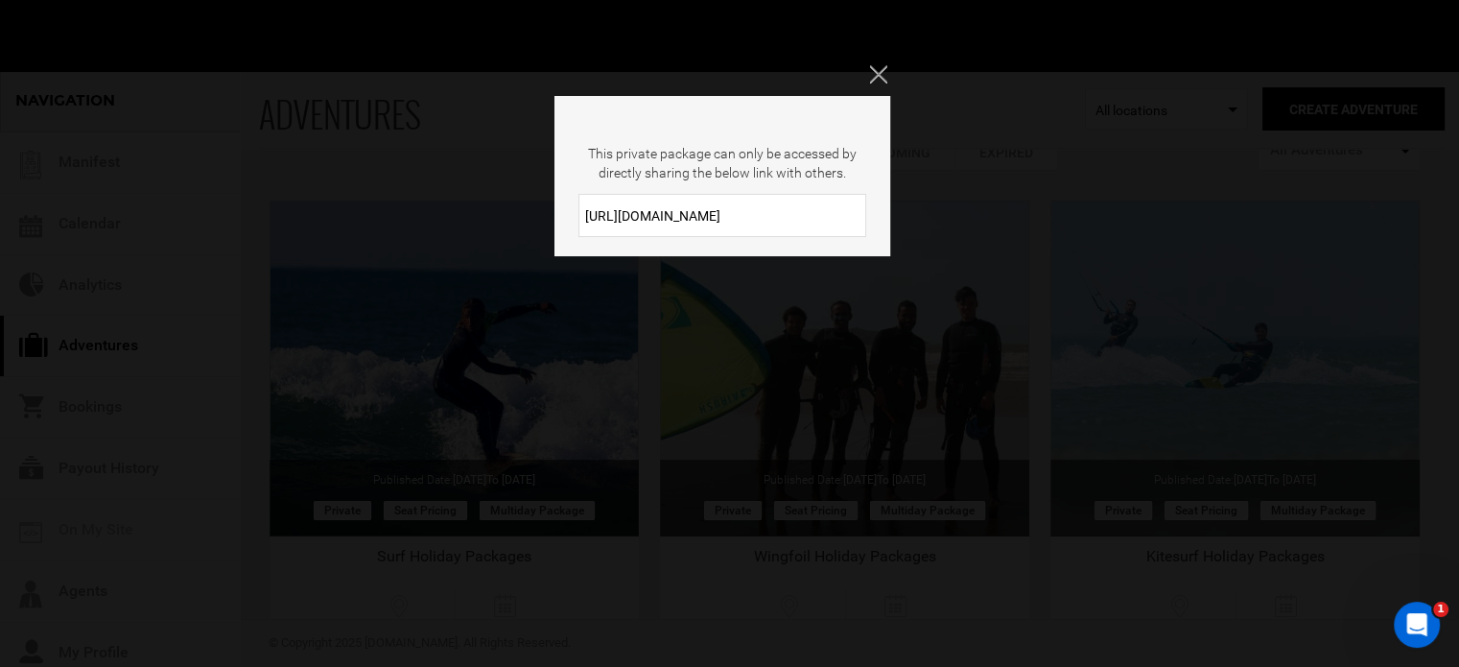
click at [741, 226] on input "https://heli.life/uCTCE9" at bounding box center [723, 215] width 288 height 43
click at [886, 62] on div "This private package can only be accessed by directly sharing the below link wi…" at bounding box center [729, 333] width 1459 height 667
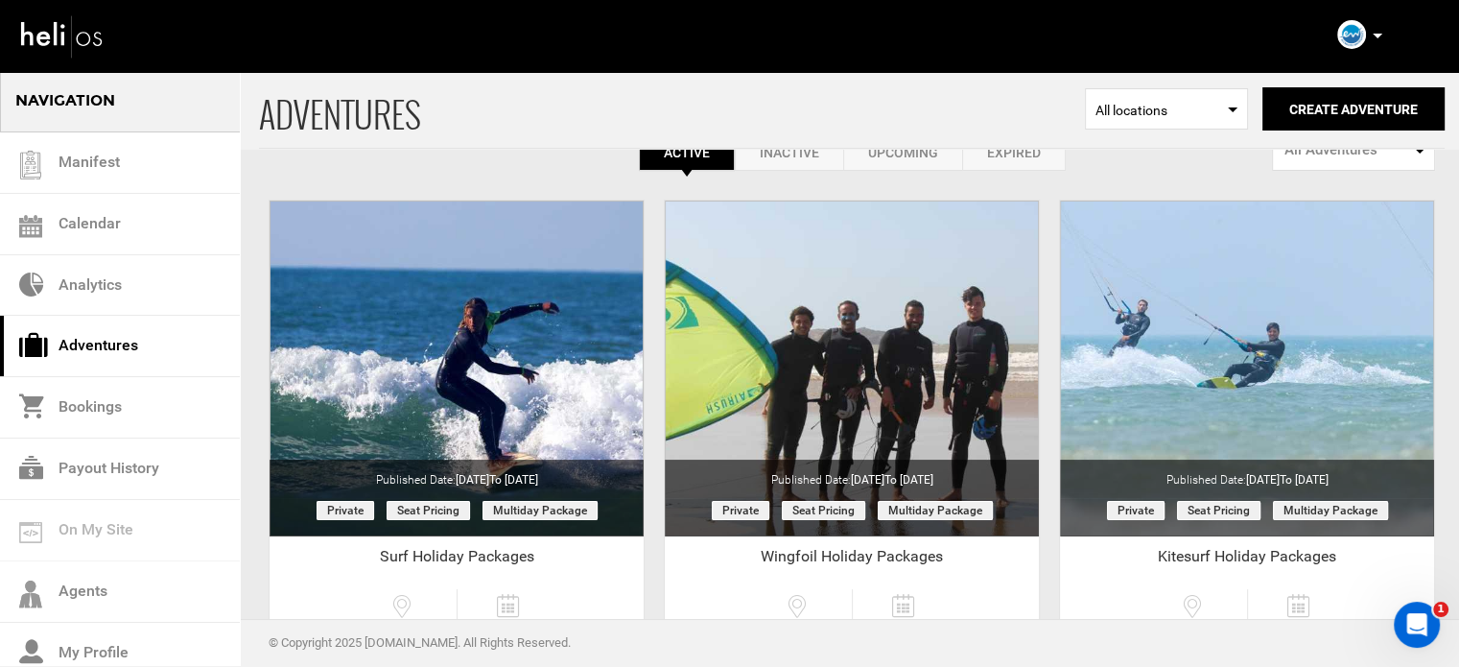
click at [1375, 34] on icon at bounding box center [1378, 36] width 10 height 5
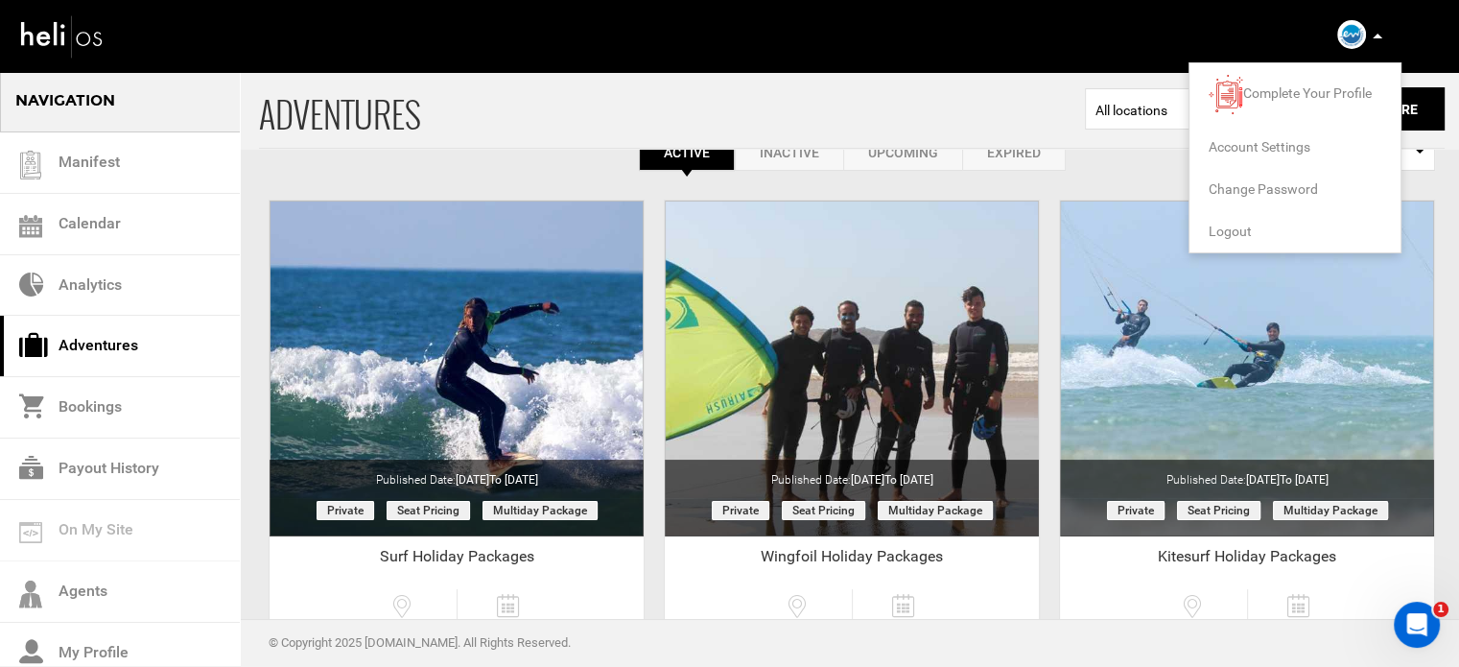
click at [1228, 225] on span "Logout" at bounding box center [1230, 231] width 43 height 15
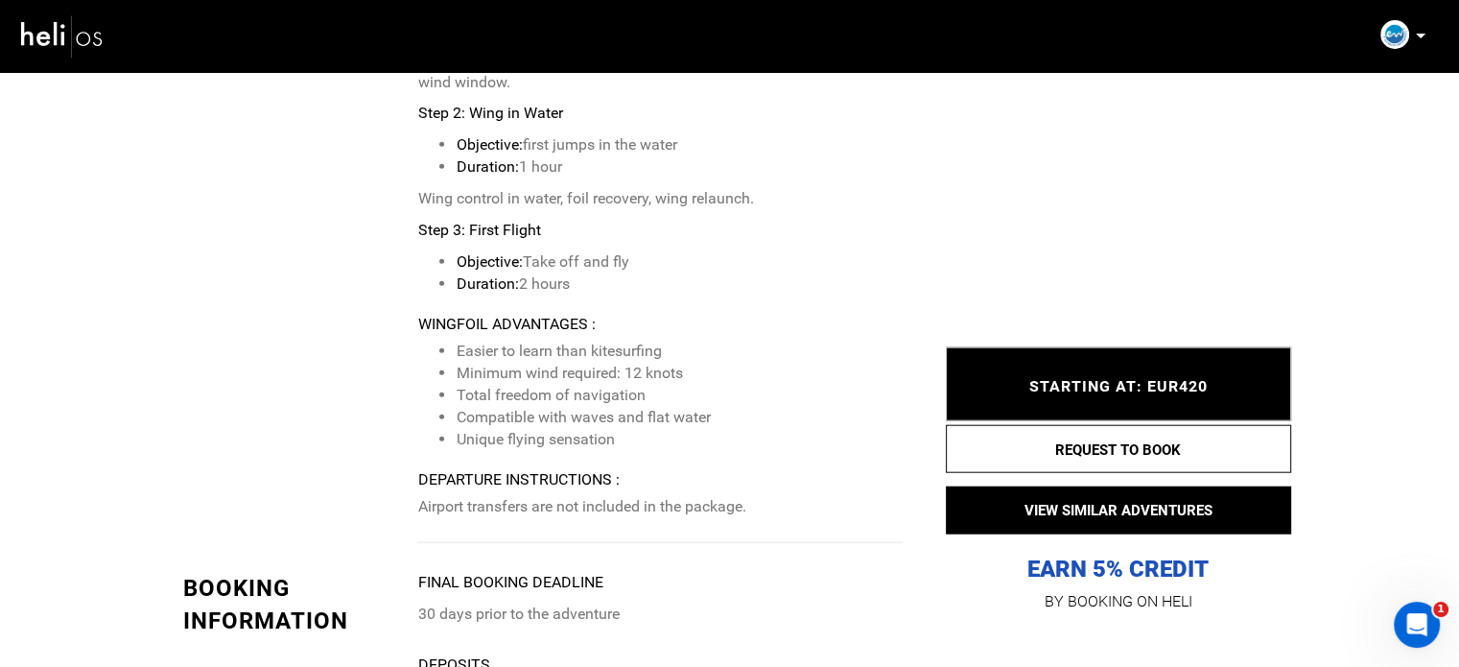
scroll to position [4221, 0]
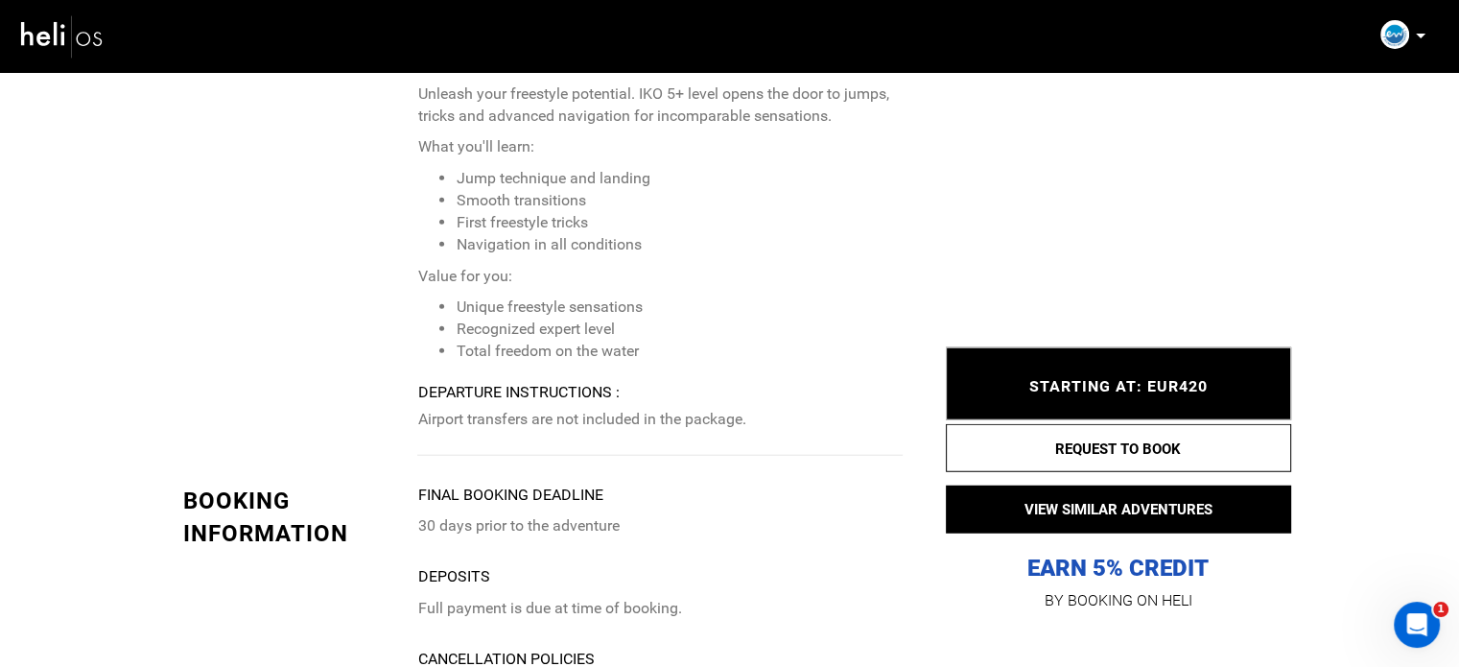
scroll to position [5277, 0]
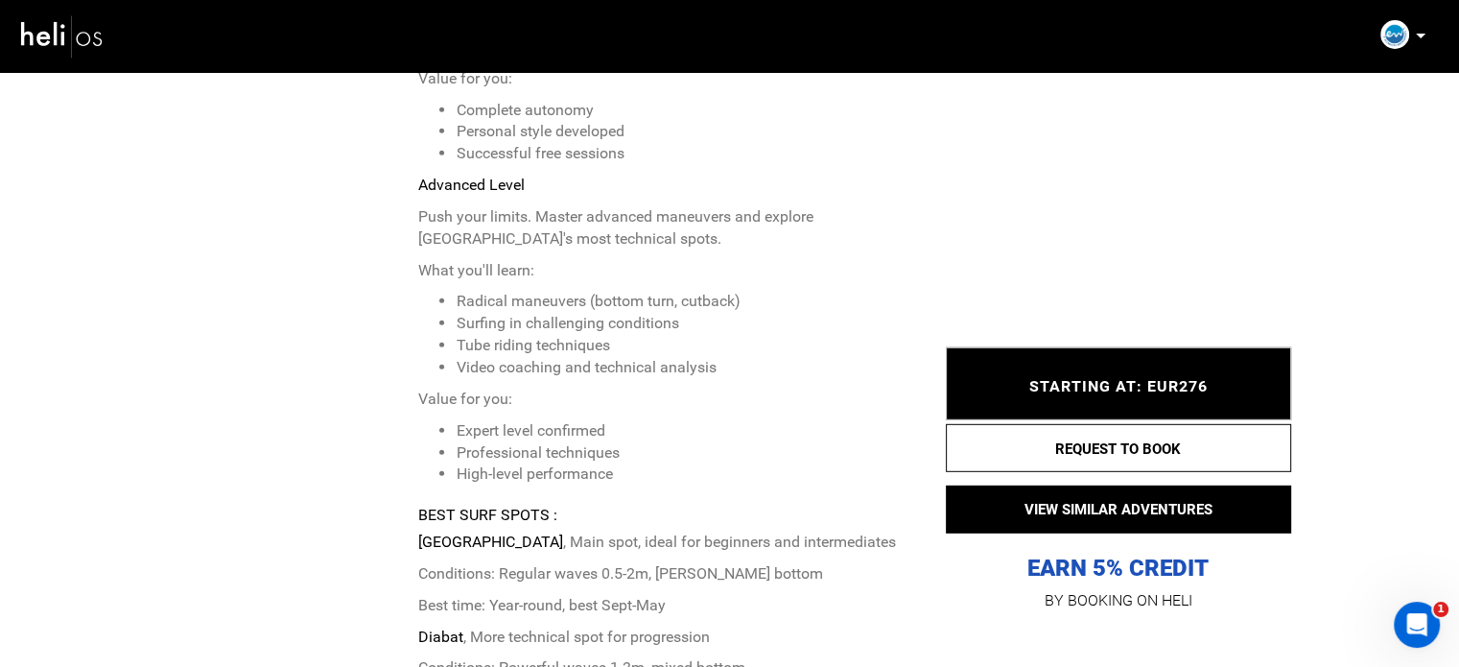
scroll to position [5595, 0]
